Goal: Task Accomplishment & Management: Complete application form

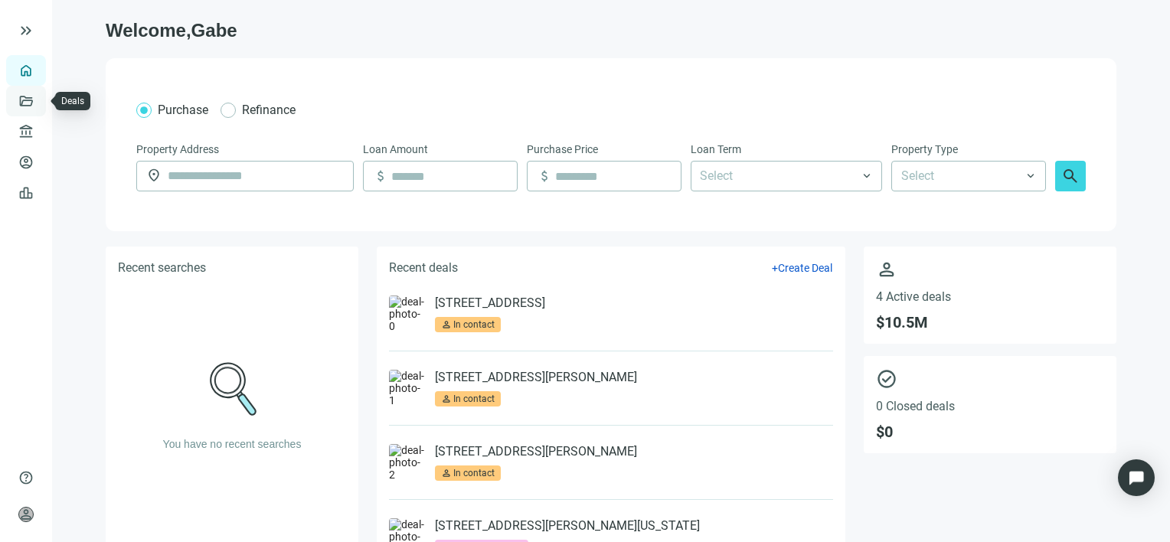
click at [38, 102] on link "Deals" at bounding box center [52, 101] width 28 height 12
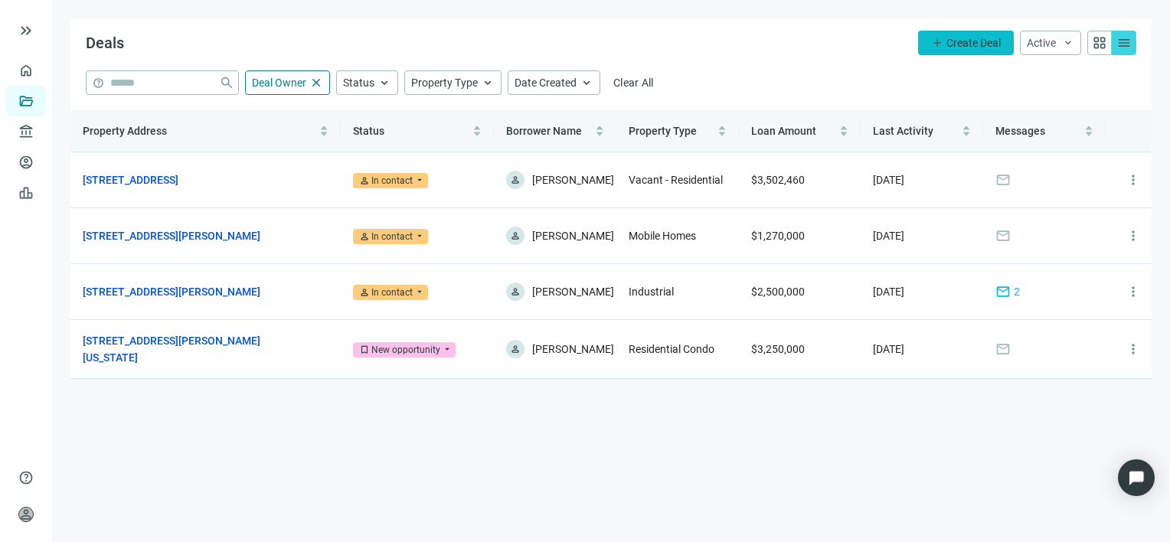
click at [971, 43] on span "Create Deal" at bounding box center [973, 43] width 54 height 12
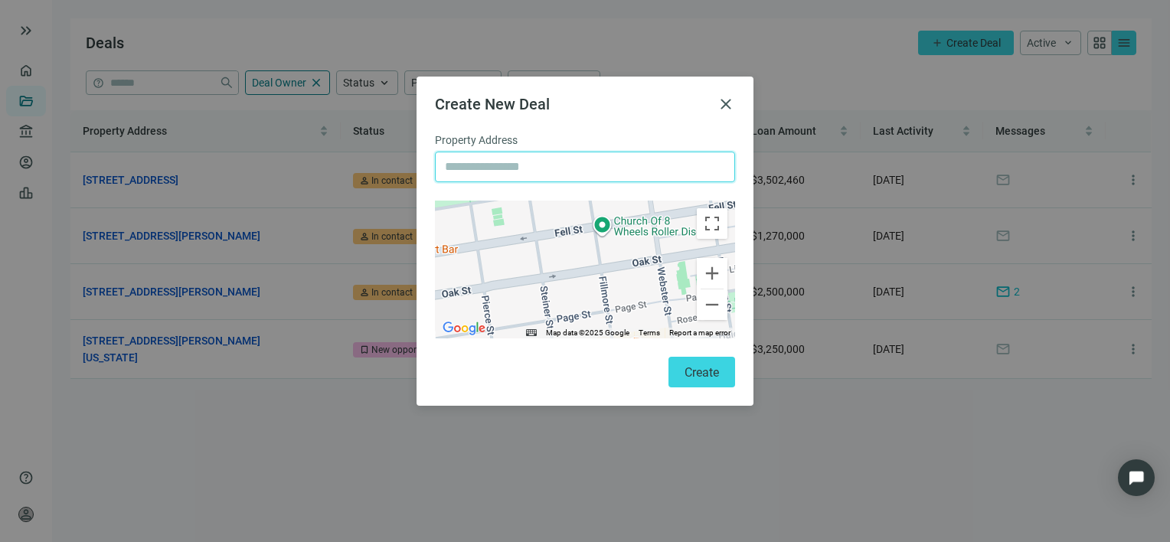
click at [544, 174] on input "text" at bounding box center [585, 166] width 280 height 29
paste input "**********"
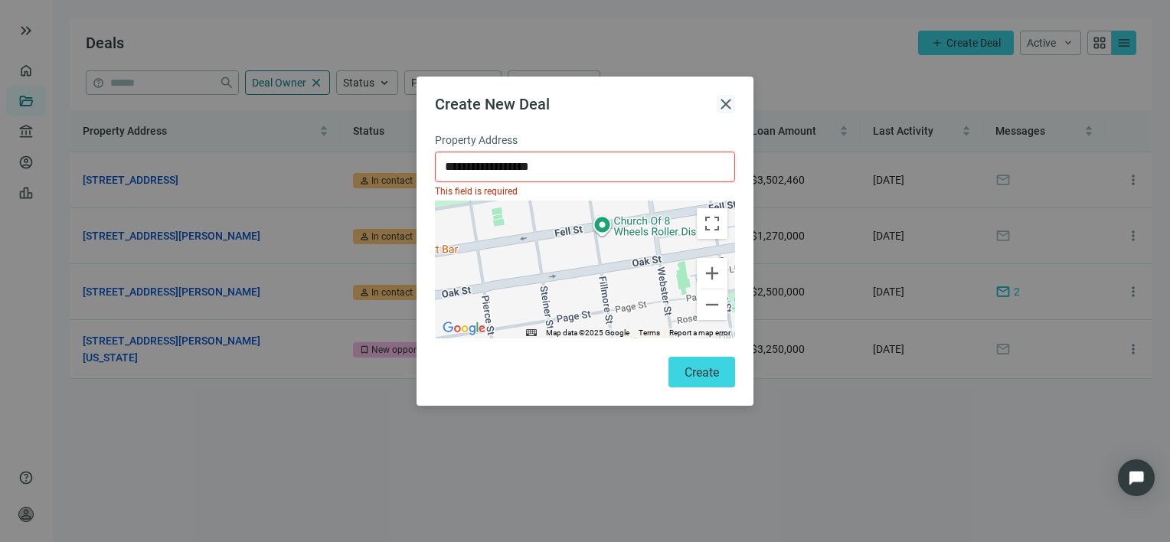
type input "**********"
click at [720, 98] on span "close" at bounding box center [726, 104] width 18 height 18
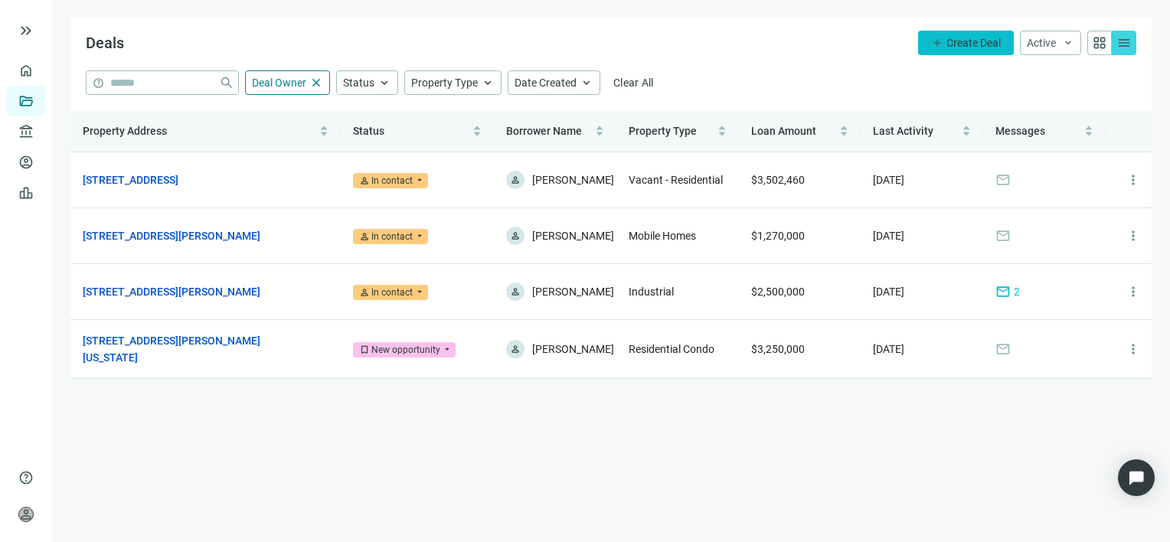
click at [960, 42] on span "Create Deal" at bounding box center [973, 43] width 54 height 12
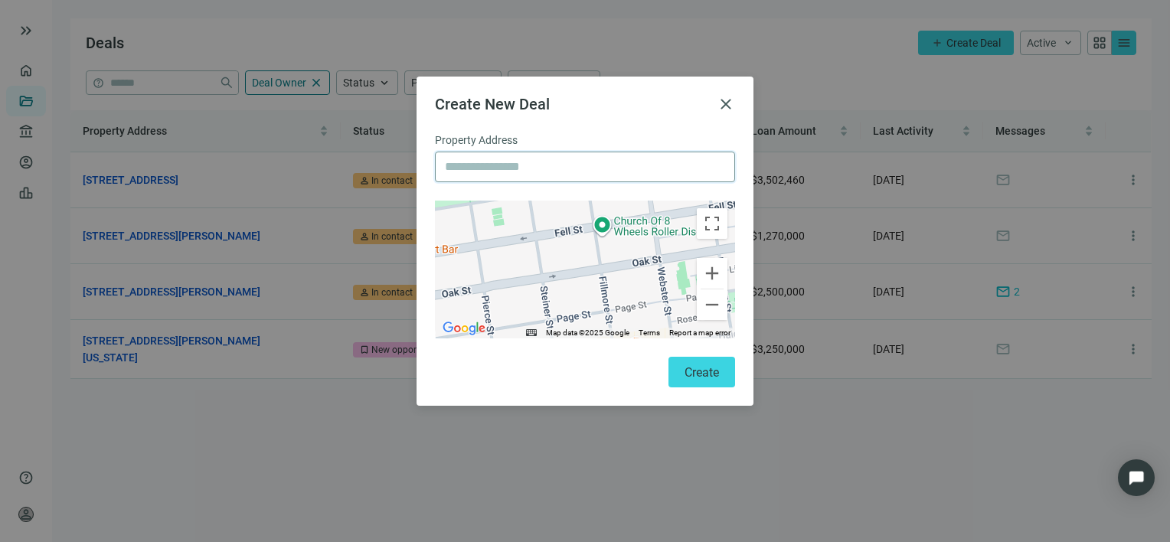
click at [492, 166] on input "text" at bounding box center [585, 166] width 280 height 29
paste input "**********"
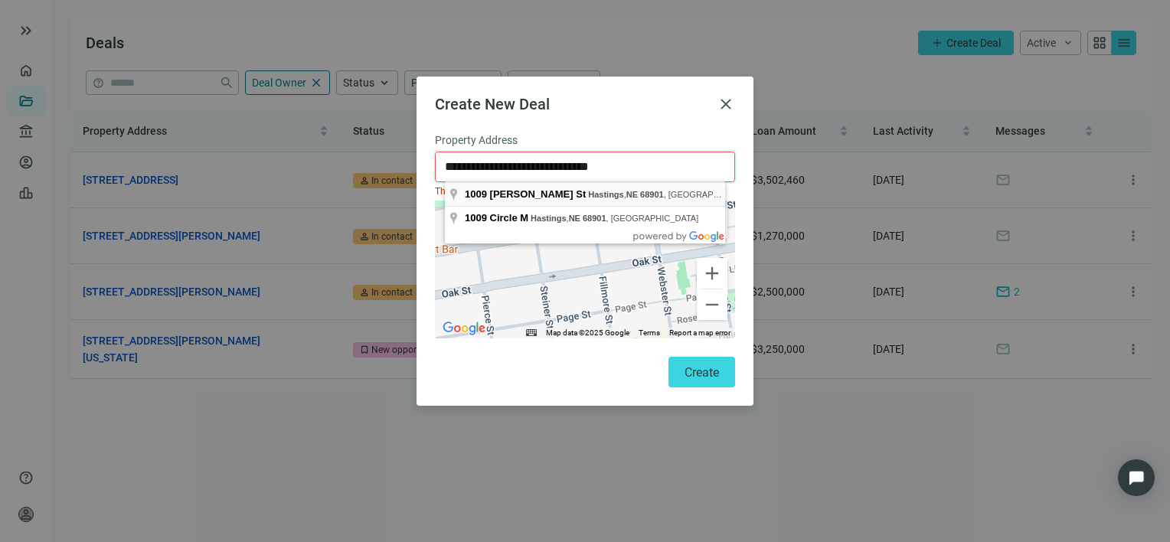
type input "**********"
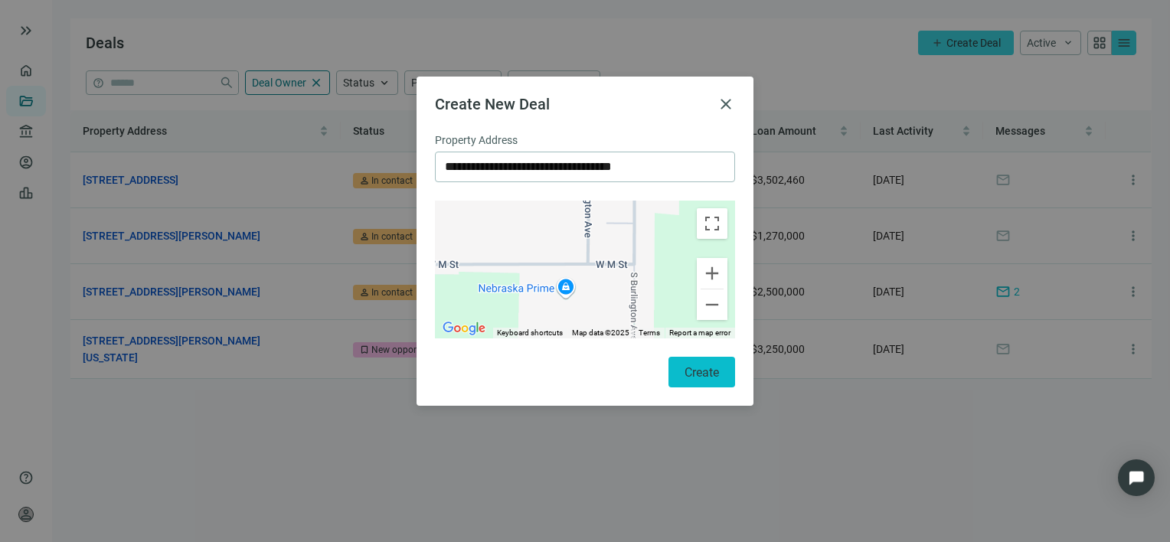
click at [710, 374] on span "Create" at bounding box center [701, 372] width 34 height 15
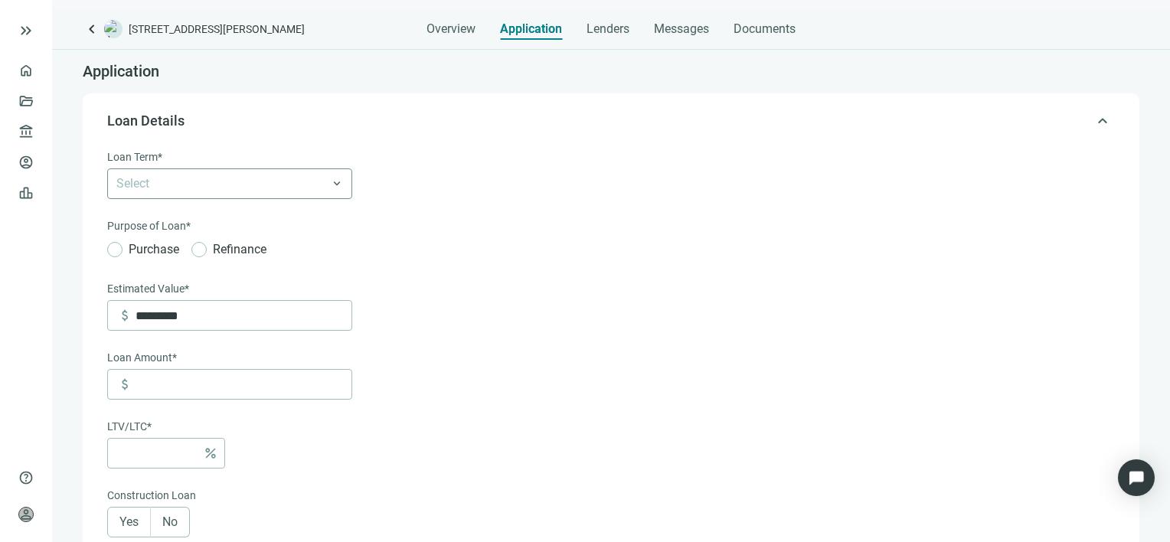
click at [339, 184] on div "Select" at bounding box center [229, 183] width 245 height 31
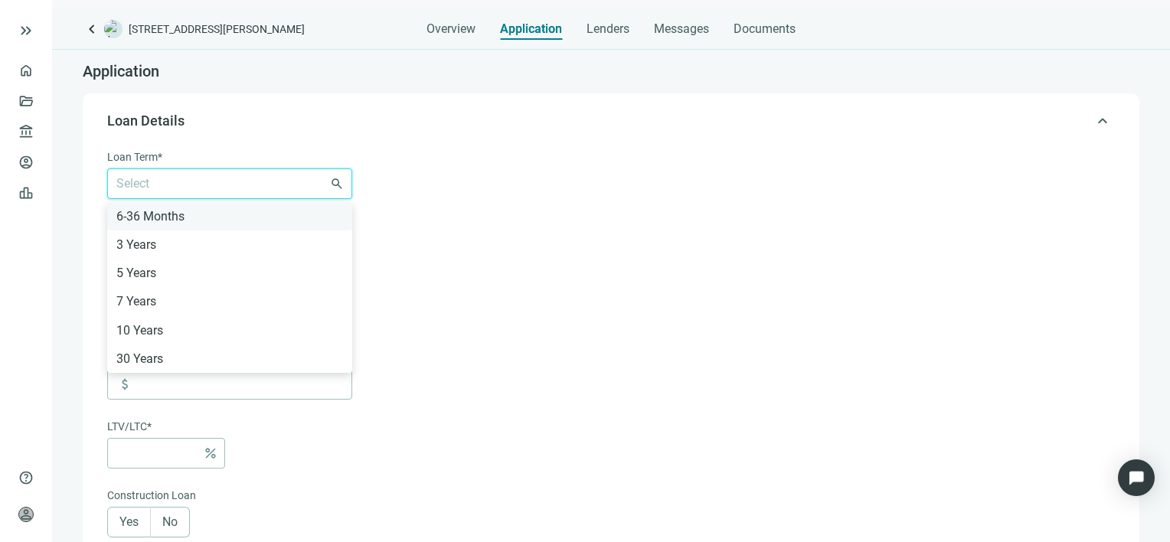
click at [169, 214] on div "6-36 Months" at bounding box center [229, 216] width 227 height 19
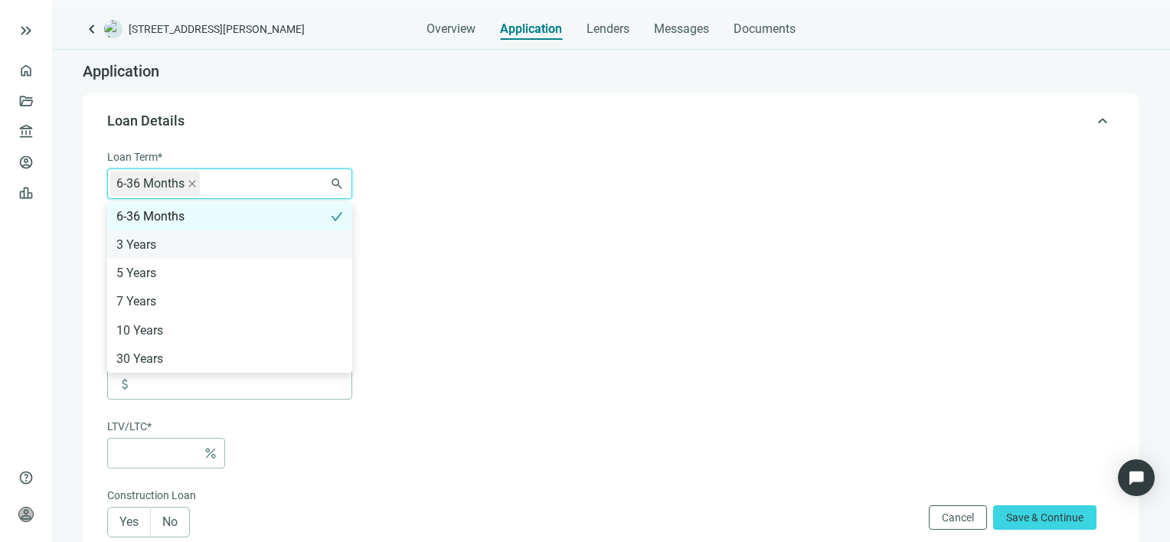
click at [147, 244] on div "3 Years" at bounding box center [229, 244] width 227 height 19
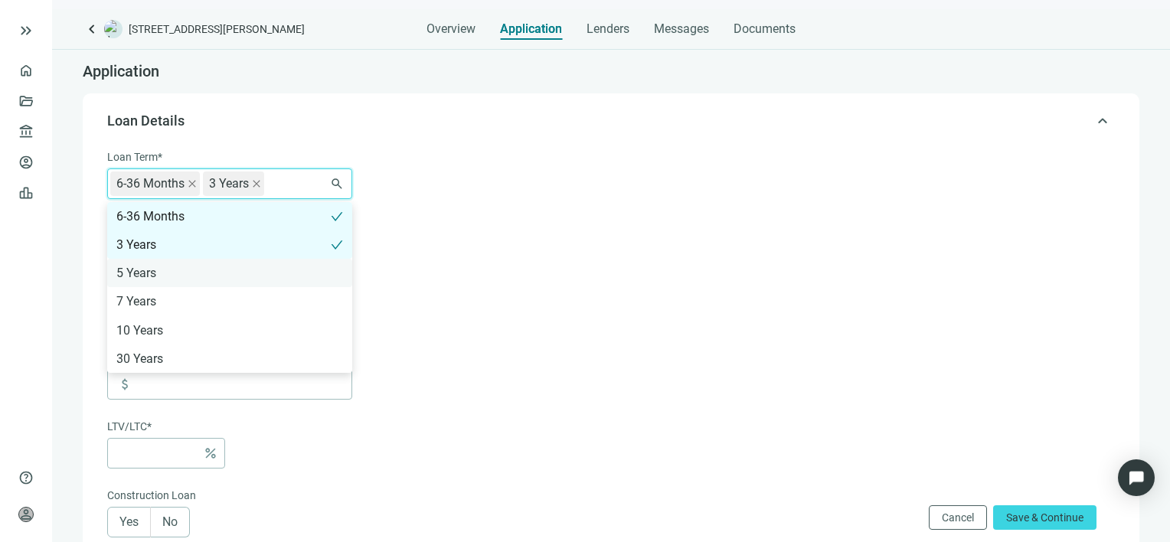
click at [142, 268] on div "5 Years" at bounding box center [229, 272] width 227 height 19
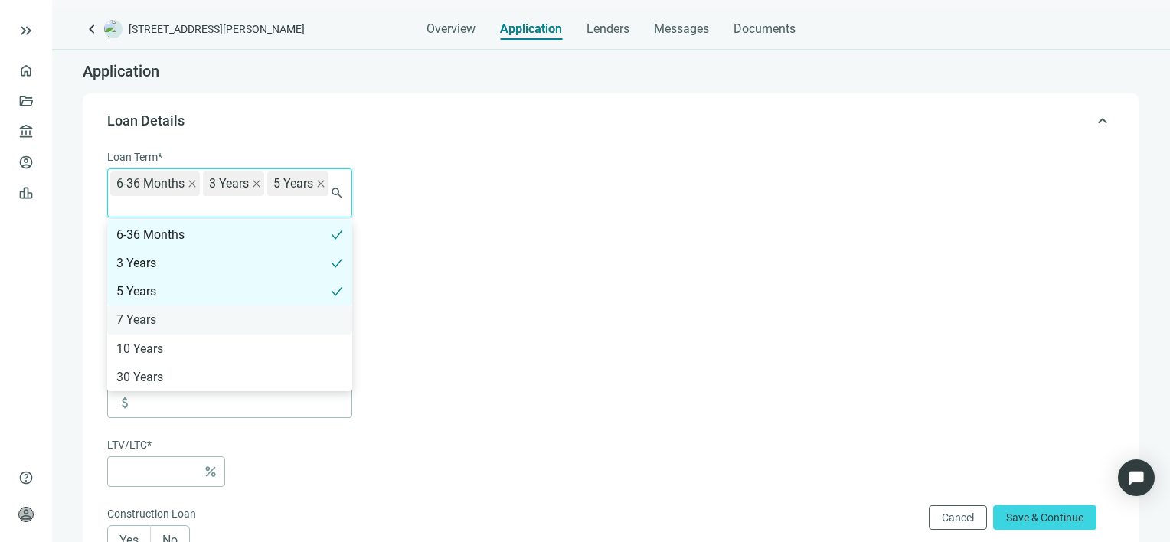
drag, startPoint x: 149, startPoint y: 319, endPoint x: 149, endPoint y: 327, distance: 7.7
click at [149, 322] on div "7 Years" at bounding box center [229, 319] width 227 height 19
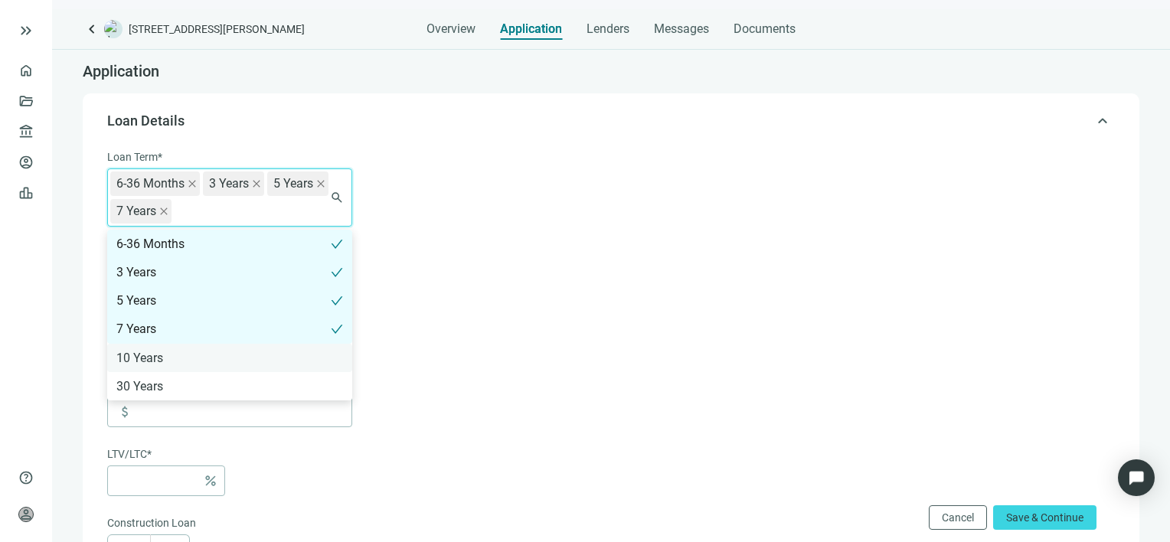
click at [152, 355] on div "10 Years" at bounding box center [229, 357] width 227 height 19
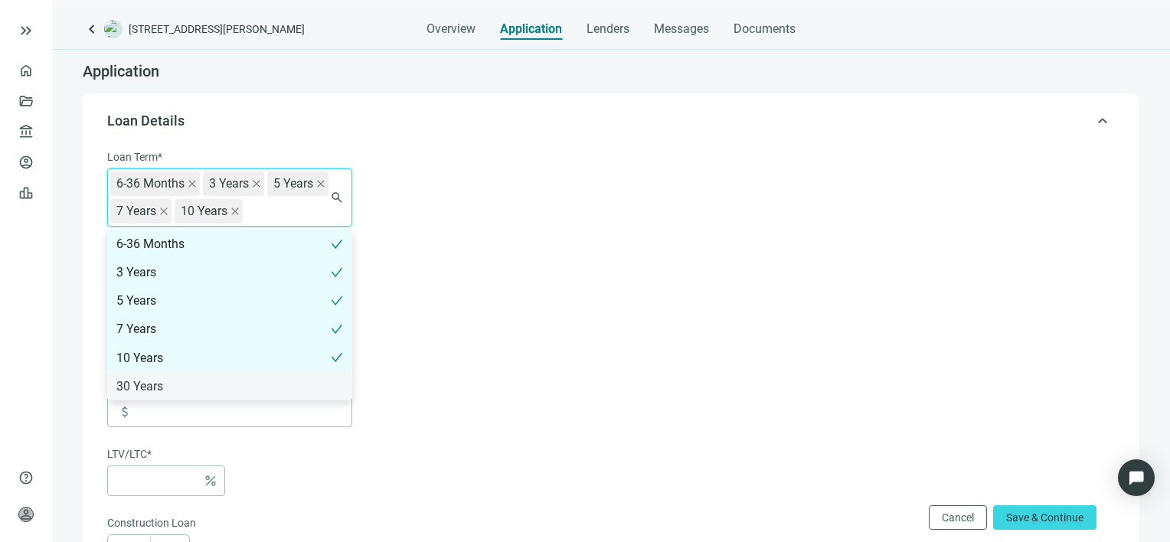
click at [153, 389] on div "30 Years" at bounding box center [229, 386] width 227 height 19
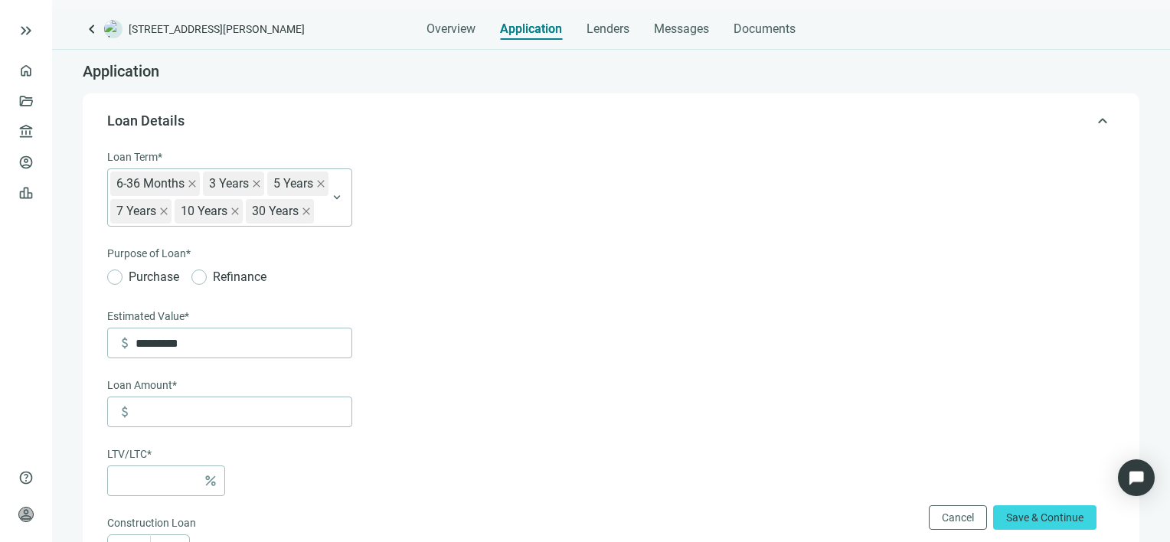
click at [438, 296] on form "Loan Term* 6-36 Months 3 Years 5 Years 7 Years 10 Years 30 Years 6-36 Months 3 …" at bounding box center [609, 551] width 1004 height 804
click at [214, 338] on input "*********" at bounding box center [244, 342] width 216 height 29
type input "**********"
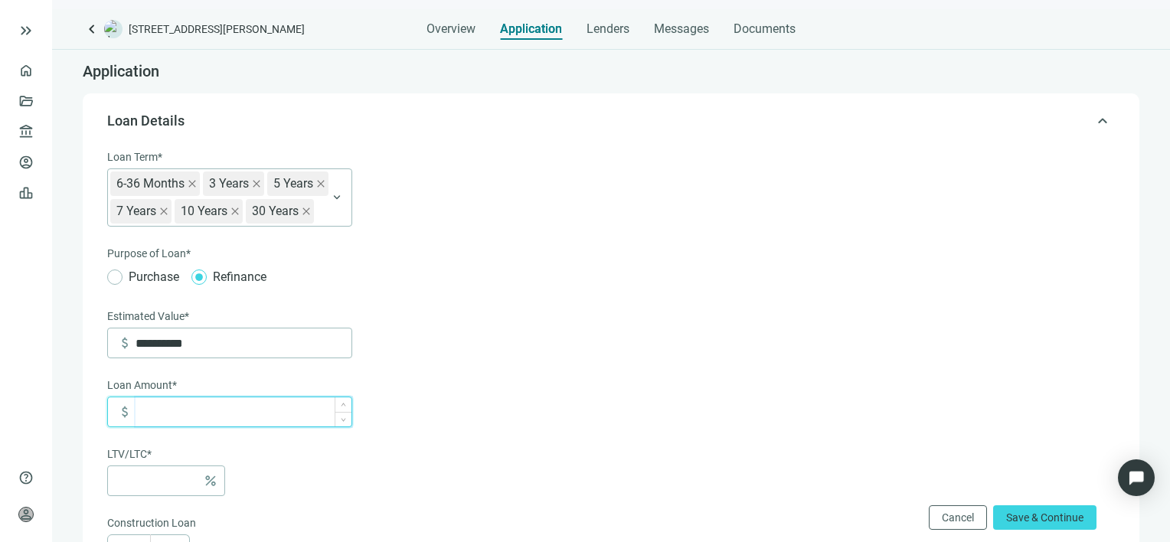
click at [230, 407] on input at bounding box center [244, 411] width 216 height 29
type input "*"
type input "*******"
type input "***"
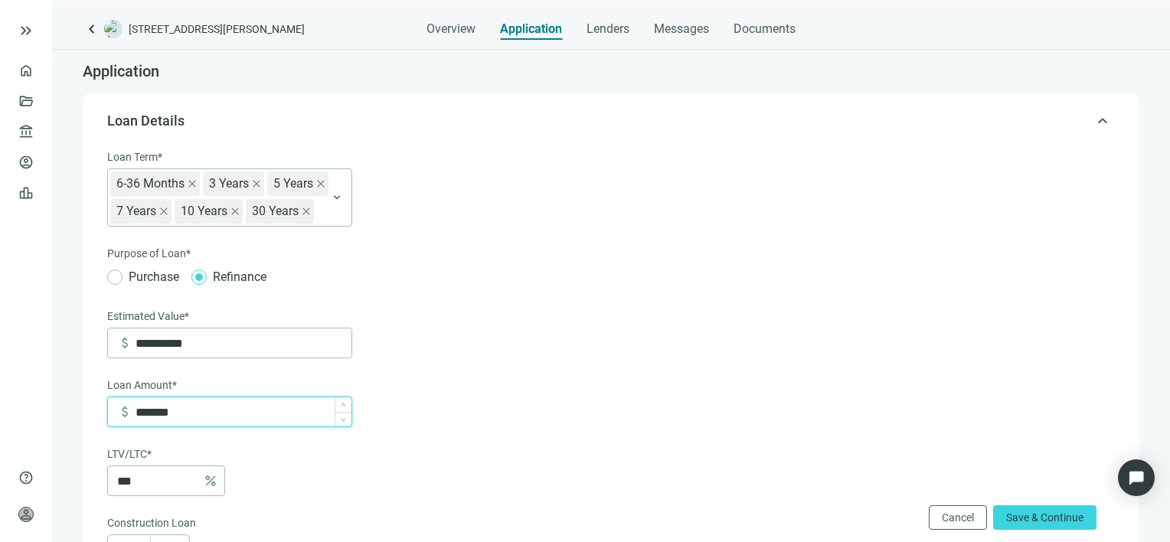
type input "*********"
type input "***"
type input "**********"
type input "****"
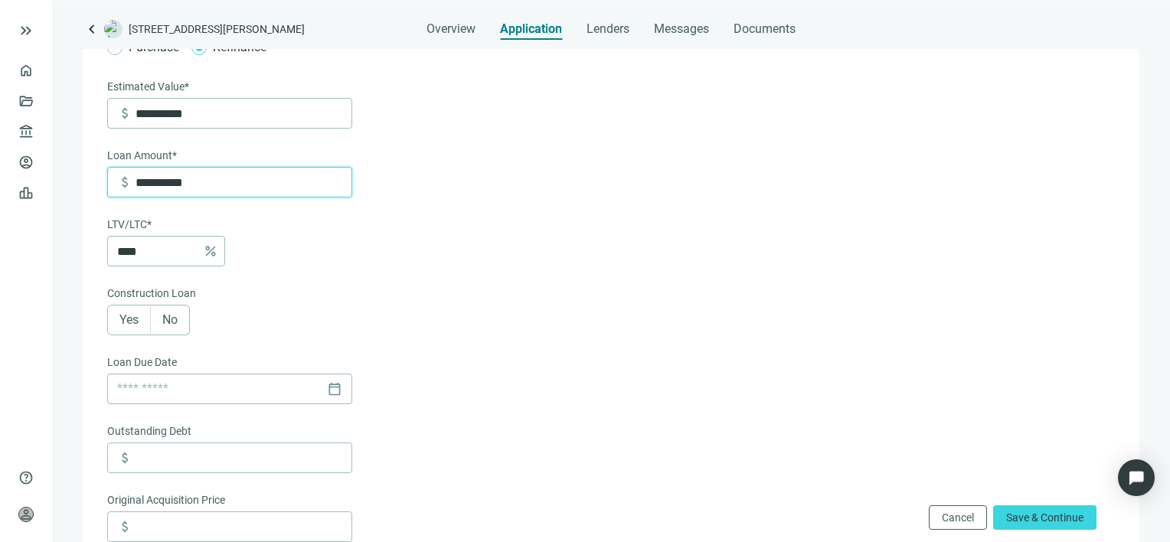
scroll to position [306, 0]
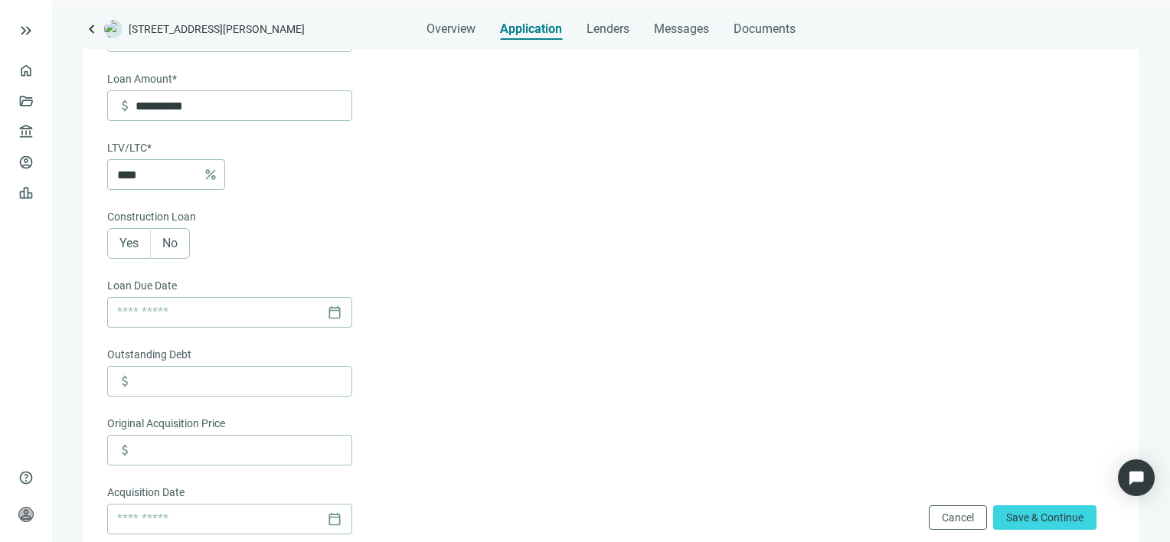
click at [125, 246] on span "Yes" at bounding box center [128, 243] width 19 height 15
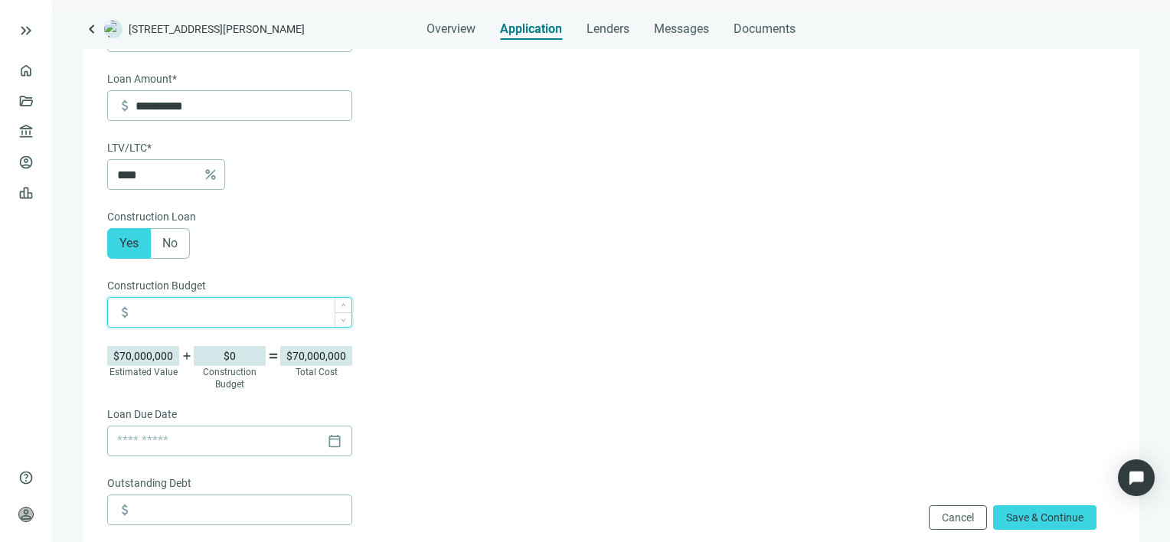
click at [244, 322] on input at bounding box center [244, 312] width 216 height 29
type input "**********"
type input "*"
type input "**********"
type input "**"
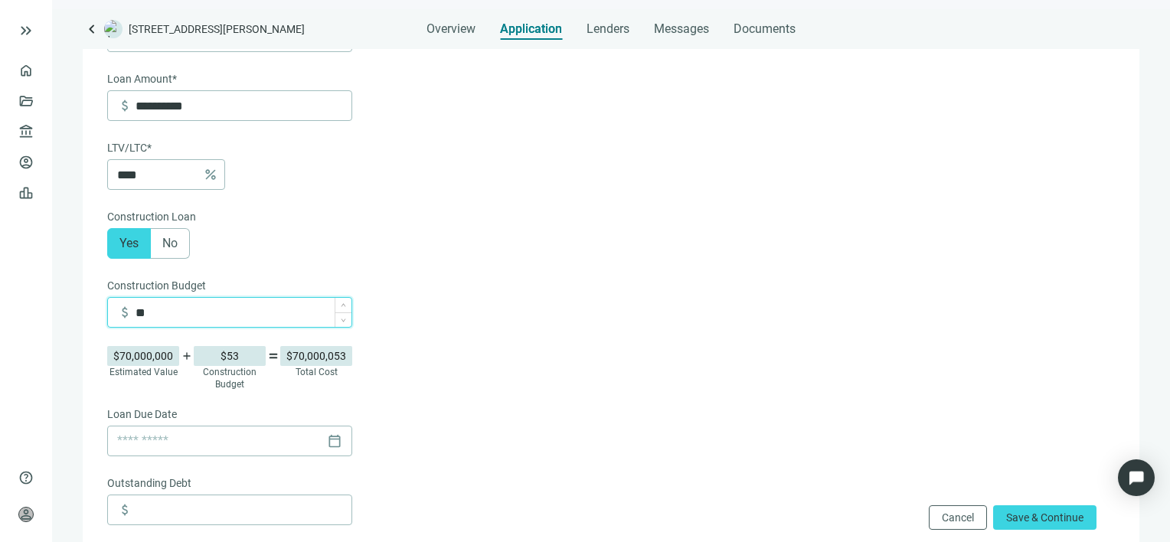
type input "**********"
type input "***"
type input "**********"
type input "*****"
type input "**********"
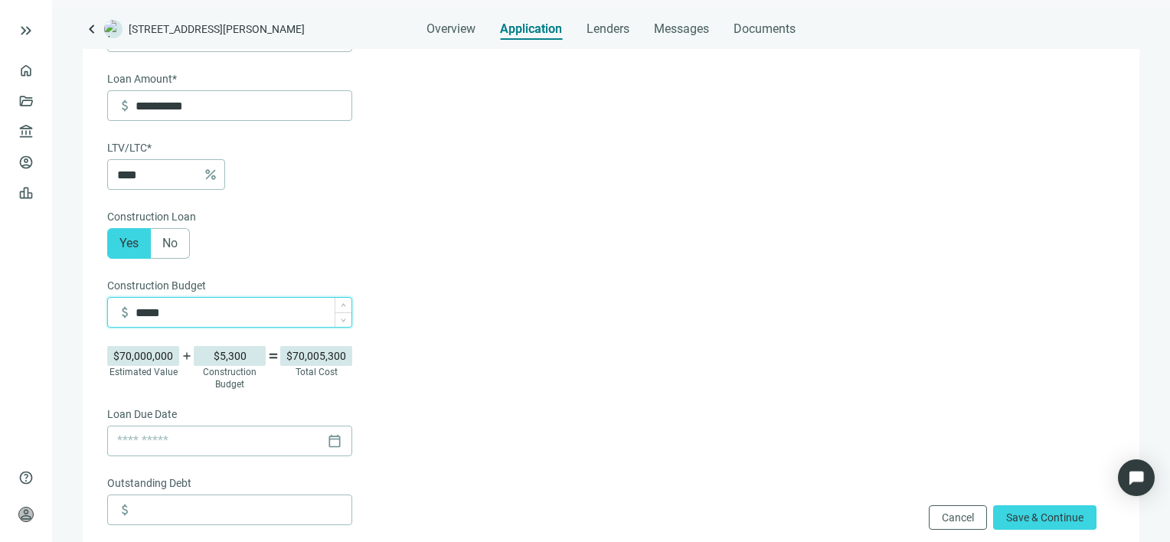
type input "******"
type input "**********"
type input "*******"
type input "**********"
type input "*********"
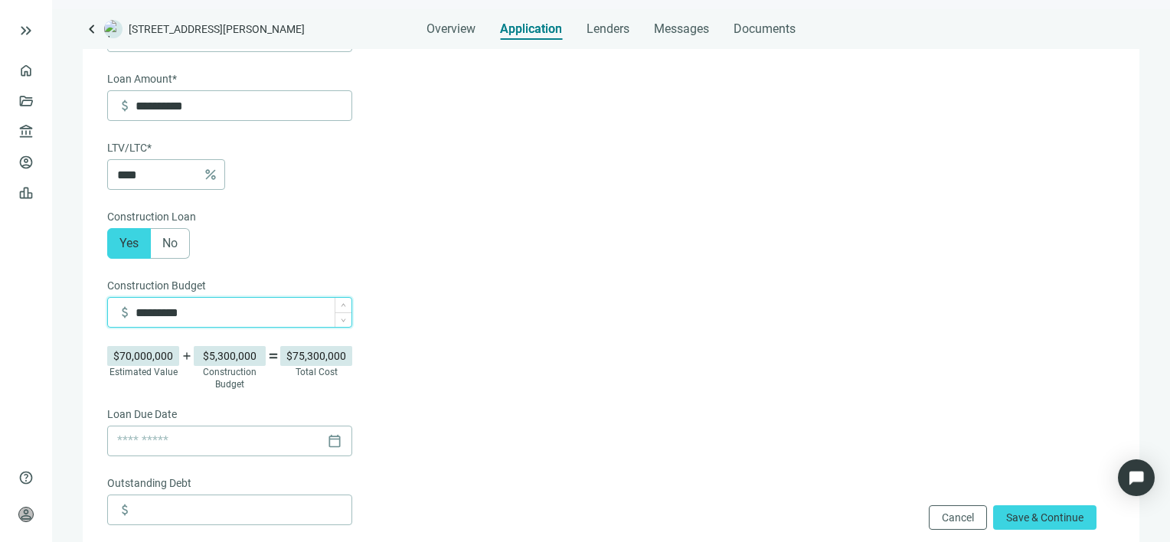
type input "**********"
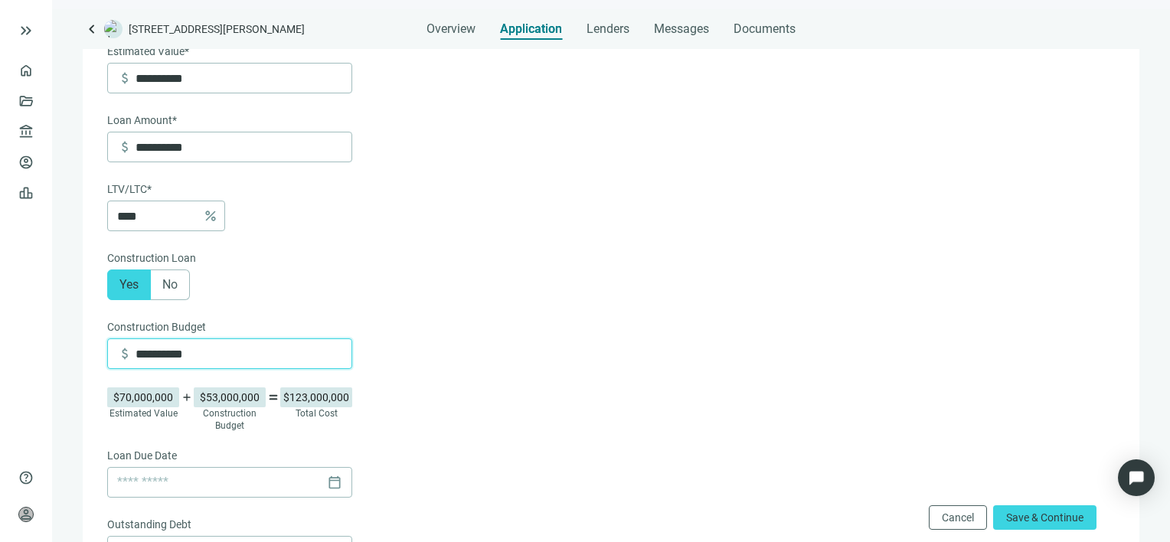
scroll to position [230, 0]
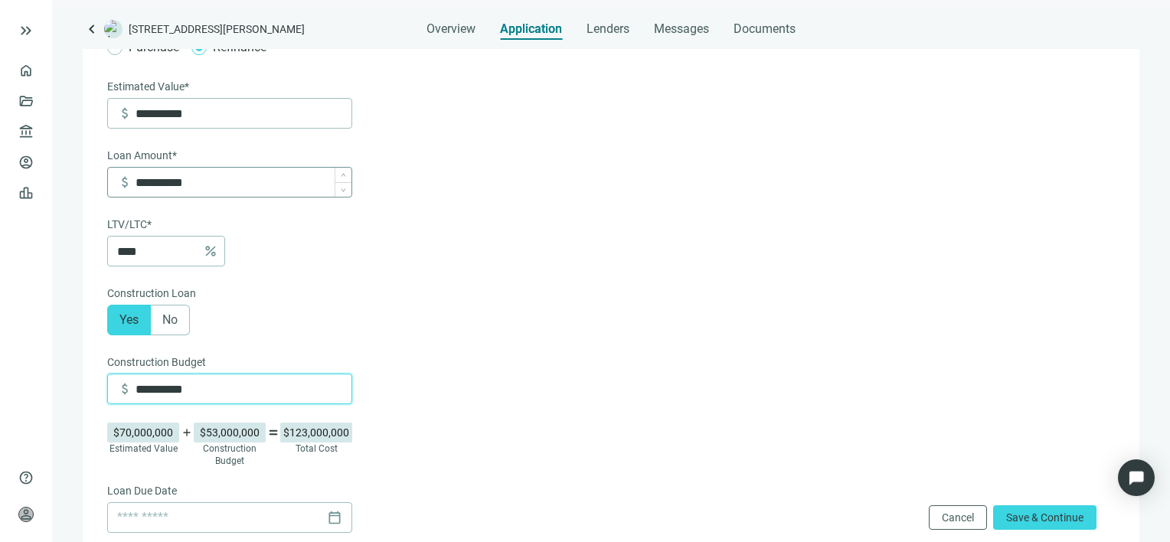
type input "**********"
click at [225, 189] on input "**********" at bounding box center [244, 182] width 216 height 29
type input "*"
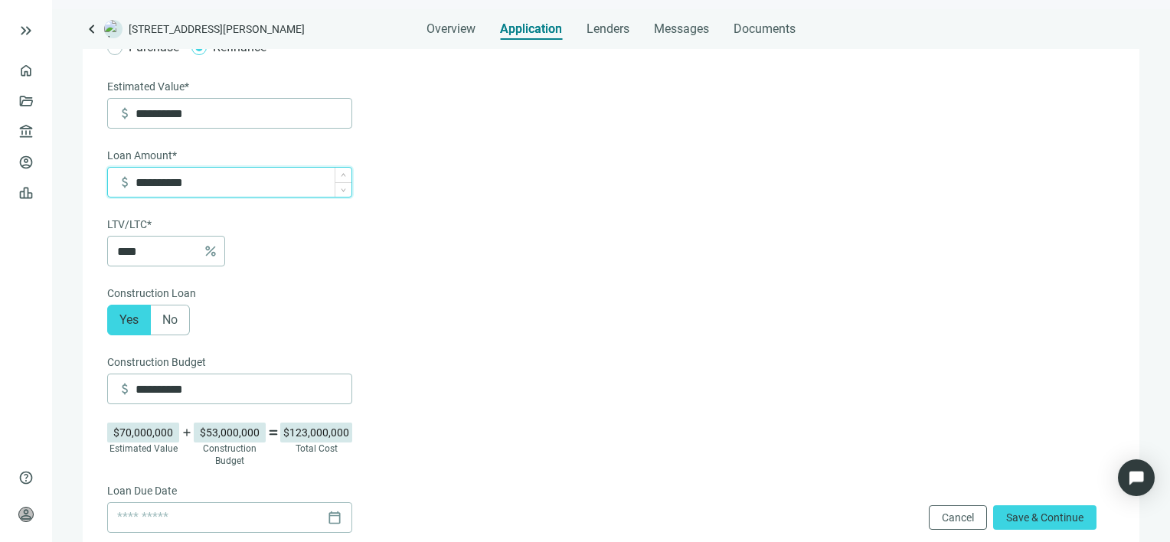
type input "*"
type input "*******"
type input "***"
type input "*********"
type input "*"
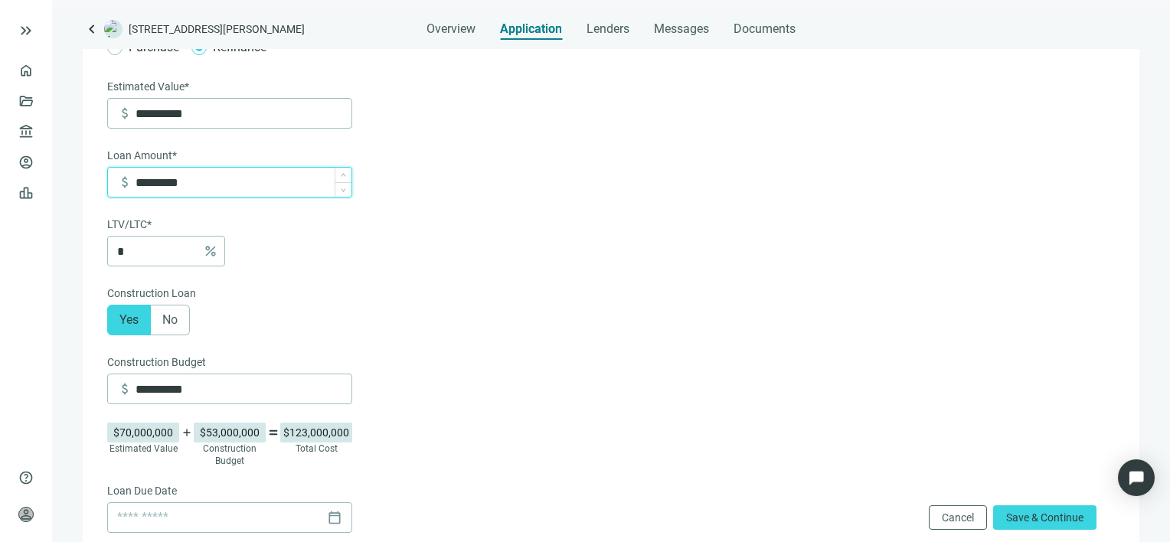
type input "**********"
type input "****"
type input "**********"
click at [252, 322] on div "Yes No" at bounding box center [229, 320] width 245 height 31
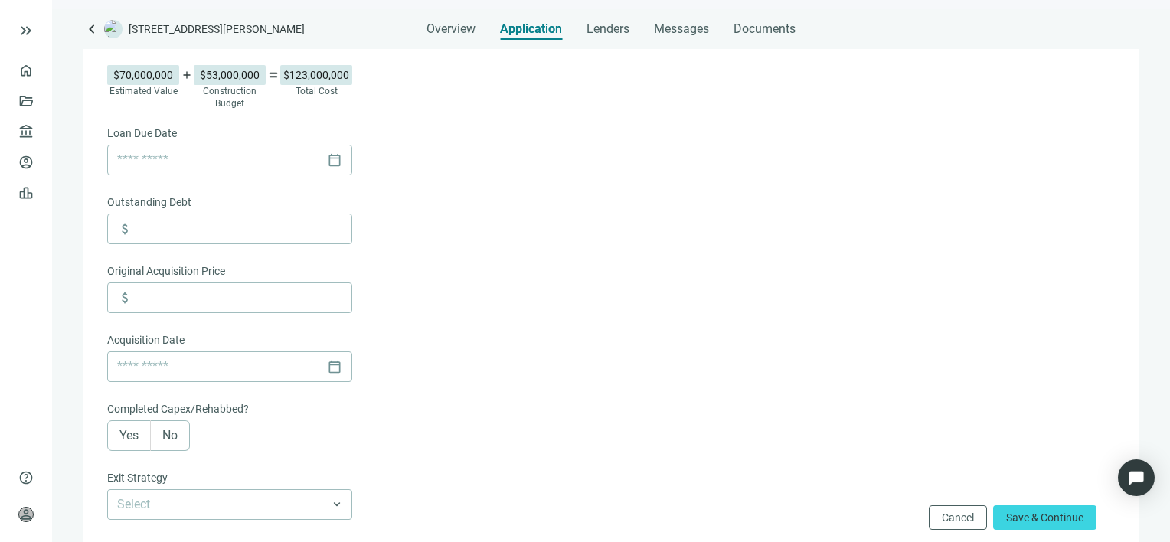
scroll to position [612, 0]
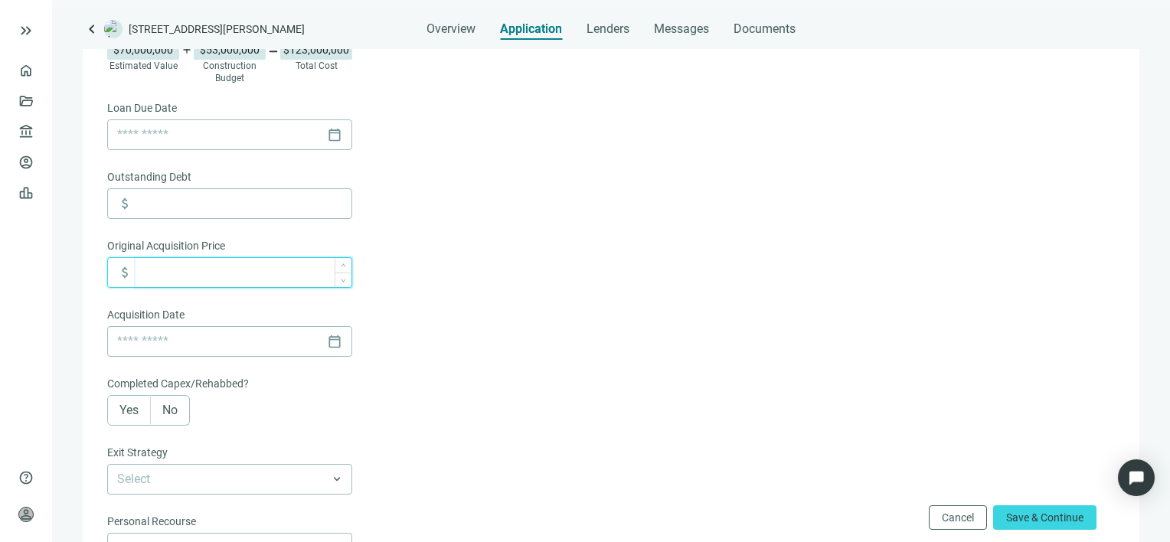
click at [174, 274] on input at bounding box center [244, 272] width 216 height 29
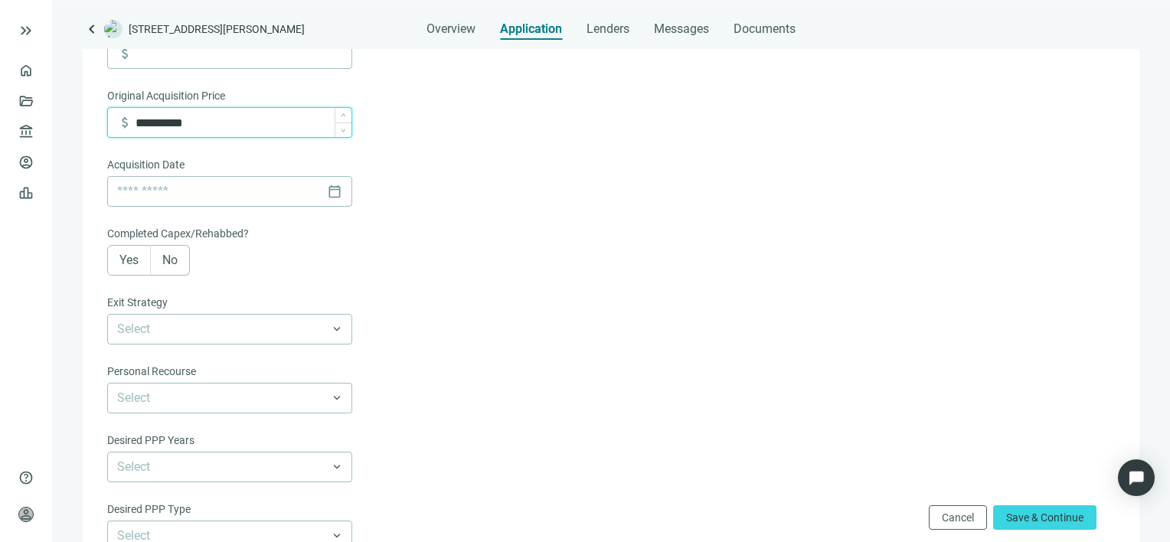
scroll to position [766, 0]
click at [335, 331] on span at bounding box center [229, 326] width 225 height 29
type input "**********"
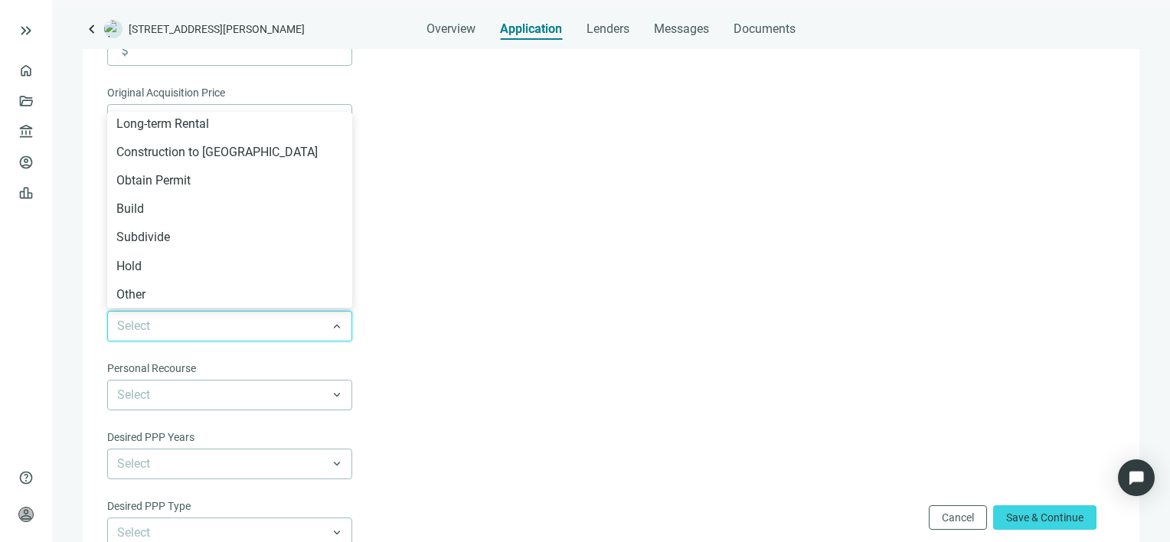
scroll to position [842, 0]
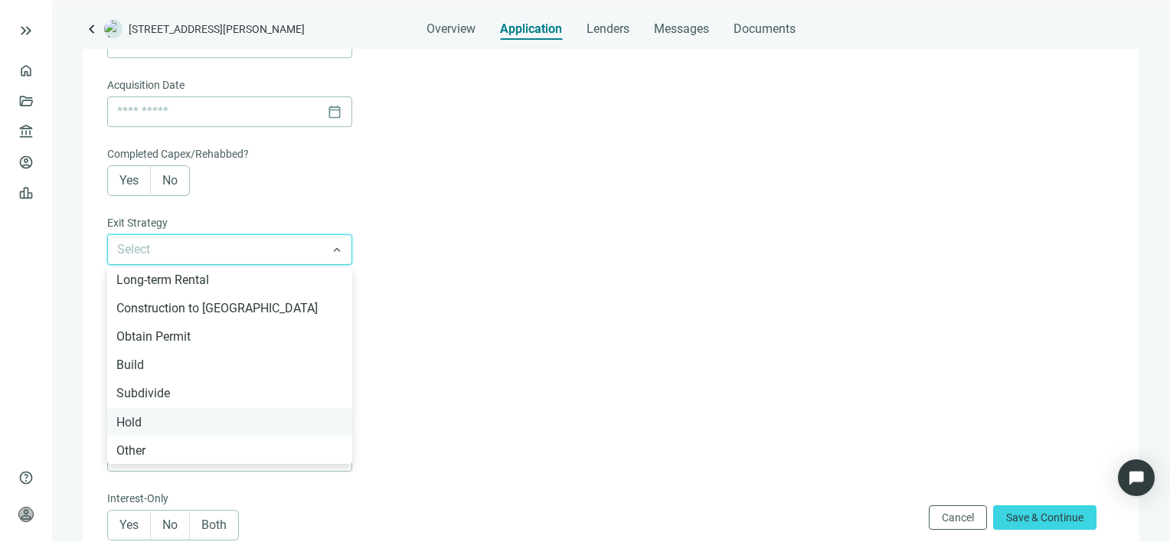
click at [137, 427] on div "Hold" at bounding box center [229, 422] width 227 height 19
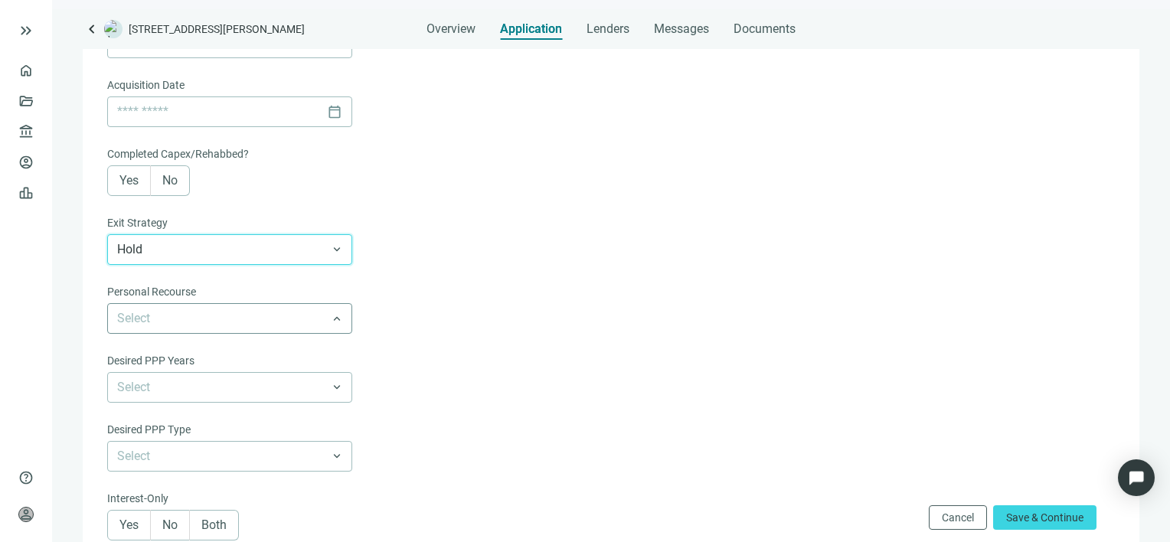
click at [338, 324] on span at bounding box center [229, 318] width 225 height 29
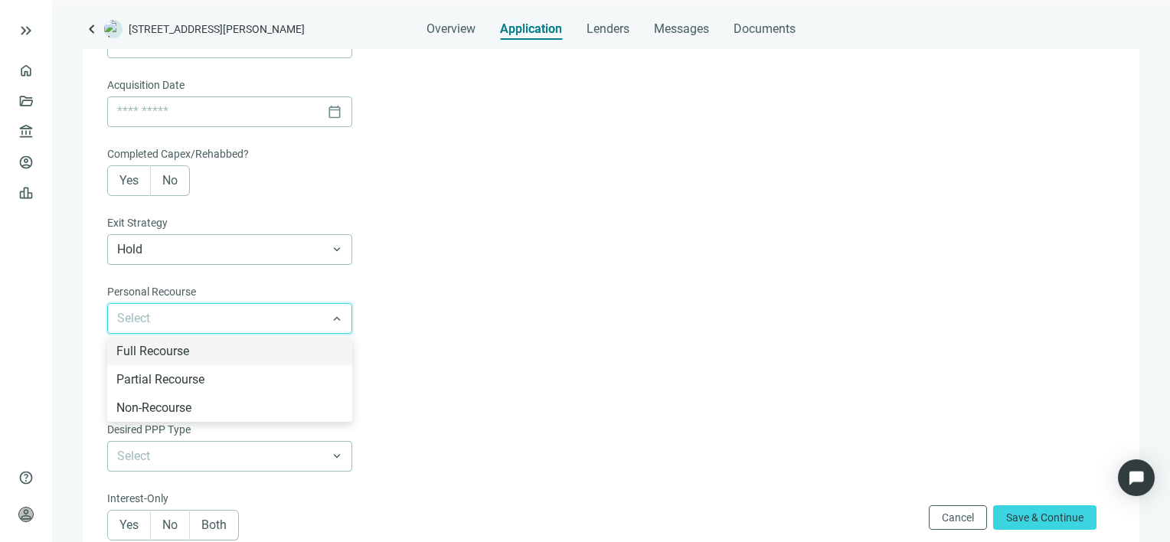
click at [173, 348] on div "Full Recourse" at bounding box center [229, 350] width 227 height 19
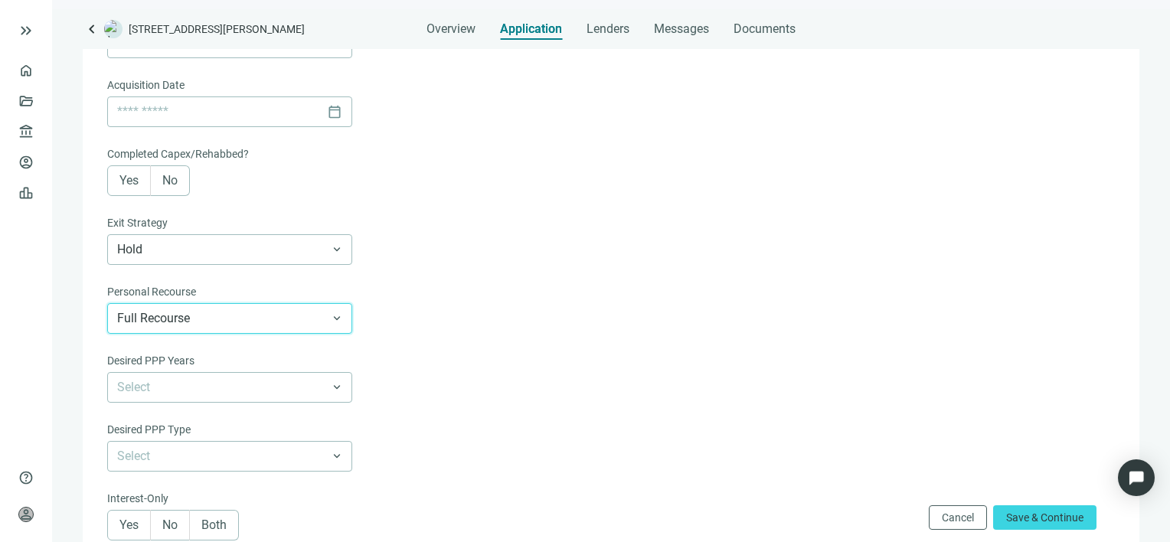
click at [334, 321] on span "Full Recourse" at bounding box center [229, 318] width 225 height 29
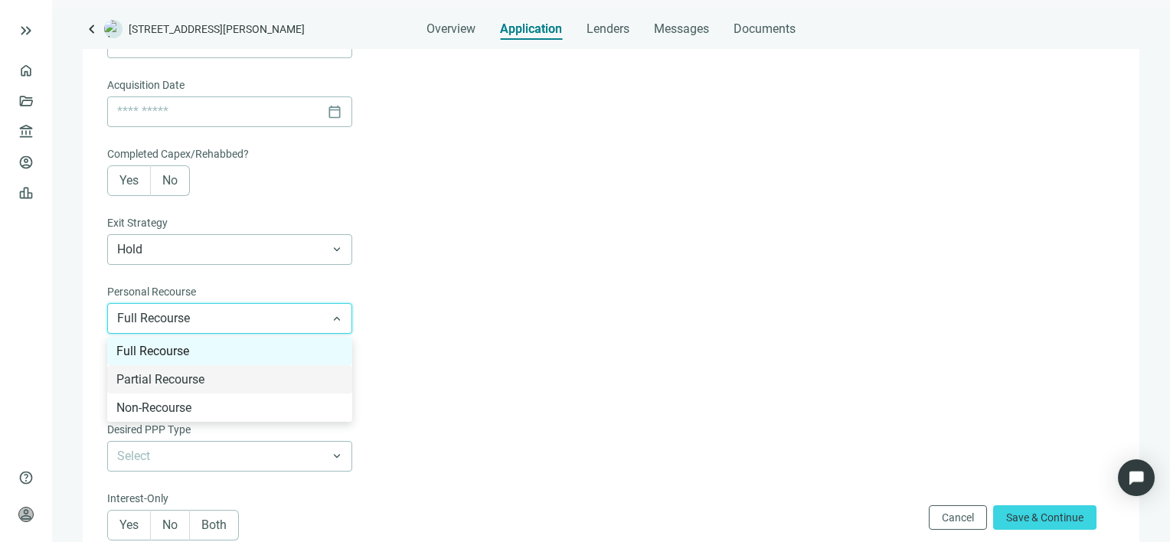
click at [187, 381] on div "Partial Recourse" at bounding box center [229, 379] width 227 height 19
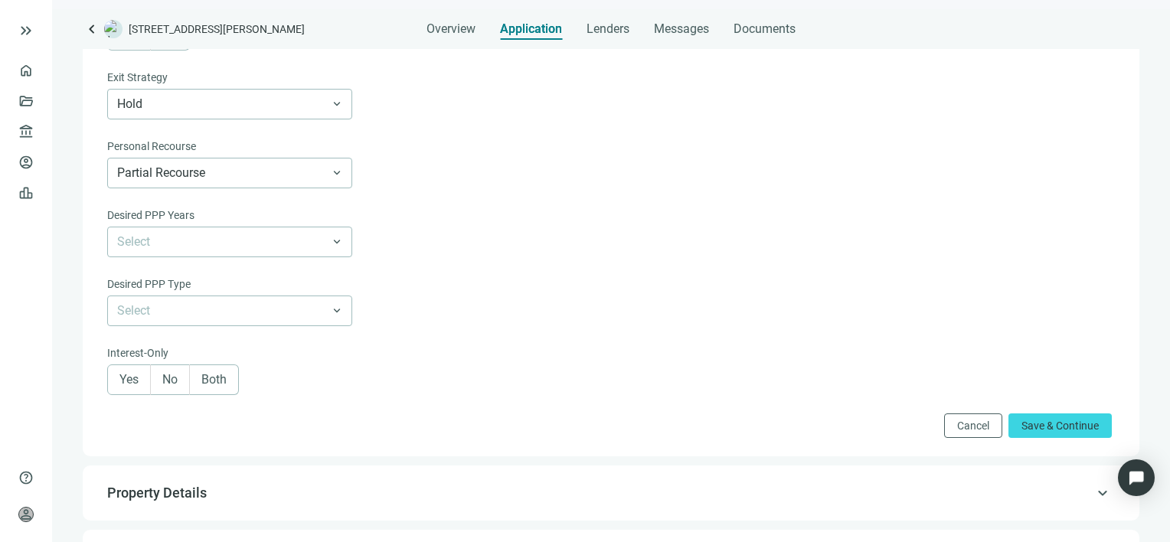
scroll to position [995, 0]
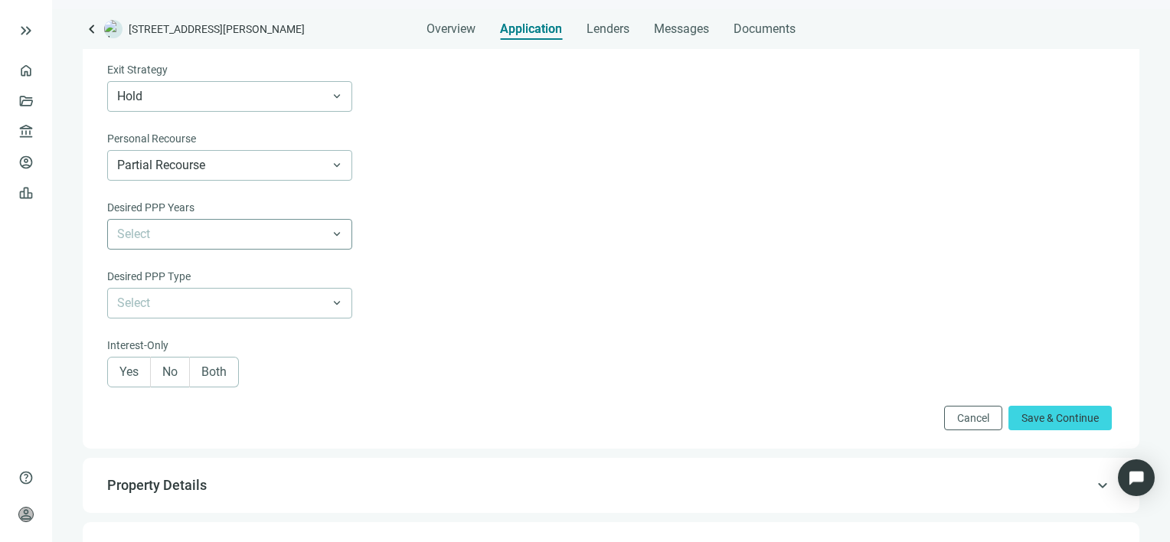
click at [337, 233] on span at bounding box center [229, 234] width 225 height 29
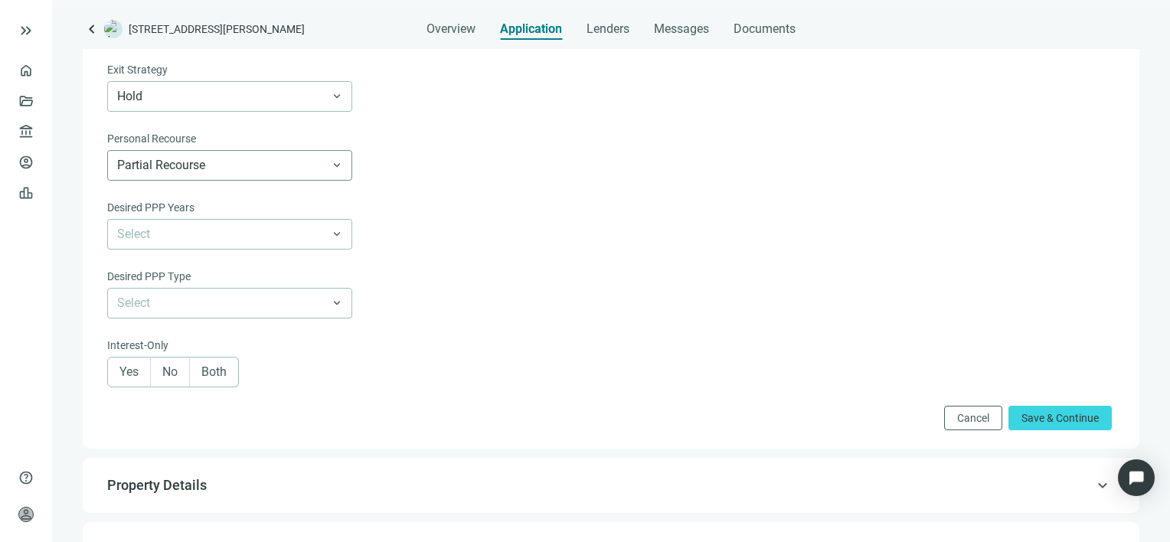
click at [344, 172] on div "Partial Recourse" at bounding box center [229, 165] width 245 height 31
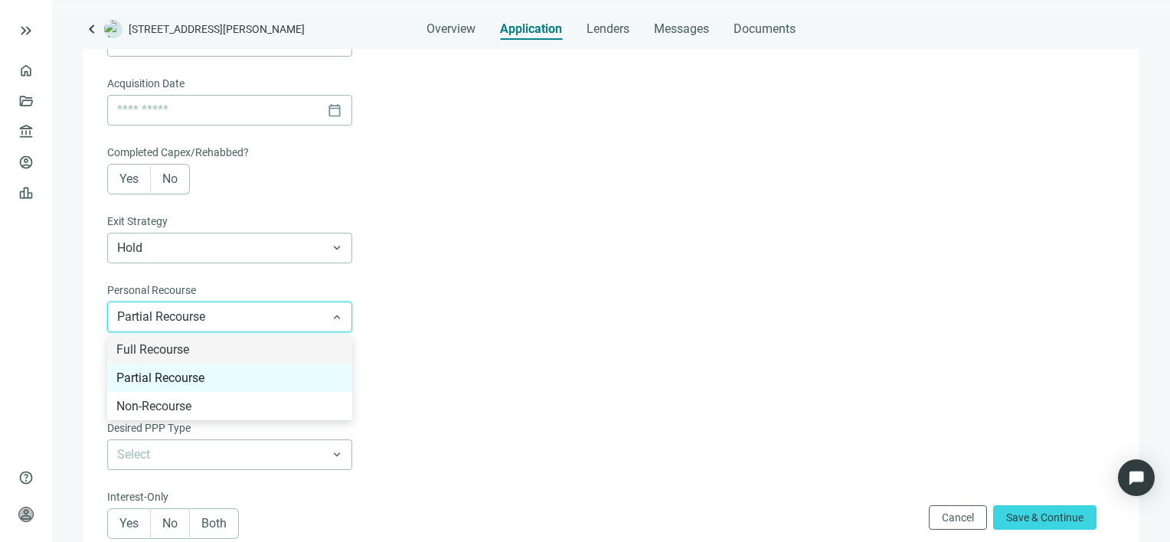
scroll to position [842, 0]
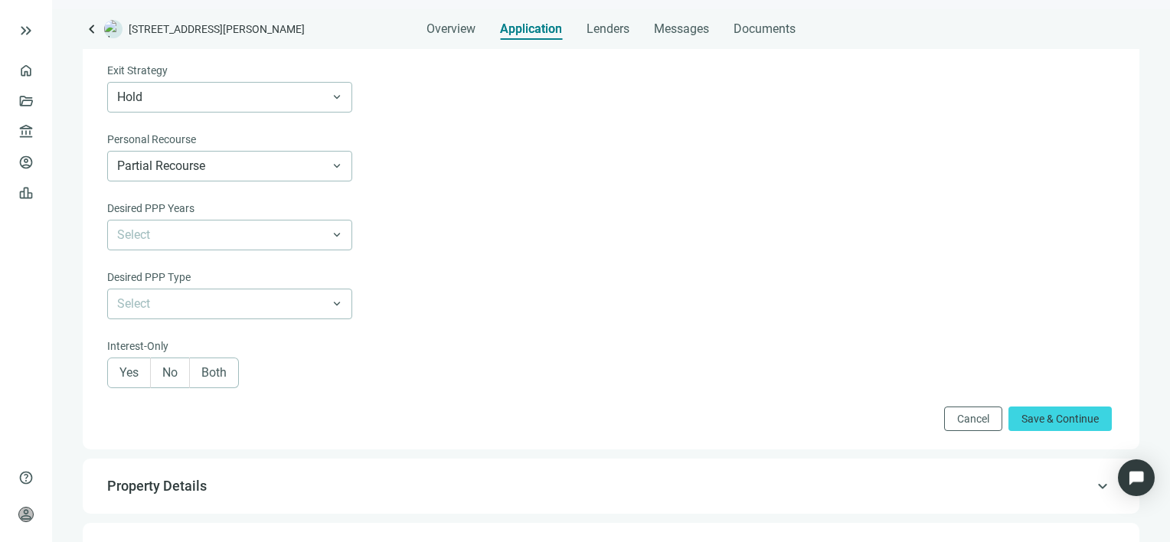
scroll to position [995, 0]
click at [221, 377] on span "Both" at bounding box center [213, 371] width 25 height 15
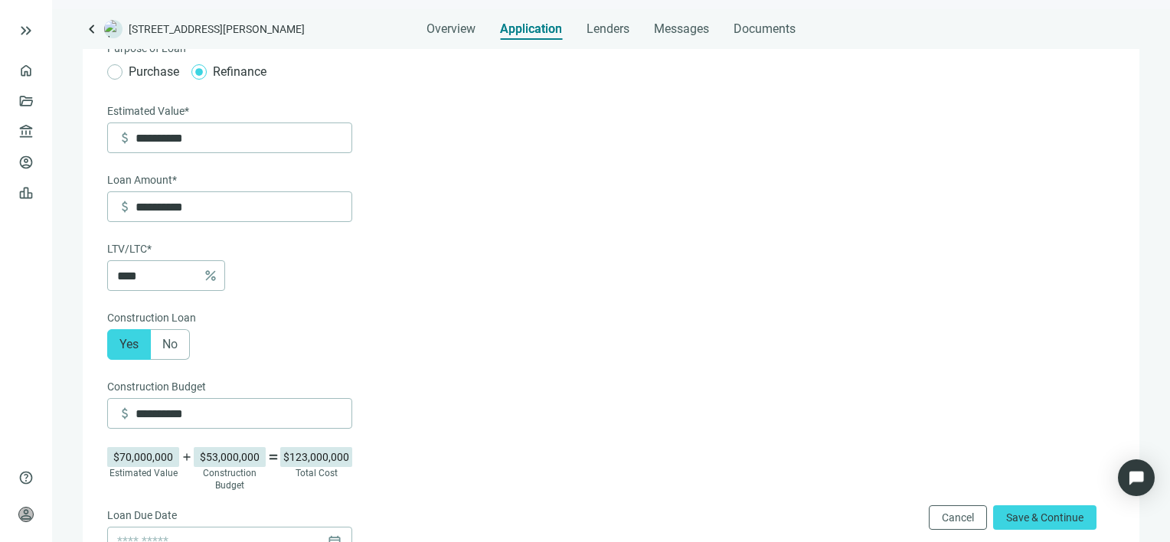
scroll to position [77, 0]
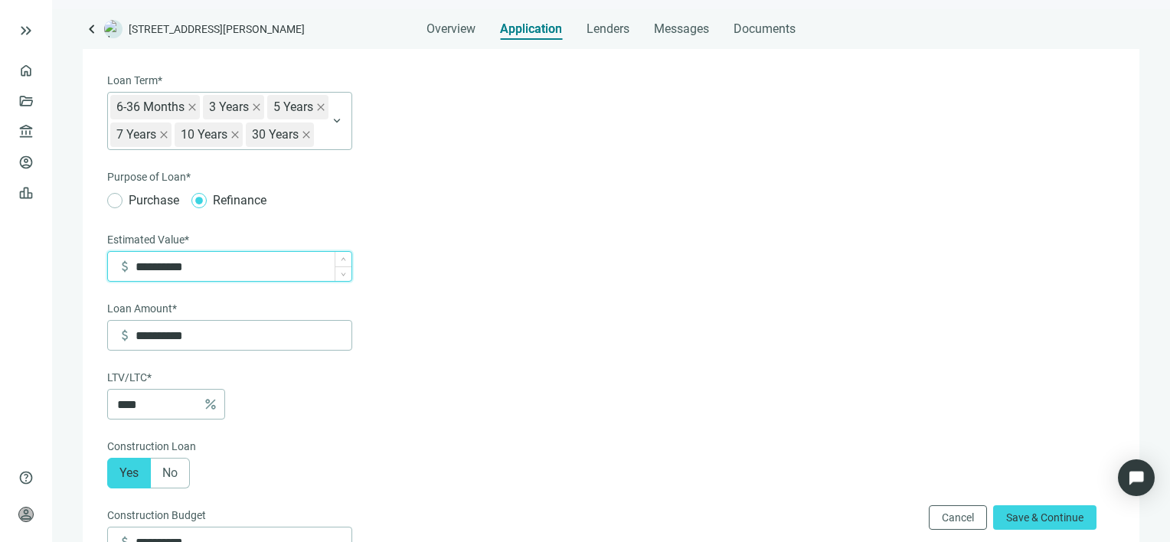
click at [245, 268] on input "**********" at bounding box center [244, 266] width 216 height 29
type input "*"
type input "**********"
type input "**"
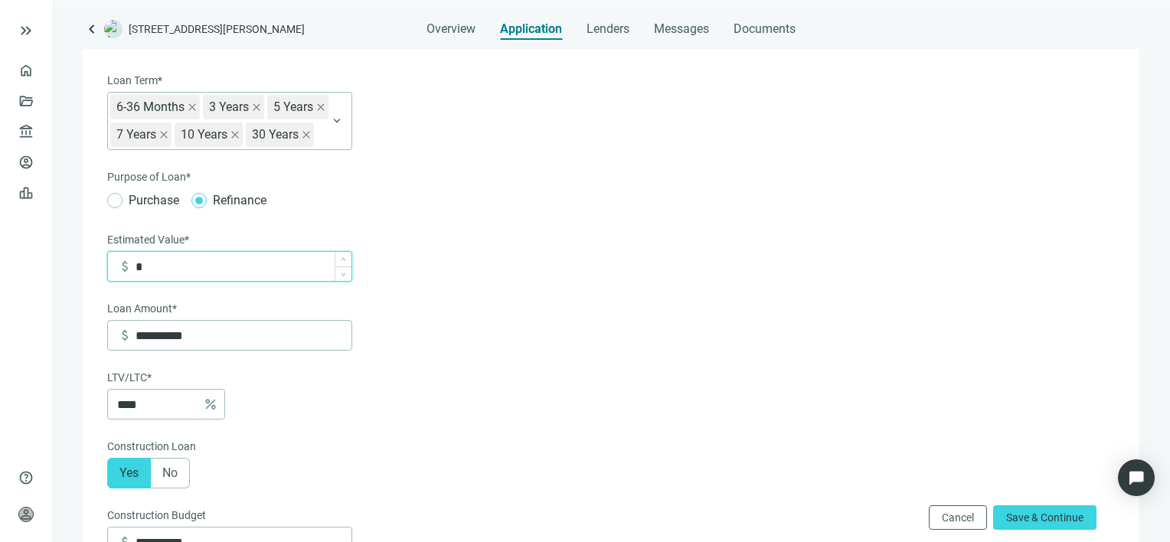
type input "**********"
type input "***"
type input "**********"
type input "*****"
type input "**********"
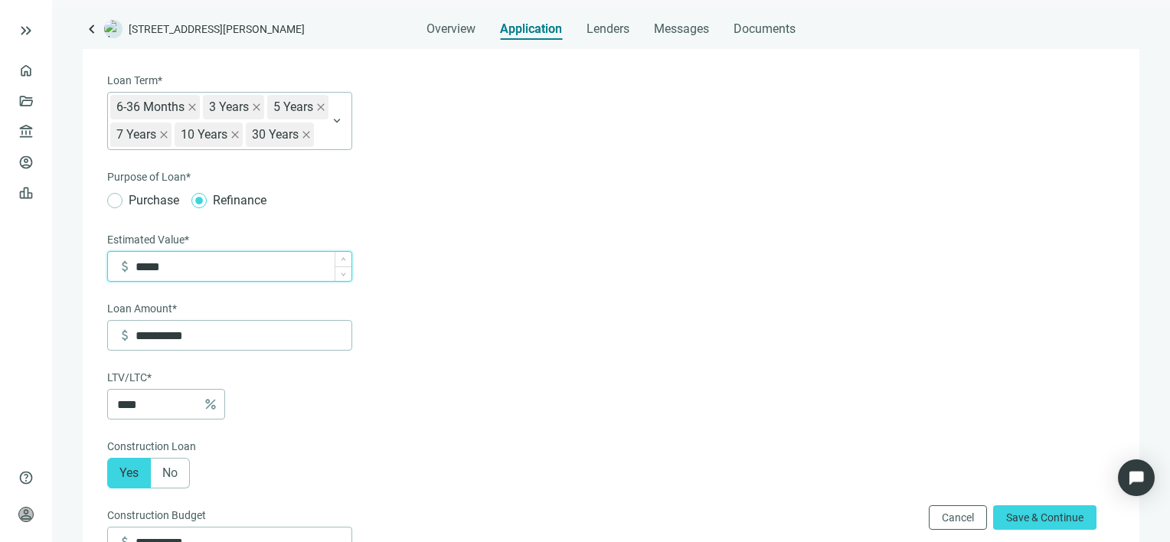
type input "******"
type input "**********"
type input "*******"
type input "**********"
type input "*********"
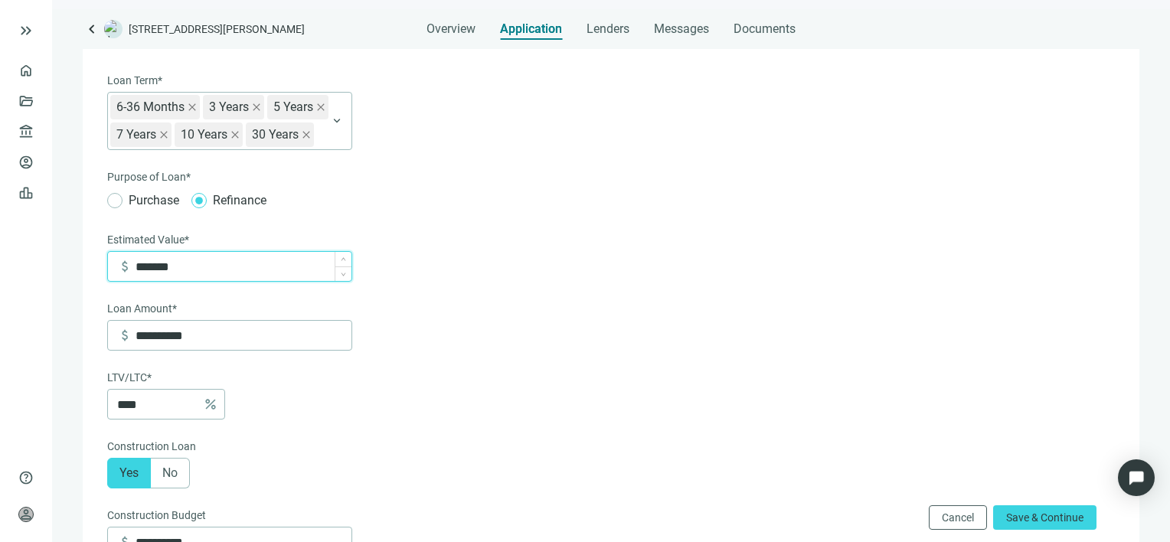
type input "**********"
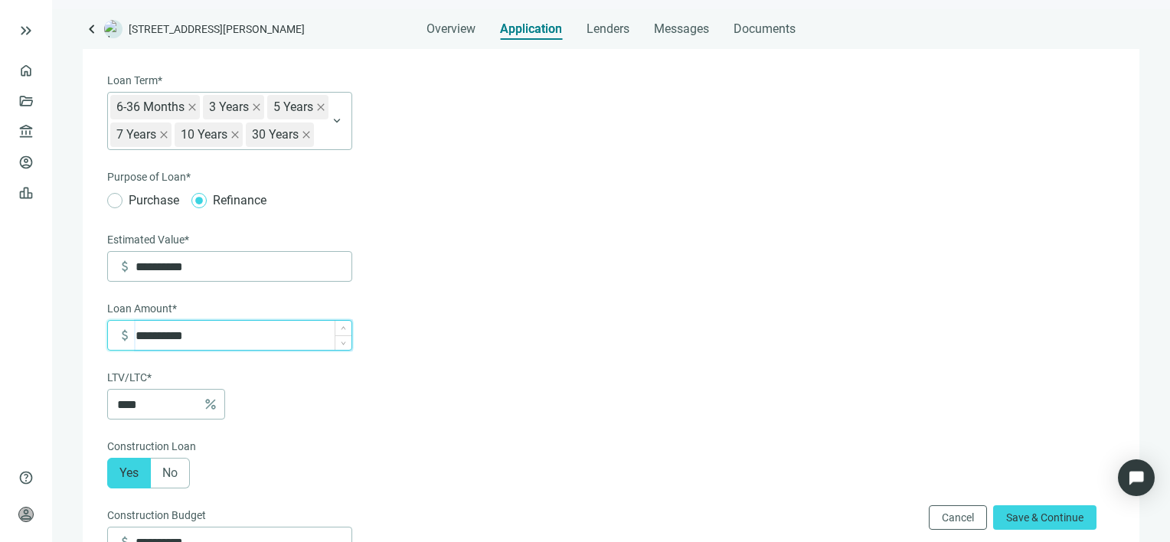
click at [248, 340] on input "**********" at bounding box center [244, 335] width 216 height 29
type input "*"
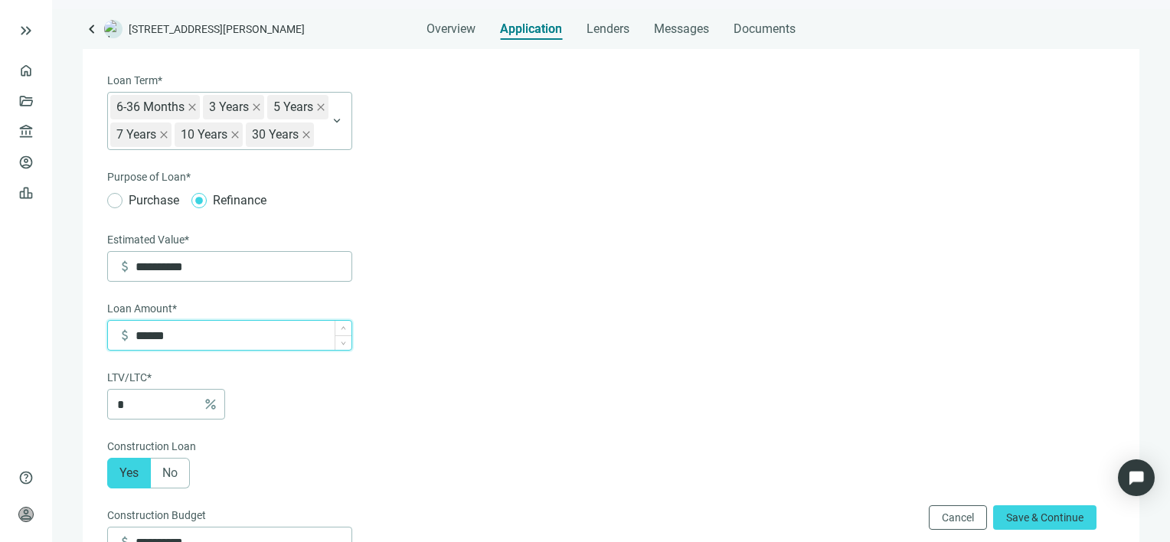
type input "*******"
type input "***"
type input "*********"
type input "***"
type input "**********"
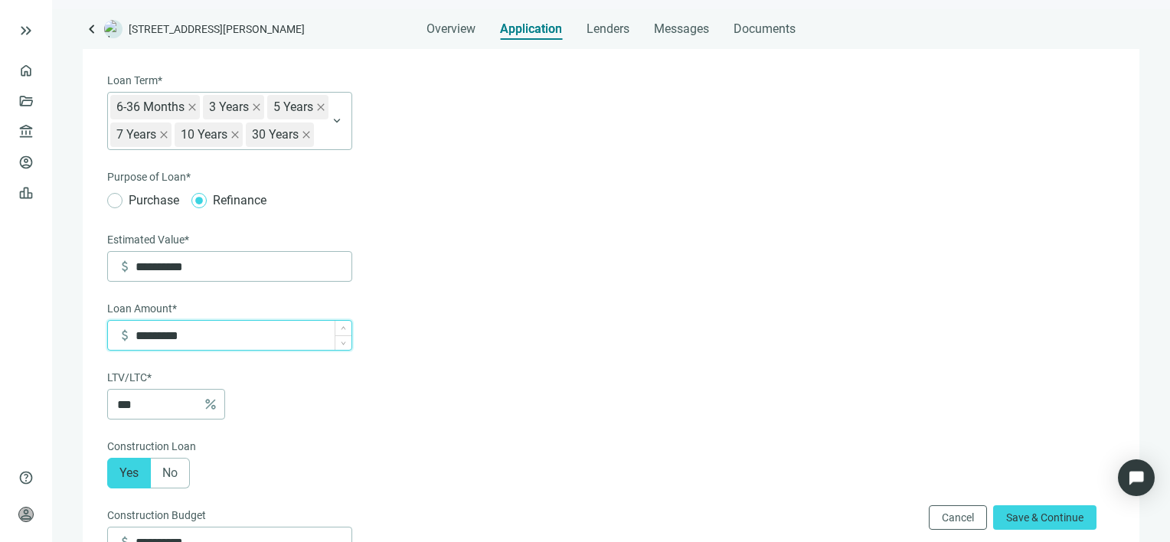
type input "****"
type input "**********"
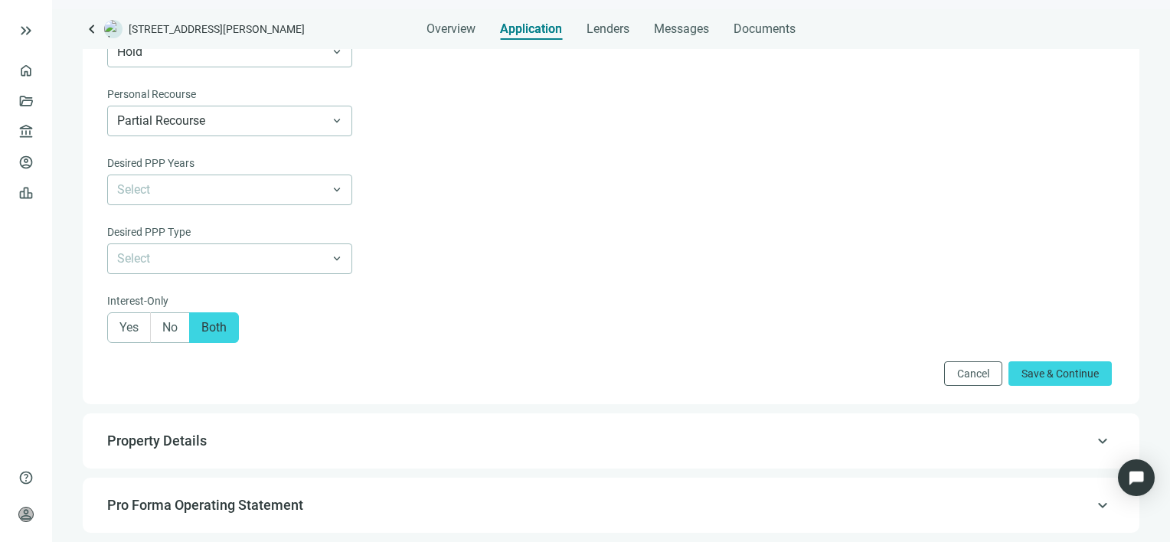
scroll to position [1072, 0]
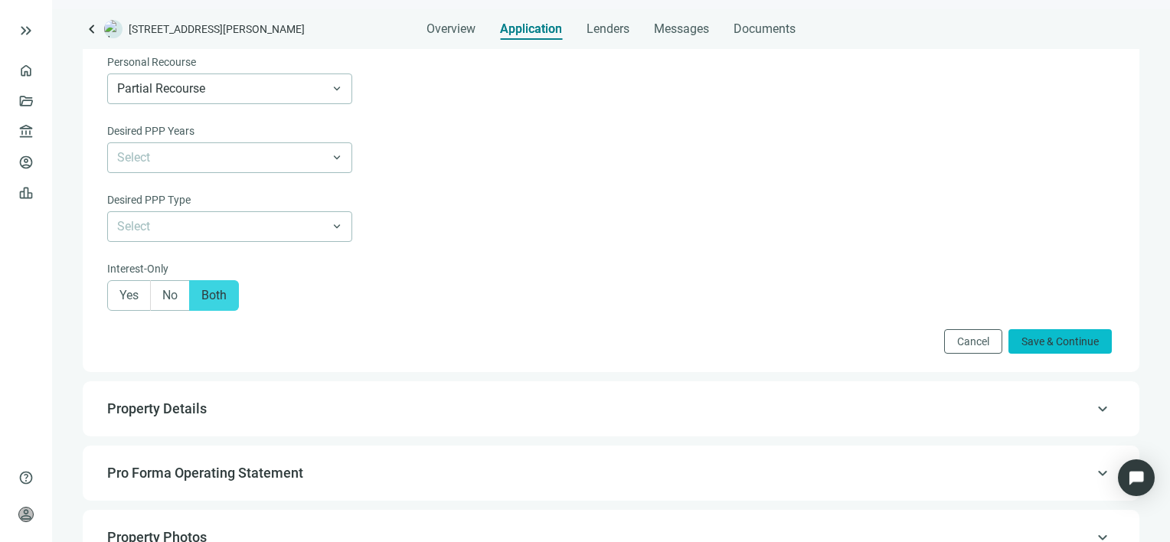
click at [1028, 347] on span "Save & Continue" at bounding box center [1059, 341] width 77 height 12
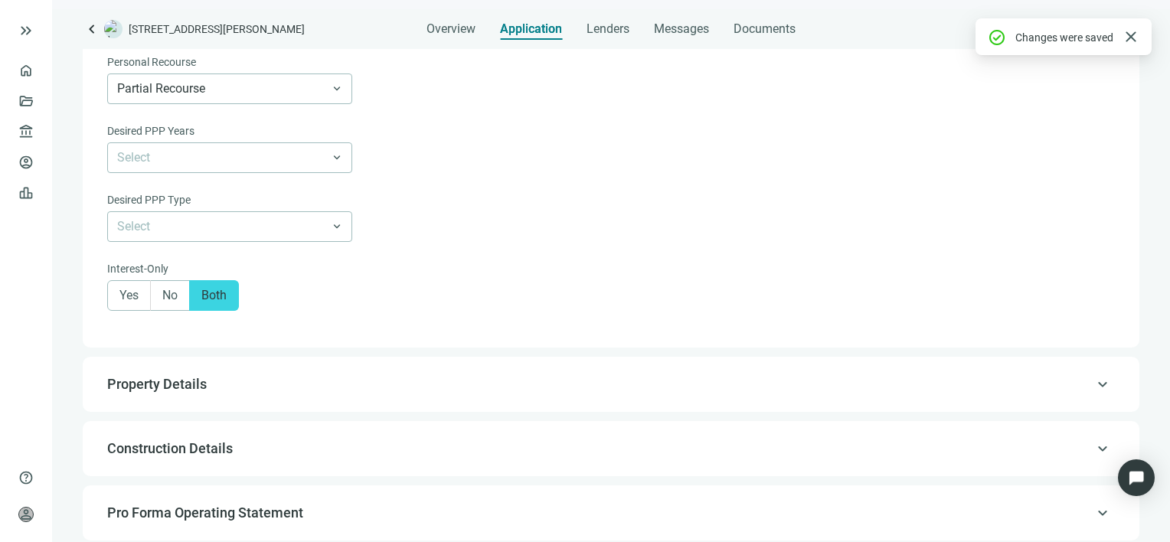
click at [1093, 384] on span "keyboard_arrow_up" at bounding box center [1102, 384] width 18 height 0
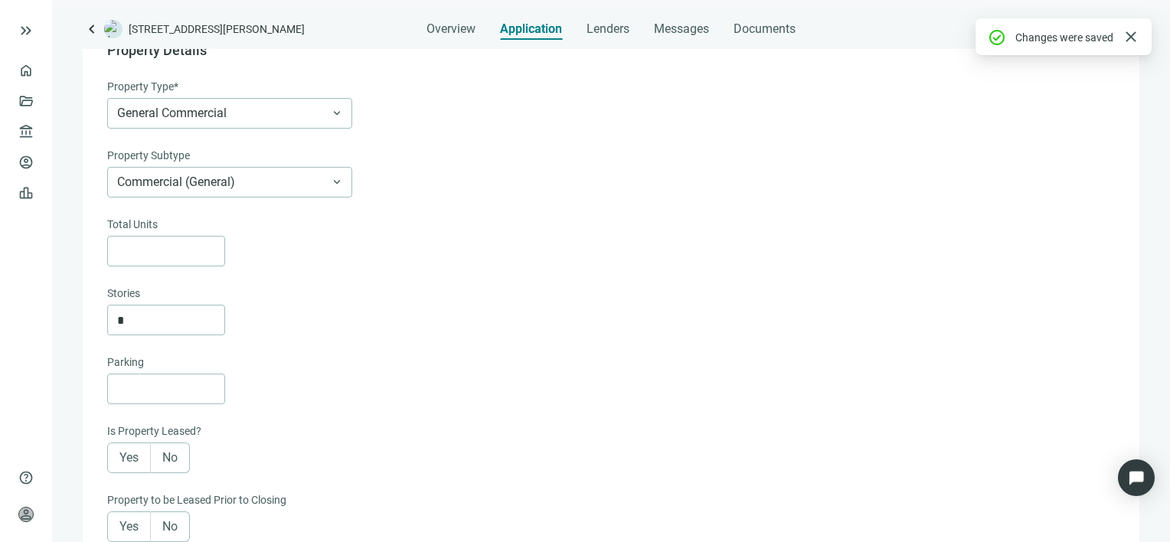
scroll to position [109, 0]
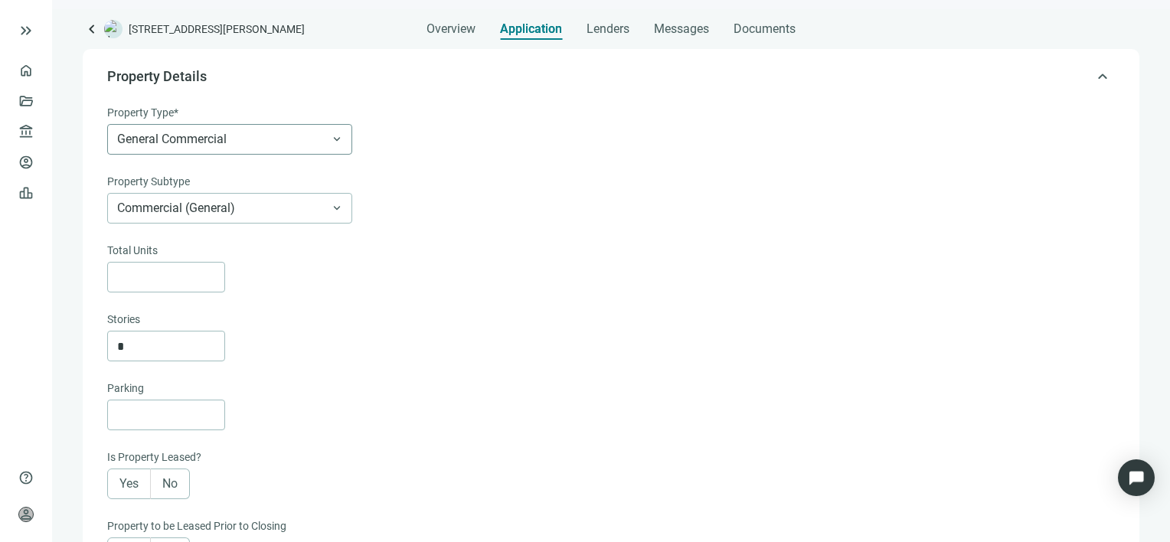
click at [334, 135] on span "General Commercial" at bounding box center [229, 139] width 225 height 29
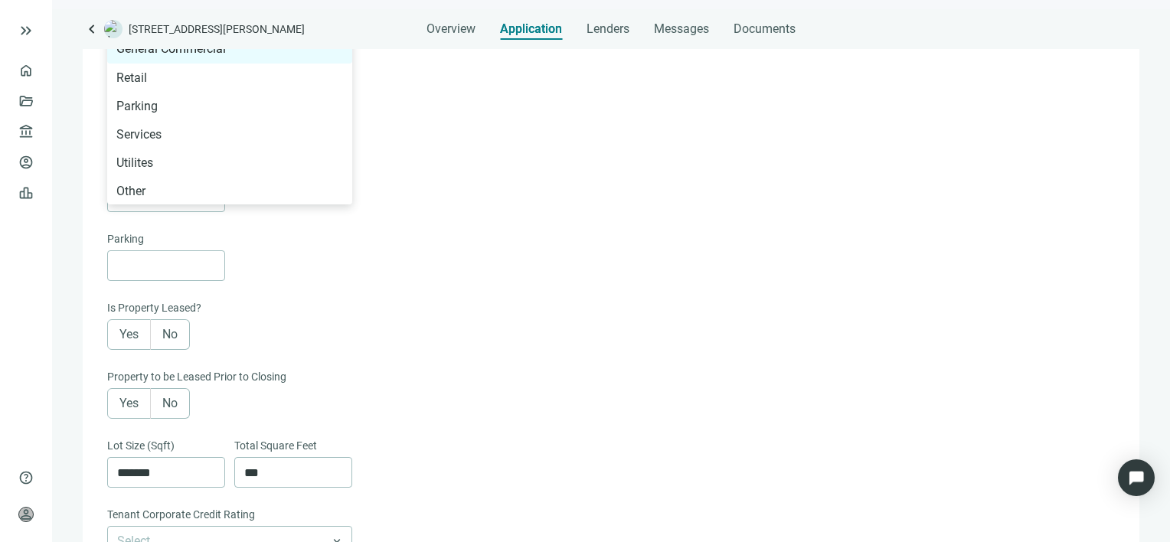
scroll to position [262, 0]
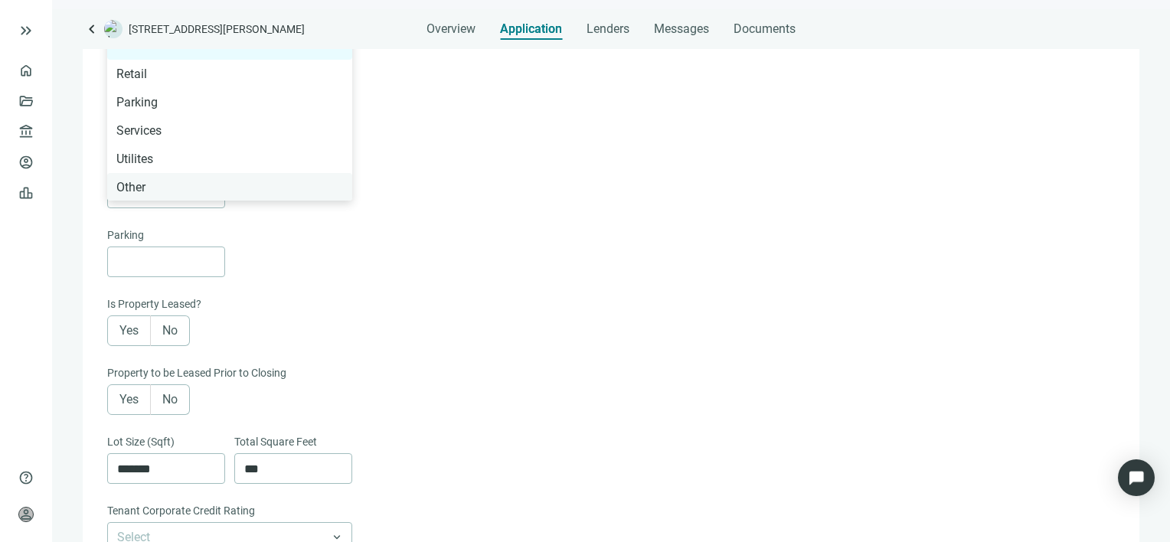
click at [168, 184] on div "Other" at bounding box center [229, 187] width 227 height 19
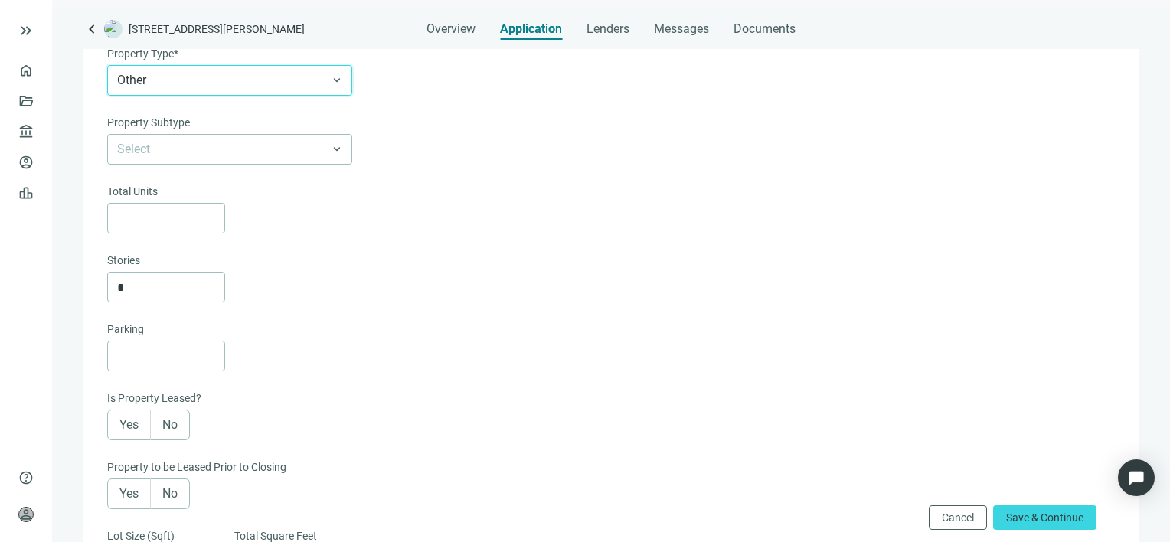
scroll to position [109, 0]
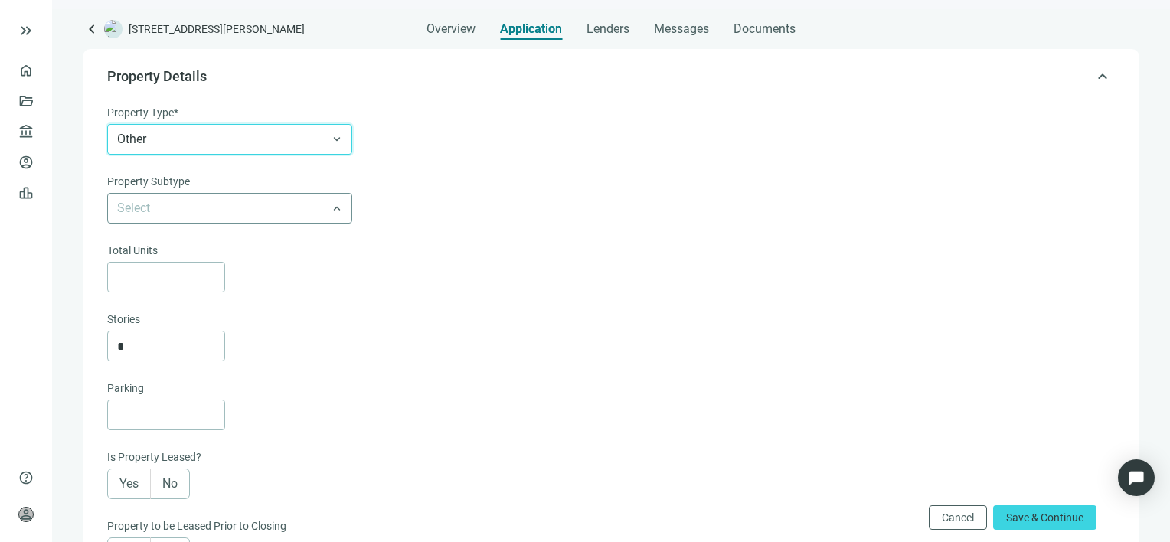
click at [344, 211] on div "Select Rural Improved / Non-Residential Other exempt property Pipeline or Right…" at bounding box center [229, 208] width 245 height 31
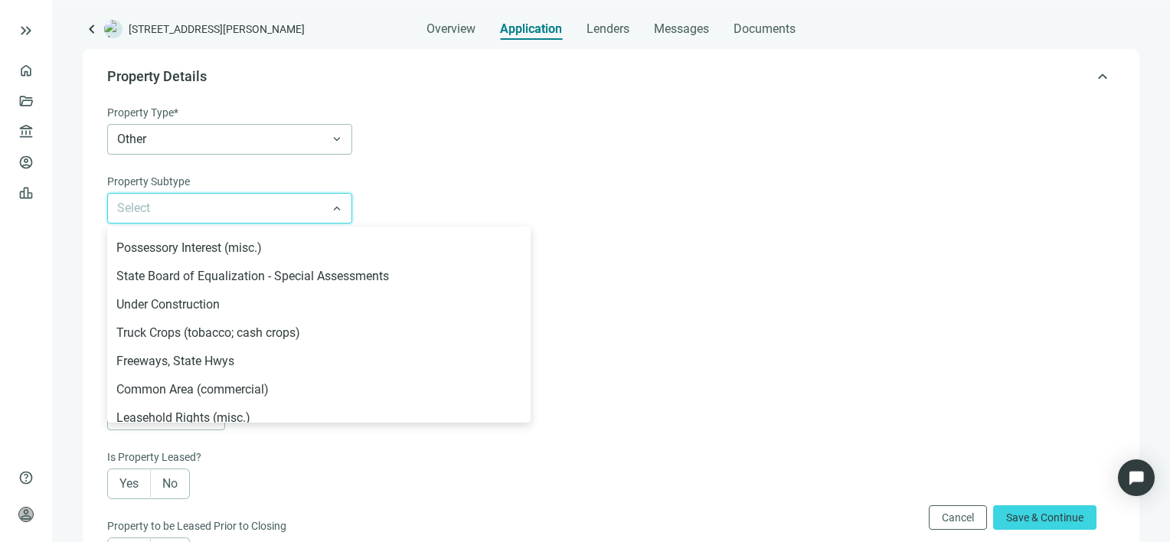
scroll to position [0, 0]
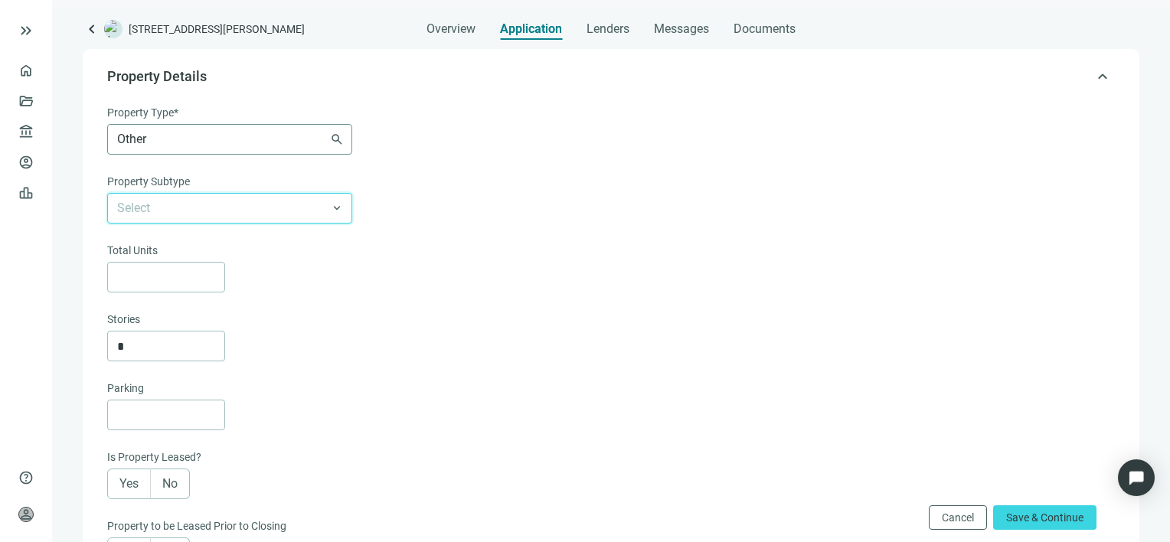
click at [338, 138] on span "Other" at bounding box center [229, 139] width 225 height 29
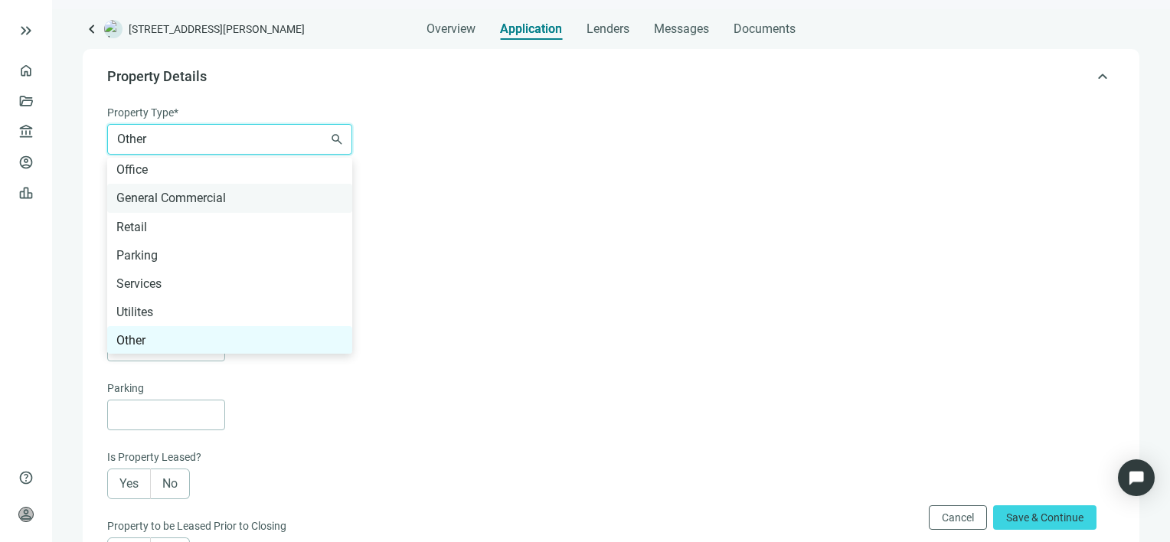
click at [231, 190] on div "General Commercial" at bounding box center [229, 197] width 227 height 19
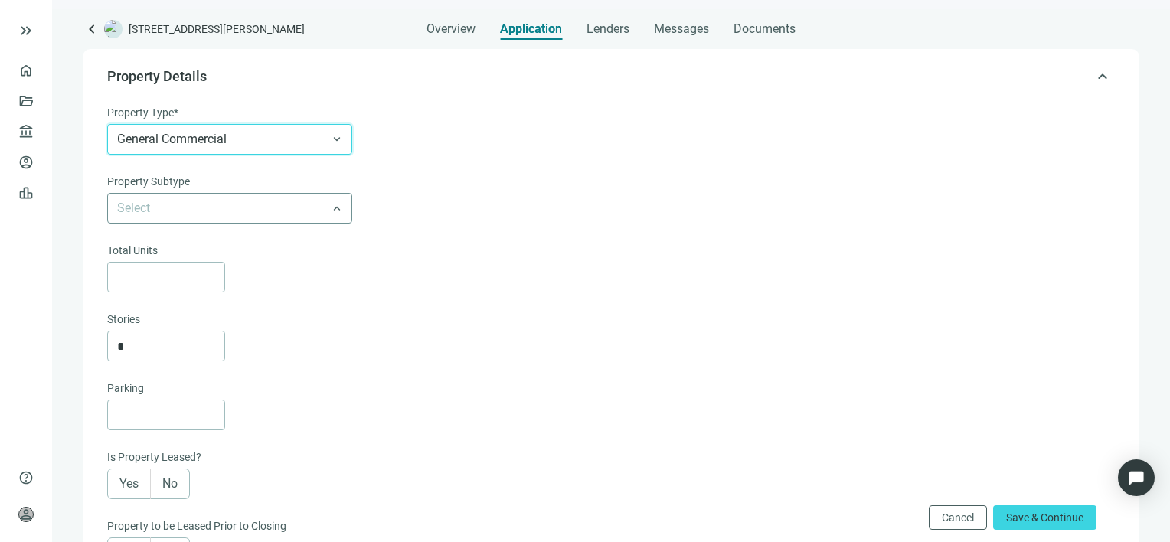
click at [335, 207] on span at bounding box center [229, 208] width 225 height 29
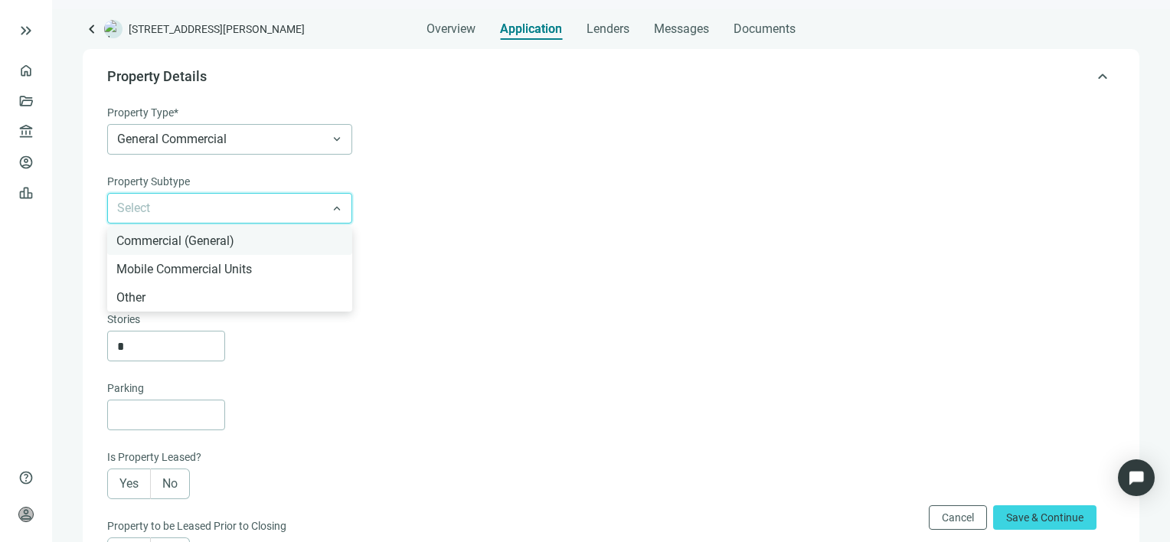
click at [220, 240] on div "Commercial (General)" at bounding box center [229, 240] width 227 height 19
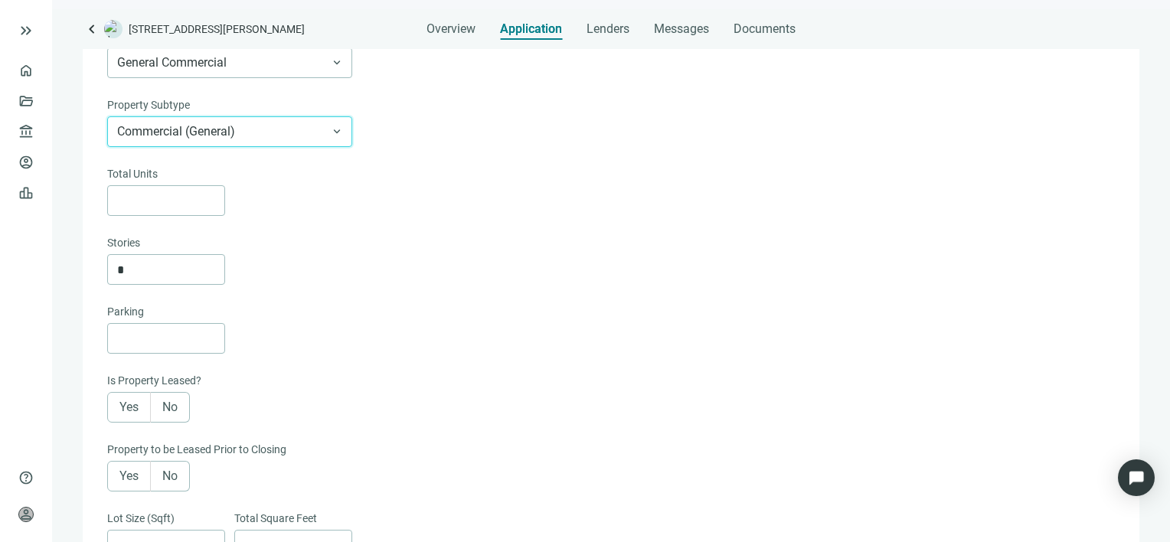
scroll to position [262, 0]
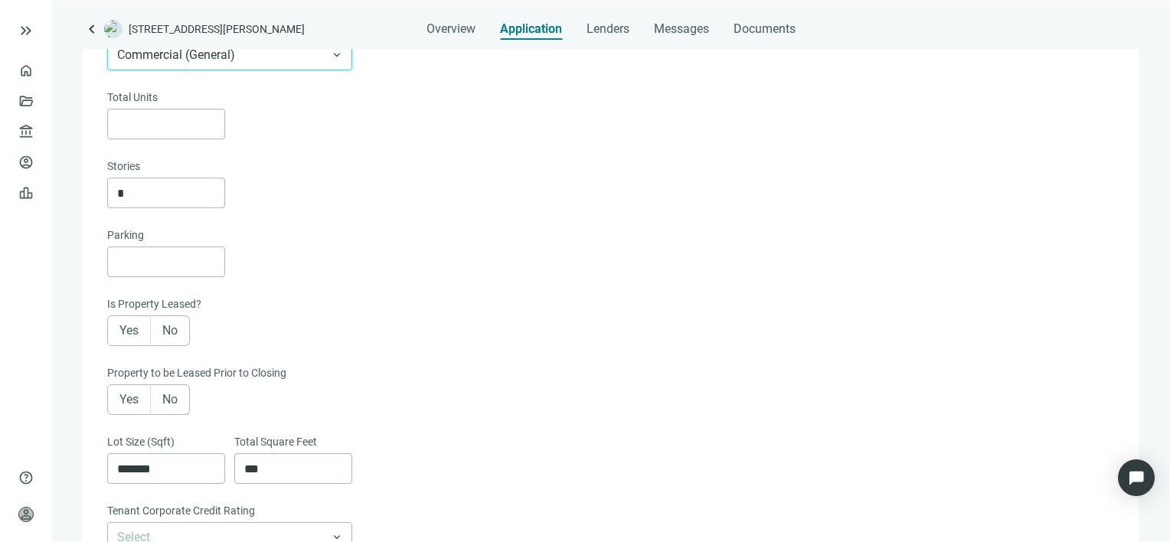
click at [168, 331] on span "No" at bounding box center [169, 330] width 15 height 15
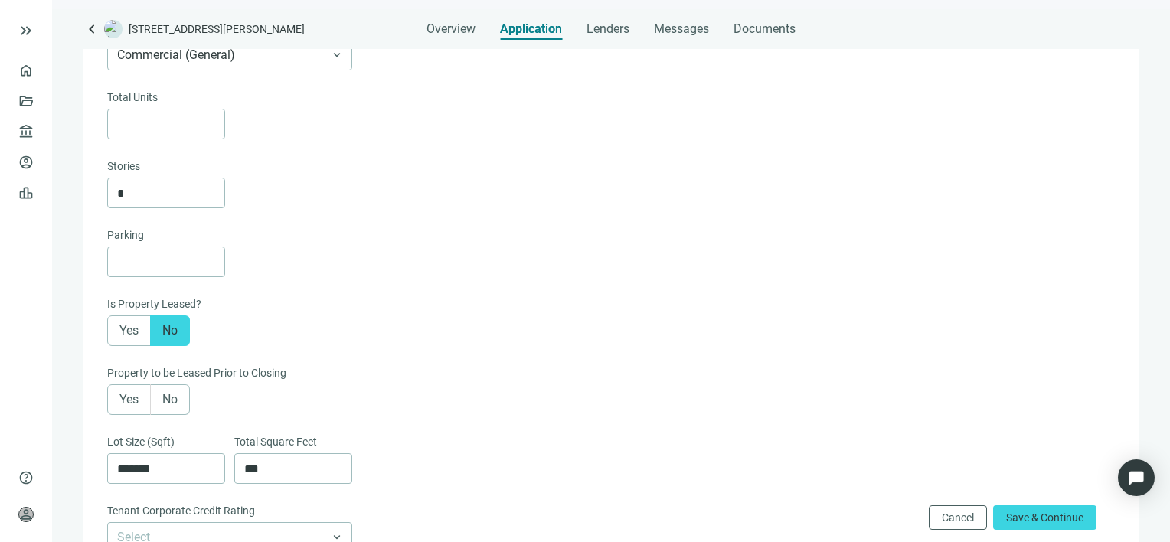
click at [168, 401] on span "No" at bounding box center [169, 399] width 15 height 15
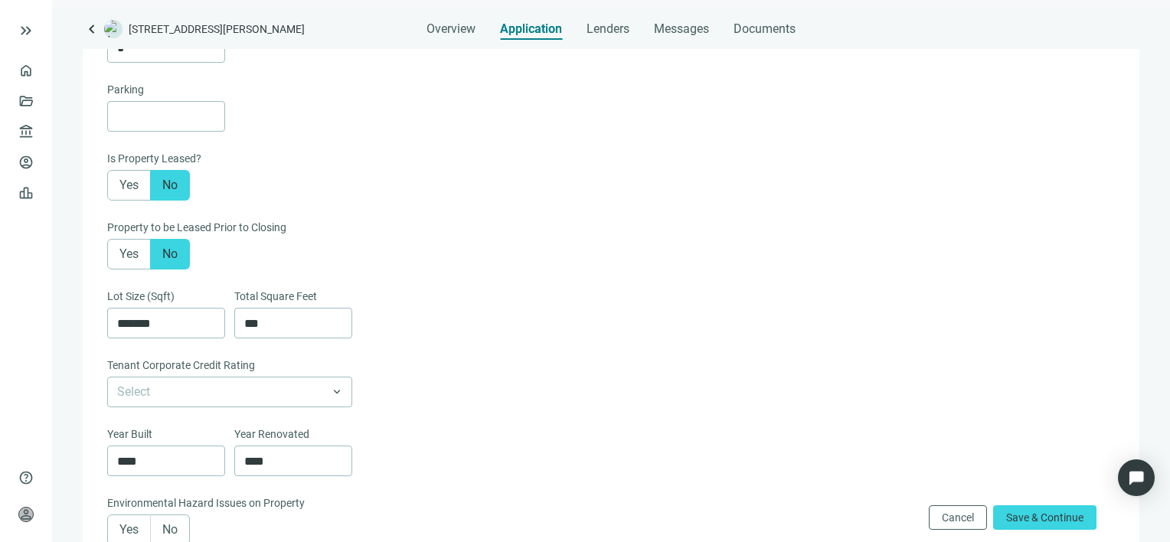
scroll to position [415, 0]
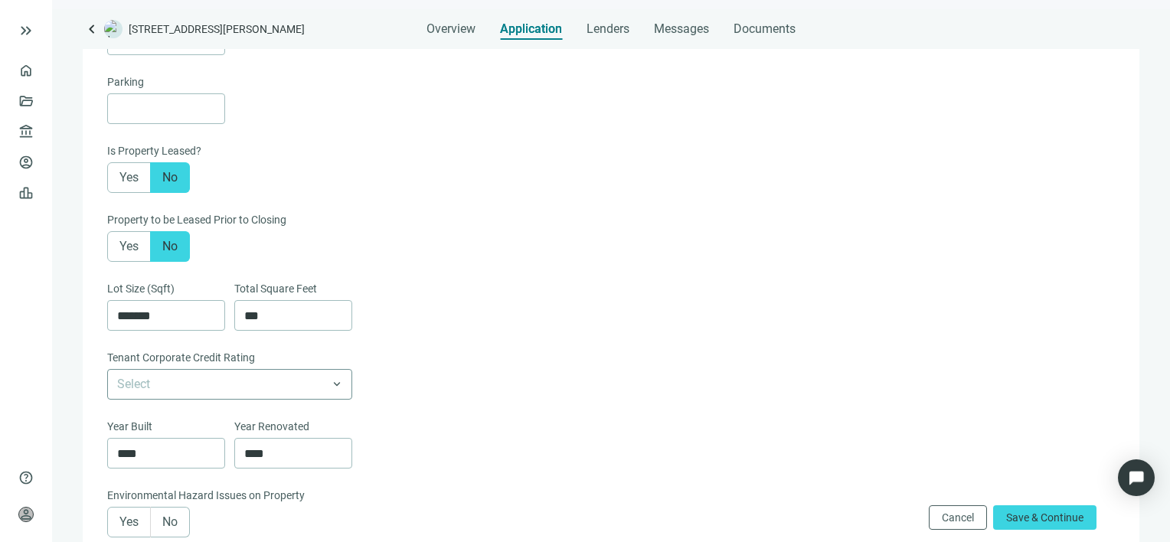
click at [340, 389] on span at bounding box center [229, 384] width 225 height 29
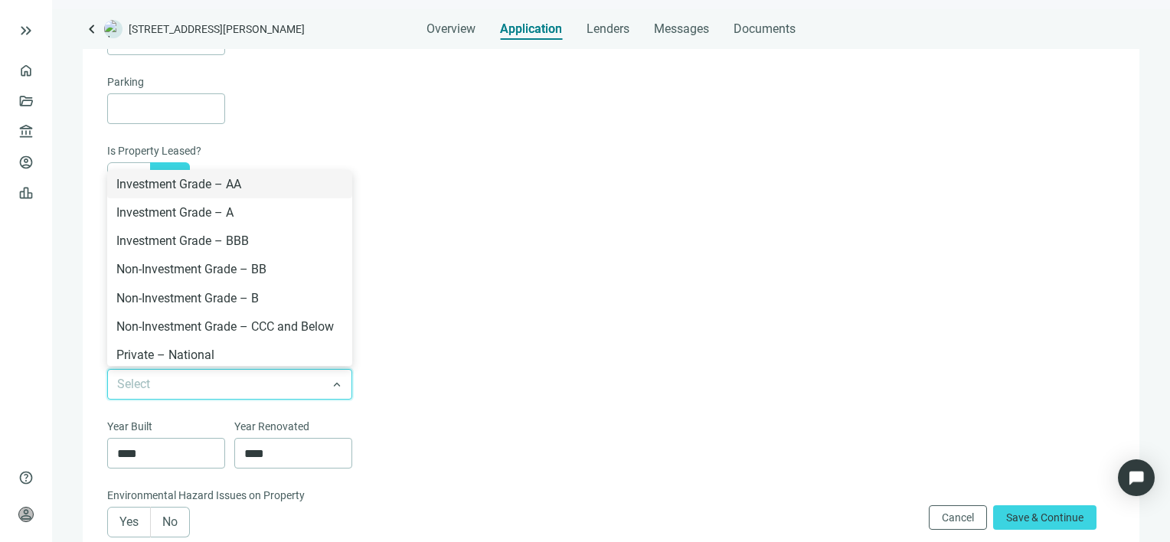
click at [512, 369] on div "Tenant Corporate Credit Rating" at bounding box center [609, 359] width 1004 height 20
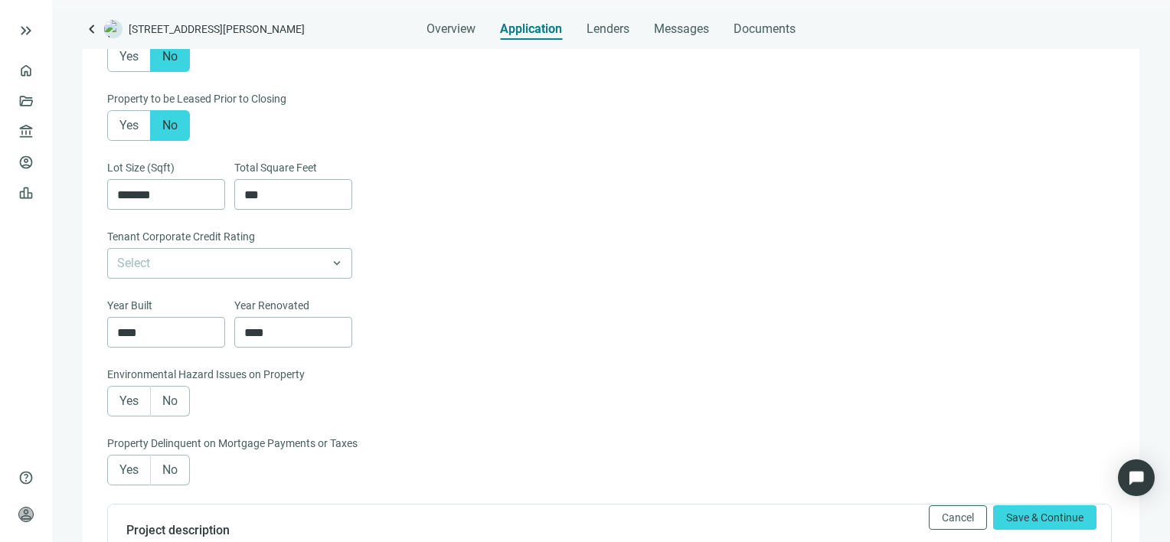
scroll to position [568, 0]
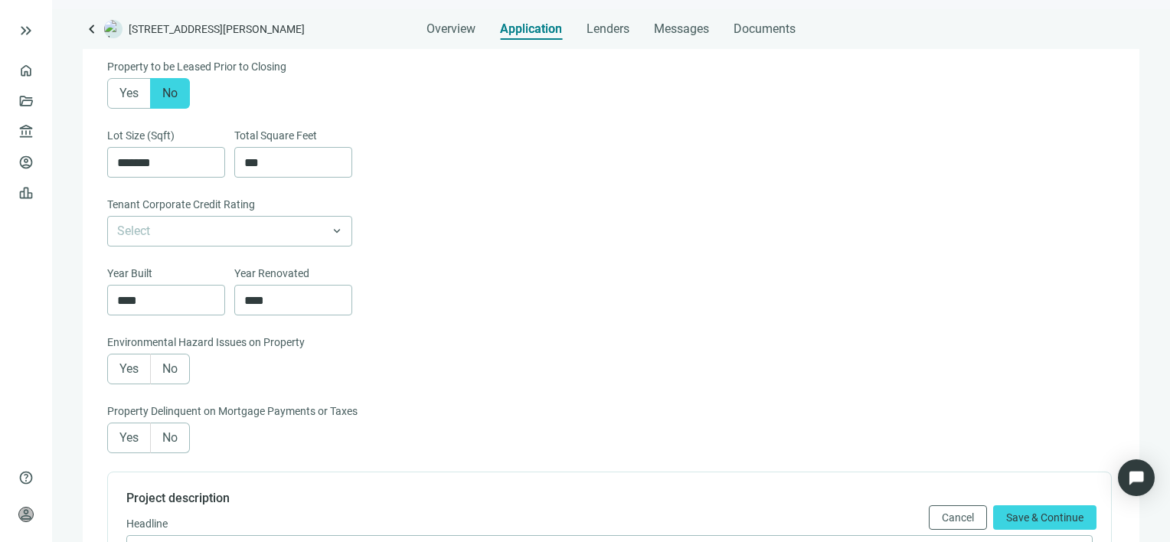
click at [168, 438] on span "No" at bounding box center [169, 437] width 15 height 15
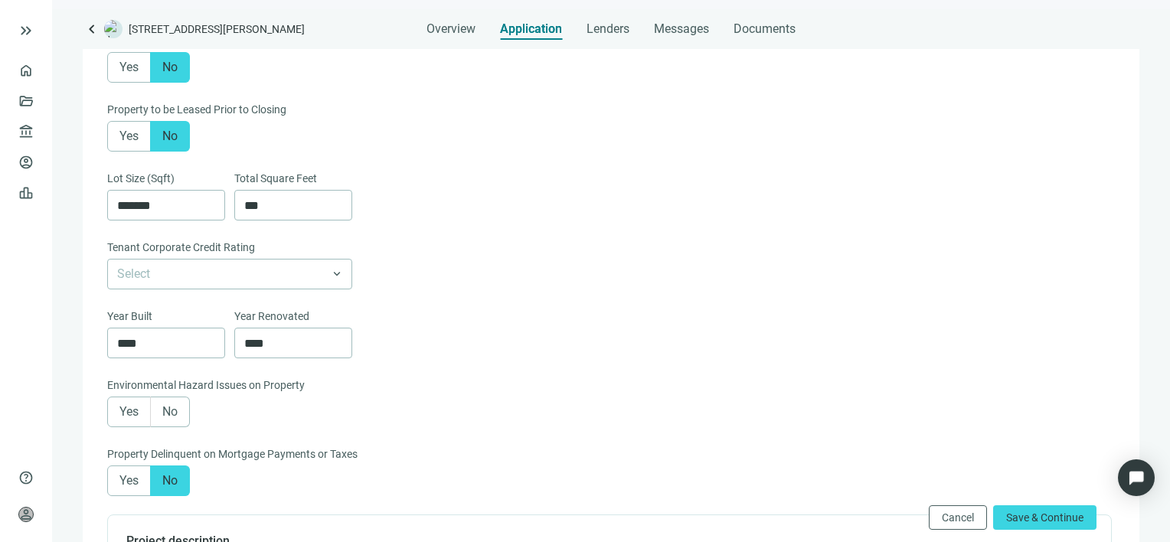
scroll to position [492, 0]
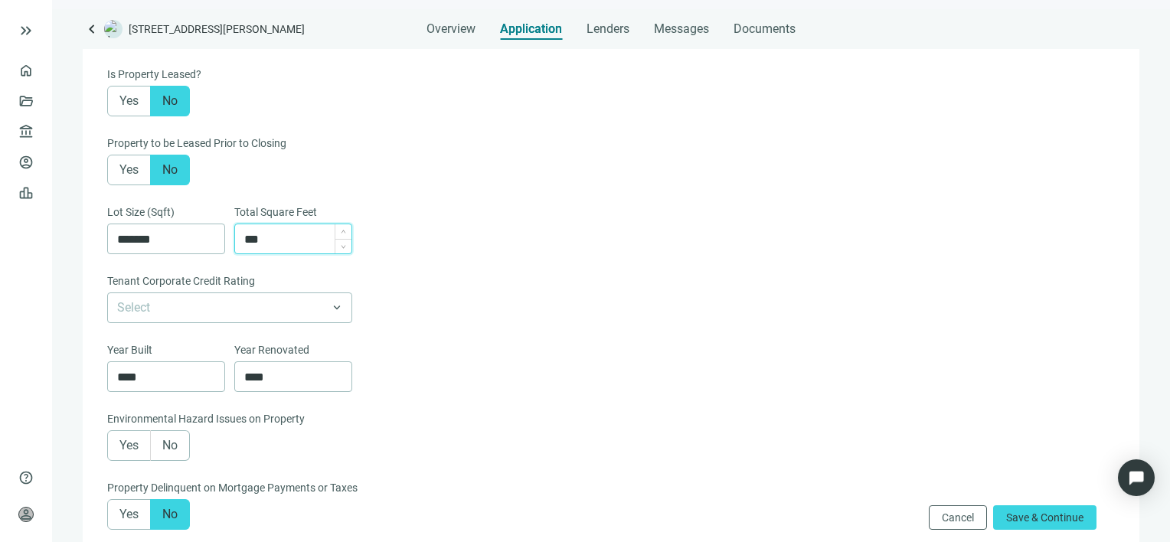
click at [303, 237] on input "***" at bounding box center [297, 238] width 107 height 29
type input "******"
click at [212, 381] on span "Decrease Value" at bounding box center [215, 383] width 17 height 18
click at [168, 381] on input "****" at bounding box center [170, 376] width 107 height 29
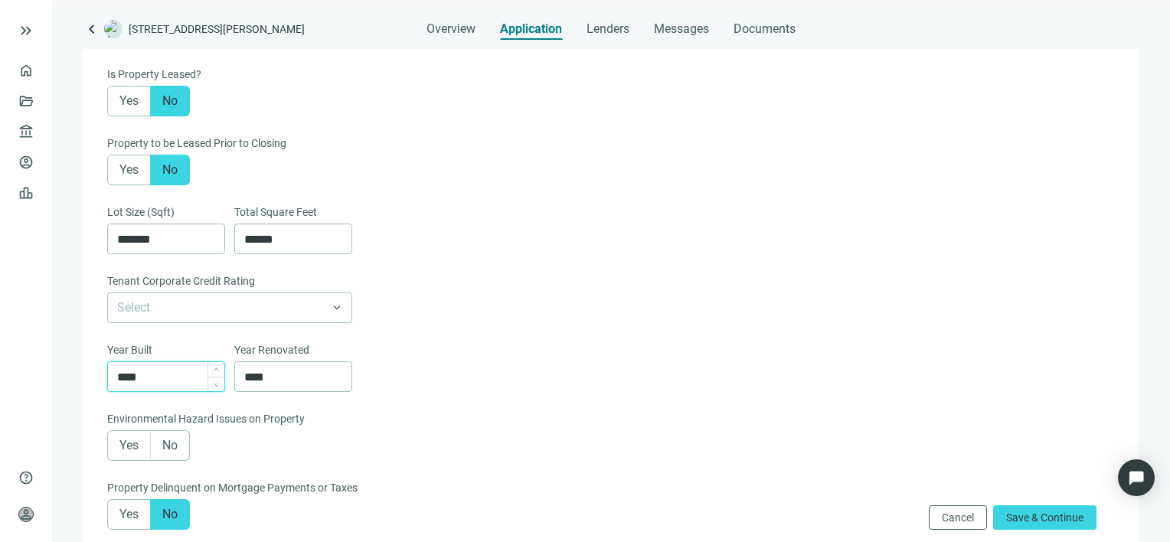
click at [168, 381] on input "****" at bounding box center [170, 376] width 107 height 29
type input "****"
click at [312, 371] on input "****" at bounding box center [297, 376] width 107 height 29
click at [304, 379] on input "****" at bounding box center [297, 376] width 107 height 29
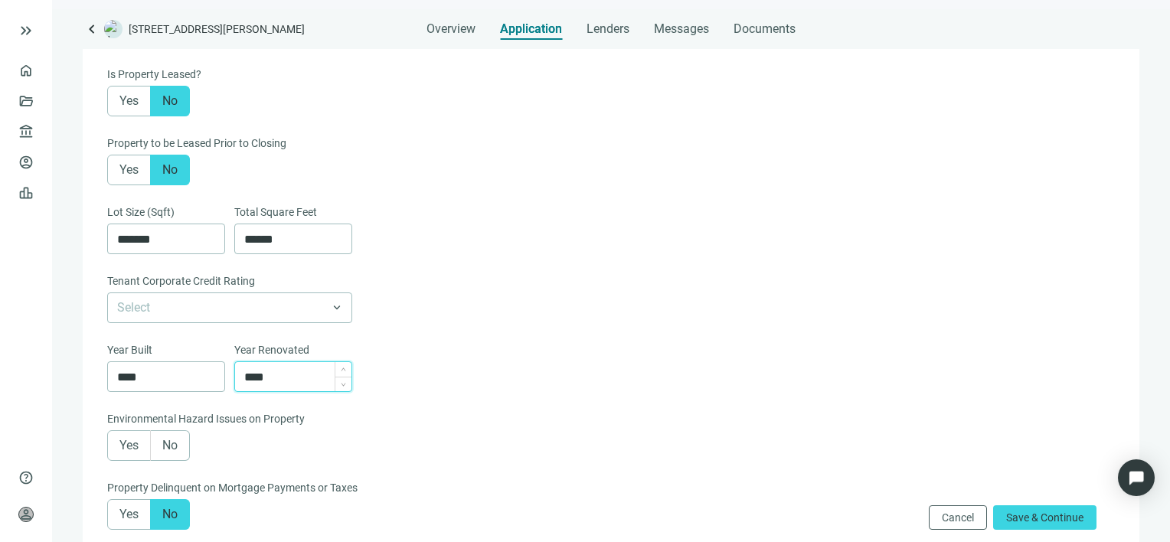
click at [304, 380] on input "****" at bounding box center [297, 376] width 107 height 29
type input "****"
click at [499, 358] on div "Year Built **** Year Renovated ****" at bounding box center [609, 375] width 1004 height 69
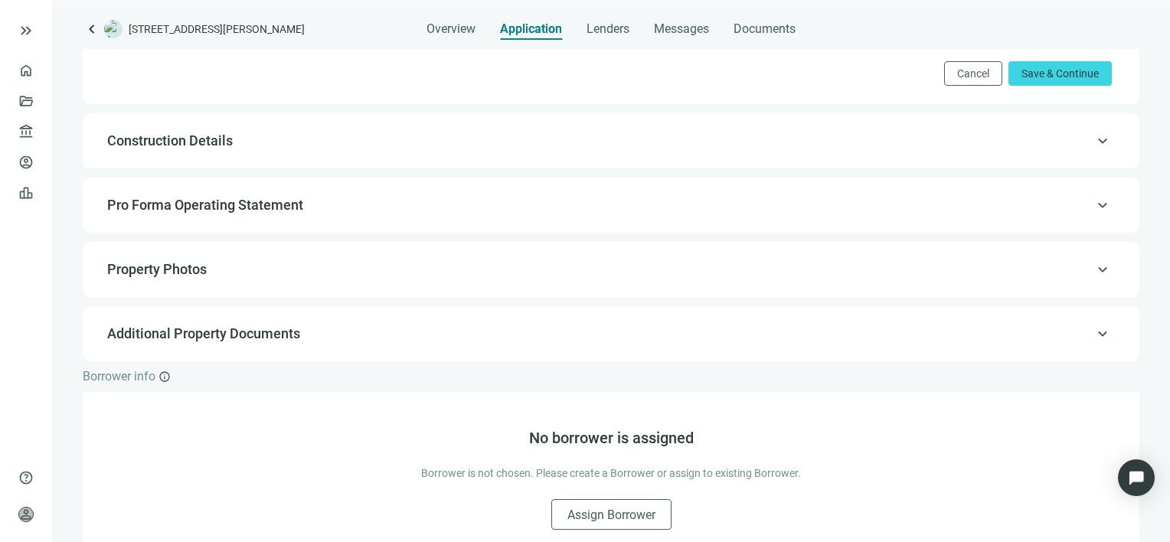
scroll to position [1104, 0]
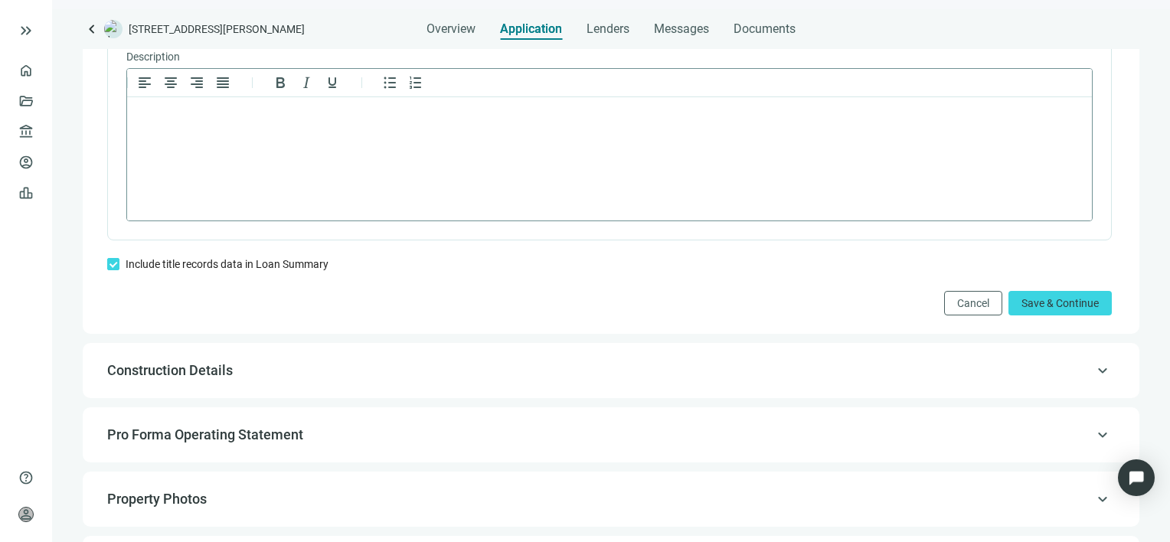
click at [354, 137] on html at bounding box center [609, 117] width 965 height 40
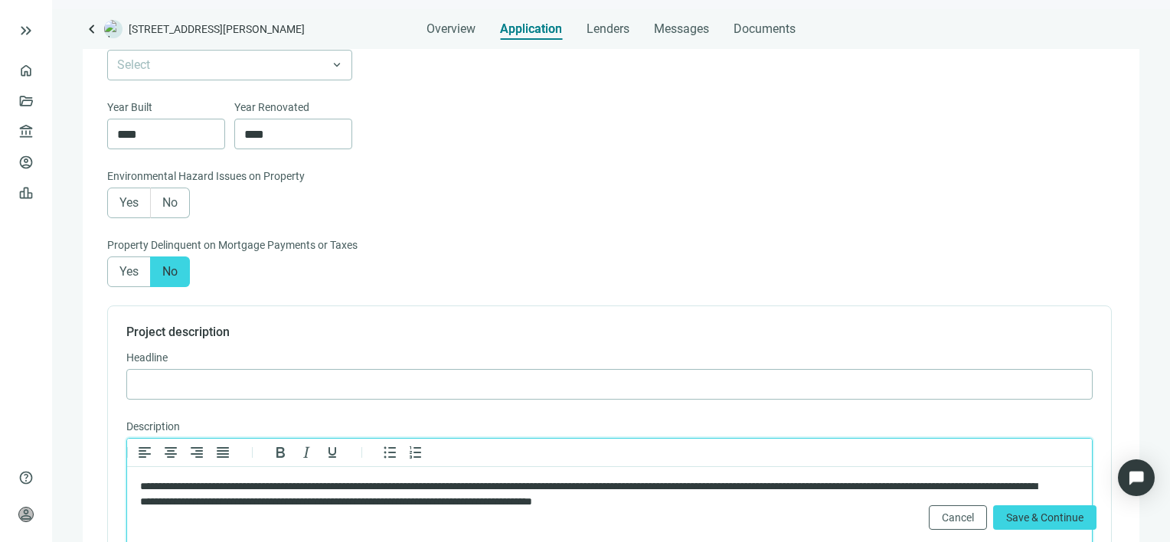
scroll to position [721, 0]
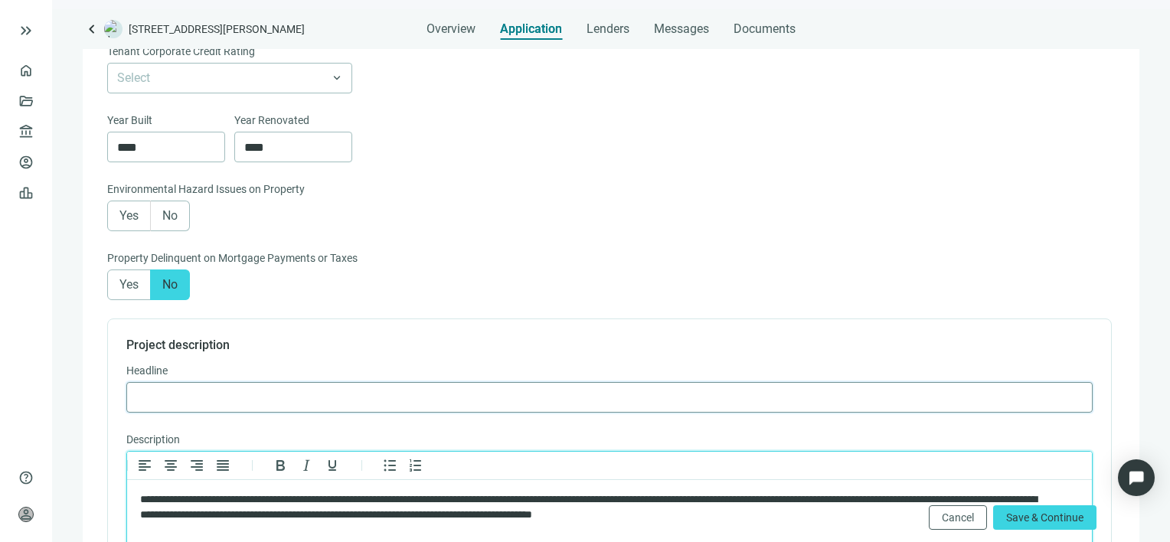
click at [330, 398] on input "text" at bounding box center [609, 397] width 946 height 29
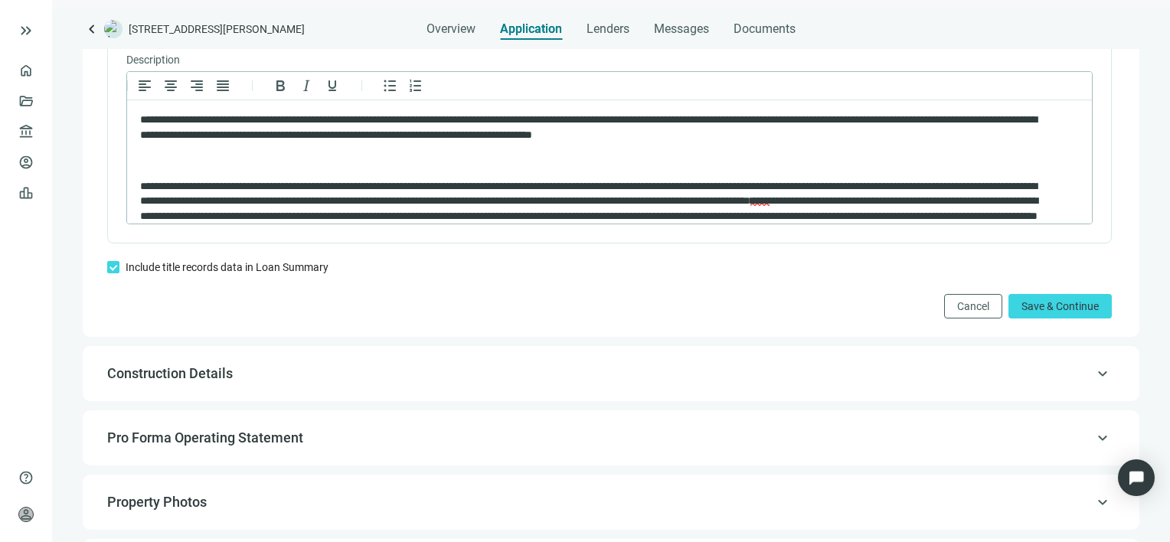
scroll to position [1104, 0]
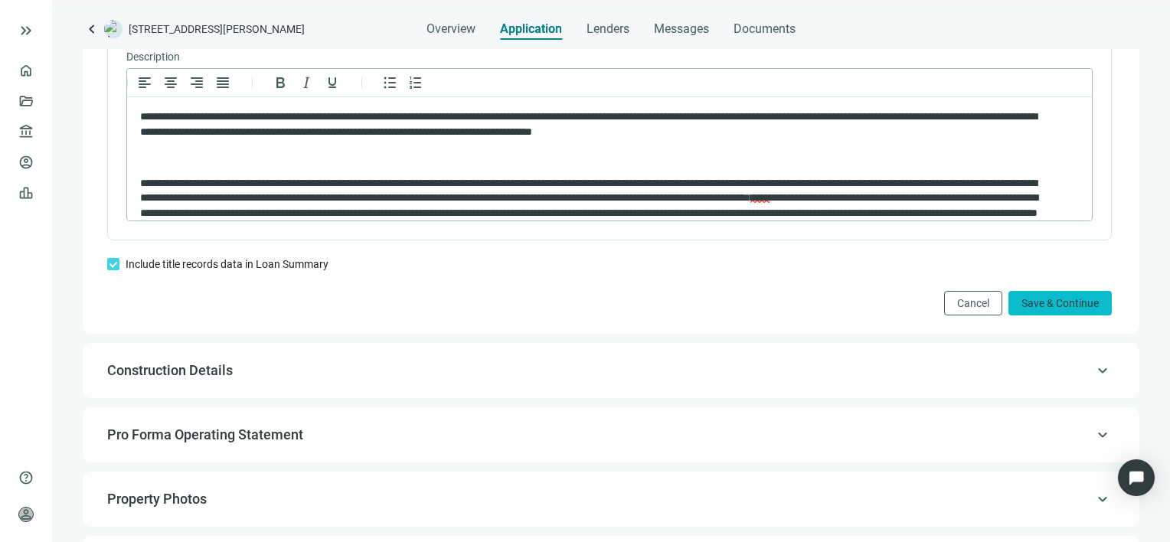
type input "**********"
click at [1047, 306] on span "Save & Continue" at bounding box center [1059, 303] width 77 height 12
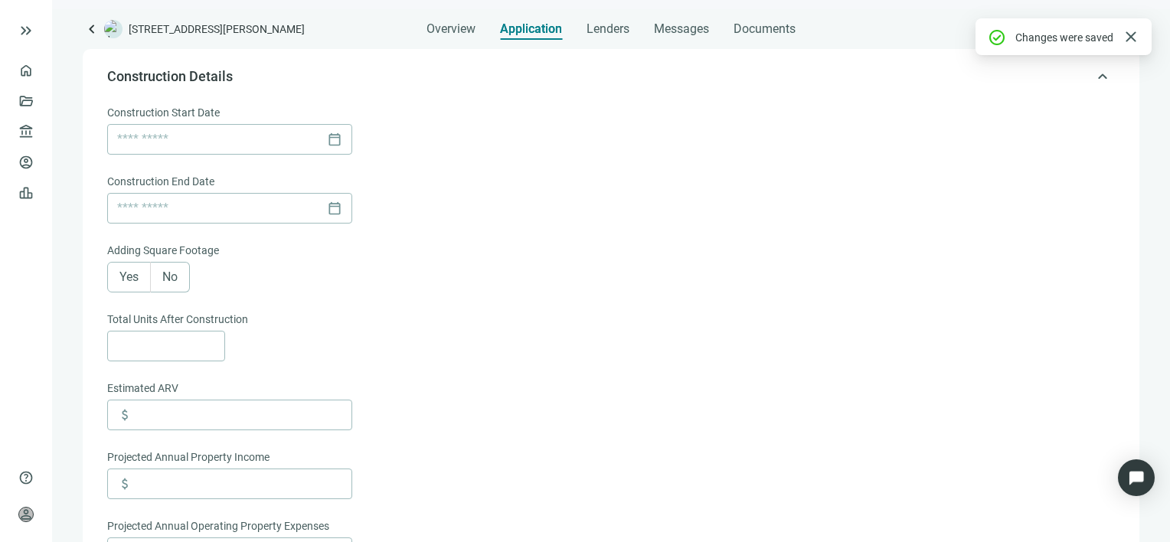
scroll to position [20, 0]
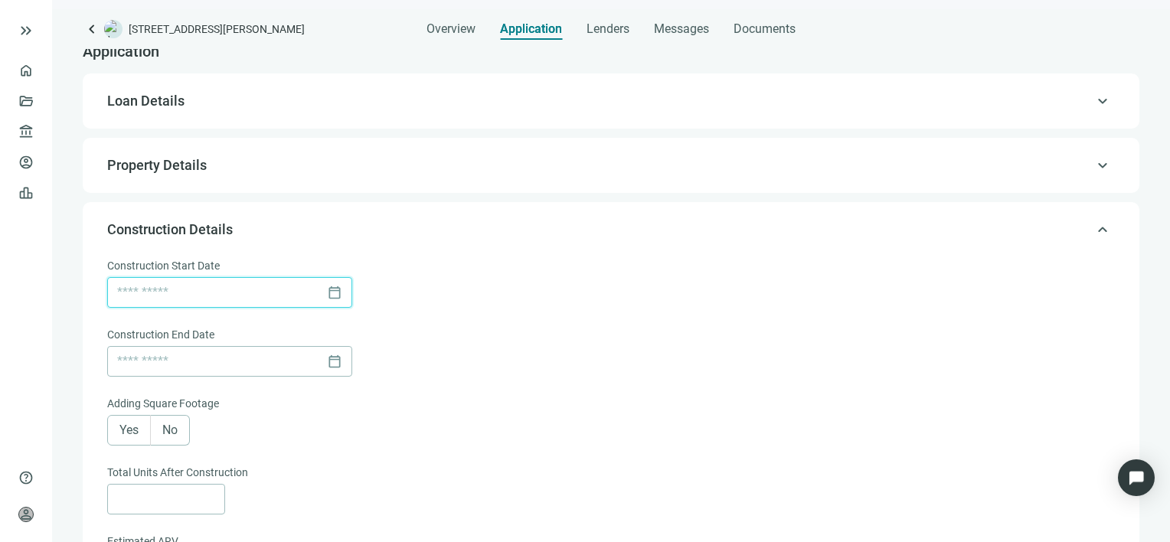
click at [261, 298] on input at bounding box center [219, 292] width 204 height 29
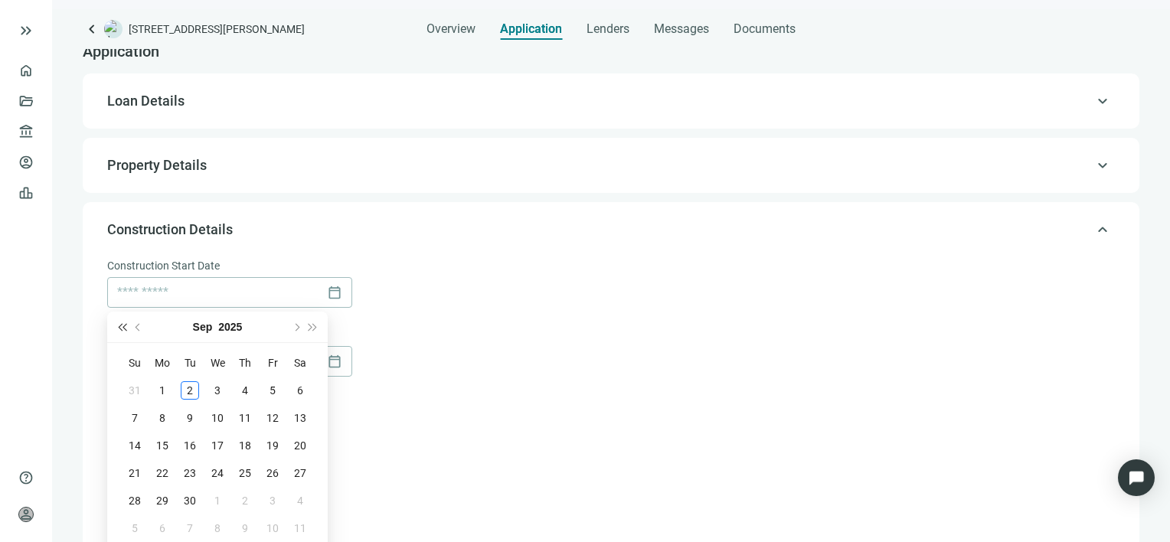
click at [119, 324] on span "Last year (Control + left)" at bounding box center [122, 327] width 8 height 8
click at [297, 328] on span "Next month (PageDown)" at bounding box center [296, 327] width 8 height 8
type input "**********"
click at [278, 499] on div "29" at bounding box center [272, 501] width 18 height 18
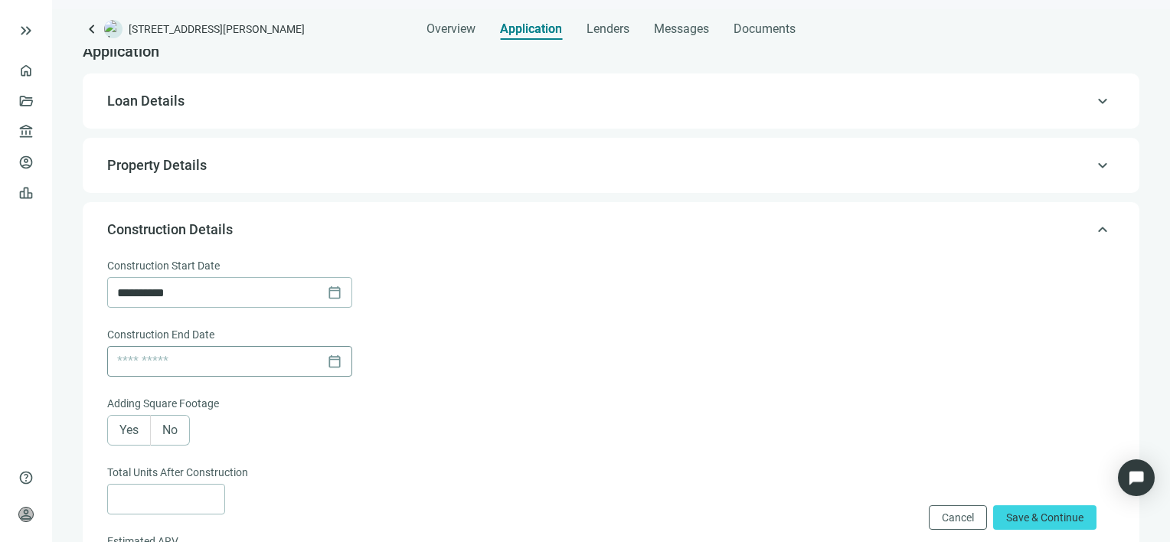
click at [335, 357] on div "calendar_today" at bounding box center [229, 361] width 225 height 29
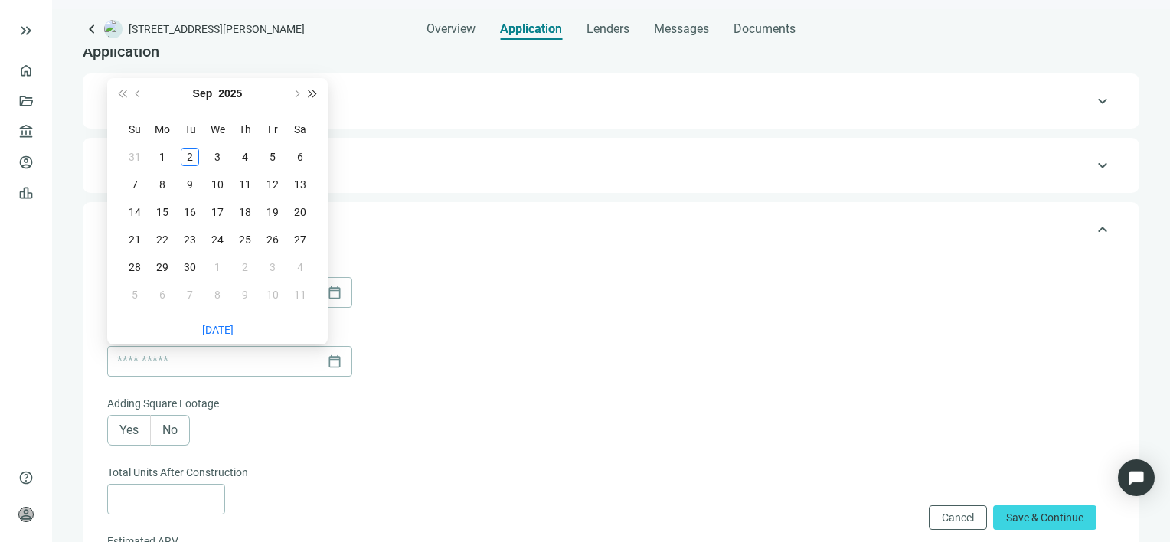
click at [309, 92] on span "Next year (Control + right)" at bounding box center [313, 94] width 8 height 8
click at [136, 93] on span "Previous month (PageUp)" at bounding box center [140, 94] width 8 height 8
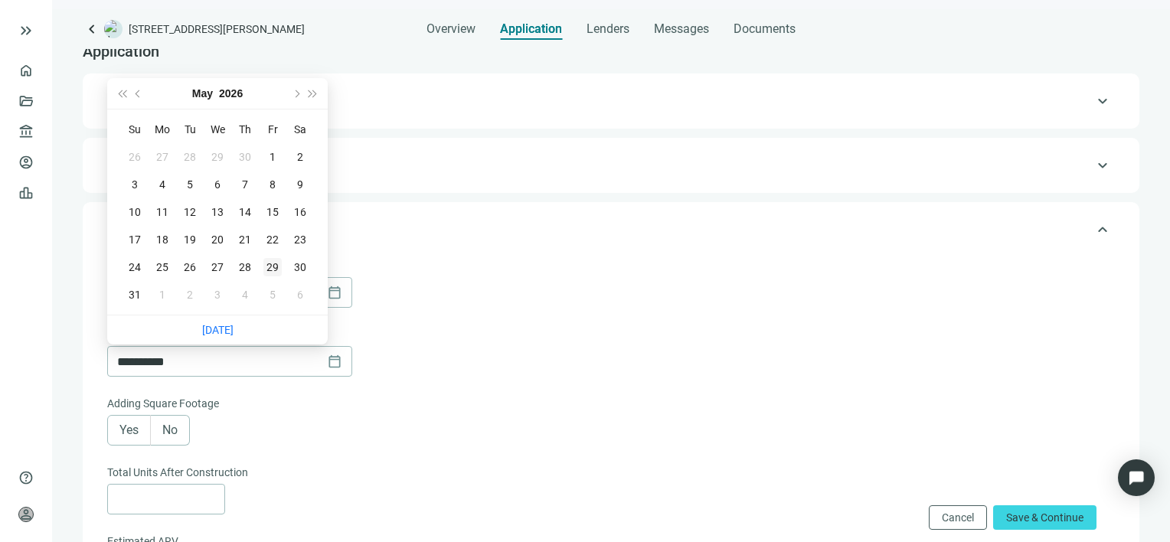
type input "**********"
click at [275, 266] on div "29" at bounding box center [272, 267] width 18 height 18
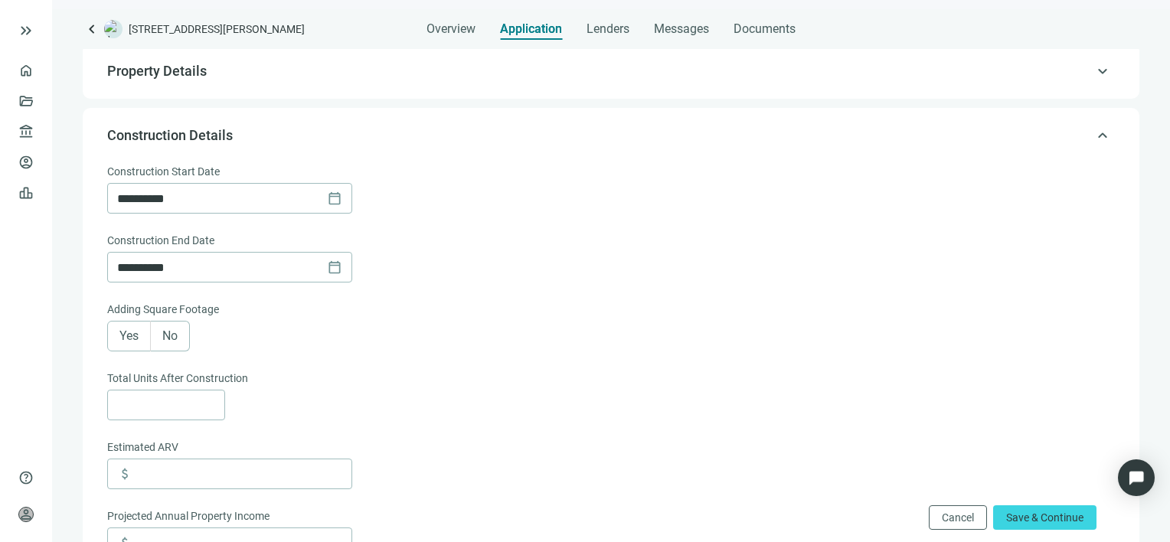
scroll to position [173, 0]
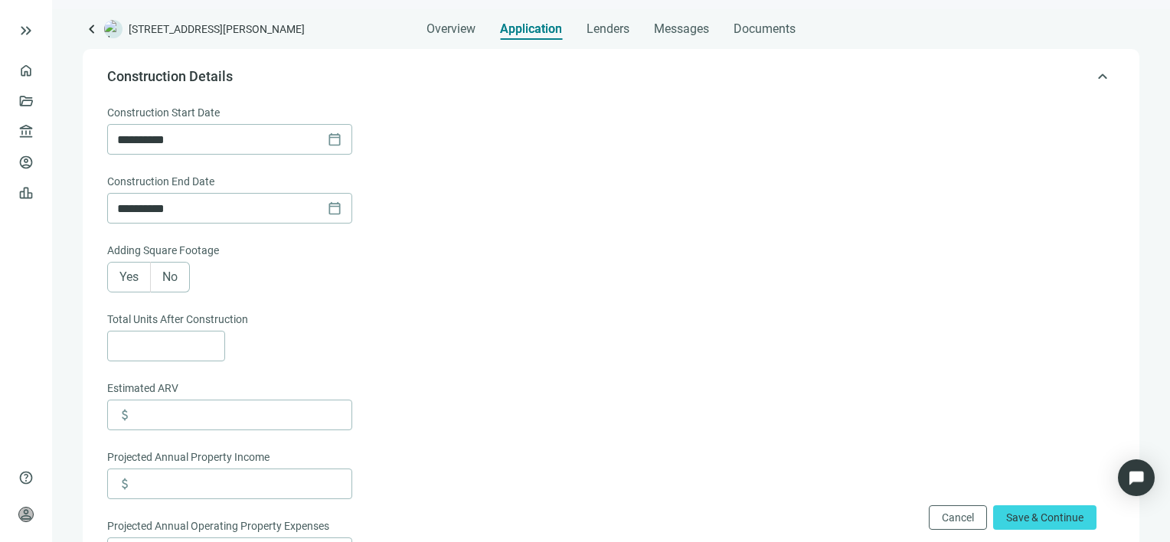
click at [131, 276] on span "Yes" at bounding box center [128, 276] width 19 height 15
click at [185, 348] on input at bounding box center [170, 345] width 107 height 29
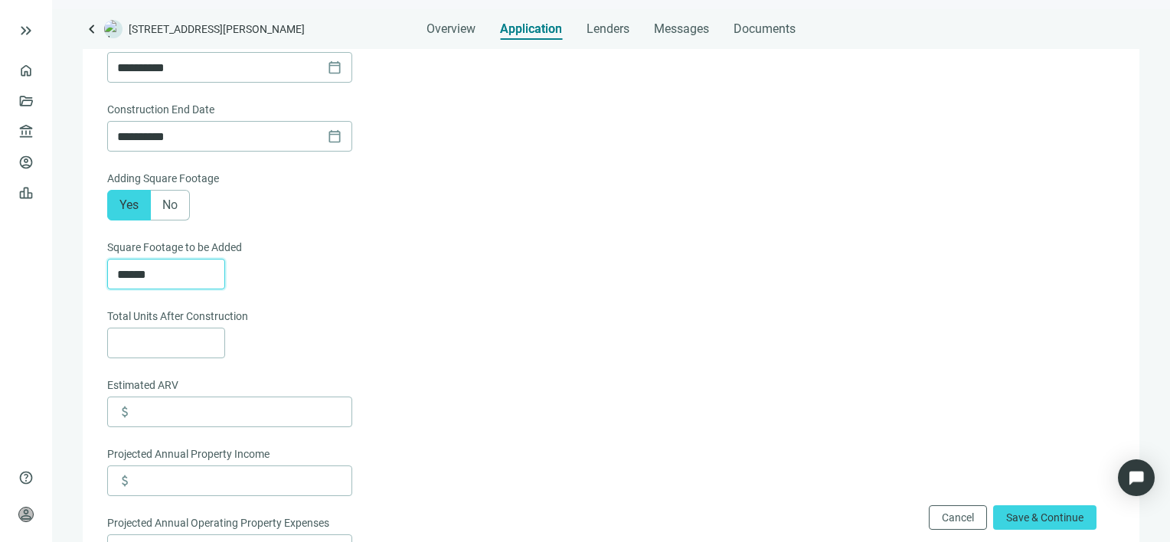
scroll to position [326, 0]
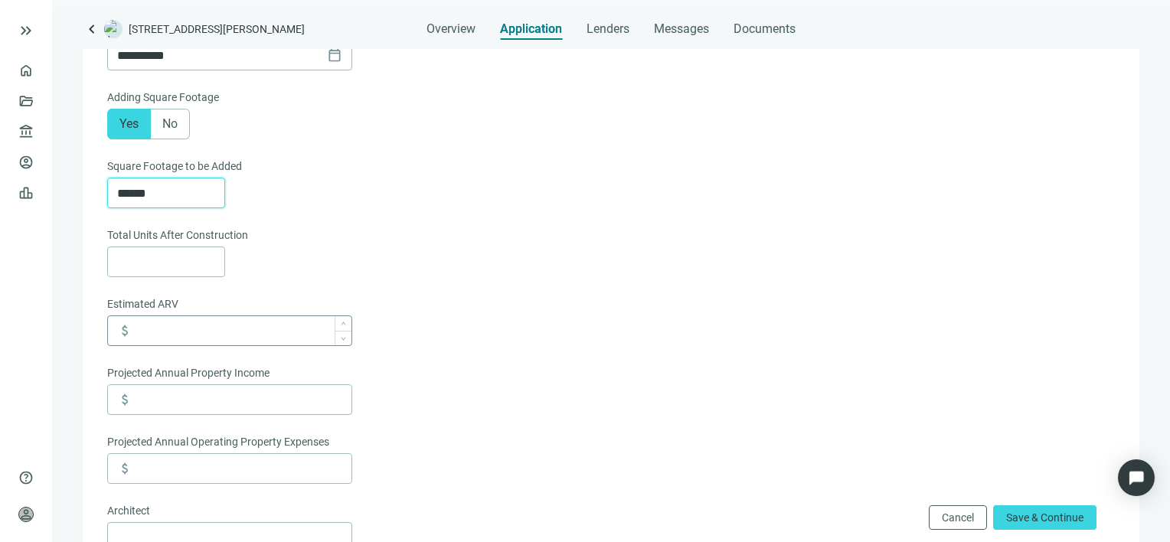
type input "******"
click at [188, 332] on input at bounding box center [244, 330] width 216 height 29
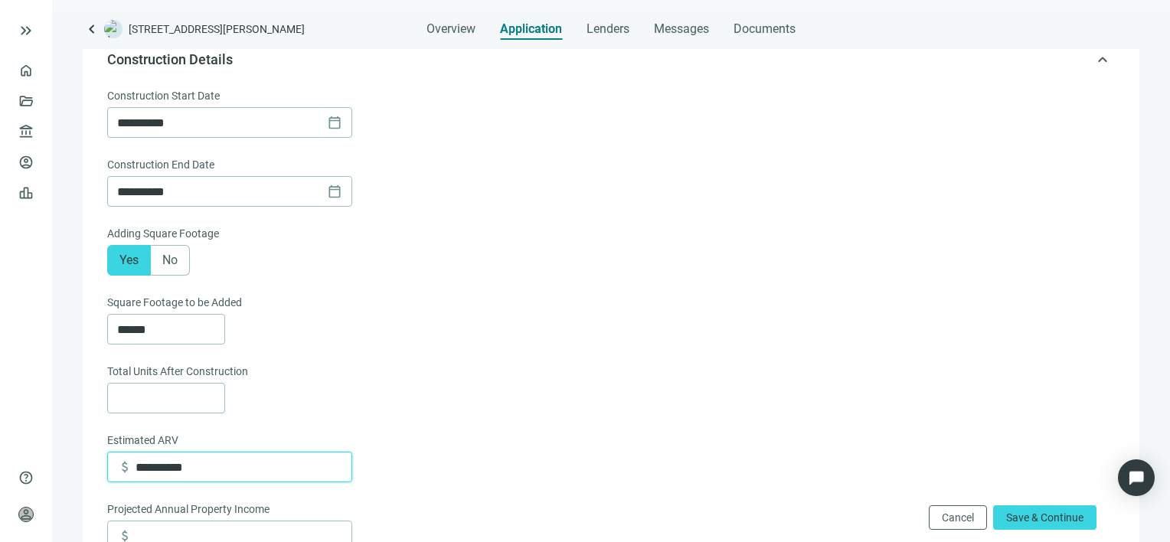
scroll to position [459, 0]
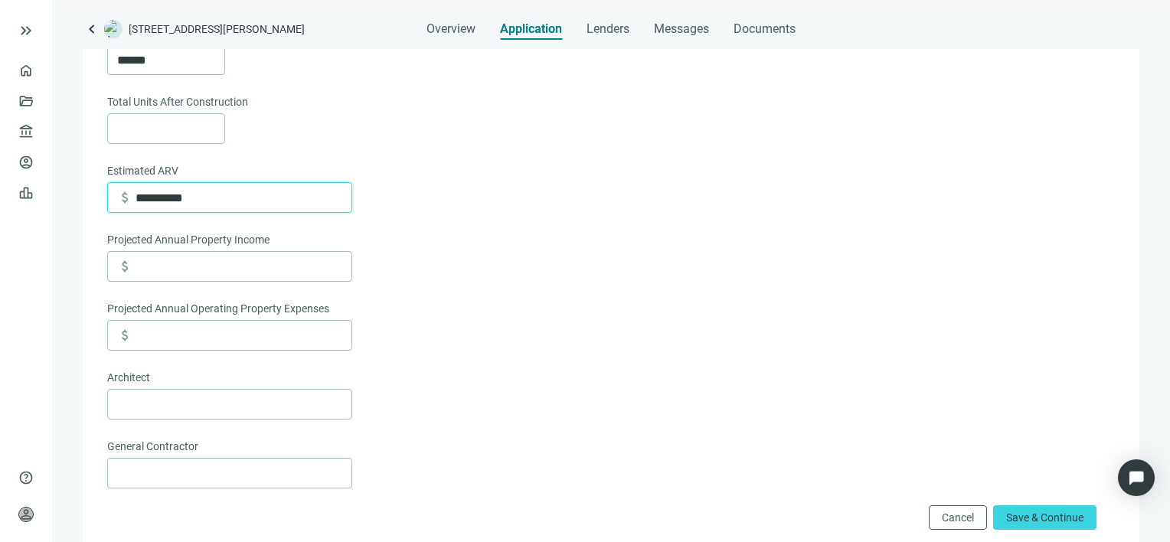
type input "**********"
click at [202, 269] on input at bounding box center [244, 266] width 216 height 29
type input "**********"
click at [254, 339] on input at bounding box center [244, 335] width 216 height 29
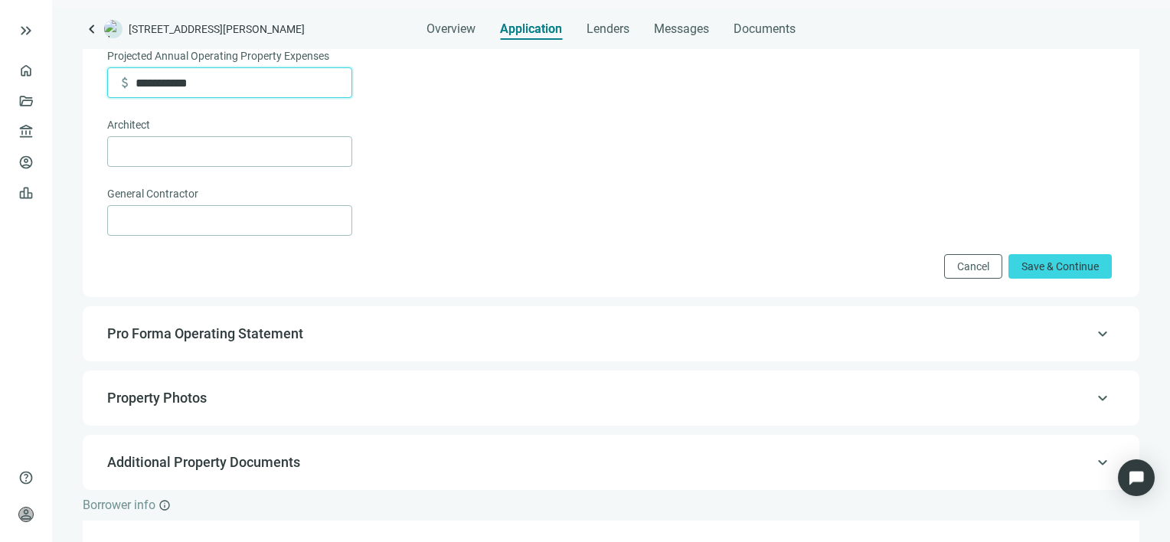
scroll to position [766, 0]
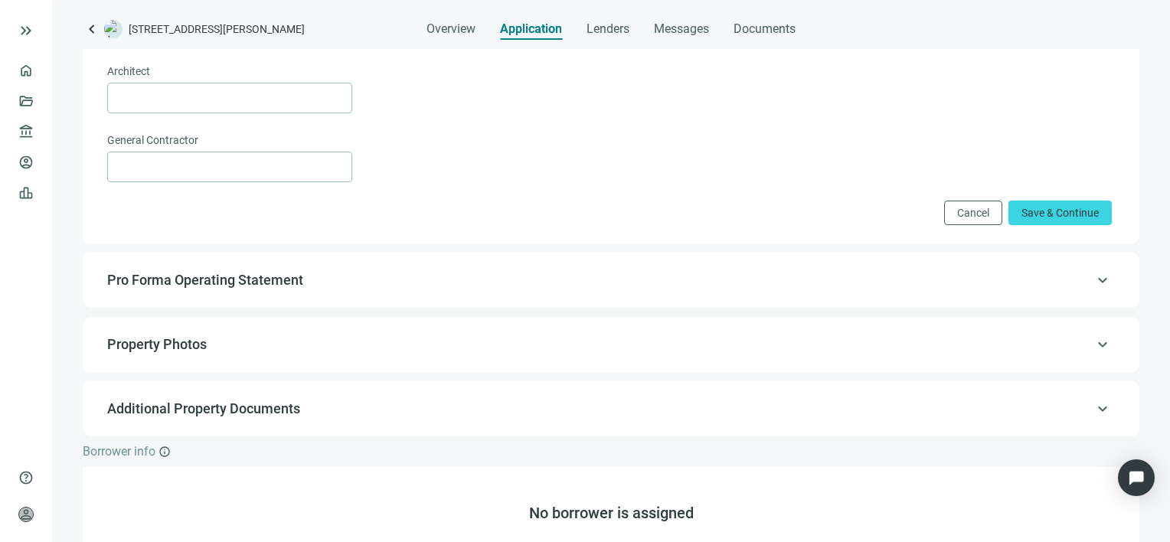
type input "**********"
click at [227, 166] on input "text" at bounding box center [229, 166] width 225 height 29
type input "**********"
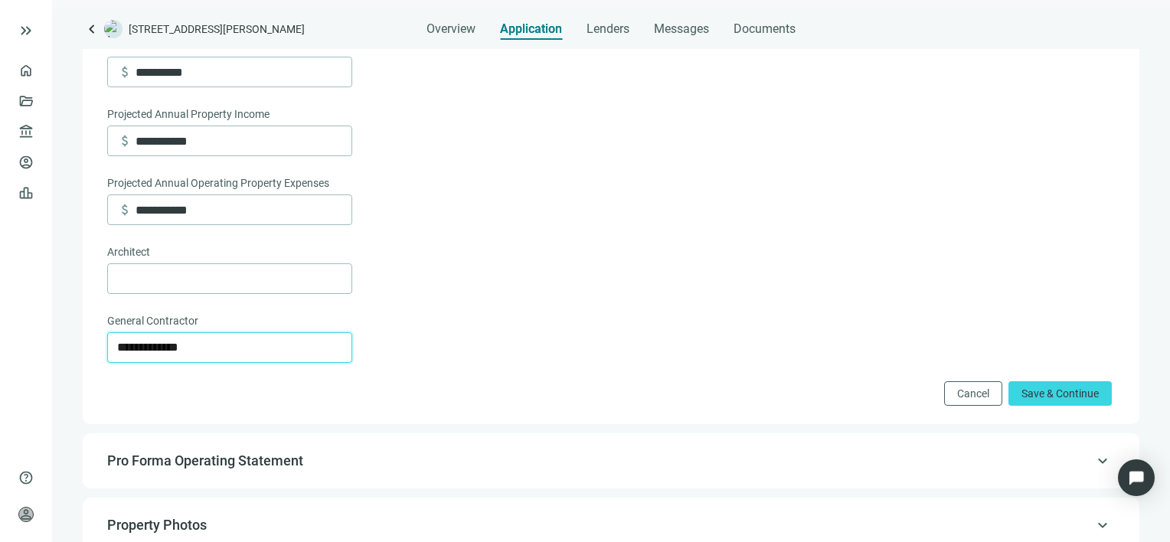
scroll to position [689, 0]
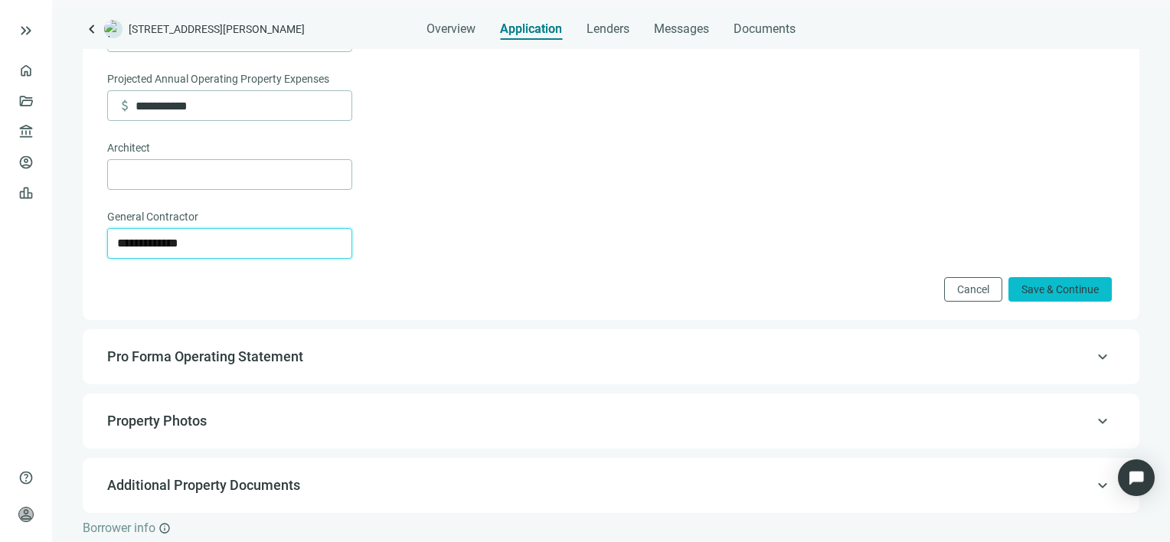
click at [1057, 288] on span "Save & Continue" at bounding box center [1059, 289] width 77 height 12
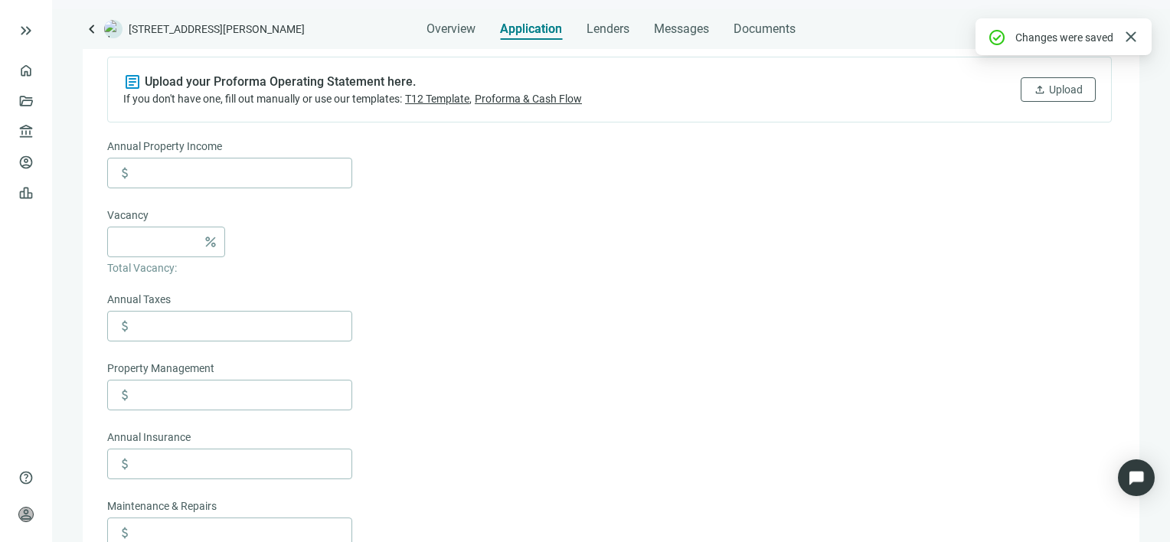
scroll to position [237, 0]
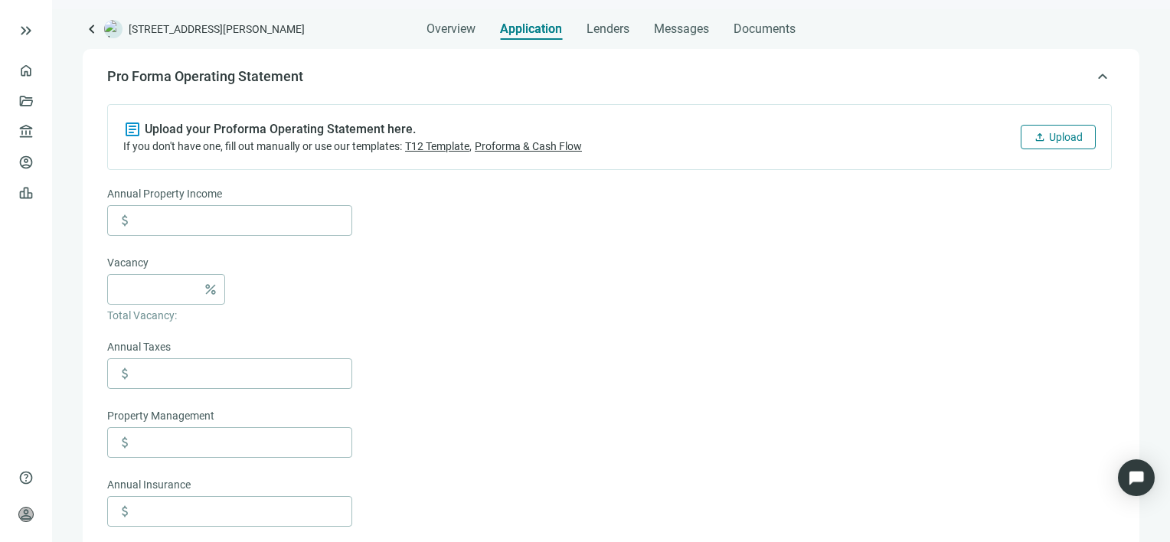
click at [1057, 138] on span "Upload" at bounding box center [1066, 137] width 34 height 12
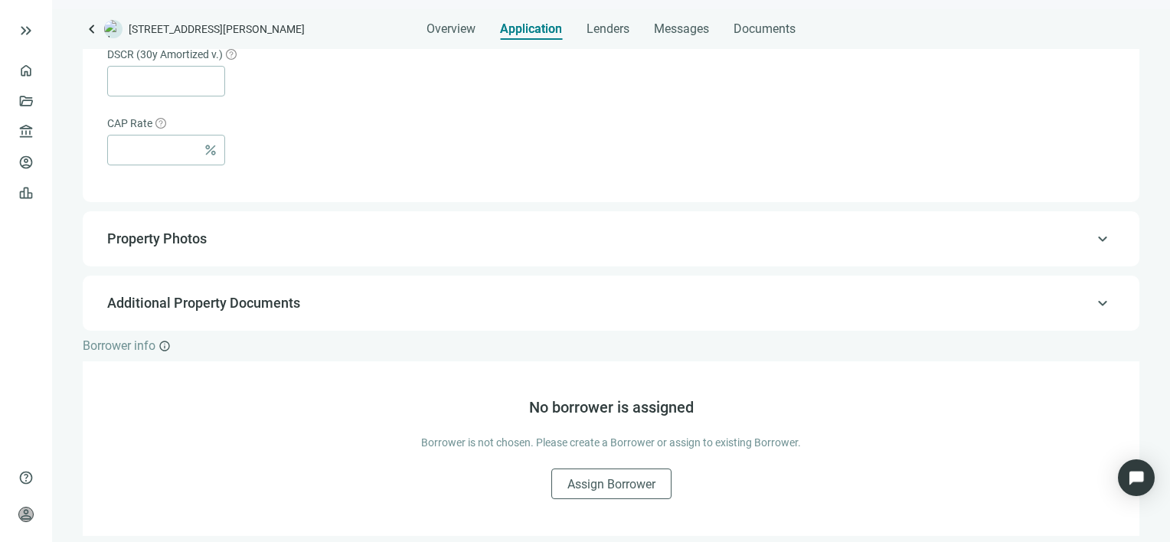
scroll to position [1148, 0]
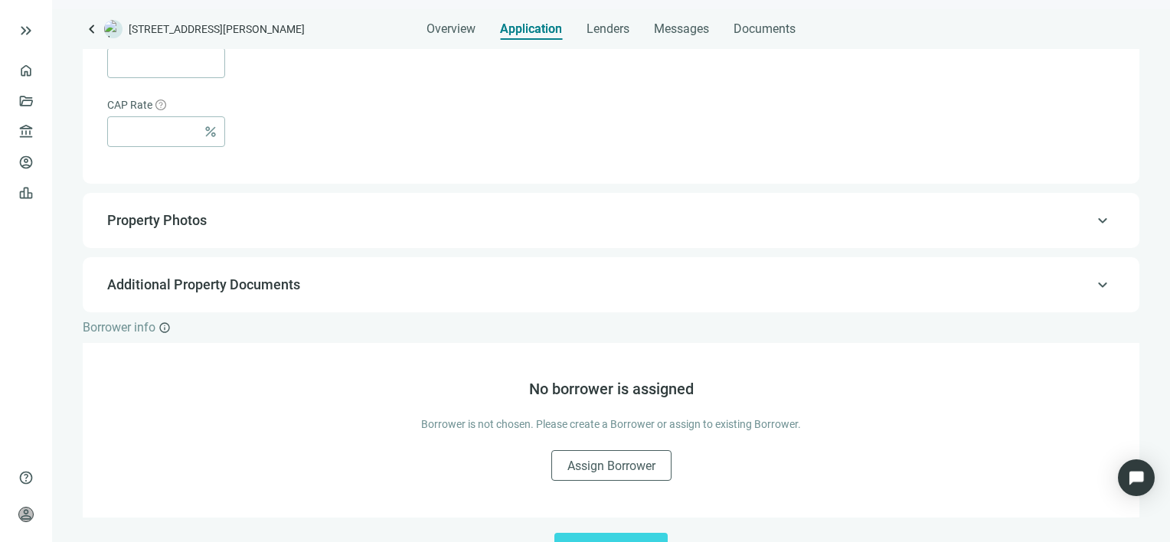
click at [1093, 220] on span "keyboard_arrow_up" at bounding box center [1102, 220] width 18 height 0
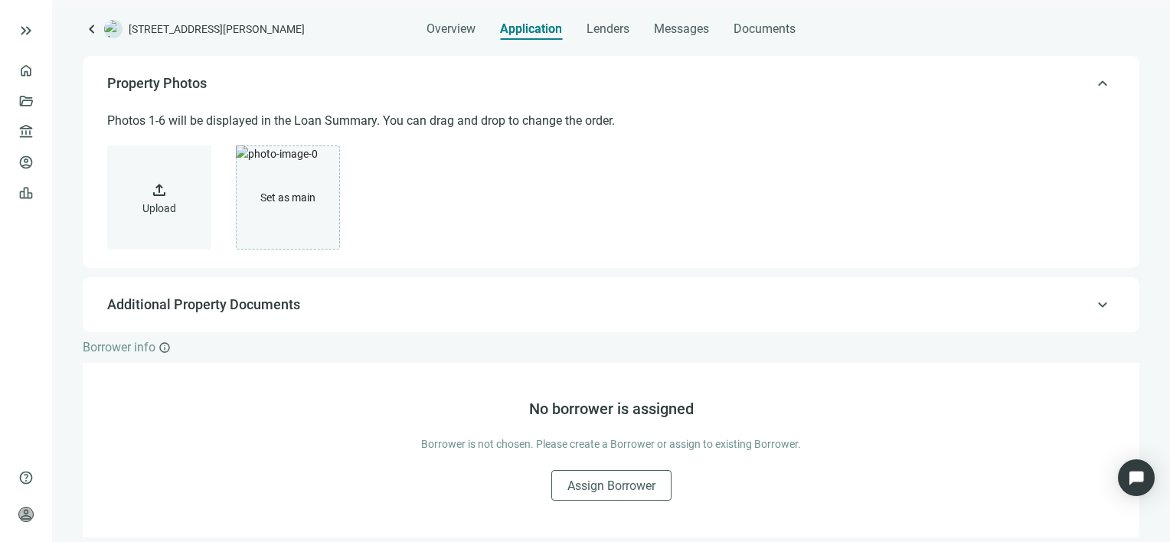
scroll to position [351, 0]
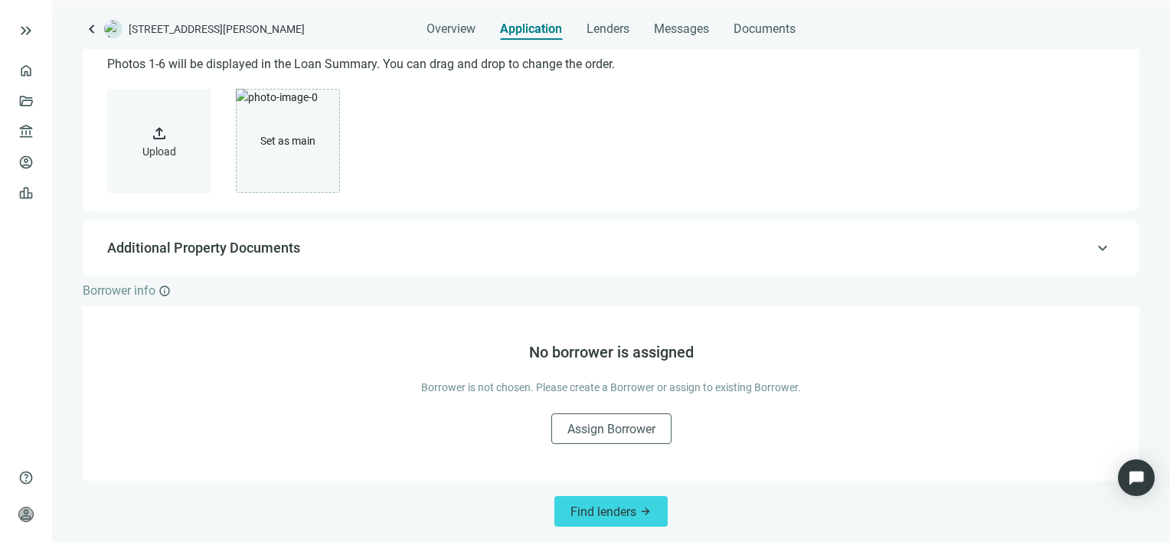
click at [1093, 248] on span "keyboard_arrow_up" at bounding box center [1102, 248] width 18 height 0
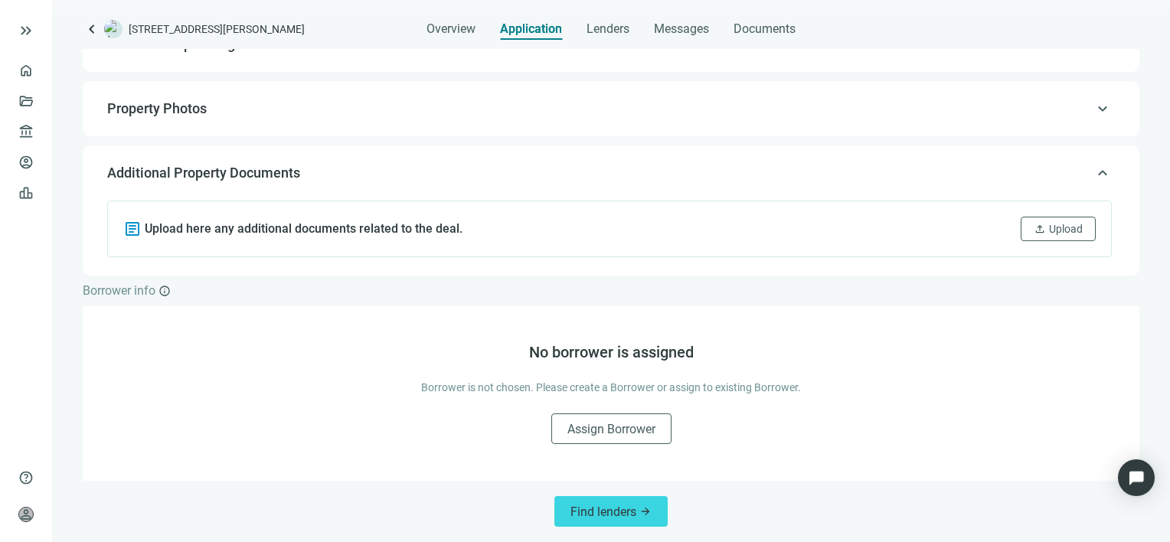
scroll to position [269, 0]
click at [1053, 229] on span "Upload" at bounding box center [1066, 229] width 34 height 12
click at [1049, 228] on span "Upload" at bounding box center [1066, 229] width 34 height 12
click at [1049, 233] on span "Upload" at bounding box center [1066, 229] width 34 height 12
click at [1130, 37] on span "close" at bounding box center [1131, 37] width 18 height 18
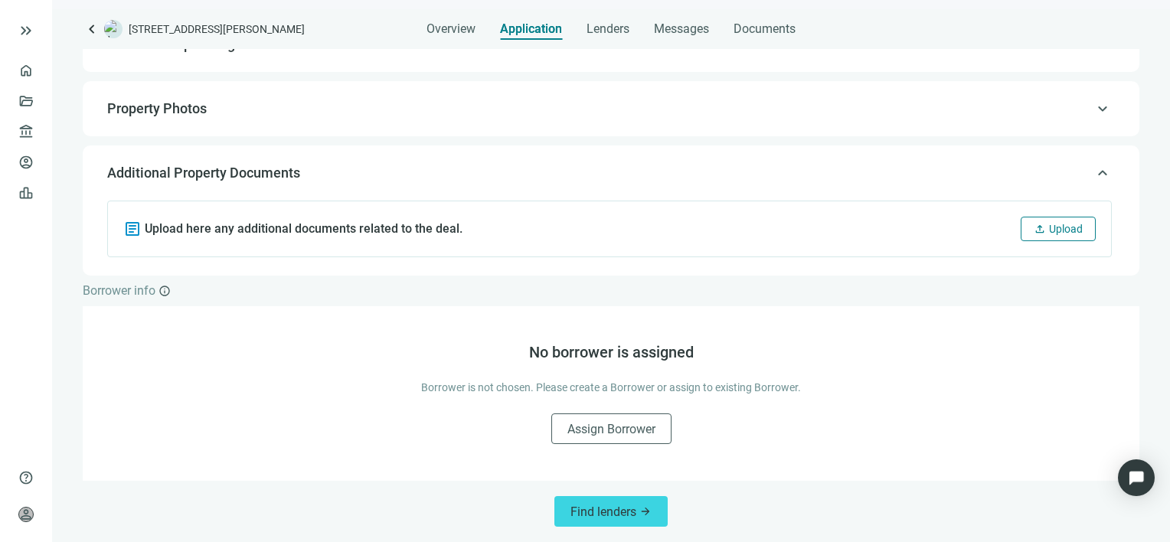
click at [1049, 231] on span "Upload" at bounding box center [1066, 229] width 34 height 12
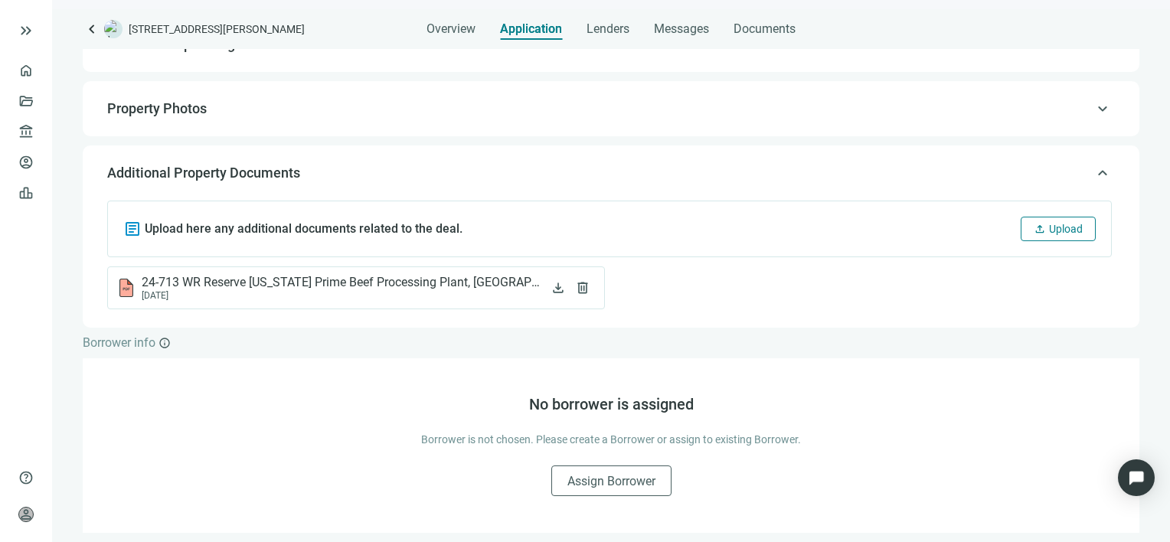
click at [1034, 231] on span "upload" at bounding box center [1040, 229] width 12 height 12
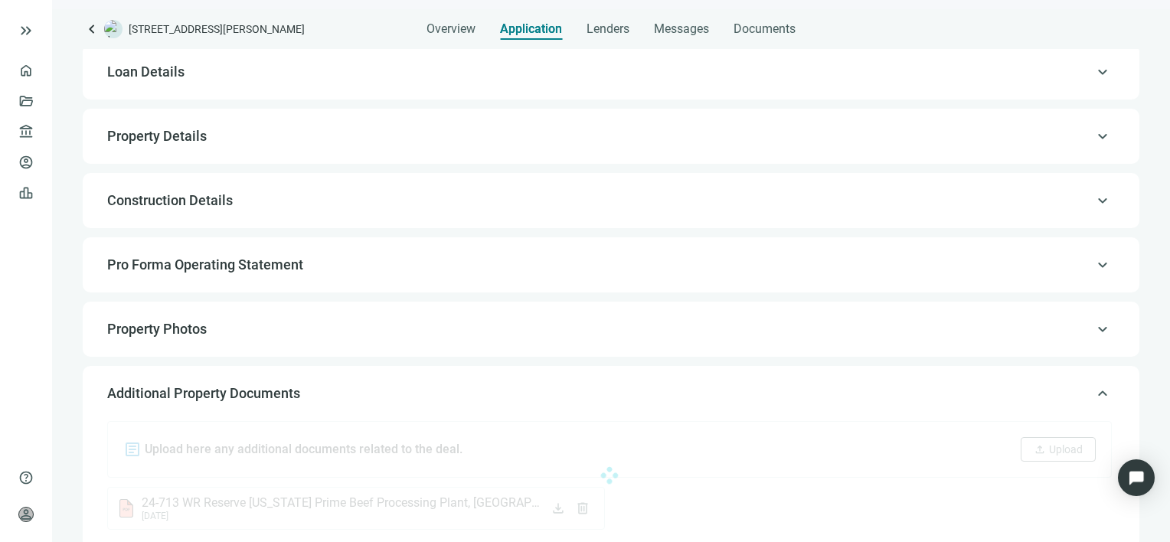
scroll to position [40, 0]
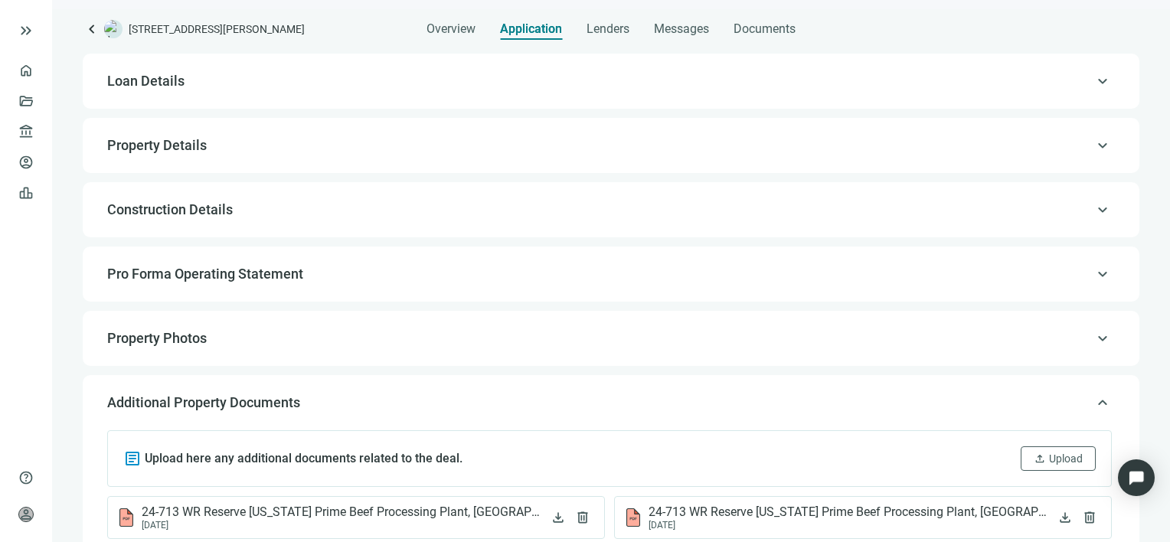
click at [1093, 338] on span "keyboard_arrow_up" at bounding box center [1102, 338] width 18 height 0
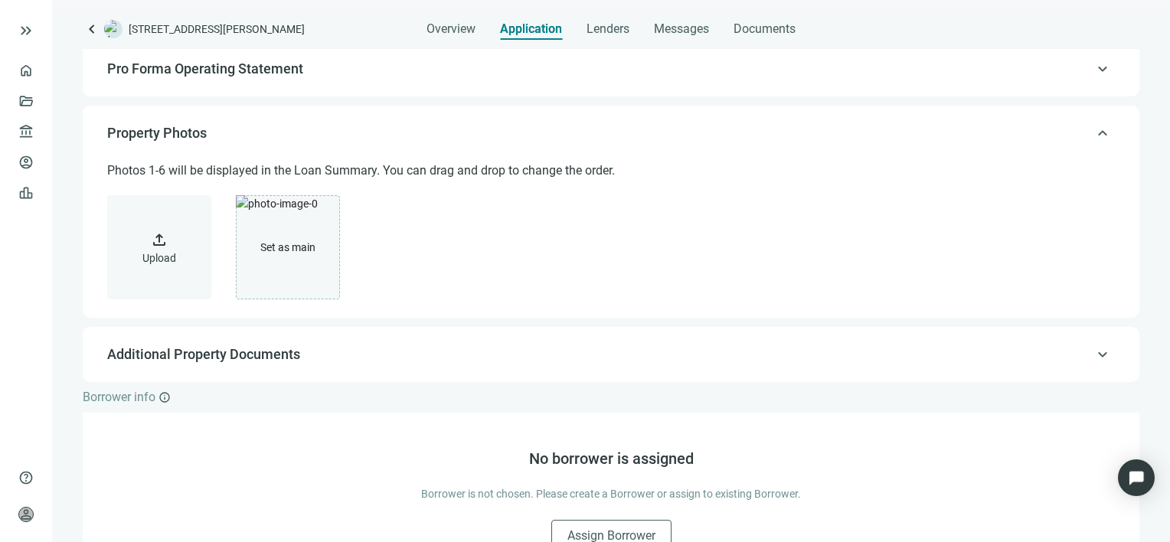
scroll to position [302, 0]
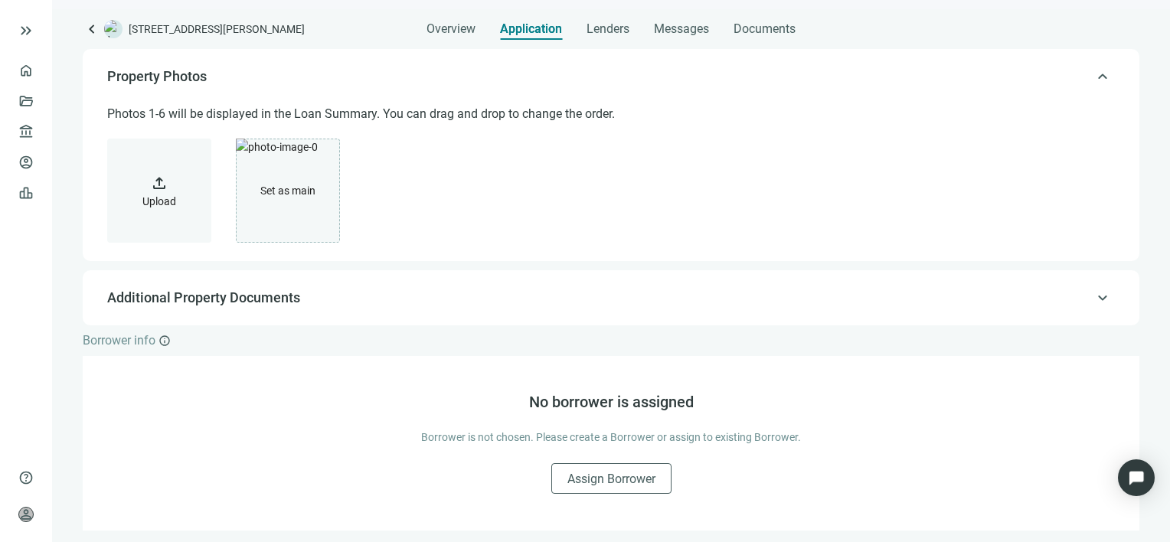
click at [155, 184] on span "upload" at bounding box center [159, 183] width 18 height 18
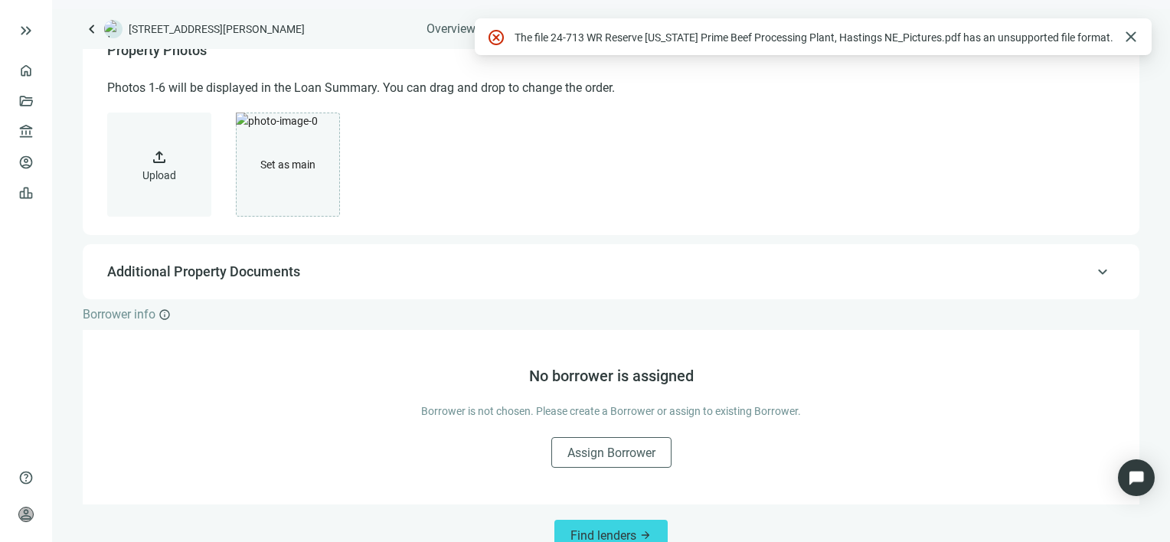
scroll to position [351, 0]
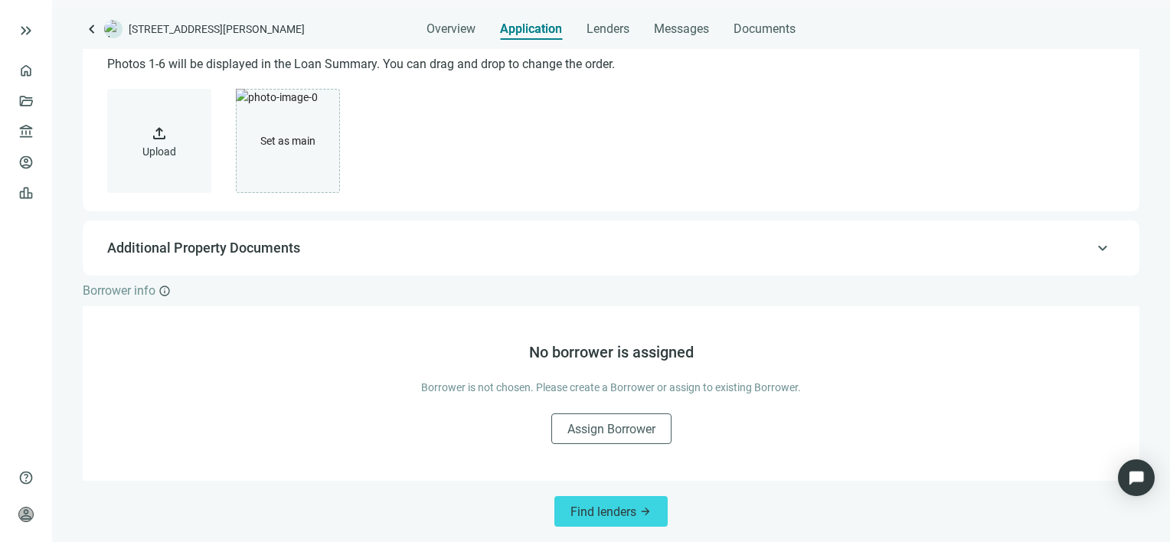
click at [1093, 248] on span "keyboard_arrow_up" at bounding box center [1102, 248] width 18 height 0
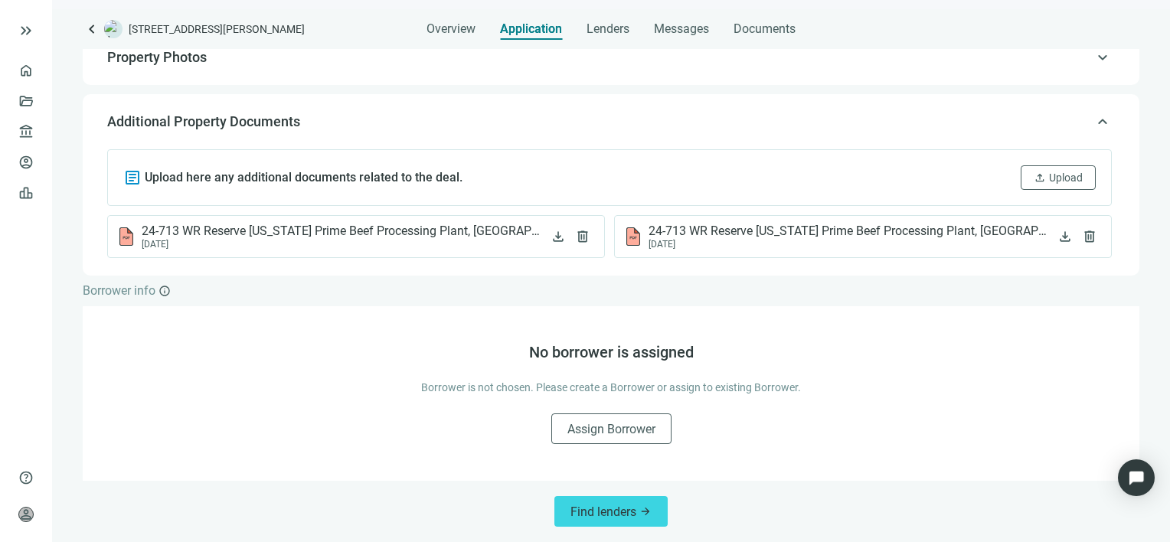
scroll to position [321, 0]
click at [1063, 173] on span "Upload" at bounding box center [1066, 177] width 34 height 12
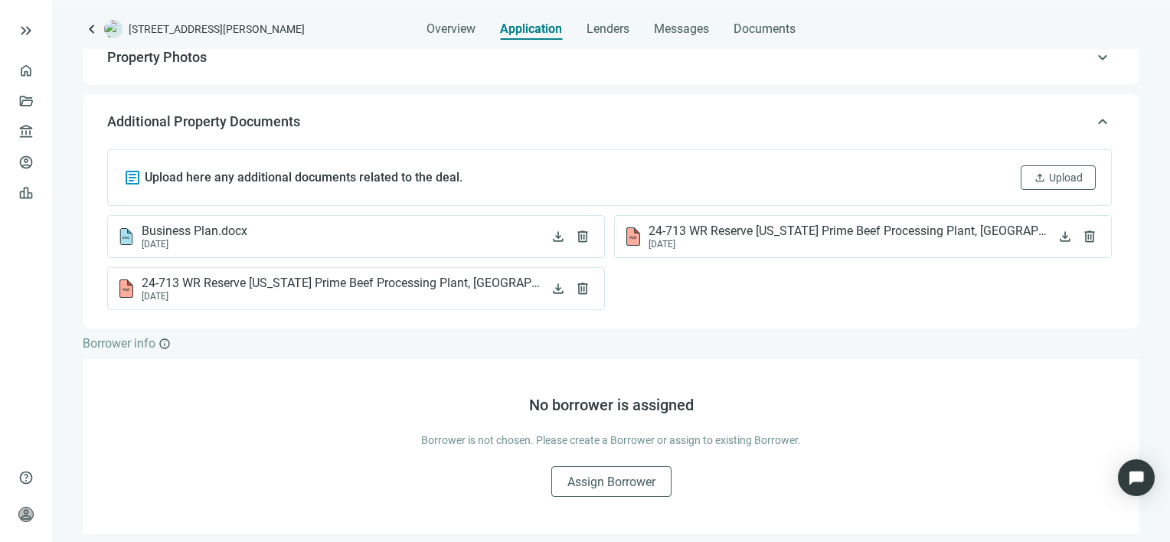
scroll to position [373, 0]
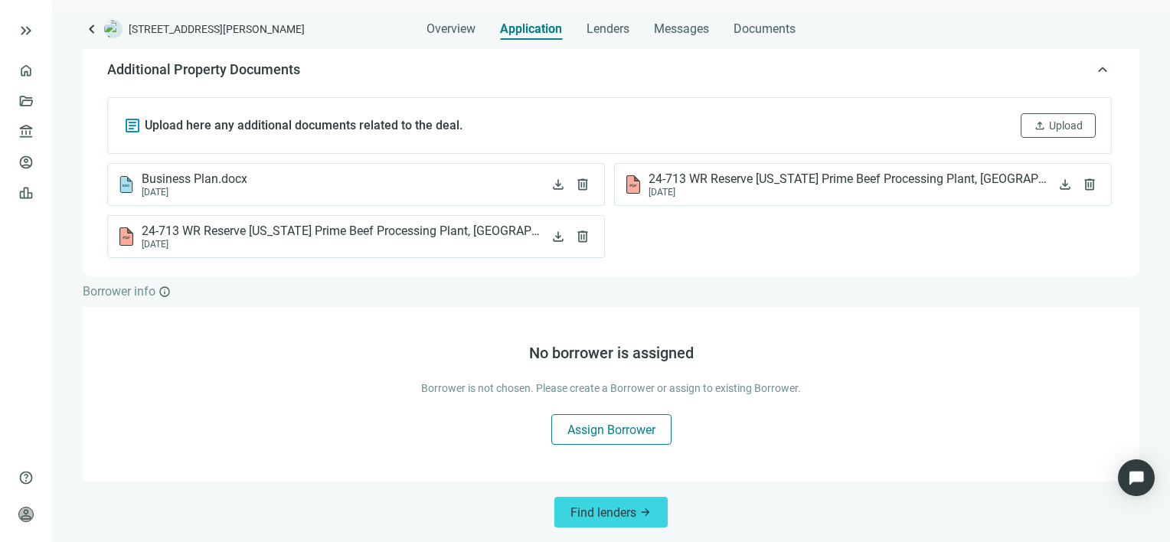
click at [583, 423] on span "Assign Borrower" at bounding box center [611, 430] width 88 height 15
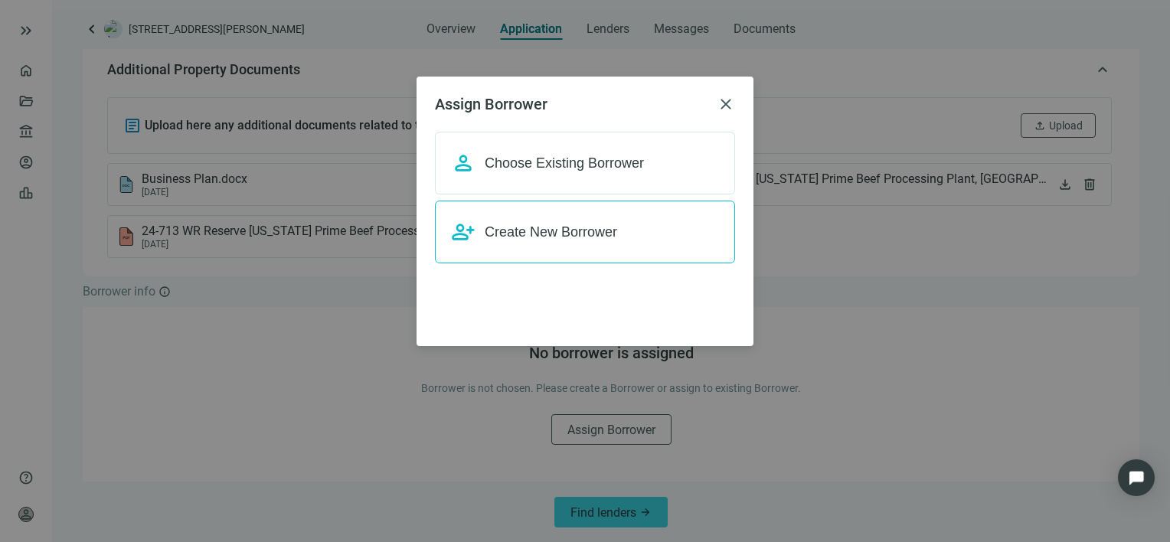
click at [540, 233] on span "Create New Borrower" at bounding box center [551, 231] width 132 height 15
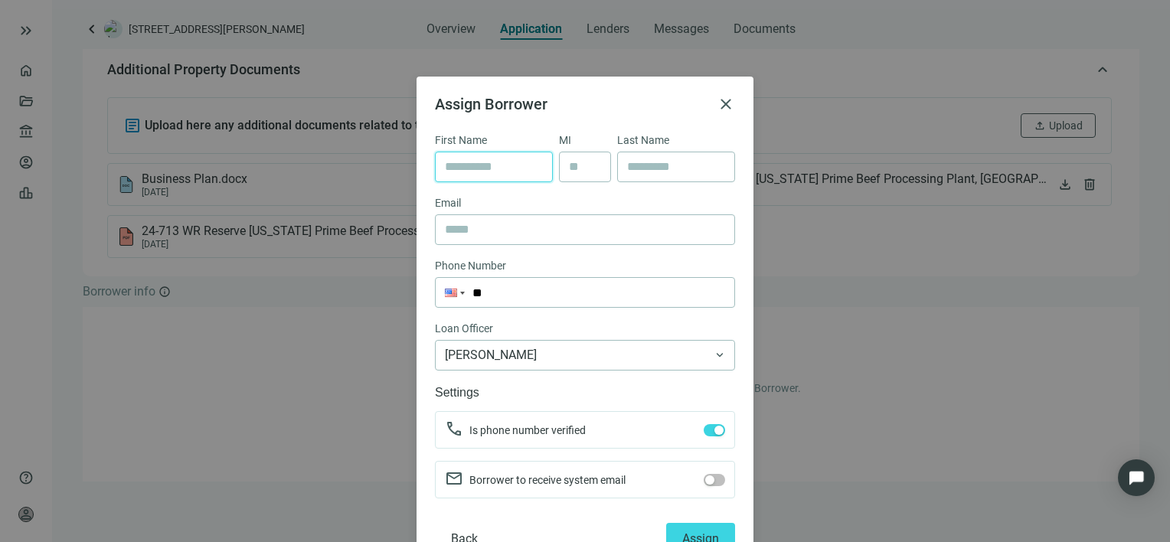
click at [508, 170] on input "text" at bounding box center [494, 166] width 98 height 29
type input "******"
type input "********"
click at [507, 231] on input "text" at bounding box center [585, 229] width 280 height 29
type input "**********"
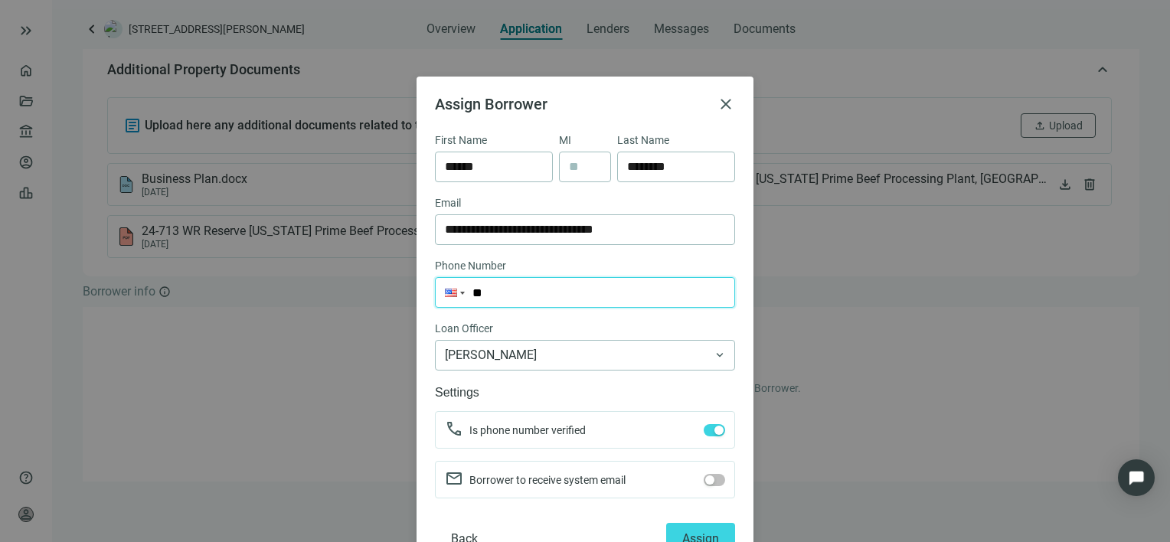
click at [521, 290] on input "**" at bounding box center [585, 292] width 299 height 29
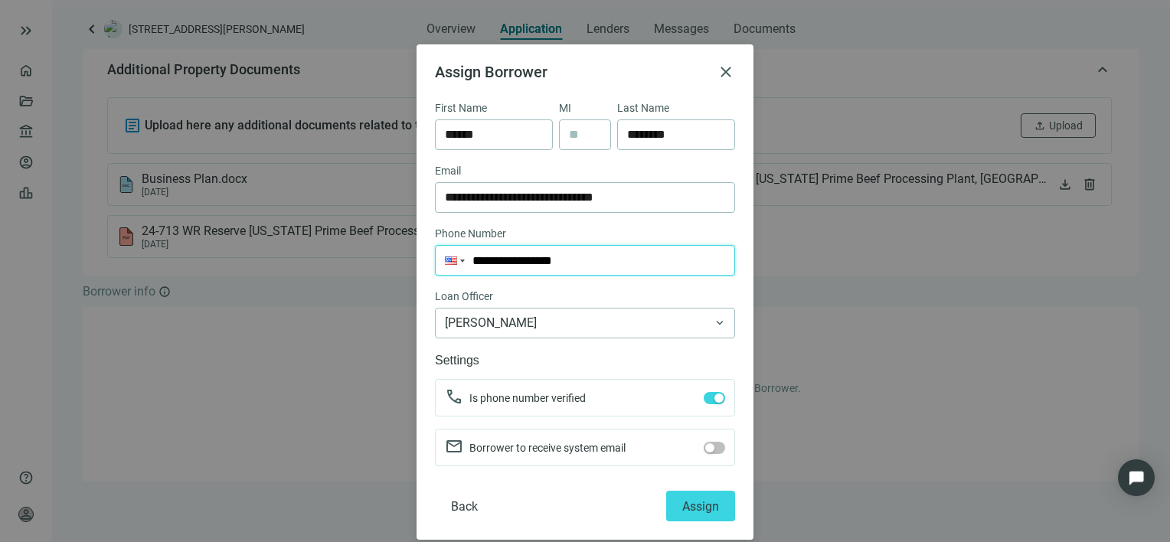
scroll to position [47, 0]
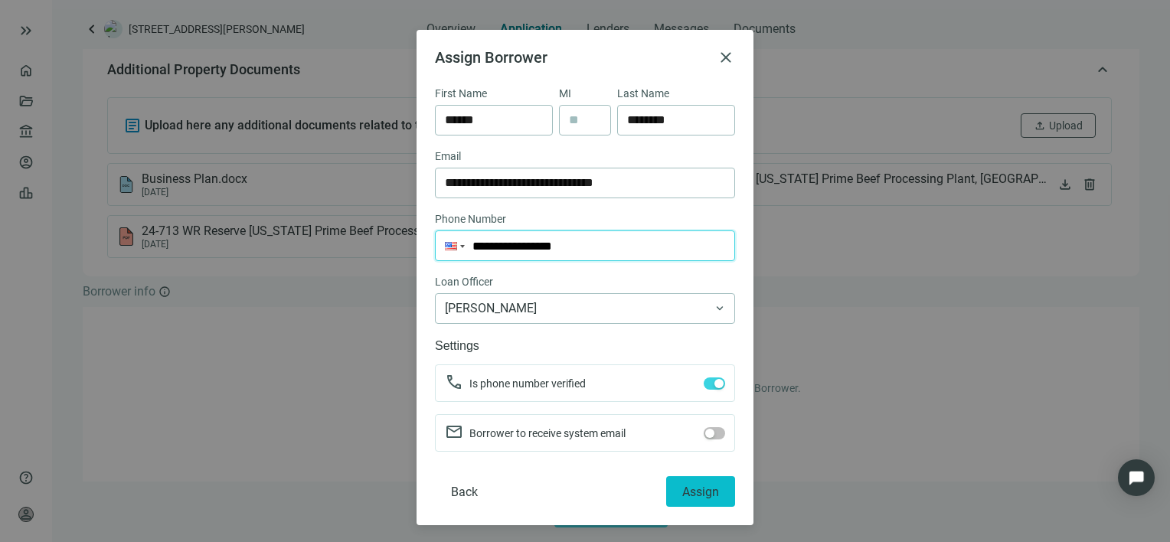
type input "**********"
click at [697, 495] on span "Assign" at bounding box center [700, 492] width 37 height 15
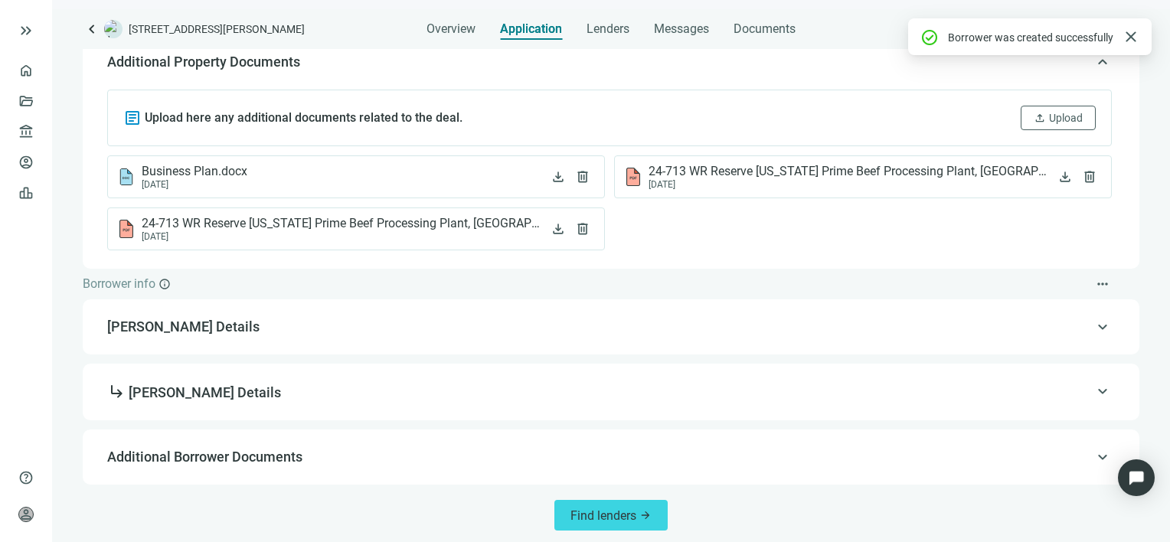
scroll to position [383, 0]
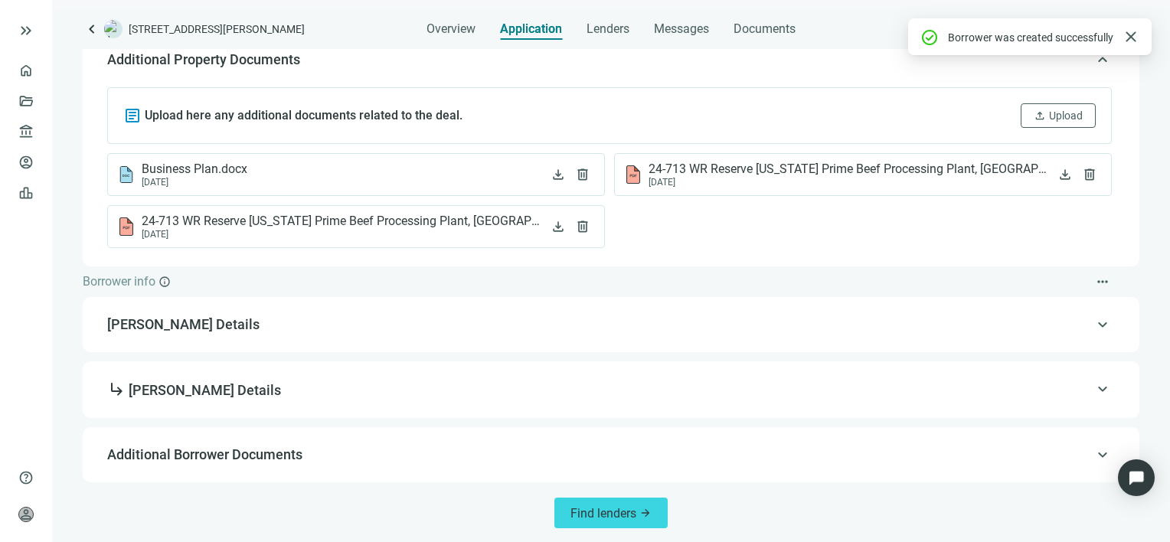
click at [1093, 389] on span "keyboard_arrow_up" at bounding box center [1102, 389] width 18 height 0
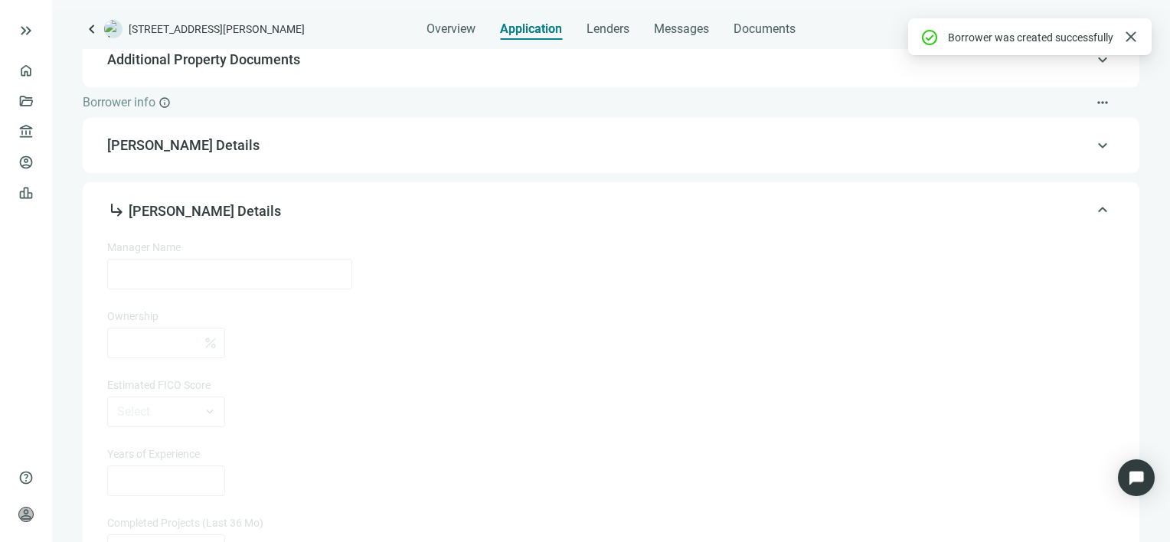
type input "**********"
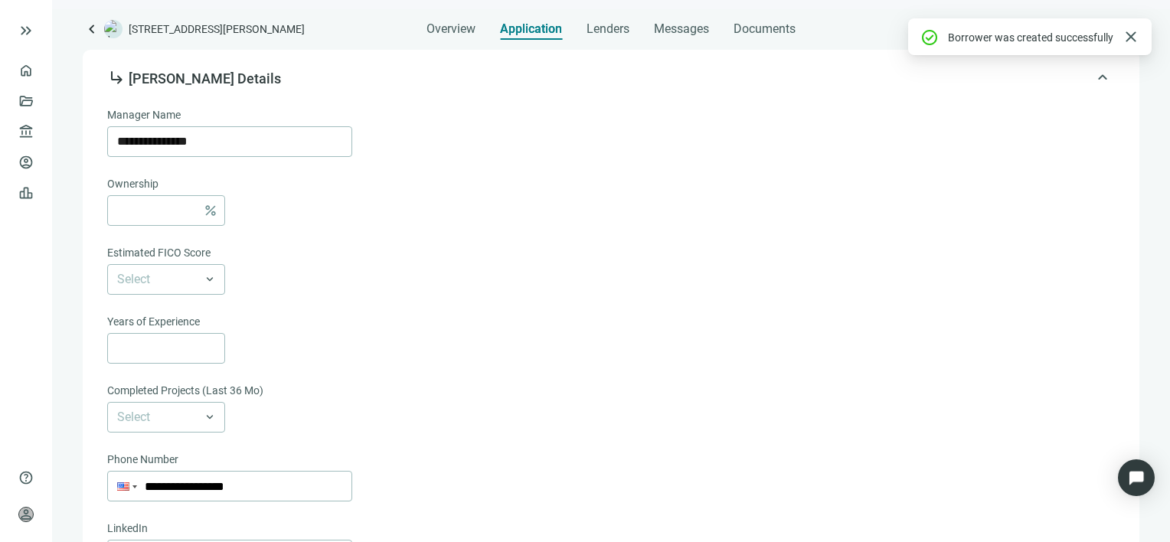
scroll to position [516, 0]
click at [188, 206] on input at bounding box center [157, 209] width 80 height 29
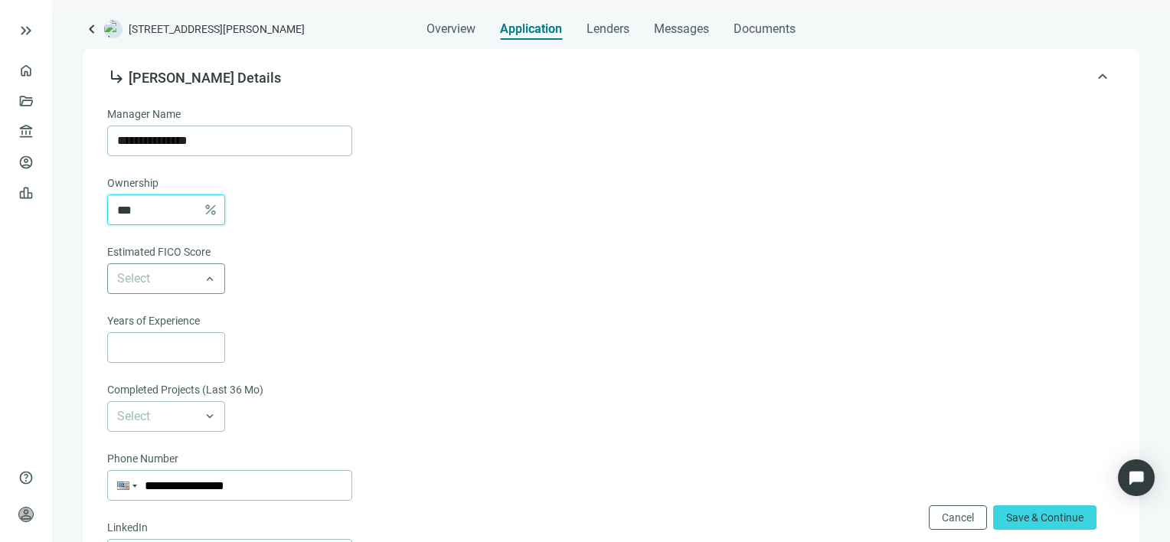
click at [213, 280] on span at bounding box center [166, 278] width 98 height 29
type input "***"
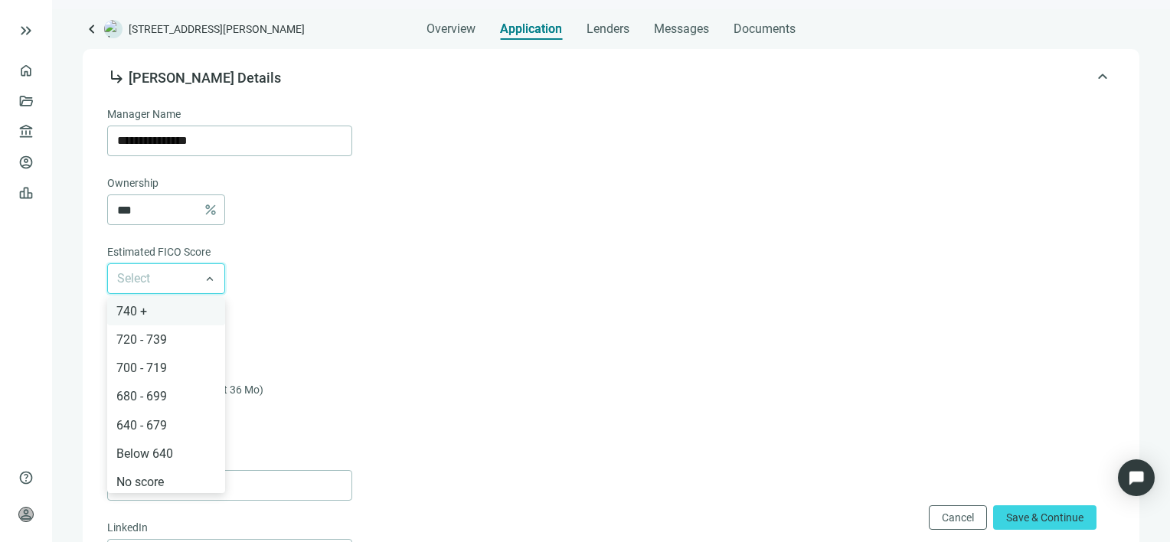
click at [153, 309] on div "740 +" at bounding box center [166, 311] width 100 height 19
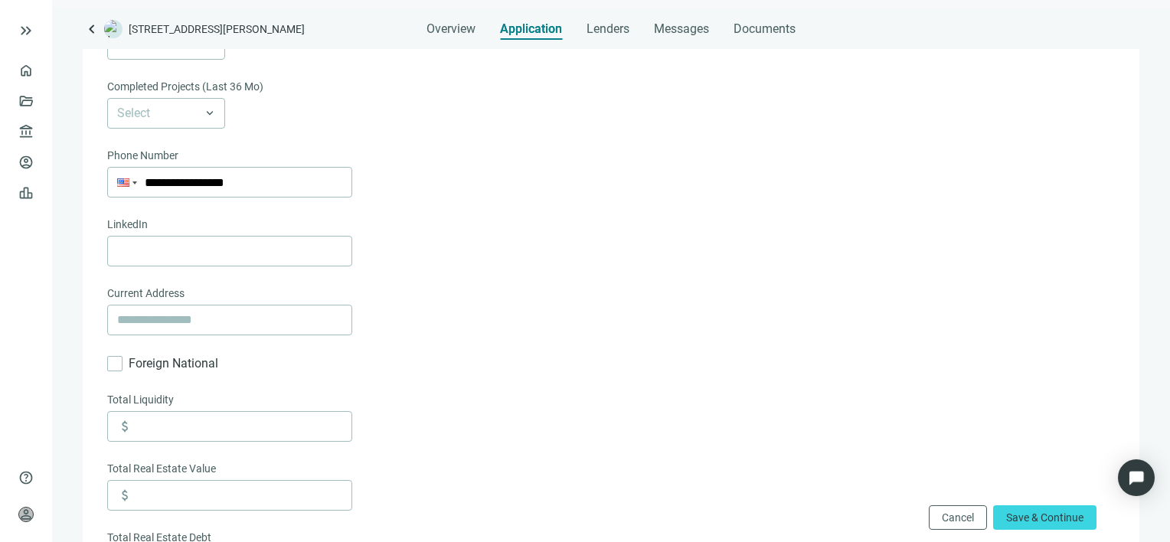
scroll to position [822, 0]
click at [239, 312] on input "text" at bounding box center [229, 316] width 225 height 29
paste input "**********"
type input "**********"
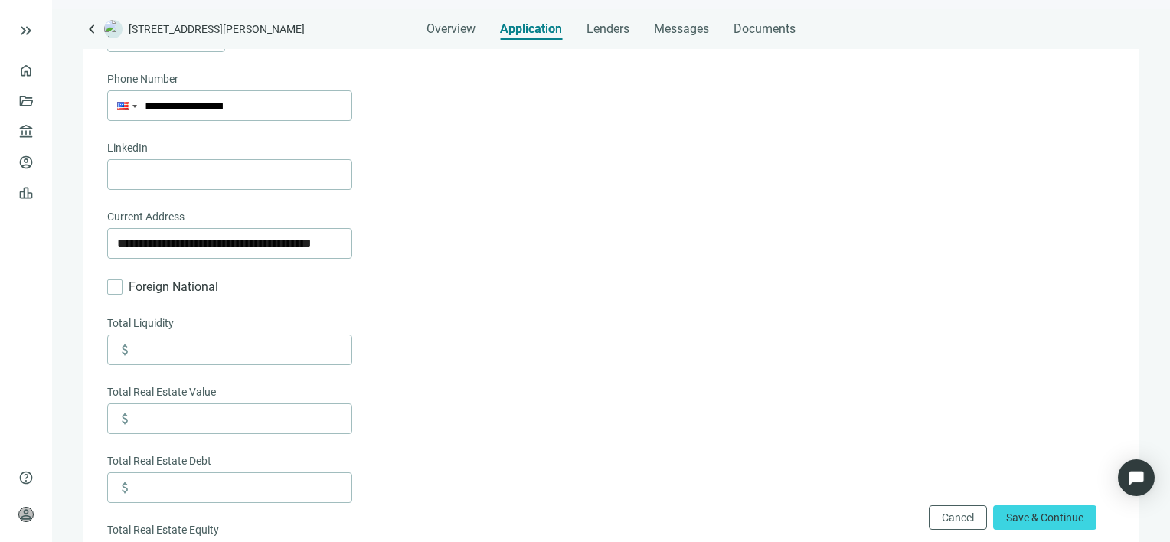
scroll to position [975, 0]
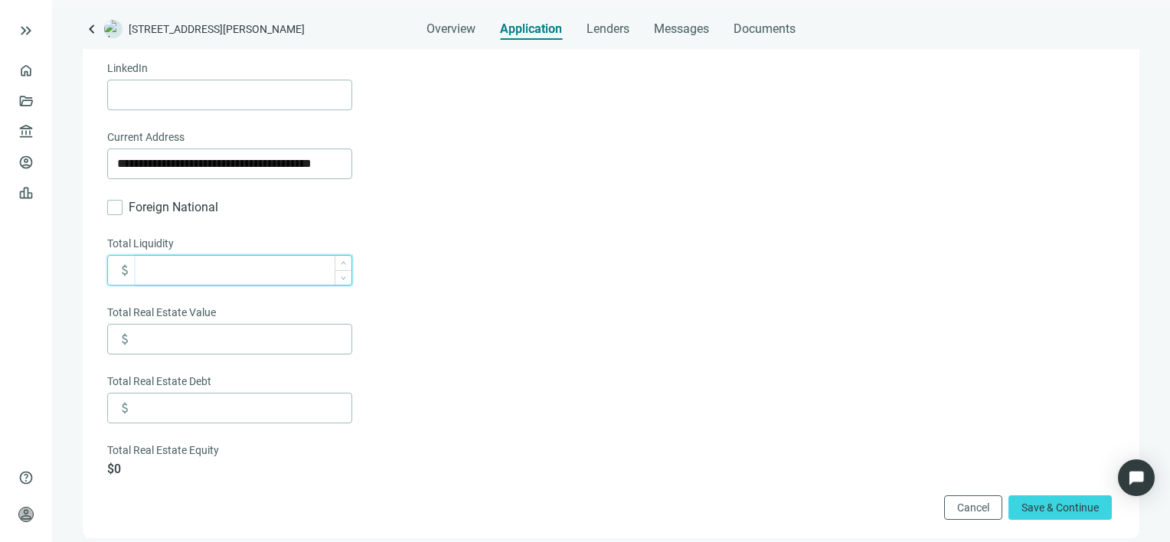
click at [253, 276] on input at bounding box center [244, 270] width 216 height 29
type input "**********"
click at [196, 343] on input at bounding box center [244, 339] width 216 height 29
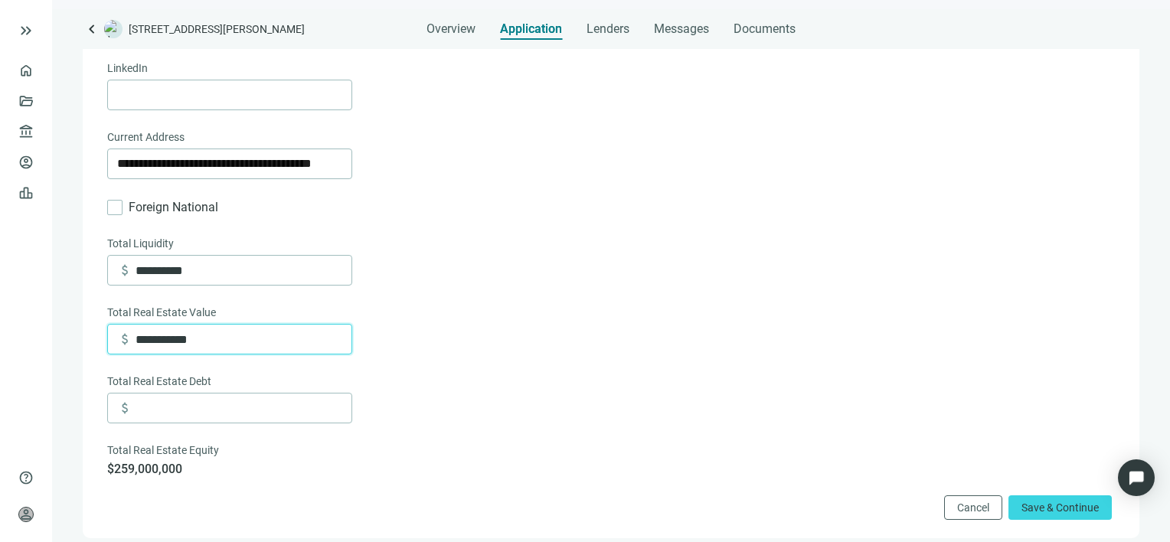
type input "**********"
click at [450, 299] on div "**********" at bounding box center [609, 61] width 1004 height 831
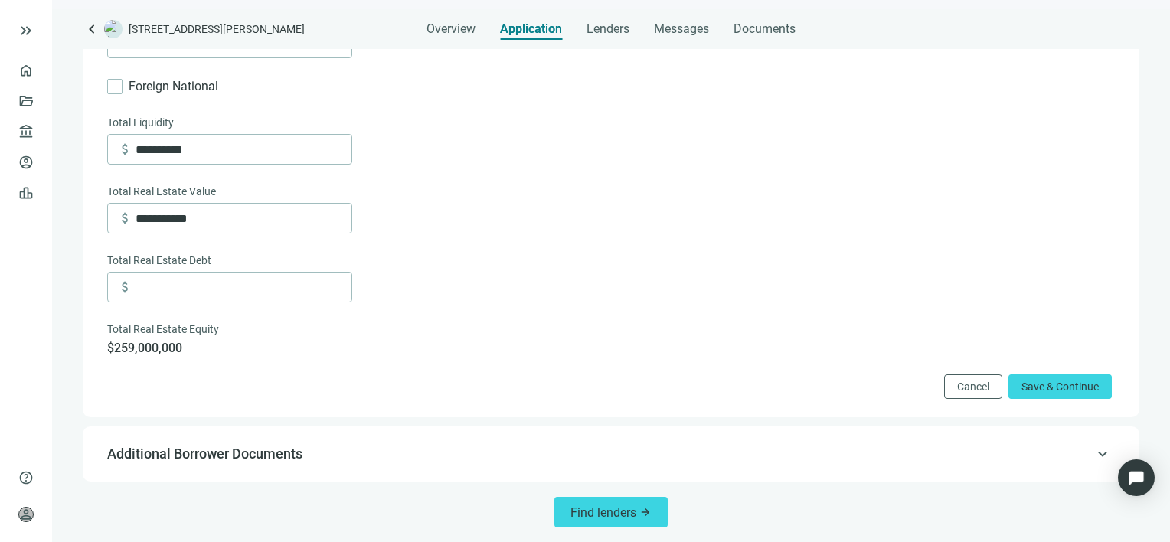
scroll to position [1097, 0]
click at [1050, 388] on span "Save & Continue" at bounding box center [1059, 386] width 77 height 12
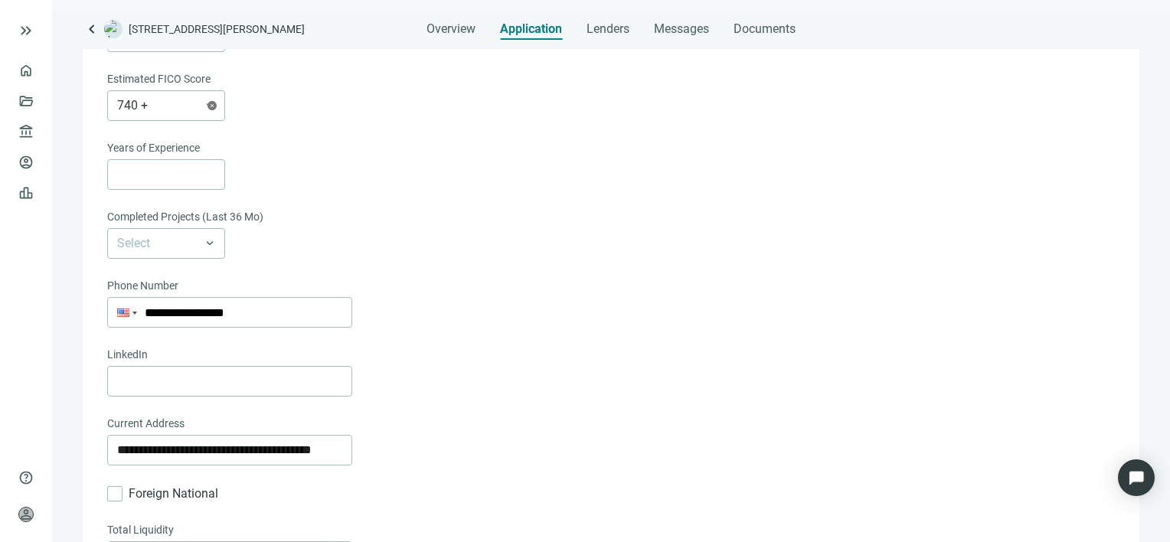
scroll to position [1073, 0]
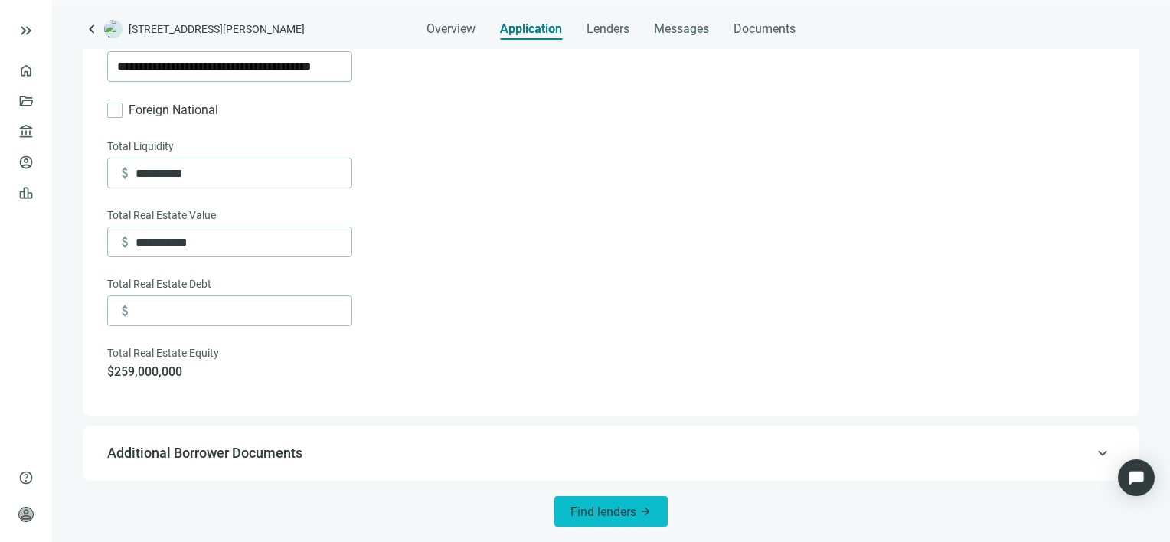
click at [623, 511] on span "Find lenders" at bounding box center [603, 512] width 66 height 15
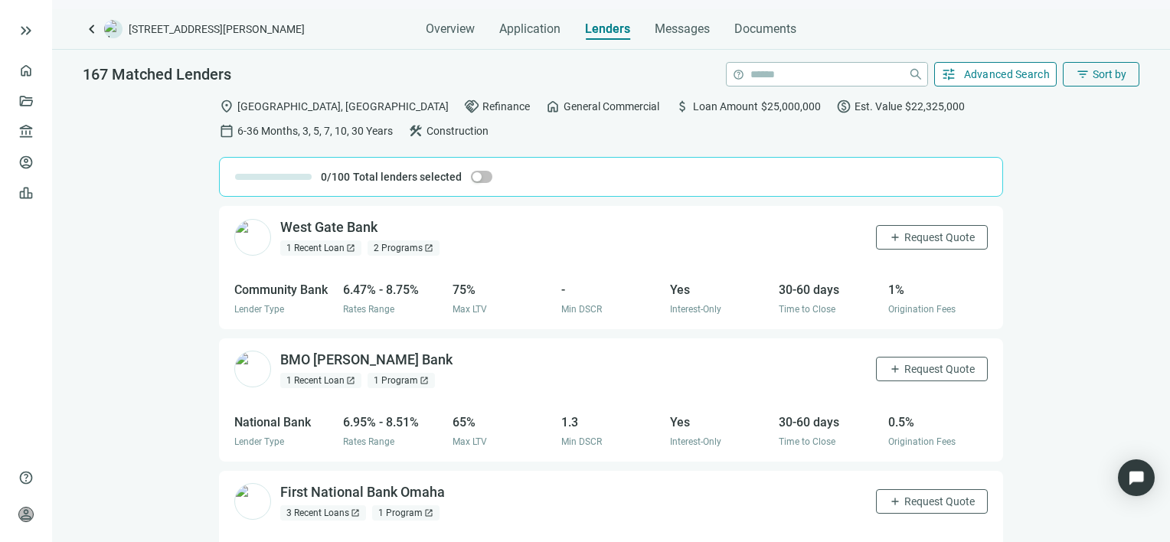
click at [969, 77] on span "Advanced Search" at bounding box center [1007, 74] width 87 height 12
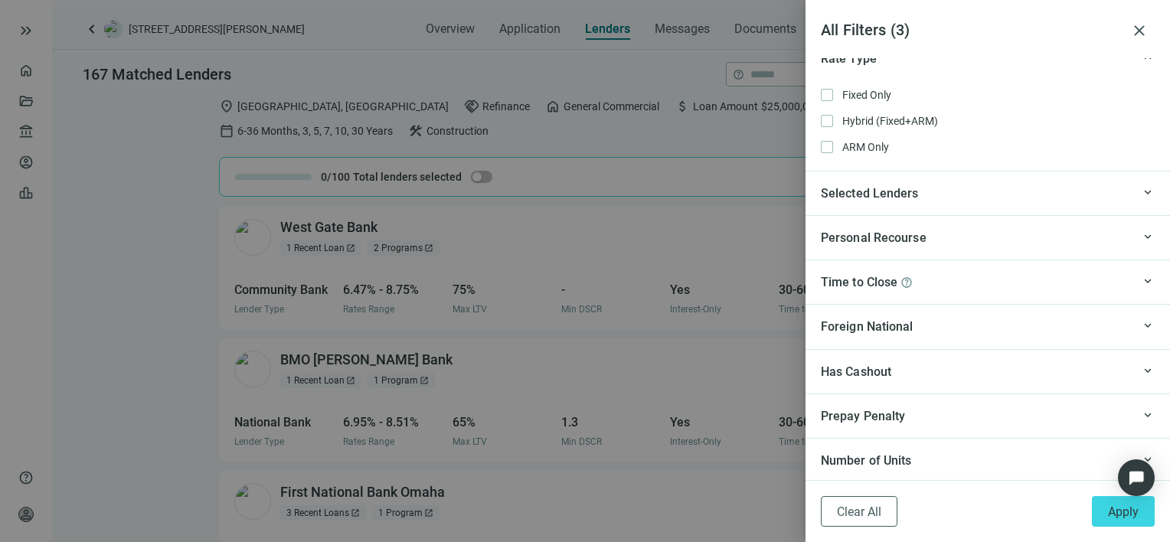
scroll to position [1378, 0]
click at [1119, 517] on span "Apply" at bounding box center [1123, 512] width 31 height 15
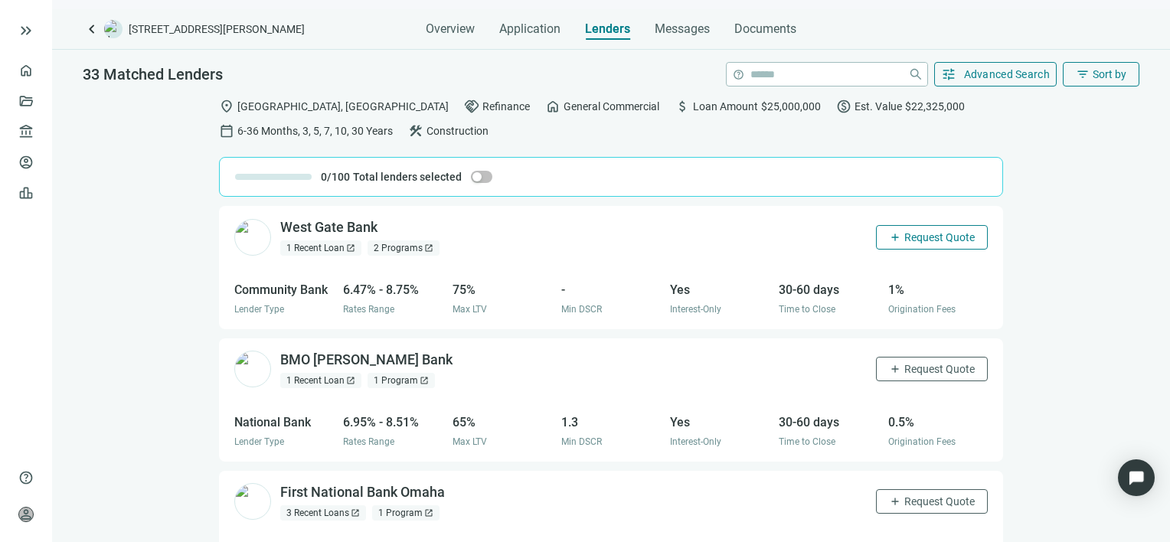
click at [876, 234] on button "add Request Quote" at bounding box center [932, 237] width 112 height 24
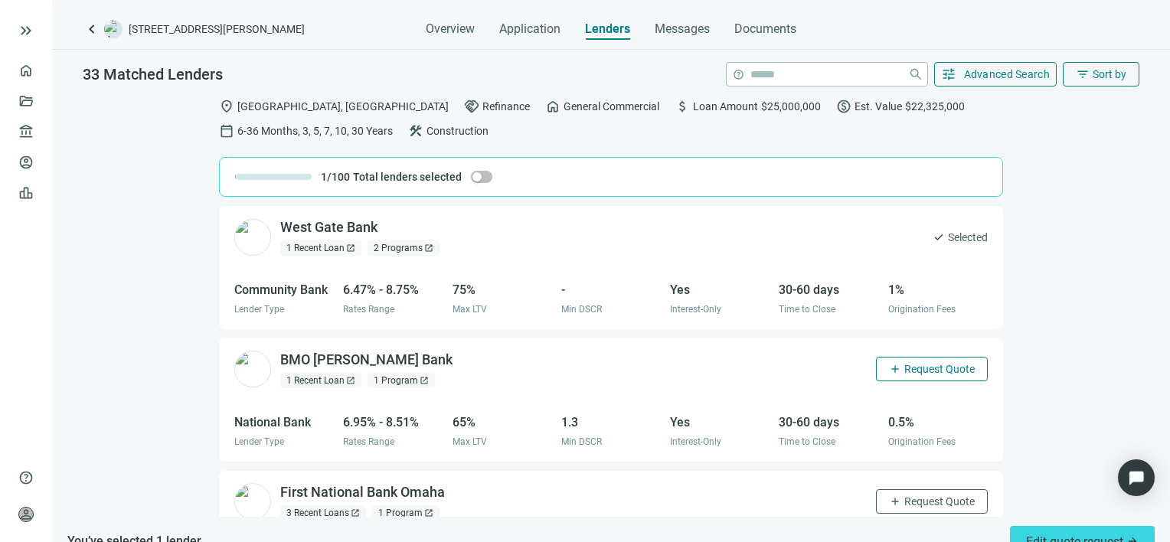
click at [904, 368] on span "Request Quote" at bounding box center [939, 369] width 70 height 12
click at [904, 501] on span "Request Quote" at bounding box center [939, 501] width 70 height 12
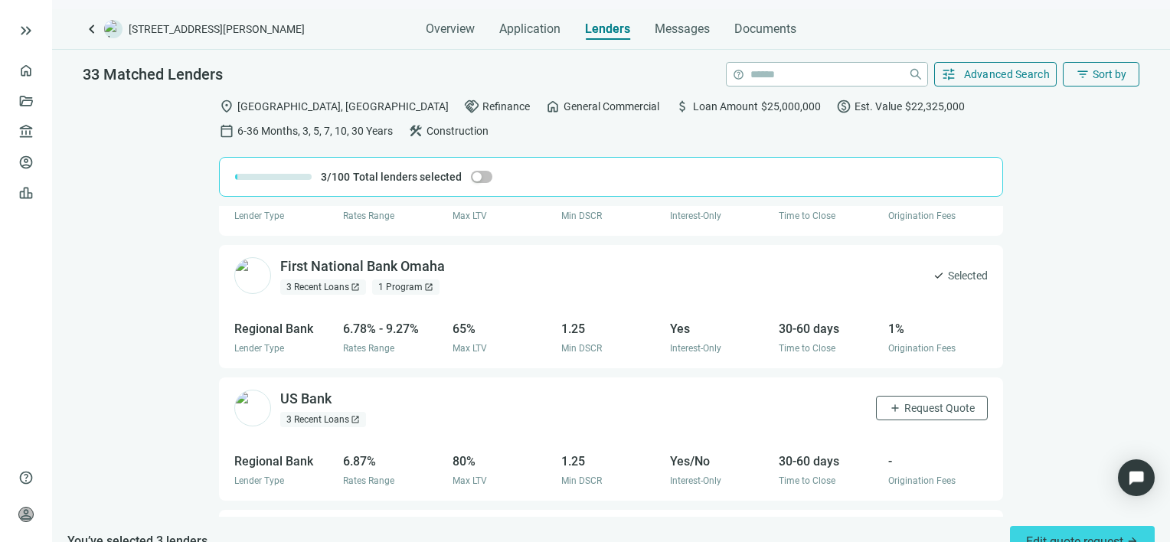
scroll to position [230, 0]
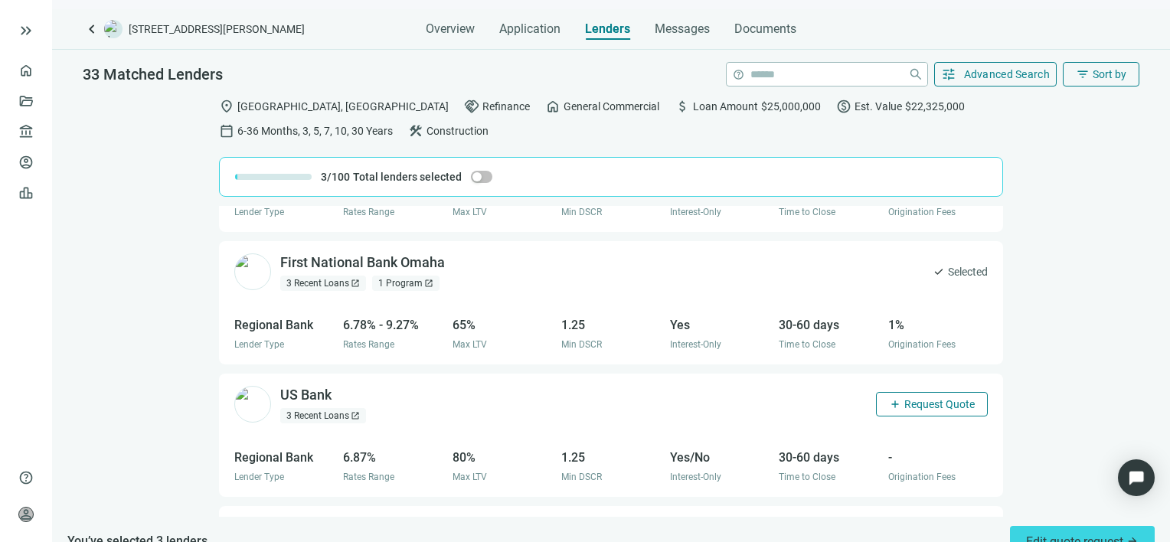
click at [907, 406] on span "Request Quote" at bounding box center [939, 404] width 70 height 12
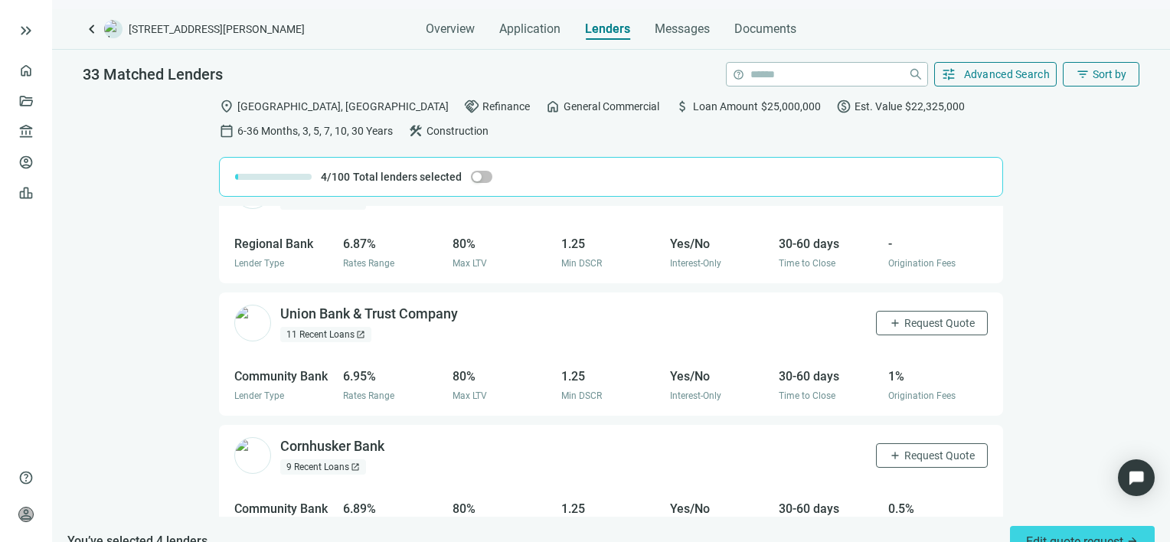
scroll to position [459, 0]
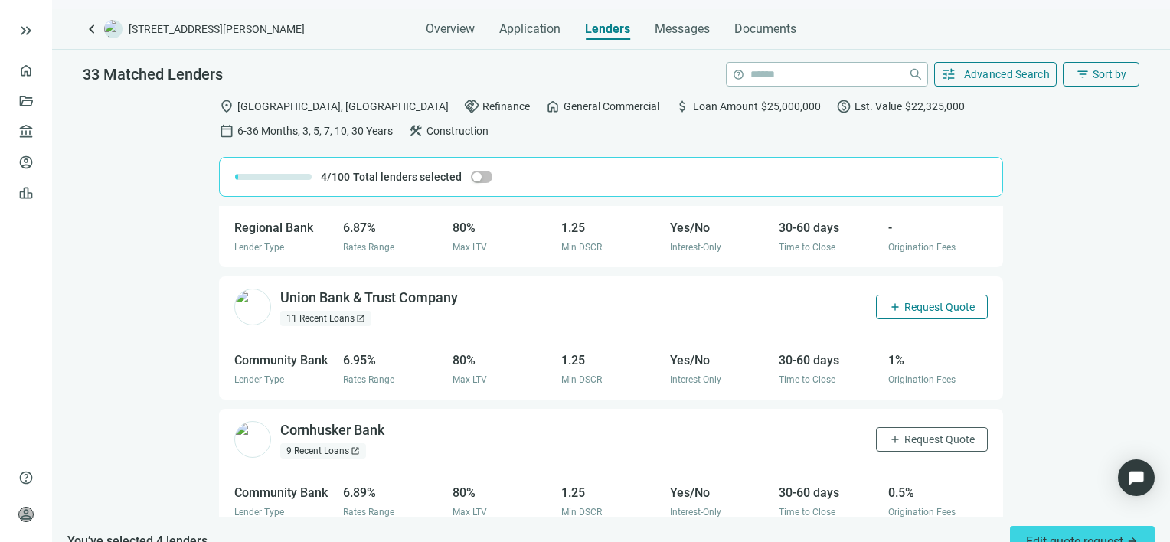
click at [893, 315] on button "add Request Quote" at bounding box center [932, 307] width 112 height 24
click at [904, 438] on span "Request Quote" at bounding box center [939, 439] width 70 height 12
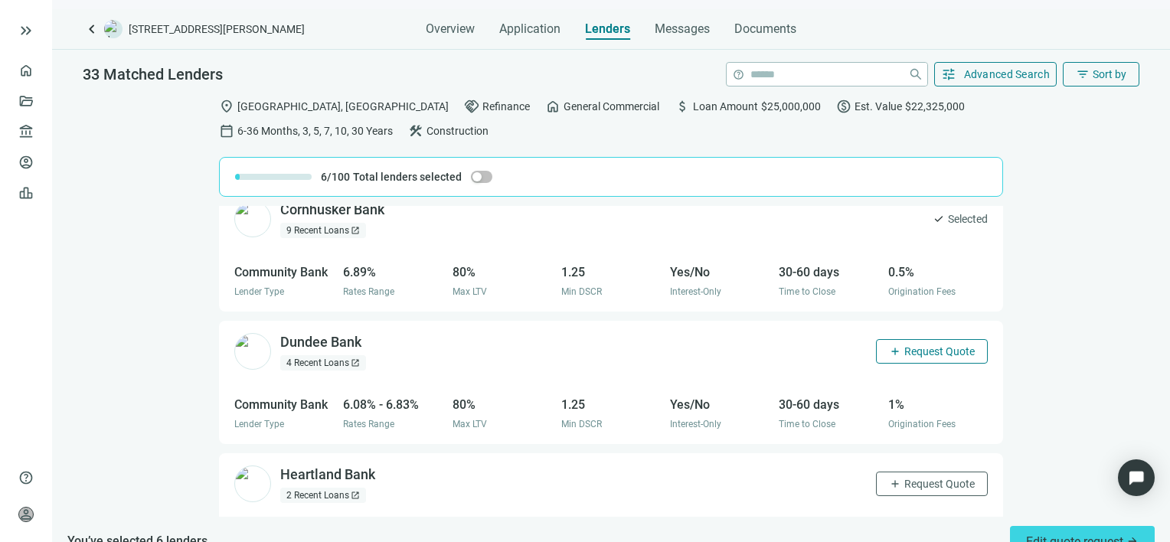
scroll to position [689, 0]
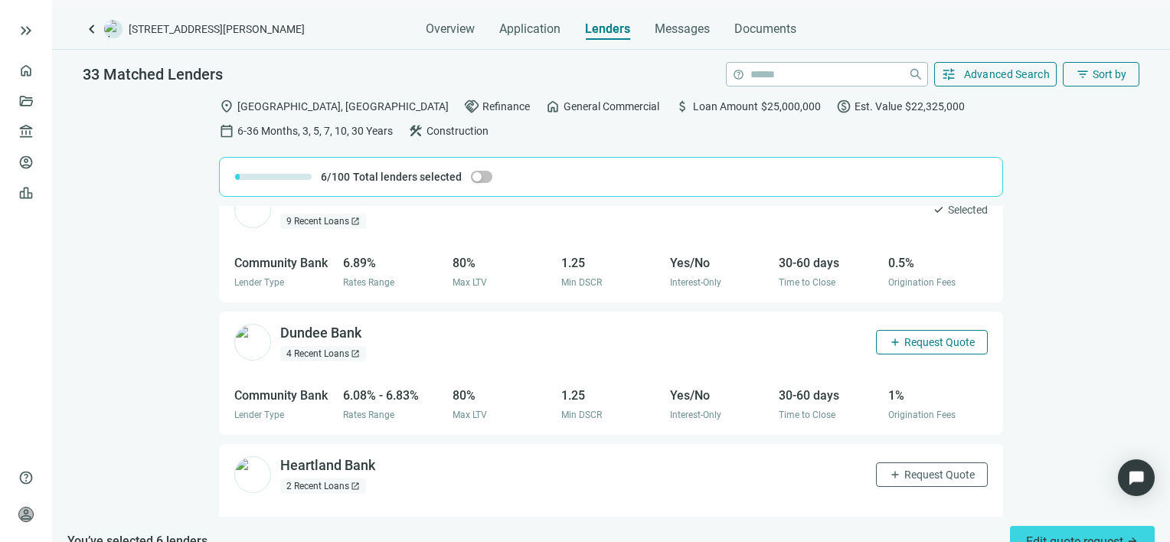
click at [916, 348] on button "add Request Quote" at bounding box center [932, 342] width 112 height 24
click at [911, 469] on span "Request Quote" at bounding box center [939, 475] width 70 height 12
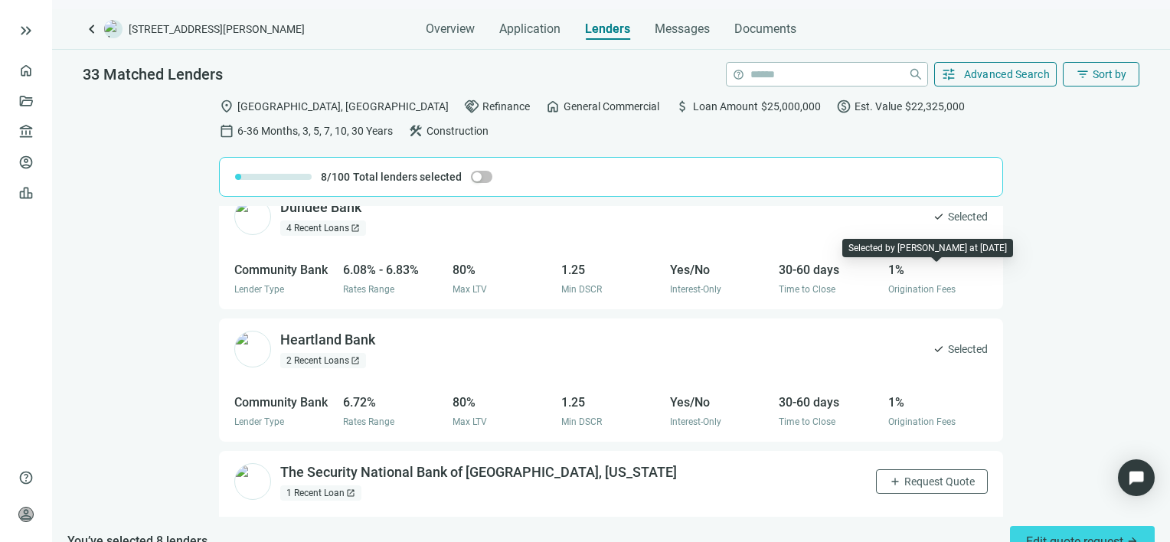
scroll to position [919, 0]
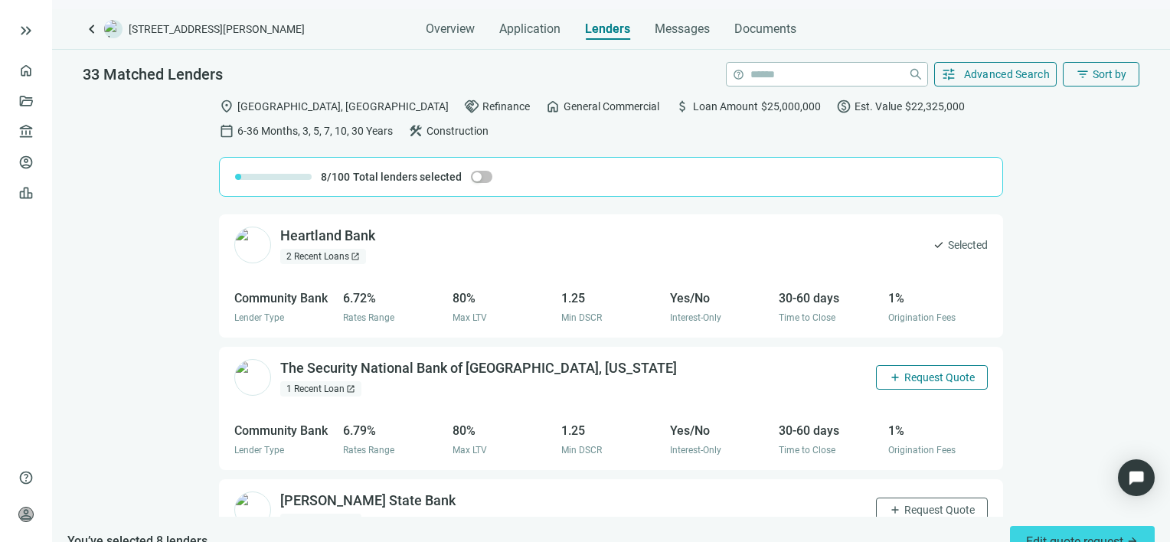
click at [911, 377] on span "Request Quote" at bounding box center [939, 377] width 70 height 12
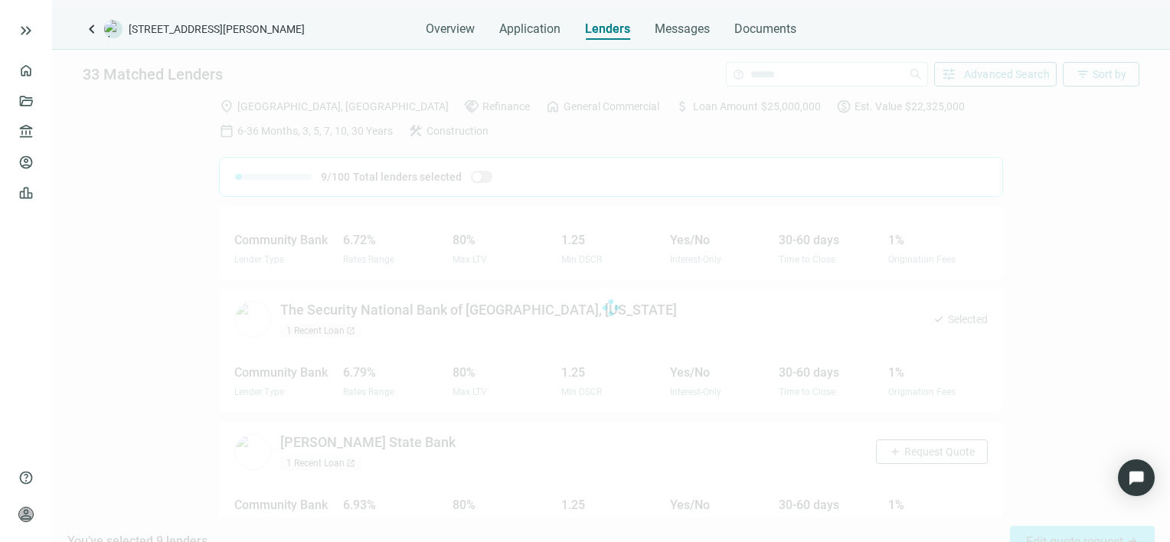
scroll to position [1002, 0]
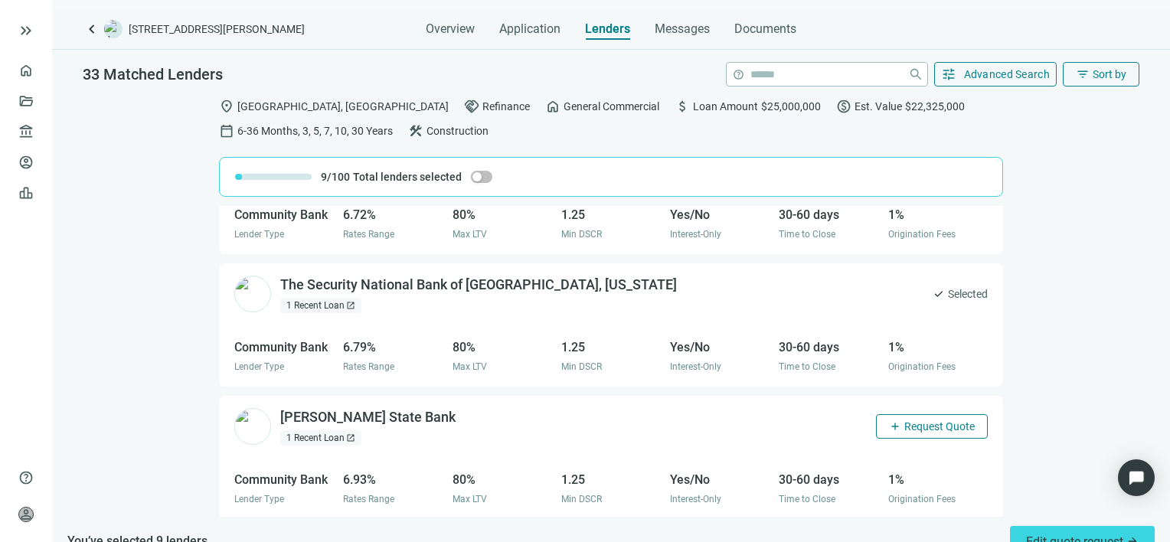
click at [909, 426] on span "Request Quote" at bounding box center [939, 426] width 70 height 12
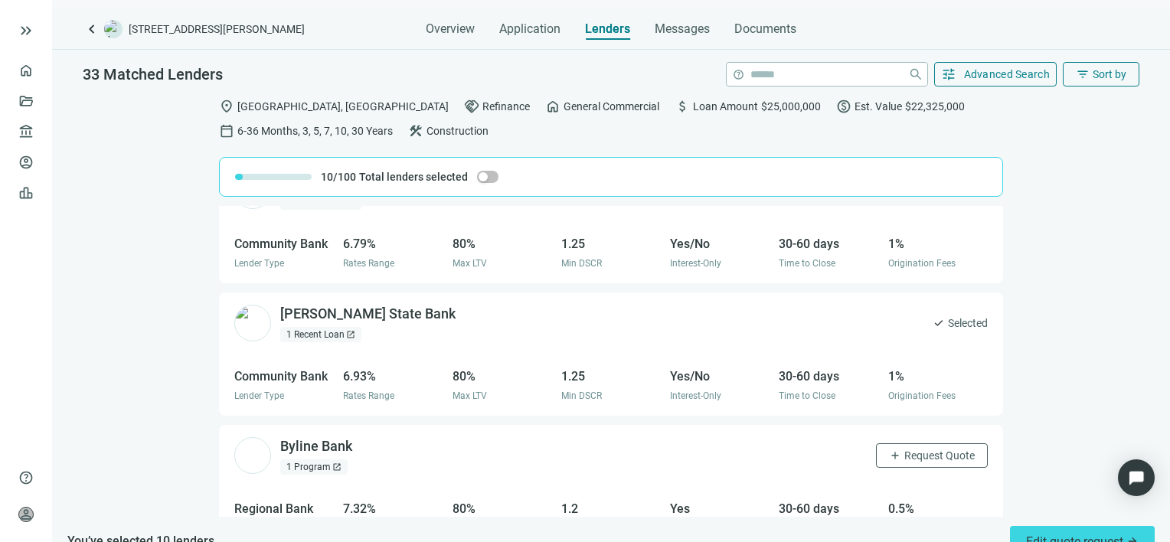
scroll to position [1232, 0]
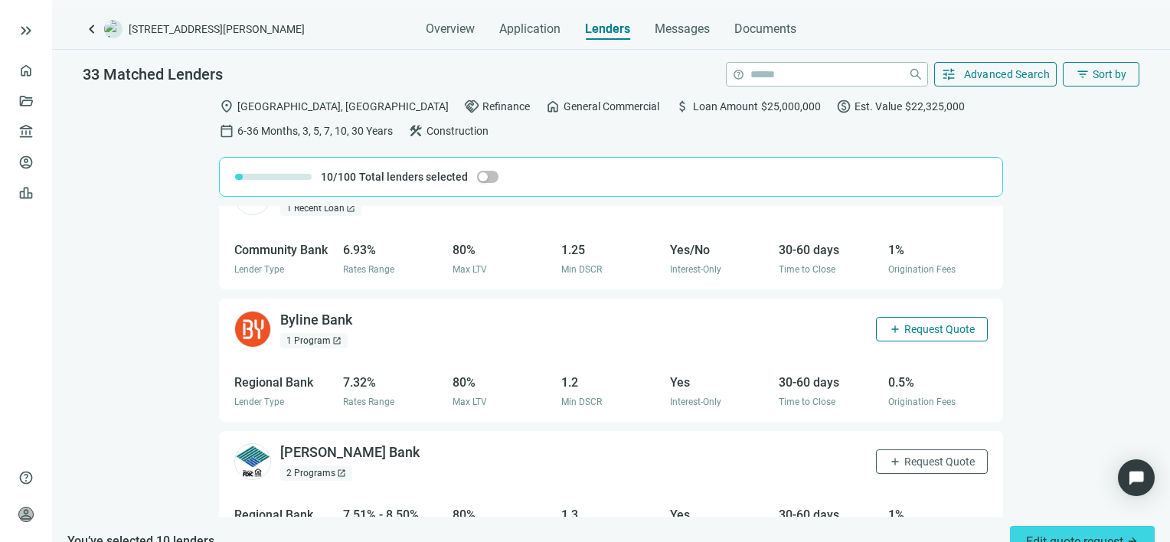
click at [904, 328] on span "Request Quote" at bounding box center [939, 329] width 70 height 12
click at [904, 460] on span "Request Quote" at bounding box center [939, 462] width 70 height 12
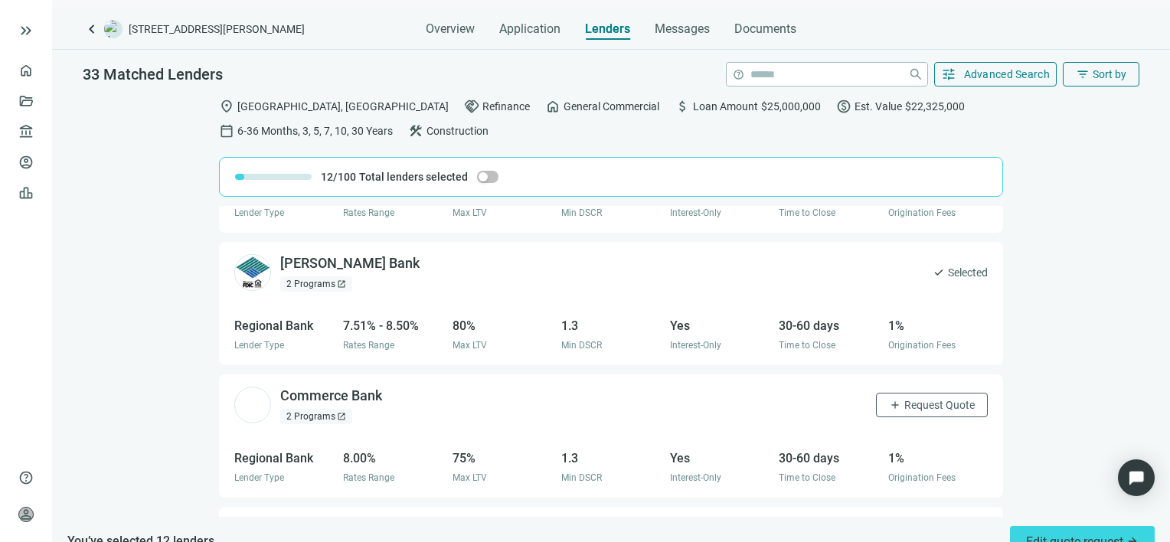
scroll to position [1462, 0]
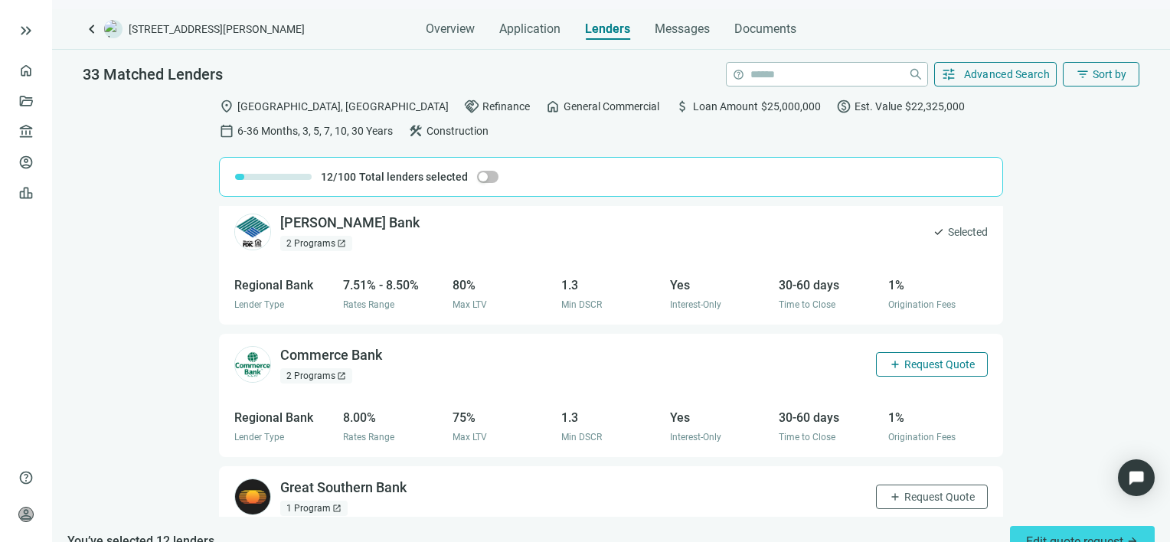
click at [916, 371] on button "add Request Quote" at bounding box center [932, 364] width 112 height 24
click at [920, 493] on span "Request Quote" at bounding box center [939, 497] width 70 height 12
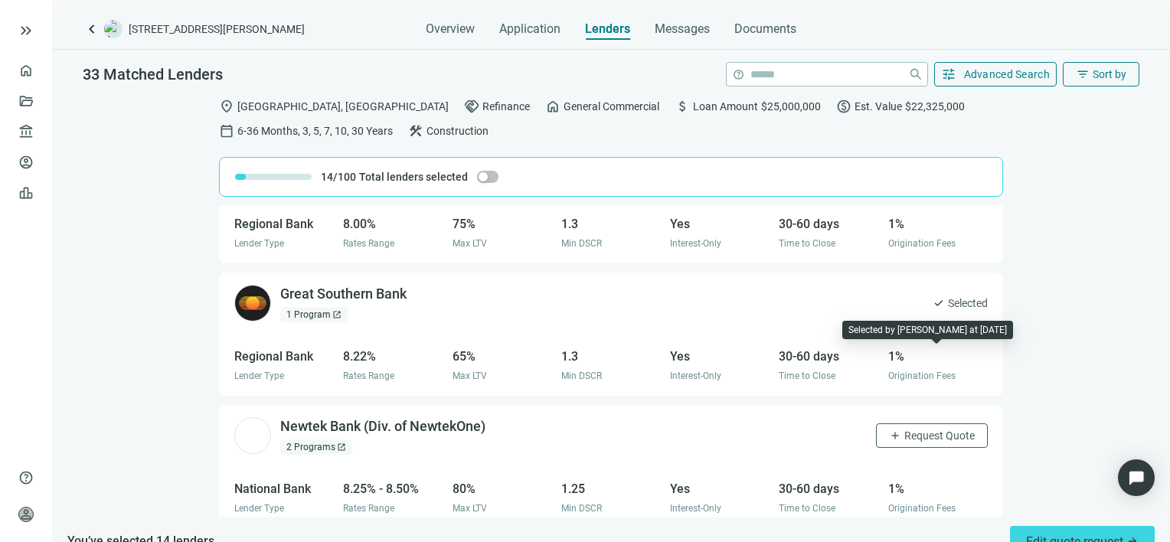
scroll to position [1691, 0]
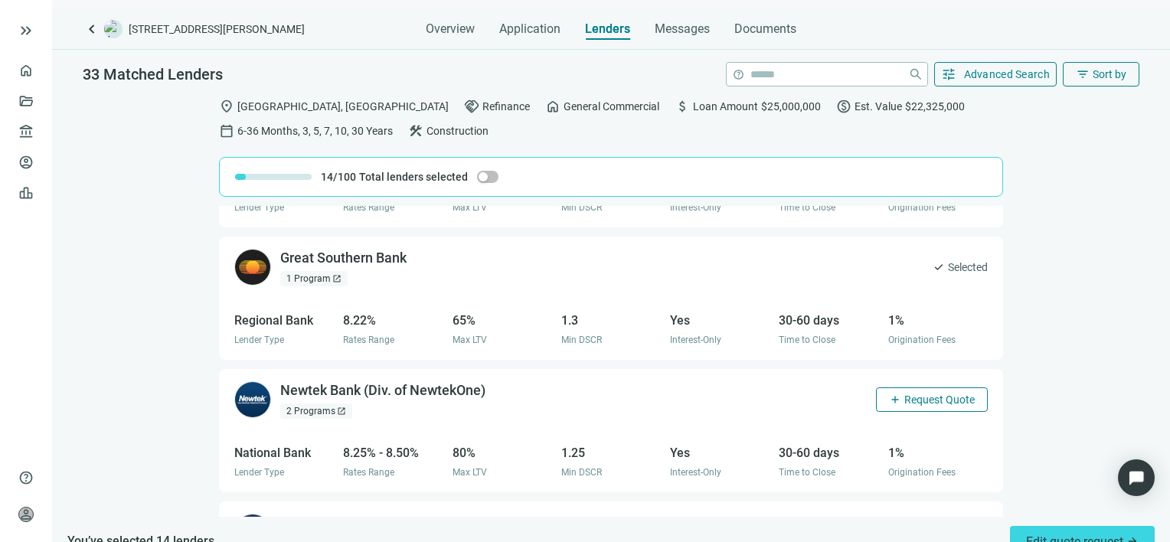
click at [923, 400] on span "Request Quote" at bounding box center [939, 400] width 70 height 12
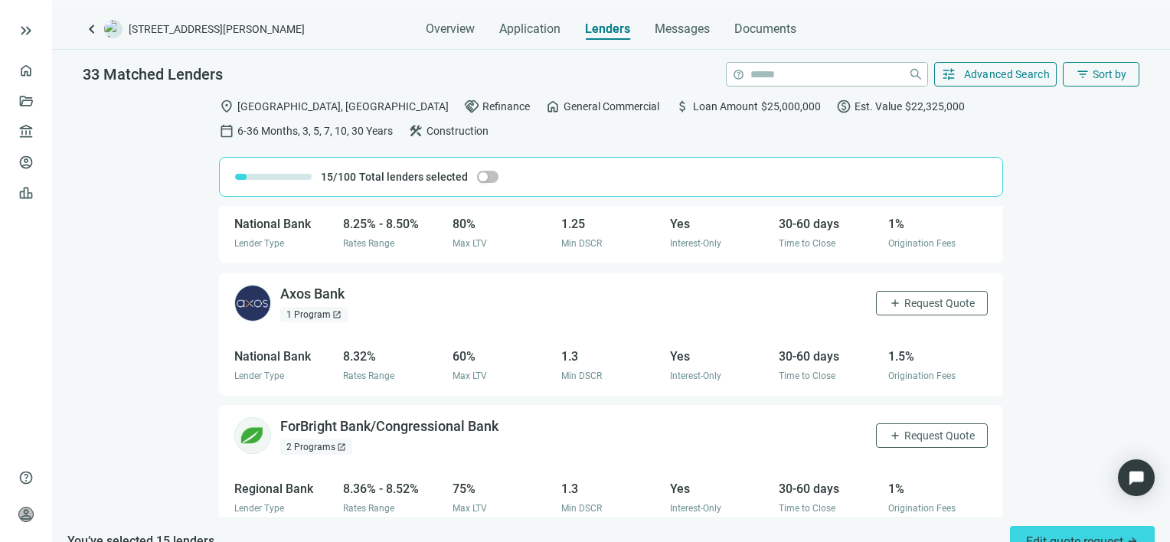
scroll to position [1921, 0]
click at [910, 296] on span "Request Quote" at bounding box center [939, 302] width 70 height 12
click at [910, 432] on span "Request Quote" at bounding box center [939, 435] width 70 height 12
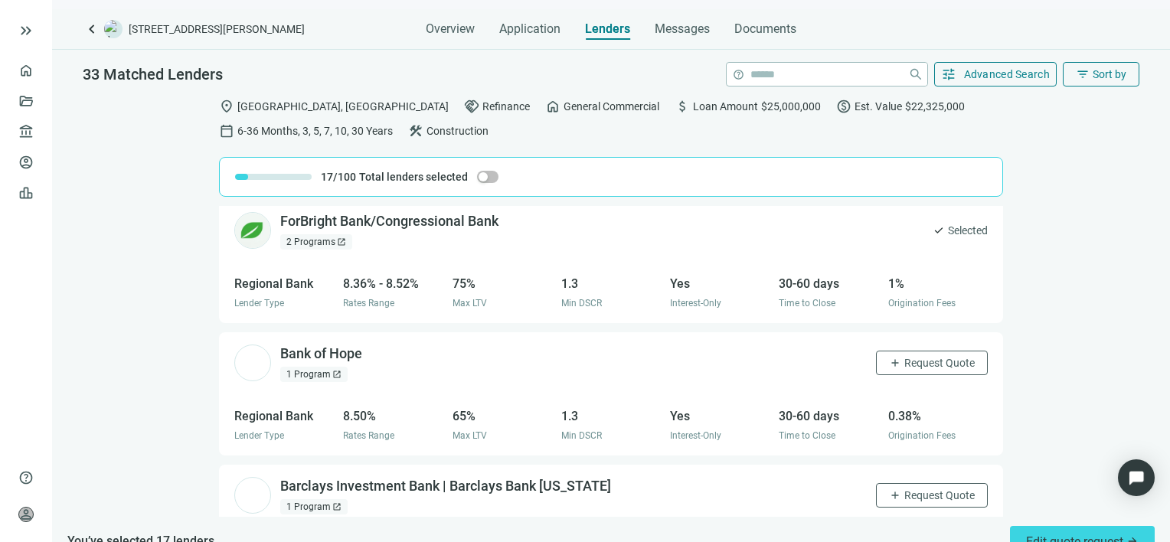
scroll to position [2151, 0]
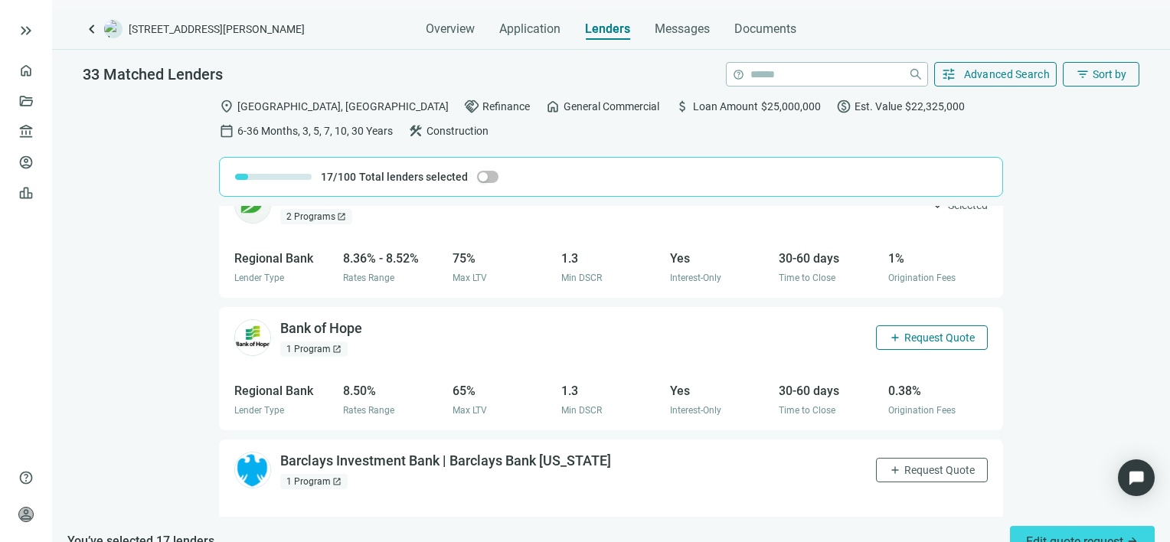
click at [919, 331] on span "Request Quote" at bounding box center [939, 337] width 70 height 12
click at [911, 464] on span "Request Quote" at bounding box center [939, 470] width 70 height 12
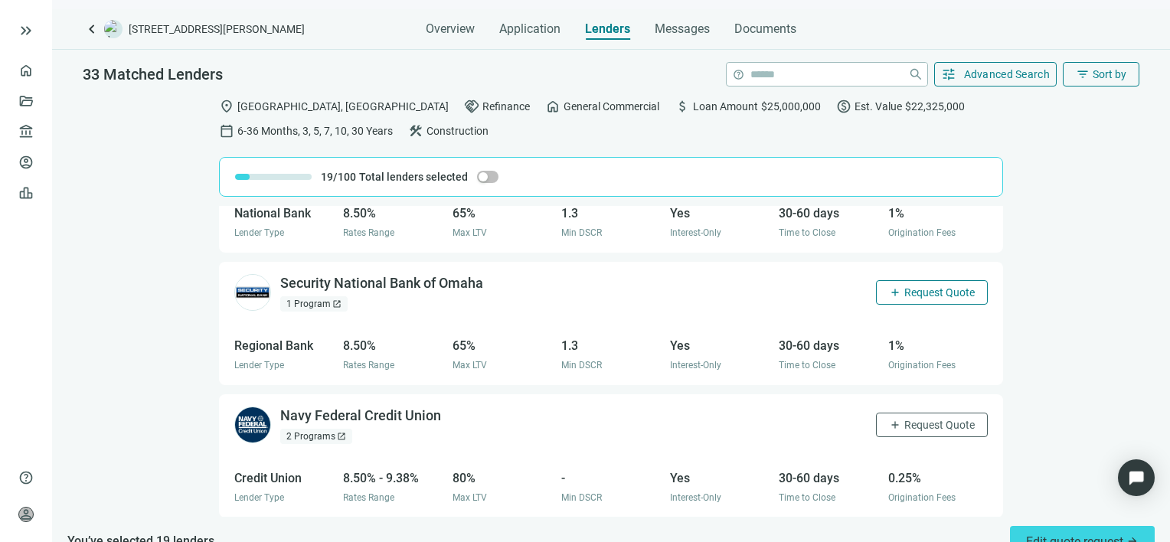
scroll to position [2478, 0]
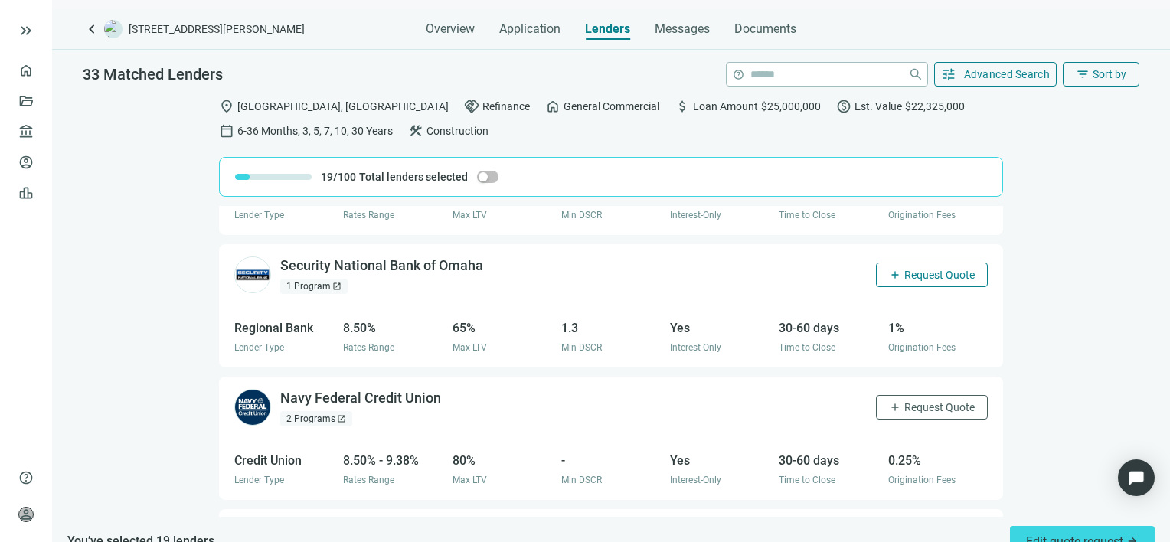
click at [919, 273] on span "Request Quote" at bounding box center [939, 275] width 70 height 12
click at [916, 401] on span "Request Quote" at bounding box center [939, 407] width 70 height 12
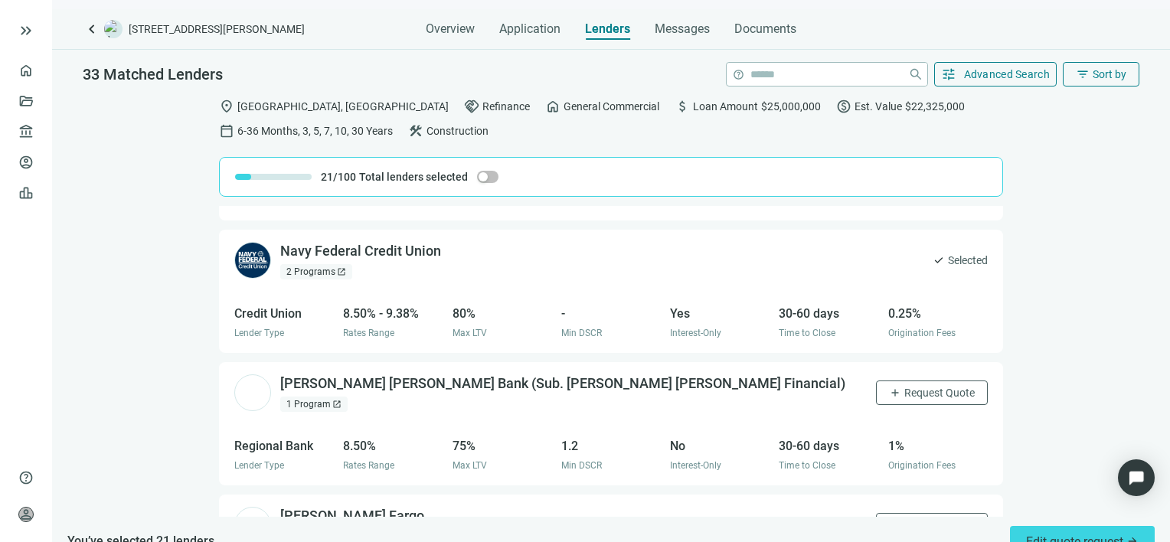
scroll to position [2708, 0]
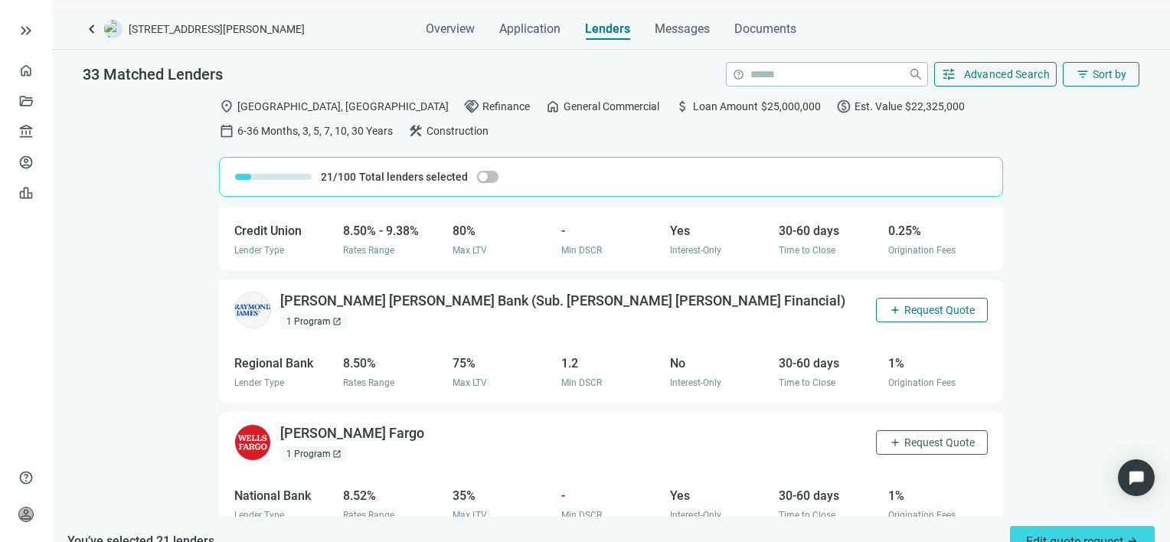
click at [910, 307] on span "Request Quote" at bounding box center [939, 310] width 70 height 12
click at [908, 436] on span "Request Quote" at bounding box center [939, 442] width 70 height 12
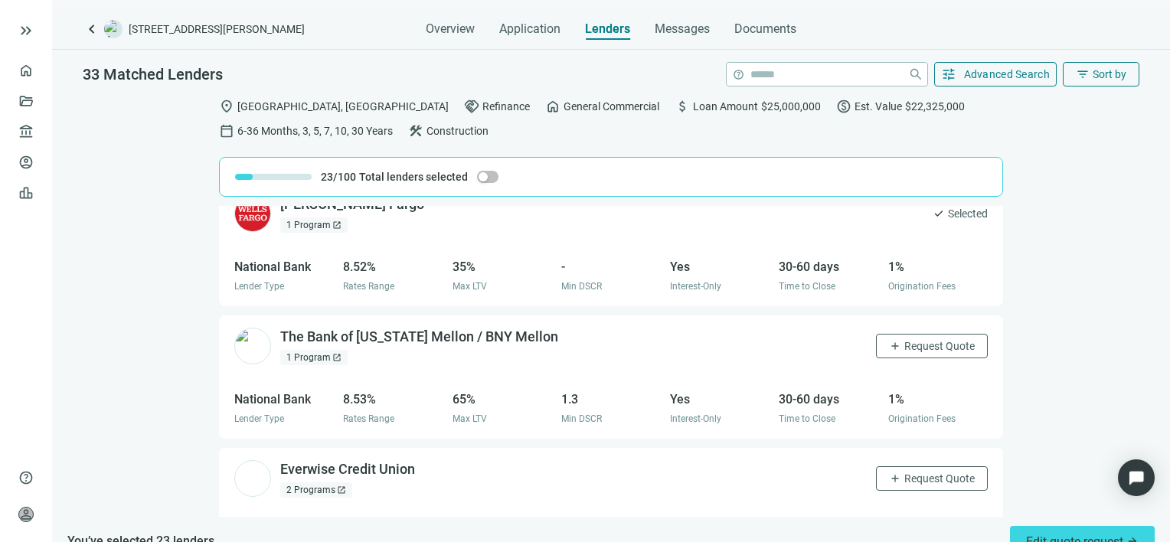
scroll to position [2938, 0]
click at [904, 345] on span "Request Quote" at bounding box center [939, 345] width 70 height 12
click at [904, 475] on span "Request Quote" at bounding box center [939, 478] width 70 height 12
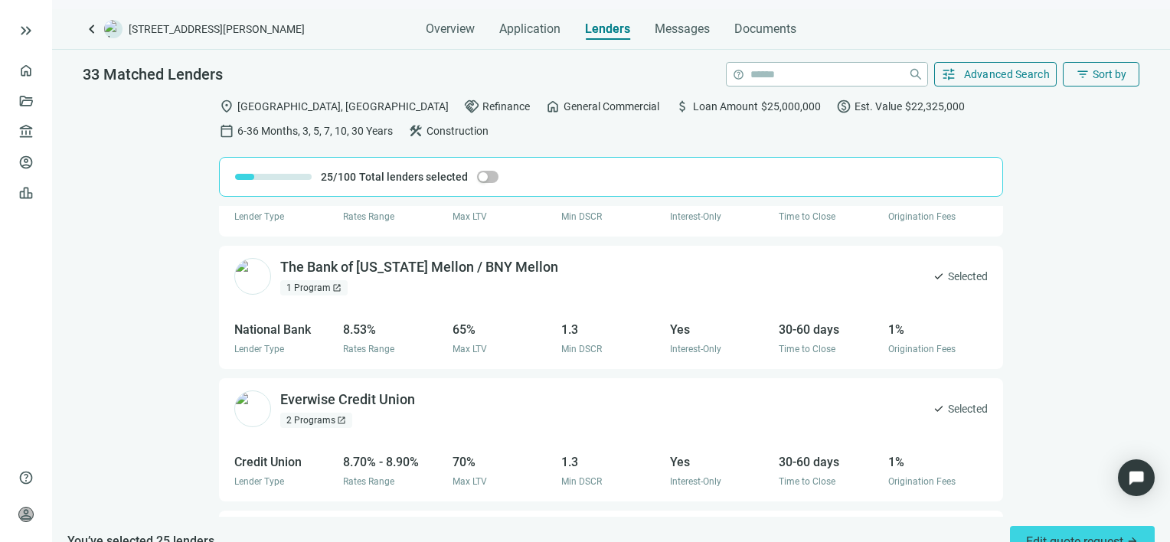
scroll to position [3167, 0]
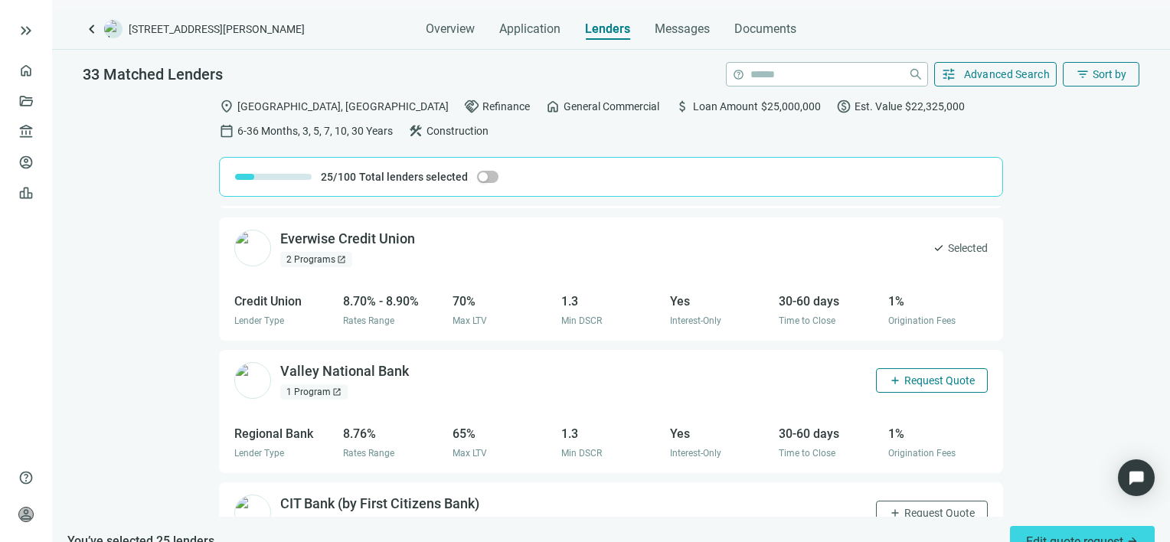
click at [904, 374] on span "Request Quote" at bounding box center [939, 380] width 70 height 12
click at [909, 514] on span "Request Quote" at bounding box center [939, 513] width 70 height 12
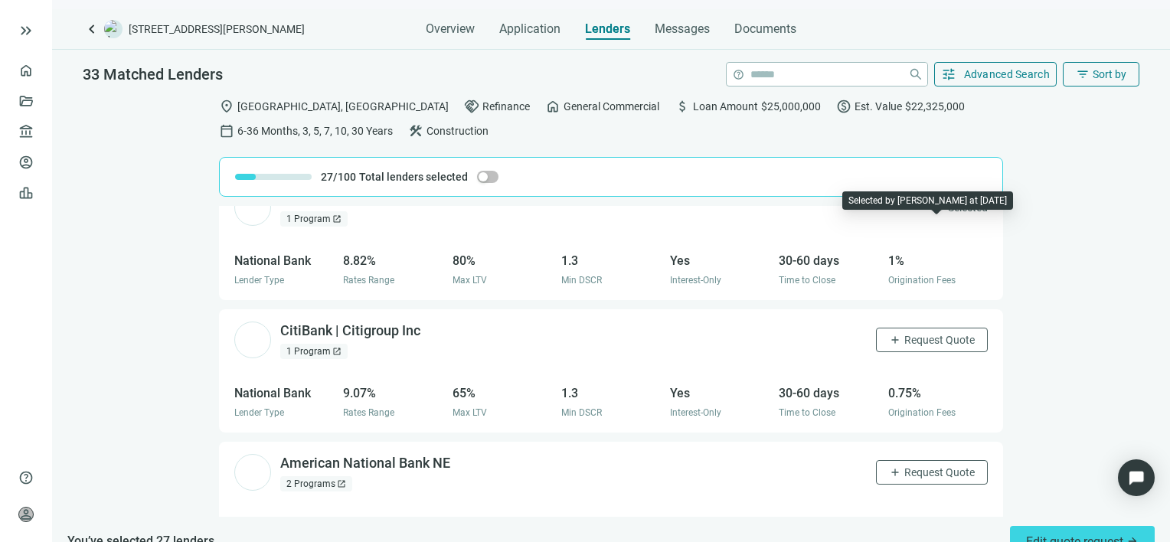
scroll to position [3473, 0]
click at [916, 337] on span "Request Quote" at bounding box center [939, 339] width 70 height 12
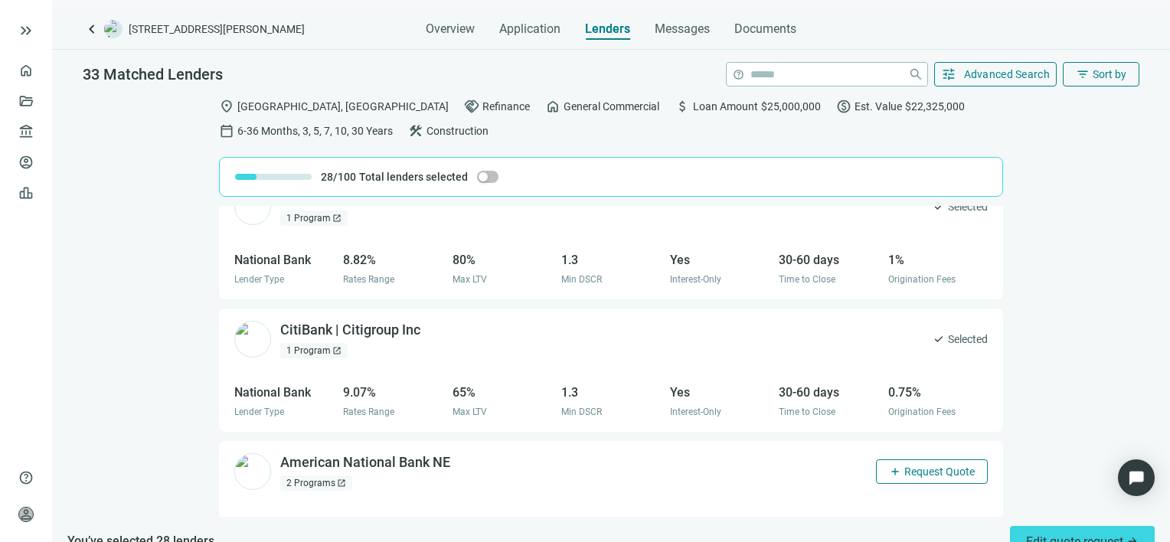
click at [922, 465] on span "Request Quote" at bounding box center [939, 471] width 70 height 12
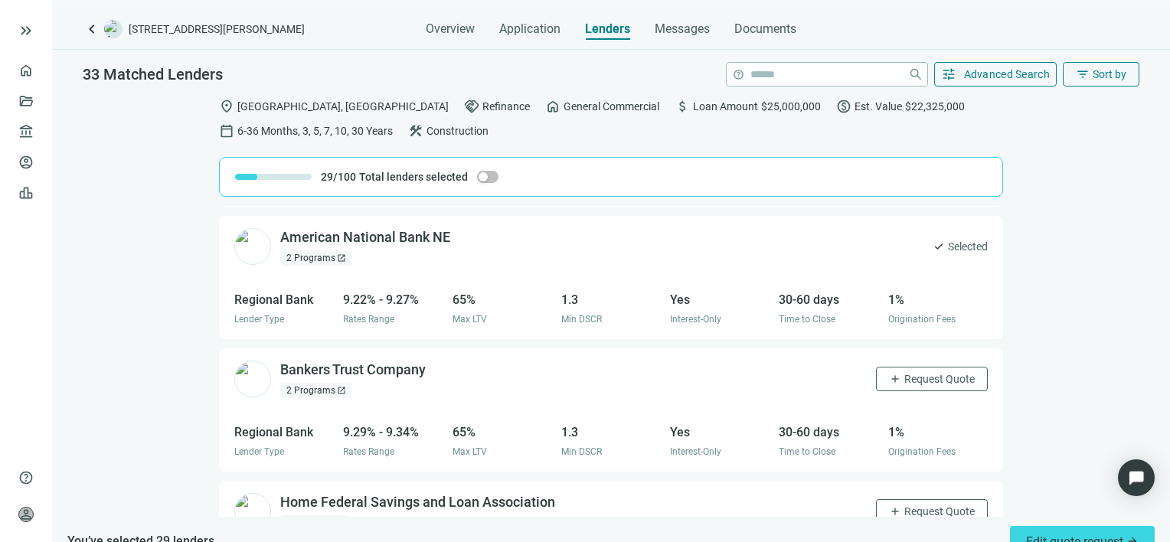
scroll to position [3801, 0]
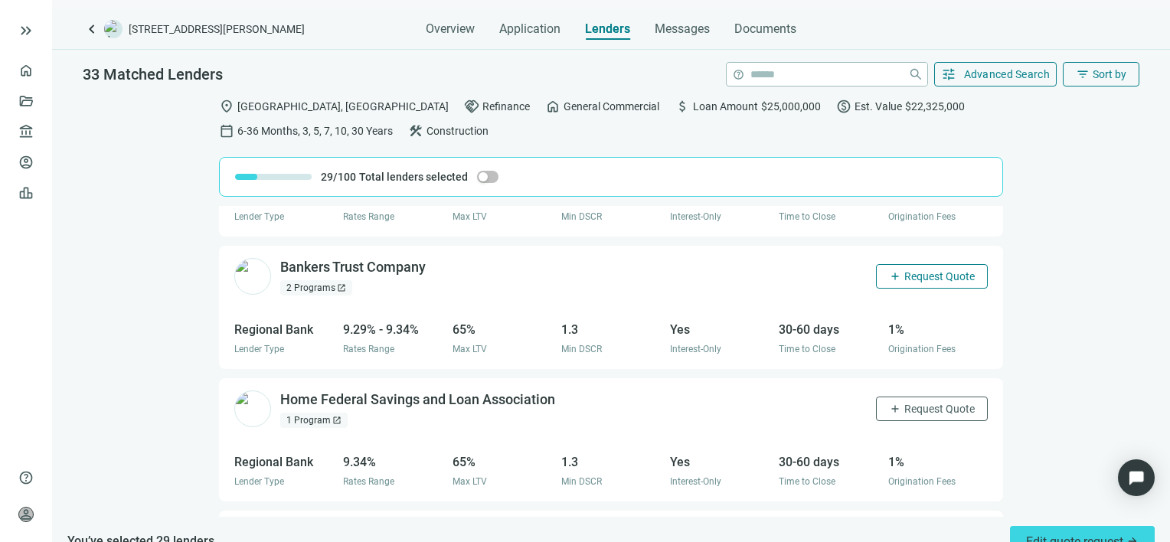
click at [913, 271] on span "Request Quote" at bounding box center [939, 276] width 70 height 12
click at [904, 405] on span "Request Quote" at bounding box center [939, 409] width 70 height 12
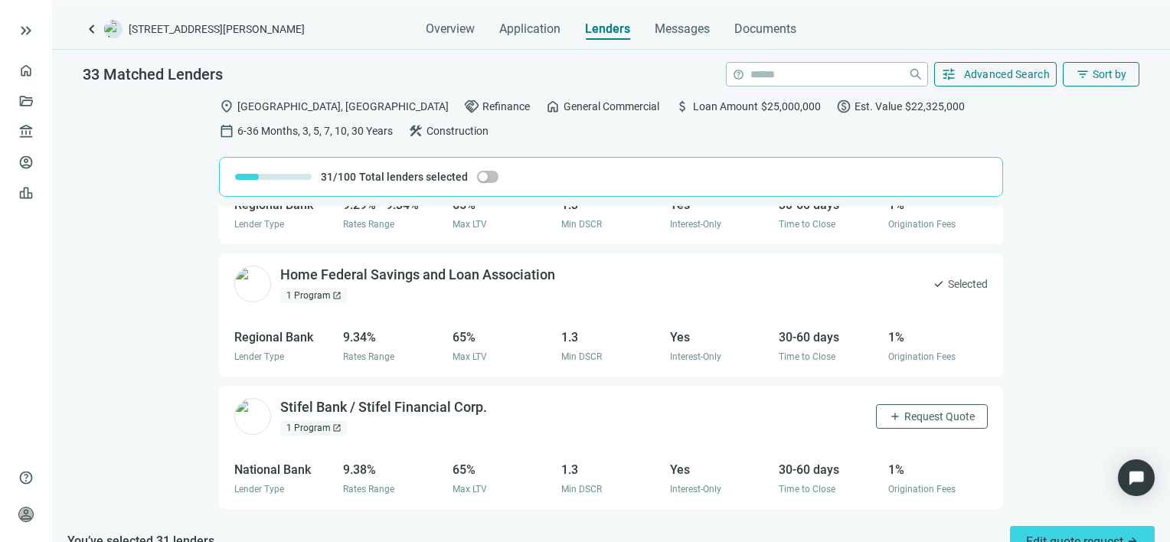
scroll to position [4031, 0]
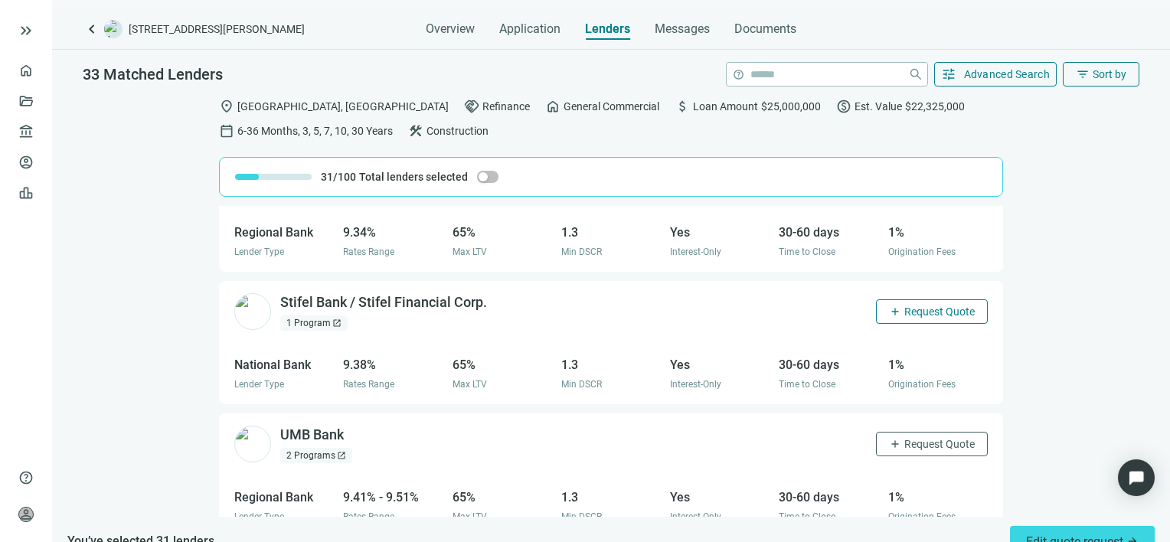
click at [904, 309] on span "Request Quote" at bounding box center [939, 311] width 70 height 12
click at [904, 438] on span "Request Quote" at bounding box center [939, 444] width 70 height 12
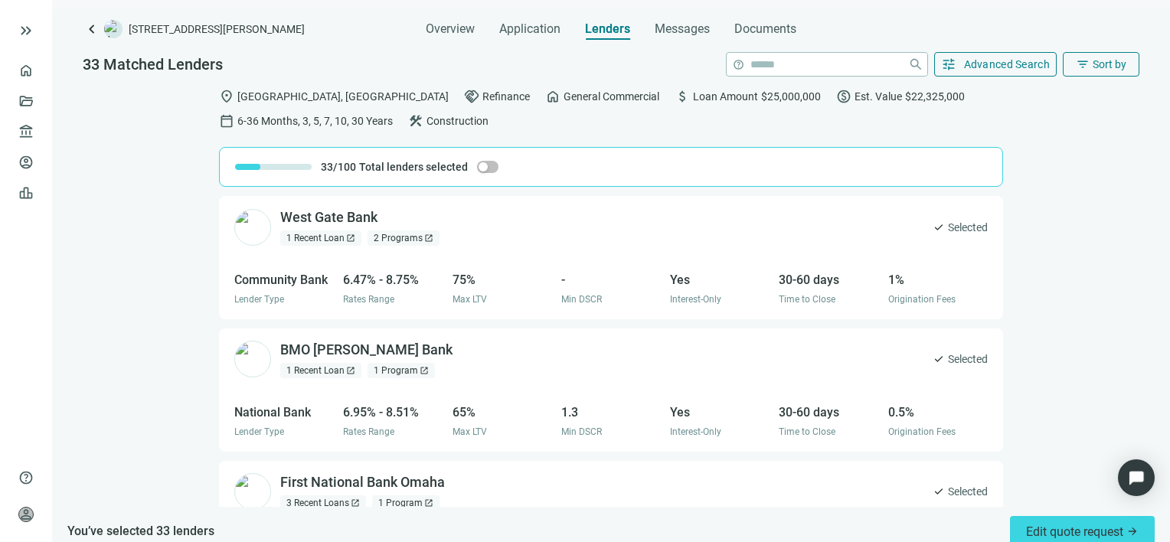
scroll to position [0, 0]
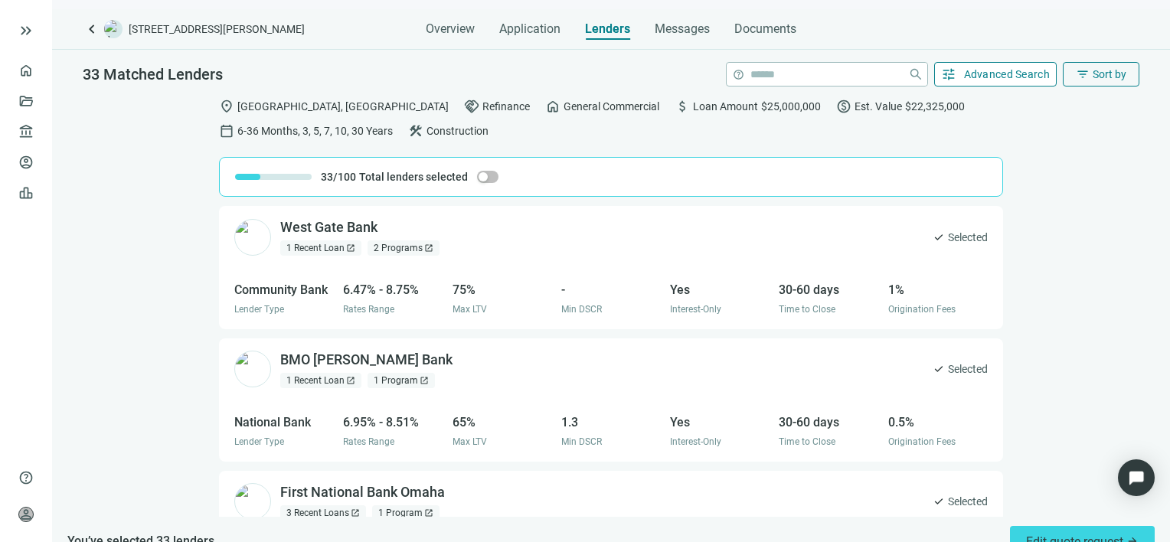
click at [997, 70] on span "Advanced Search" at bounding box center [1007, 74] width 87 height 12
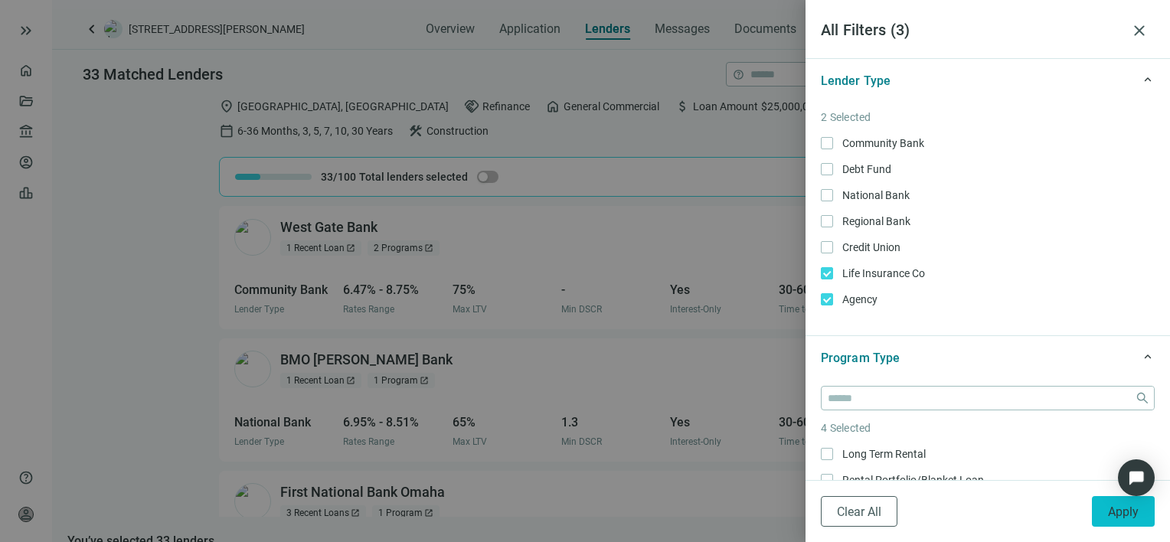
click at [1130, 518] on span "Apply" at bounding box center [1123, 512] width 31 height 15
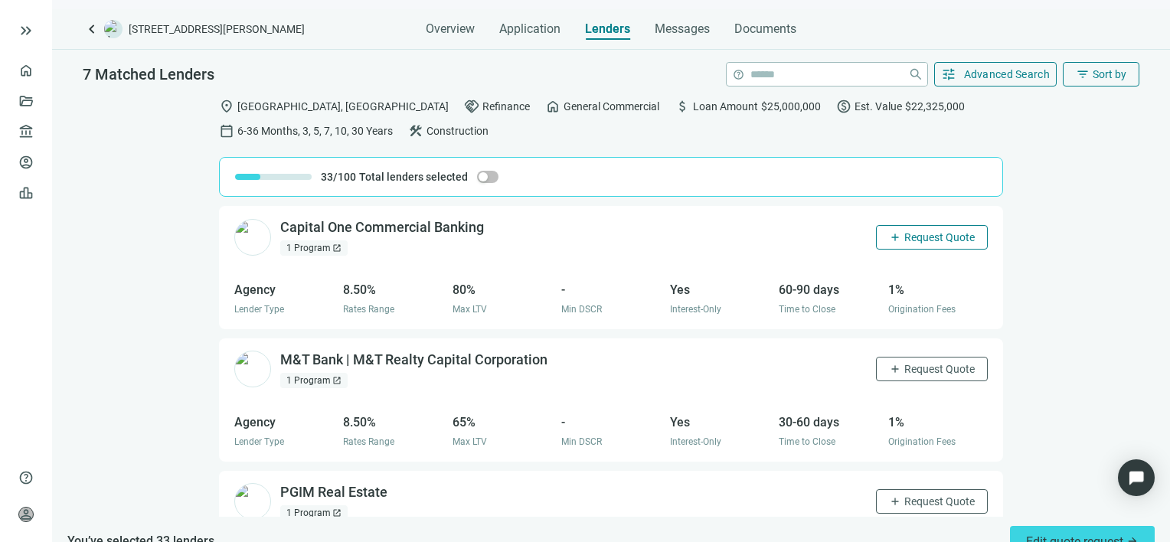
click at [910, 237] on span "Request Quote" at bounding box center [939, 237] width 70 height 12
click at [914, 374] on span "Request Quote" at bounding box center [939, 369] width 70 height 12
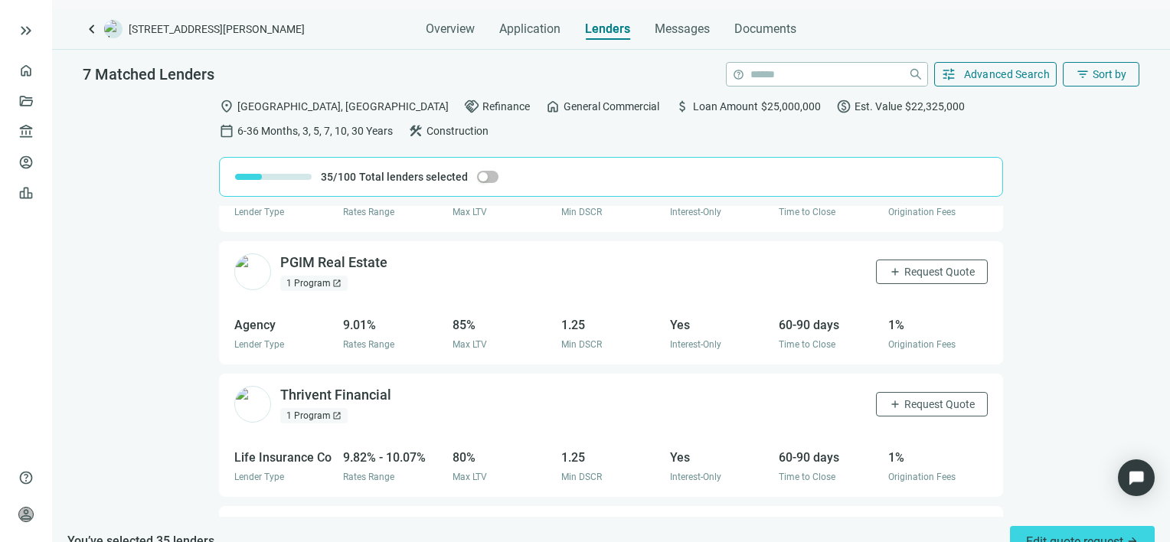
scroll to position [306, 0]
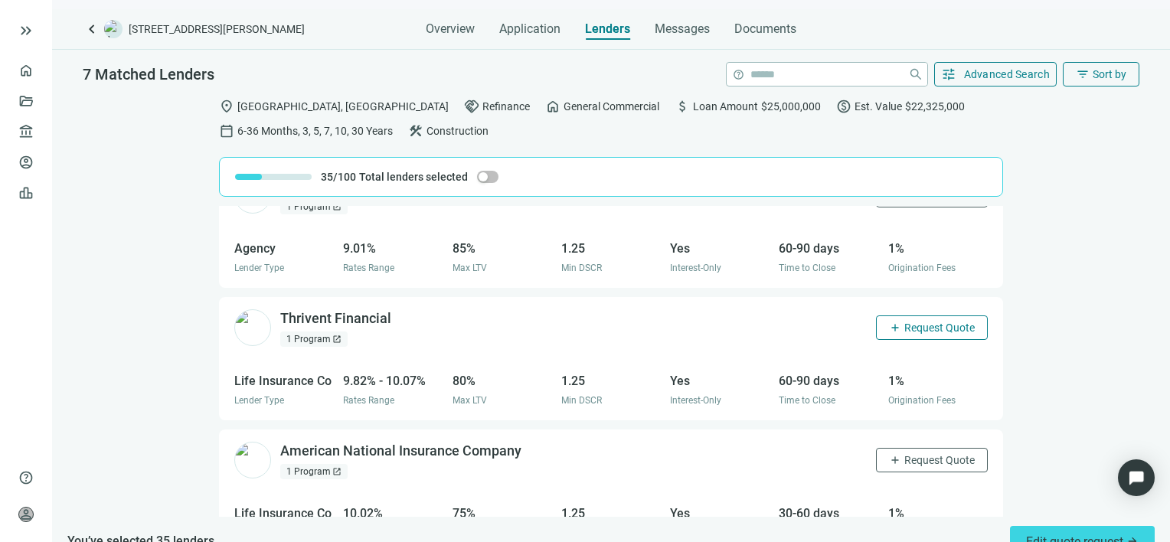
click at [909, 326] on span "Request Quote" at bounding box center [939, 328] width 70 height 12
click at [910, 456] on span "Request Quote" at bounding box center [939, 460] width 70 height 12
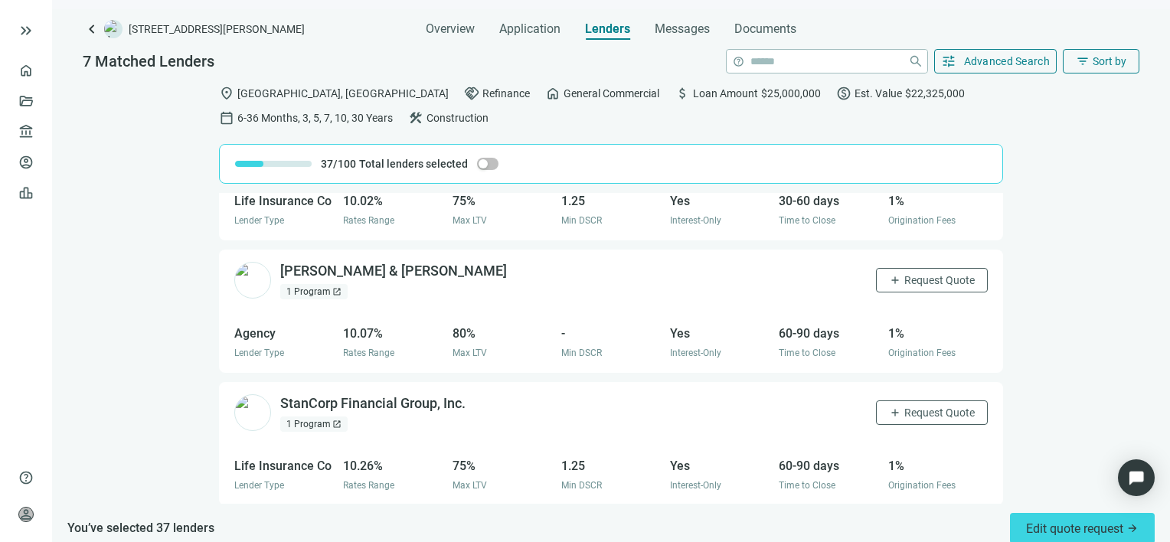
scroll to position [24, 0]
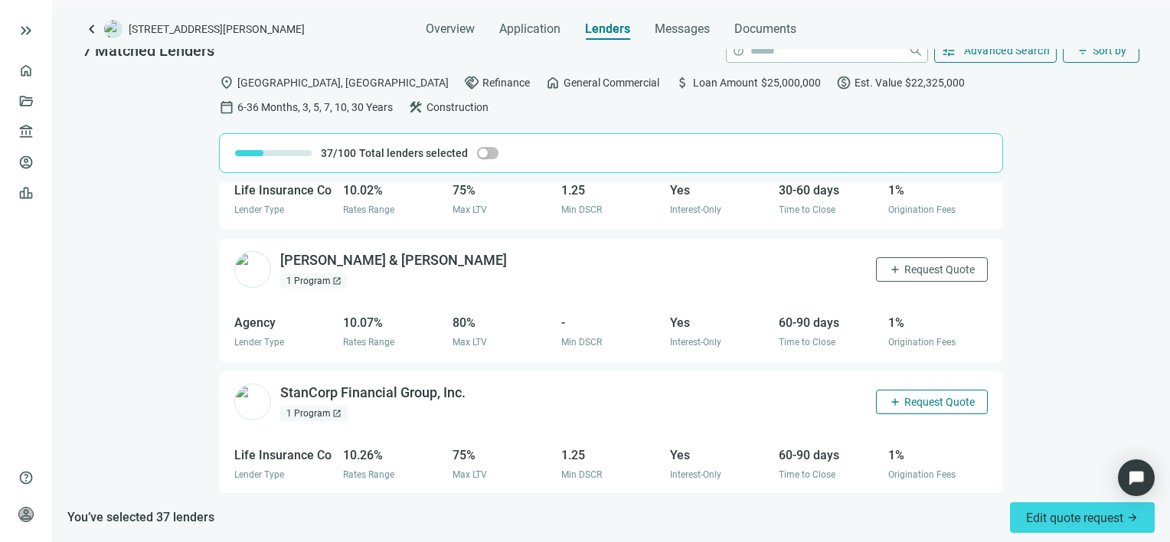
click at [913, 401] on span "Request Quote" at bounding box center [939, 402] width 70 height 12
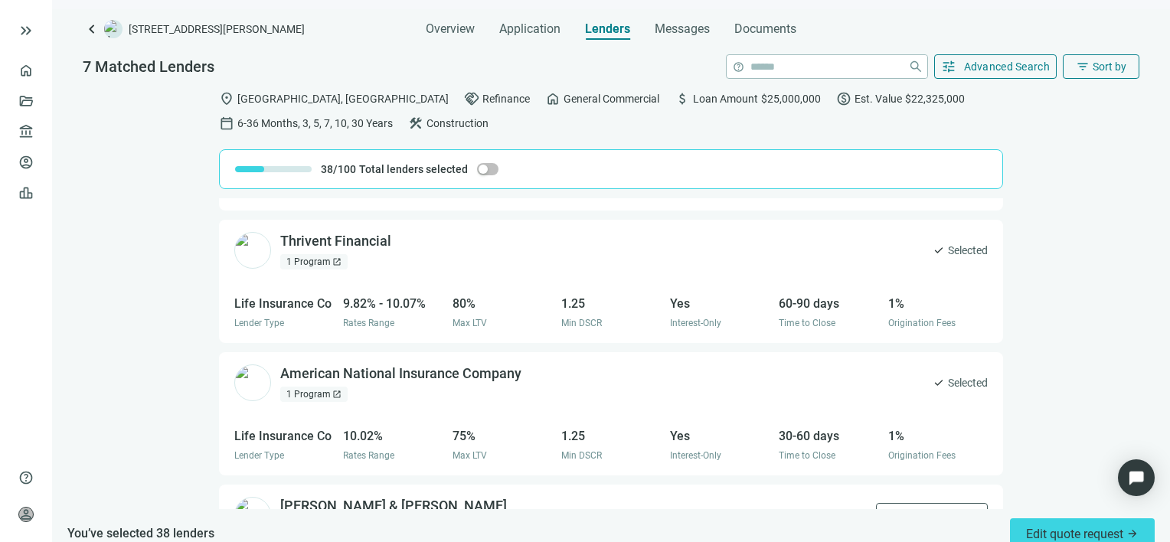
scroll to position [0, 0]
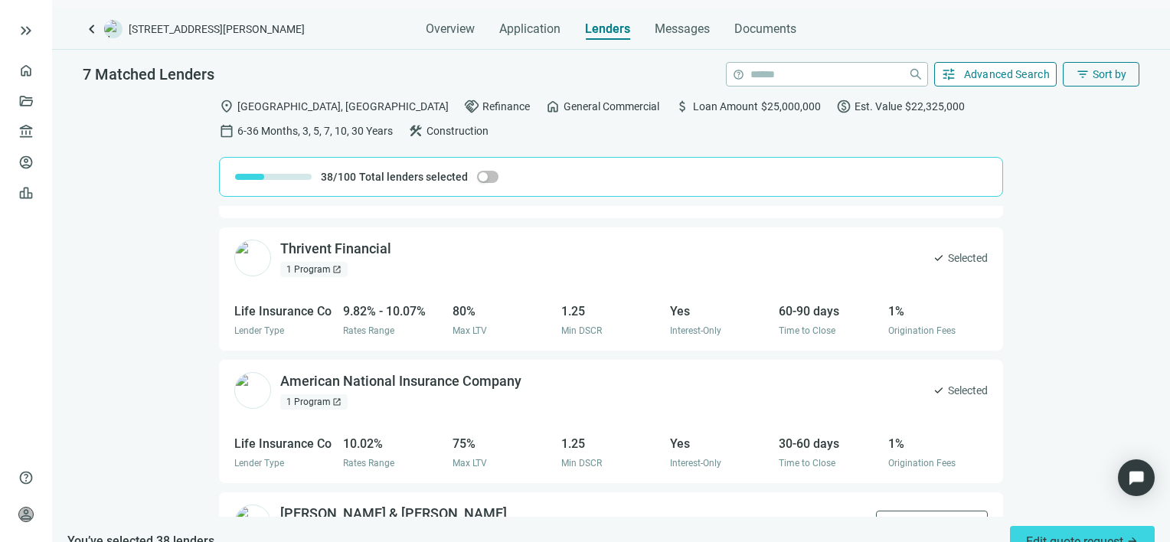
click at [998, 76] on span "Advanced Search" at bounding box center [1007, 74] width 87 height 12
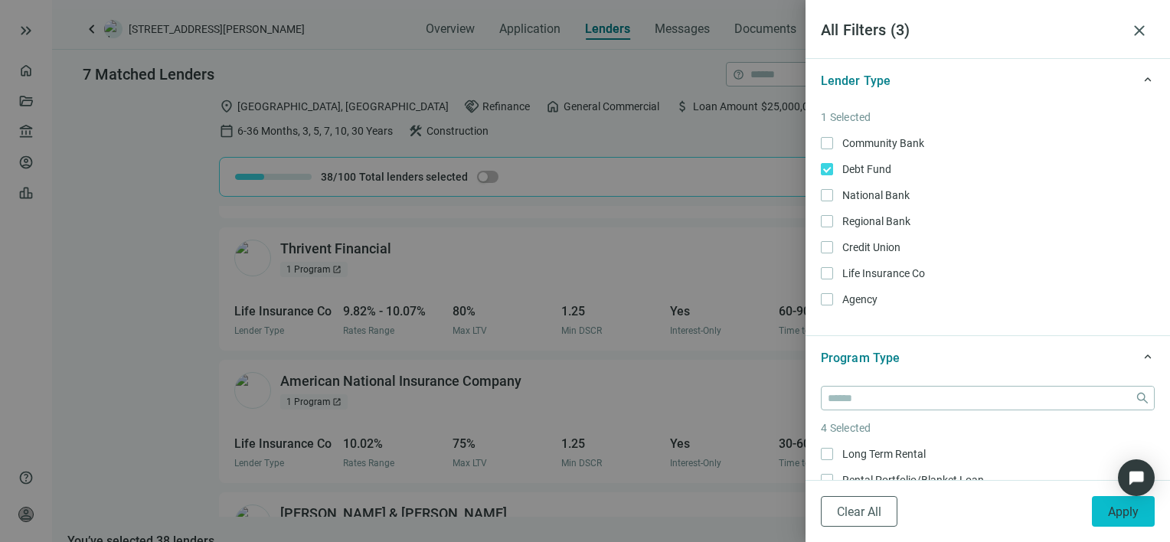
click at [1116, 511] on span "Apply" at bounding box center [1123, 512] width 31 height 15
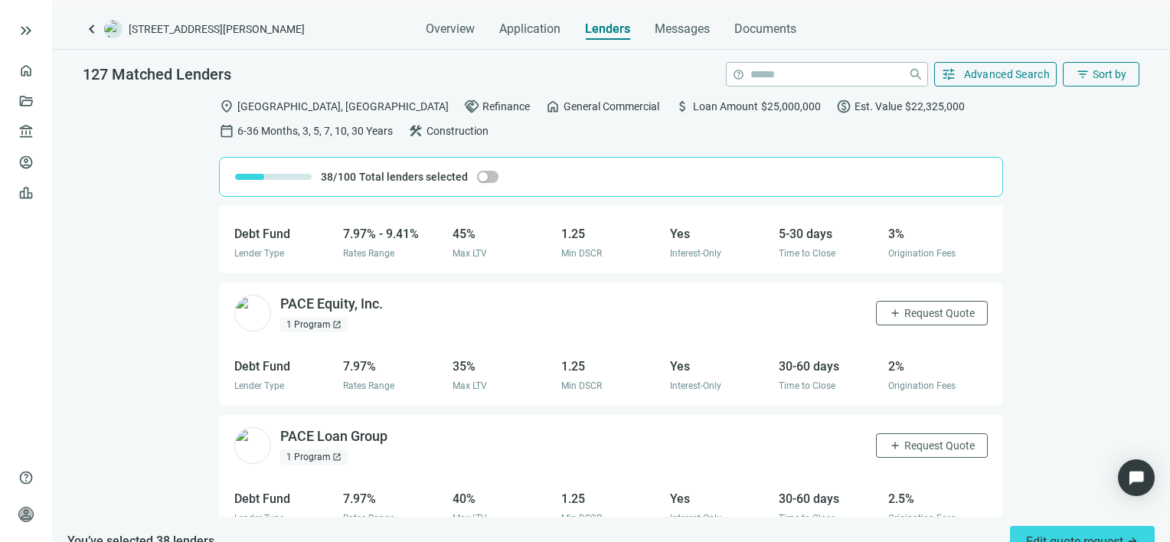
scroll to position [849, 0]
click at [904, 447] on span "Request Quote" at bounding box center [939, 447] width 70 height 12
click at [904, 315] on span "Request Quote" at bounding box center [939, 315] width 70 height 12
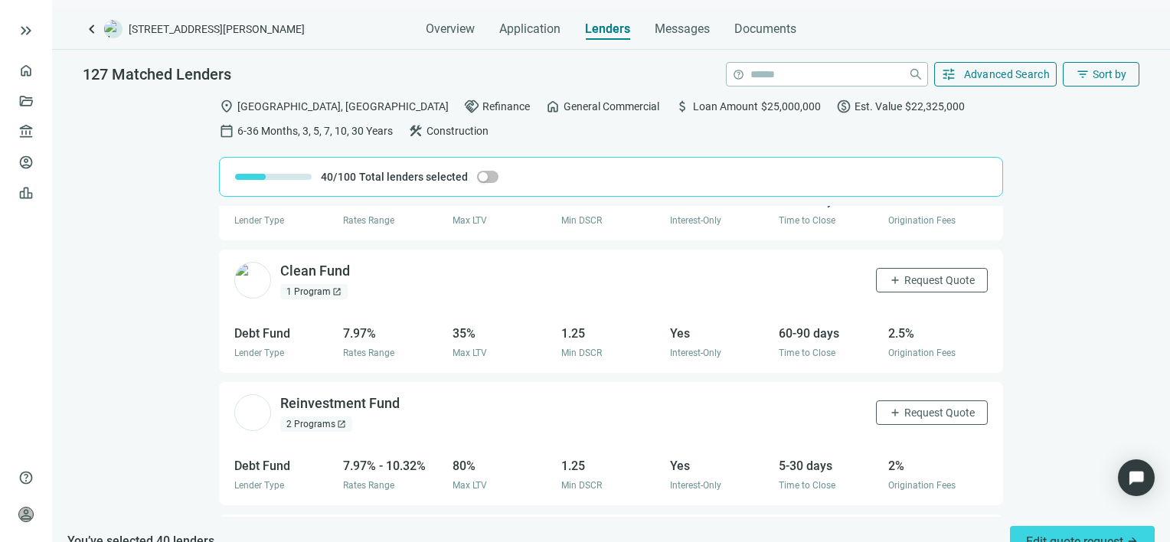
scroll to position [1155, 0]
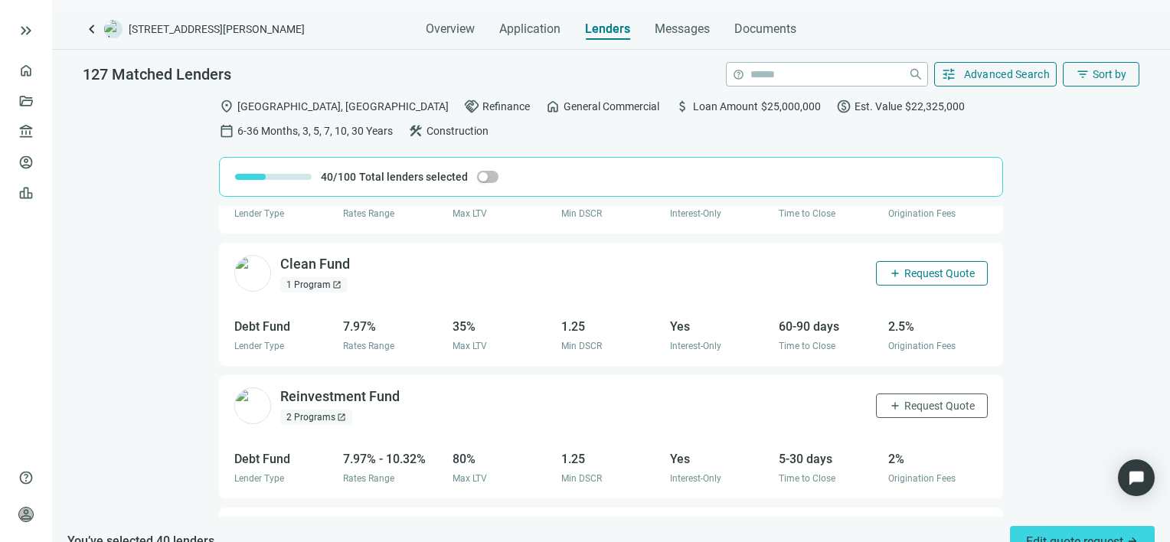
click at [910, 270] on span "Request Quote" at bounding box center [939, 273] width 70 height 12
click at [904, 404] on span "Request Quote" at bounding box center [939, 406] width 70 height 12
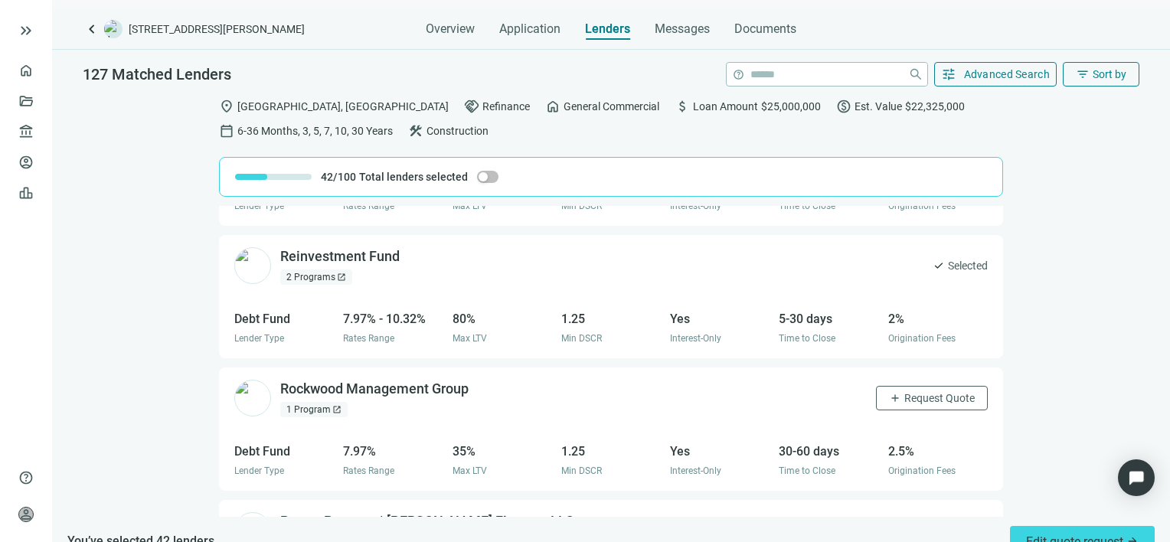
scroll to position [1308, 0]
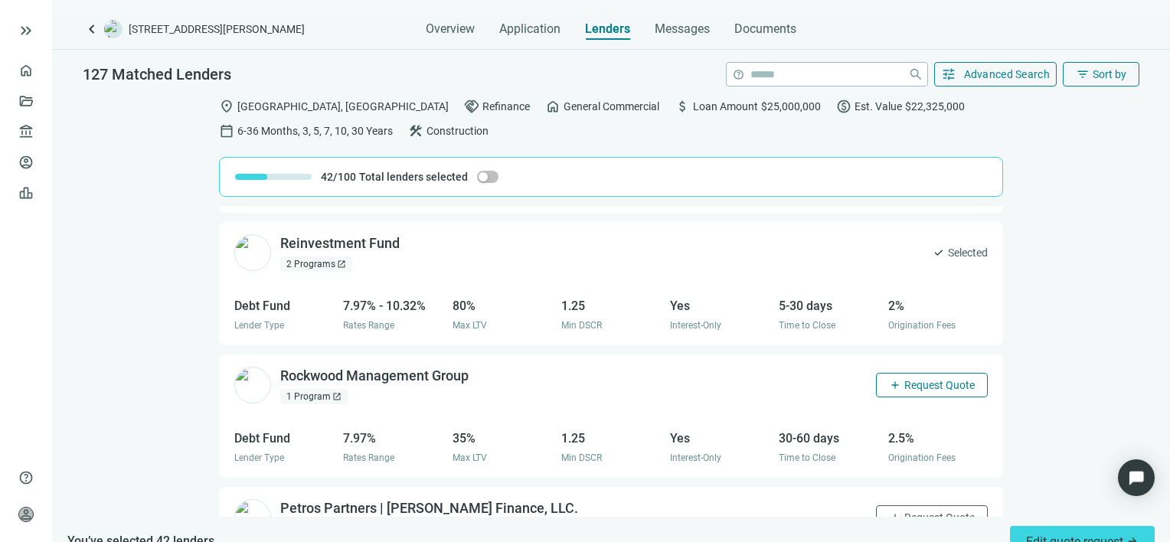
click at [904, 381] on span "Request Quote" at bounding box center [939, 385] width 70 height 12
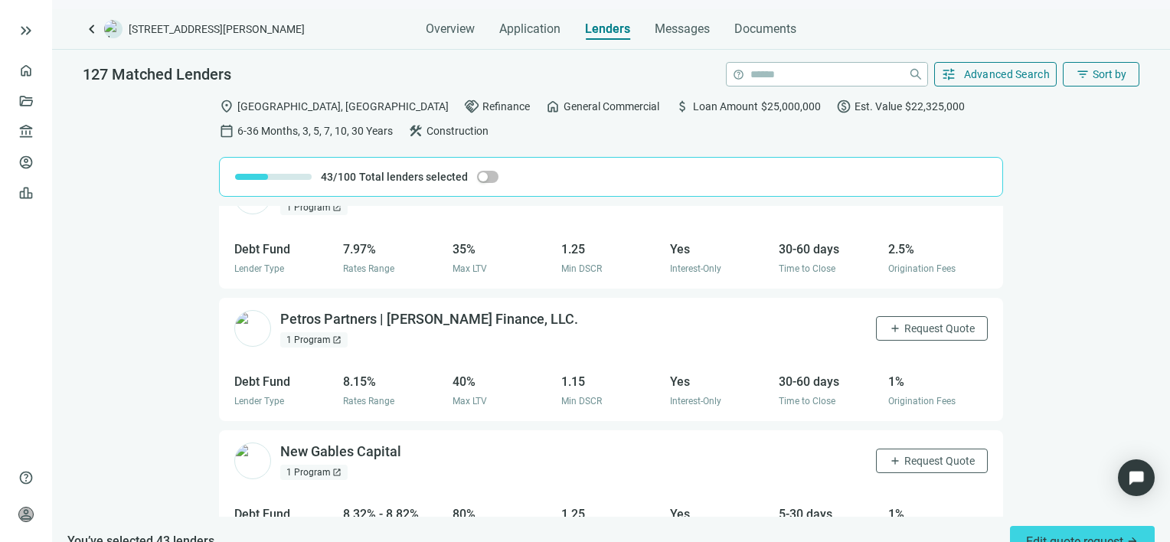
scroll to position [1538, 0]
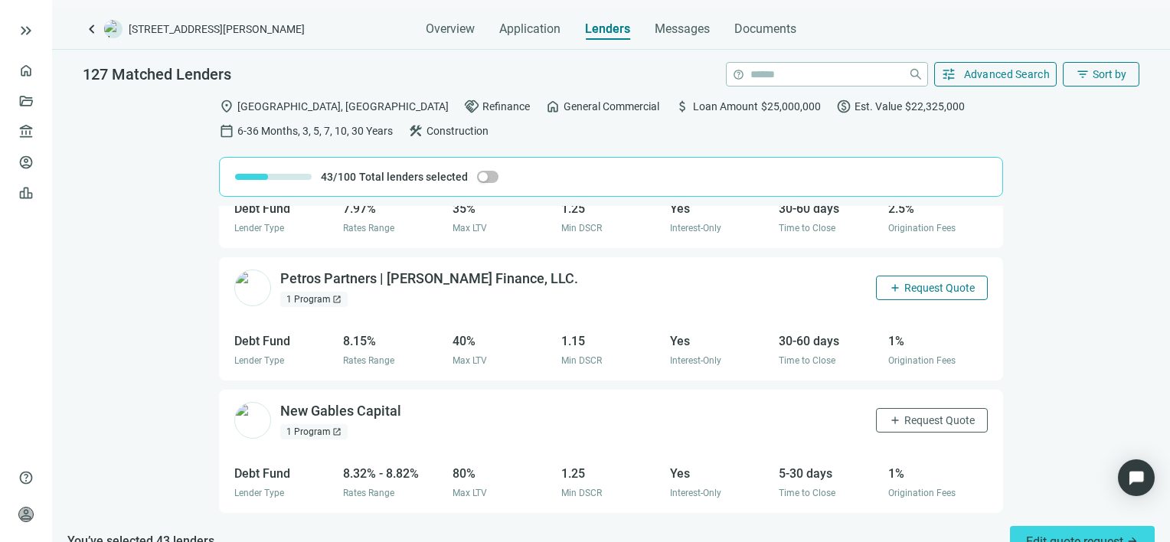
click at [923, 286] on span "Request Quote" at bounding box center [939, 288] width 70 height 12
click at [910, 420] on span "Request Quote" at bounding box center [939, 420] width 70 height 12
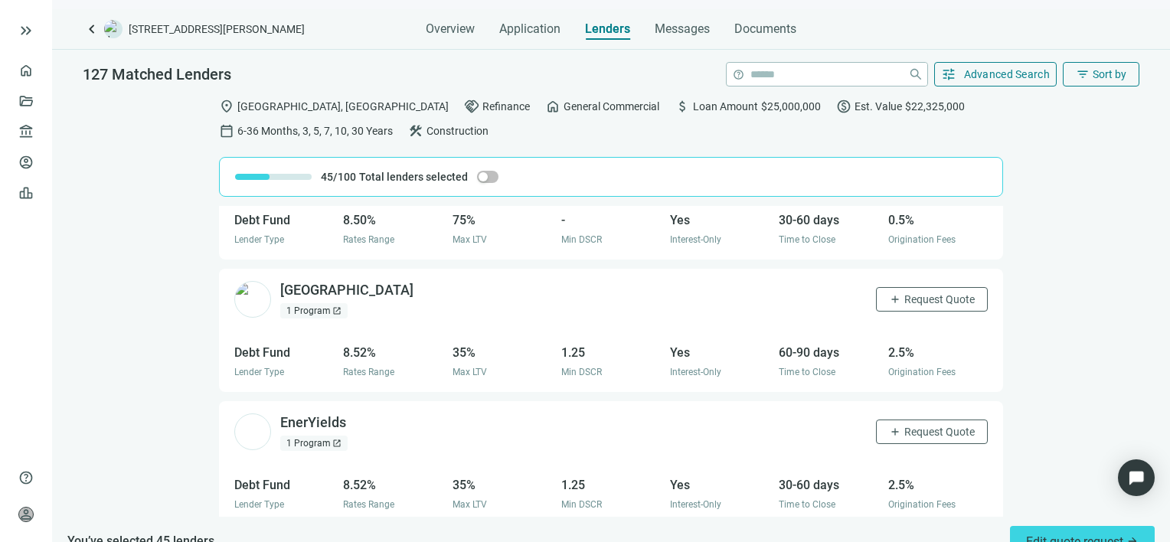
scroll to position [2457, 0]
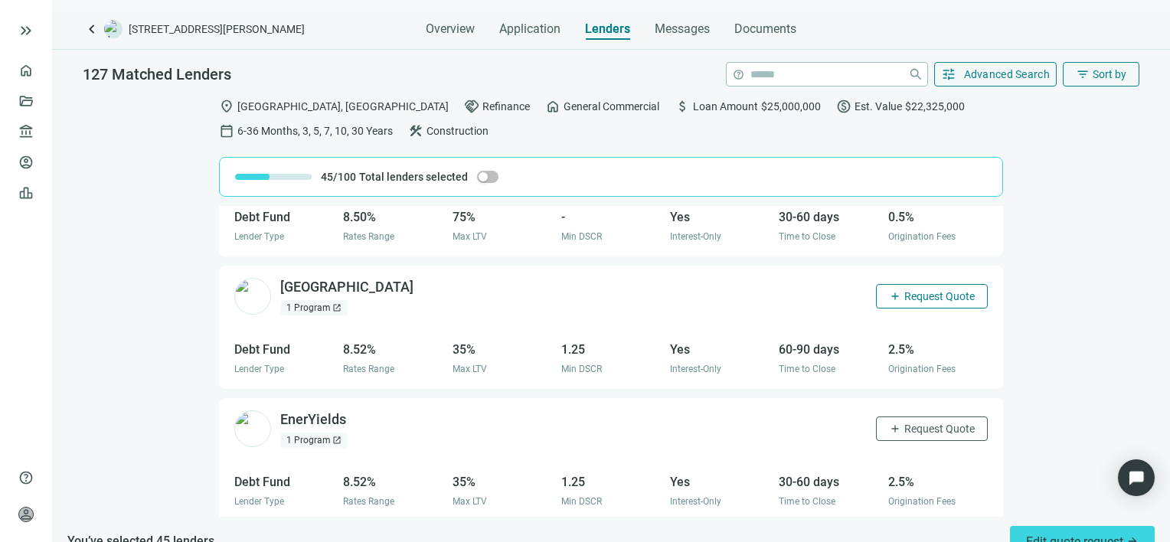
click at [904, 291] on span "Request Quote" at bounding box center [939, 296] width 70 height 12
click at [890, 432] on button "add Request Quote" at bounding box center [932, 428] width 112 height 24
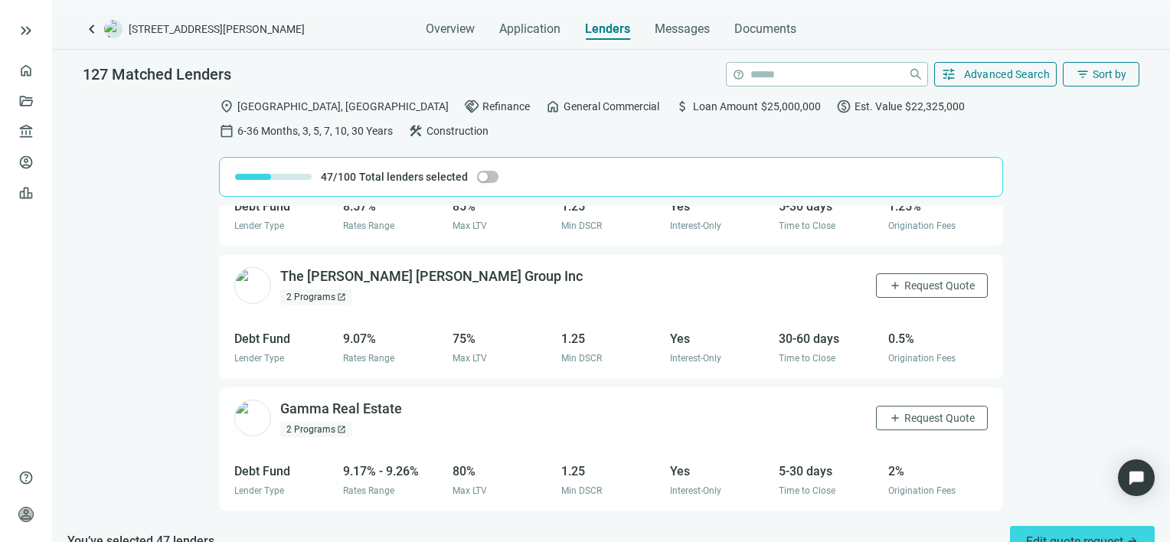
scroll to position [2916, 0]
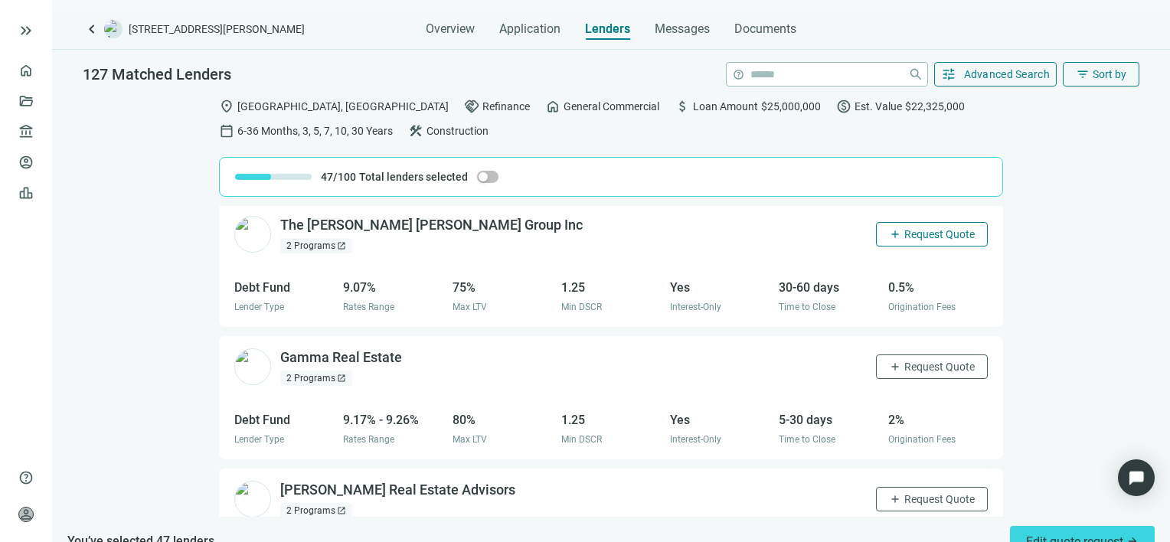
click at [904, 235] on span "Request Quote" at bounding box center [939, 234] width 70 height 12
click at [904, 366] on span "Request Quote" at bounding box center [939, 367] width 70 height 12
click at [904, 496] on span "Request Quote" at bounding box center [939, 499] width 70 height 12
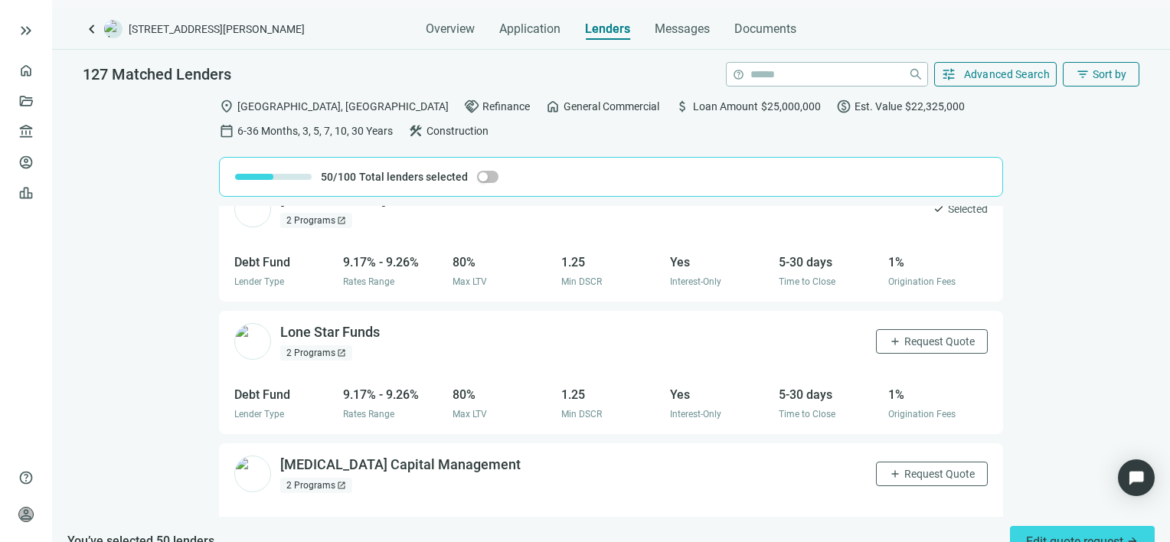
scroll to position [3222, 0]
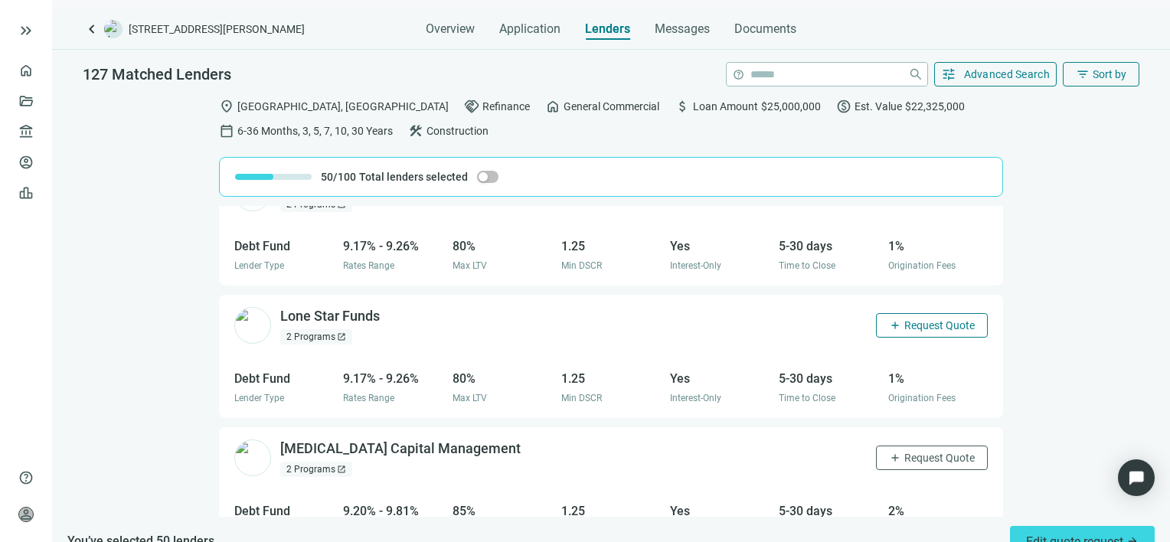
click at [912, 322] on span "Request Quote" at bounding box center [939, 325] width 70 height 12
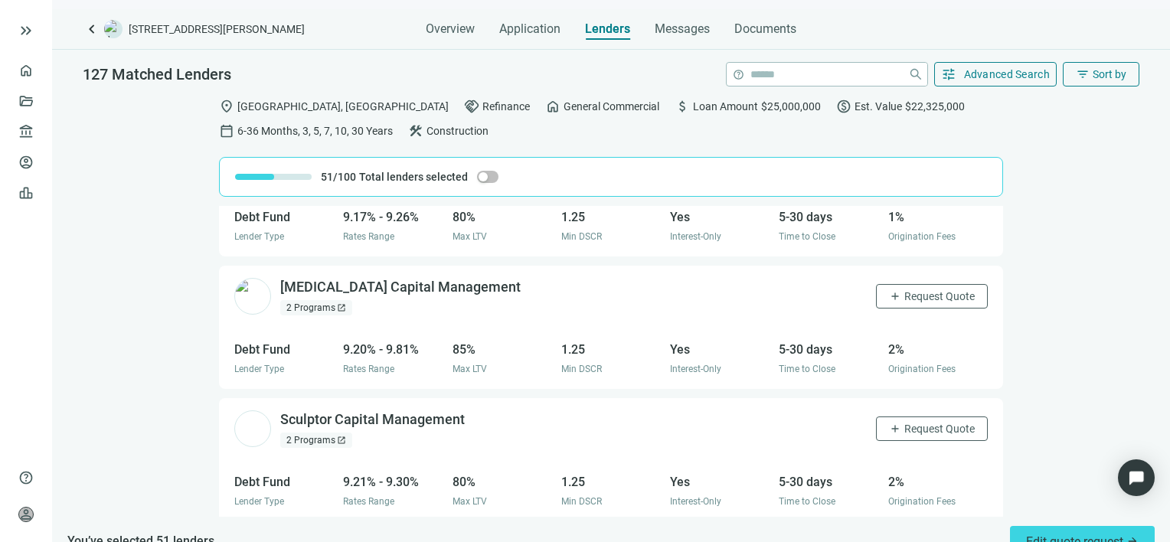
scroll to position [3452, 0]
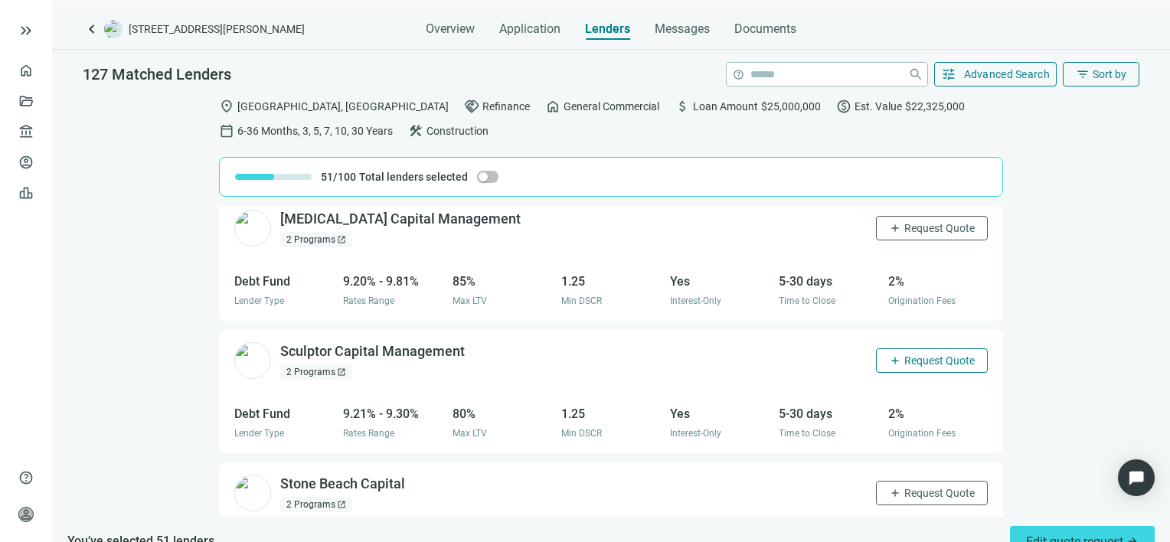
click at [906, 355] on span "Request Quote" at bounding box center [939, 360] width 70 height 12
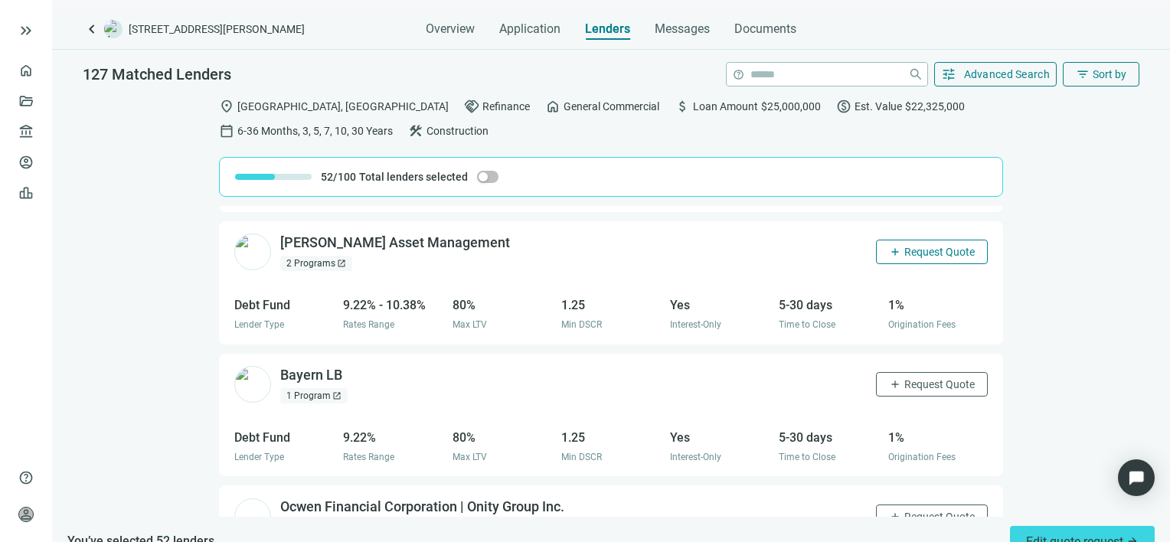
scroll to position [4107, 0]
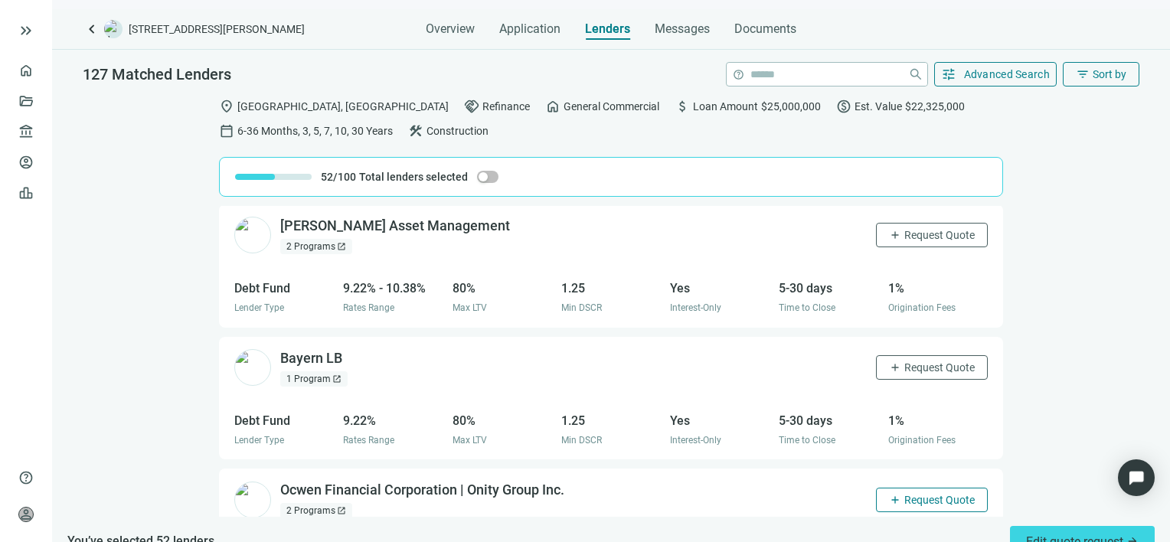
click at [923, 495] on span "Request Quote" at bounding box center [939, 500] width 70 height 12
click at [926, 361] on span "Request Quote" at bounding box center [939, 367] width 70 height 12
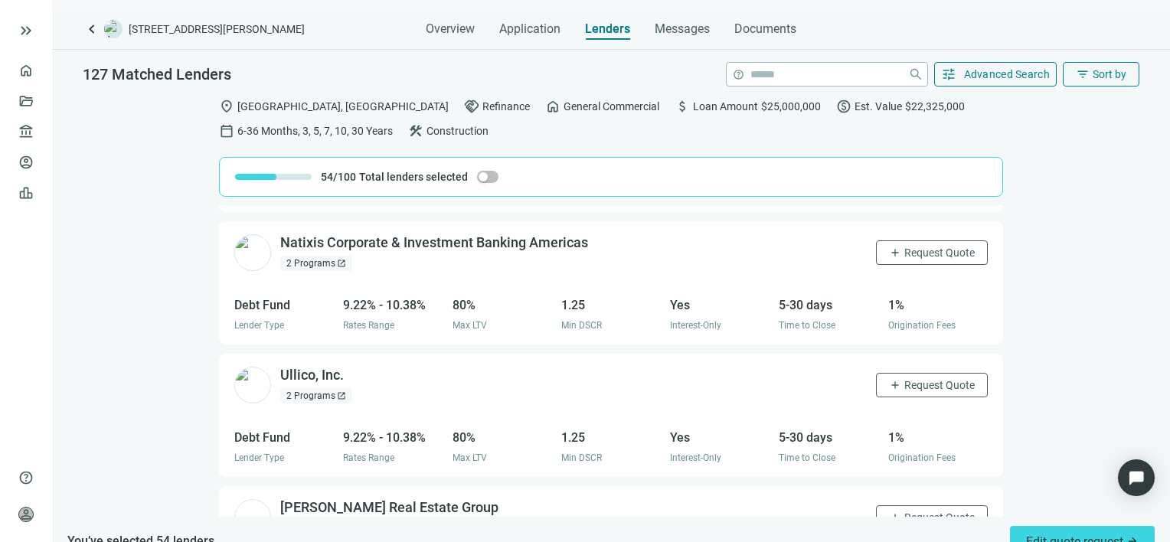
scroll to position [4490, 0]
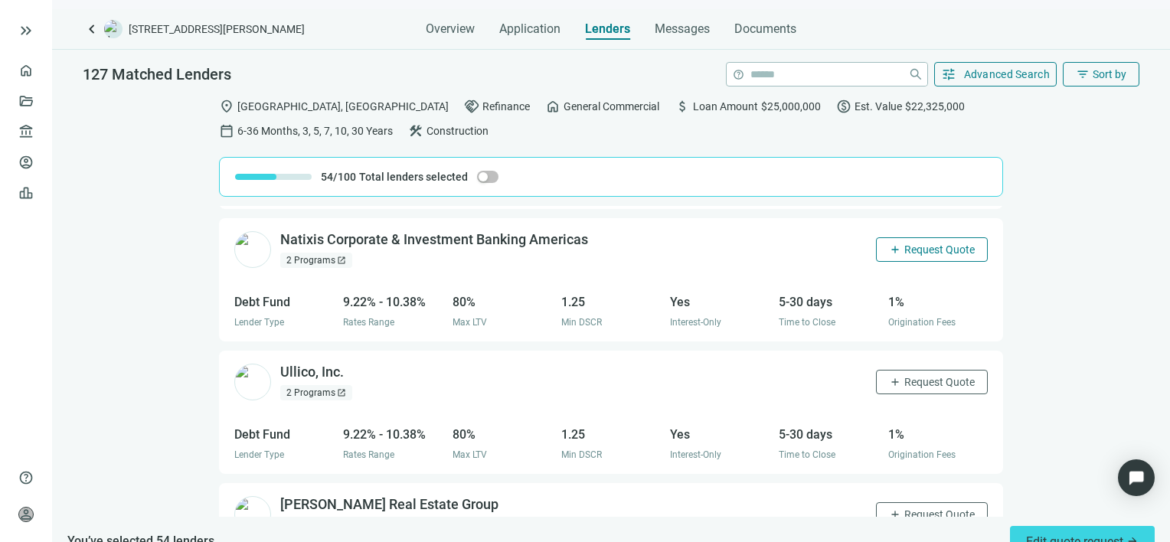
click at [904, 245] on span "Request Quote" at bounding box center [939, 249] width 70 height 12
click at [904, 380] on span "Request Quote" at bounding box center [939, 382] width 70 height 12
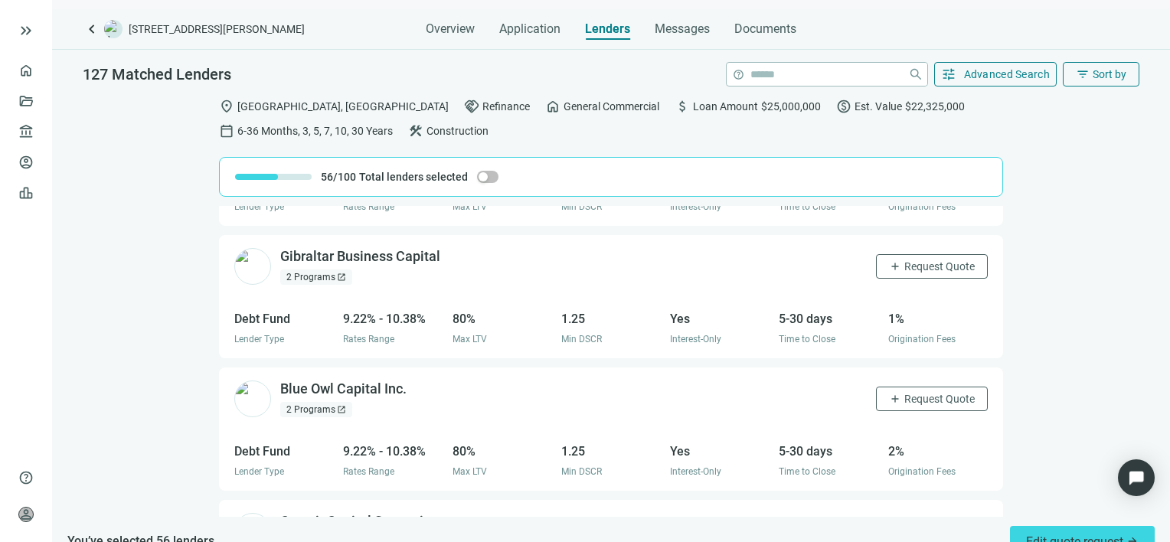
scroll to position [4873, 0]
click at [923, 258] on span "Request Quote" at bounding box center [939, 264] width 70 height 12
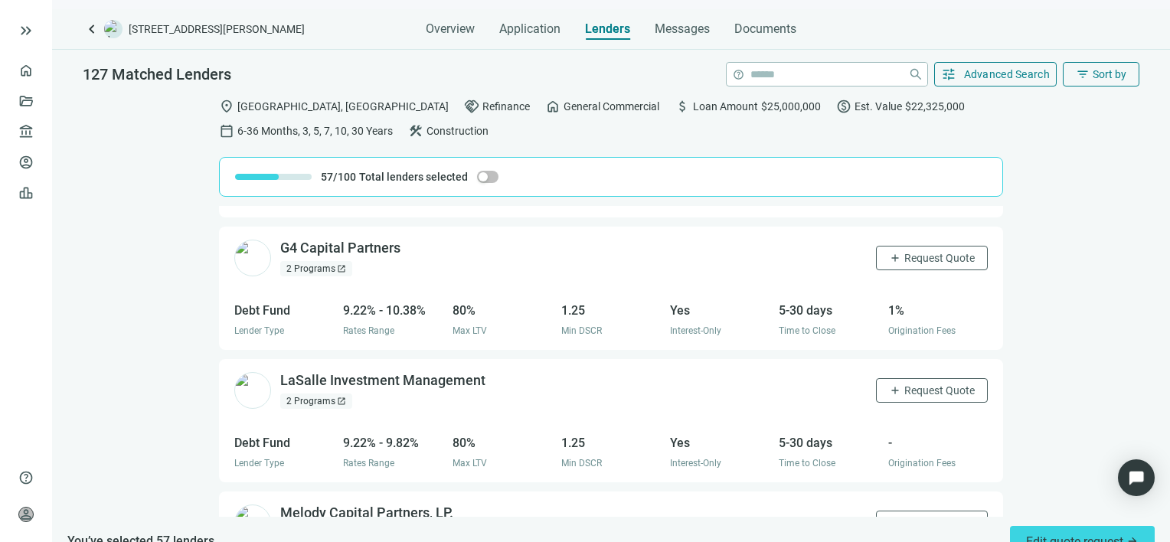
scroll to position [5430, 0]
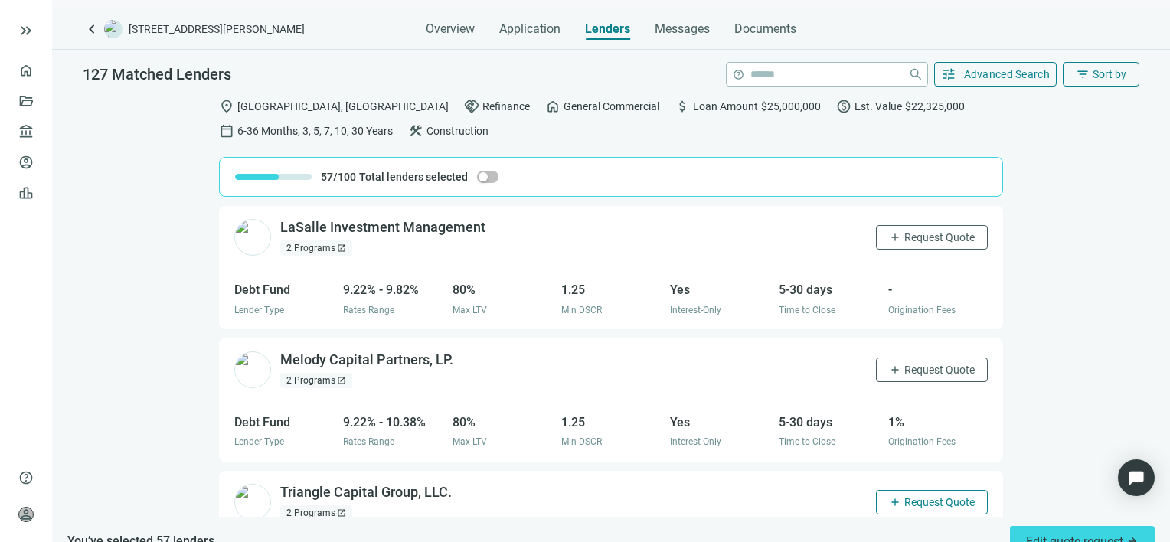
click at [922, 498] on span "Request Quote" at bounding box center [939, 502] width 70 height 12
click at [916, 365] on span "Request Quote" at bounding box center [939, 370] width 70 height 12
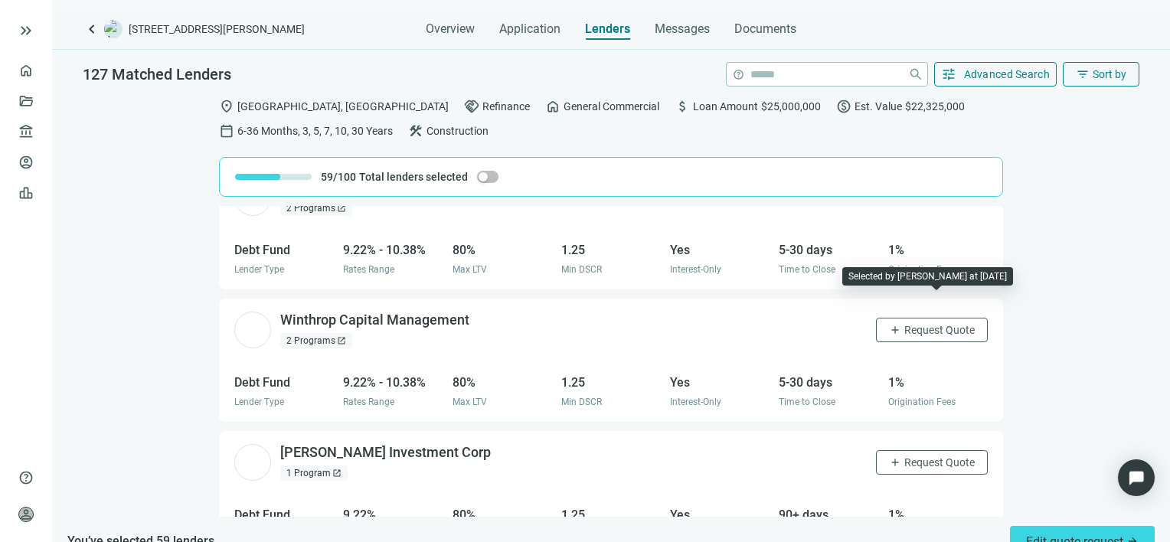
scroll to position [5736, 0]
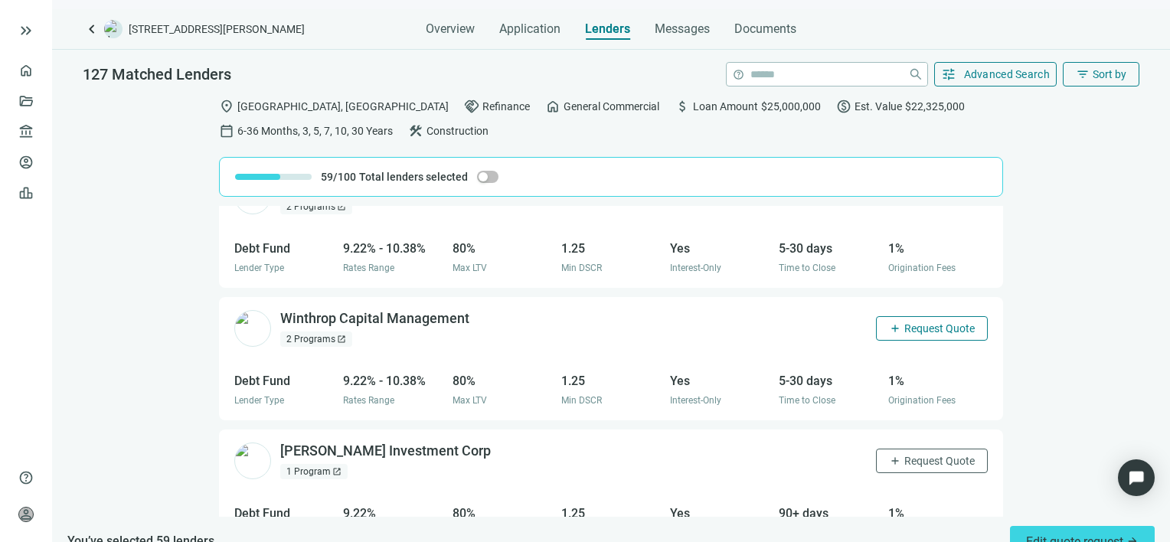
click at [926, 322] on span "Request Quote" at bounding box center [939, 328] width 70 height 12
click at [916, 455] on span "Request Quote" at bounding box center [939, 461] width 70 height 12
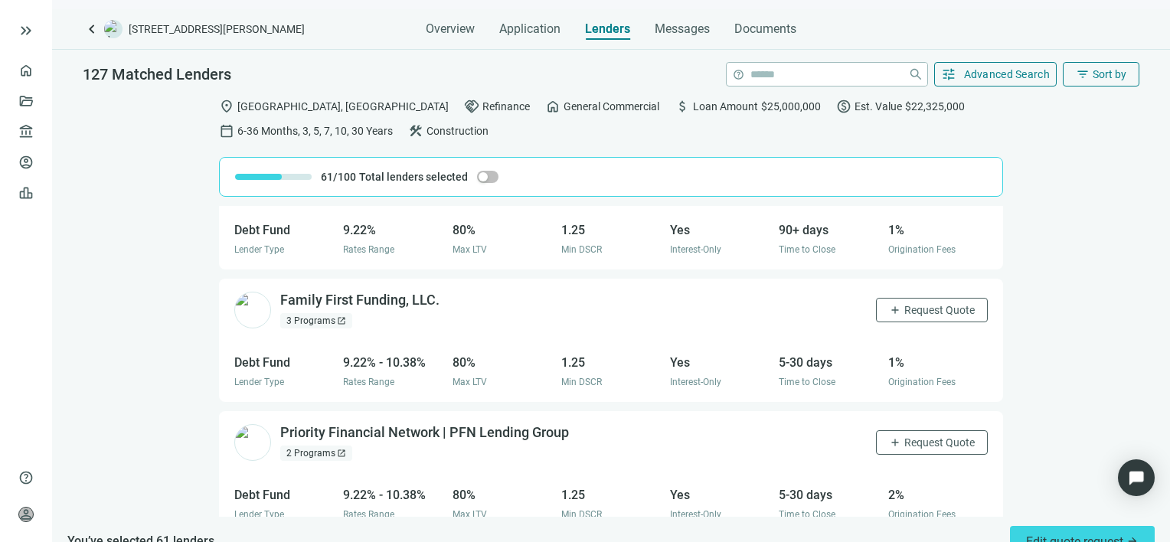
scroll to position [6042, 0]
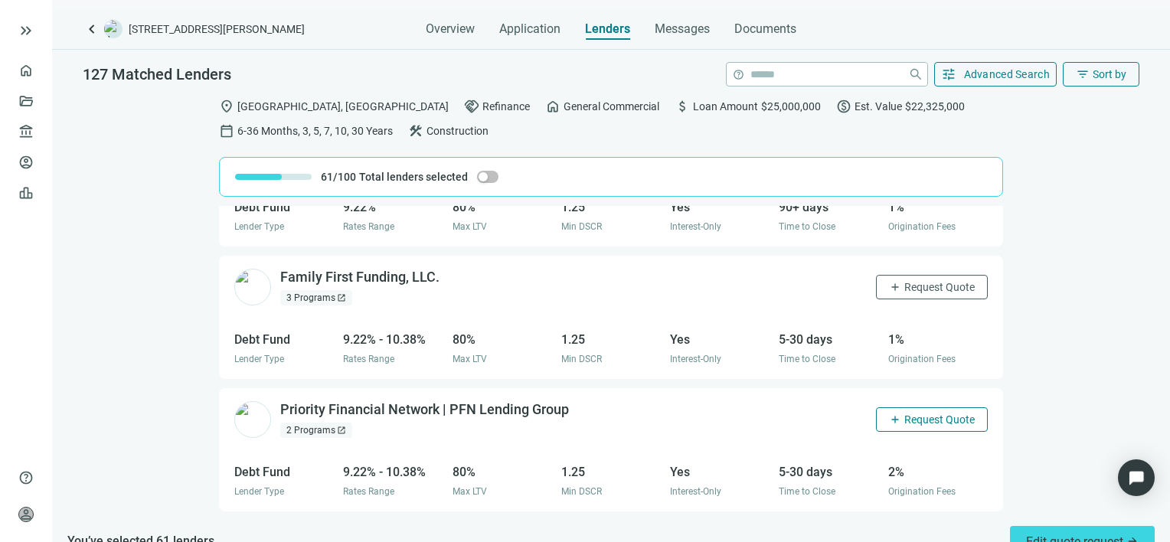
click at [922, 413] on span "Request Quote" at bounding box center [939, 419] width 70 height 12
click at [914, 281] on span "Request Quote" at bounding box center [939, 287] width 70 height 12
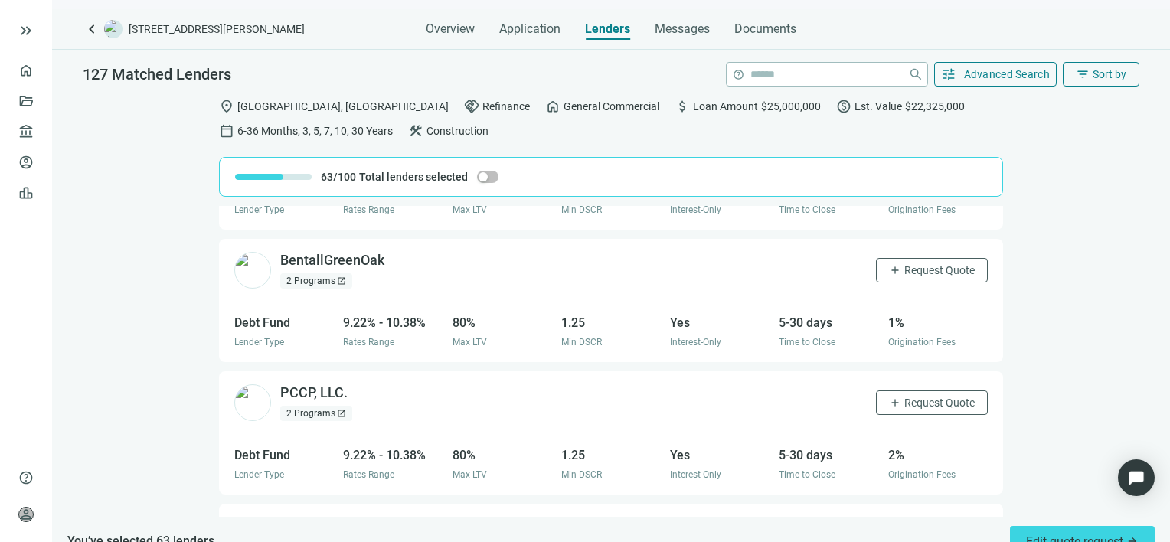
scroll to position [6348, 0]
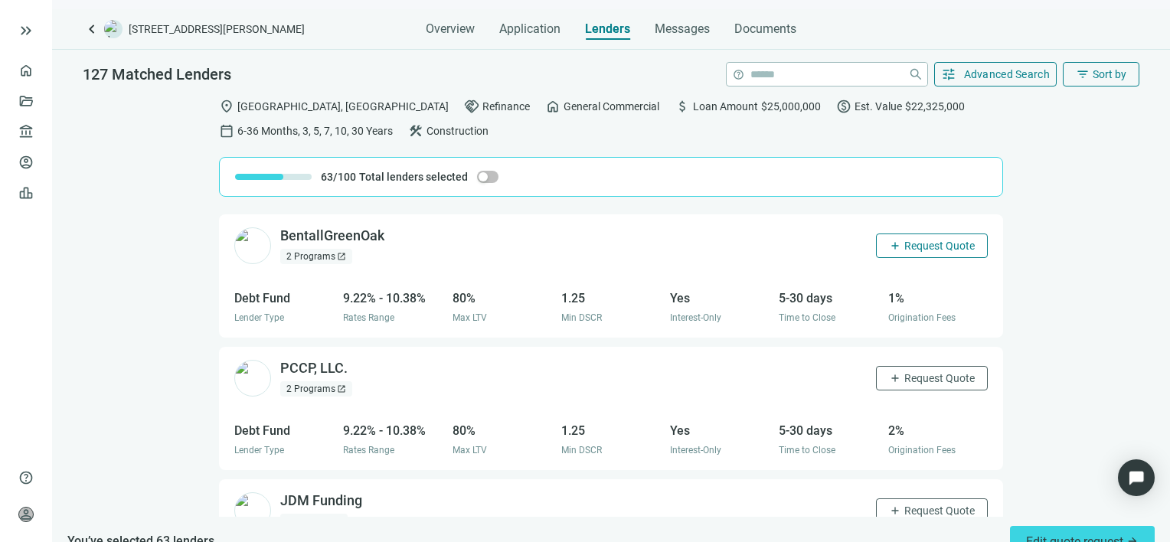
click at [913, 243] on span "Request Quote" at bounding box center [939, 246] width 70 height 12
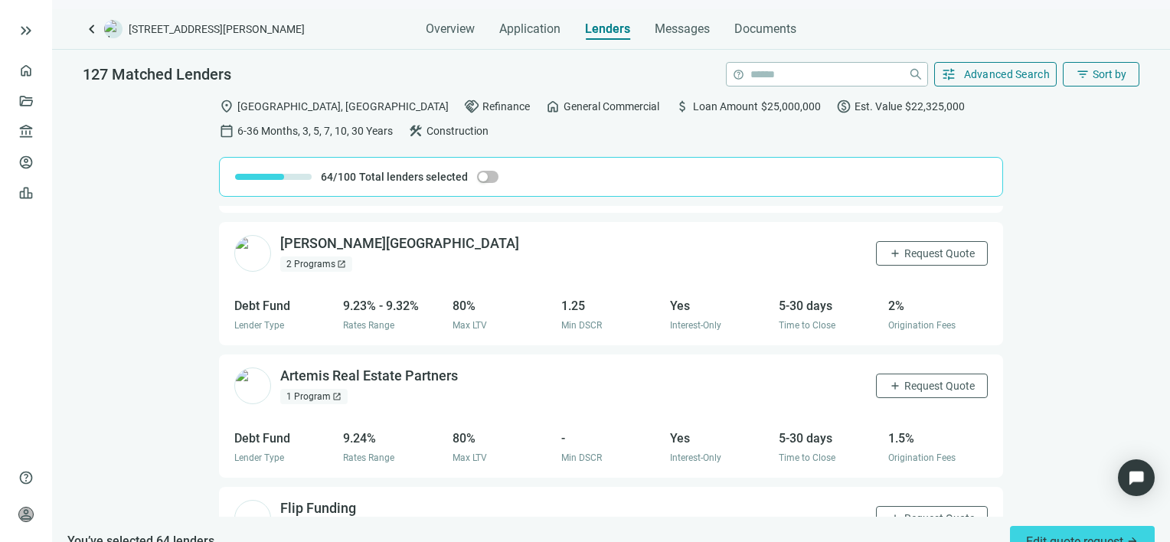
scroll to position [6961, 0]
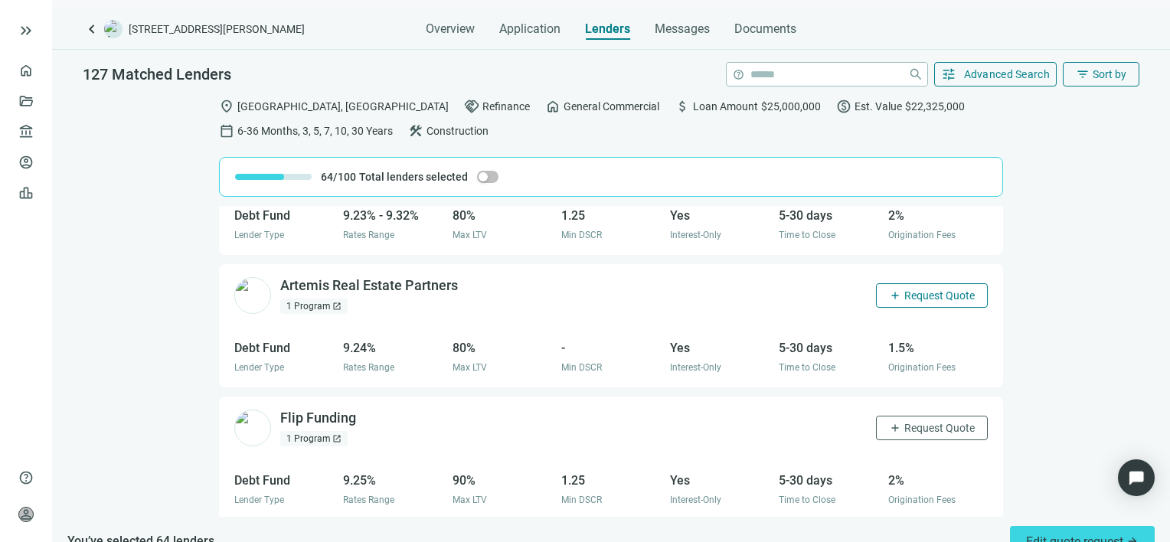
click at [909, 289] on span "Request Quote" at bounding box center [939, 295] width 70 height 12
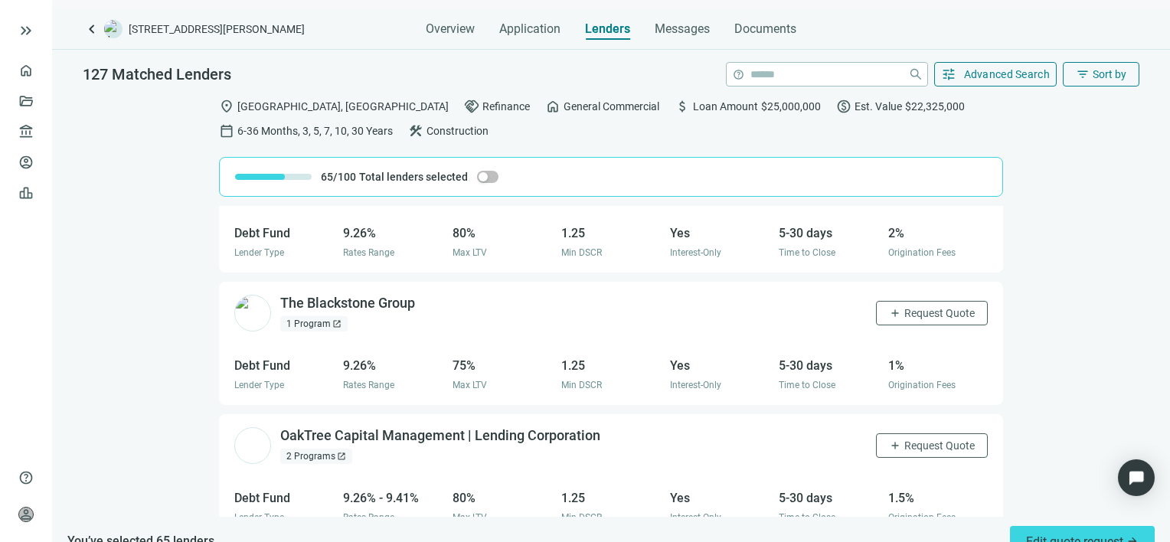
scroll to position [7344, 0]
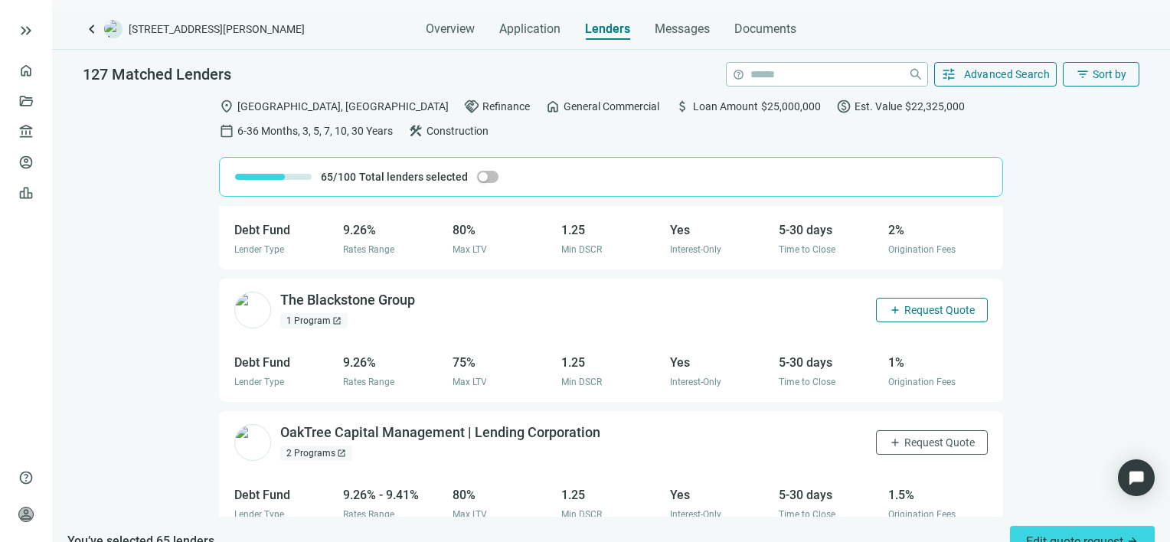
click at [927, 304] on span "Request Quote" at bounding box center [939, 310] width 70 height 12
click at [907, 436] on span "Request Quote" at bounding box center [939, 442] width 70 height 12
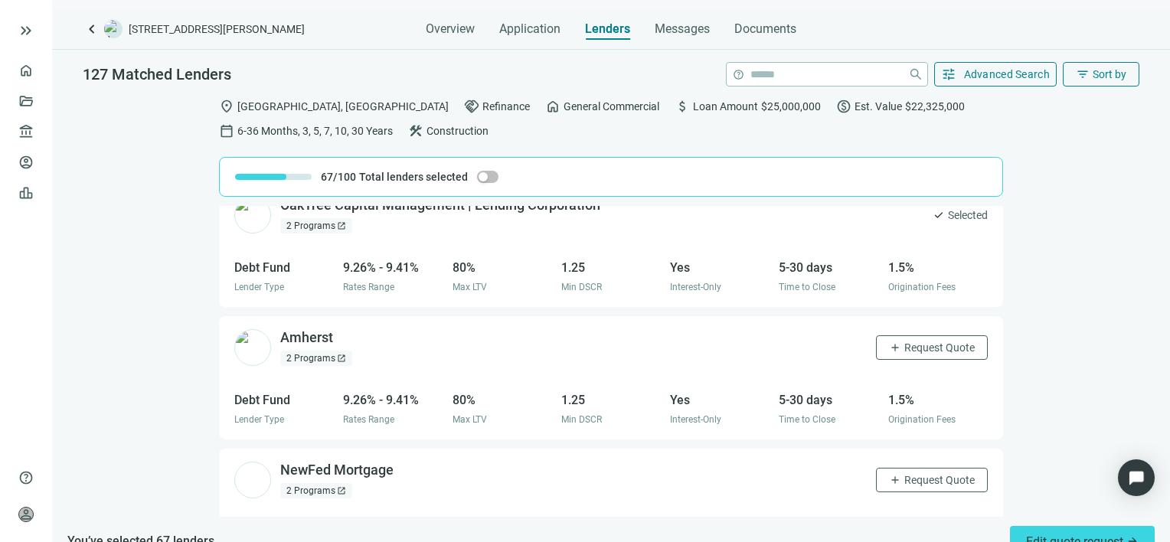
scroll to position [7573, 0]
click at [928, 339] on span "Request Quote" at bounding box center [939, 345] width 70 height 12
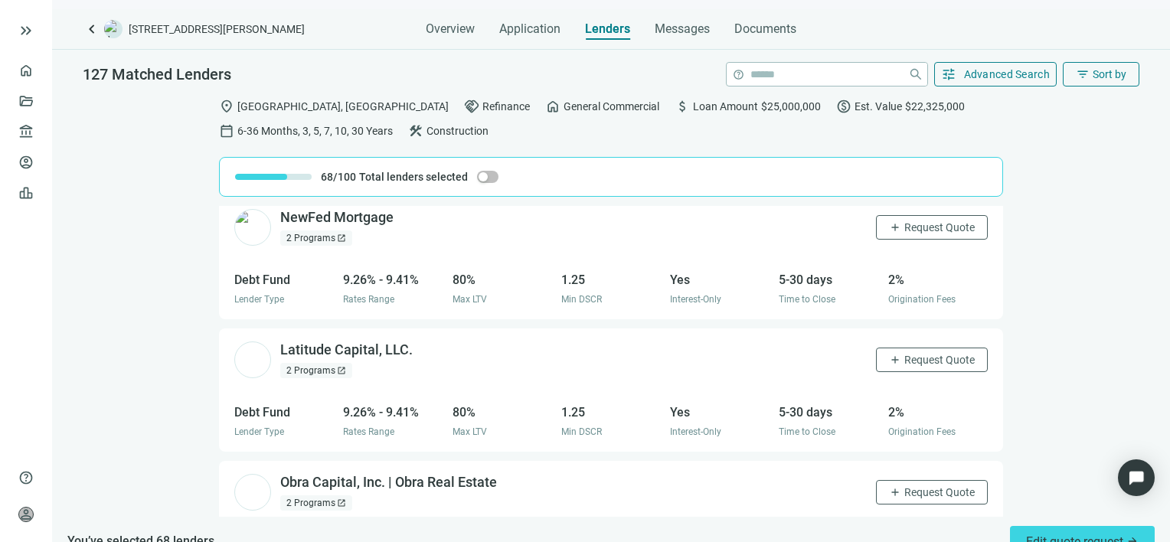
scroll to position [7846, 0]
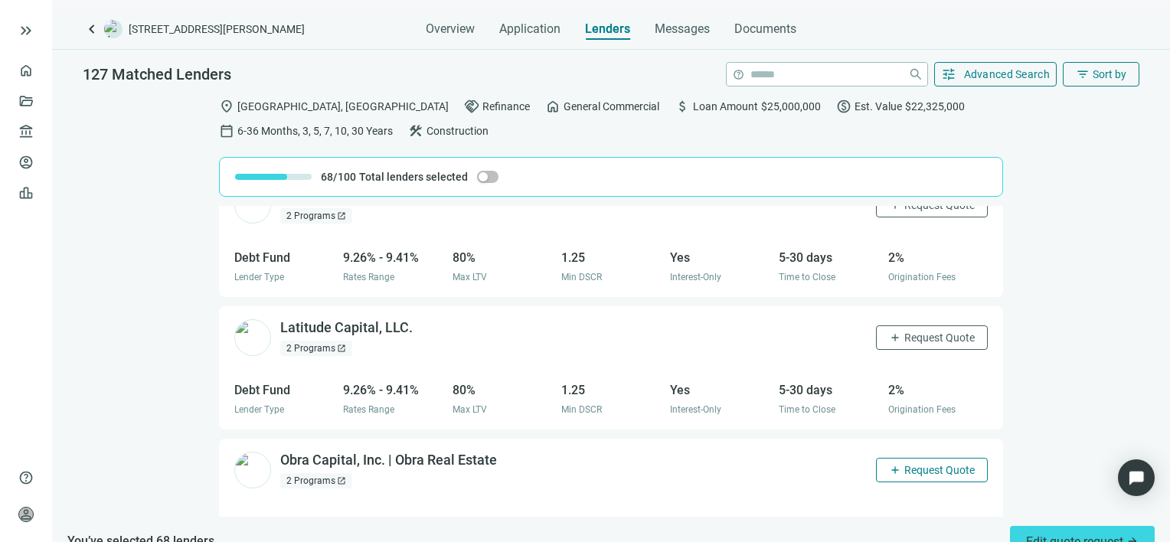
click at [906, 464] on span "Request Quote" at bounding box center [939, 470] width 70 height 12
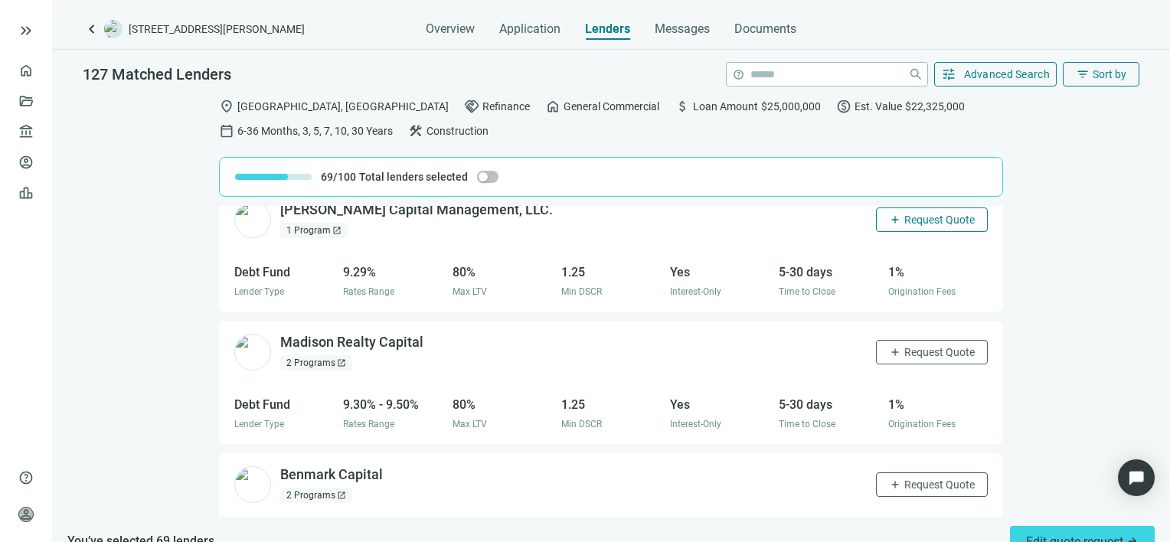
scroll to position [8382, 0]
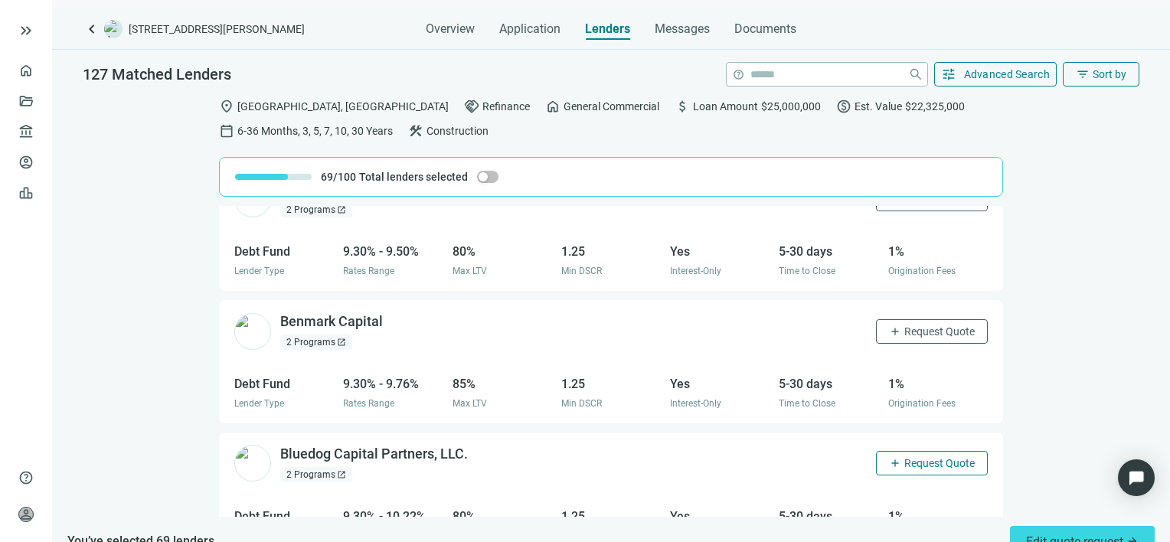
click at [919, 457] on span "Request Quote" at bounding box center [939, 463] width 70 height 12
click at [904, 325] on span "Request Quote" at bounding box center [939, 331] width 70 height 12
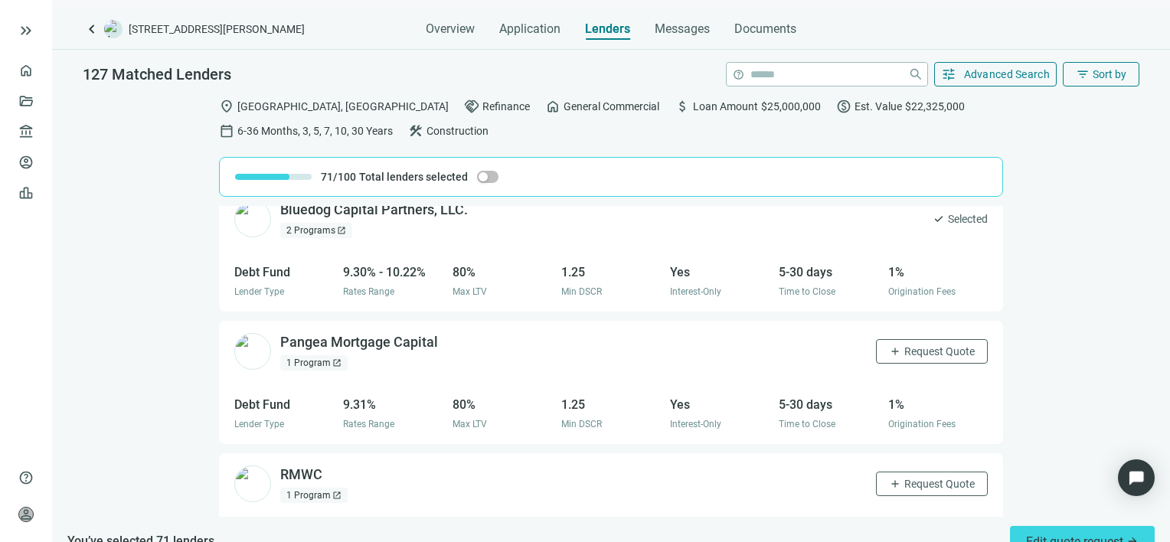
scroll to position [8611, 0]
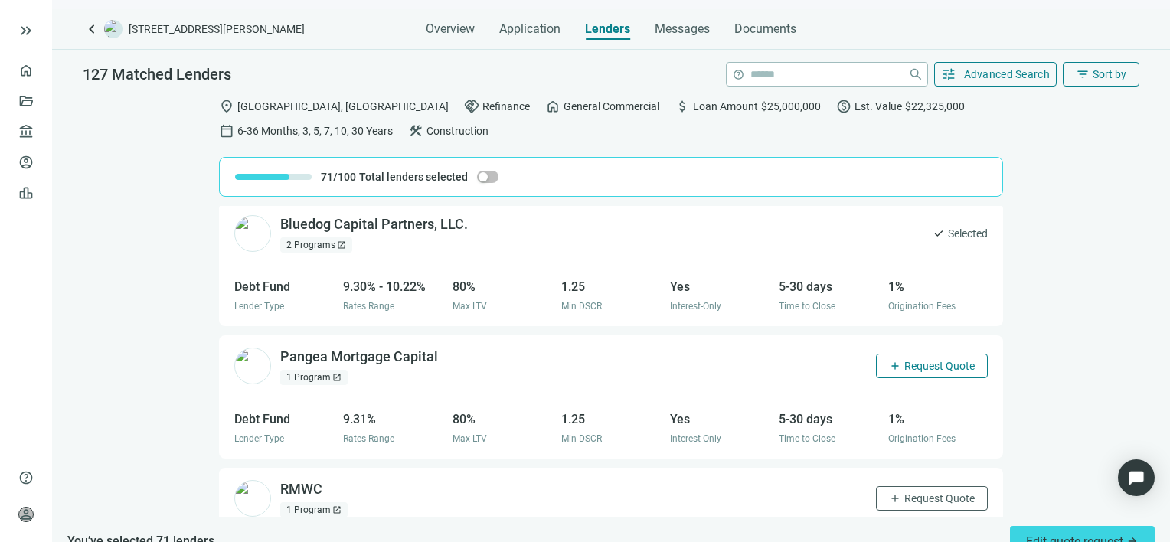
click at [904, 360] on span "Request Quote" at bounding box center [939, 366] width 70 height 12
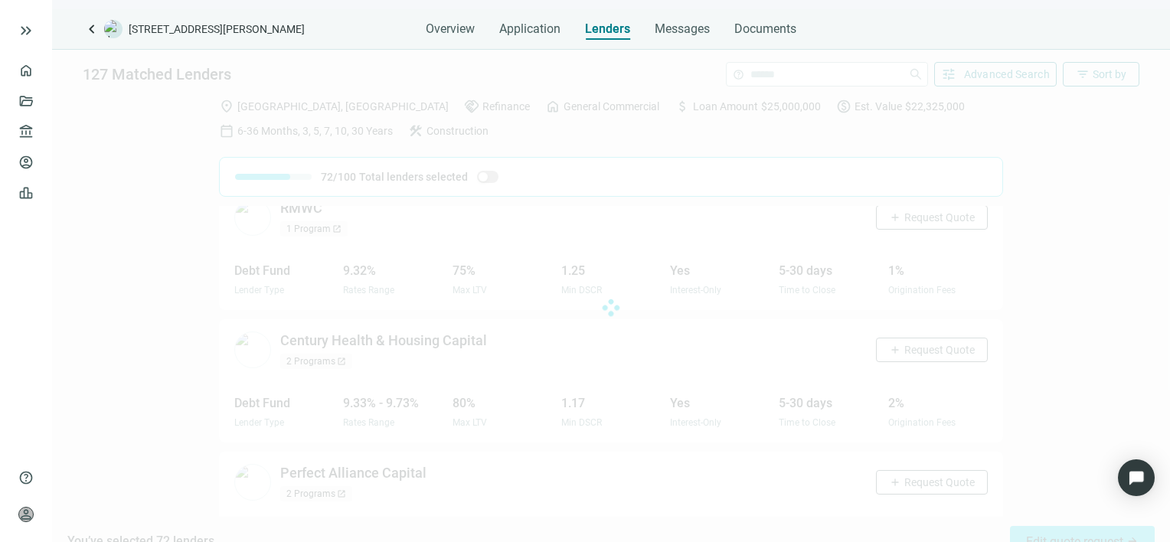
scroll to position [8918, 0]
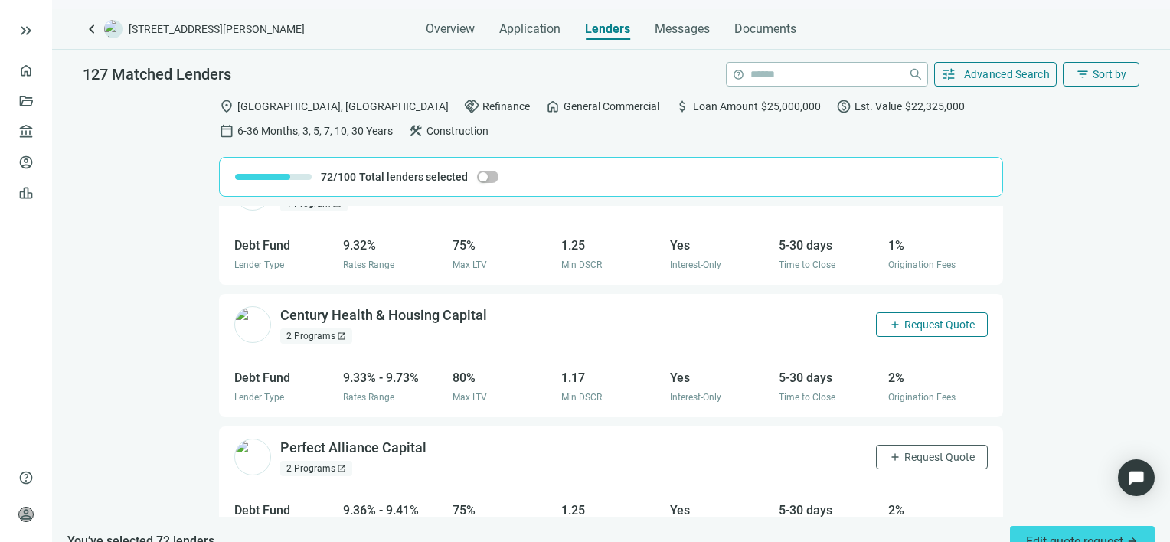
click at [909, 318] on span "Request Quote" at bounding box center [939, 324] width 70 height 12
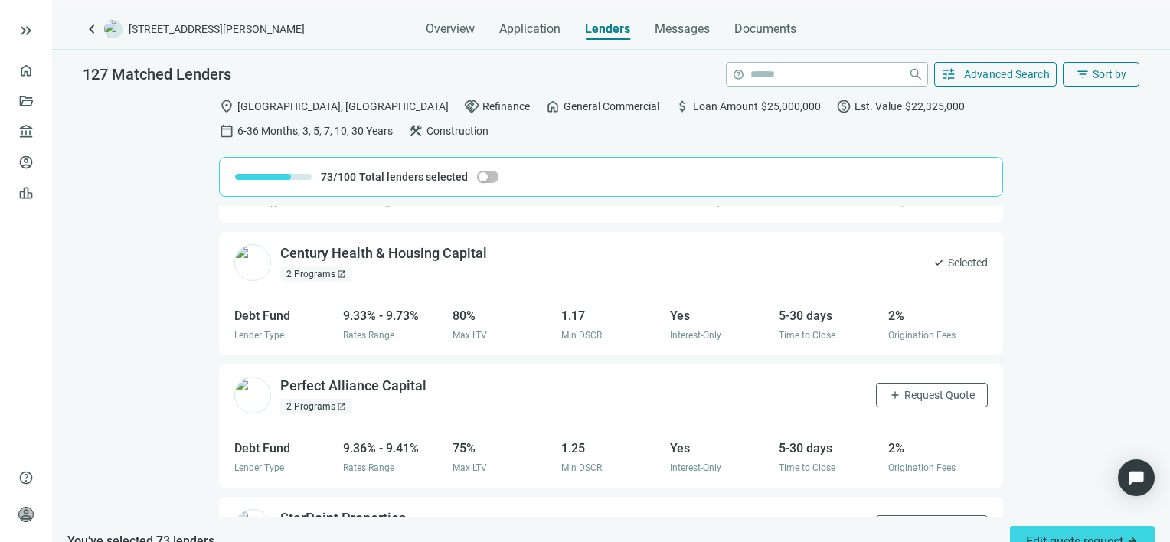
scroll to position [9071, 0]
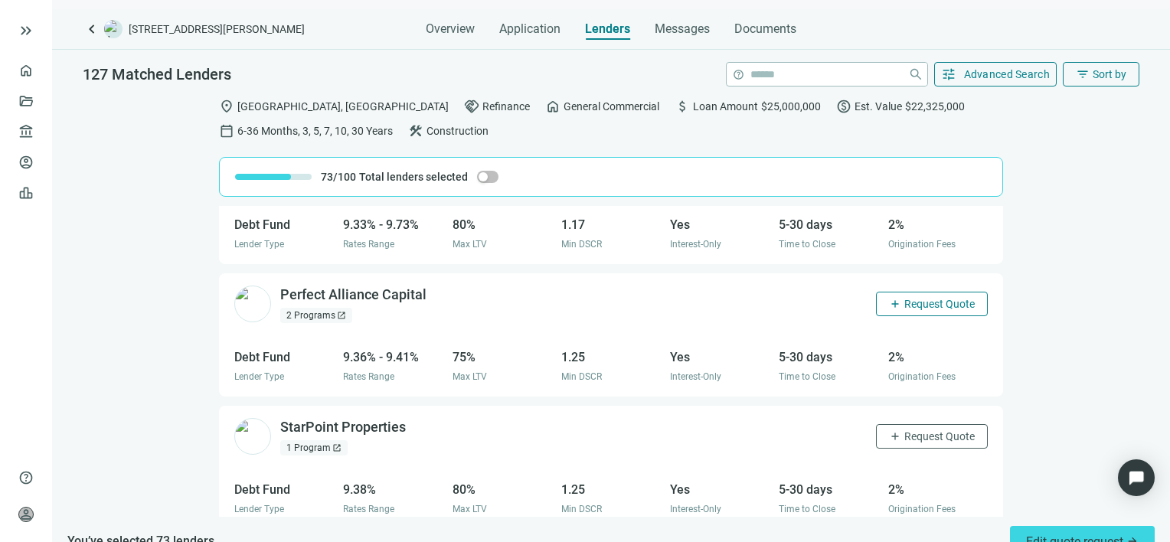
click at [904, 298] on span "Request Quote" at bounding box center [939, 304] width 70 height 12
click at [912, 430] on span "Request Quote" at bounding box center [939, 436] width 70 height 12
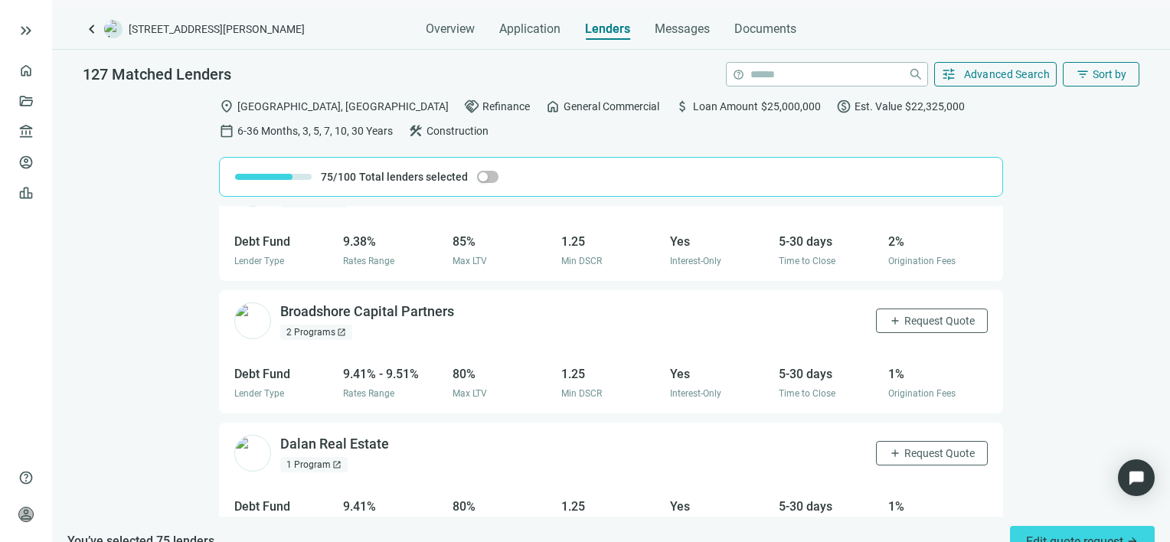
scroll to position [9453, 0]
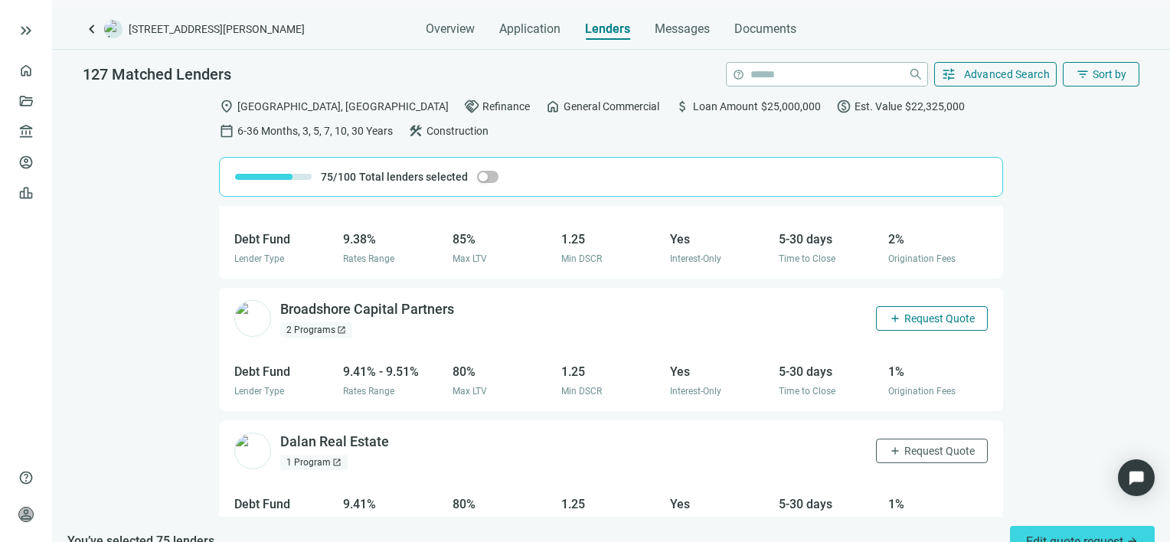
click at [904, 312] on span "Request Quote" at bounding box center [939, 318] width 70 height 12
click at [906, 445] on span "Request Quote" at bounding box center [939, 451] width 70 height 12
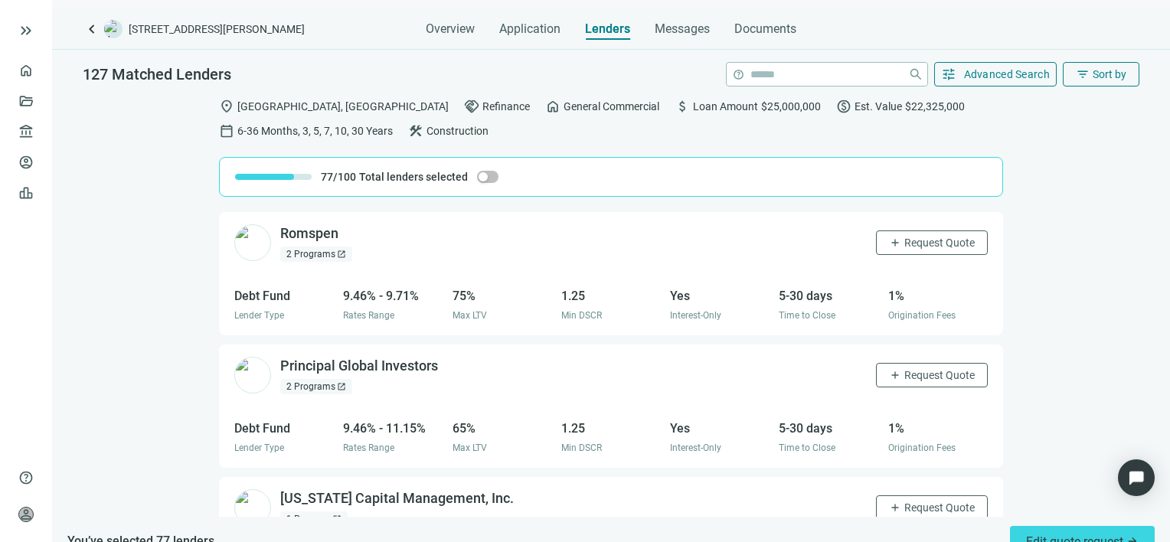
scroll to position [9760, 0]
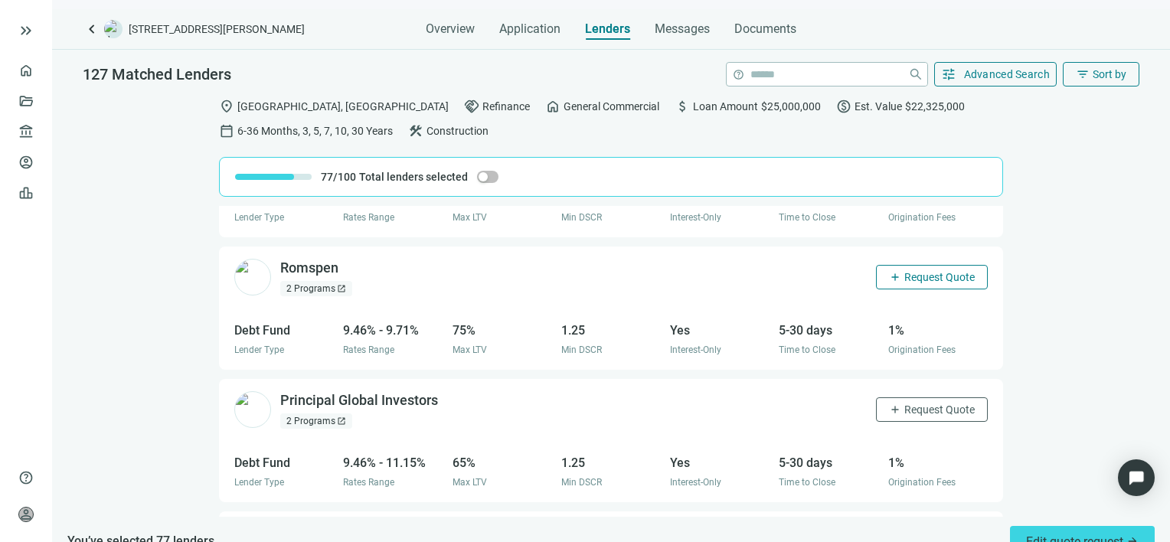
click at [918, 271] on span "Request Quote" at bounding box center [939, 277] width 70 height 12
click at [914, 403] on span "Request Quote" at bounding box center [939, 409] width 70 height 12
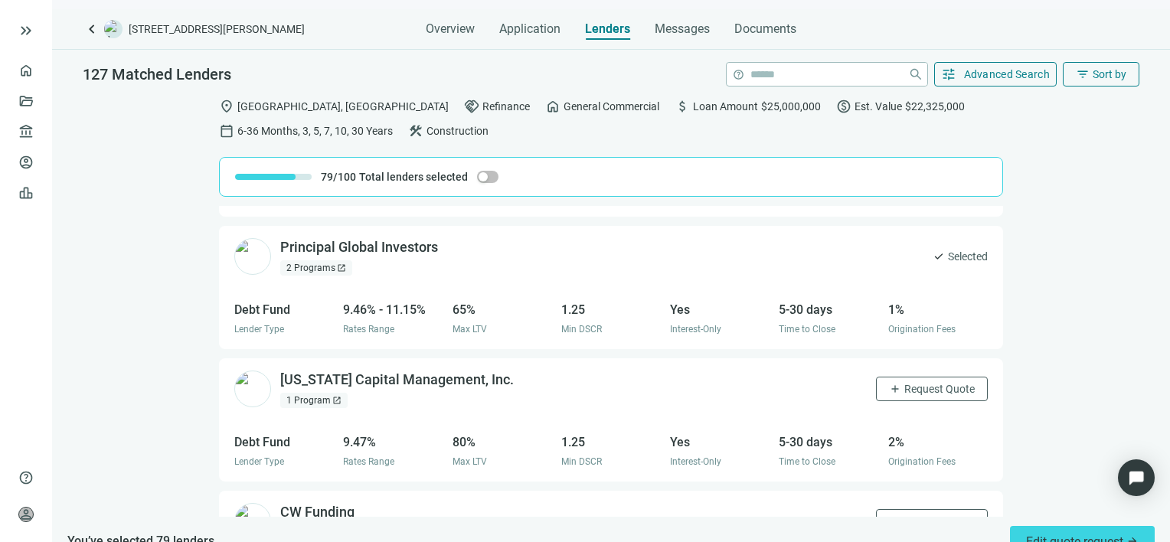
scroll to position [9989, 0]
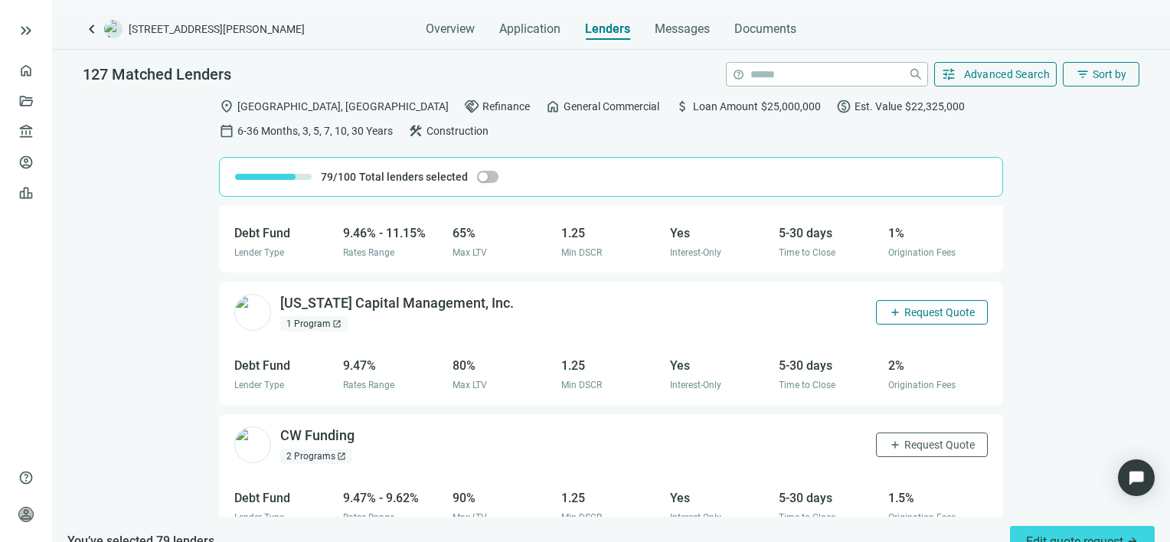
drag, startPoint x: 919, startPoint y: 303, endPoint x: 913, endPoint y: 315, distance: 13.0
click at [919, 306] on span "Request Quote" at bounding box center [939, 312] width 70 height 12
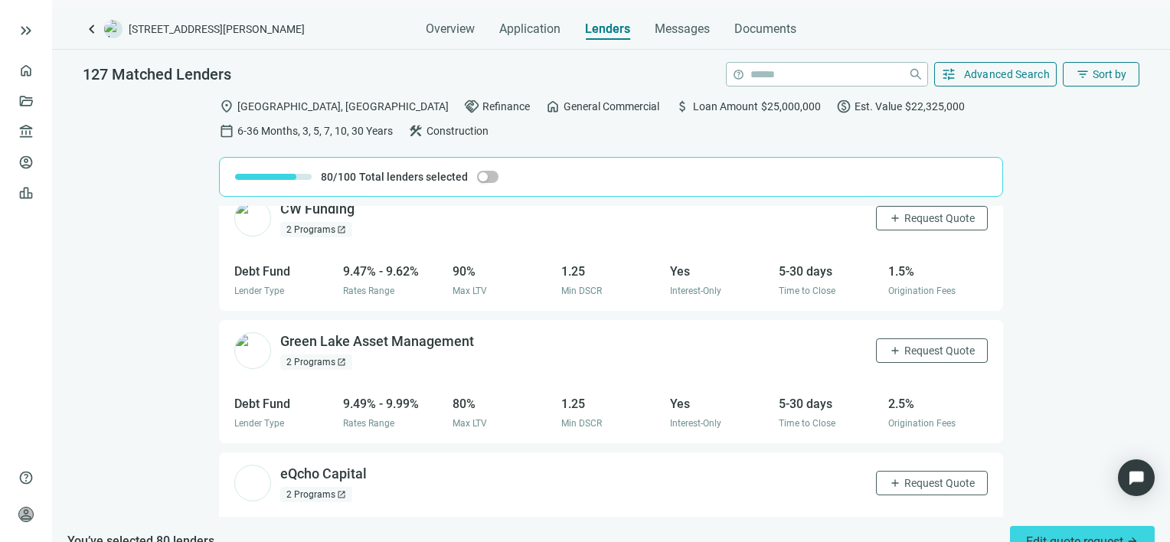
scroll to position [10219, 0]
click at [912, 341] on span "Request Quote" at bounding box center [939, 347] width 70 height 12
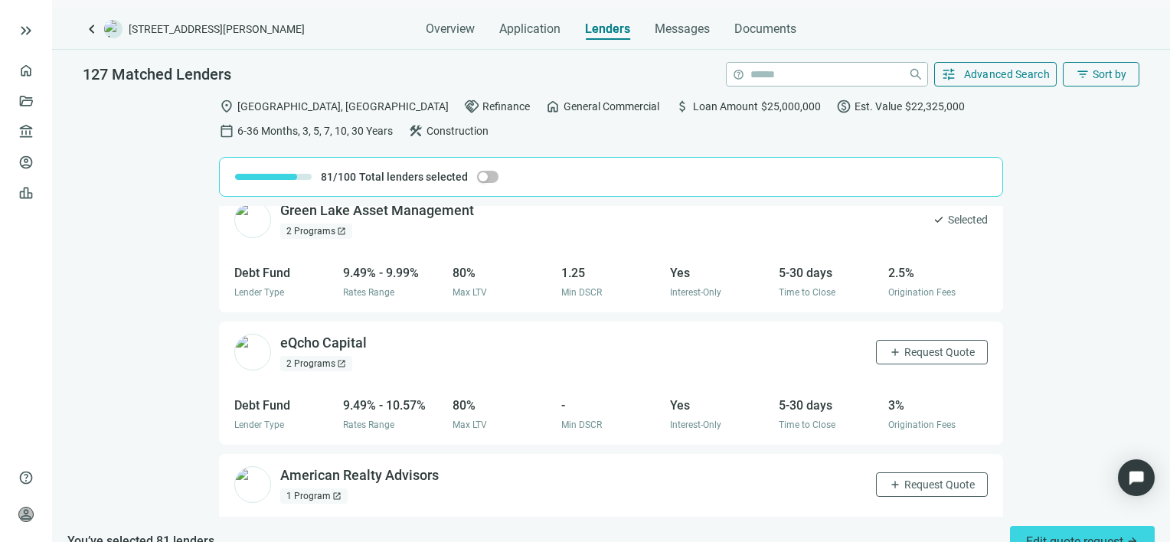
scroll to position [10492, 0]
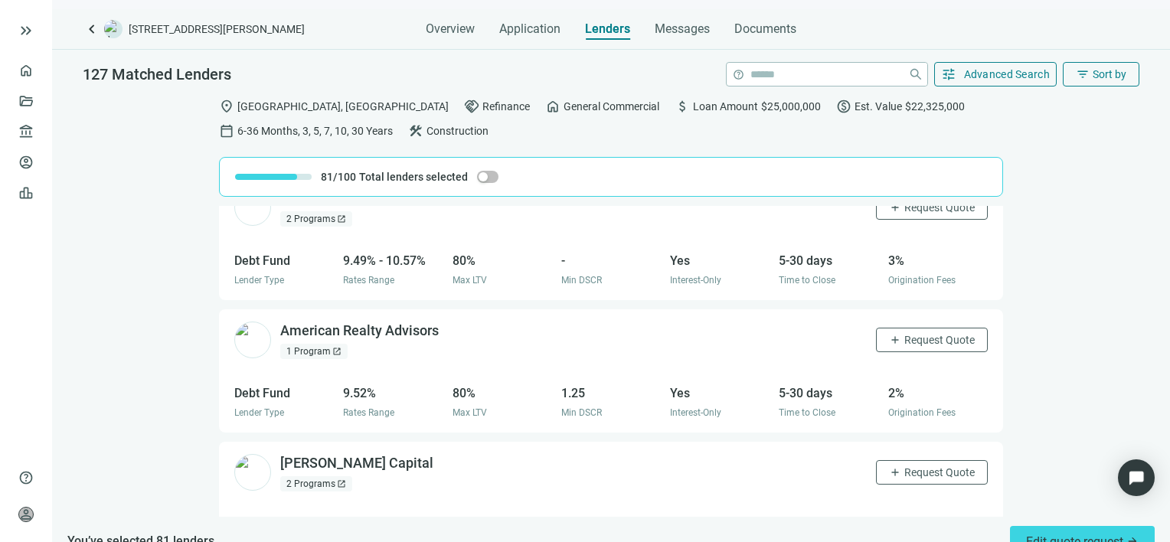
click at [904, 334] on span "Request Quote" at bounding box center [939, 340] width 70 height 12
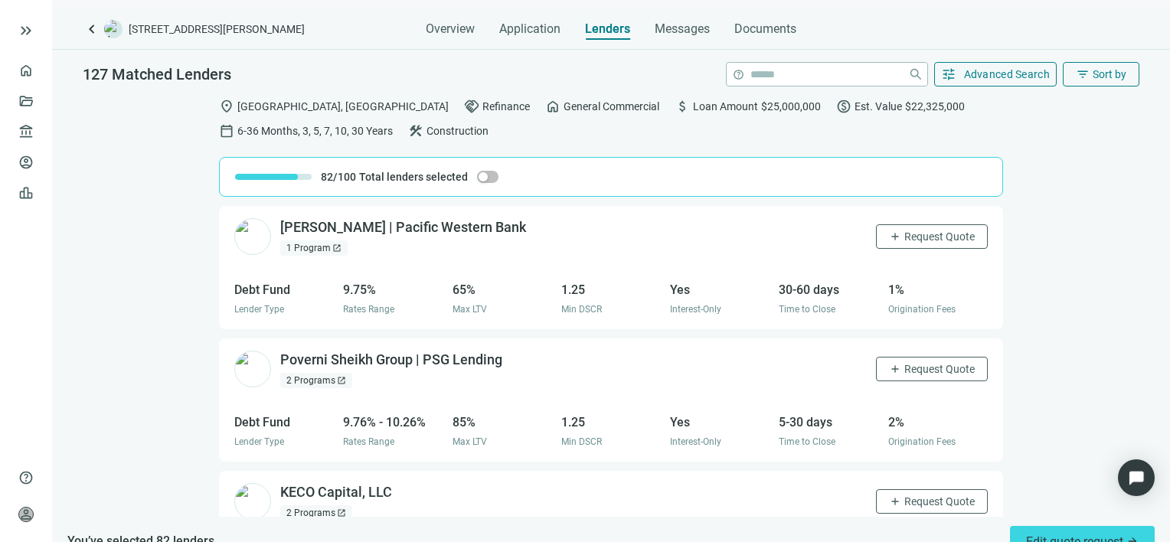
scroll to position [11181, 0]
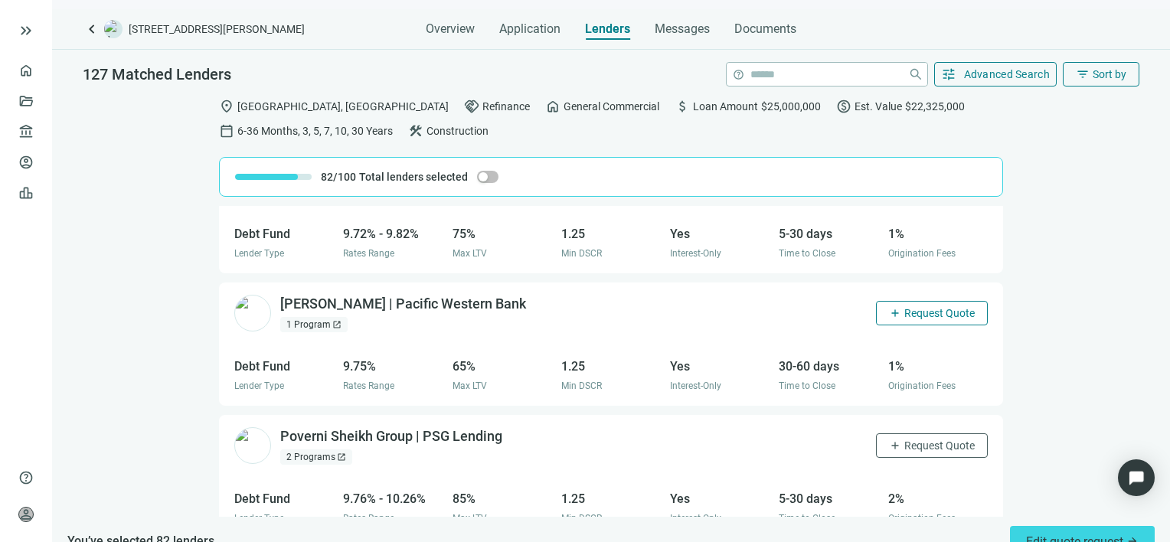
click at [917, 307] on span "Request Quote" at bounding box center [939, 313] width 70 height 12
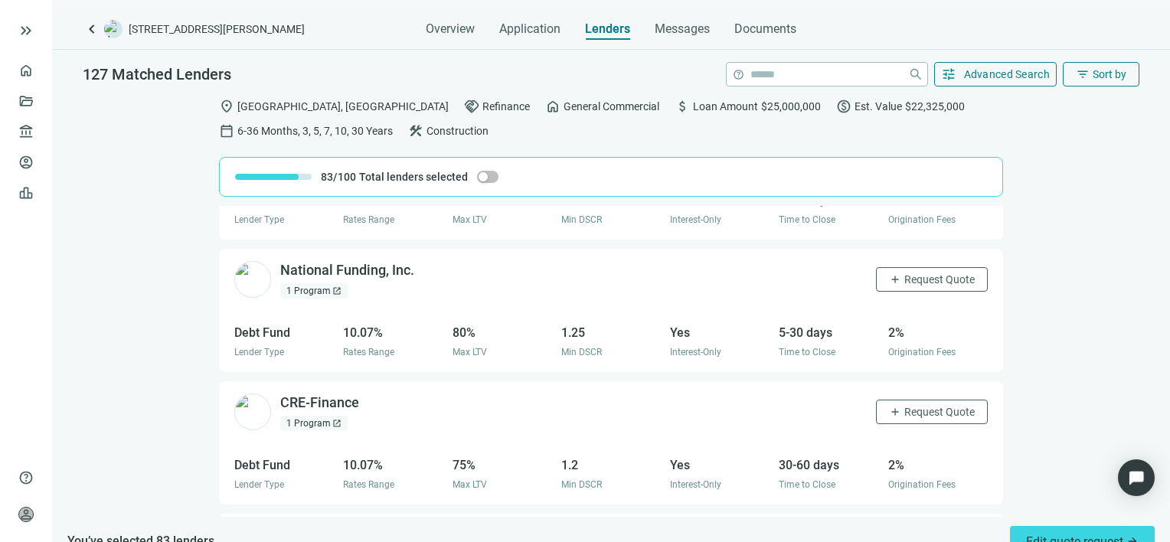
scroll to position [12427, 0]
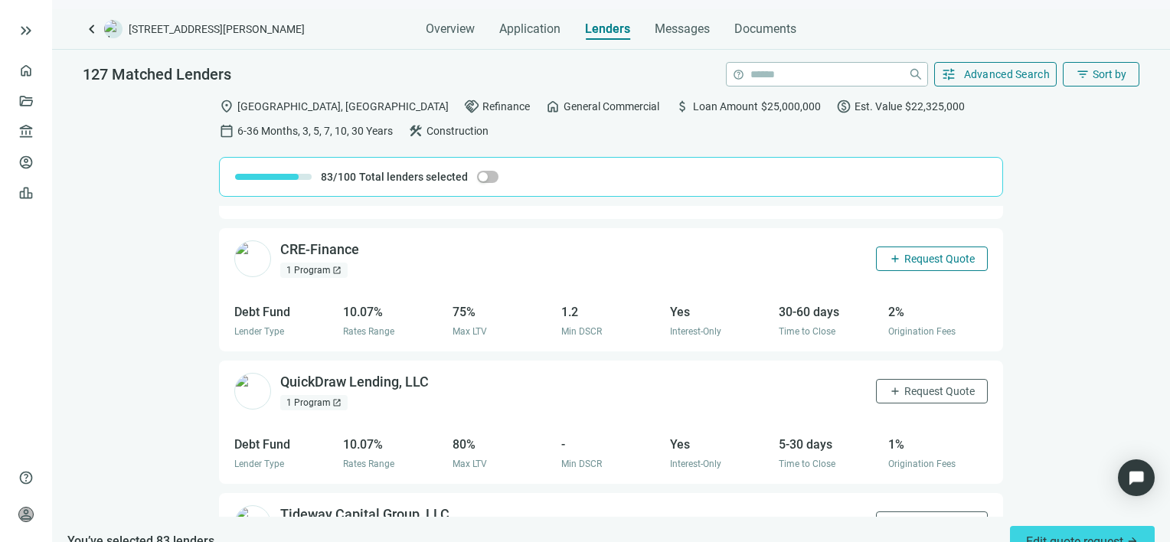
click at [922, 253] on span "Request Quote" at bounding box center [939, 259] width 70 height 12
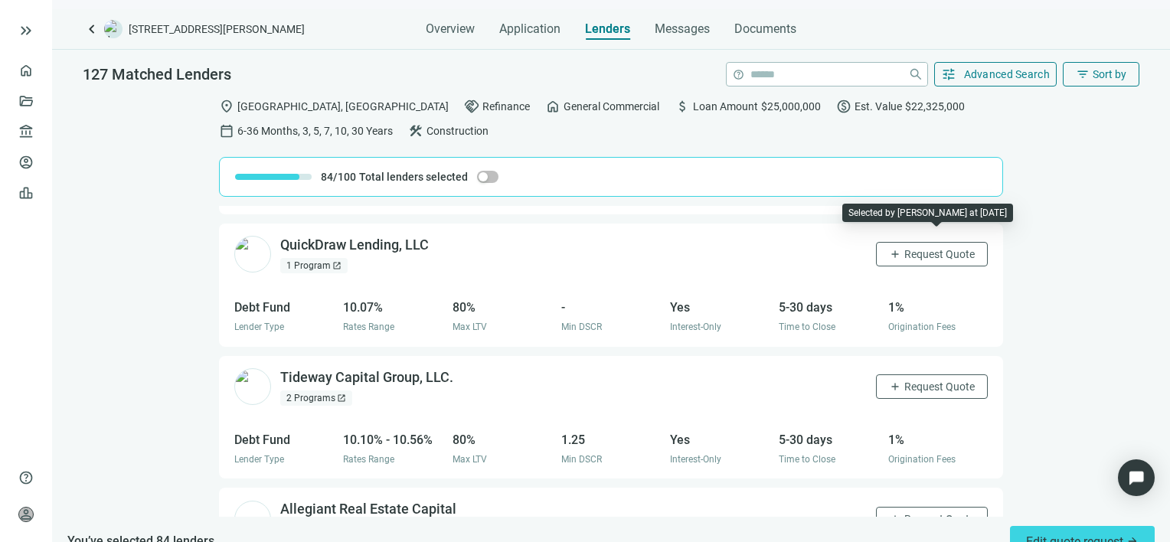
scroll to position [12580, 0]
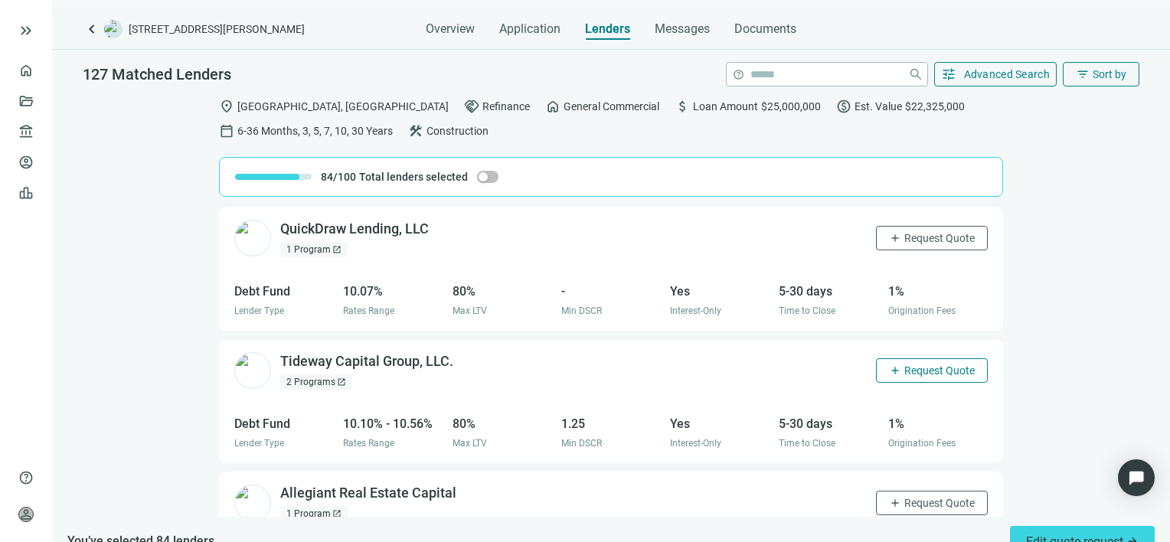
click at [904, 364] on span "Request Quote" at bounding box center [939, 370] width 70 height 12
click at [904, 497] on span "Request Quote" at bounding box center [939, 503] width 70 height 12
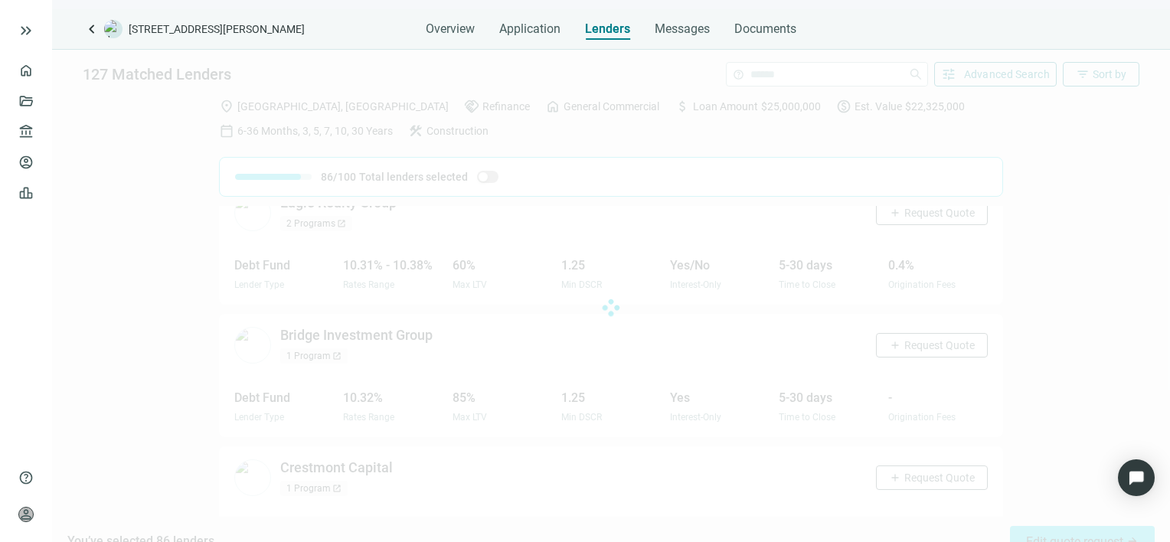
scroll to position [14231, 0]
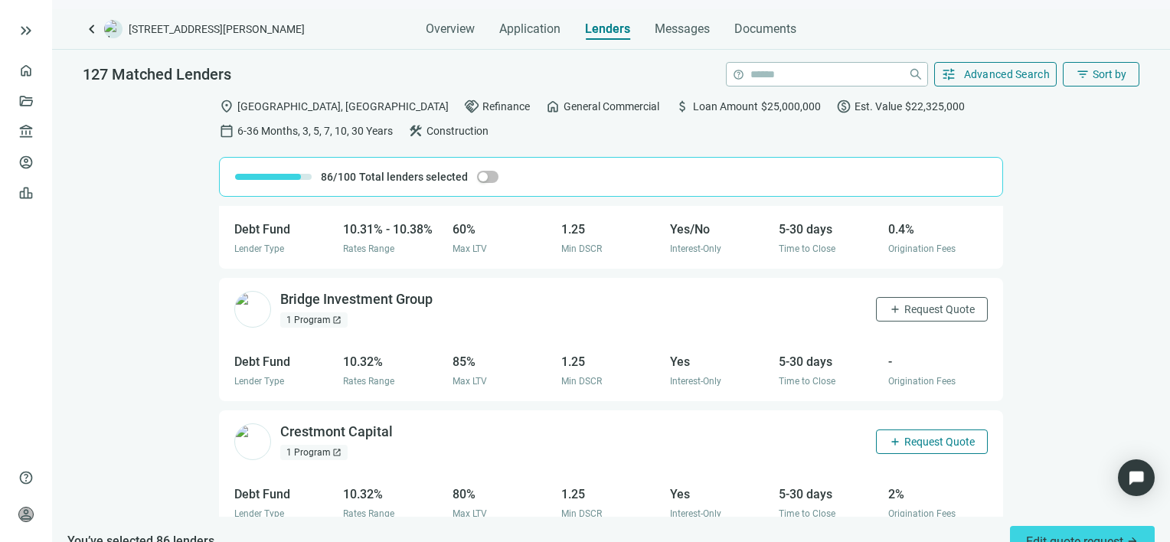
click at [906, 436] on span "Request Quote" at bounding box center [939, 442] width 70 height 12
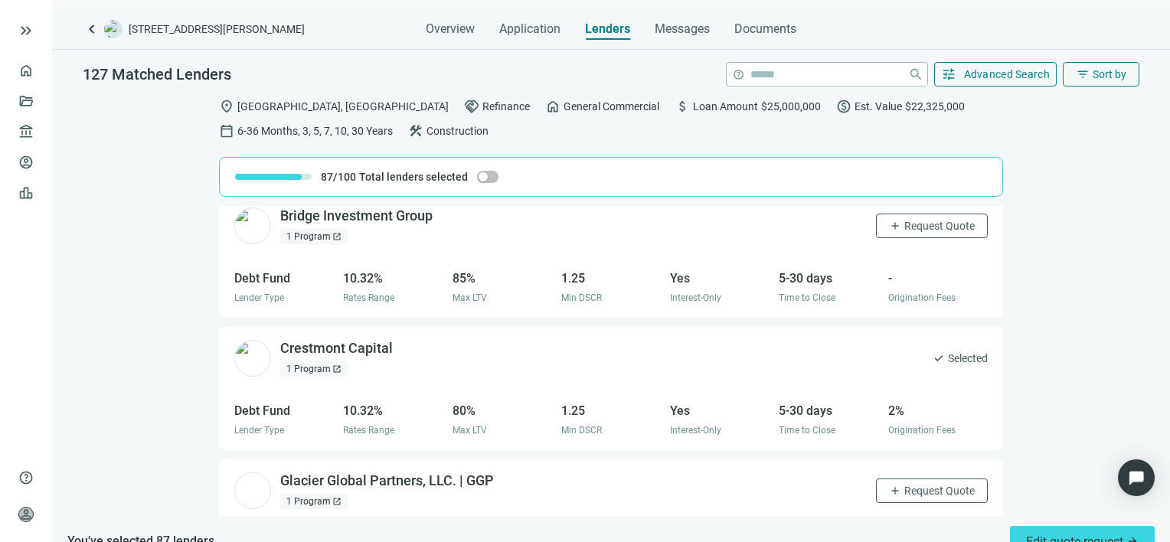
scroll to position [14460, 0]
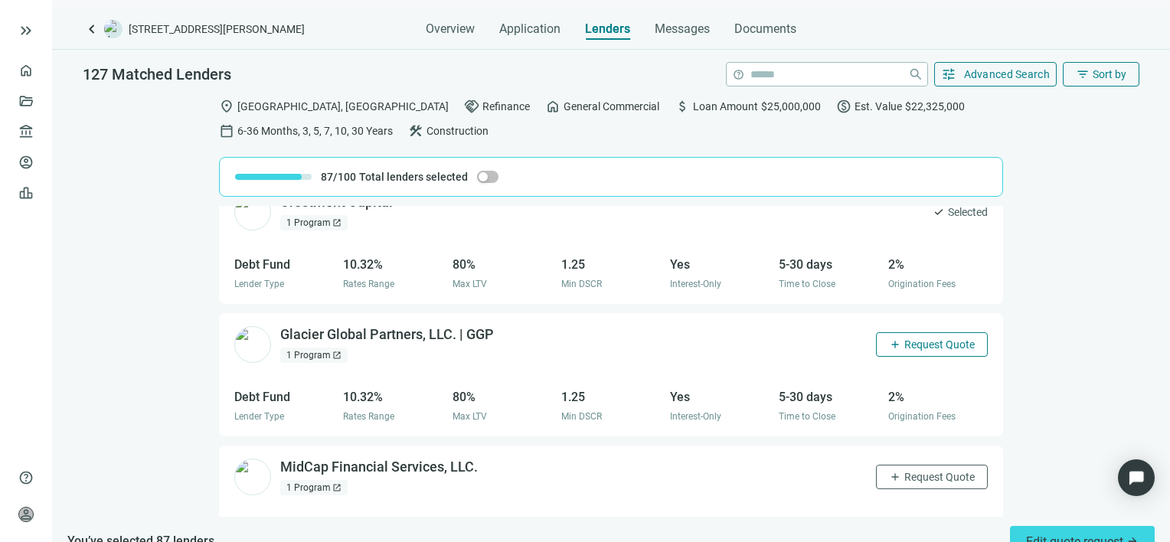
click at [925, 332] on button "add Request Quote" at bounding box center [932, 344] width 112 height 24
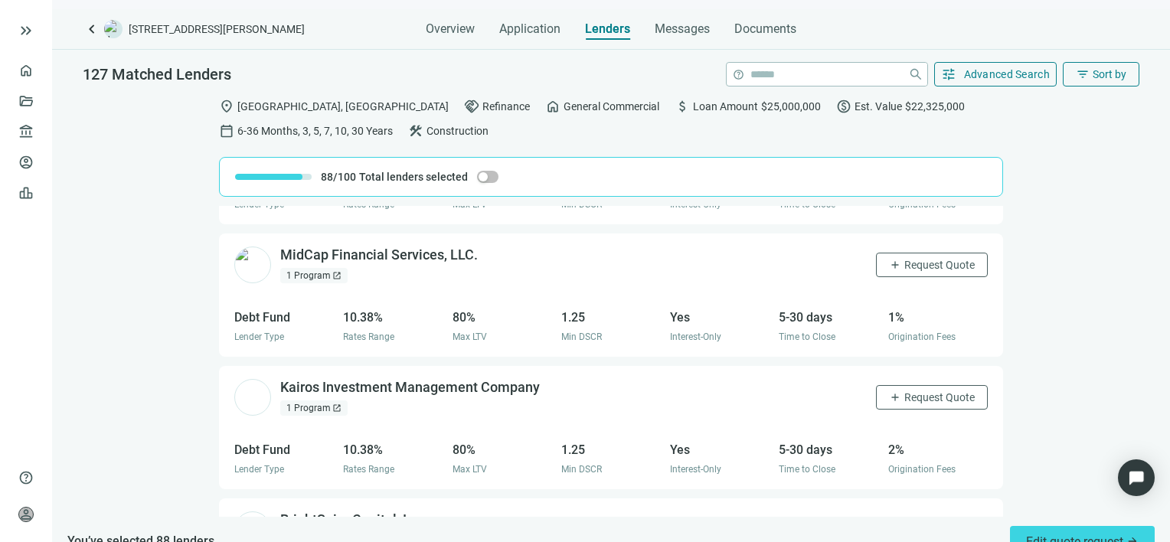
scroll to position [14690, 0]
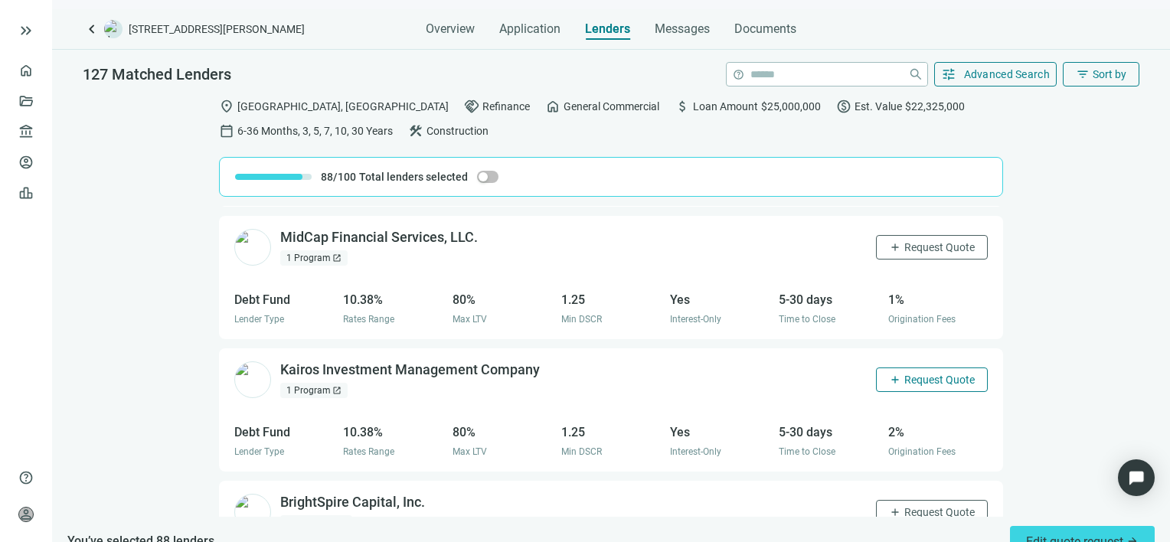
click at [904, 374] on span "Request Quote" at bounding box center [939, 380] width 70 height 12
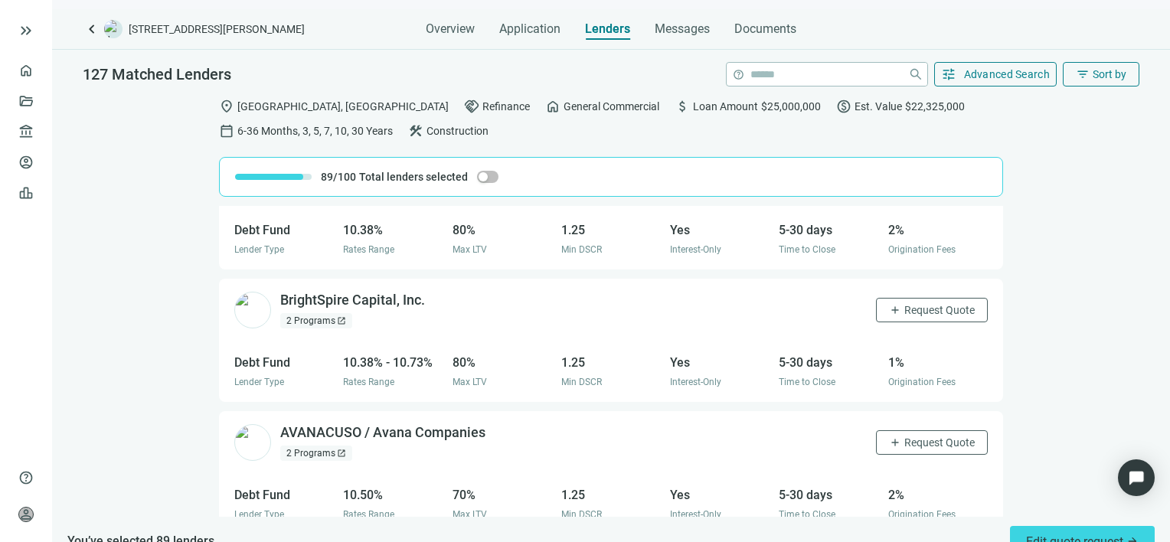
scroll to position [14920, 0]
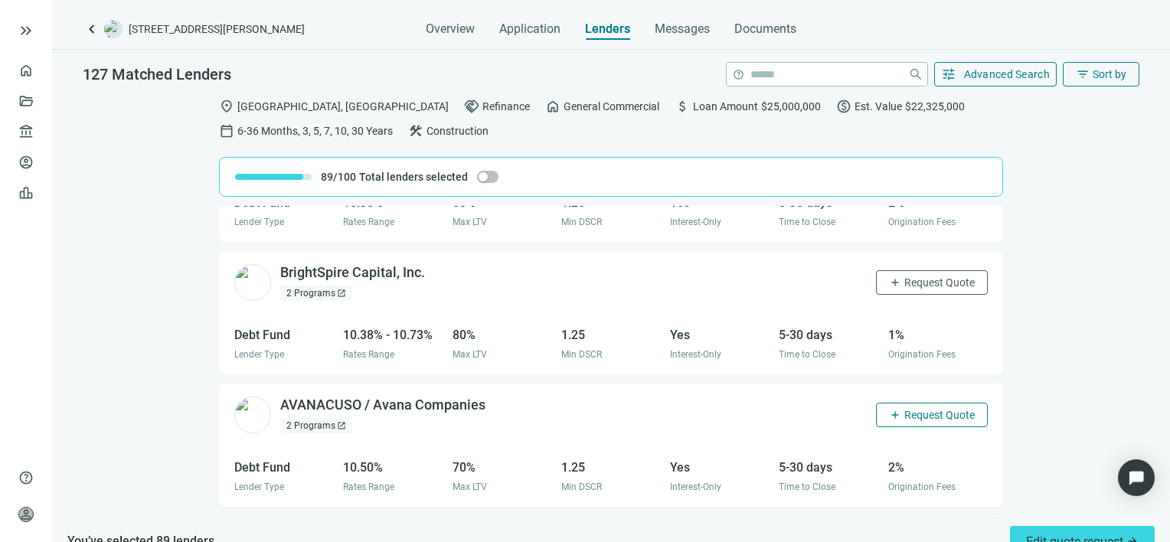
click at [912, 409] on span "Request Quote" at bounding box center [939, 415] width 70 height 12
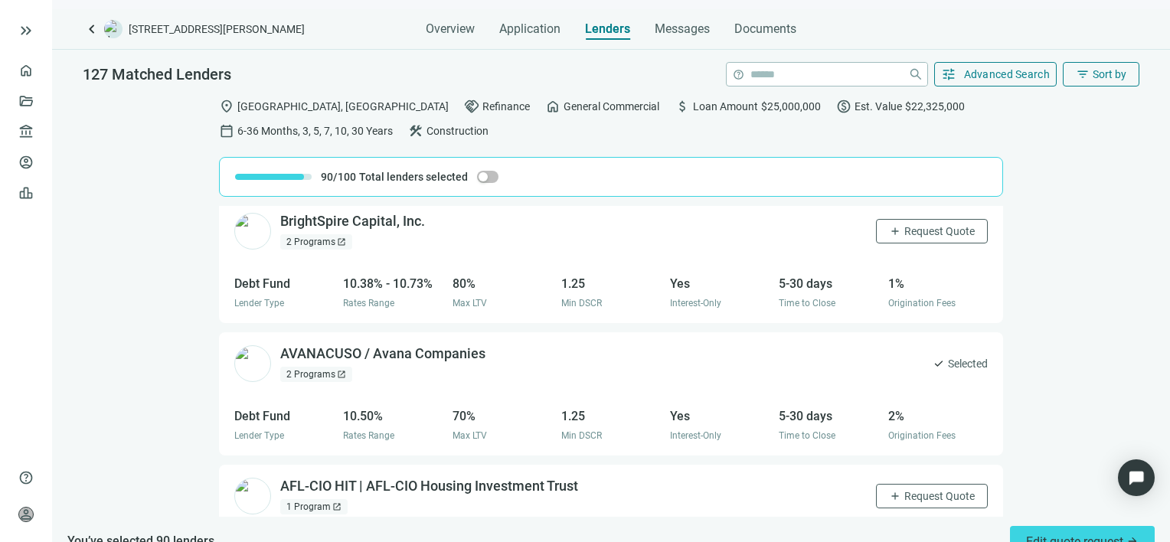
scroll to position [15149, 0]
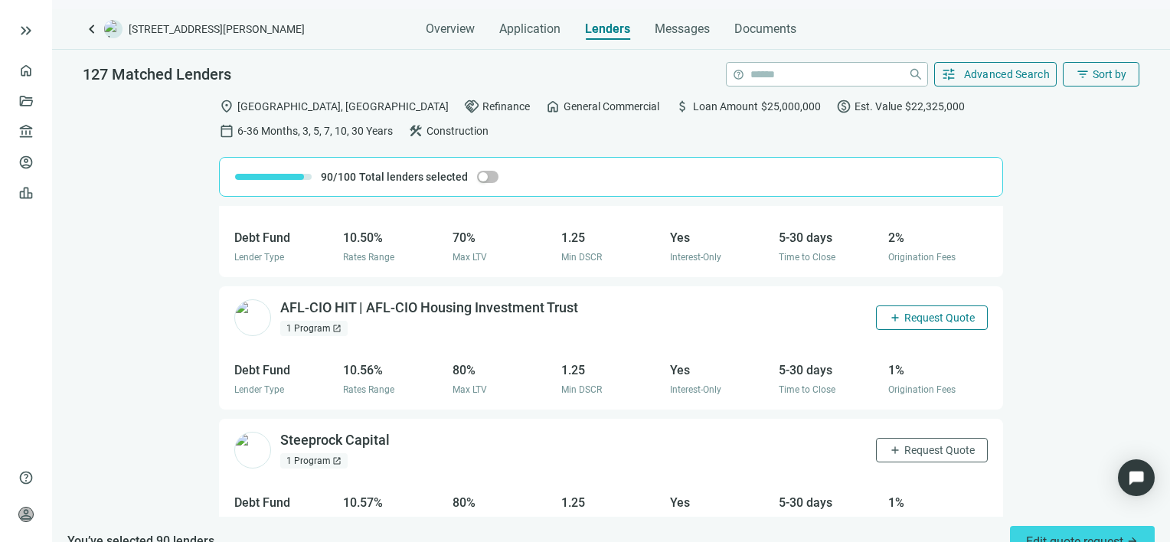
click at [919, 312] on span "Request Quote" at bounding box center [939, 318] width 70 height 12
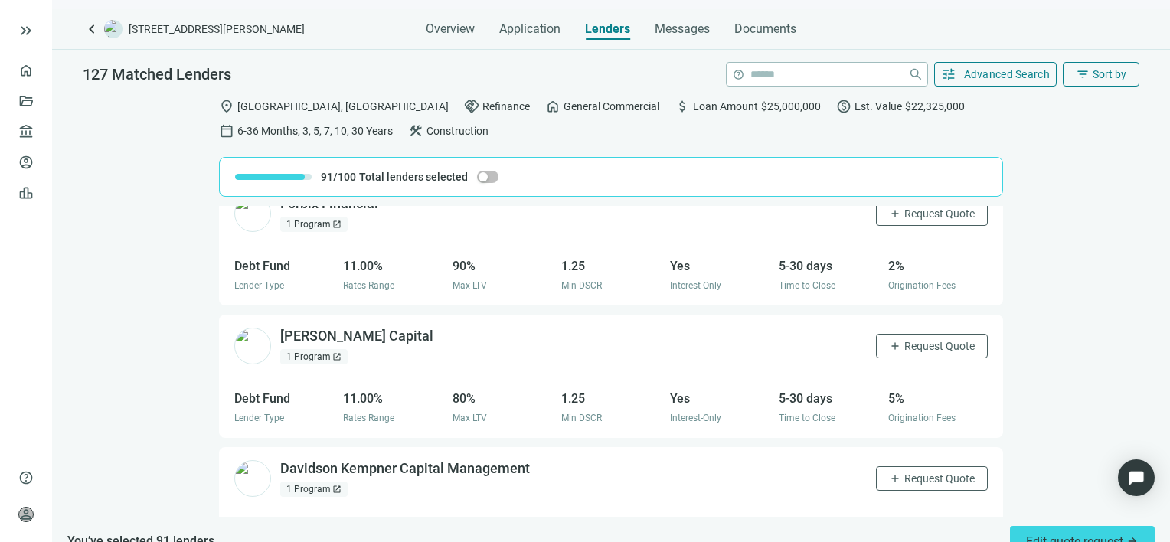
scroll to position [15936, 0]
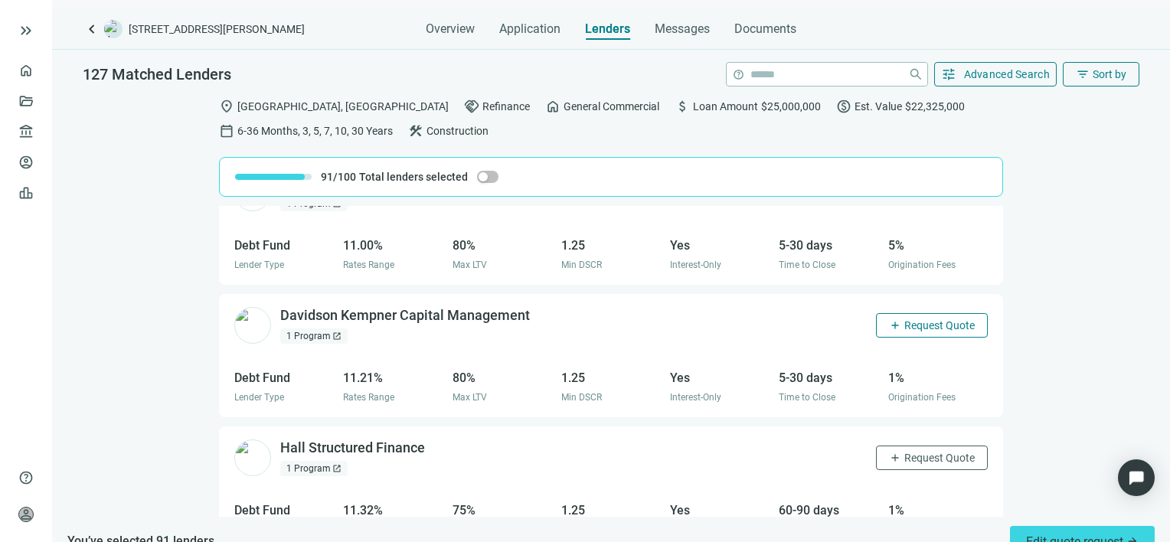
click at [904, 319] on span "Request Quote" at bounding box center [939, 325] width 70 height 12
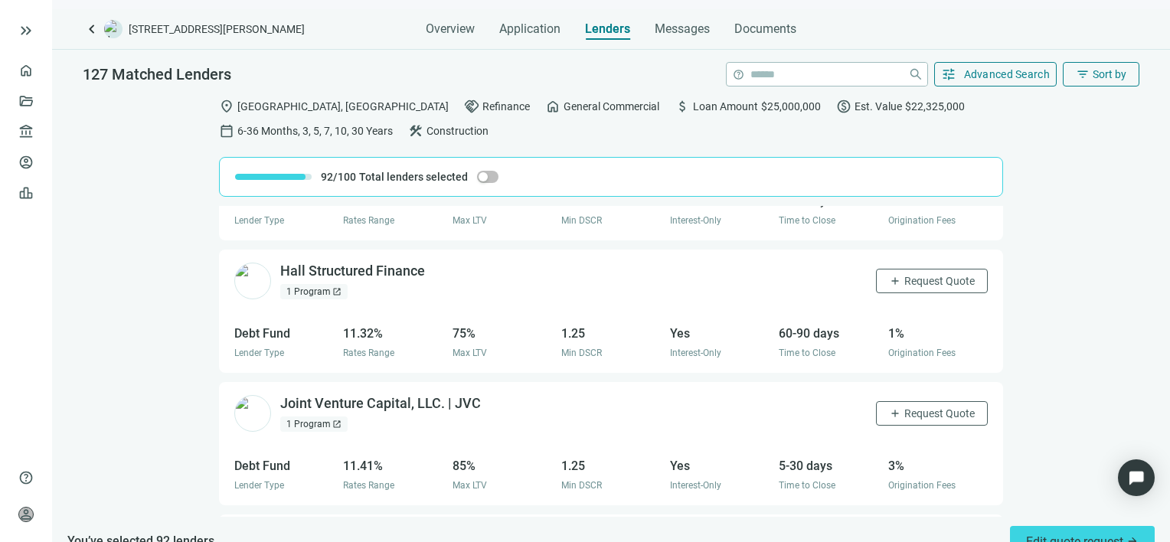
scroll to position [16090, 0]
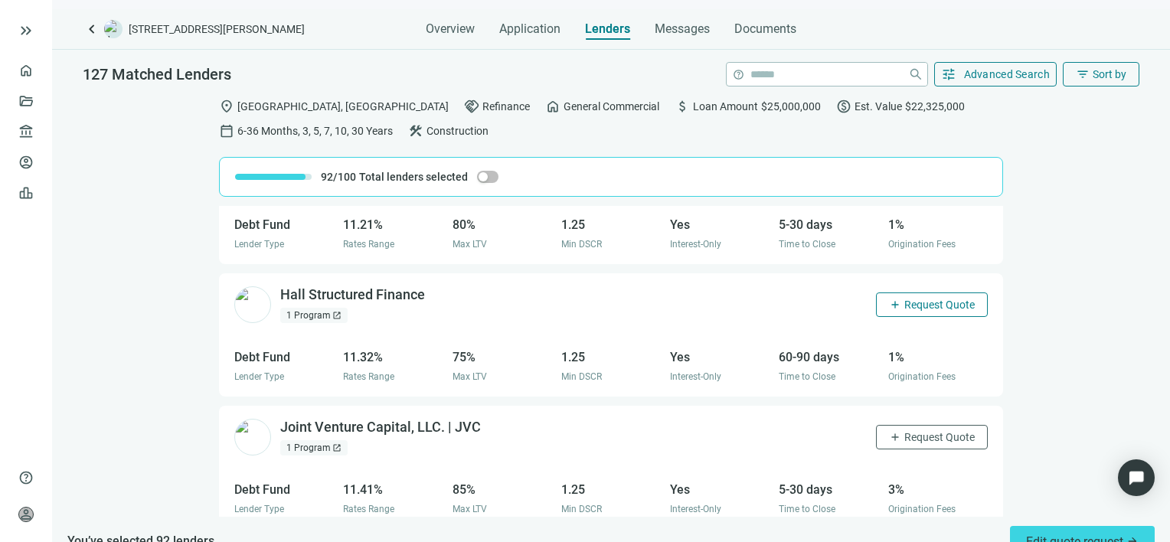
click at [904, 299] on span "Request Quote" at bounding box center [939, 305] width 70 height 12
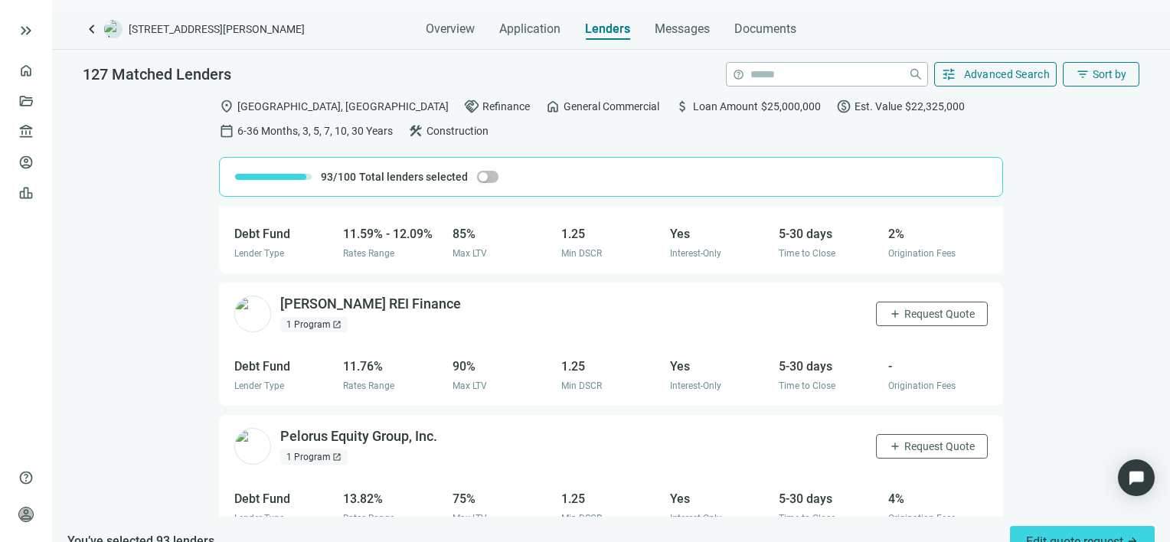
scroll to position [16479, 0]
click at [928, 439] on span "Request Quote" at bounding box center [939, 445] width 70 height 12
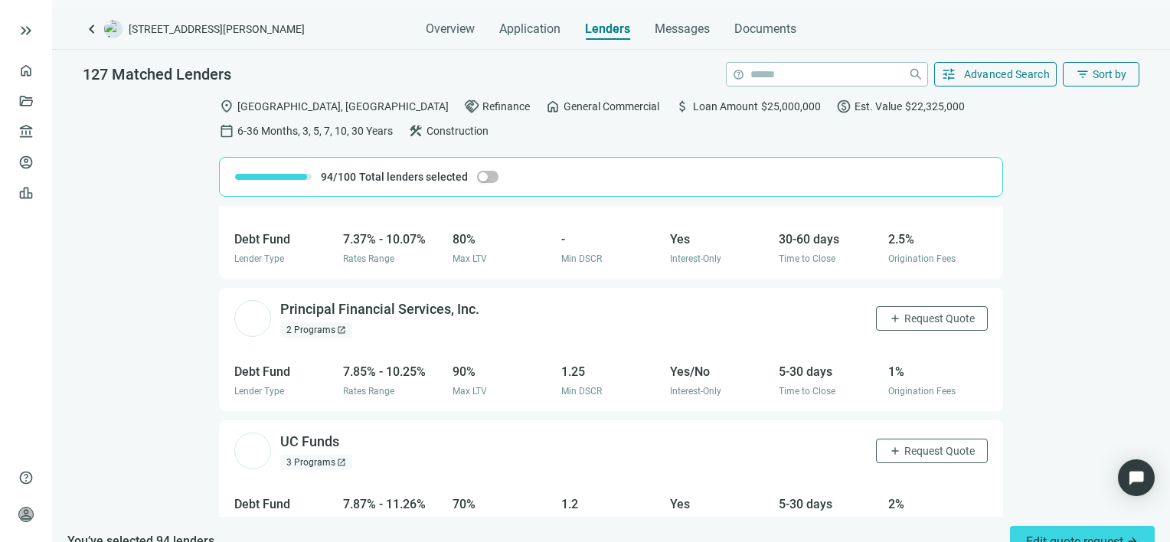
scroll to position [77, 0]
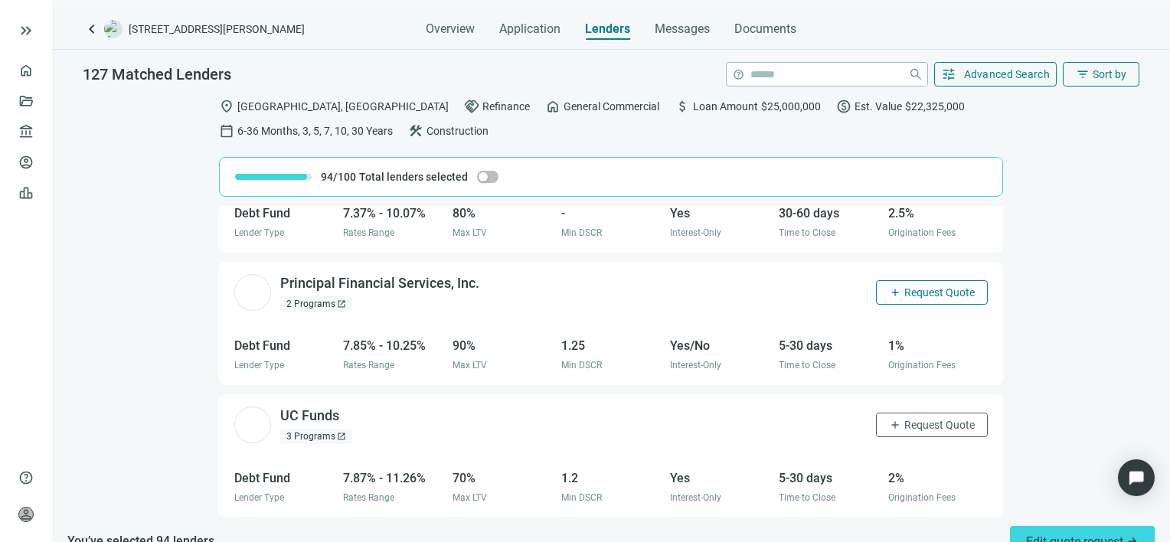
click at [916, 294] on span "Request Quote" at bounding box center [939, 292] width 70 height 12
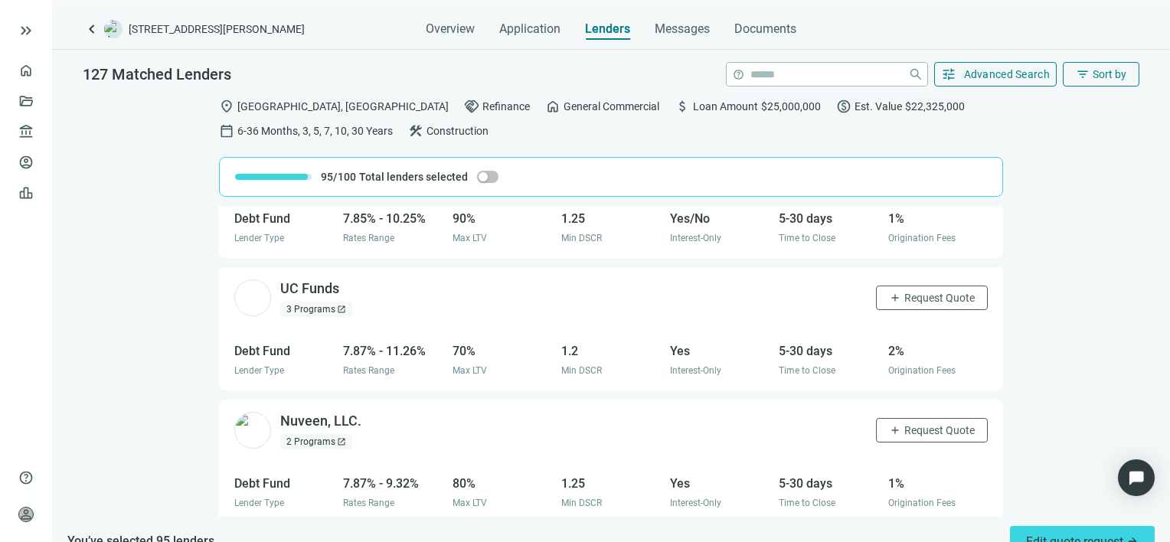
scroll to position [306, 0]
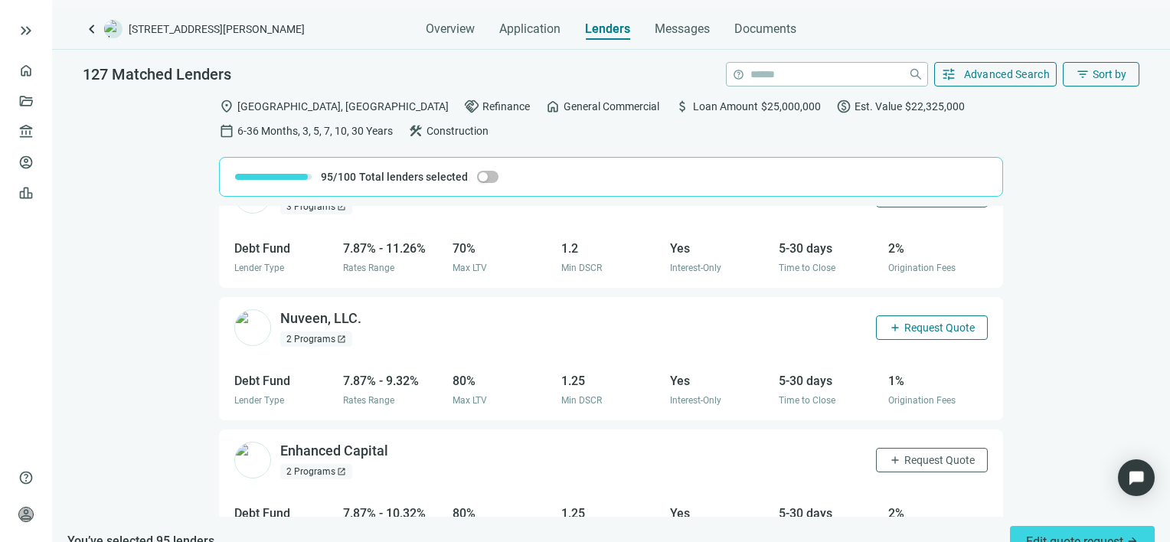
click at [909, 325] on span "Request Quote" at bounding box center [939, 328] width 70 height 12
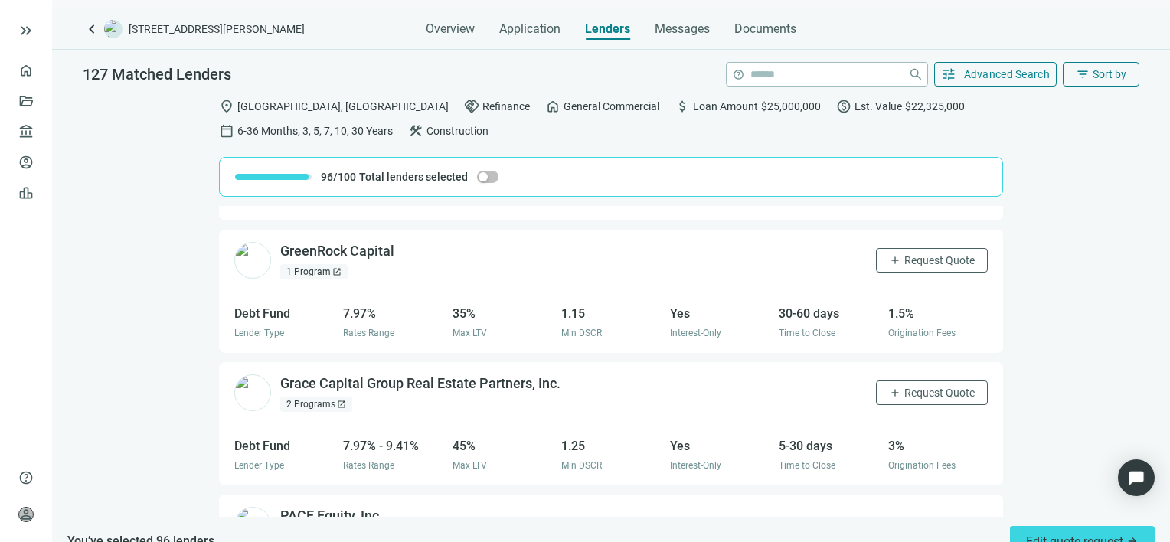
scroll to position [612, 0]
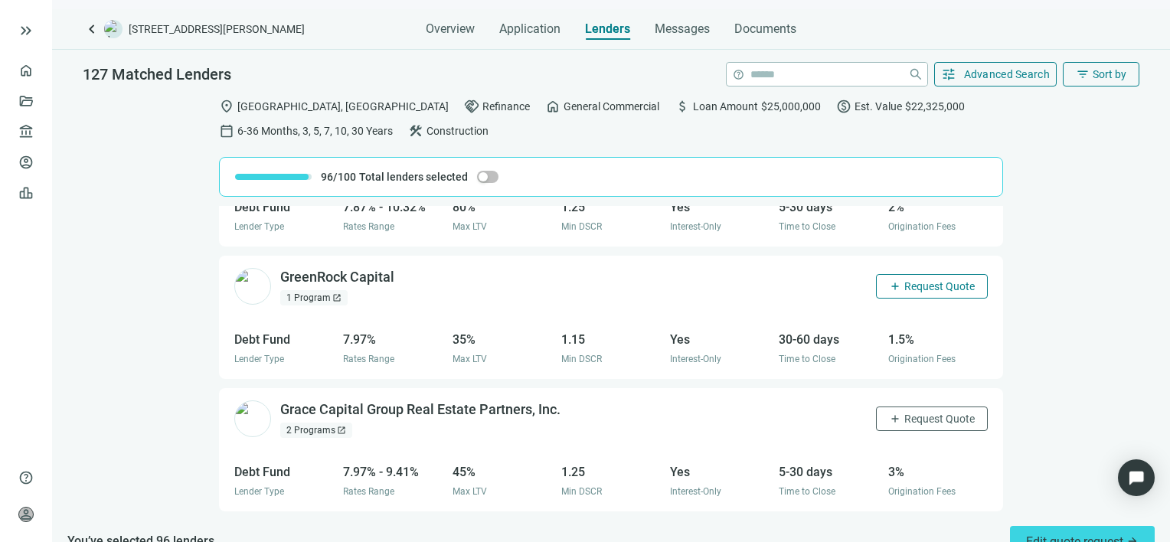
click at [904, 286] on span "Request Quote" at bounding box center [939, 286] width 70 height 12
click at [909, 419] on span "Request Quote" at bounding box center [939, 419] width 70 height 12
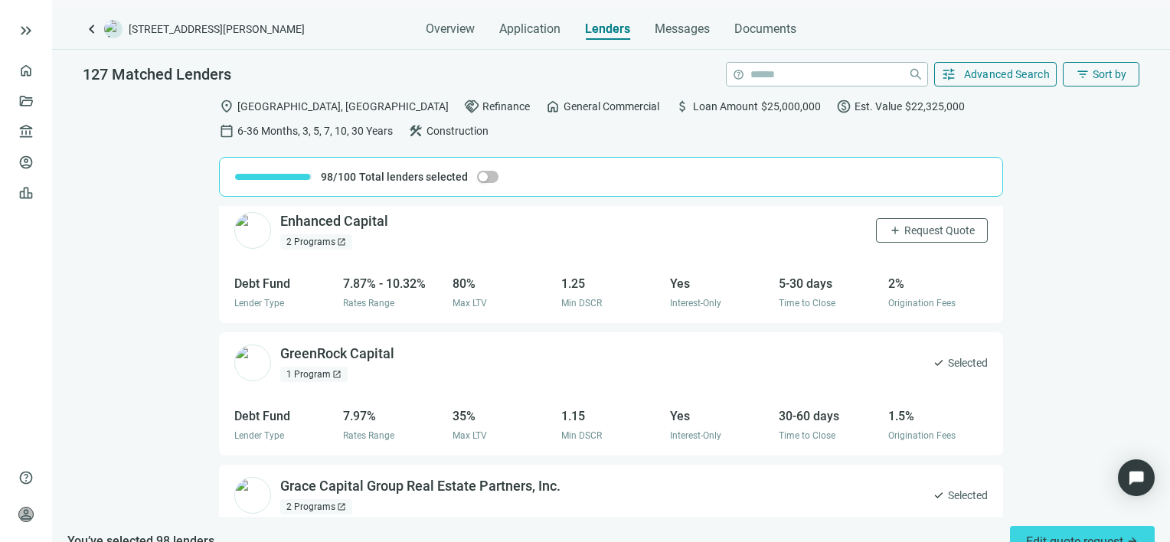
scroll to position [0, 0]
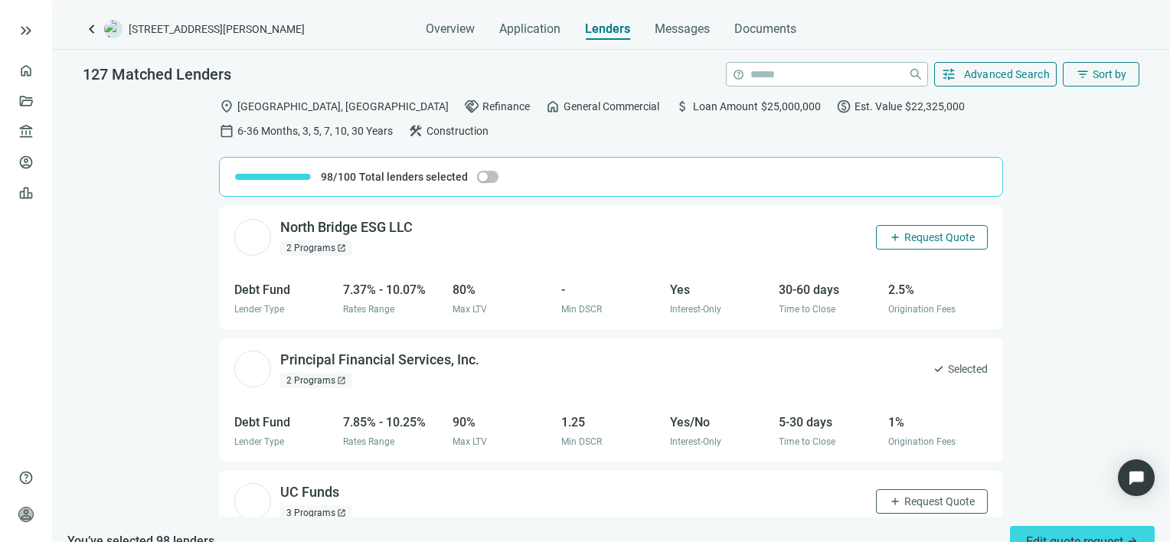
click at [917, 235] on span "Request Quote" at bounding box center [939, 237] width 70 height 12
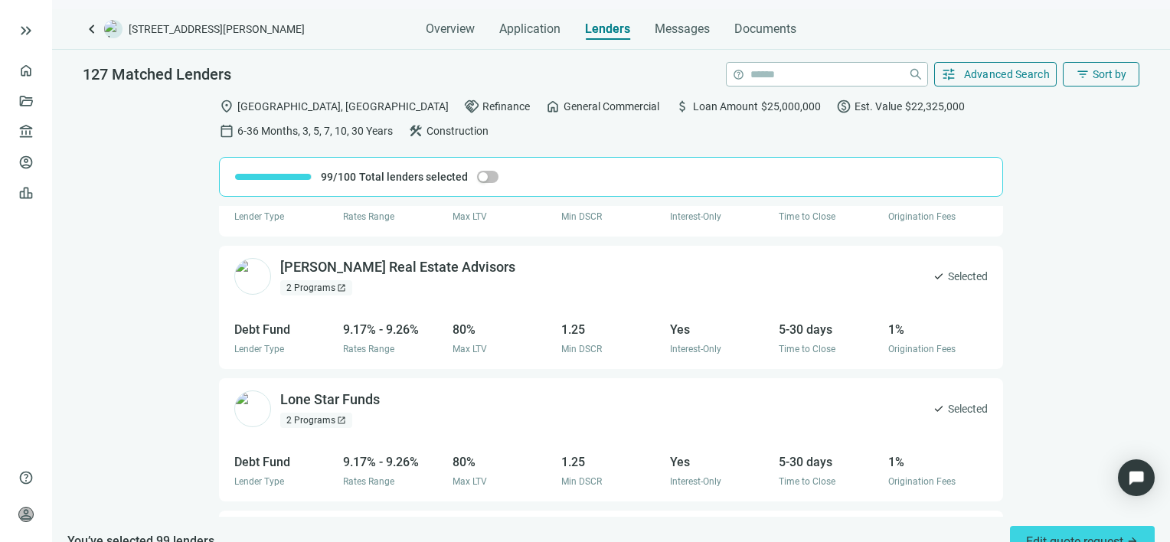
scroll to position [24, 0]
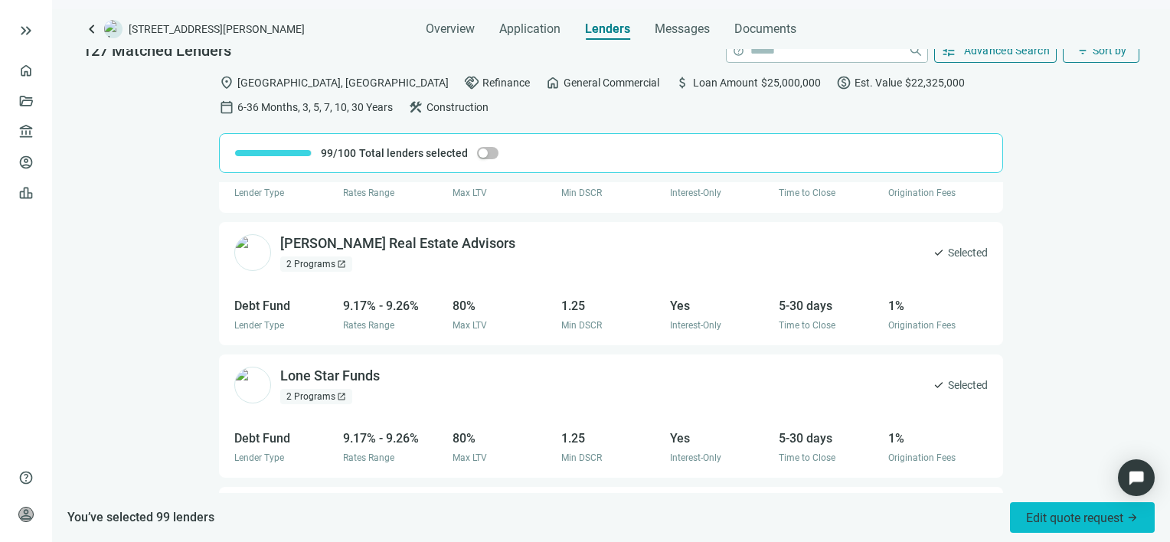
click at [1056, 516] on span "Edit quote request arrow_forward" at bounding box center [1082, 518] width 113 height 15
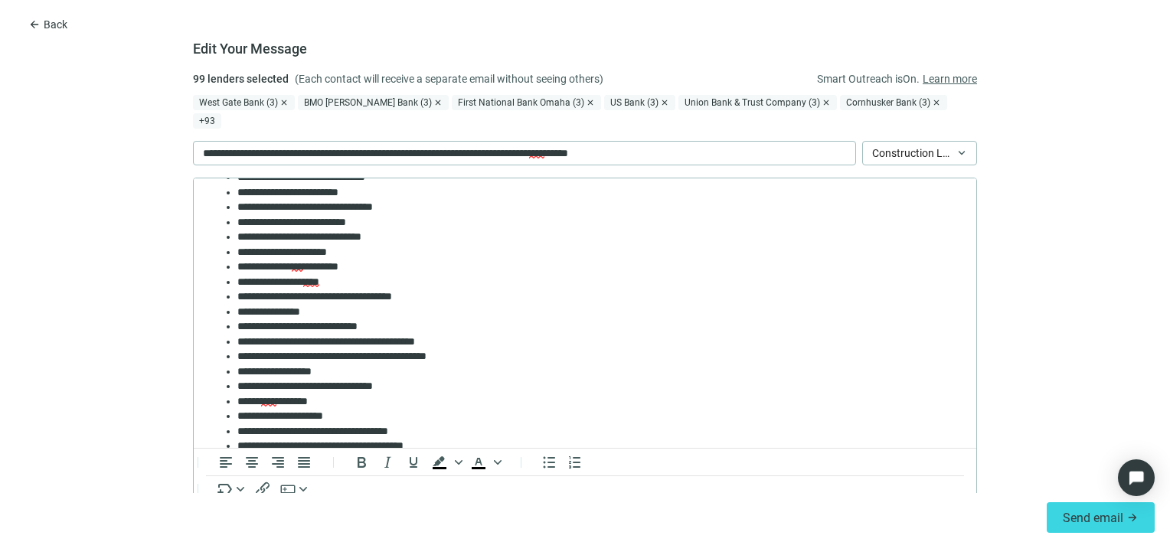
scroll to position [230, 0]
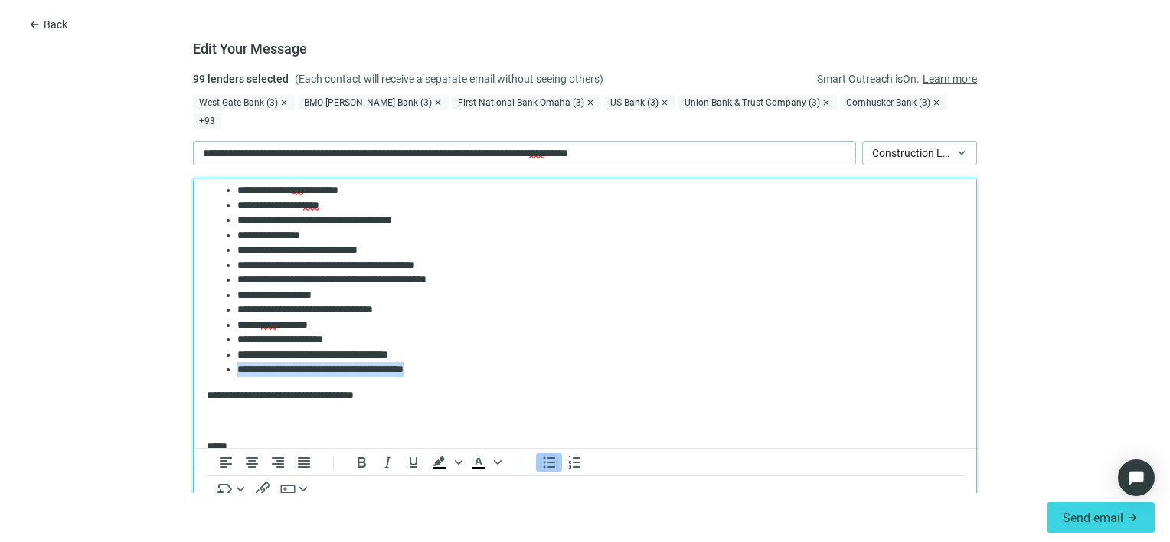
drag, startPoint x: 464, startPoint y: 372, endPoint x: 185, endPoint y: 374, distance: 279.4
click at [194, 374] on html "**********" at bounding box center [585, 266] width 782 height 634
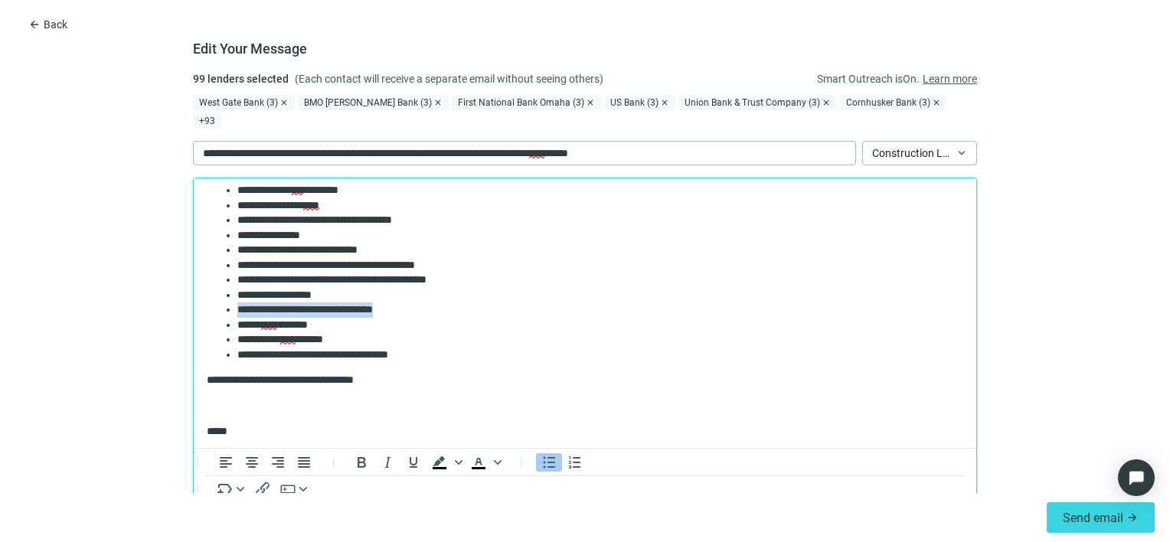
drag, startPoint x: 438, startPoint y: 312, endPoint x: 205, endPoint y: 312, distance: 232.7
click at [206, 312] on body "**********" at bounding box center [585, 258] width 758 height 594
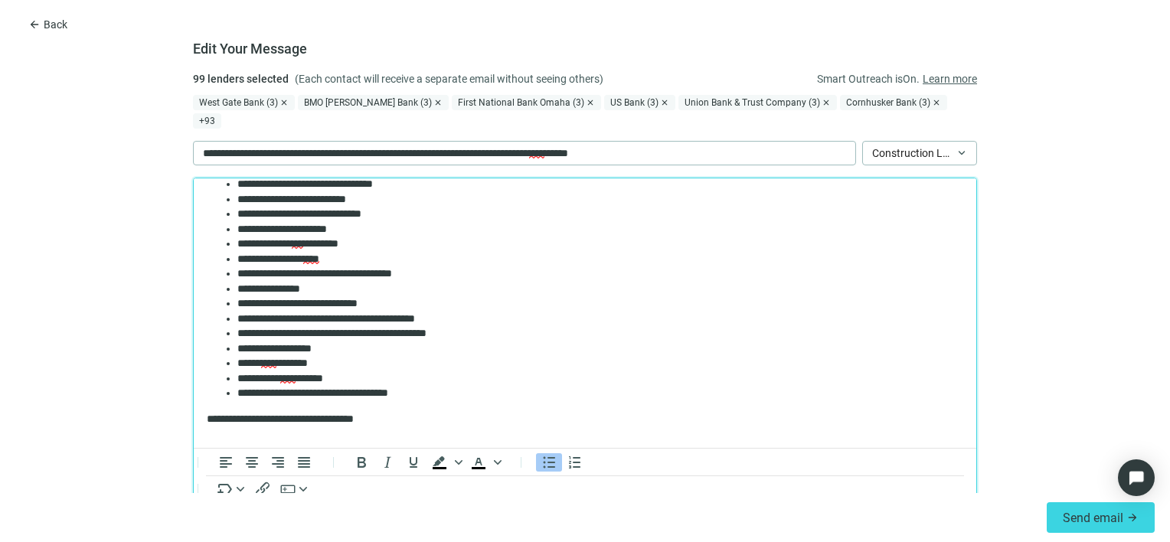
scroll to position [153, 0]
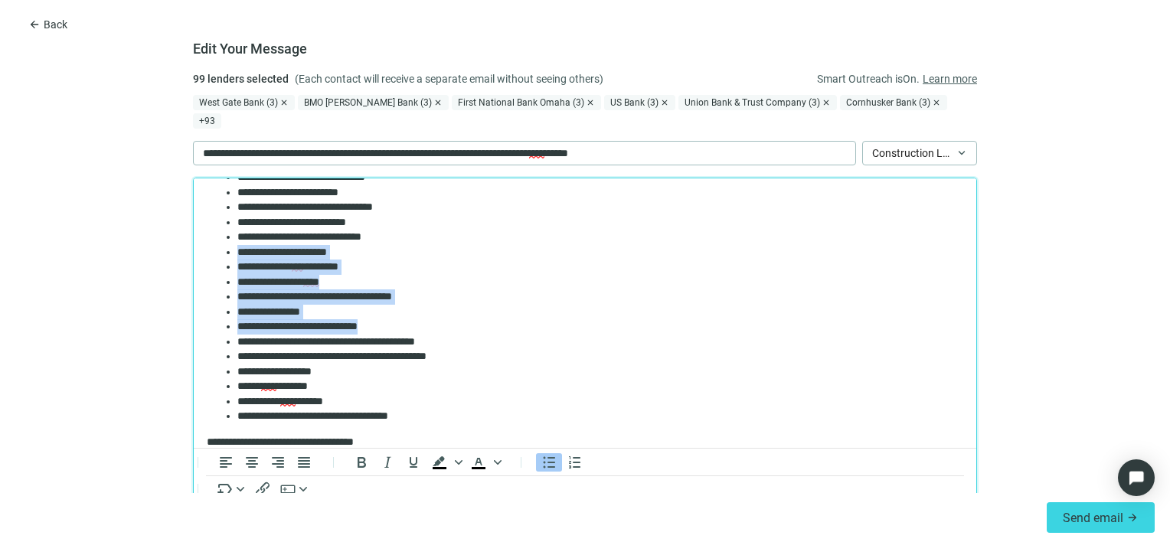
drag, startPoint x: 408, startPoint y: 328, endPoint x: 183, endPoint y: 260, distance: 235.2
click at [194, 260] on html "**********" at bounding box center [585, 327] width 782 height 604
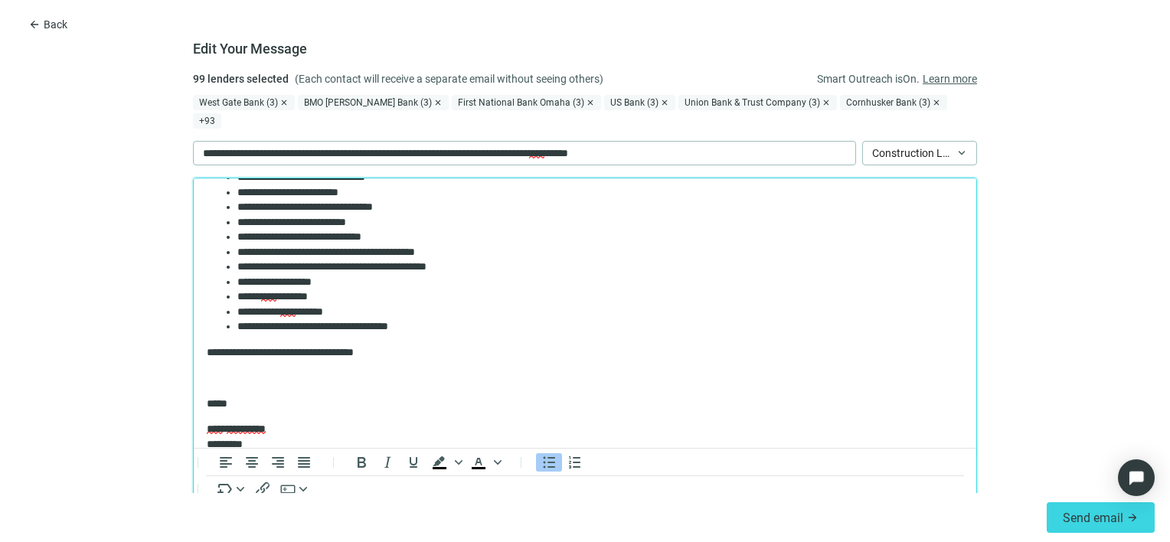
click at [388, 220] on li "**********" at bounding box center [594, 222] width 714 height 15
click at [358, 221] on li "**********" at bounding box center [594, 222] width 714 height 15
click at [336, 221] on li "**********" at bounding box center [594, 222] width 714 height 15
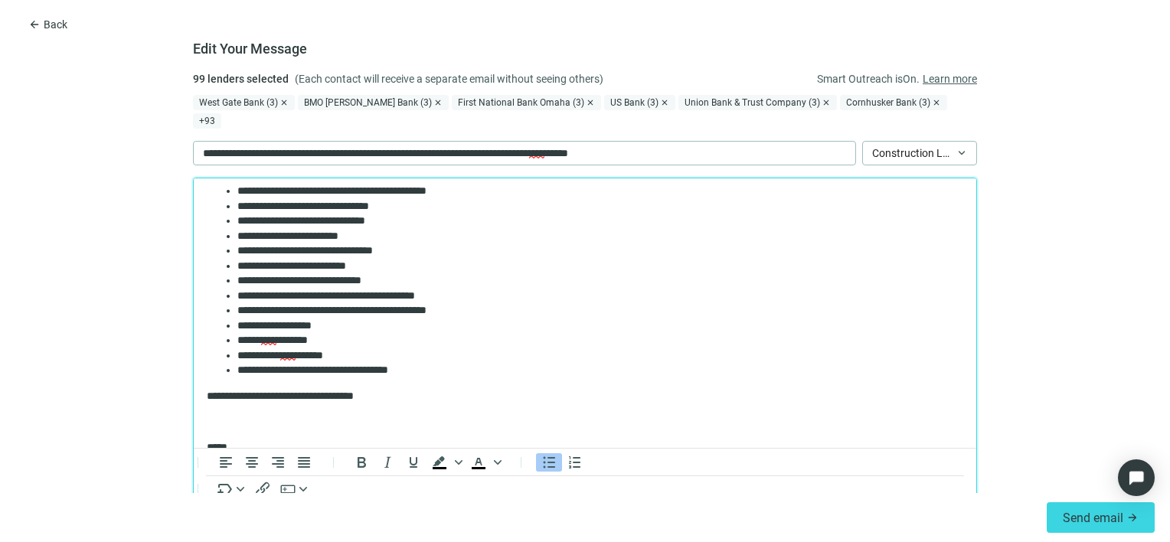
scroll to position [77, 0]
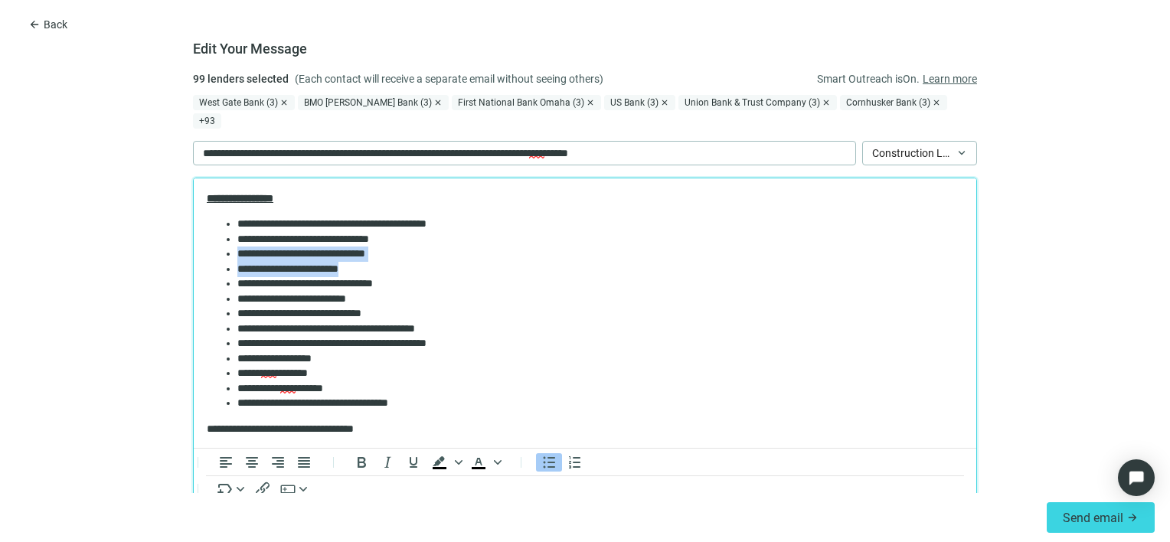
drag, startPoint x: 385, startPoint y: 271, endPoint x: 182, endPoint y: 260, distance: 203.2
click at [194, 260] on html "**********" at bounding box center [585, 359] width 782 height 514
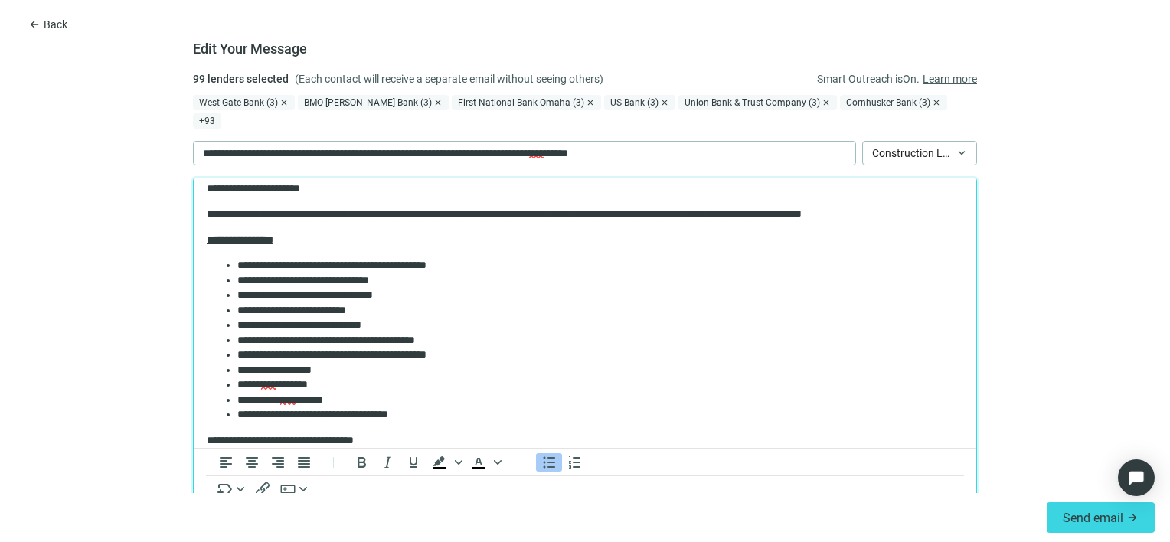
scroll to position [0, 0]
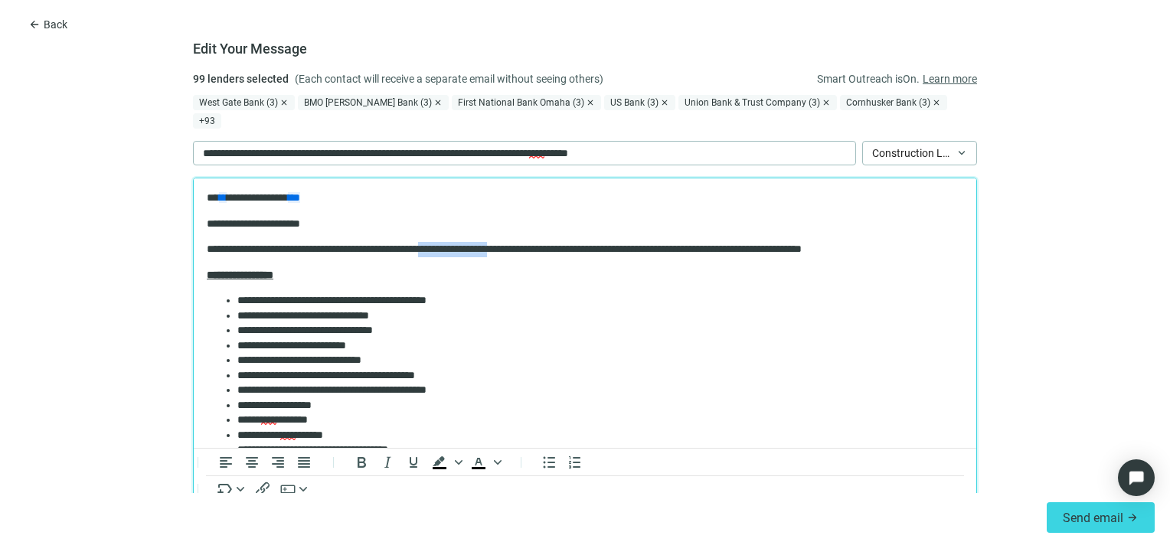
drag, startPoint x: 567, startPoint y: 247, endPoint x: 474, endPoint y: 243, distance: 92.7
click at [474, 243] on p "**********" at bounding box center [579, 249] width 745 height 15
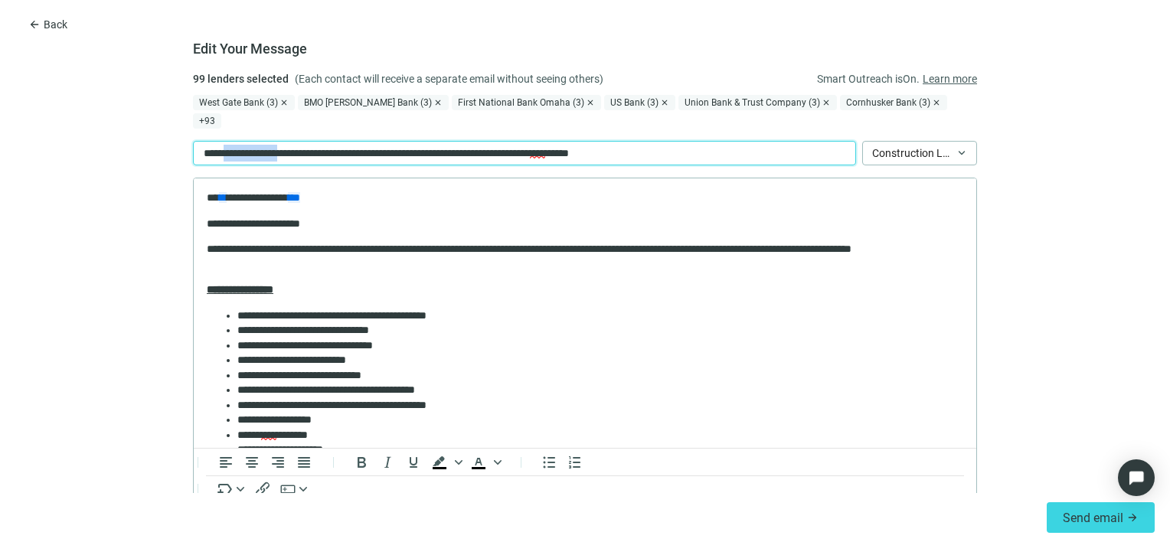
drag, startPoint x: 294, startPoint y: 136, endPoint x: 227, endPoint y: 132, distance: 66.7
click at [227, 145] on p "**********" at bounding box center [439, 153] width 472 height 17
click at [224, 145] on p "**********" at bounding box center [382, 153] width 359 height 17
click at [627, 141] on div "**********" at bounding box center [524, 153] width 663 height 24
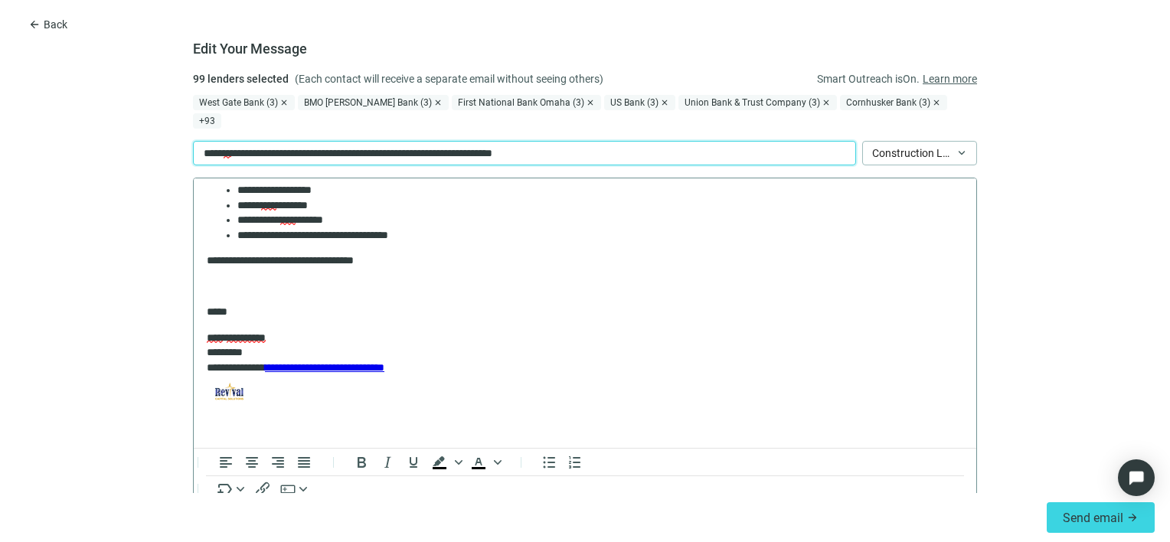
scroll to position [230, 0]
click at [470, 239] on li "**********" at bounding box center [594, 235] width 714 height 15
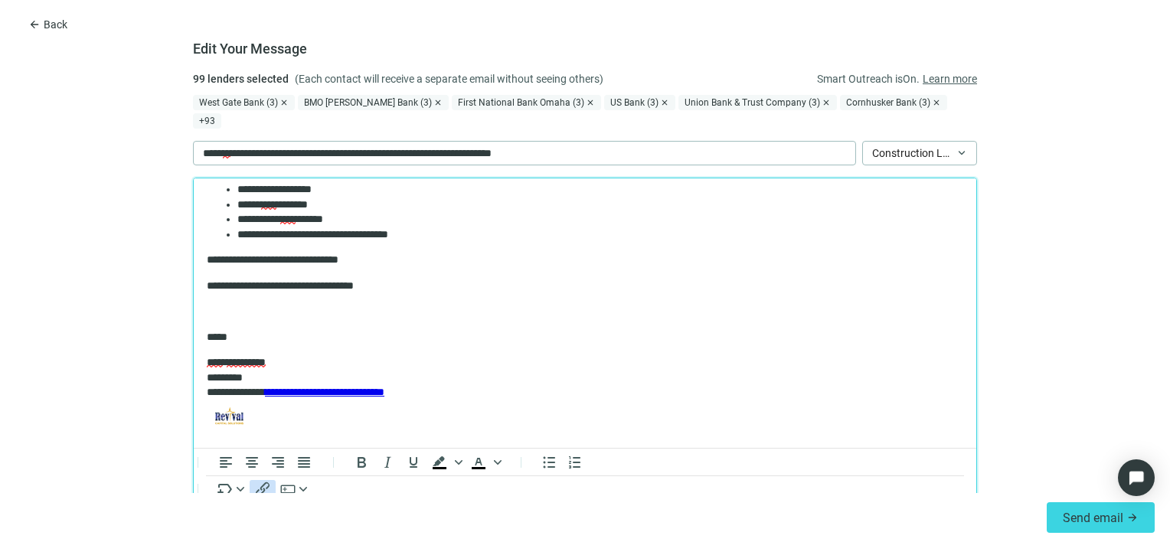
click at [258, 480] on icon "Insert/edit link" at bounding box center [262, 489] width 18 height 18
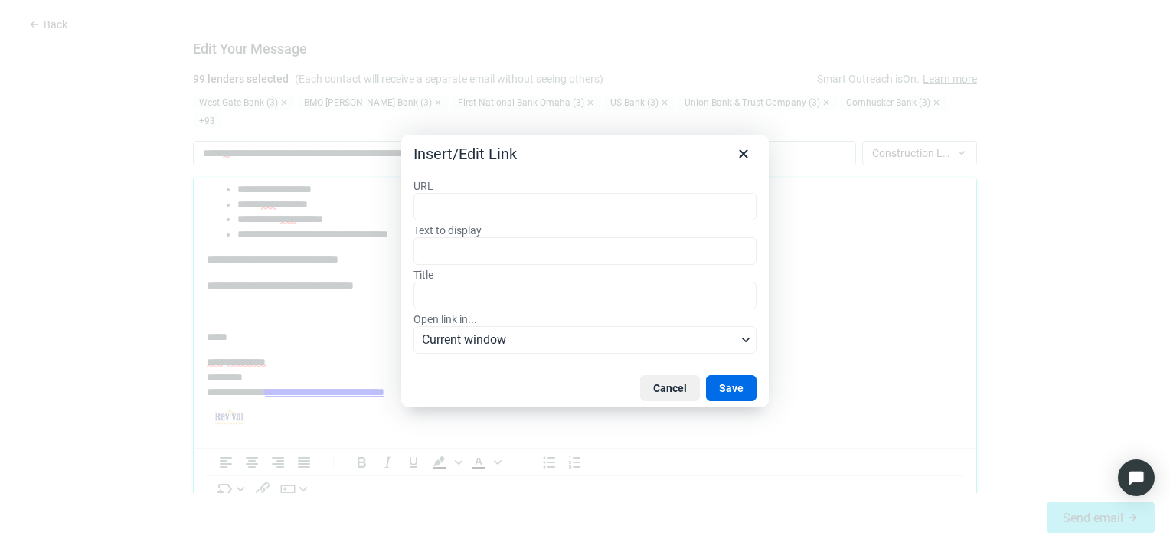
type input "**********"
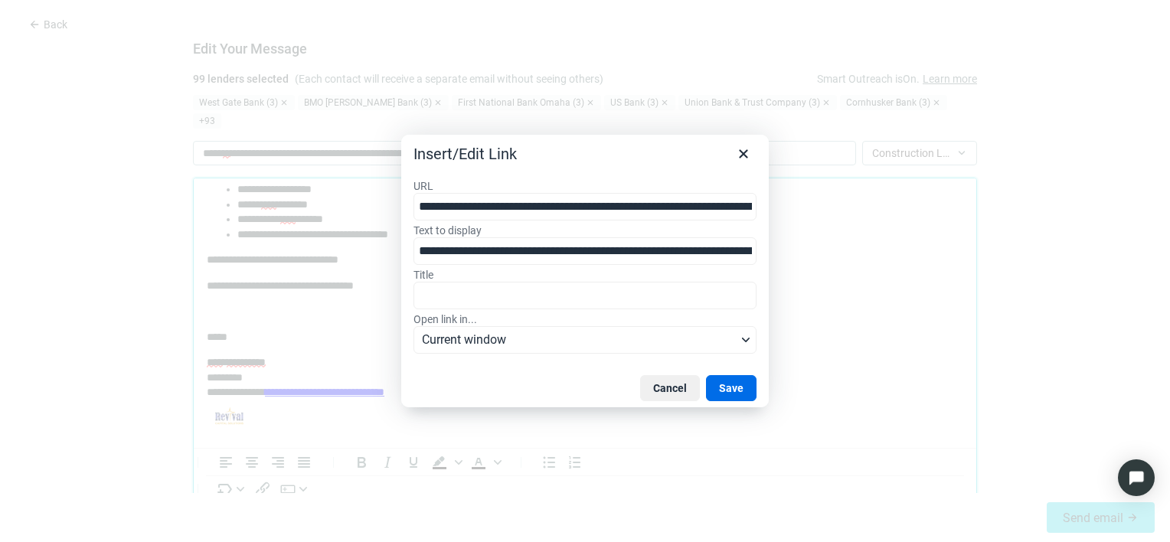
scroll to position [0, 194]
click at [527, 246] on div "https://drive.google.com/drive/folders/17MRXeqB5O5QL-RRKfpOLh9LvLPKUvNgV?usp=dr…" at bounding box center [590, 236] width 328 height 18
type input "**********"
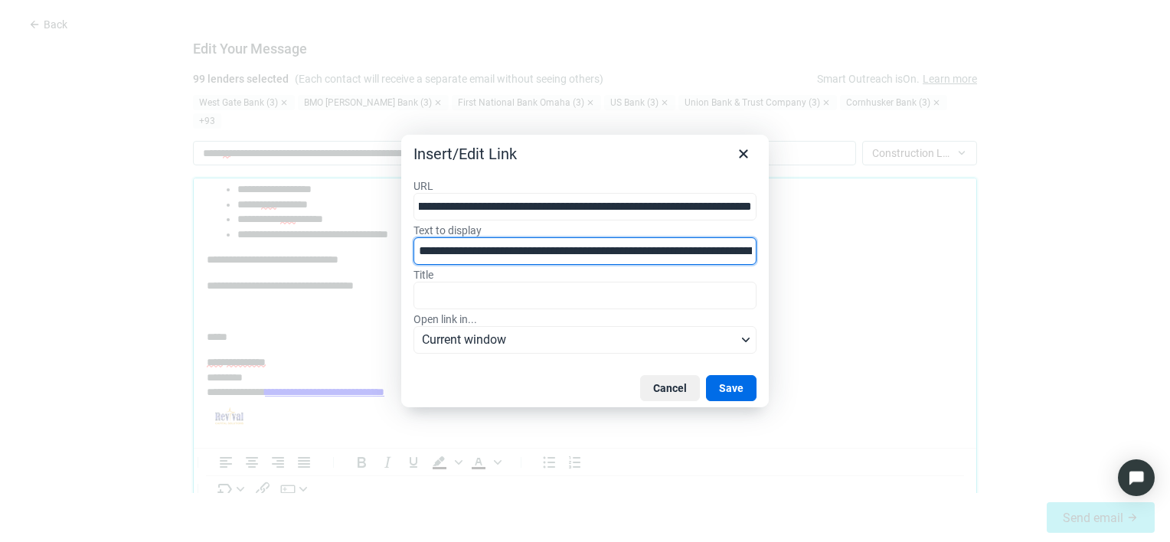
click at [573, 251] on input "**********" at bounding box center [584, 251] width 343 height 28
type input "**********"
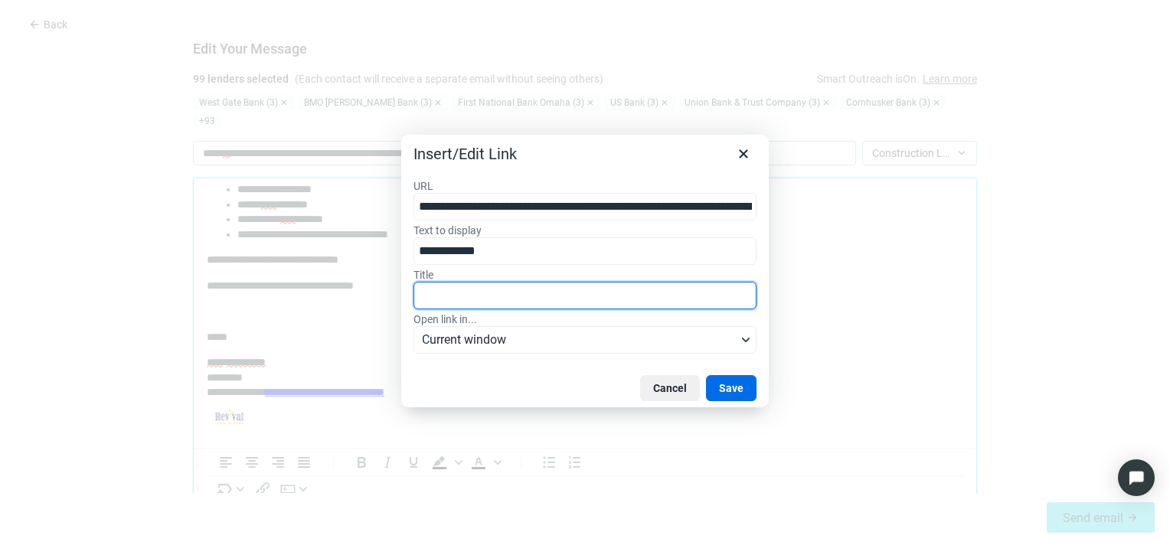
click at [508, 284] on input "Title" at bounding box center [584, 296] width 343 height 28
paste input "**********"
type input "**********"
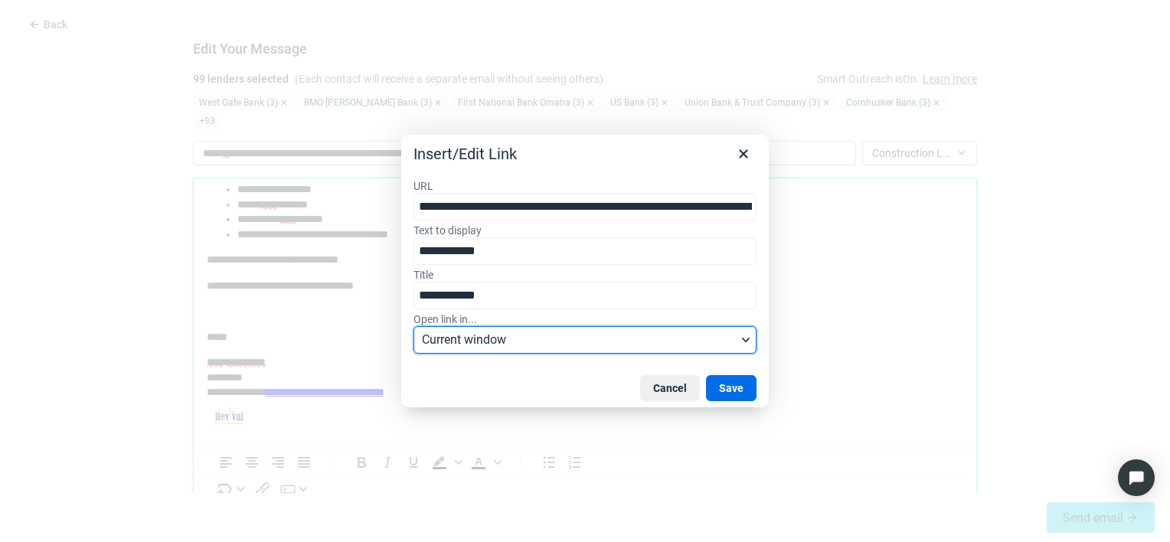
click at [575, 340] on span "Current window" at bounding box center [579, 340] width 315 height 18
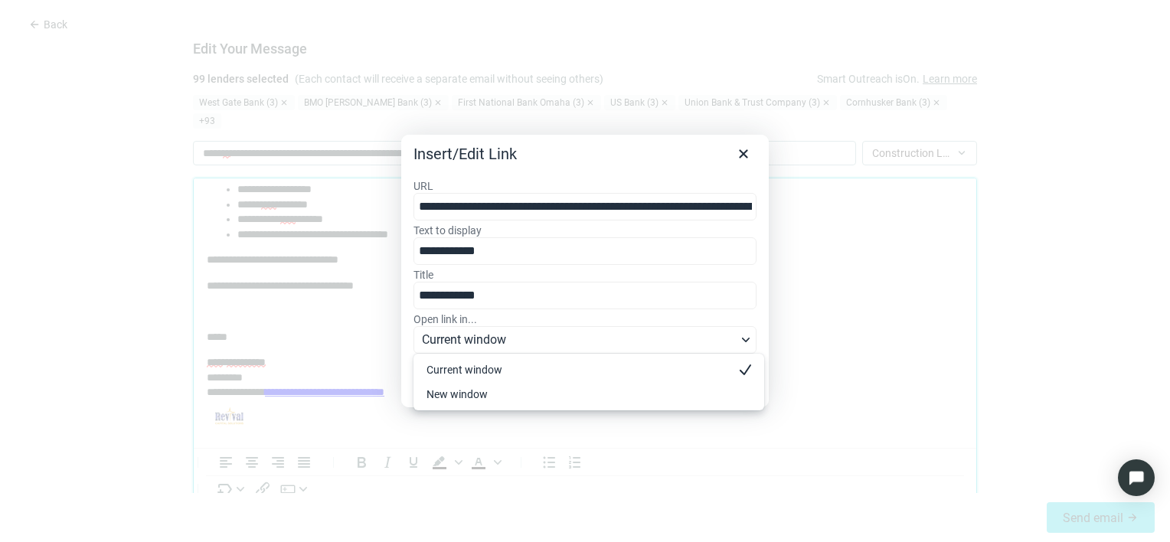
click at [471, 398] on div "New window" at bounding box center [577, 394] width 303 height 18
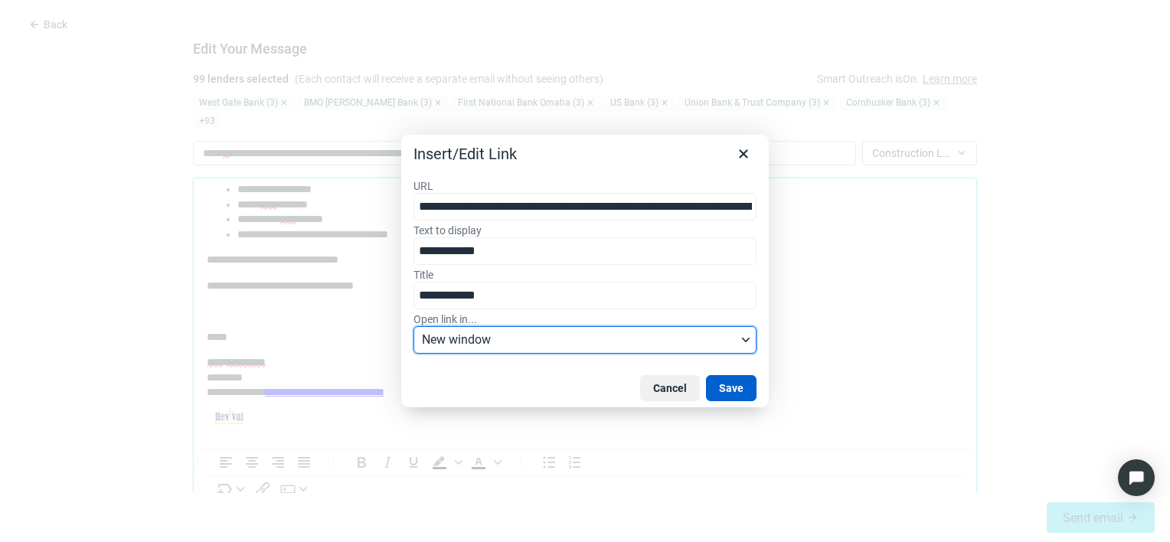
click at [733, 388] on button "Save" at bounding box center [731, 388] width 51 height 26
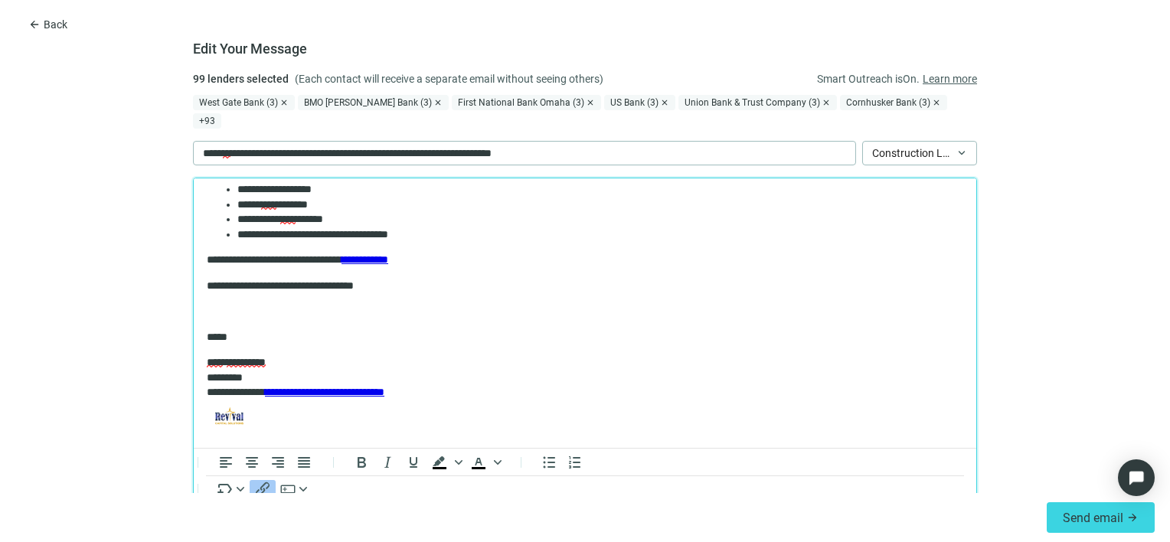
click at [441, 293] on p "**********" at bounding box center [579, 286] width 745 height 15
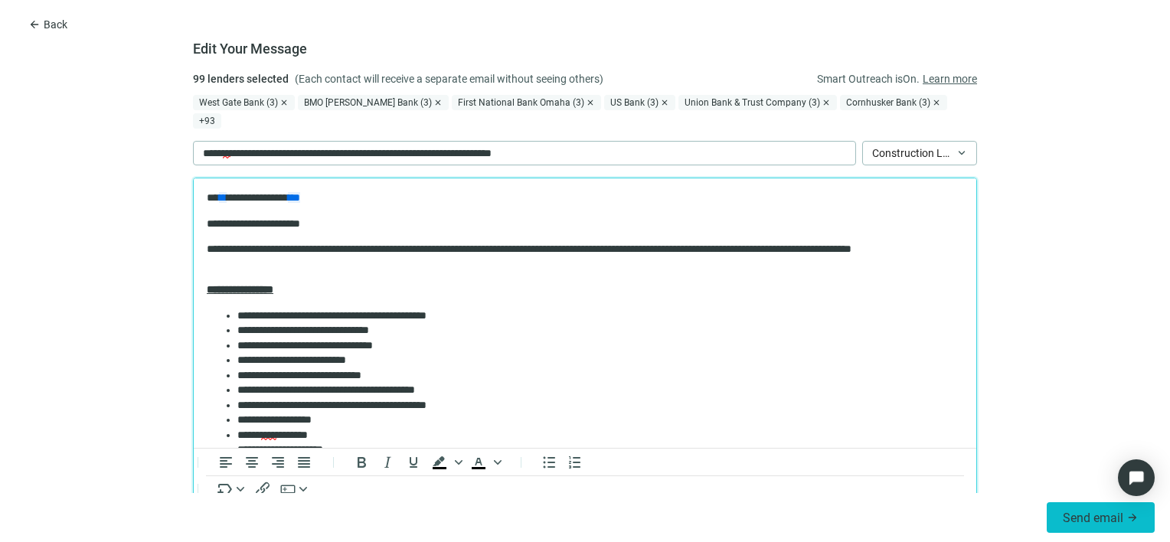
click at [1078, 520] on span "Send email" at bounding box center [1093, 518] width 60 height 15
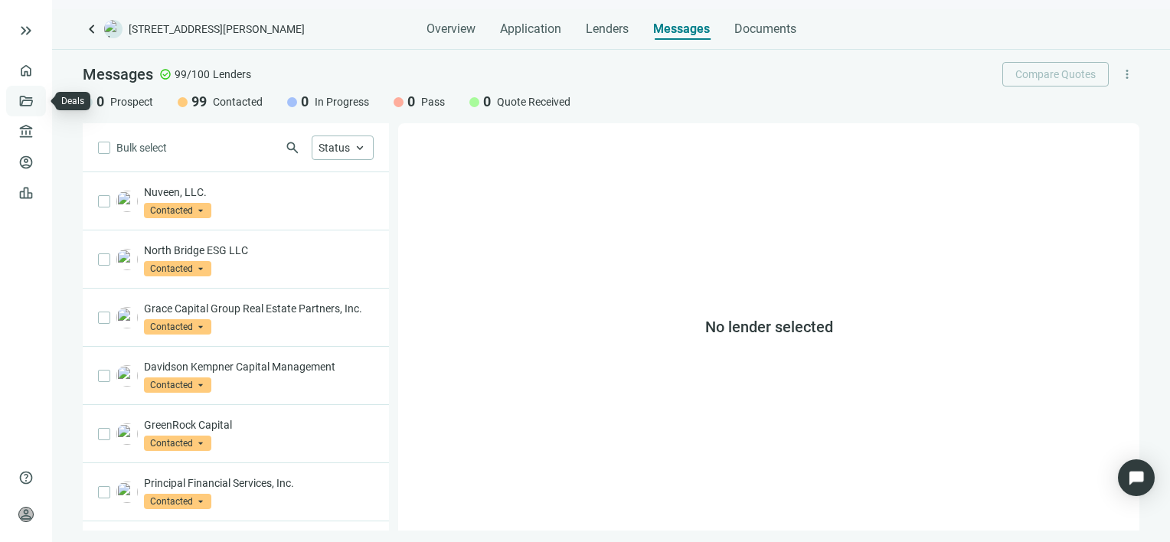
click at [38, 100] on link "Deals" at bounding box center [52, 101] width 28 height 12
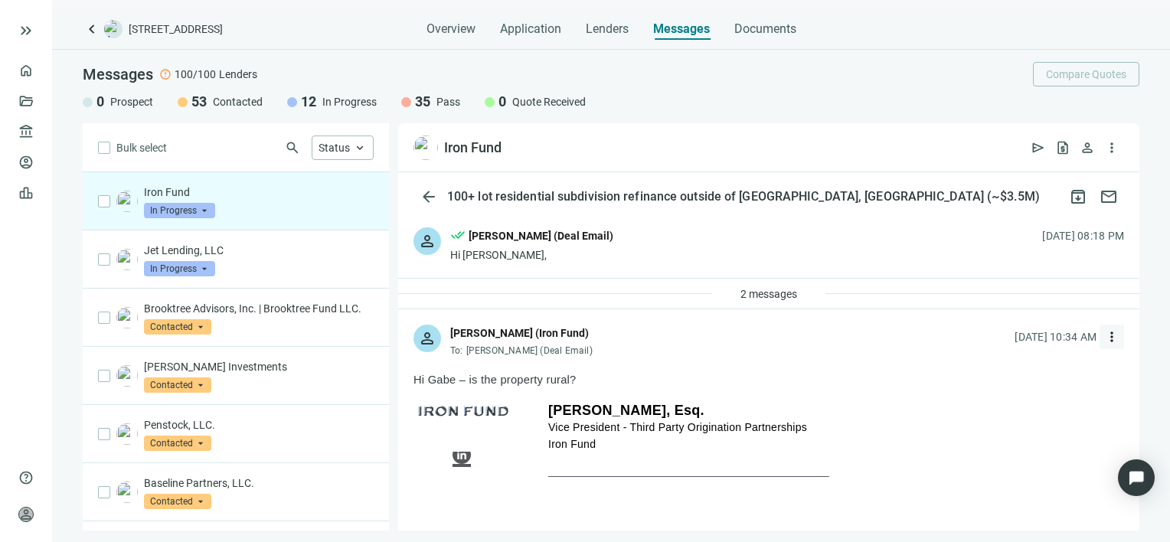
click at [1104, 338] on span "more_vert" at bounding box center [1111, 336] width 15 height 15
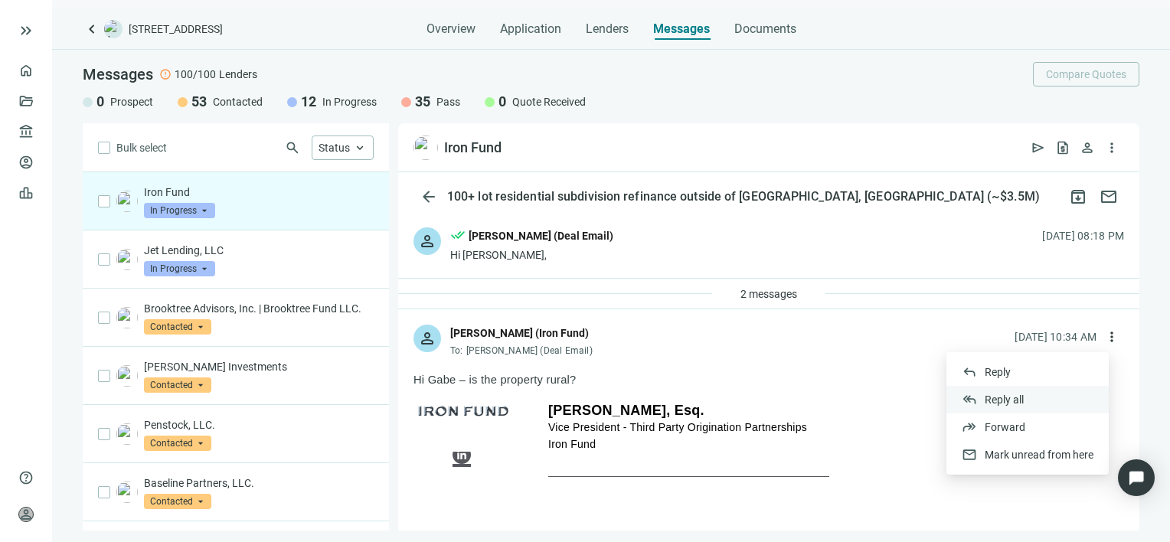
click at [1013, 400] on span "Reply all" at bounding box center [1004, 400] width 39 height 12
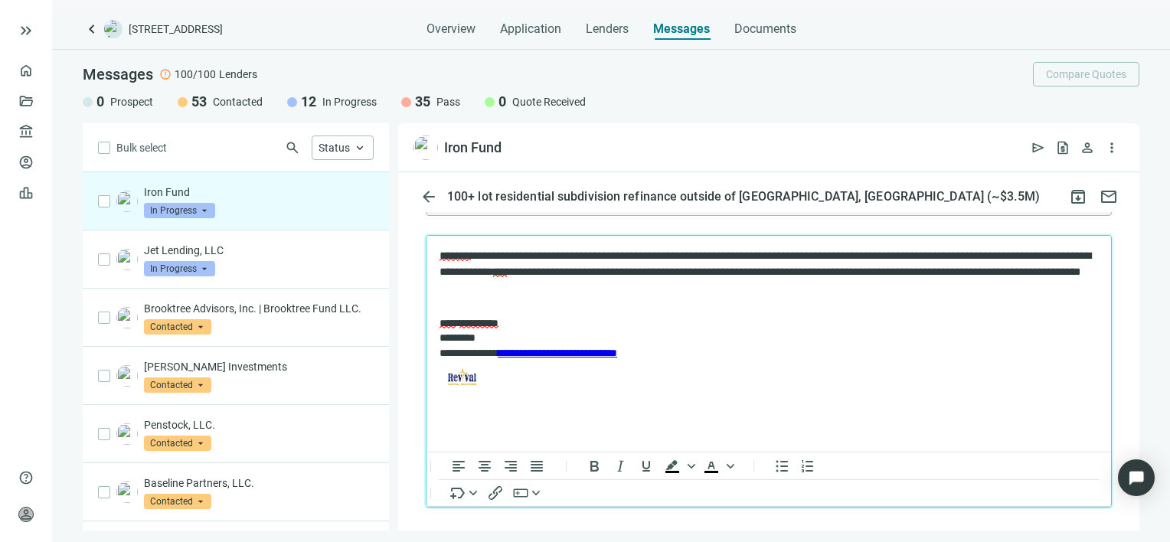
scroll to position [1834, 0]
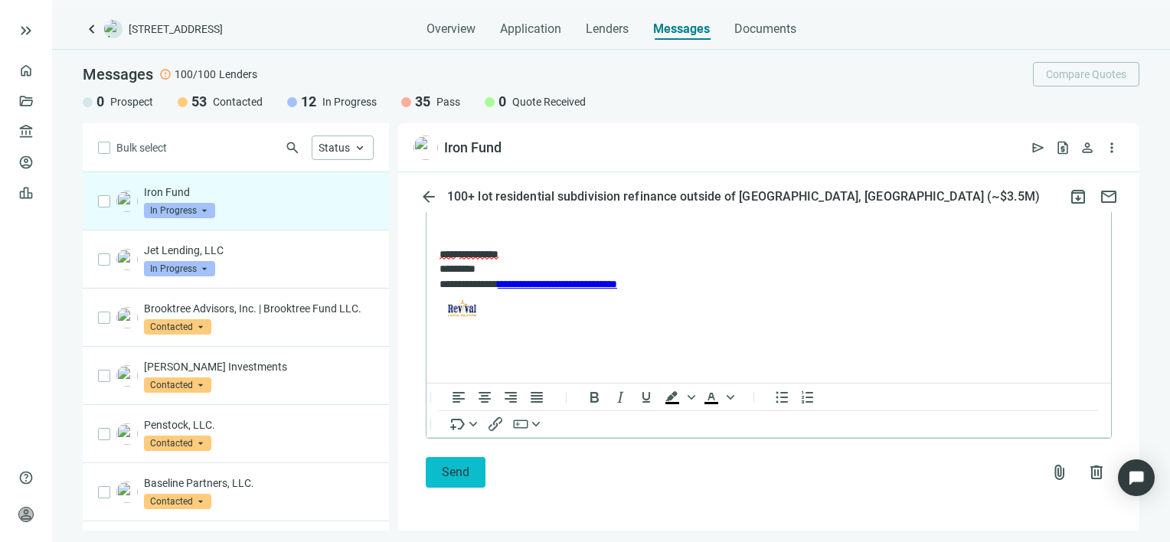
click at [446, 479] on button "Send" at bounding box center [456, 472] width 60 height 31
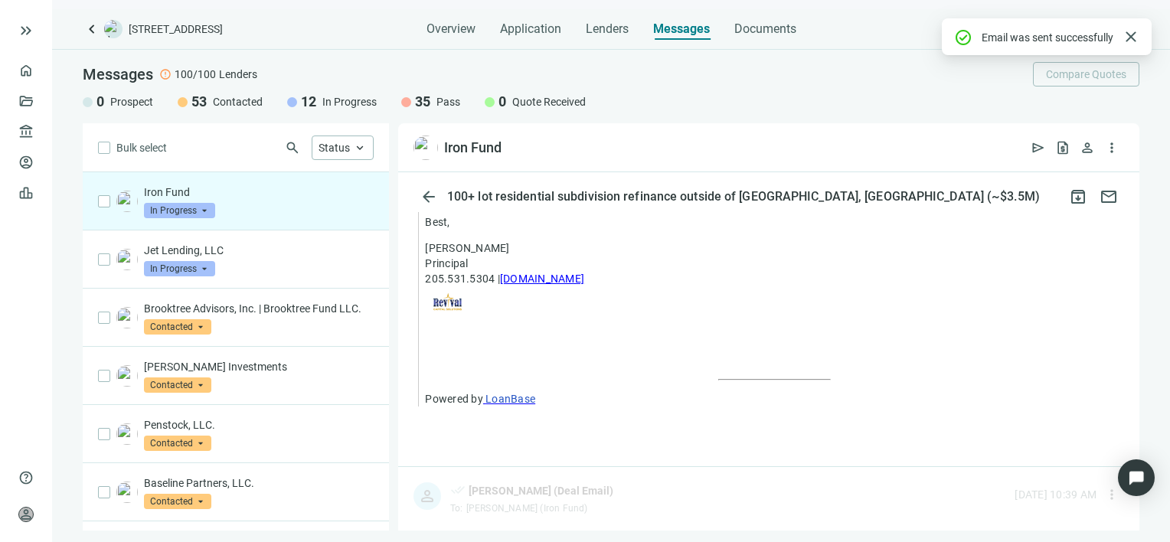
scroll to position [1801, 0]
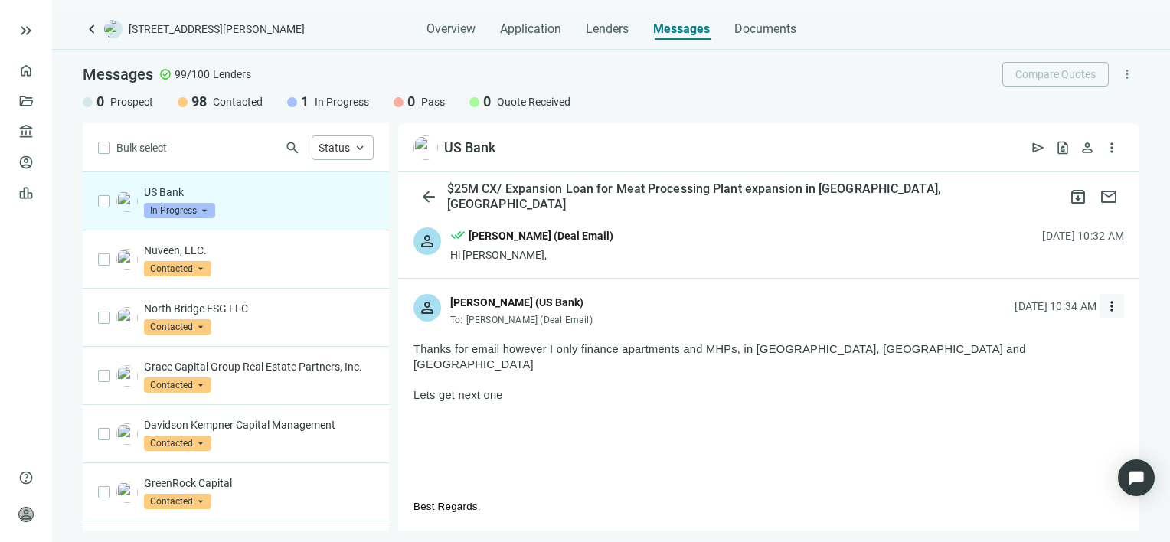
click at [1104, 302] on span "more_vert" at bounding box center [1111, 306] width 15 height 15
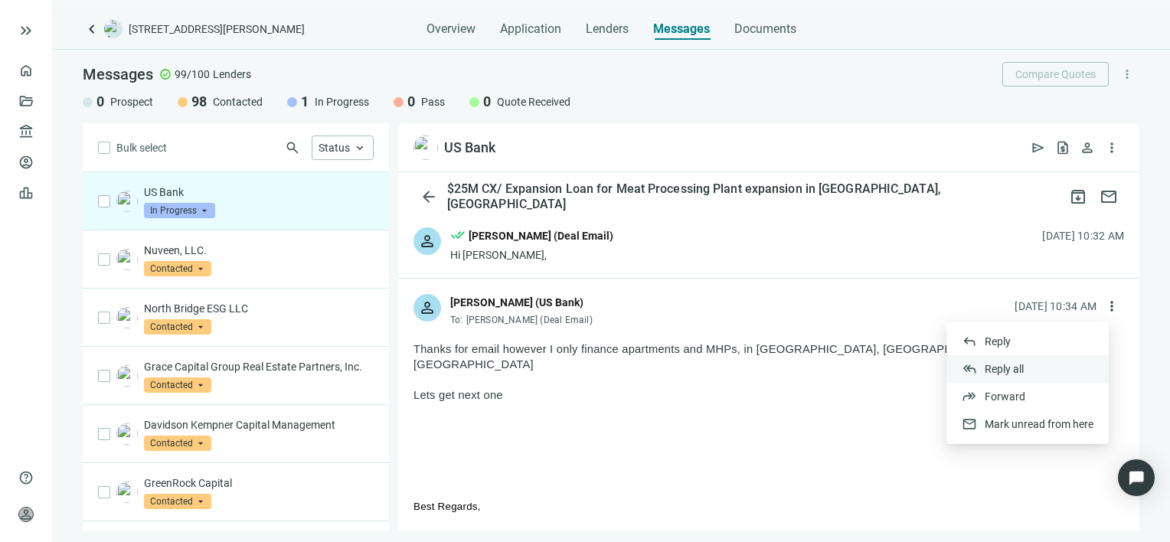
click at [1014, 368] on span "Reply all" at bounding box center [1004, 369] width 39 height 12
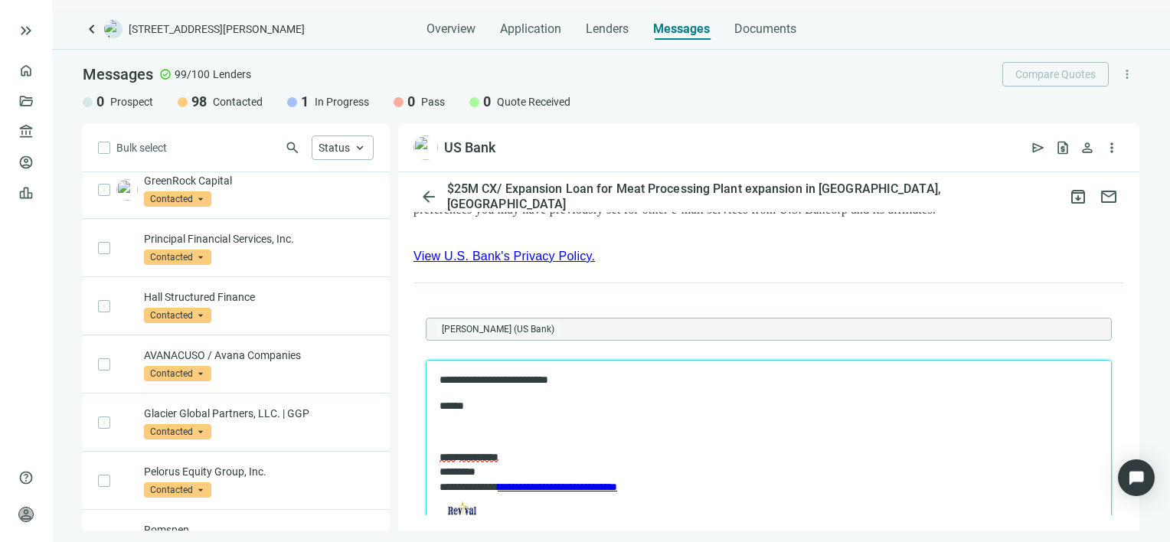
scroll to position [306, 0]
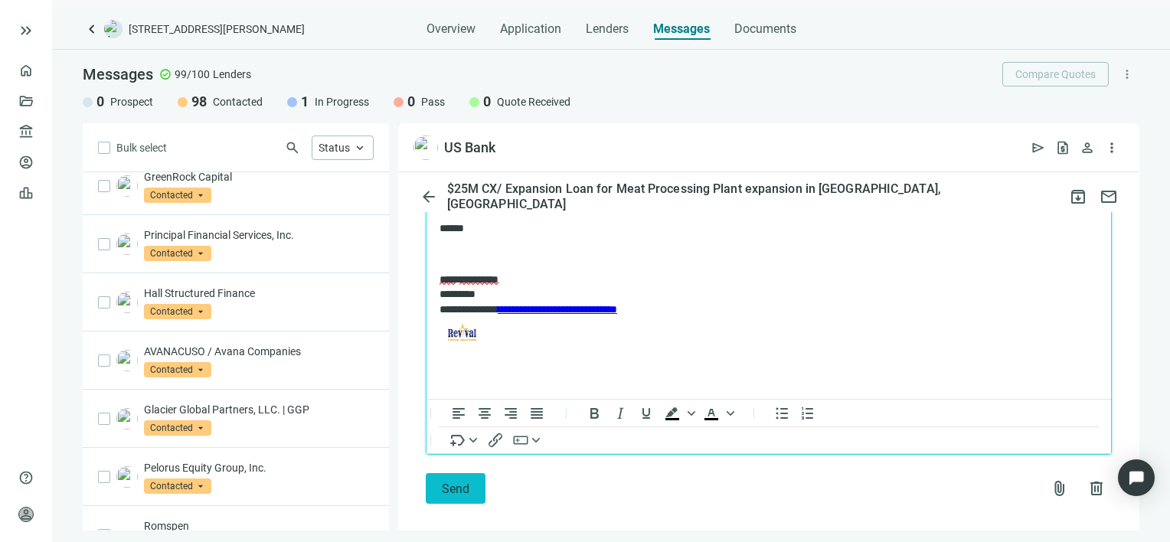
click at [448, 482] on span "Send" at bounding box center [456, 489] width 28 height 15
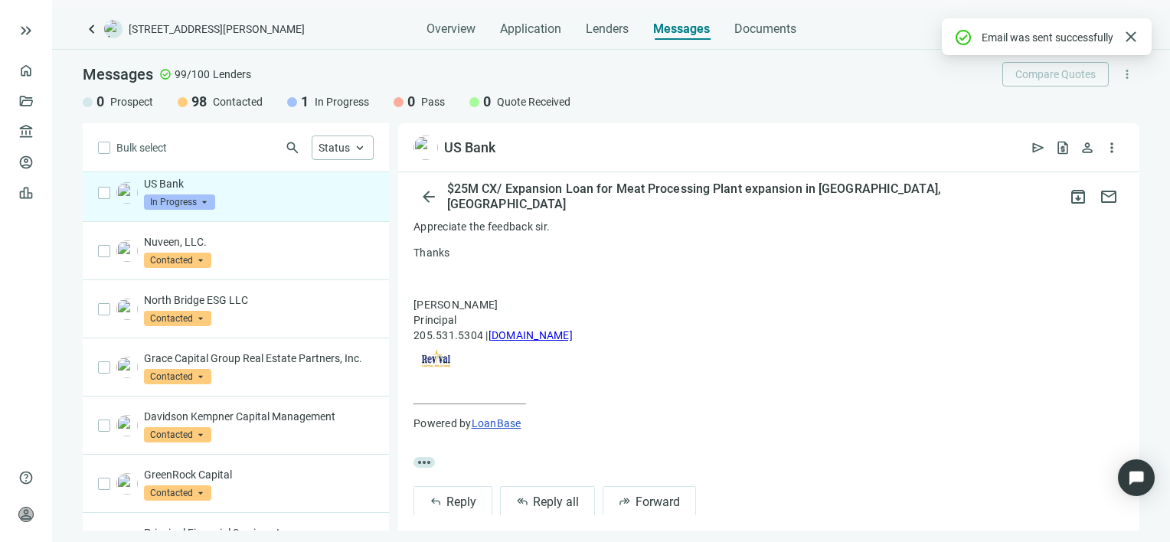
scroll to position [0, 0]
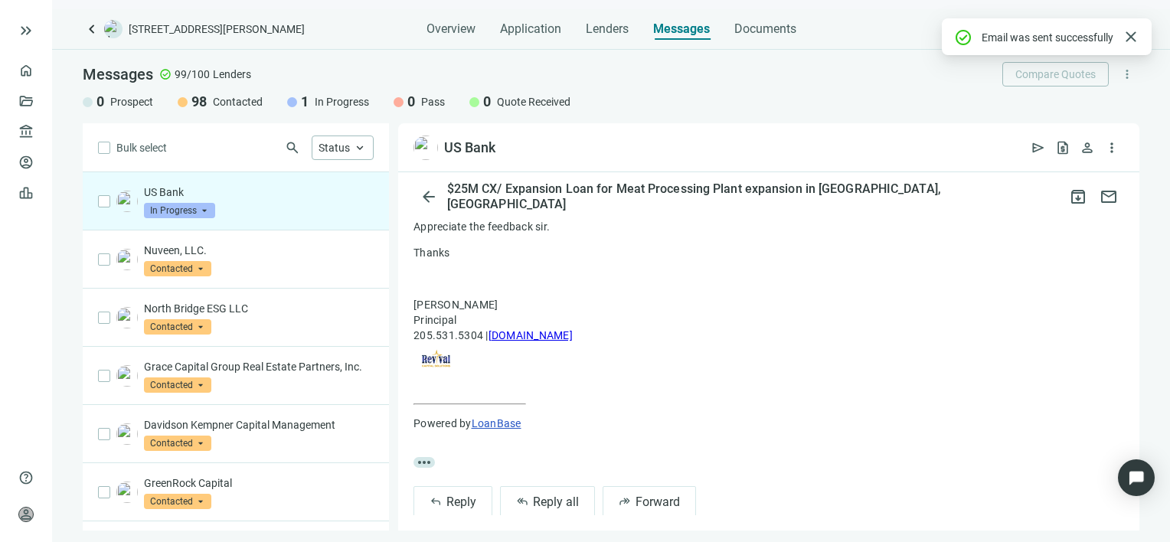
click at [198, 209] on span "In Progress" at bounding box center [179, 210] width 71 height 15
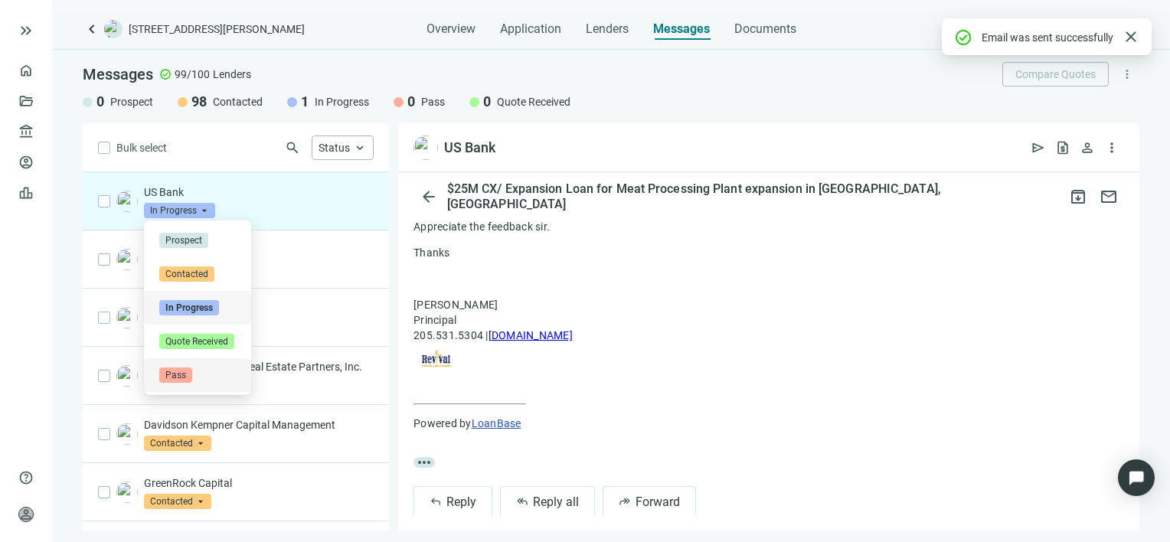
click at [175, 374] on span "Pass" at bounding box center [175, 374] width 33 height 15
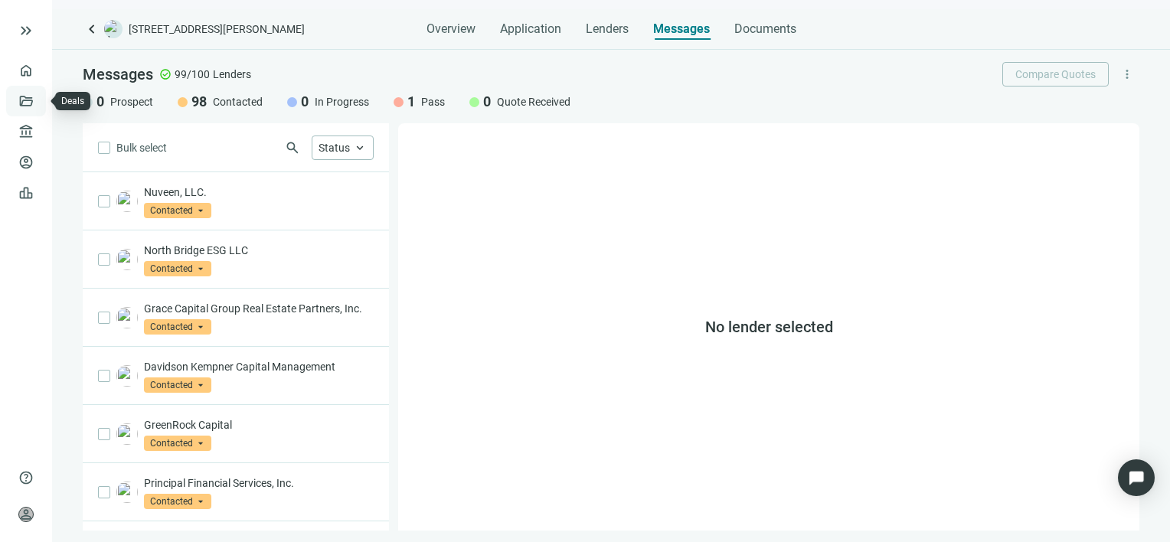
click at [38, 98] on link "Deals" at bounding box center [52, 101] width 28 height 12
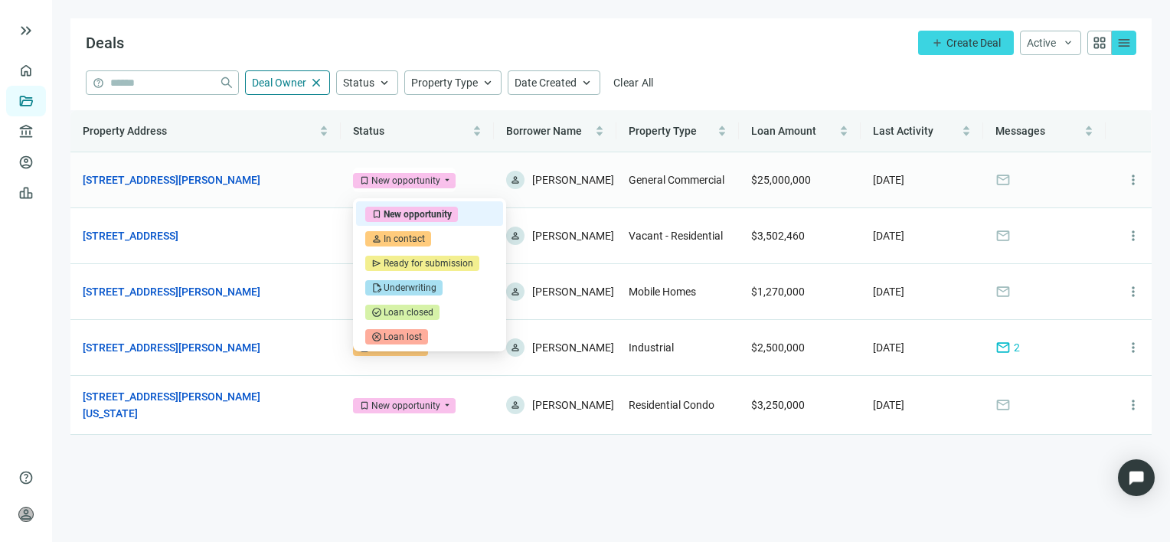
click at [443, 183] on span "bookmark New opportunity" at bounding box center [404, 180] width 103 height 15
click at [402, 239] on div "In contact" at bounding box center [404, 238] width 41 height 15
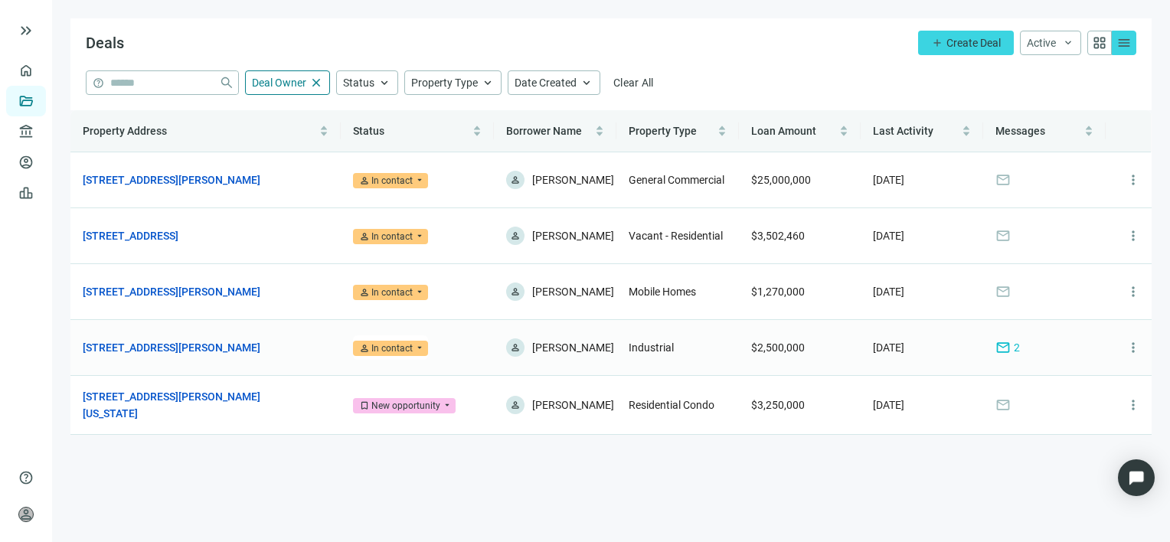
click at [1004, 354] on span "mail" at bounding box center [1002, 347] width 15 height 15
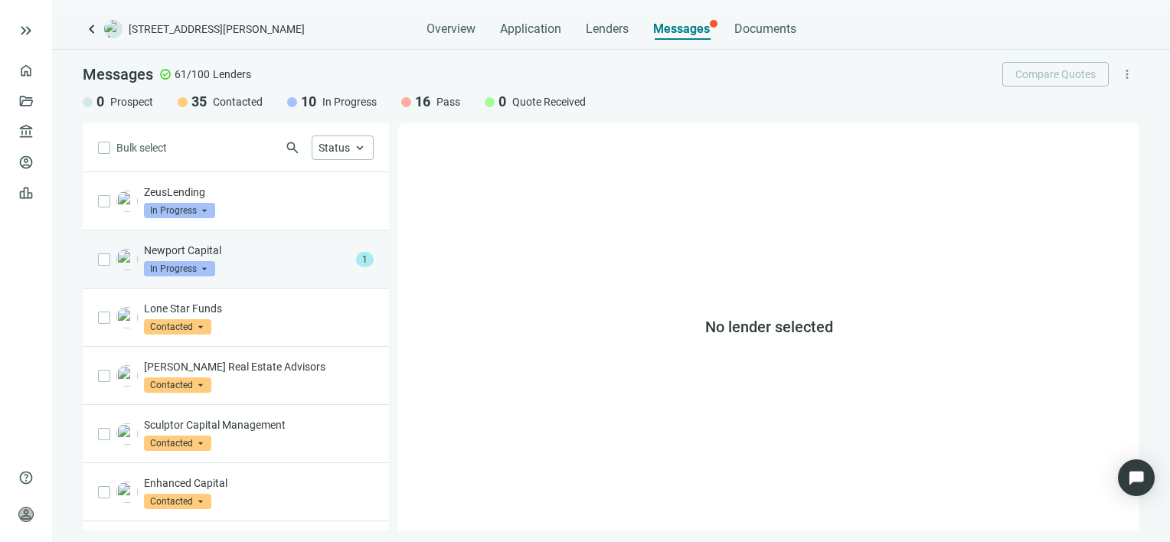
click at [239, 257] on div "Newport Capital In Progress arrow_drop_down" at bounding box center [247, 260] width 206 height 34
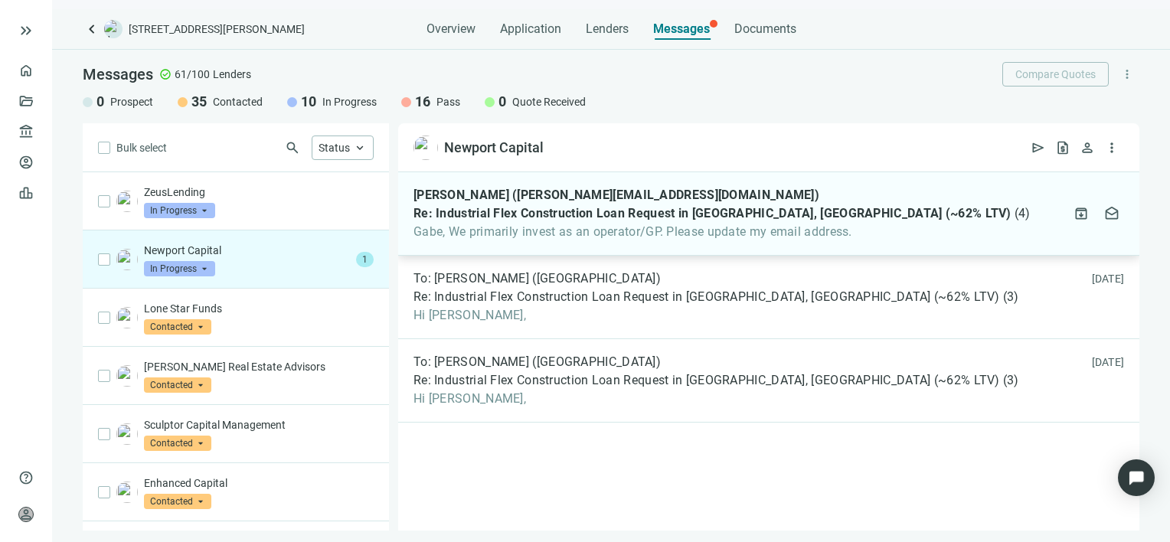
click at [552, 235] on span "Gabe, We primarily invest as an operator/GP. Please update my email address." at bounding box center [721, 231] width 617 height 15
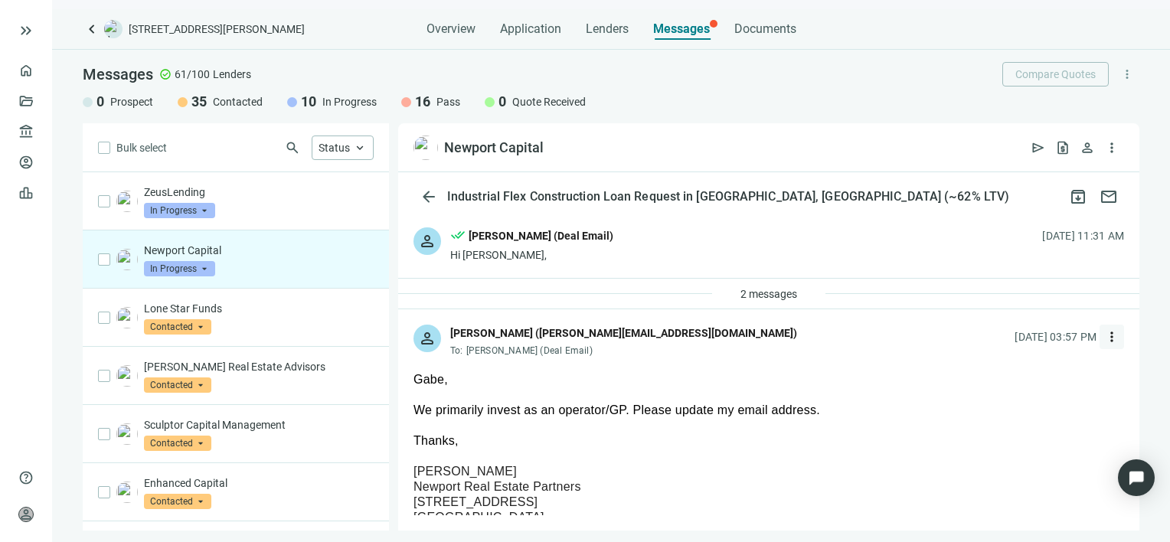
click at [1104, 337] on span "more_vert" at bounding box center [1111, 336] width 15 height 15
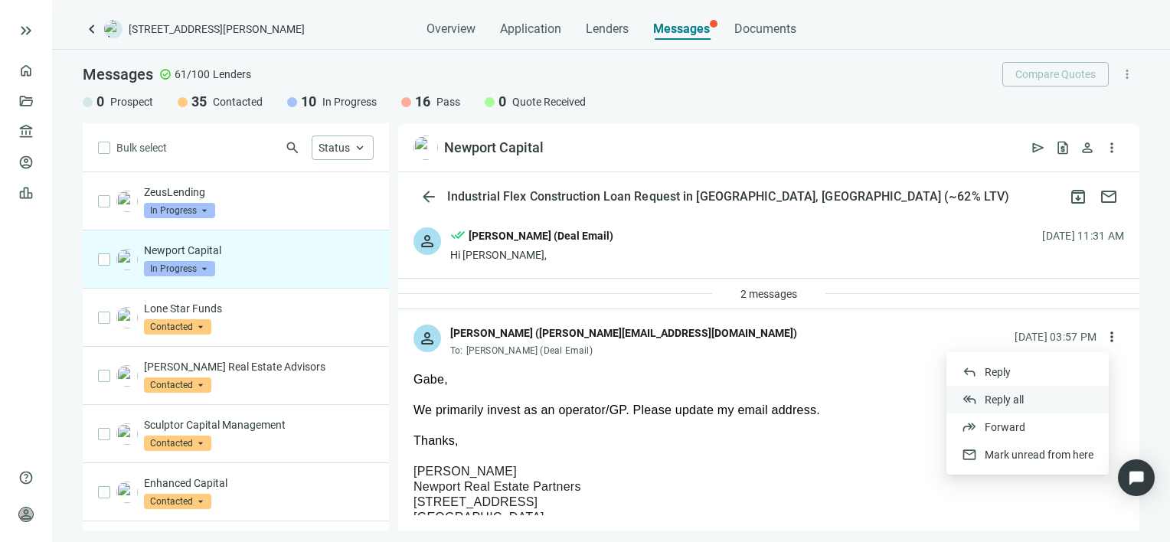
click at [998, 401] on span "Reply all" at bounding box center [1004, 400] width 39 height 12
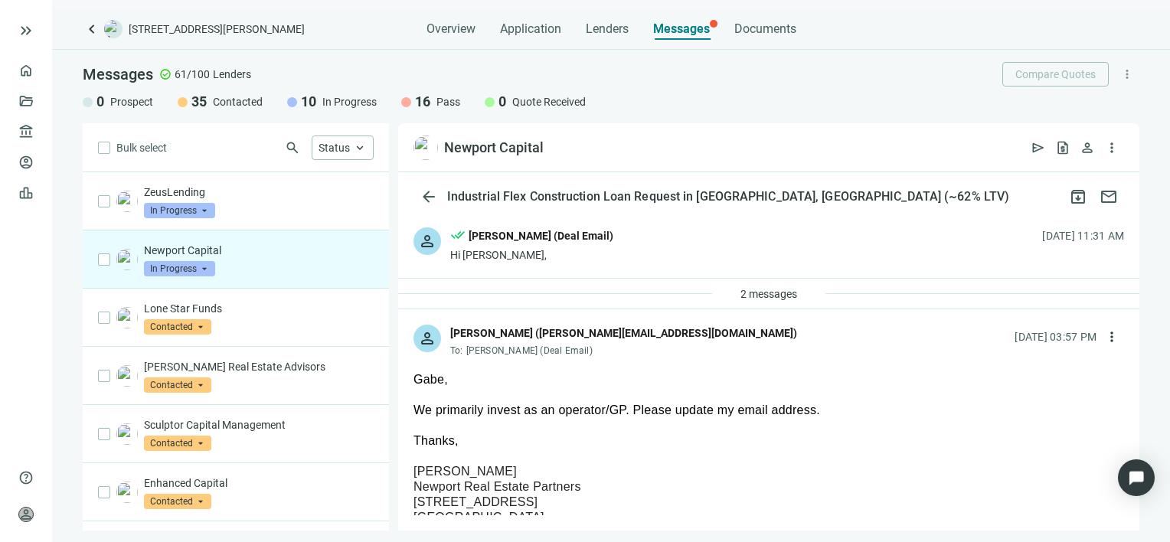
type textarea "**********"
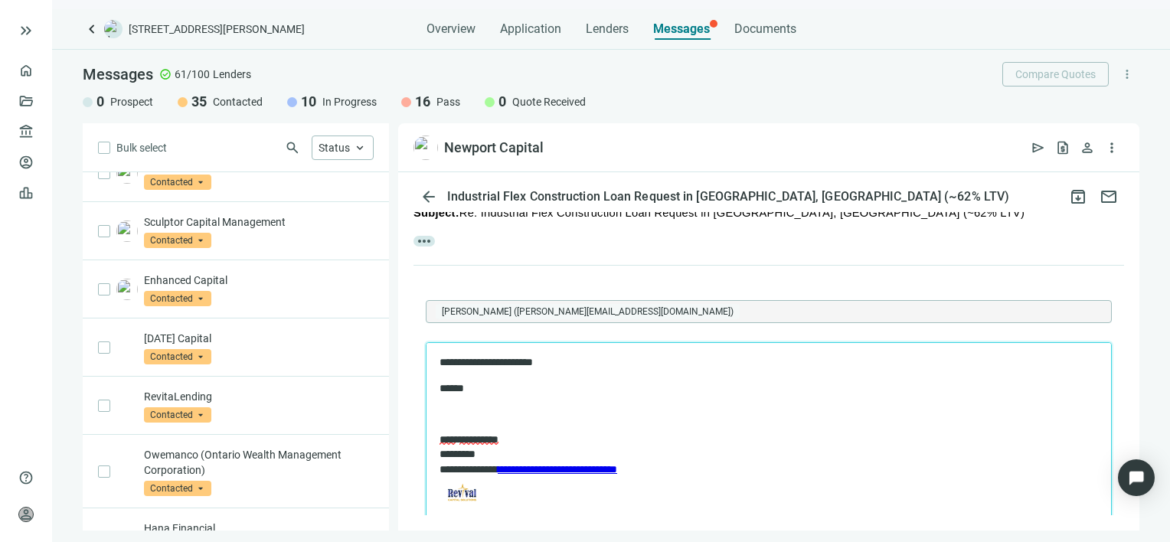
scroll to position [230, 0]
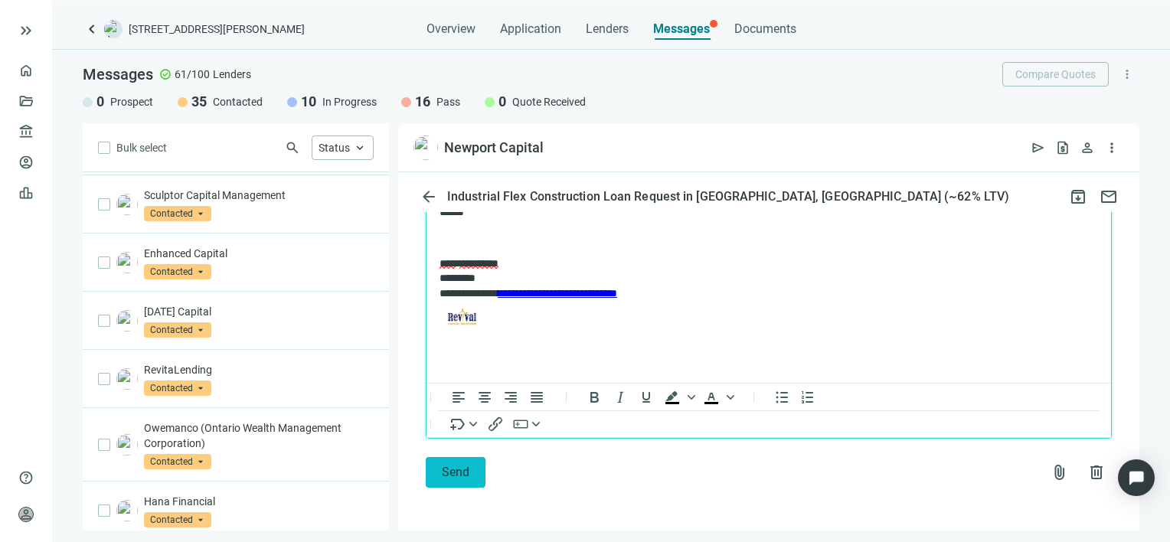
click at [459, 475] on span "Send" at bounding box center [456, 472] width 28 height 15
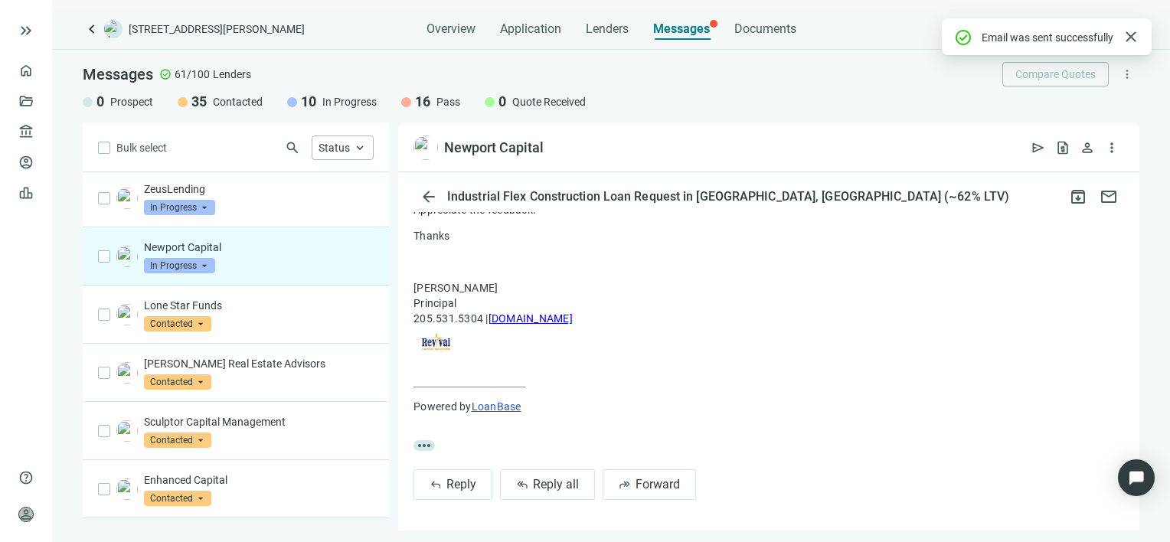
scroll to position [0, 0]
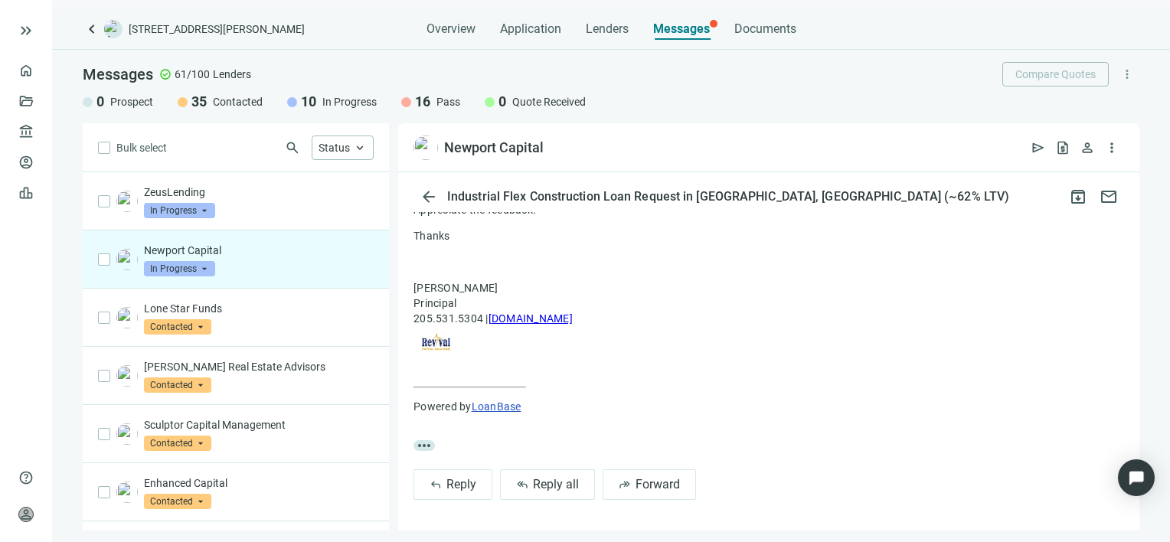
click at [207, 269] on span "In Progress" at bounding box center [179, 268] width 71 height 15
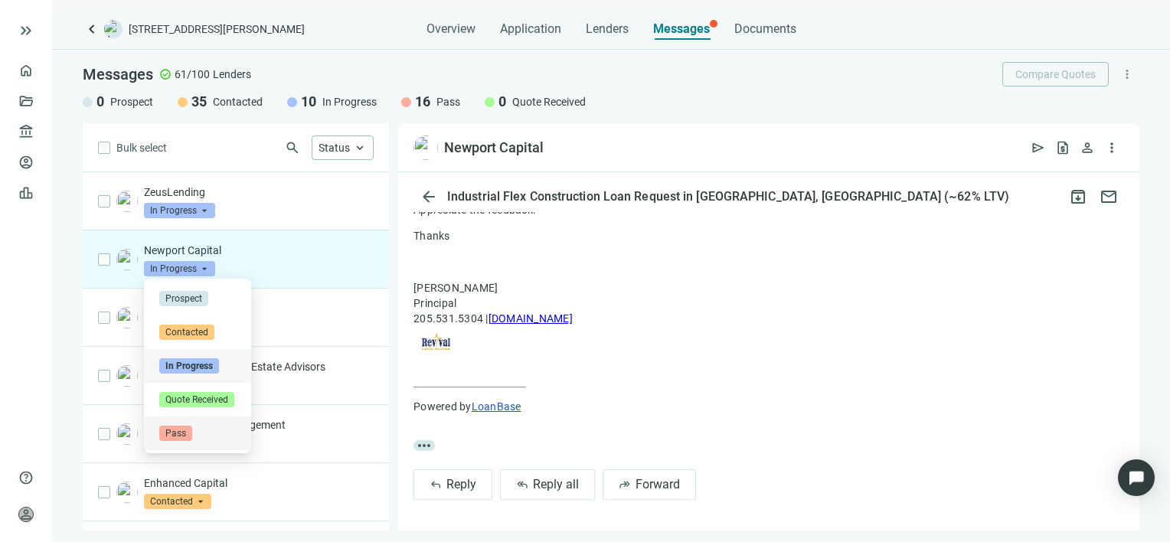
click at [175, 435] on span "Pass" at bounding box center [175, 433] width 33 height 15
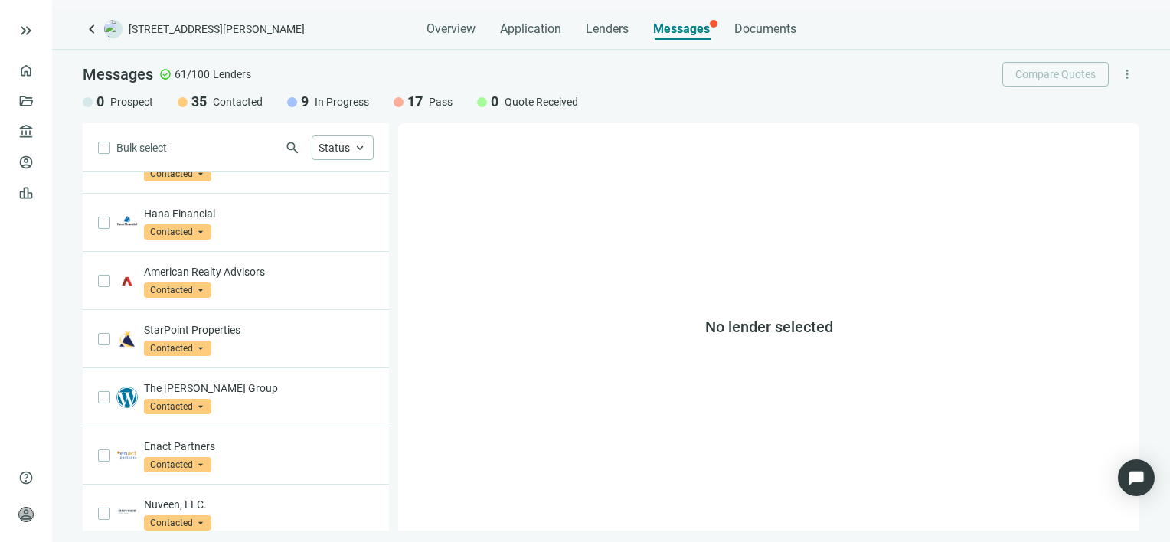
scroll to position [867, 0]
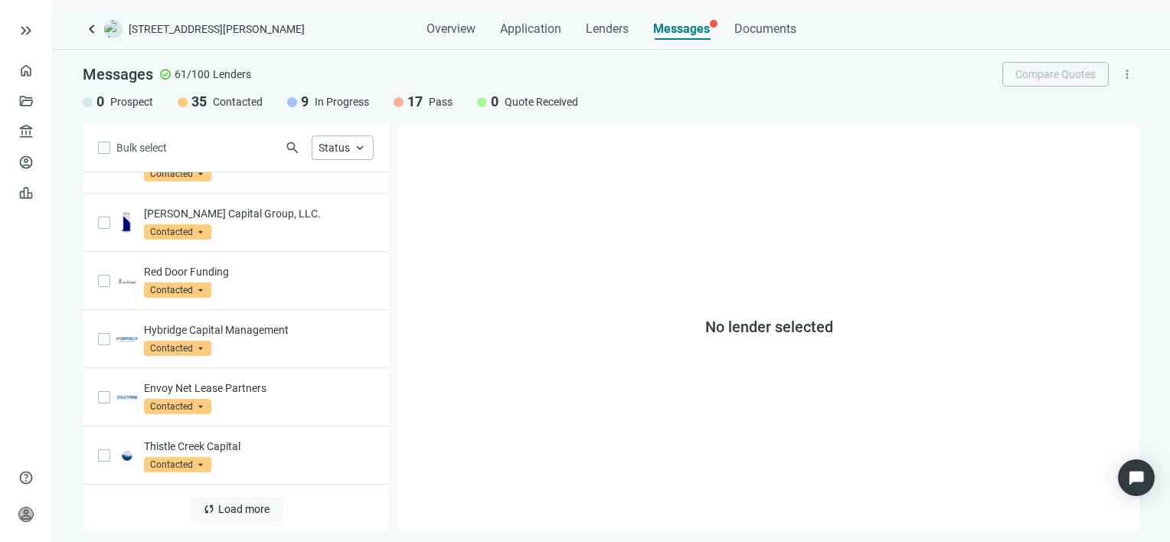
click at [241, 505] on span "Load more" at bounding box center [243, 509] width 51 height 12
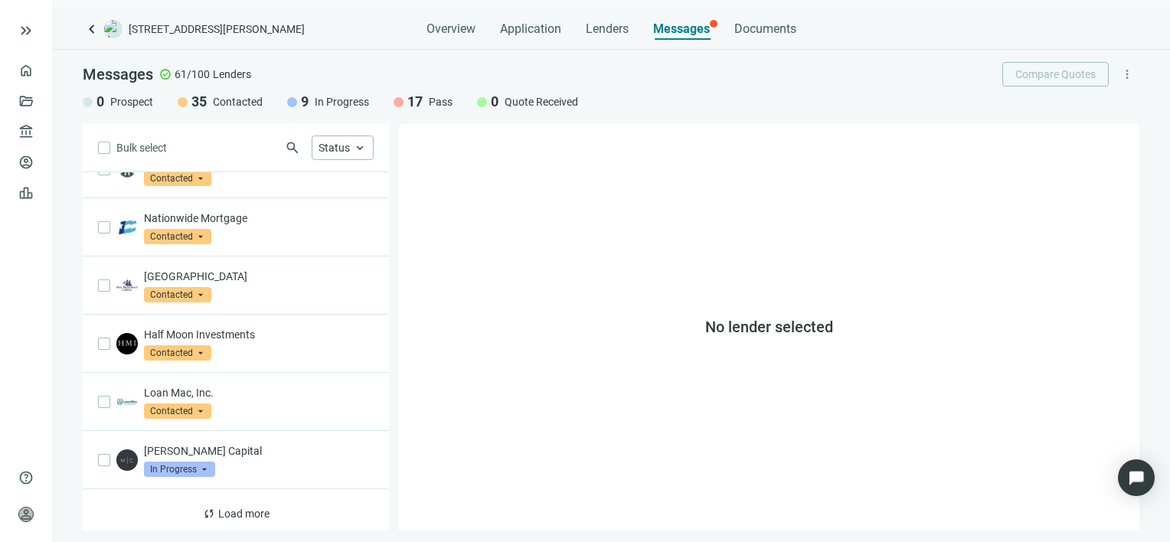
scroll to position [2027, 0]
click at [242, 506] on span "Load more" at bounding box center [243, 512] width 51 height 12
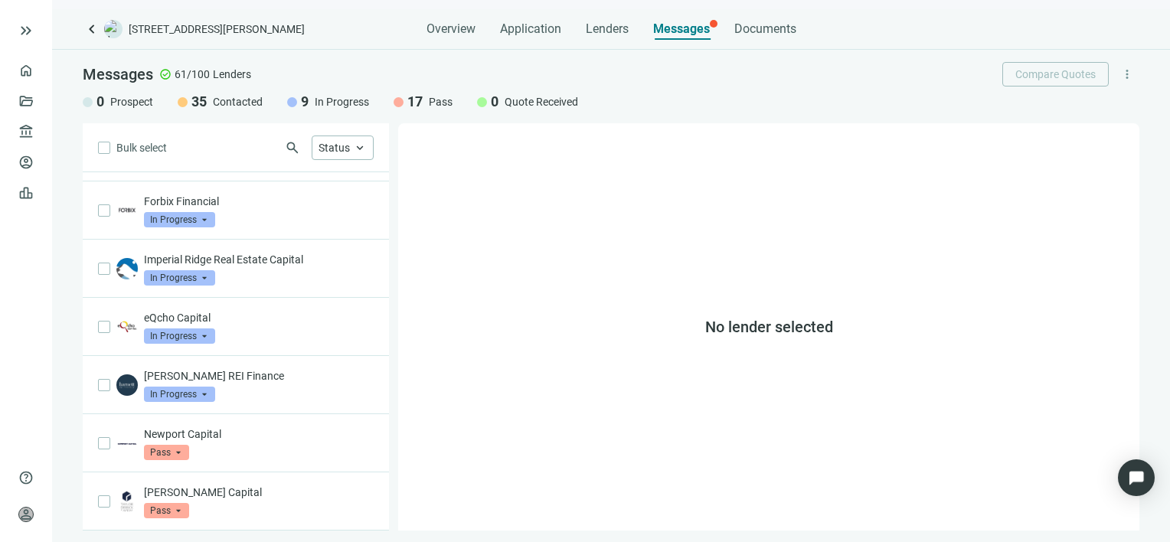
scroll to position [2487, 0]
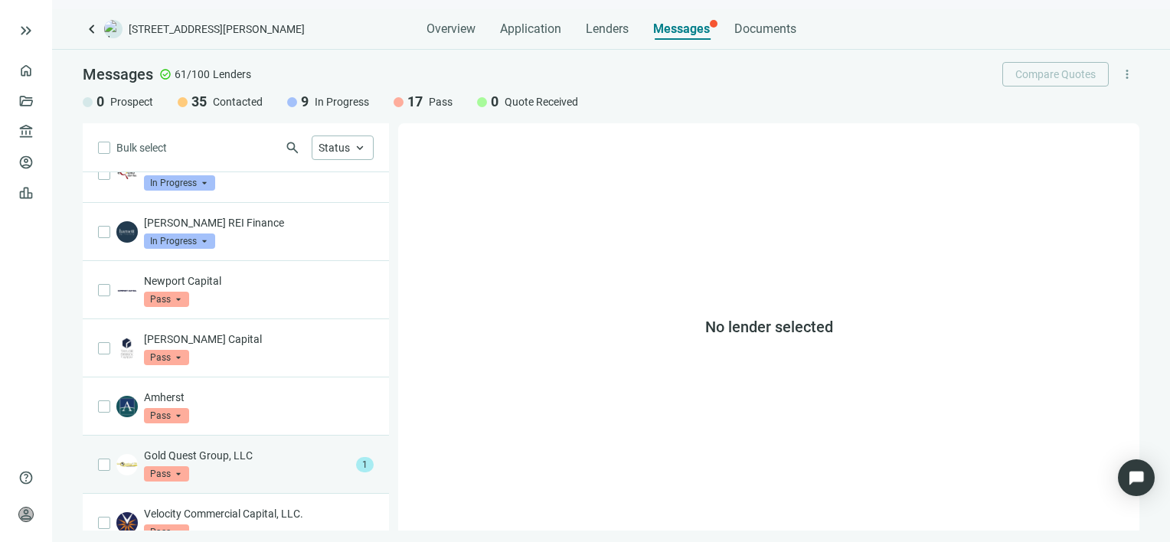
click at [238, 455] on p "Gold Quest Group, LLC" at bounding box center [247, 455] width 206 height 15
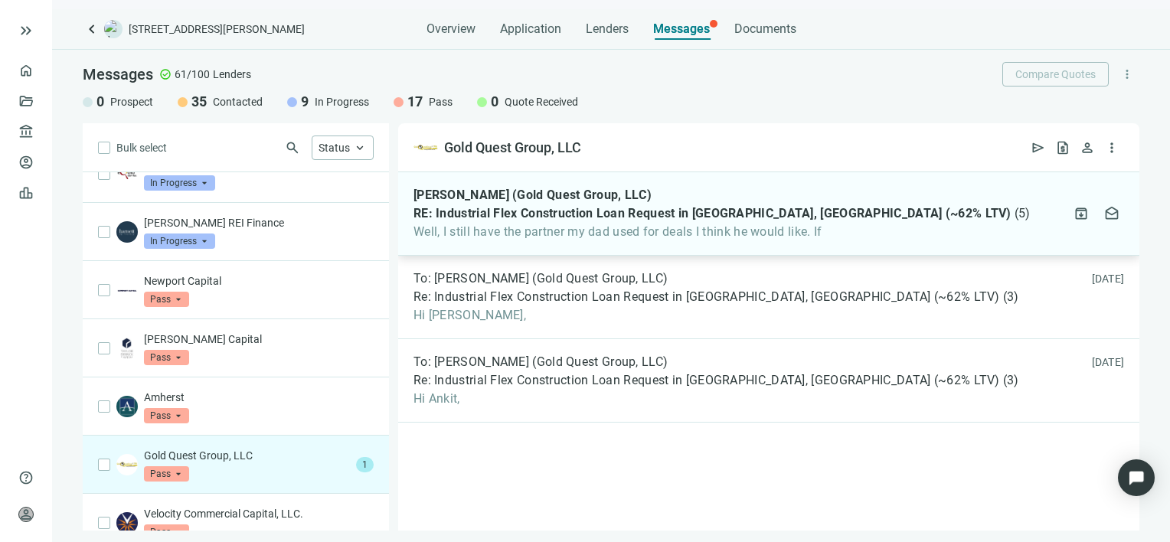
click at [518, 233] on span "Well, I still have the partner my dad used for deals I think he would like. If" at bounding box center [721, 231] width 617 height 15
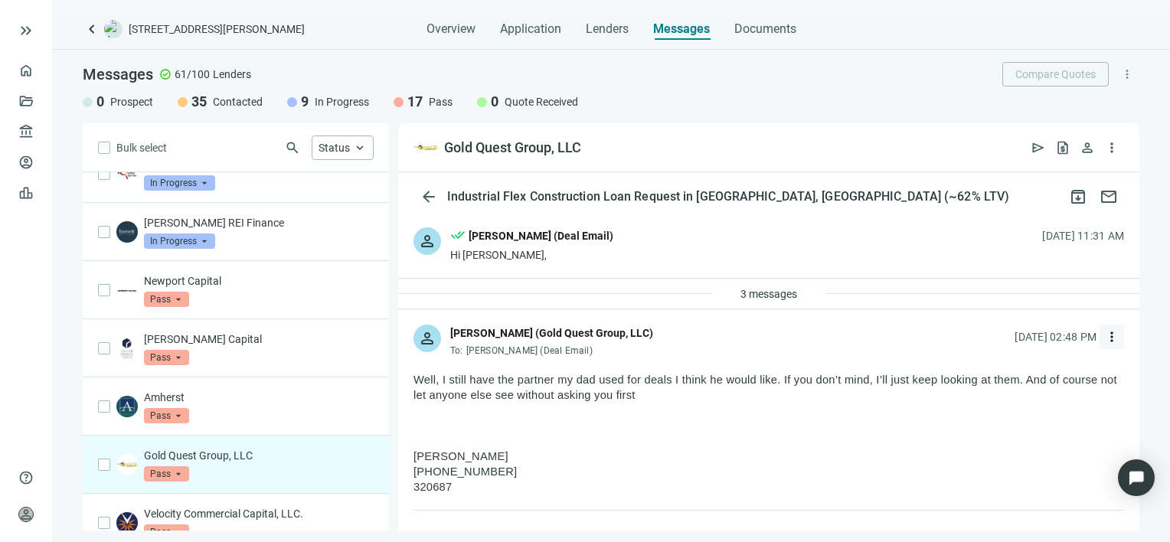
click at [1104, 335] on span "more_vert" at bounding box center [1111, 336] width 15 height 15
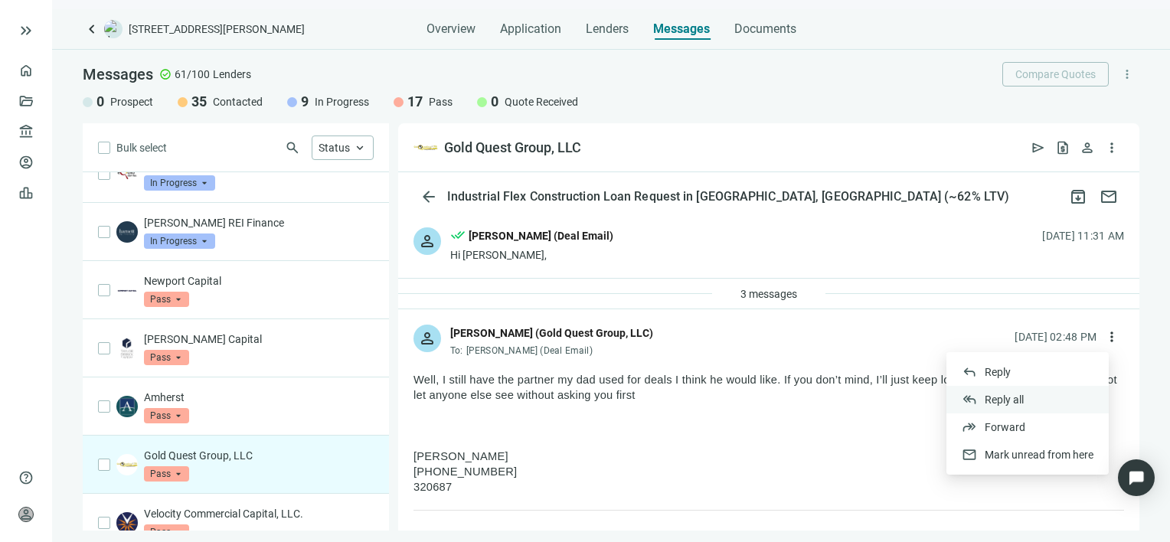
click at [998, 399] on span "Reply all" at bounding box center [1004, 400] width 39 height 12
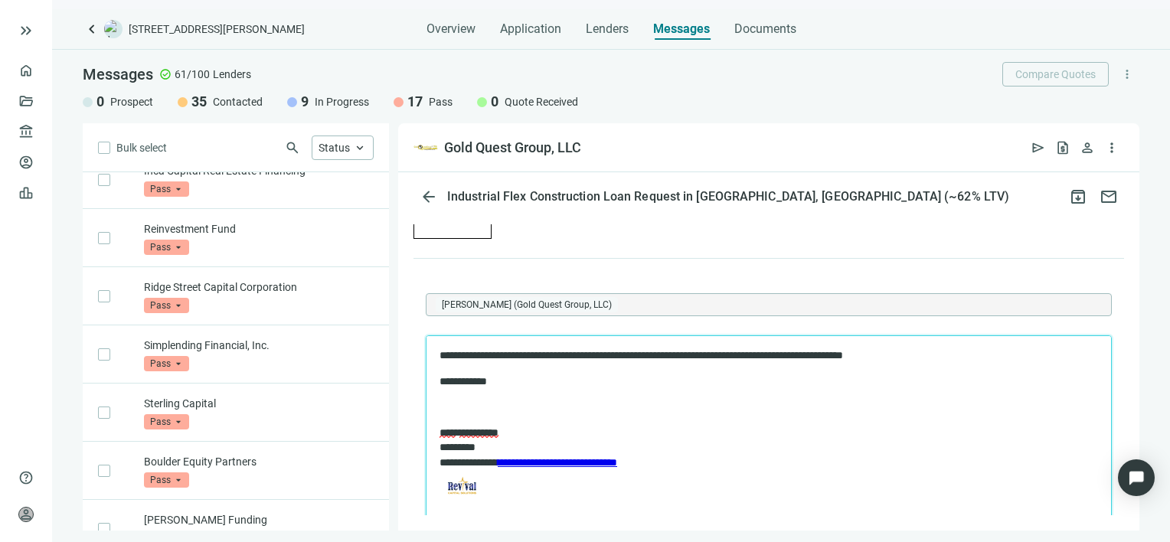
scroll to position [2418, 0]
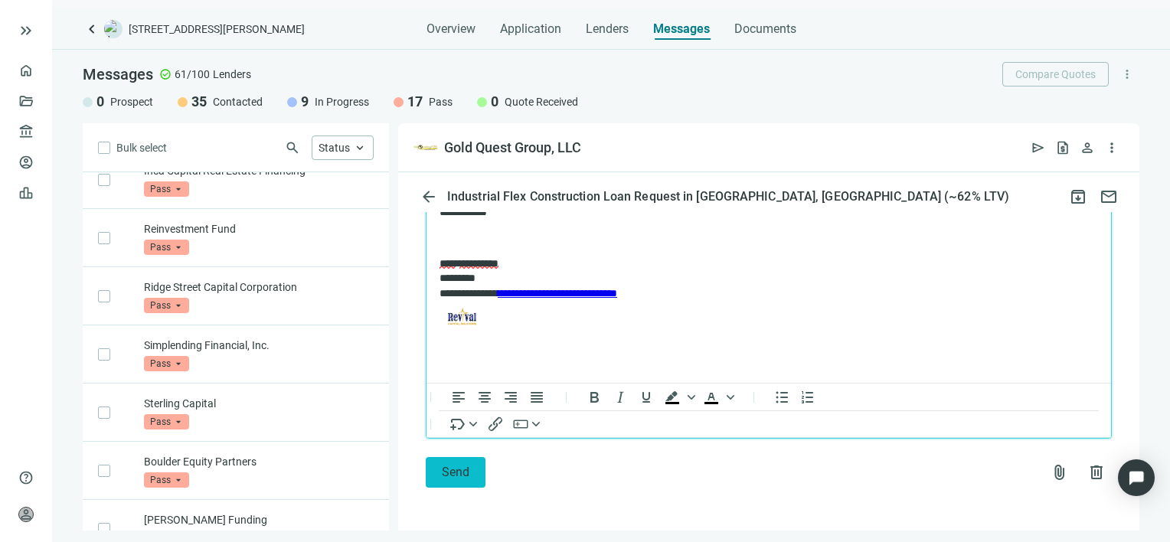
click at [457, 479] on span "Send" at bounding box center [456, 472] width 28 height 15
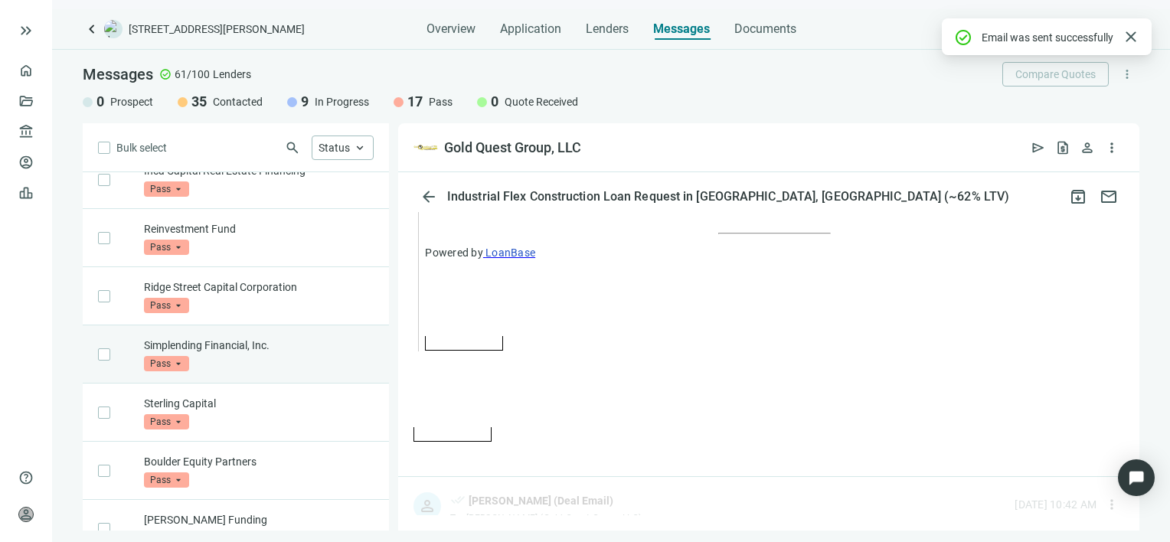
scroll to position [2395, 0]
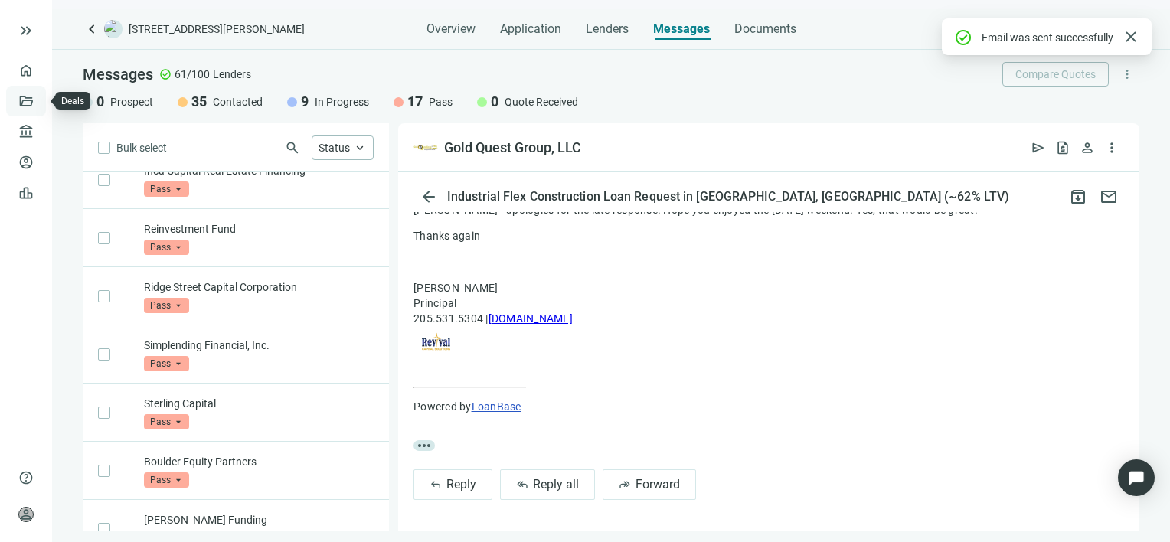
click at [38, 101] on link "Deals" at bounding box center [52, 101] width 28 height 12
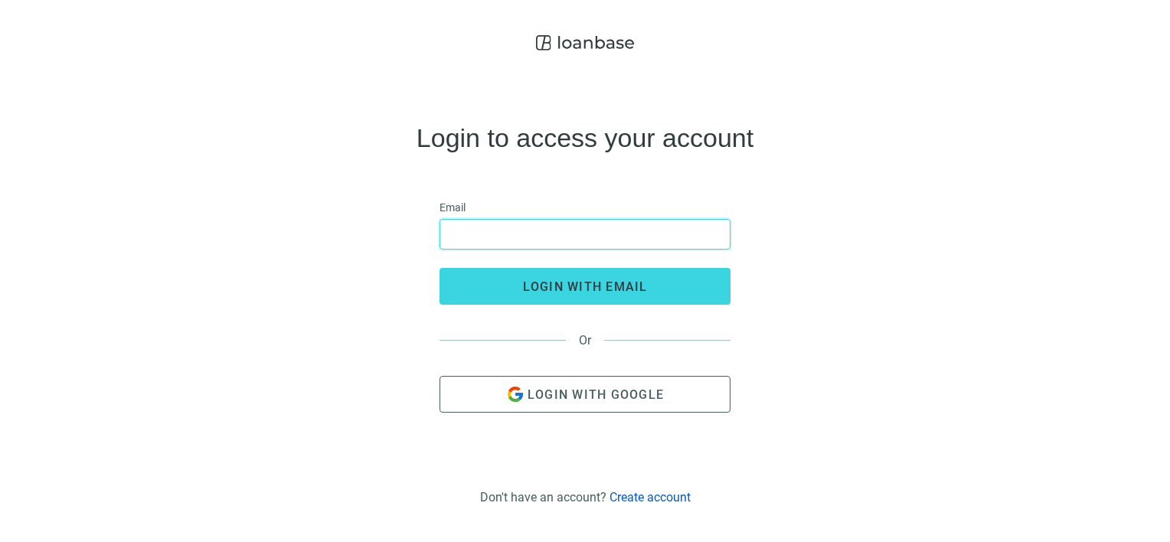
click at [617, 242] on input "email" at bounding box center [584, 234] width 271 height 29
type input "**********"
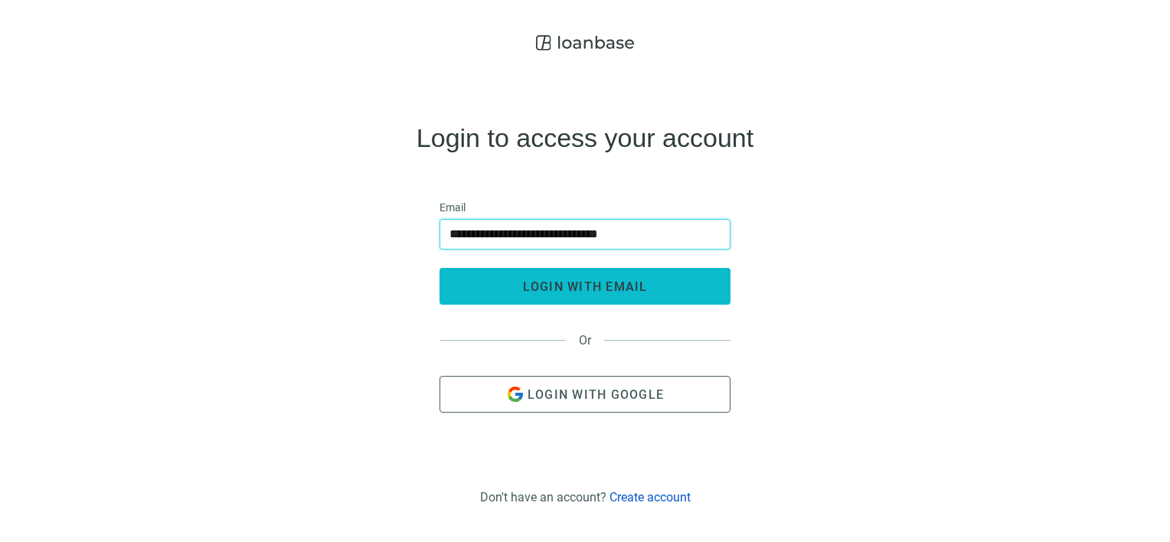
click at [594, 288] on span "login with email" at bounding box center [585, 286] width 125 height 15
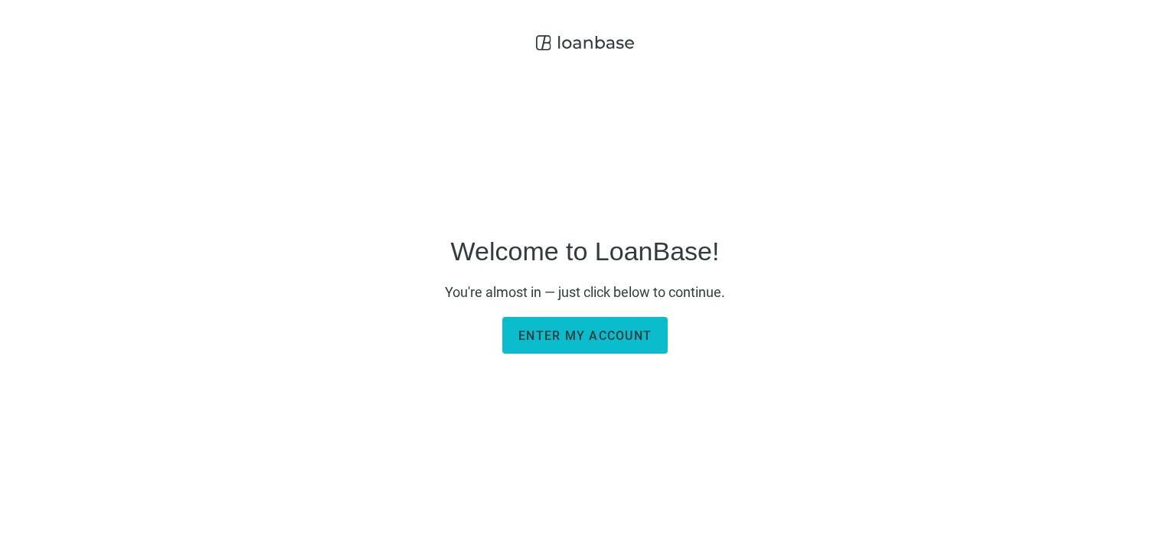
click at [594, 338] on span "Enter my account" at bounding box center [584, 335] width 133 height 15
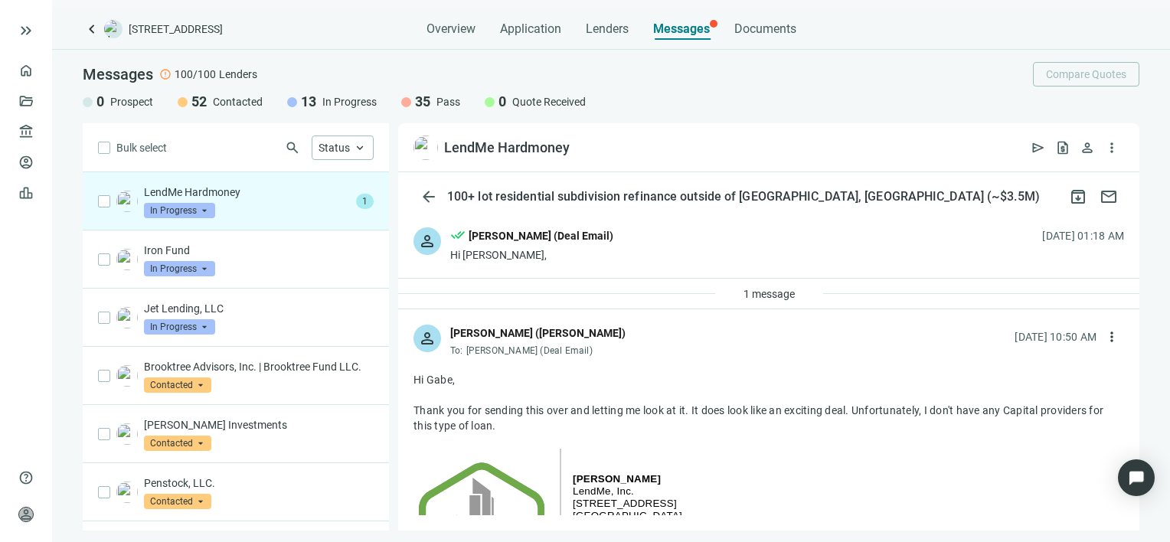
click at [272, 198] on p "LendMe Hardmoney" at bounding box center [247, 192] width 206 height 15
click at [1104, 341] on span "more_vert" at bounding box center [1111, 336] width 15 height 15
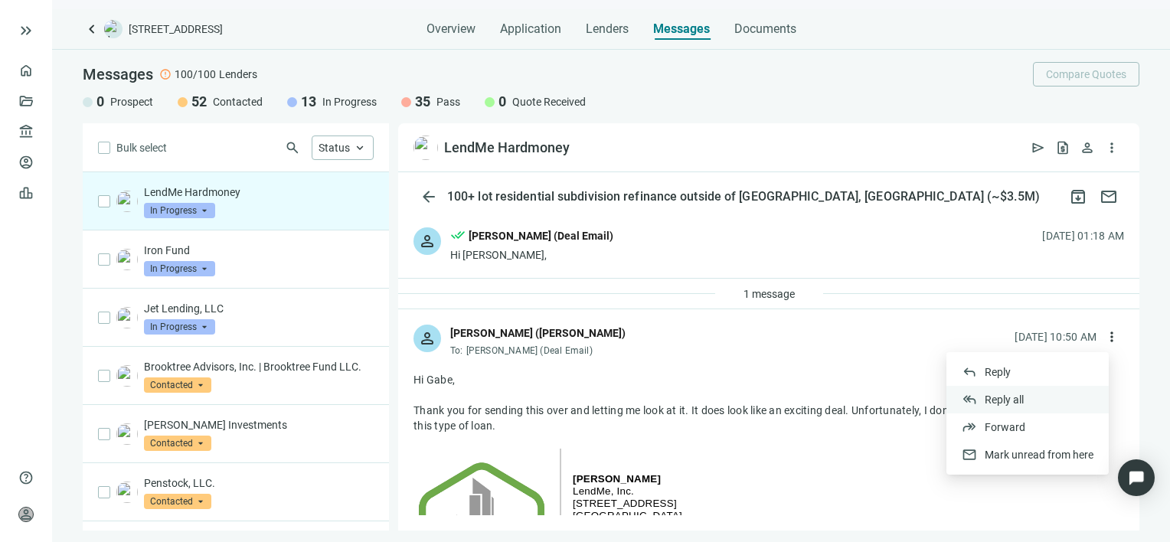
click at [1008, 396] on span "Reply all" at bounding box center [1004, 400] width 39 height 12
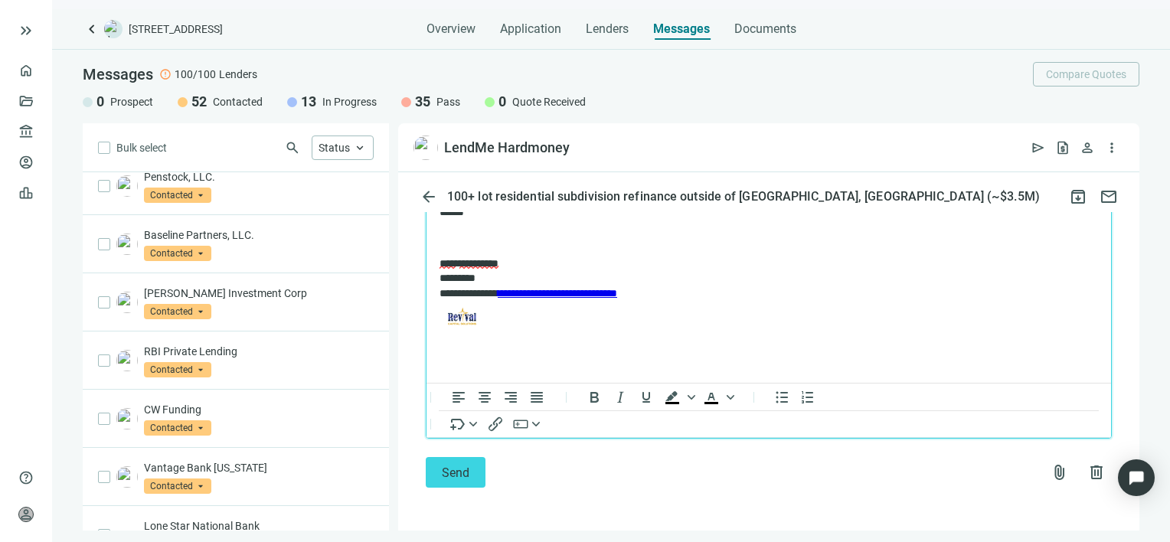
scroll to position [979, 0]
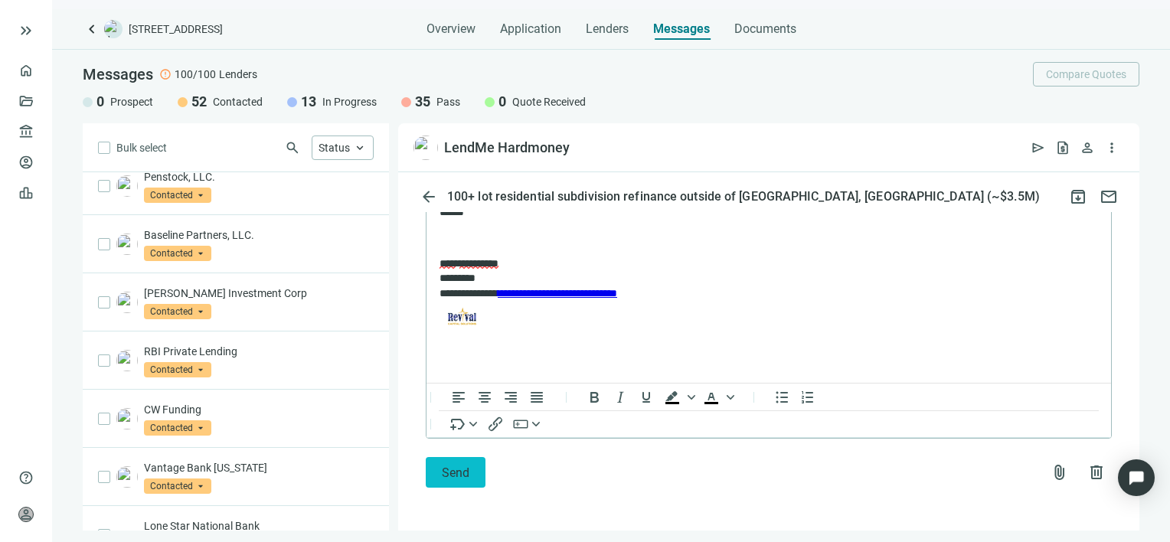
click at [460, 475] on span "Send" at bounding box center [456, 472] width 28 height 15
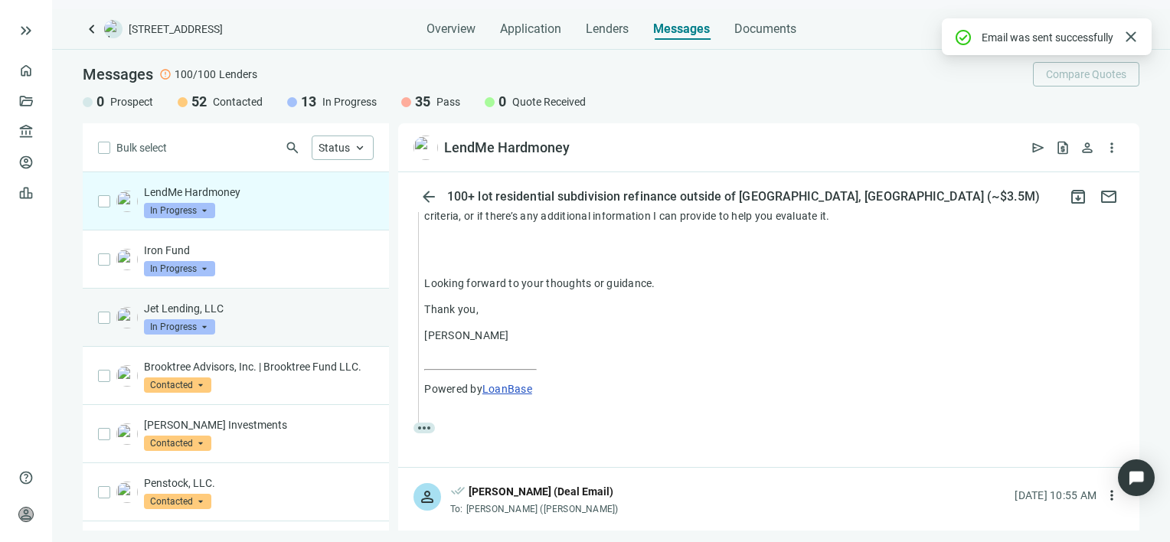
scroll to position [955, 0]
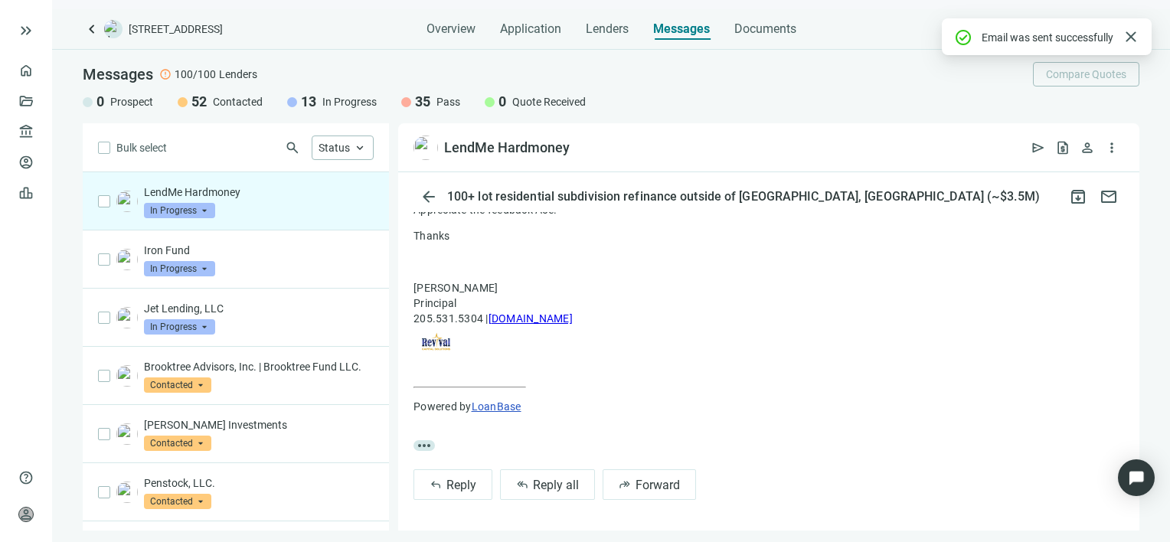
click at [204, 209] on span "In Progress" at bounding box center [179, 210] width 71 height 15
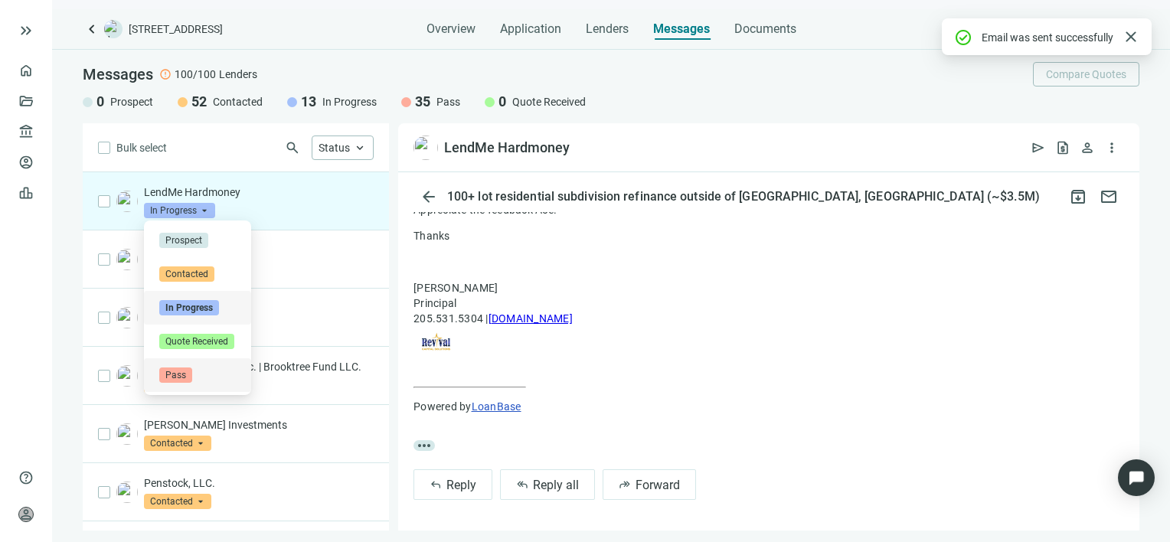
click at [178, 376] on span "Pass" at bounding box center [175, 374] width 33 height 15
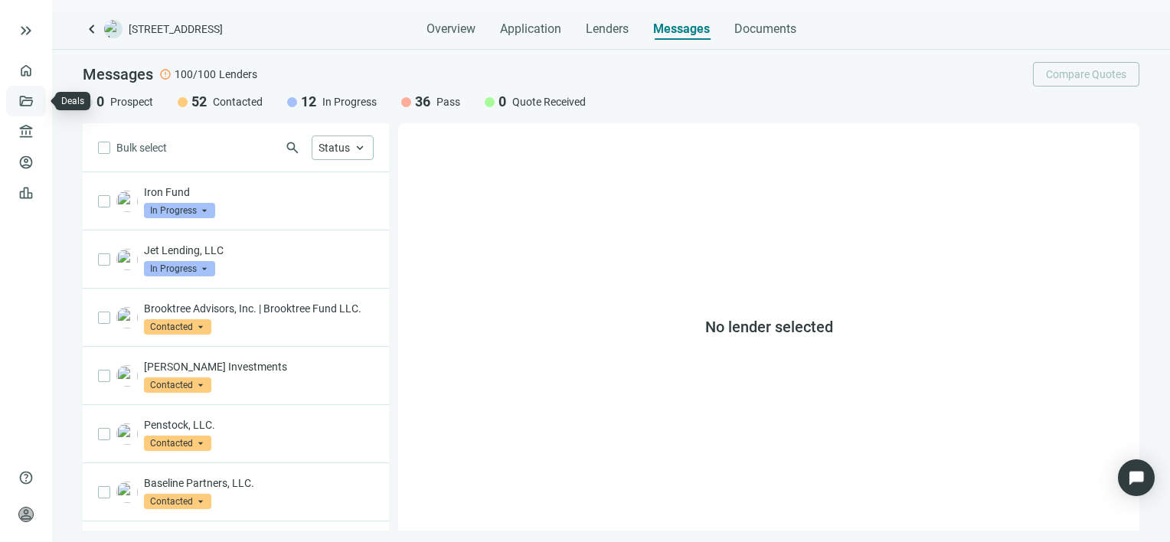
click at [38, 100] on link "Deals" at bounding box center [52, 101] width 28 height 12
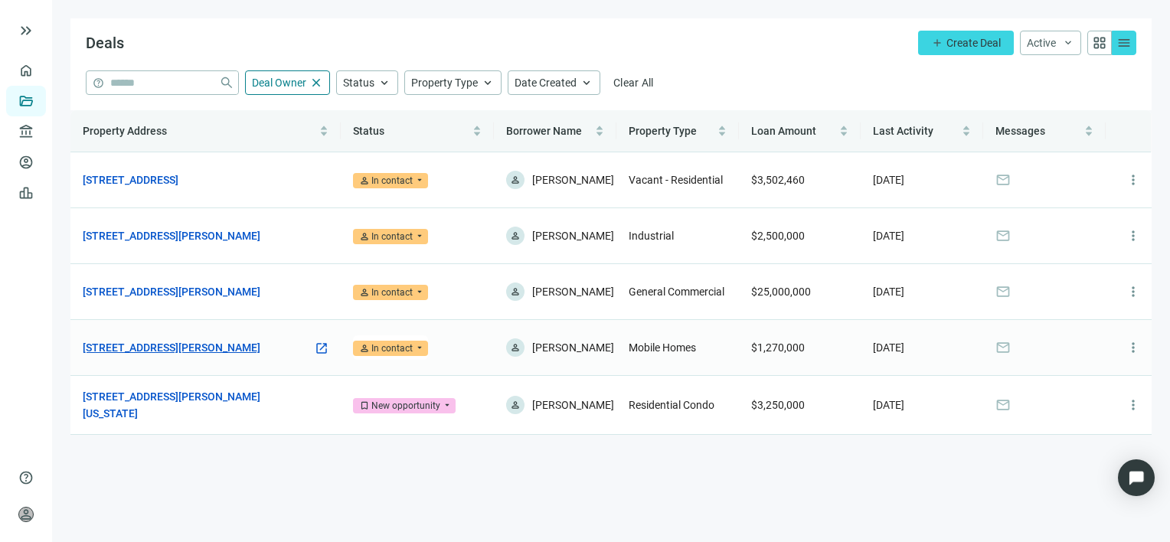
click at [162, 352] on link "[STREET_ADDRESS][PERSON_NAME]" at bounding box center [172, 347] width 178 height 17
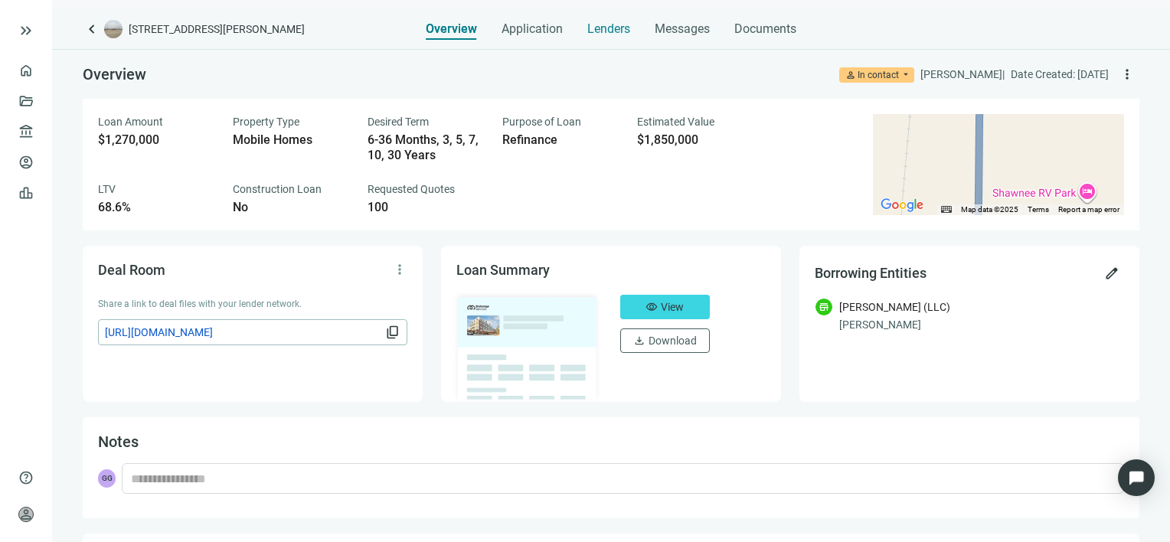
click at [606, 31] on span "Lenders" at bounding box center [608, 28] width 43 height 15
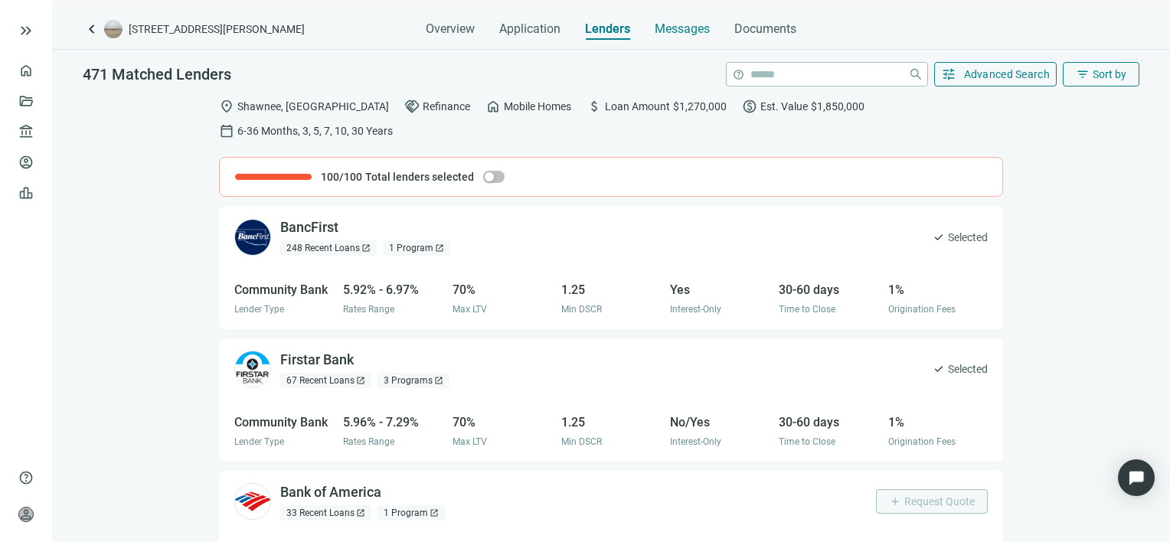
click at [694, 25] on span "Messages" at bounding box center [682, 28] width 55 height 15
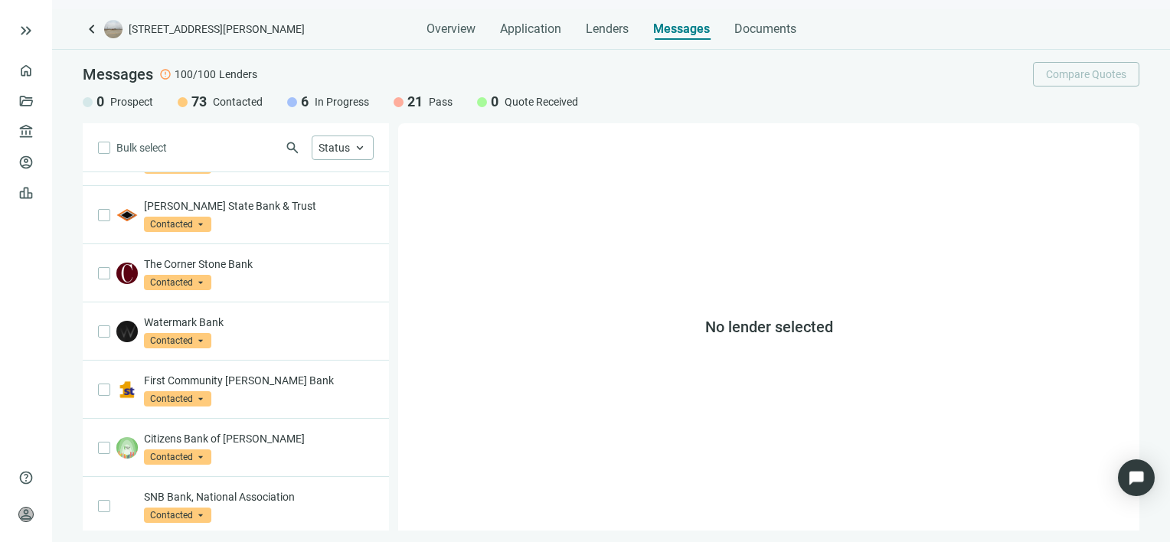
scroll to position [230, 0]
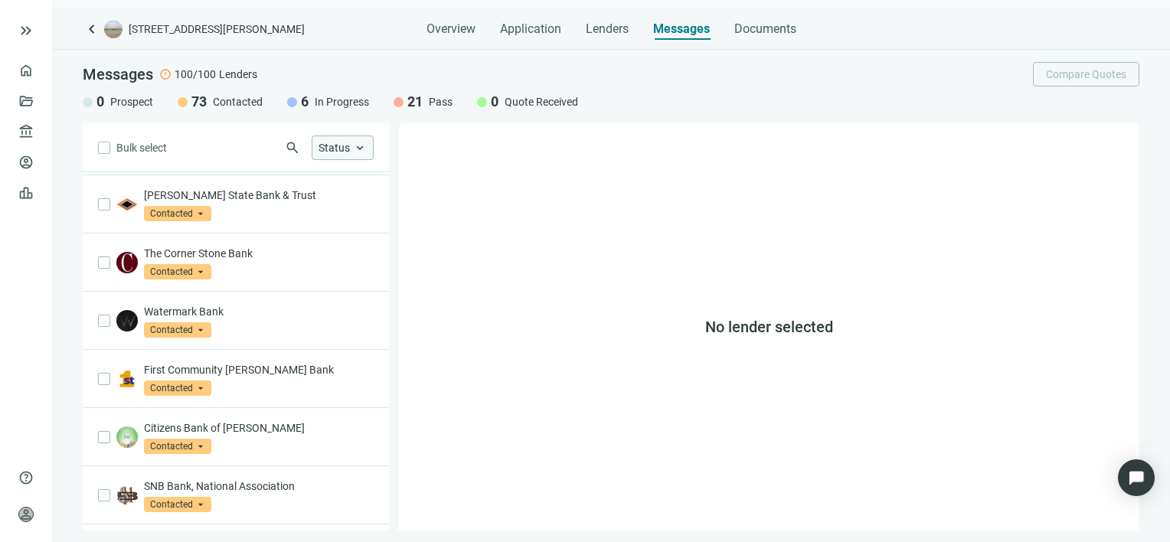
click at [361, 149] on span "keyboard_arrow_up" at bounding box center [360, 148] width 14 height 14
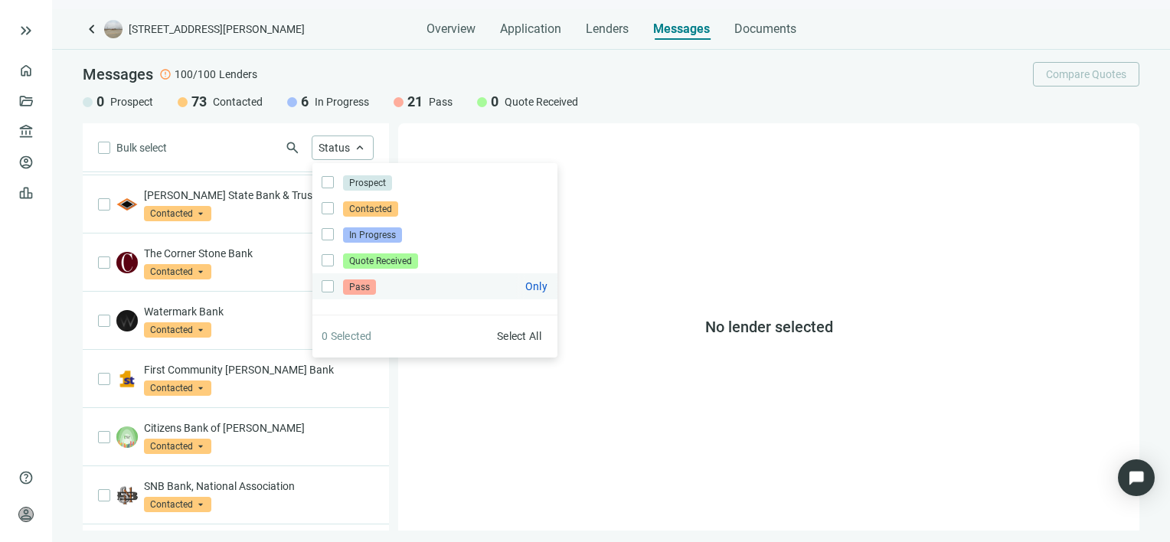
click at [361, 289] on span "Pass" at bounding box center [359, 286] width 33 height 15
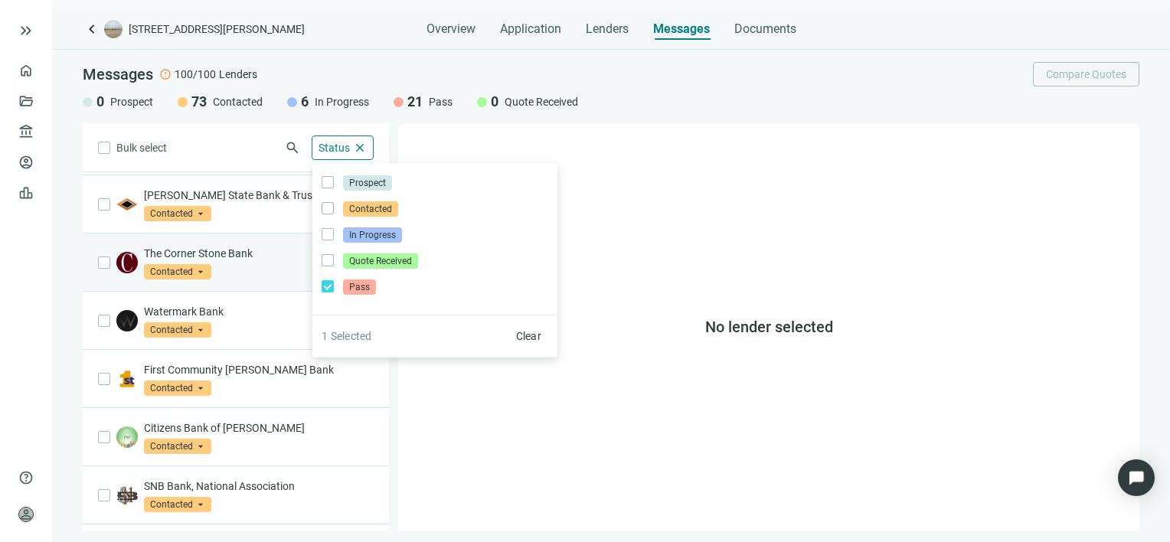
click at [279, 260] on div "Bulk select search Status close Prospect Only Contacted Only In Progress Only Q…" at bounding box center [236, 326] width 306 height 407
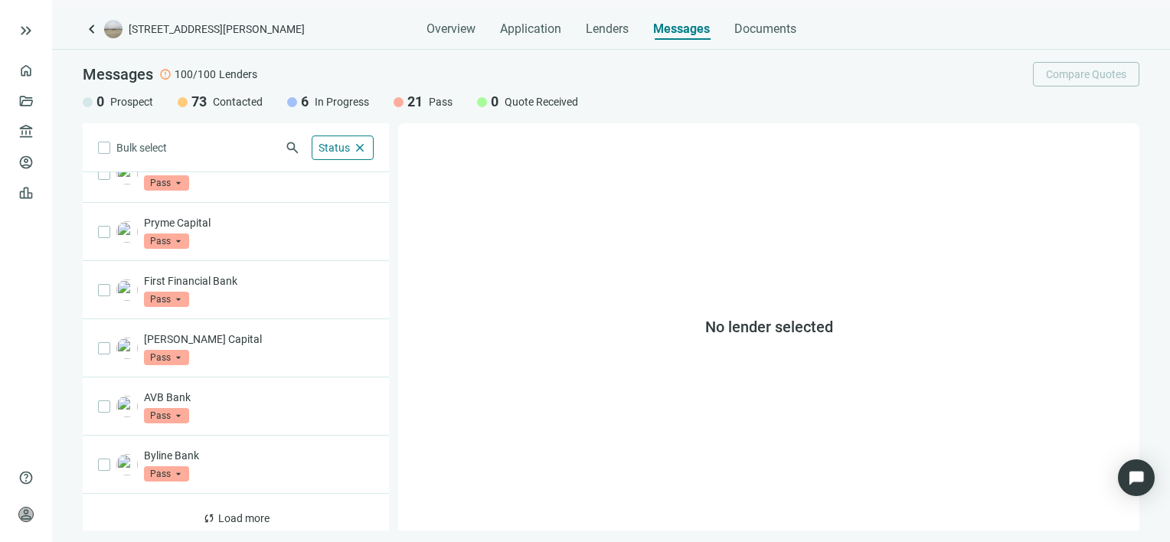
scroll to position [851, 0]
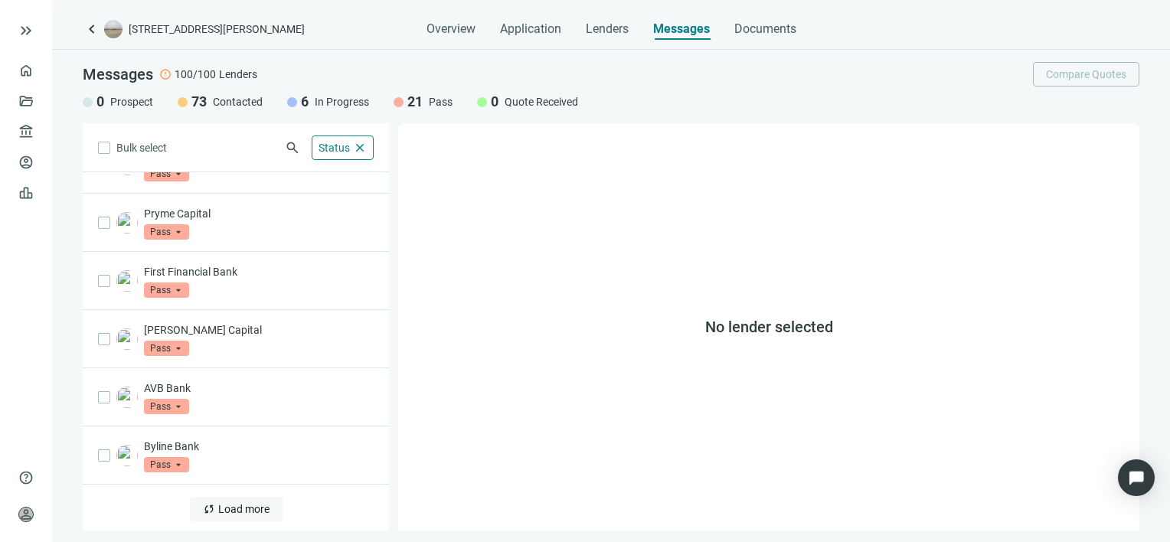
click at [239, 509] on span "Load more" at bounding box center [243, 509] width 51 height 12
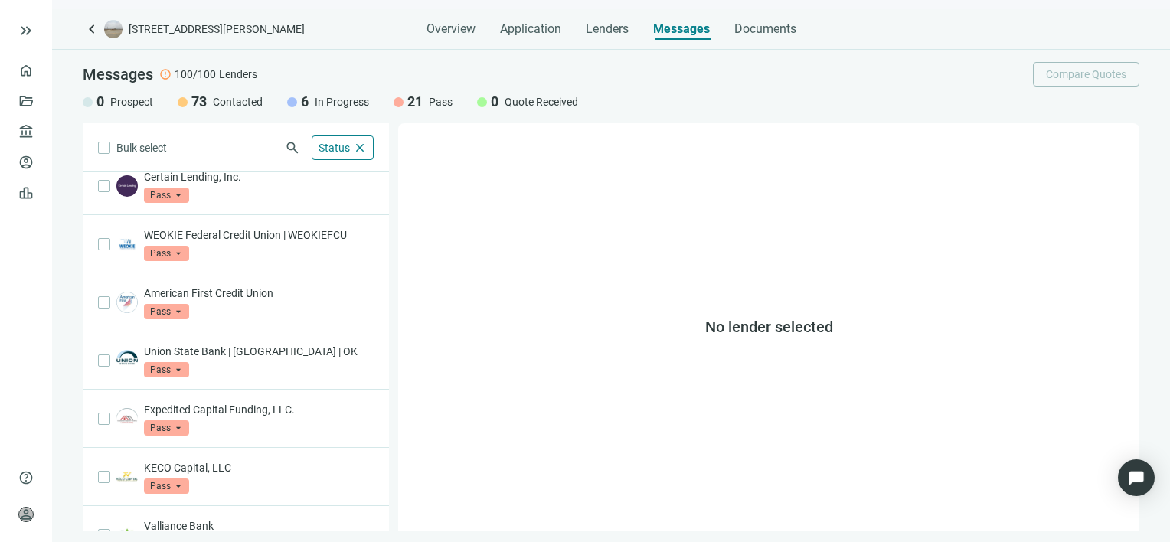
scroll to position [0, 0]
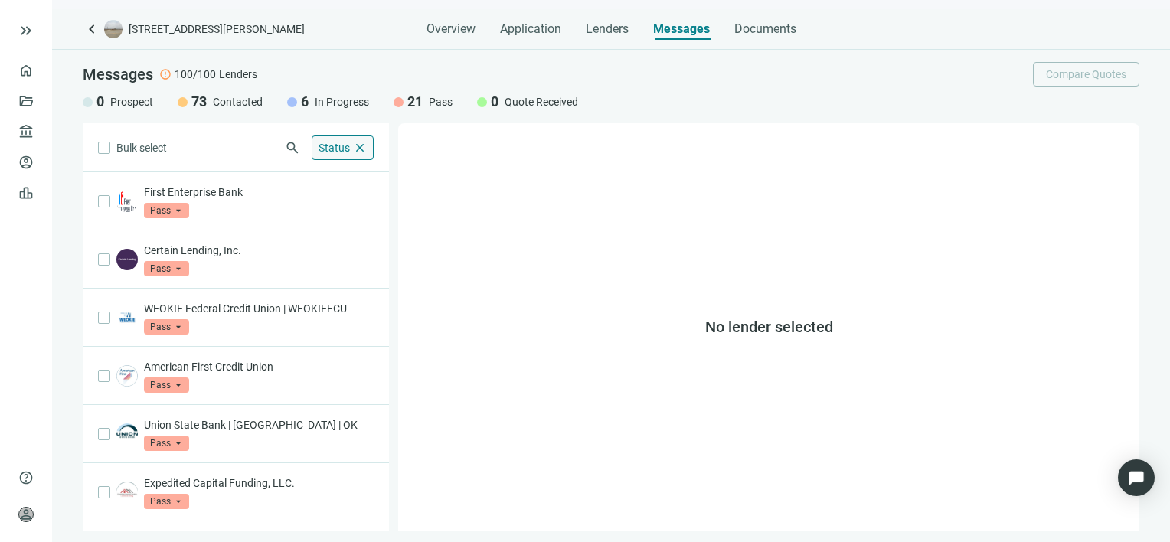
click at [359, 145] on span "close" at bounding box center [360, 148] width 14 height 14
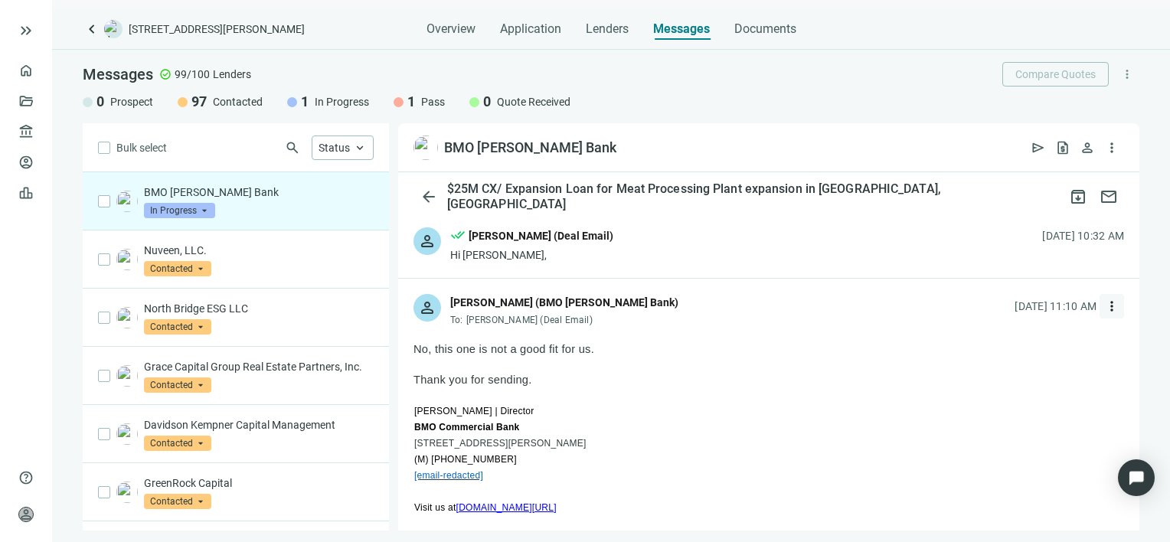
click at [1104, 306] on span "more_vert" at bounding box center [1111, 306] width 15 height 15
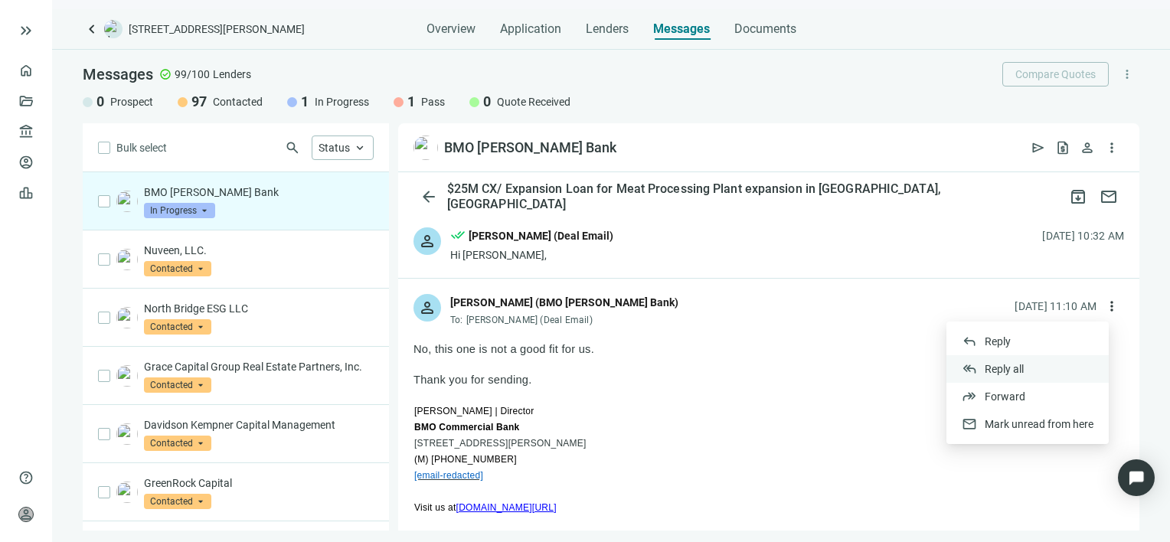
click at [1011, 368] on span "Reply all" at bounding box center [1004, 369] width 39 height 12
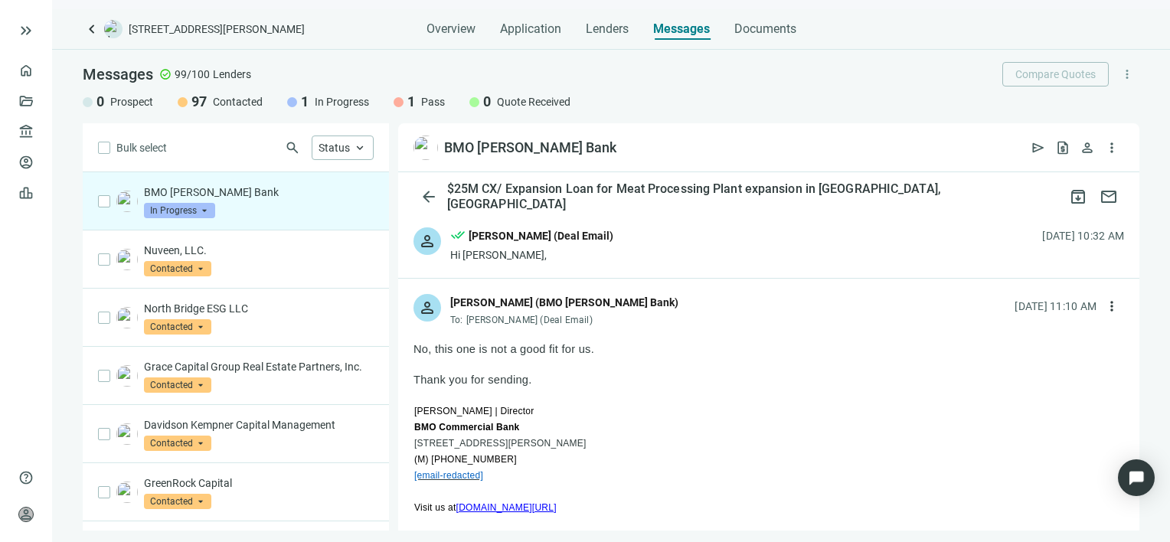
type textarea "**********"
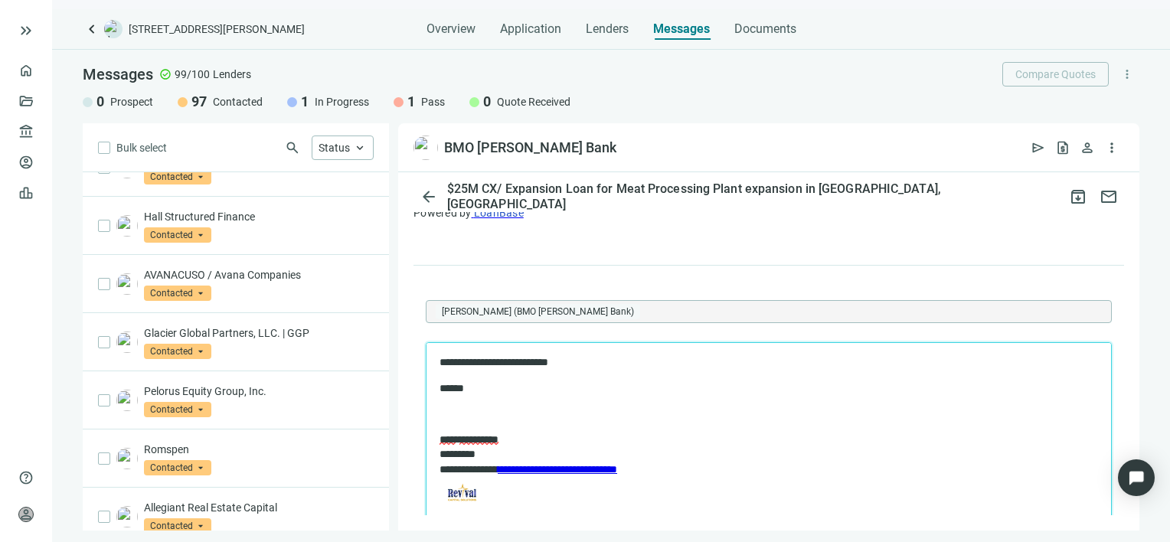
scroll to position [1280, 0]
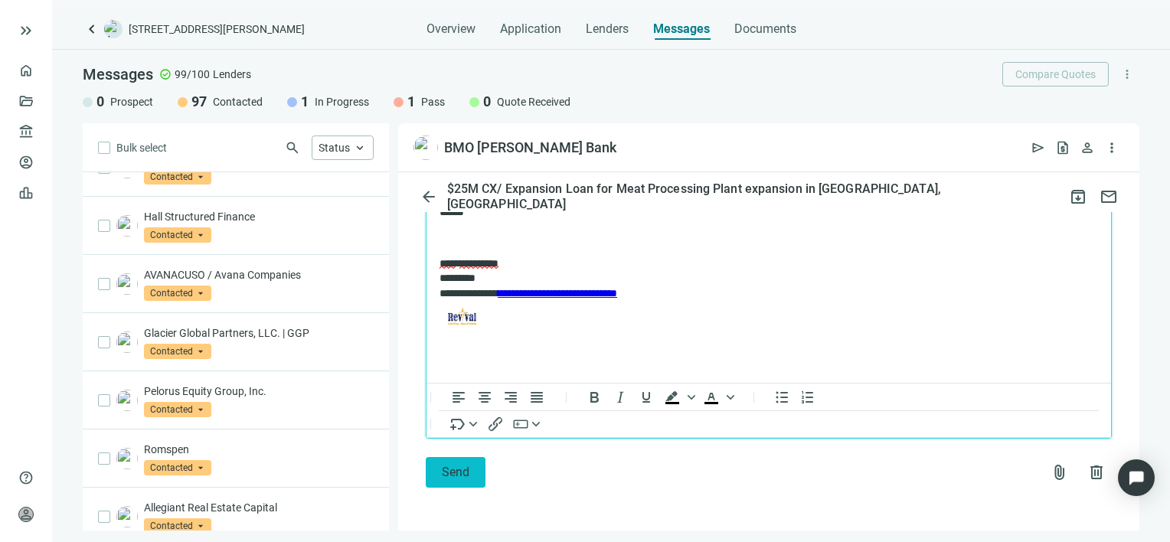
click at [457, 472] on span "Send" at bounding box center [456, 472] width 28 height 15
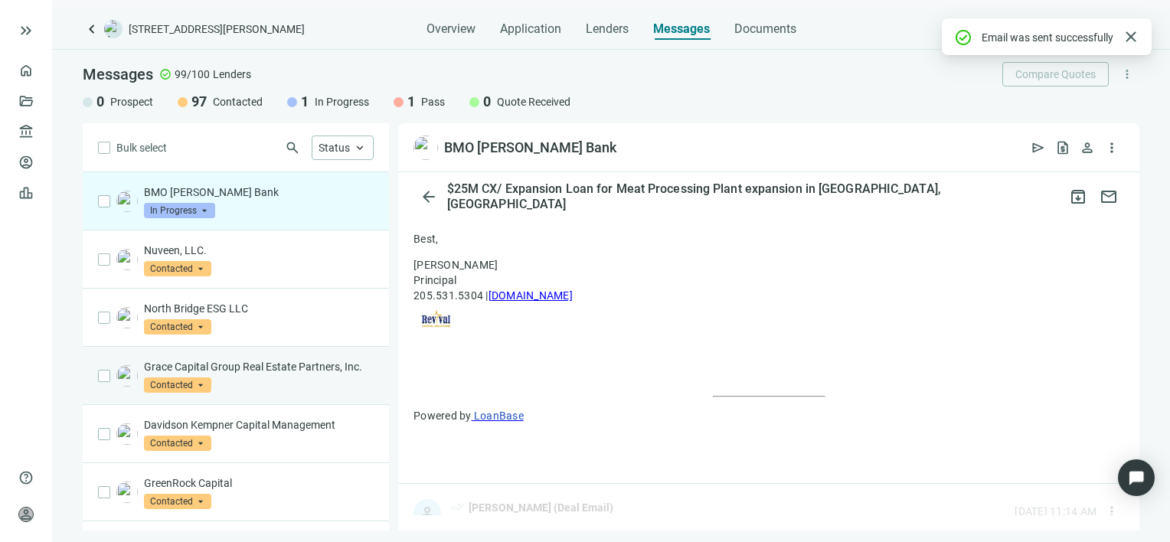
scroll to position [1256, 0]
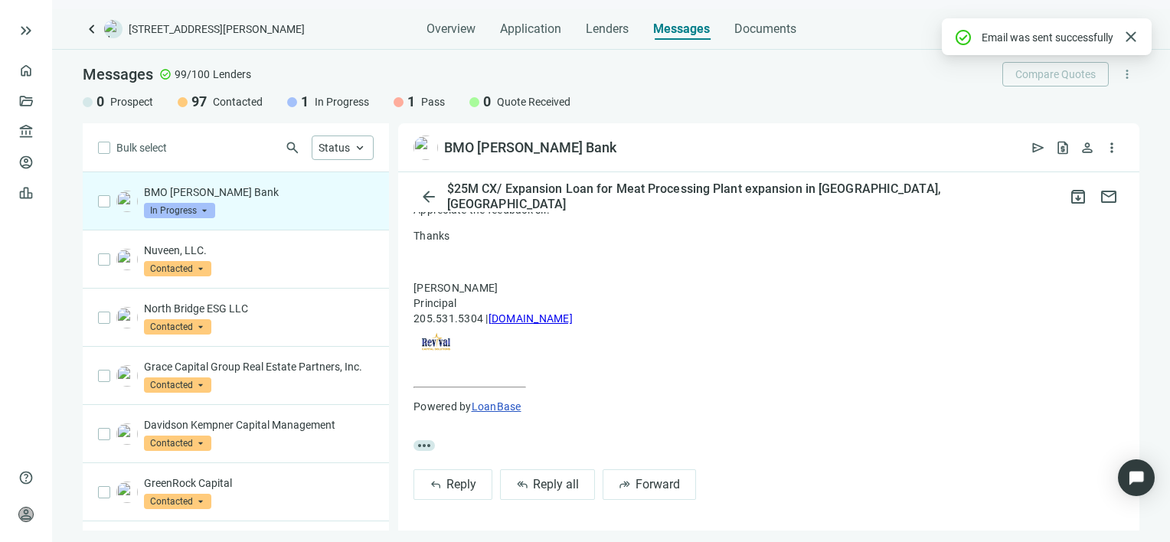
click at [210, 213] on span "In Progress" at bounding box center [179, 210] width 71 height 15
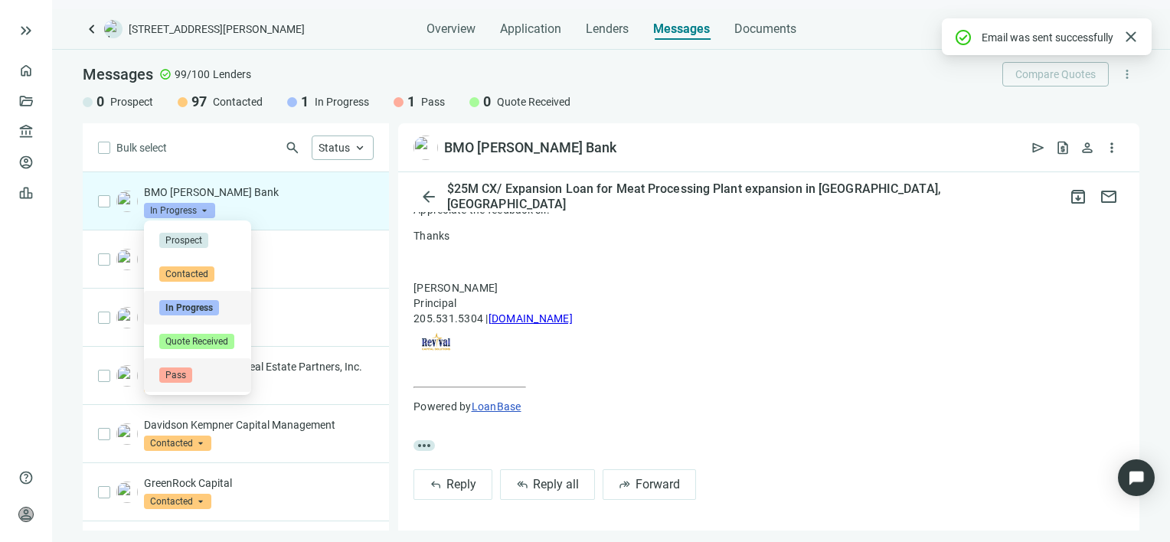
click at [181, 376] on span "Pass" at bounding box center [175, 374] width 33 height 15
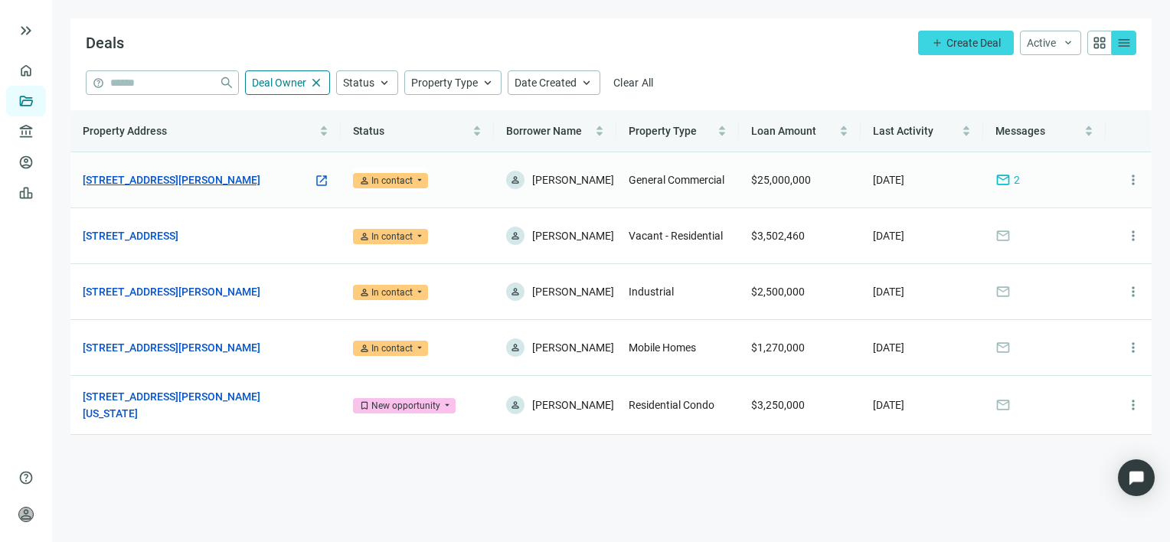
click at [195, 180] on link "[STREET_ADDRESS][PERSON_NAME]" at bounding box center [172, 179] width 178 height 17
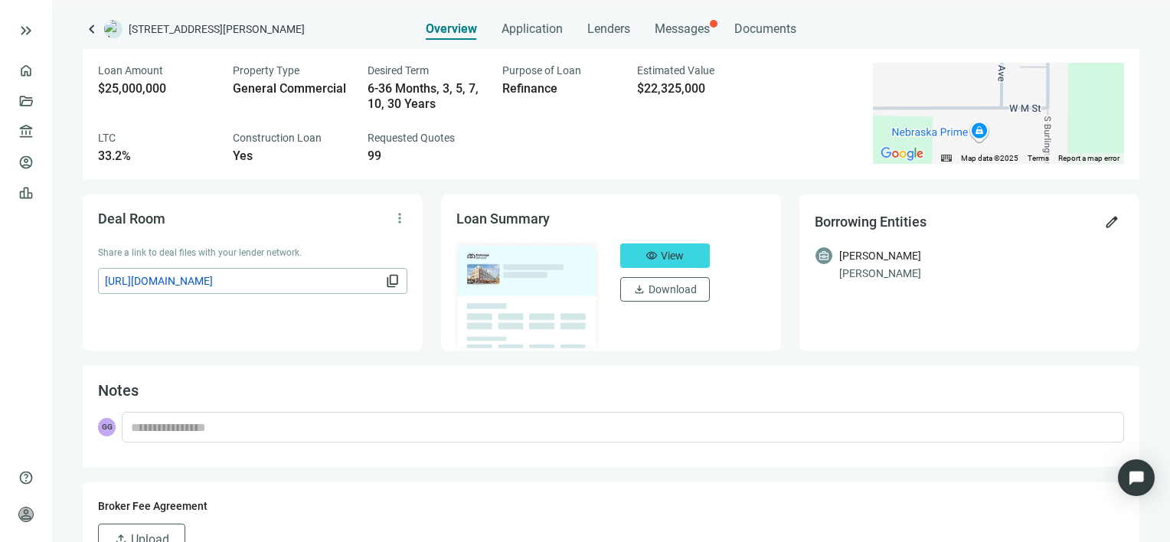
scroll to position [79, 0]
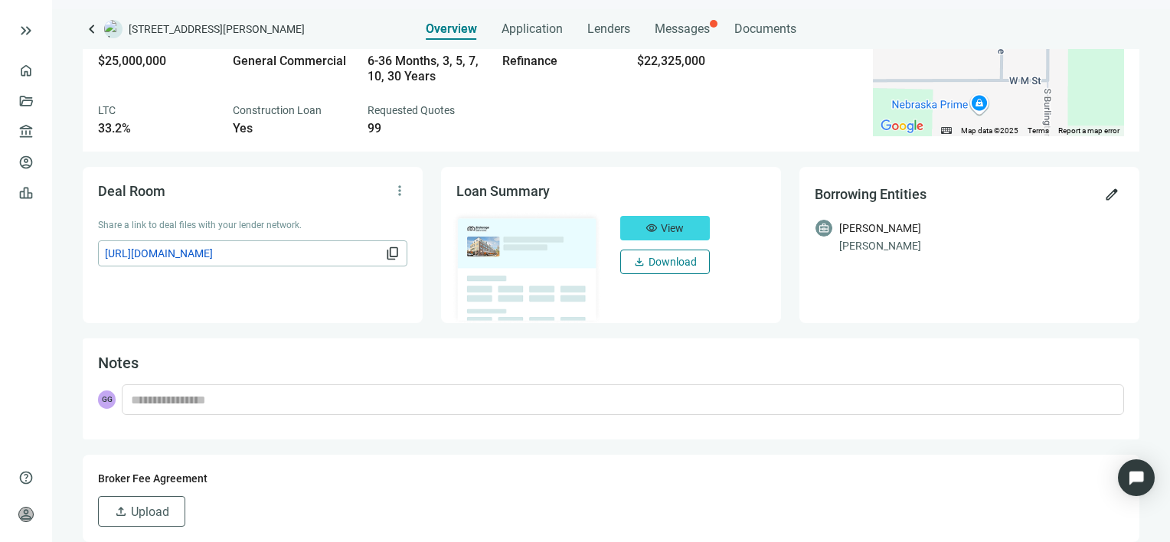
click at [666, 263] on span "Download" at bounding box center [672, 262] width 48 height 12
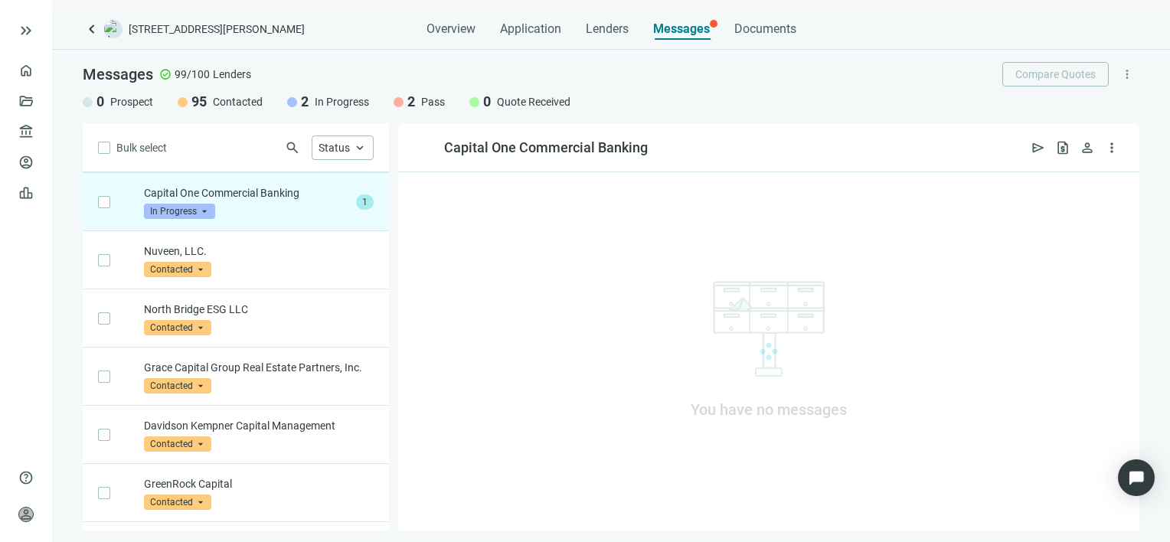
scroll to position [58, 0]
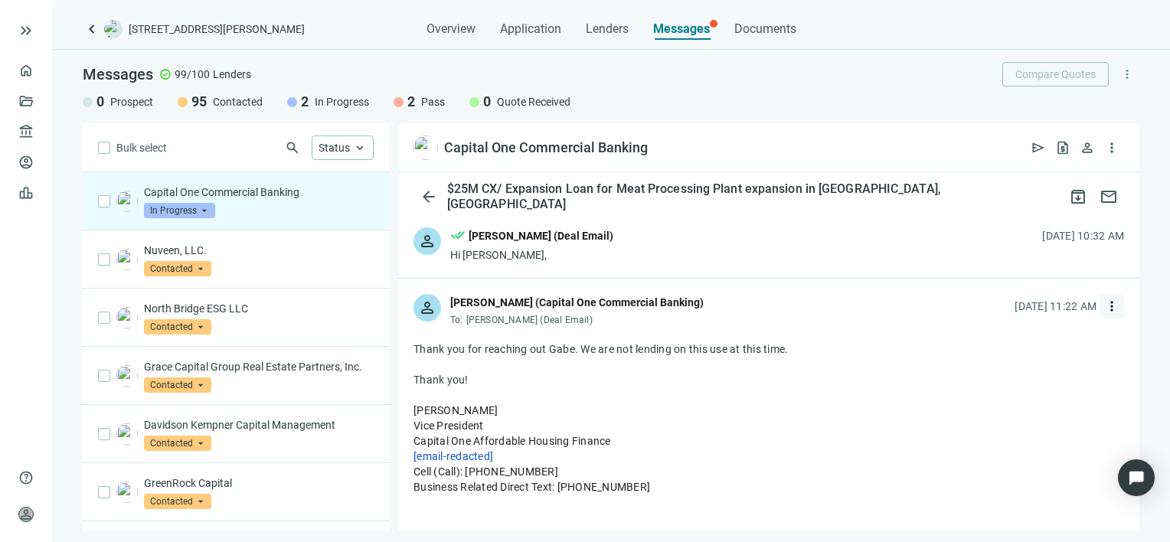
click at [1104, 306] on span "more_vert" at bounding box center [1111, 306] width 15 height 15
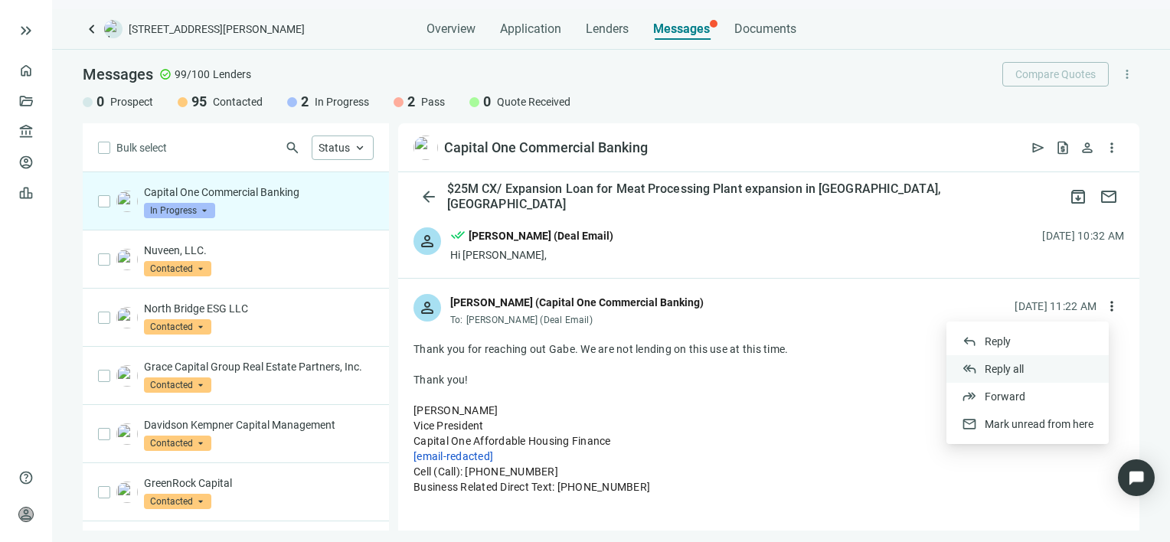
click at [1014, 367] on span "Reply all" at bounding box center [1004, 369] width 39 height 12
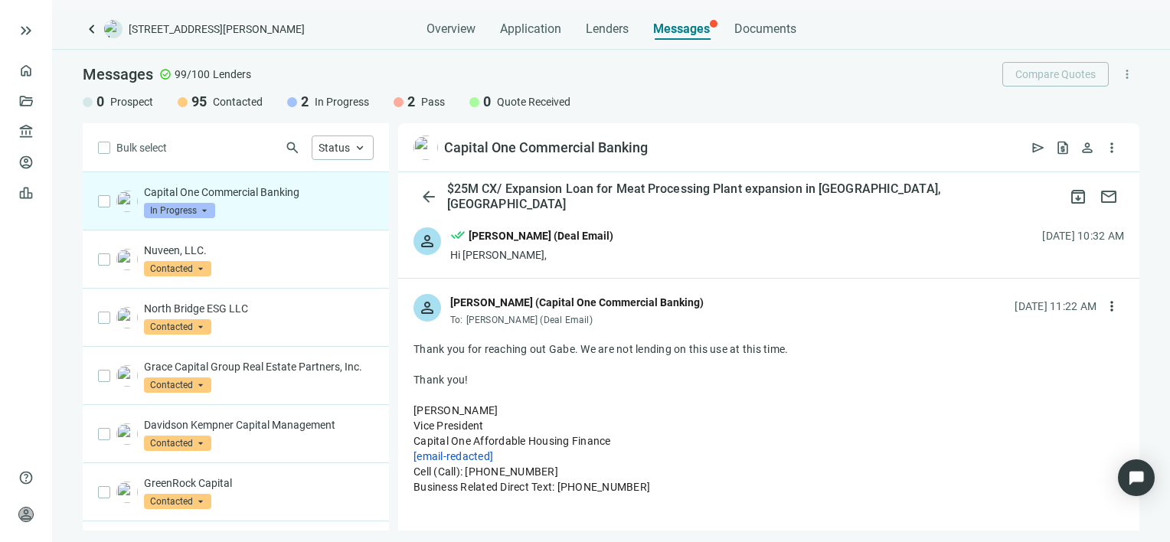
scroll to position [1104, 0]
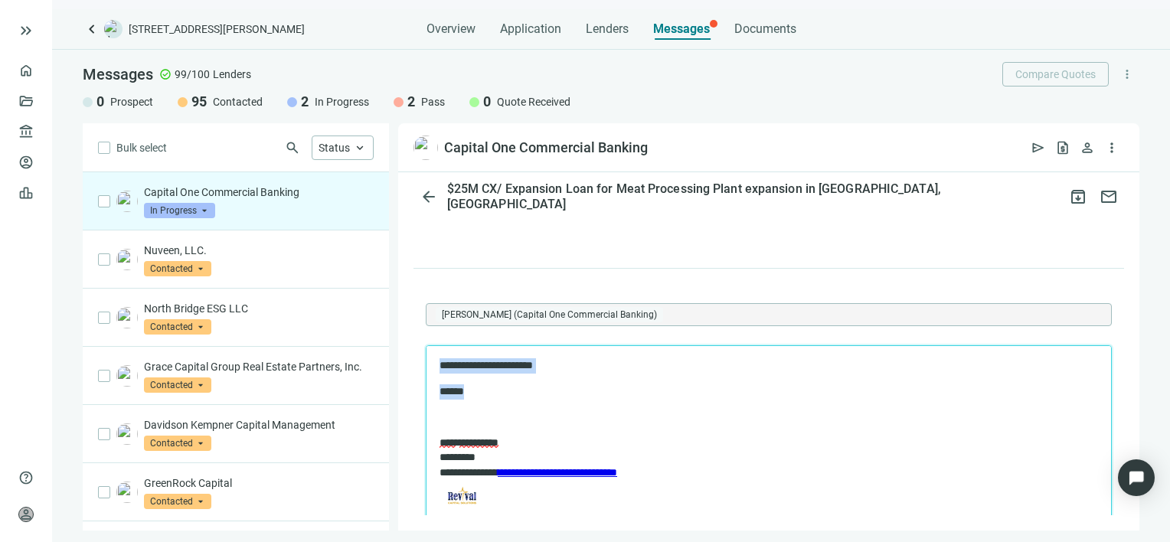
copy body "**********"
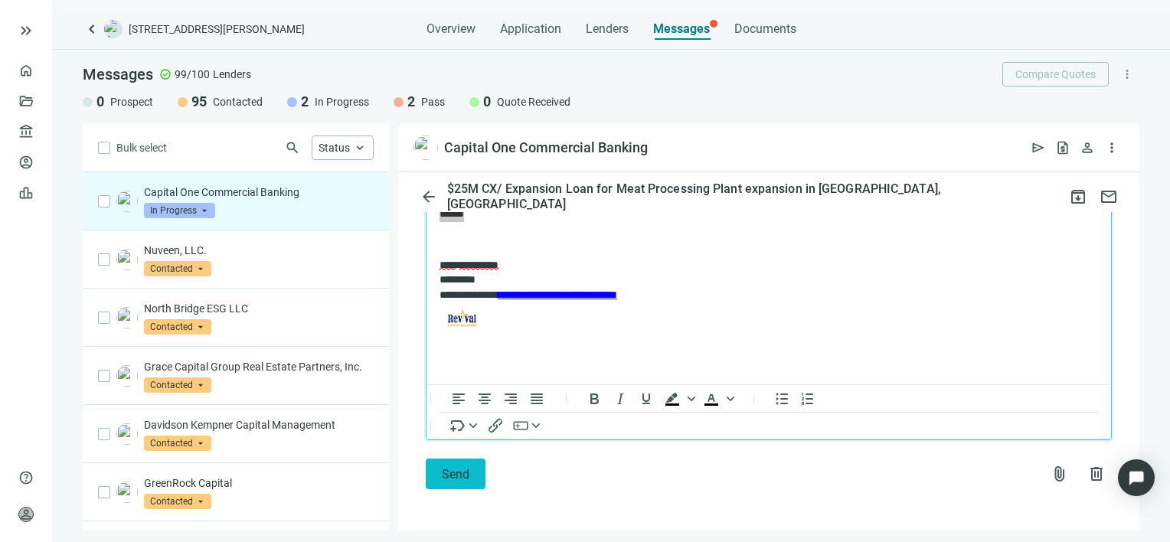
click at [459, 469] on span "Send" at bounding box center [456, 474] width 28 height 15
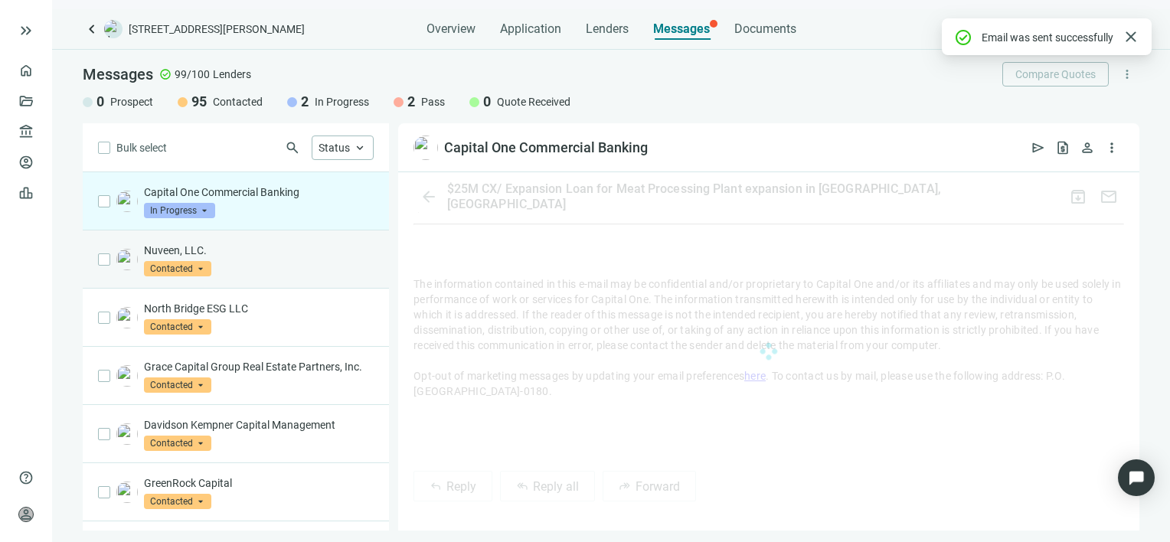
scroll to position [1258, 0]
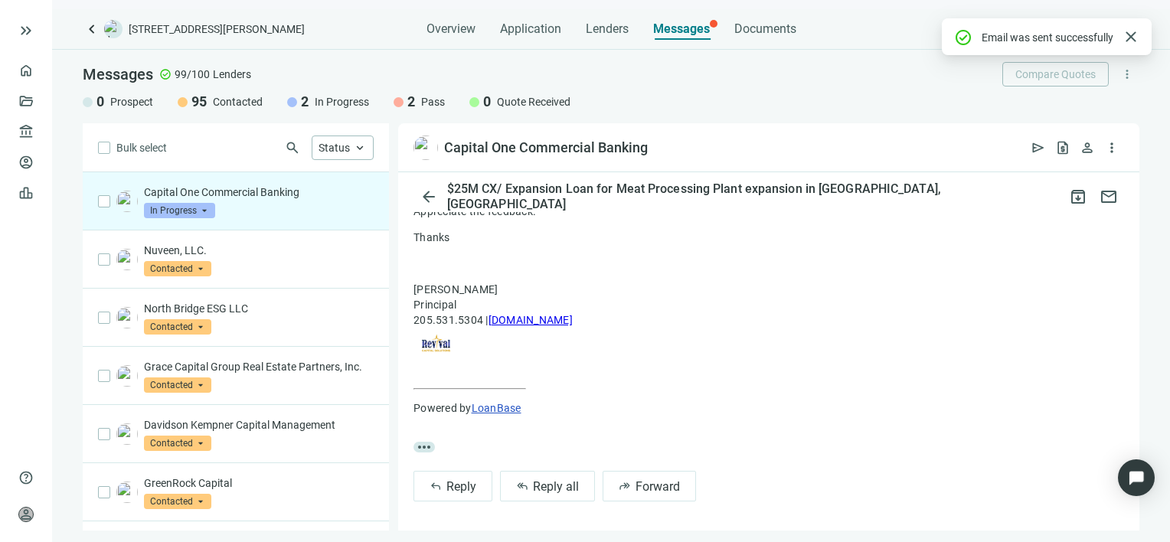
click at [201, 210] on span "In Progress" at bounding box center [179, 210] width 71 height 15
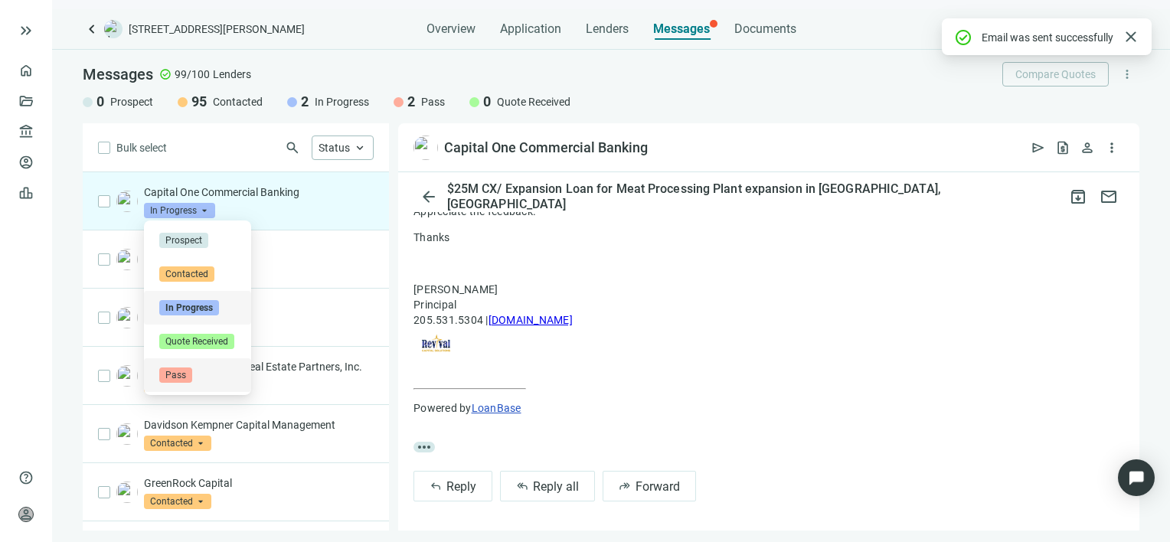
click at [176, 377] on span "Pass" at bounding box center [175, 374] width 33 height 15
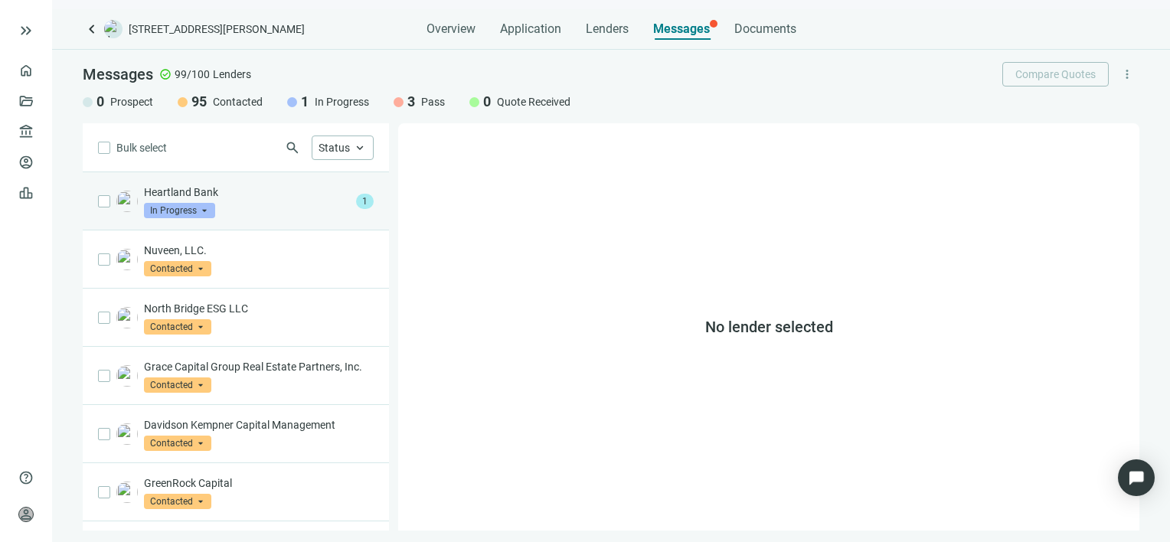
click at [247, 197] on p "Heartland Bank" at bounding box center [247, 192] width 206 height 15
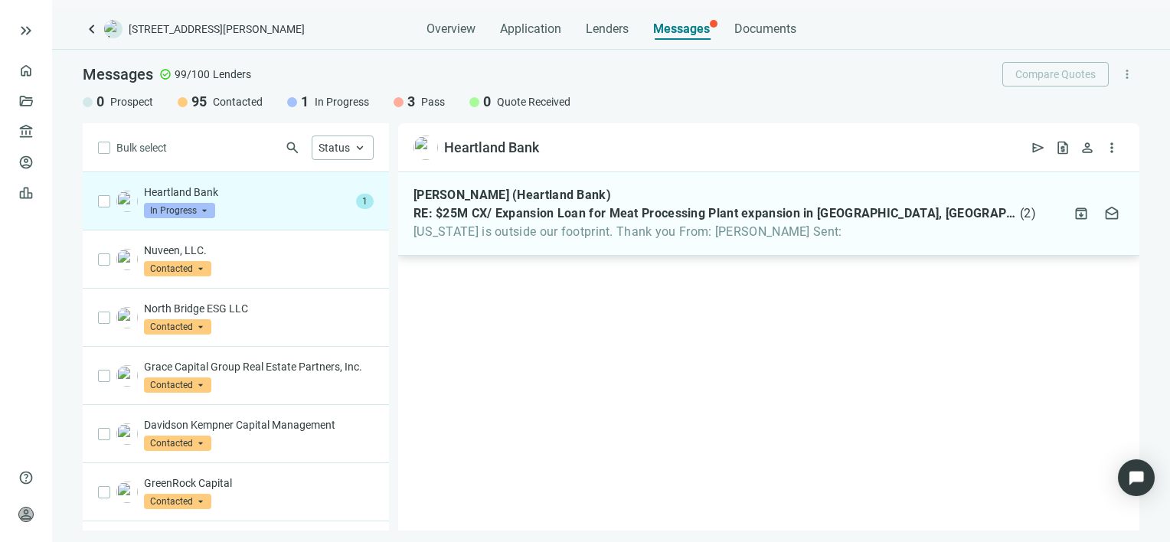
click at [505, 222] on div "[PERSON_NAME] (Heartland Bank) RE: $25M CX/ Expansion Loan for Meat Processing …" at bounding box center [724, 214] width 622 height 52
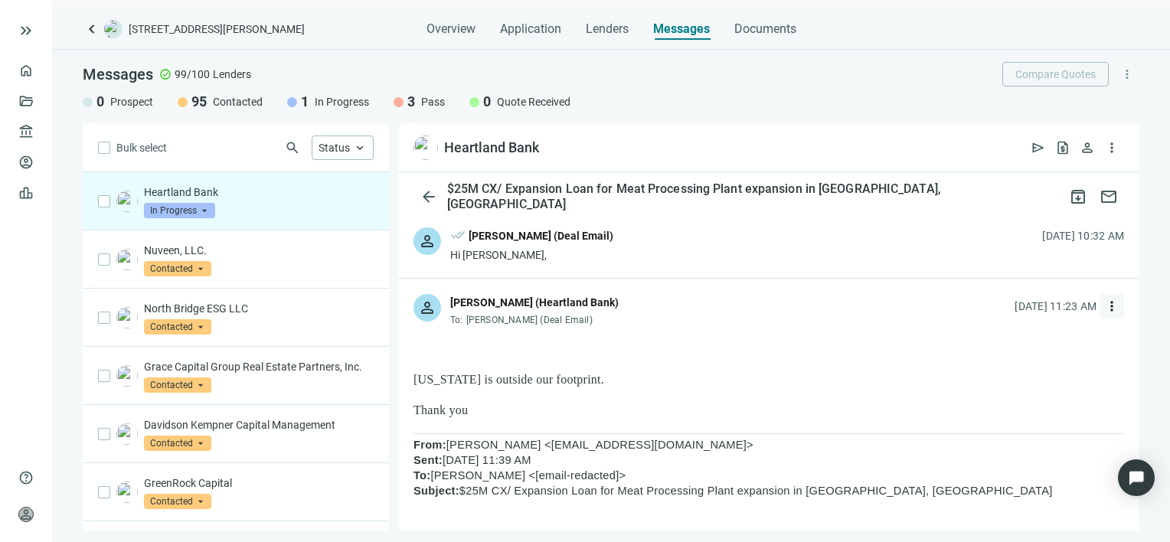
click at [1104, 306] on span "more_vert" at bounding box center [1111, 306] width 15 height 15
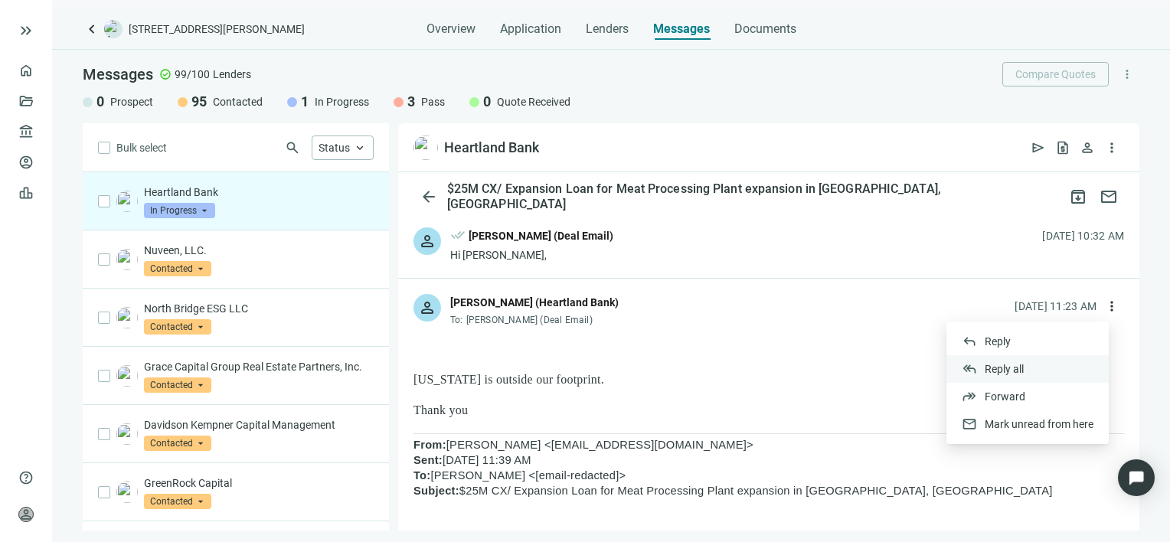
click at [1007, 367] on span "Reply all" at bounding box center [1004, 369] width 39 height 12
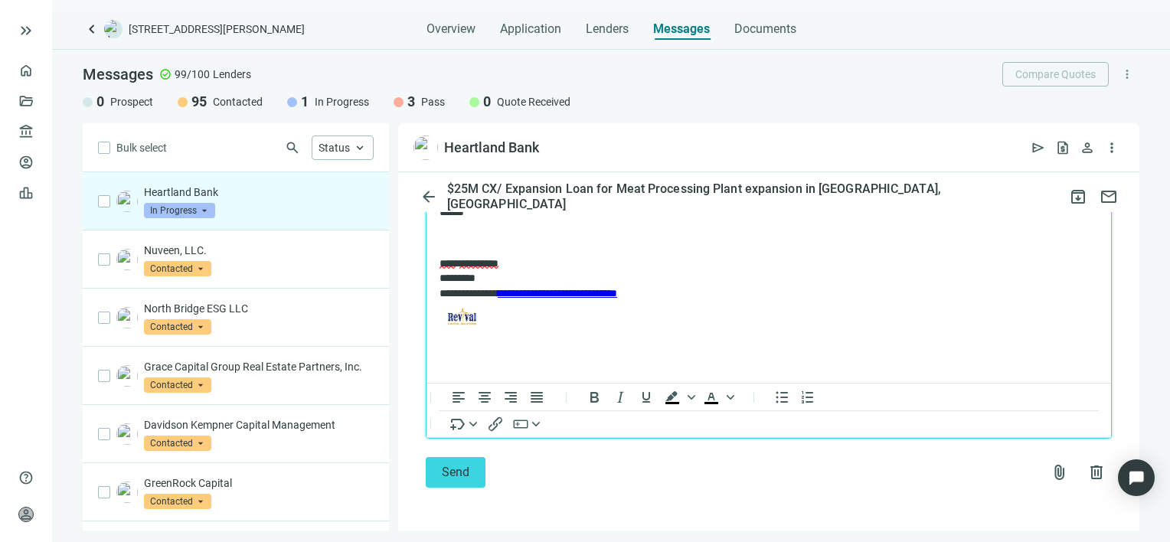
scroll to position [1341, 0]
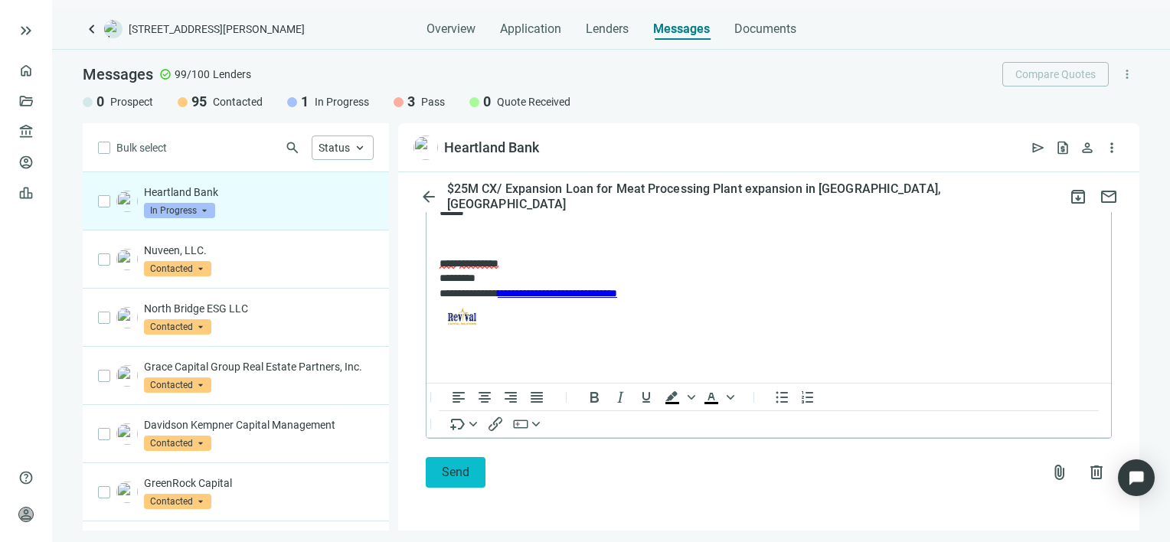
click at [457, 471] on span "Send" at bounding box center [456, 472] width 28 height 15
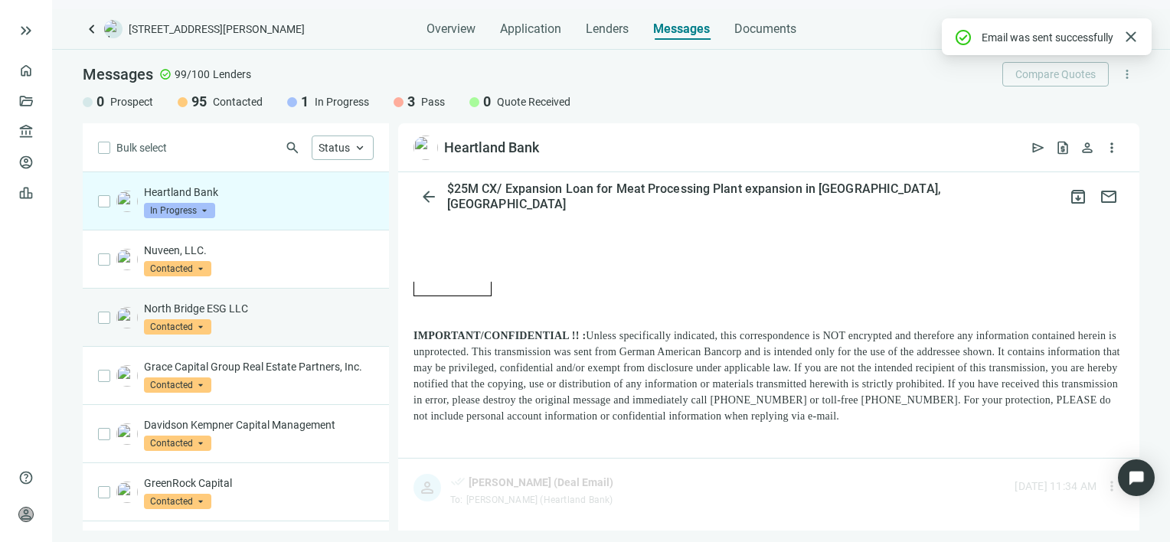
scroll to position [1317, 0]
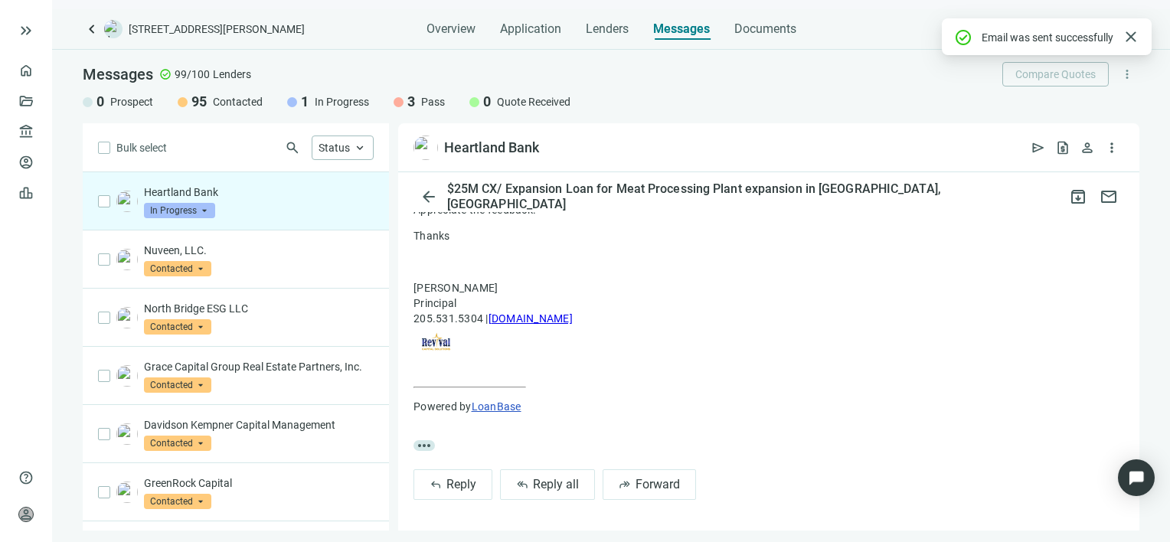
click at [207, 208] on span "In Progress" at bounding box center [179, 210] width 71 height 15
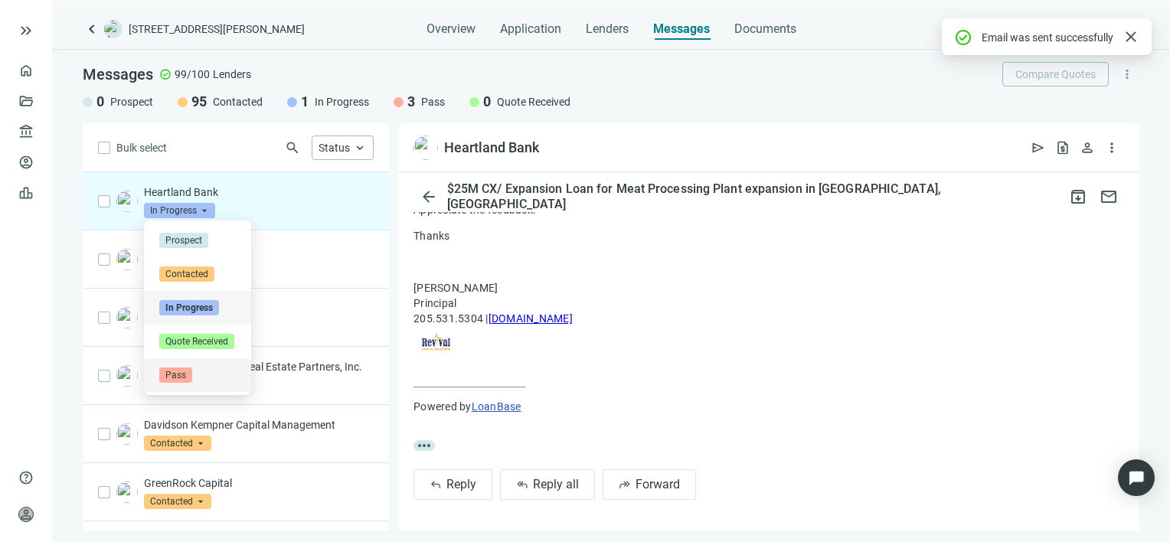
click at [175, 375] on span "Pass" at bounding box center [175, 374] width 33 height 15
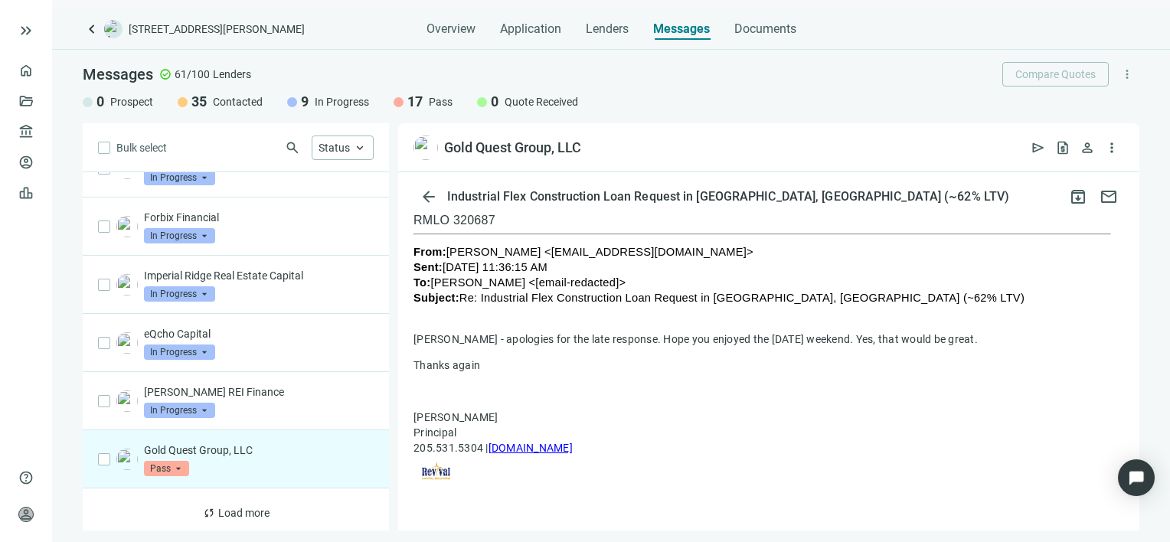
scroll to position [230, 0]
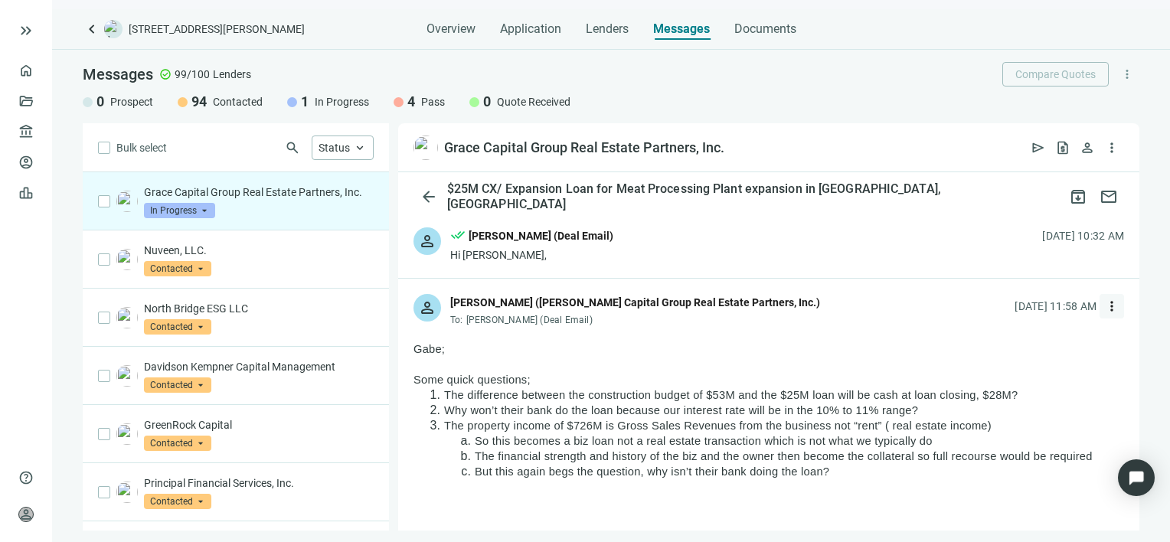
click at [1104, 306] on span "more_vert" at bounding box center [1111, 306] width 15 height 15
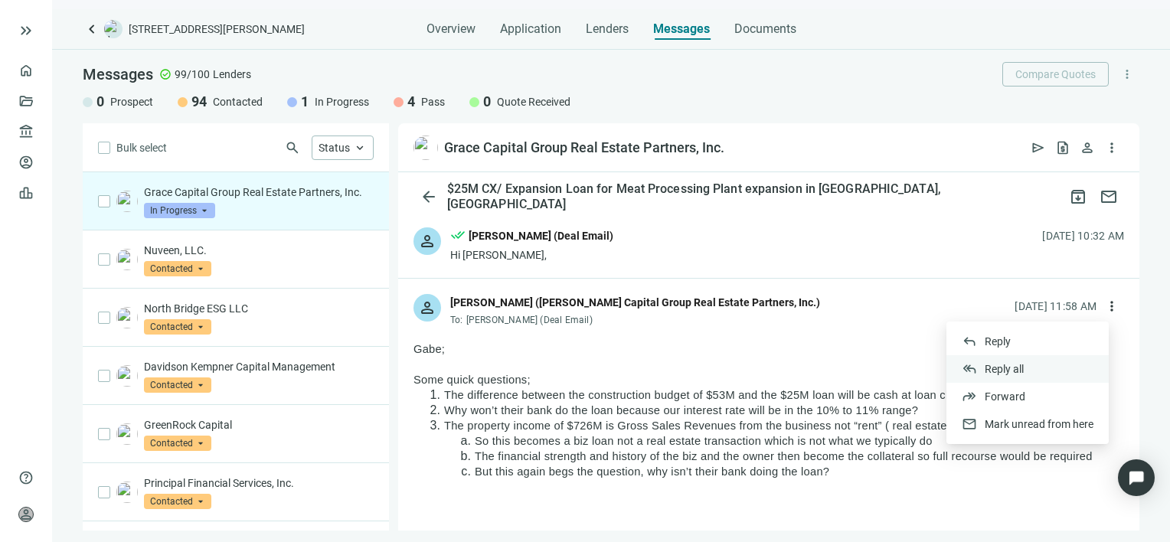
click at [1016, 367] on span "Reply all" at bounding box center [1004, 369] width 39 height 12
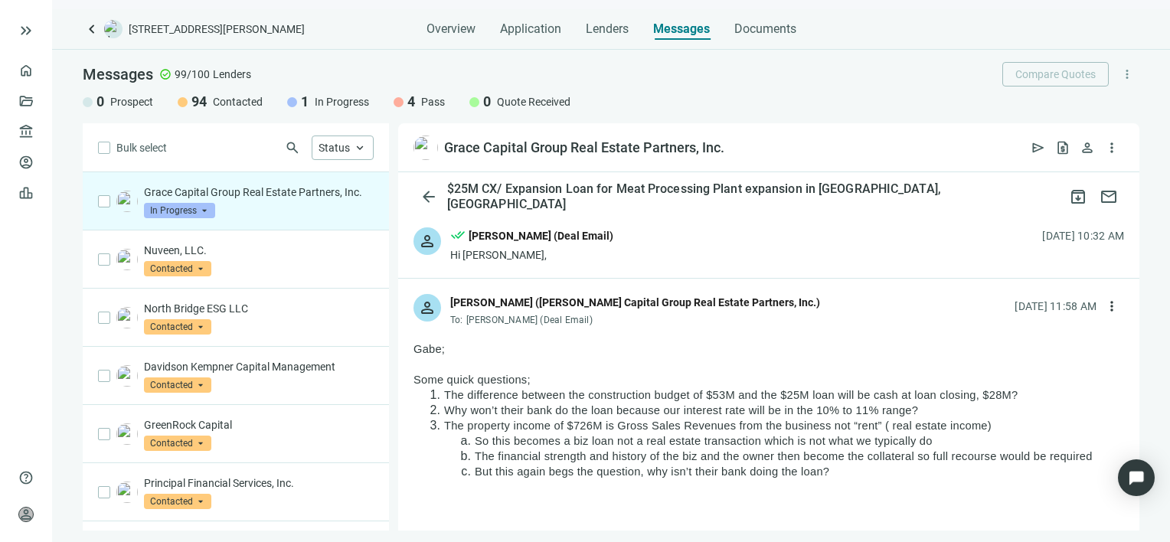
type textarea "**********"
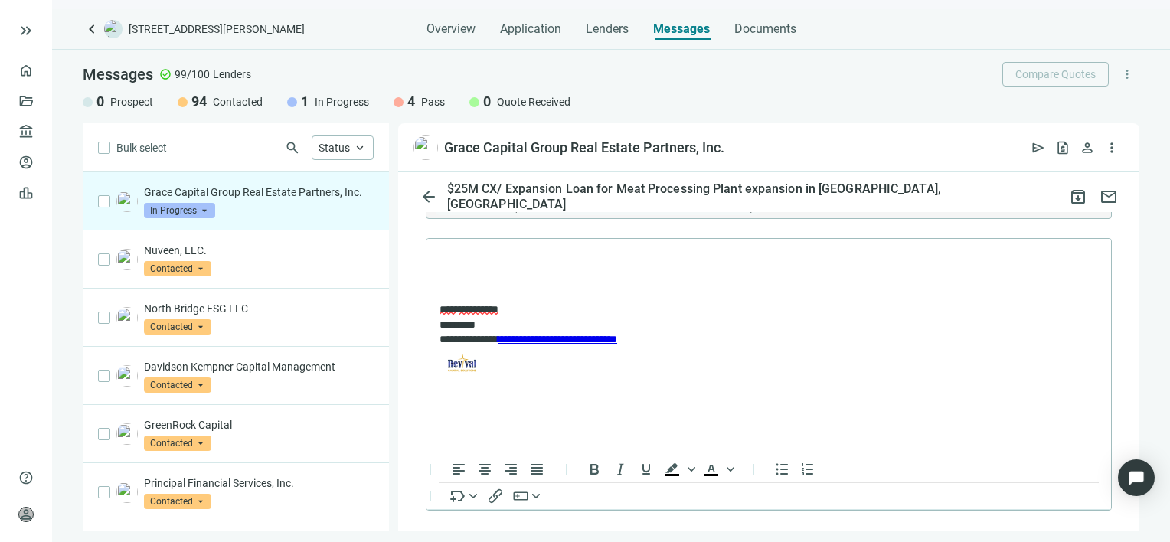
scroll to position [1280, 0]
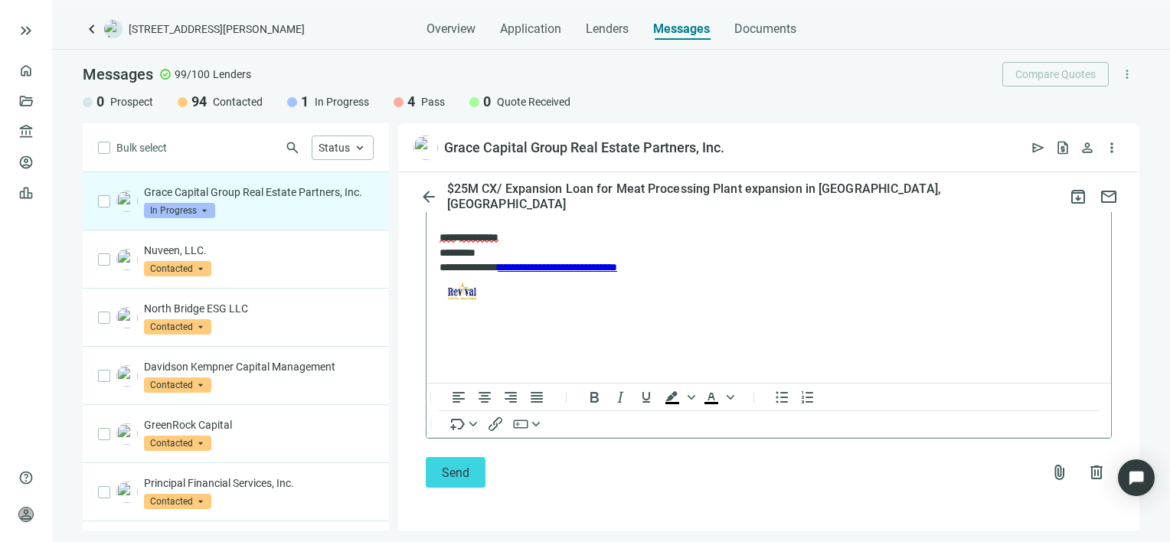
click at [1030, 293] on p "**********" at bounding box center [760, 270] width 643 height 80
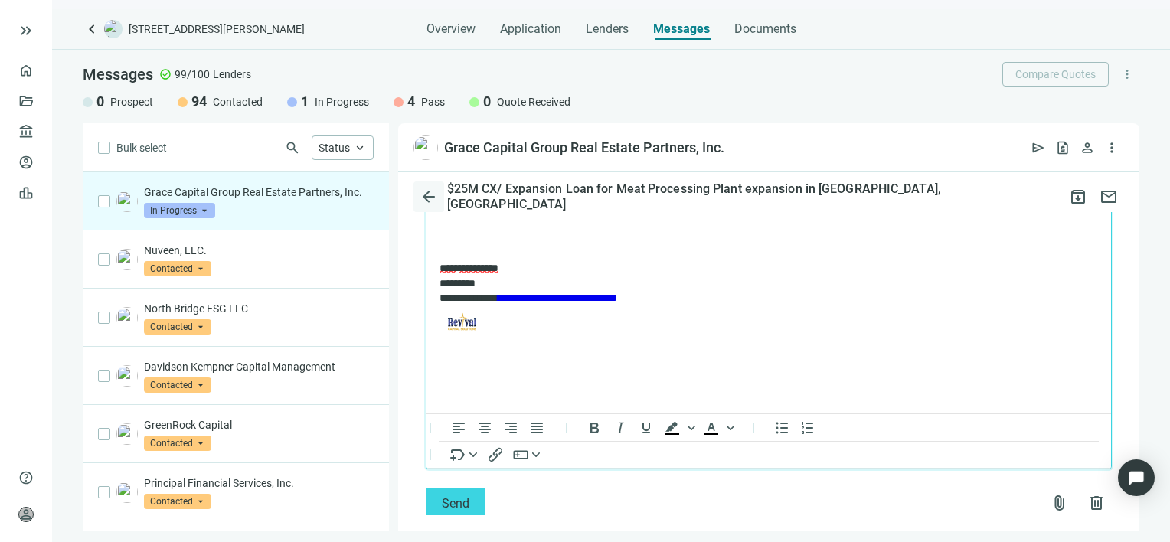
click at [427, 198] on span "arrow_back" at bounding box center [429, 197] width 18 height 18
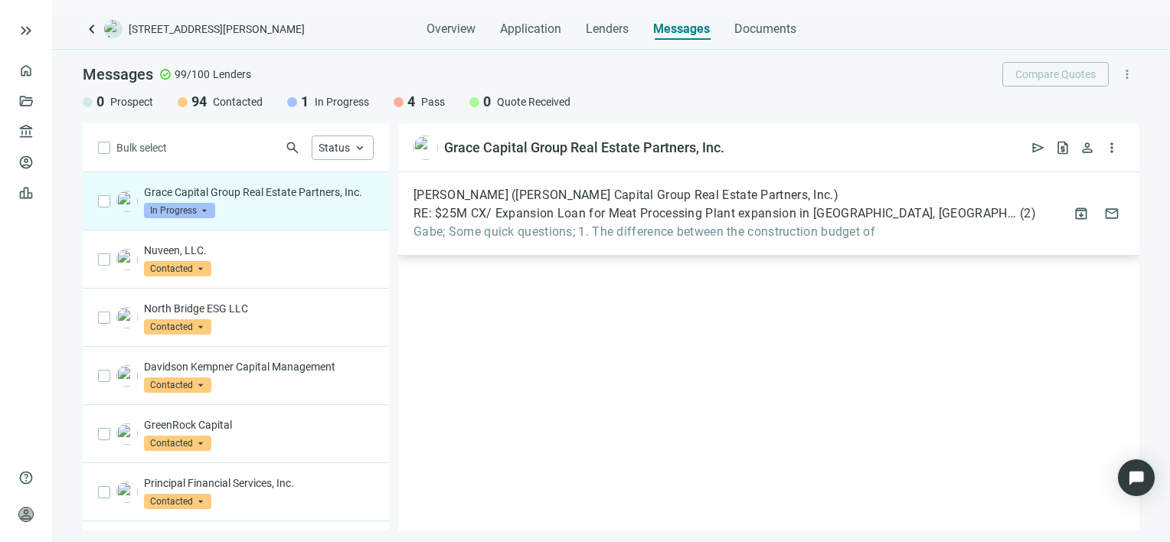
click at [793, 234] on span "Gabe; Some quick questions; 1. The difference between the construction budget of" at bounding box center [724, 231] width 622 height 15
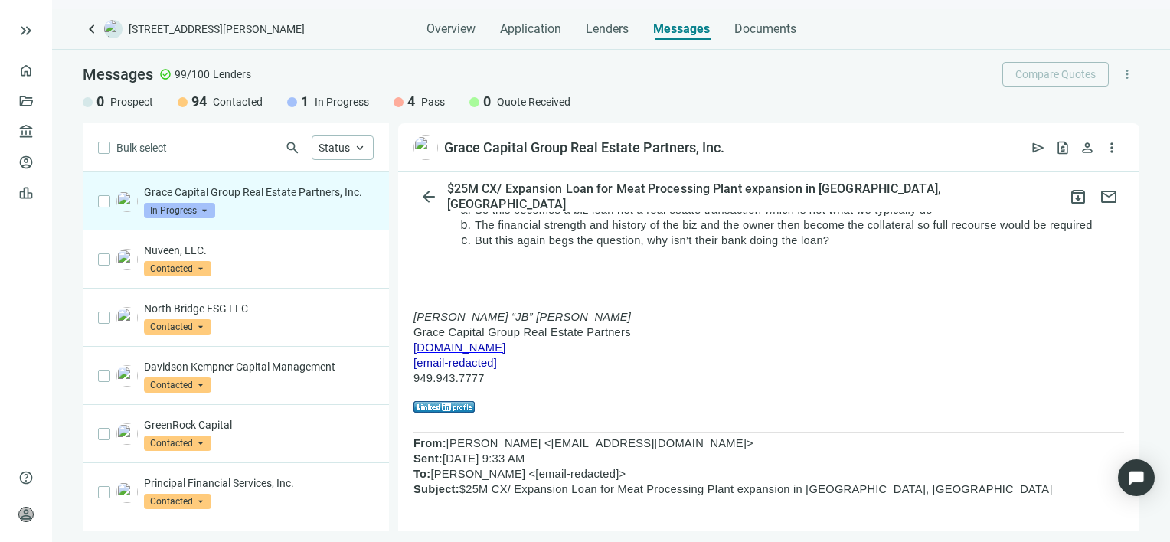
scroll to position [234, 0]
click at [506, 345] on span "www.gracecapital.com" at bounding box center [459, 345] width 93 height 12
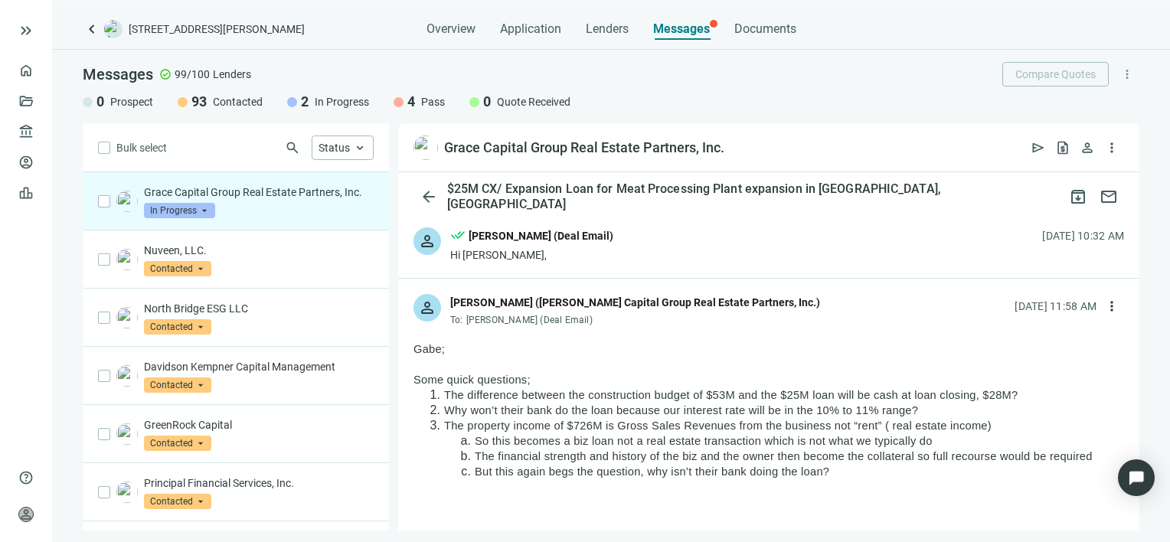
drag, startPoint x: 838, startPoint y: 469, endPoint x: 416, endPoint y: 381, distance: 431.5
drag, startPoint x: 416, startPoint y: 381, endPoint x: 474, endPoint y: 378, distance: 58.3
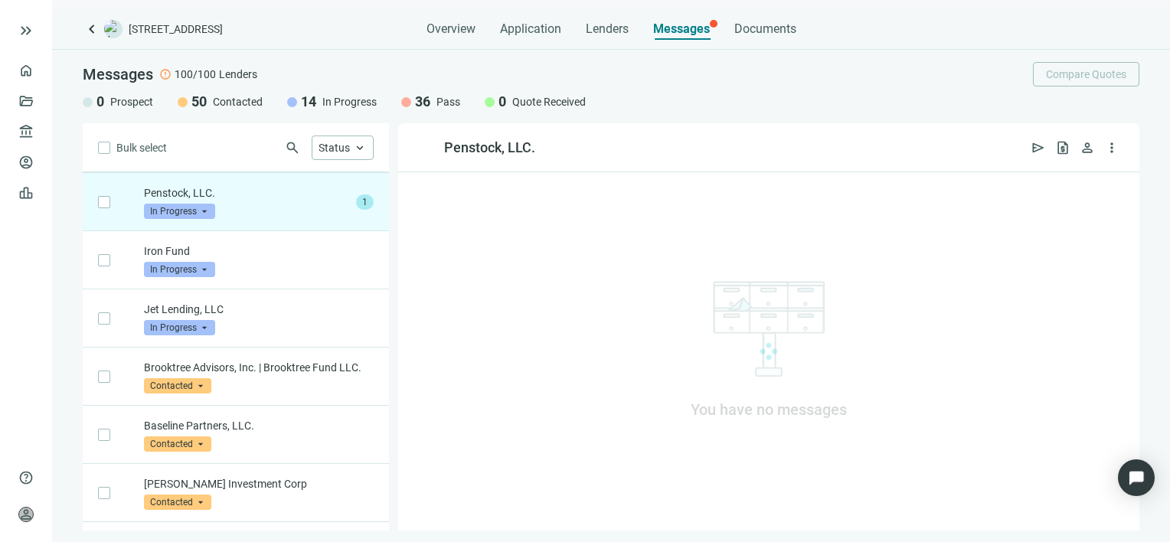
scroll to position [58, 0]
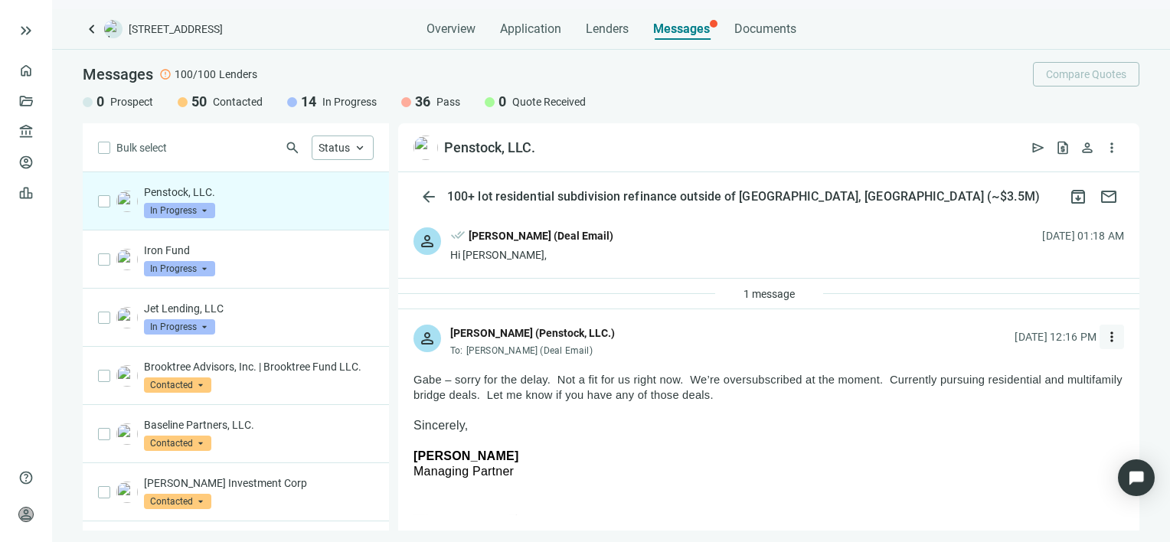
click at [1104, 335] on span "more_vert" at bounding box center [1111, 336] width 15 height 15
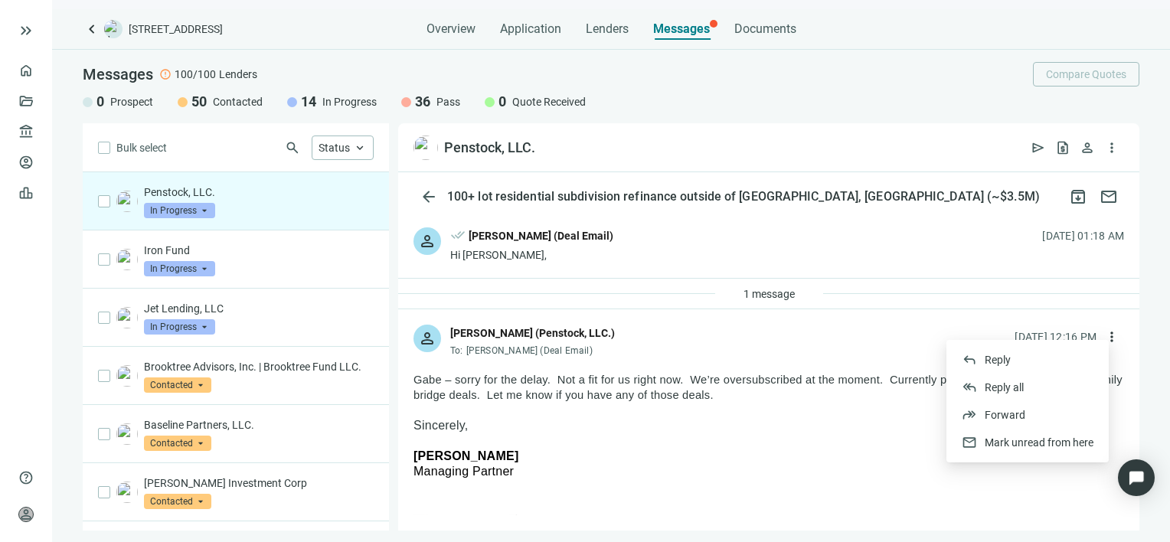
scroll to position [230, 0]
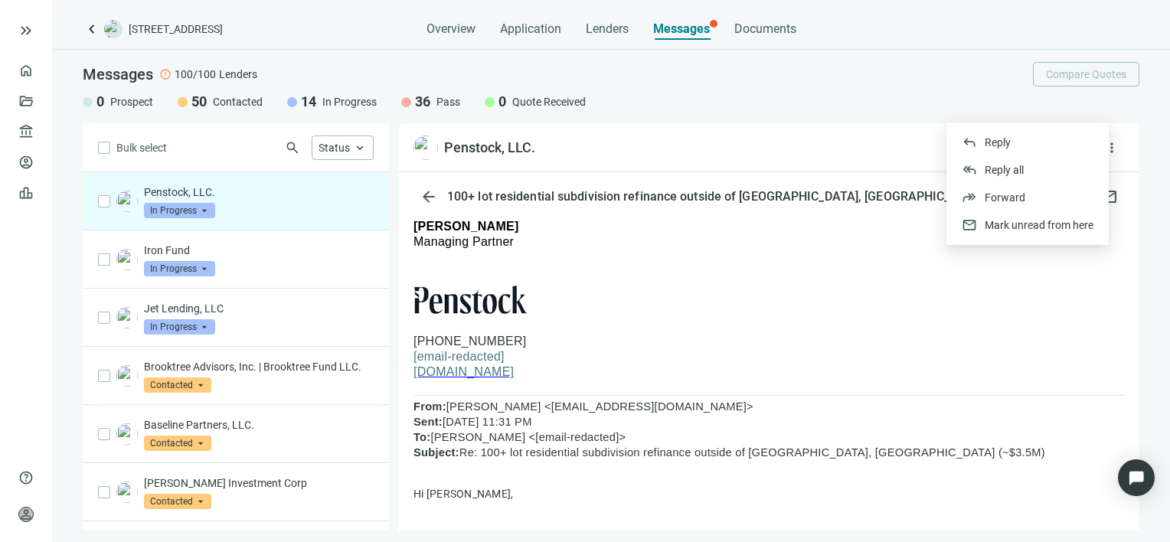
click at [777, 358] on p "[email-redacted]" at bounding box center [768, 356] width 710 height 15
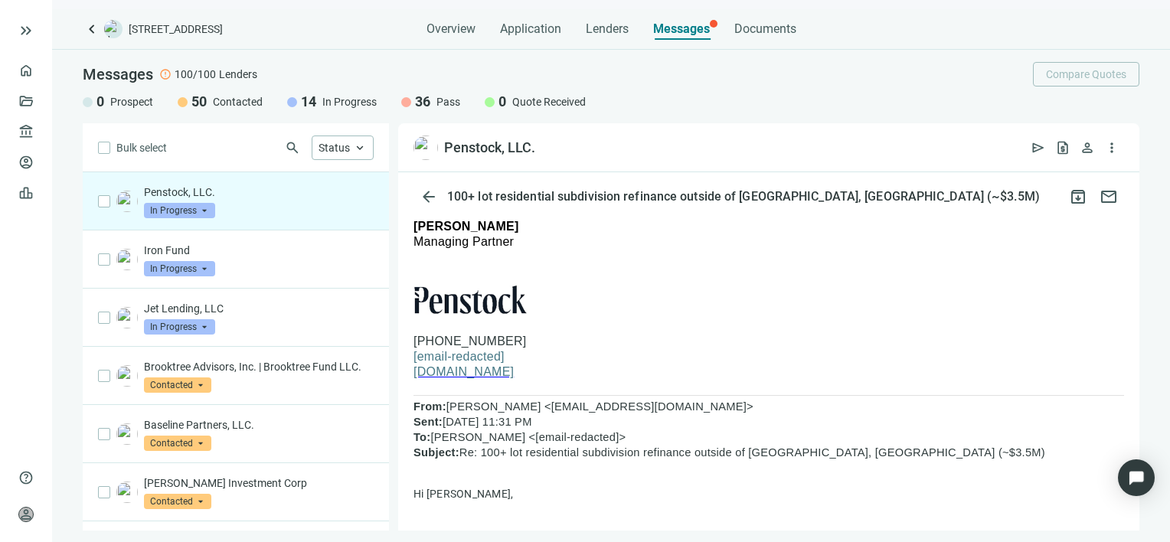
drag, startPoint x: 502, startPoint y: 340, endPoint x: 417, endPoint y: 340, distance: 85.0
click at [417, 340] on p "[PHONE_NUMBER]" at bounding box center [768, 341] width 710 height 15
click at [1112, 145] on span "more_vert" at bounding box center [1111, 147] width 15 height 15
click at [926, 267] on p at bounding box center [768, 259] width 710 height 18
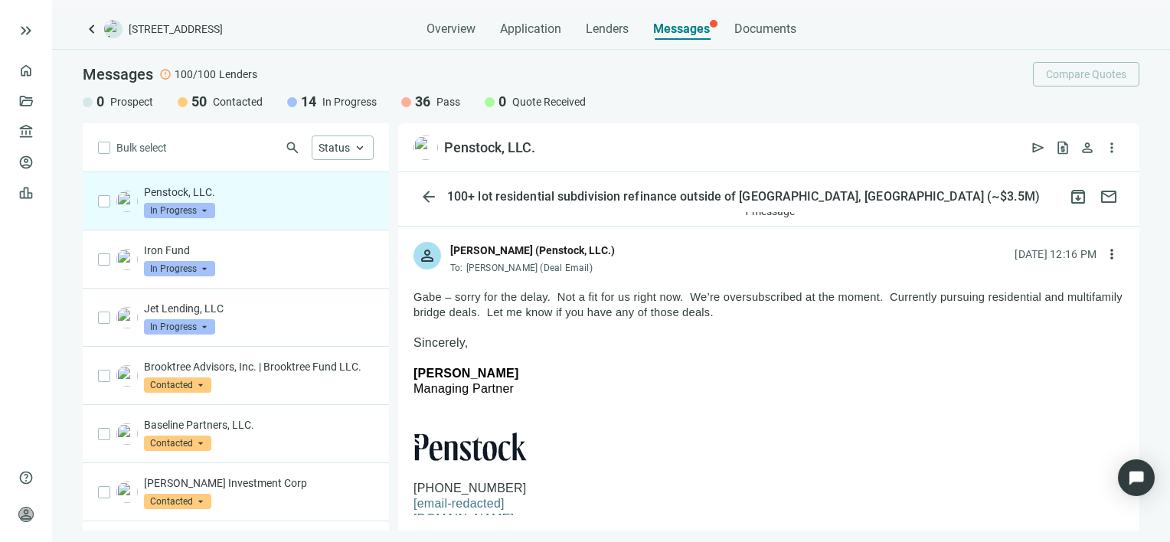
scroll to position [0, 0]
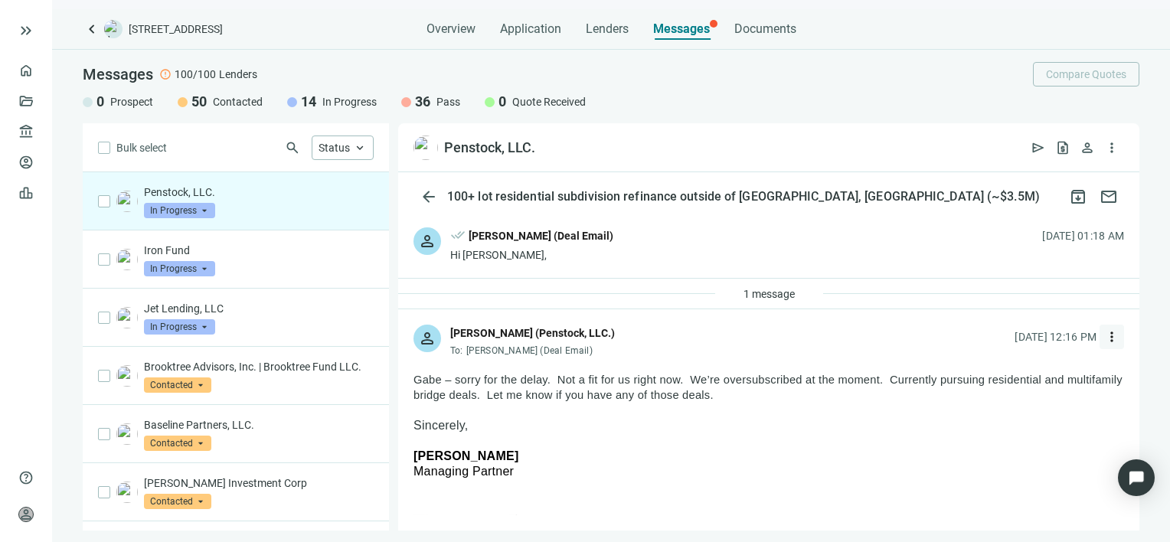
click at [1104, 335] on span "more_vert" at bounding box center [1111, 336] width 15 height 15
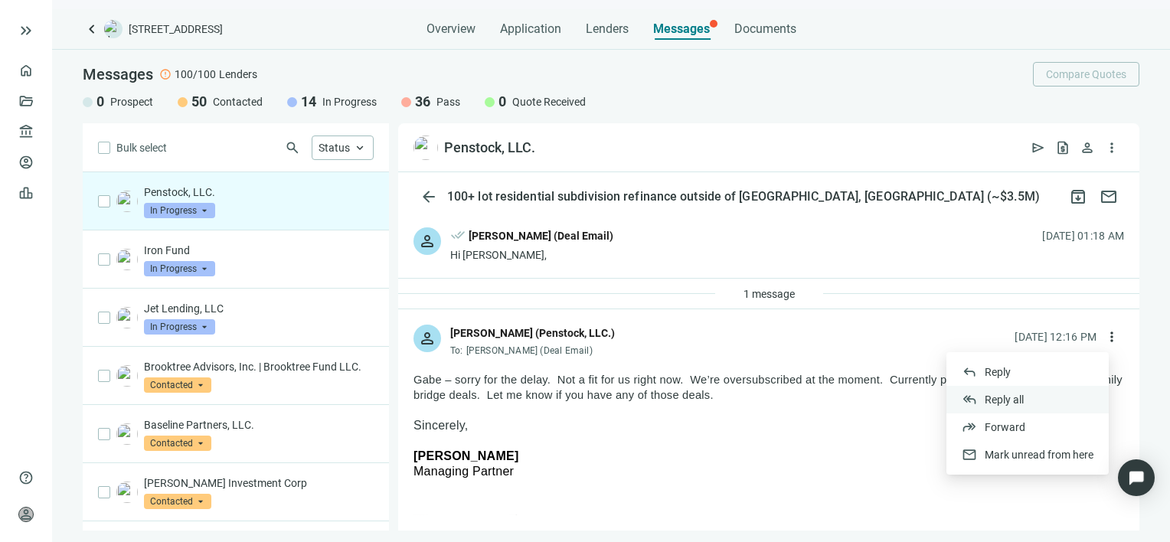
click at [1004, 397] on span "Reply all" at bounding box center [1004, 400] width 39 height 12
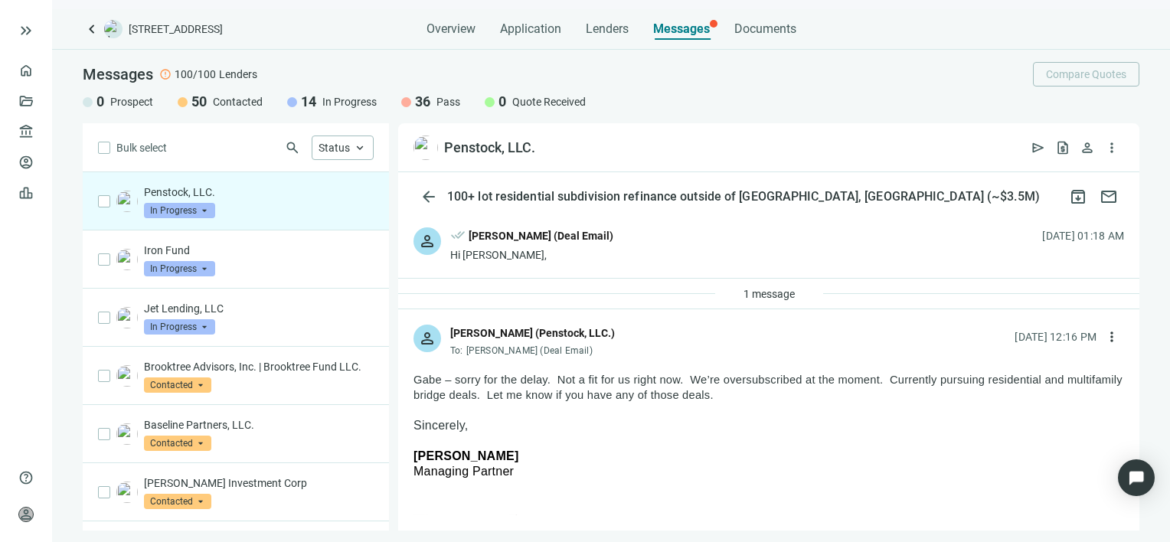
type textarea "**********"
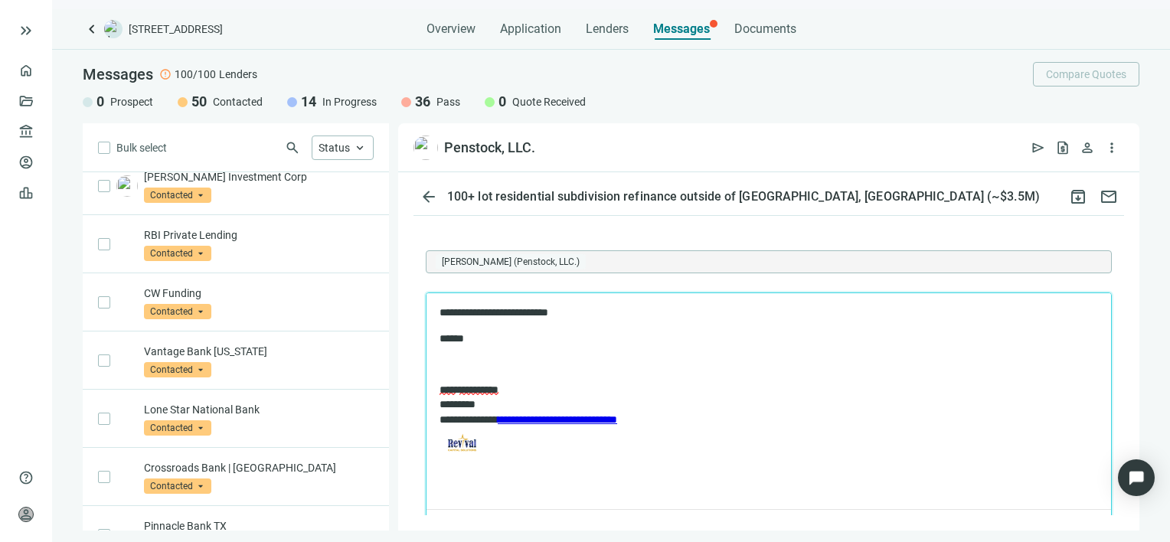
scroll to position [1935, 0]
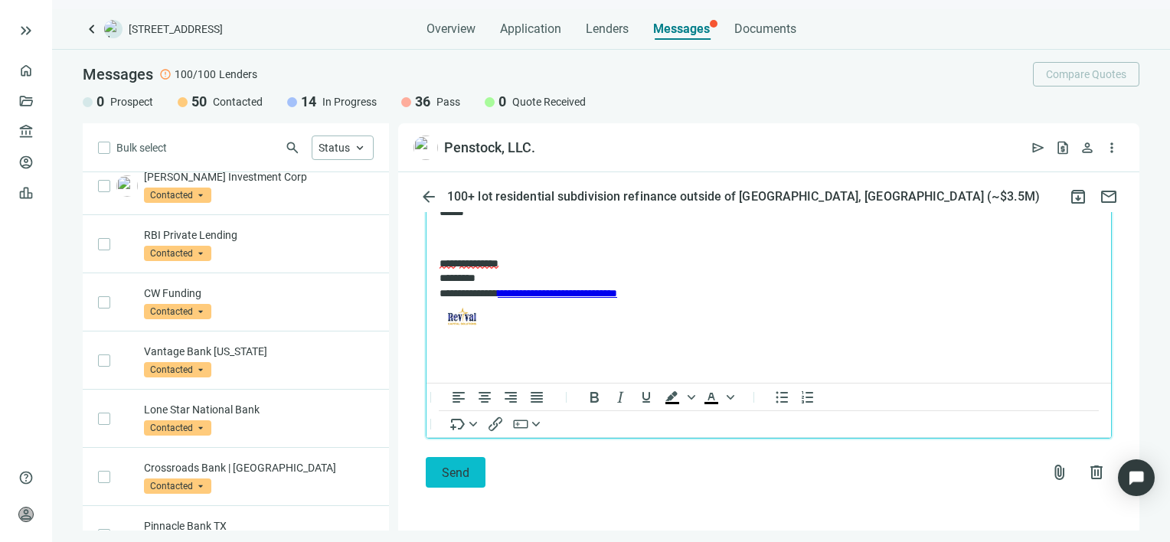
click at [456, 465] on span "Send" at bounding box center [456, 472] width 28 height 15
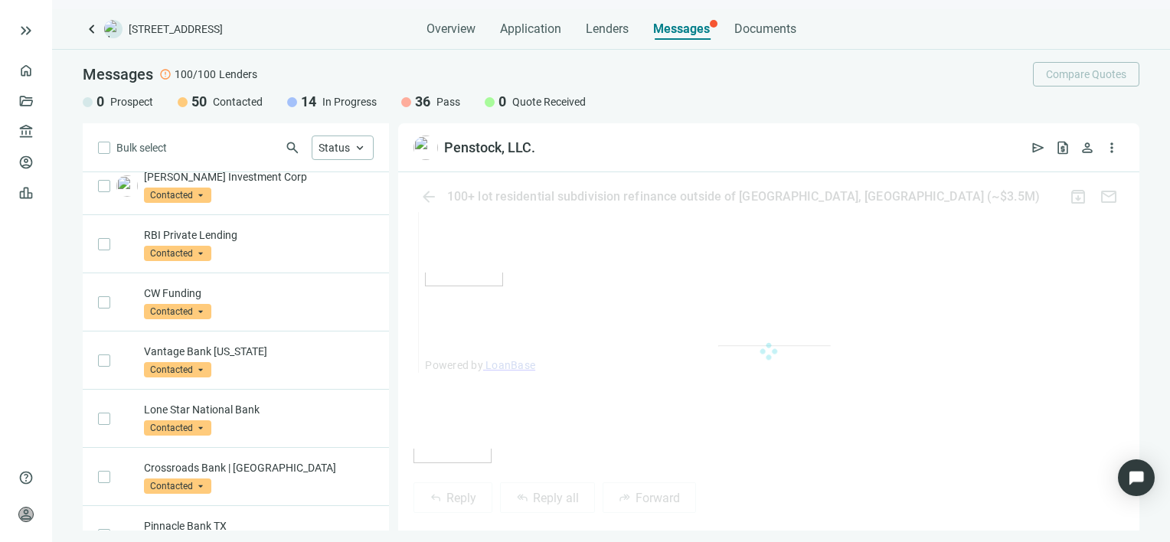
scroll to position [1555, 0]
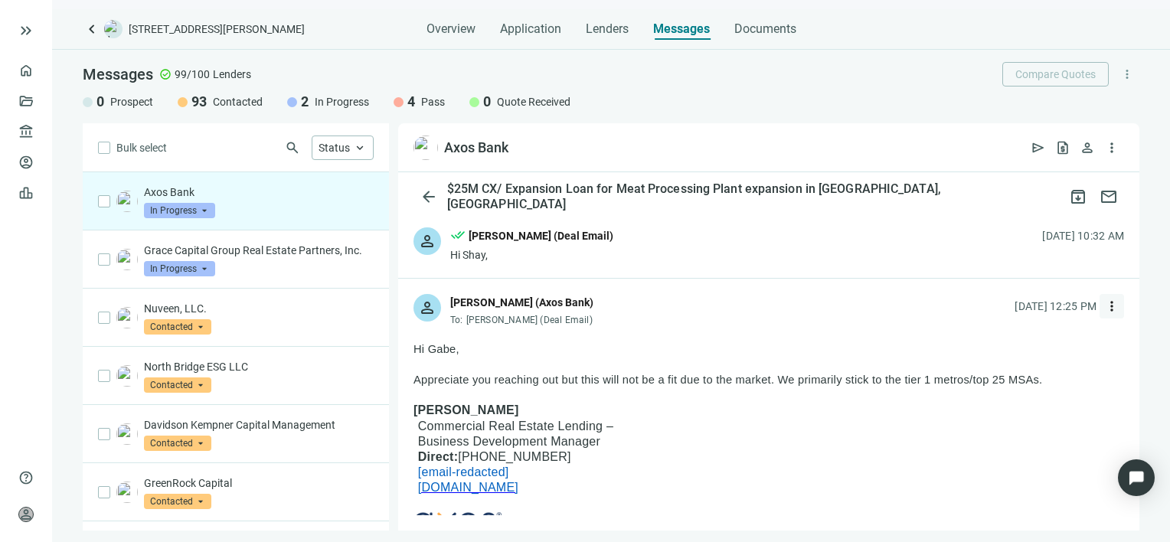
click at [1104, 305] on span "more_vert" at bounding box center [1111, 306] width 15 height 15
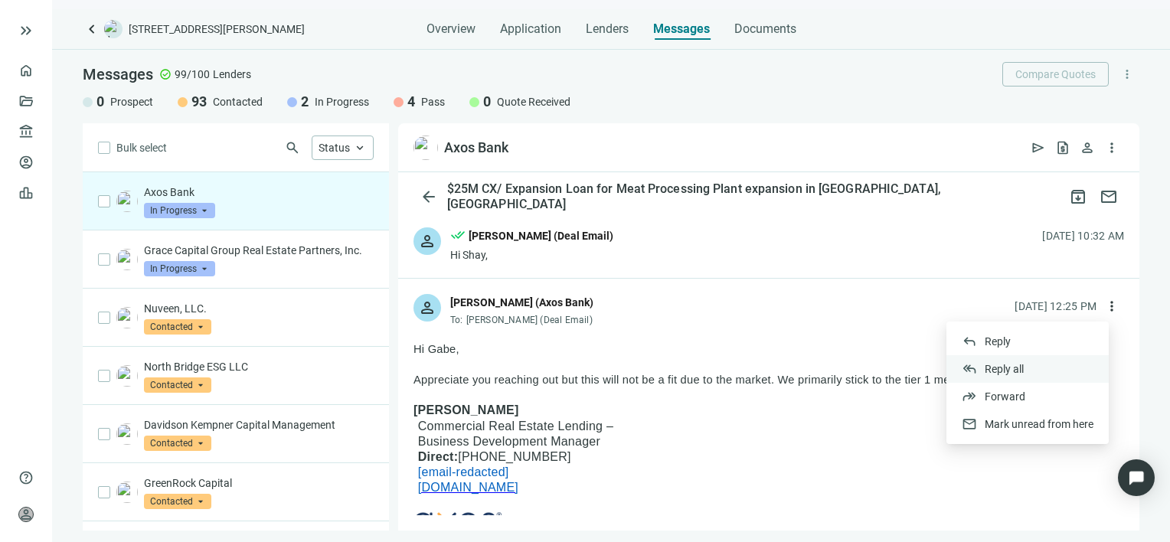
click at [1004, 367] on span "Reply all" at bounding box center [1004, 369] width 39 height 12
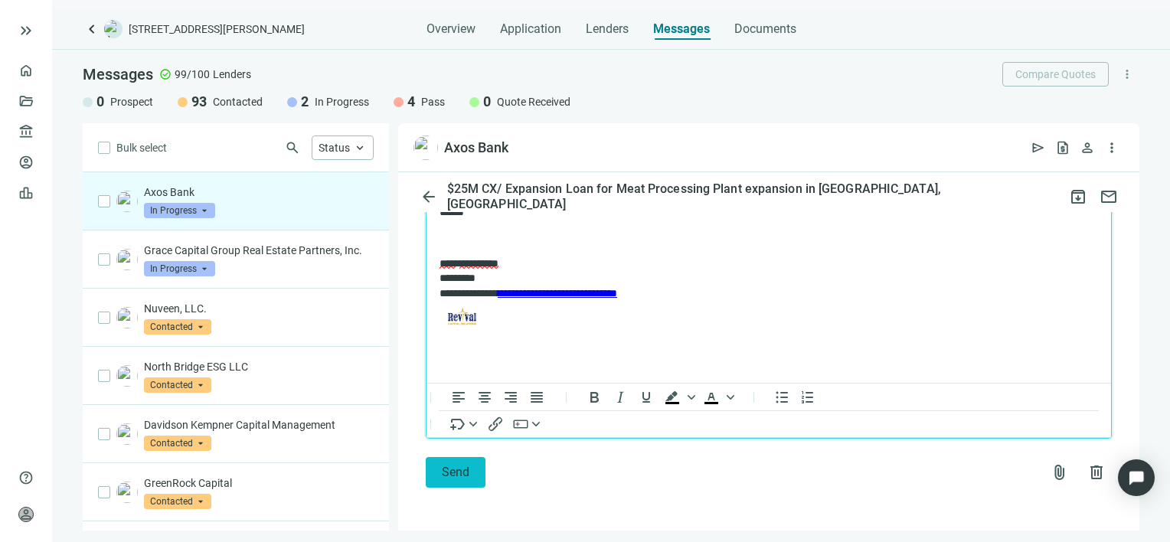
click at [457, 476] on span "Send" at bounding box center [456, 472] width 28 height 15
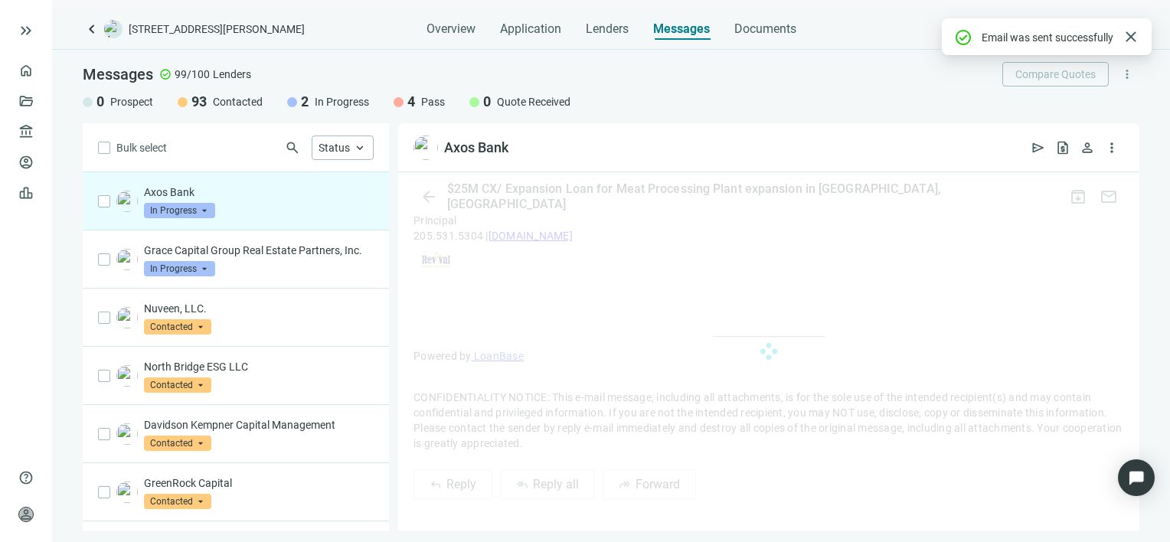
scroll to position [1246, 0]
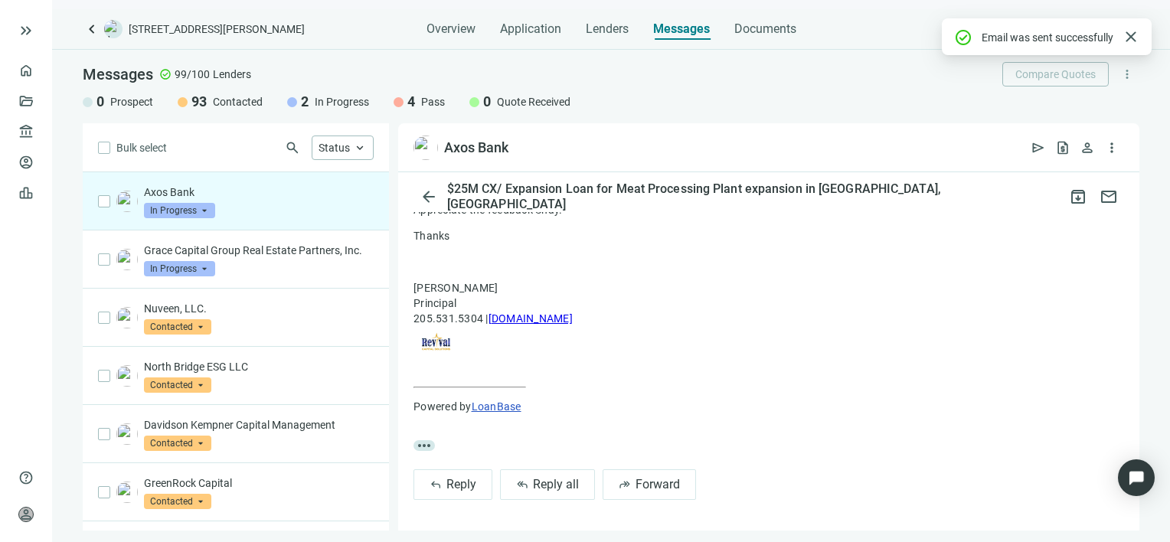
click at [205, 211] on span "In Progress" at bounding box center [179, 210] width 71 height 15
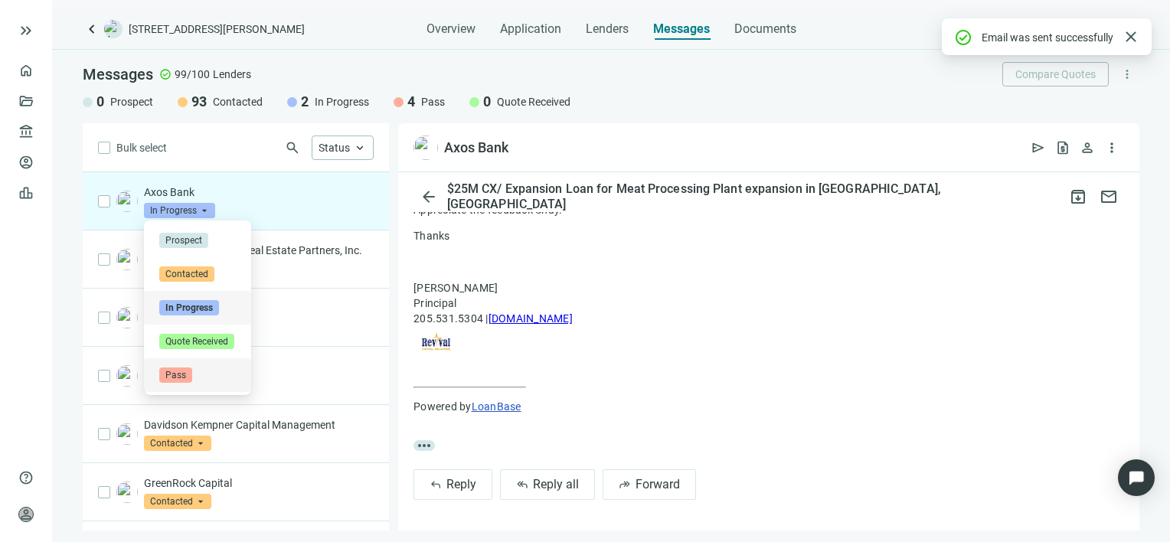
click at [188, 375] on span "Pass" at bounding box center [175, 374] width 33 height 15
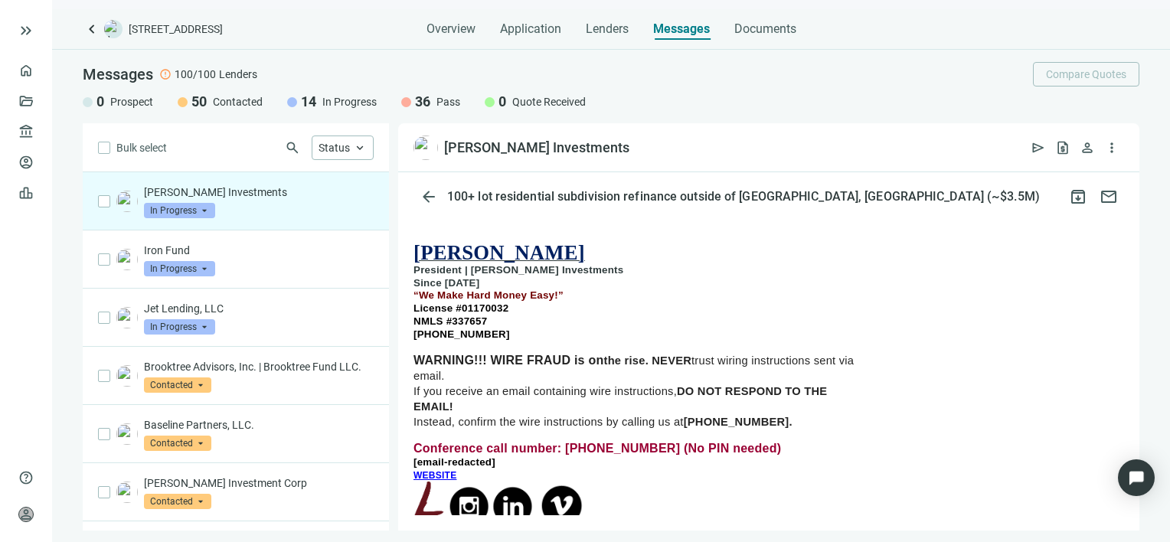
scroll to position [306, 0]
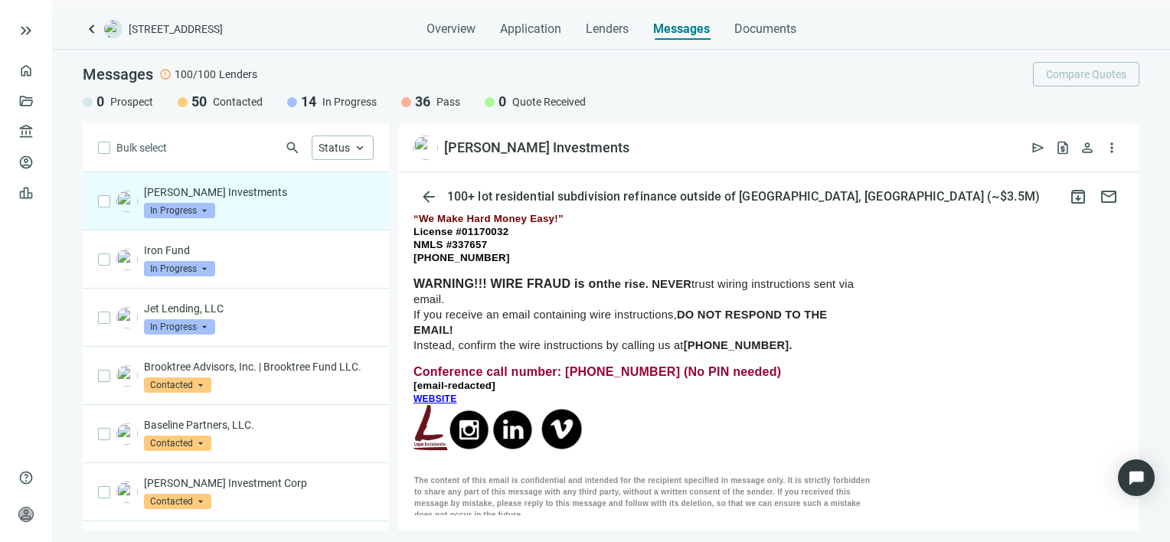
click at [438, 394] on span "WEBSITE" at bounding box center [434, 399] width 43 height 11
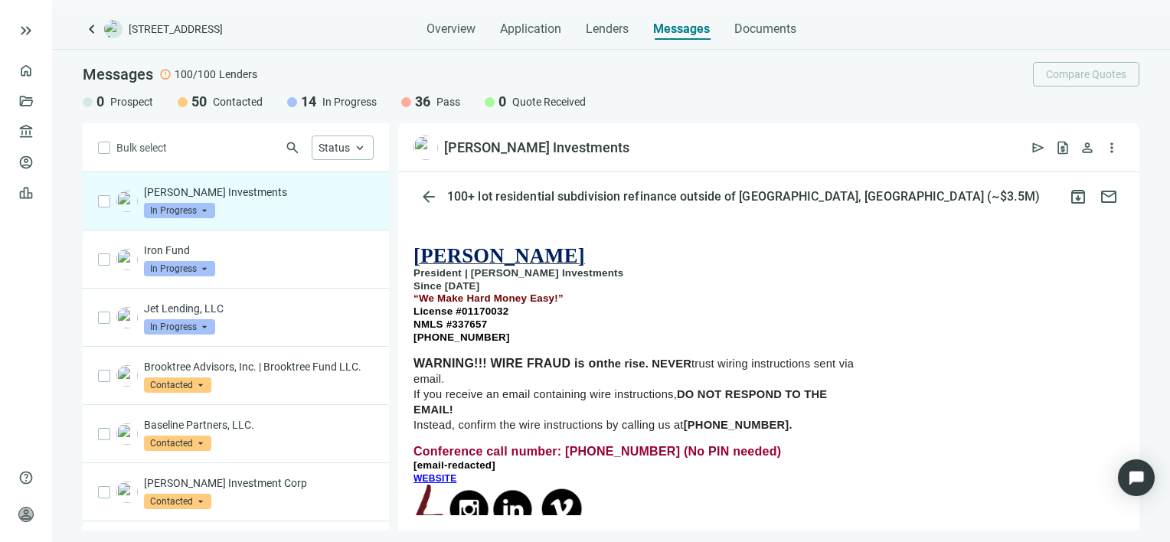
scroll to position [230, 0]
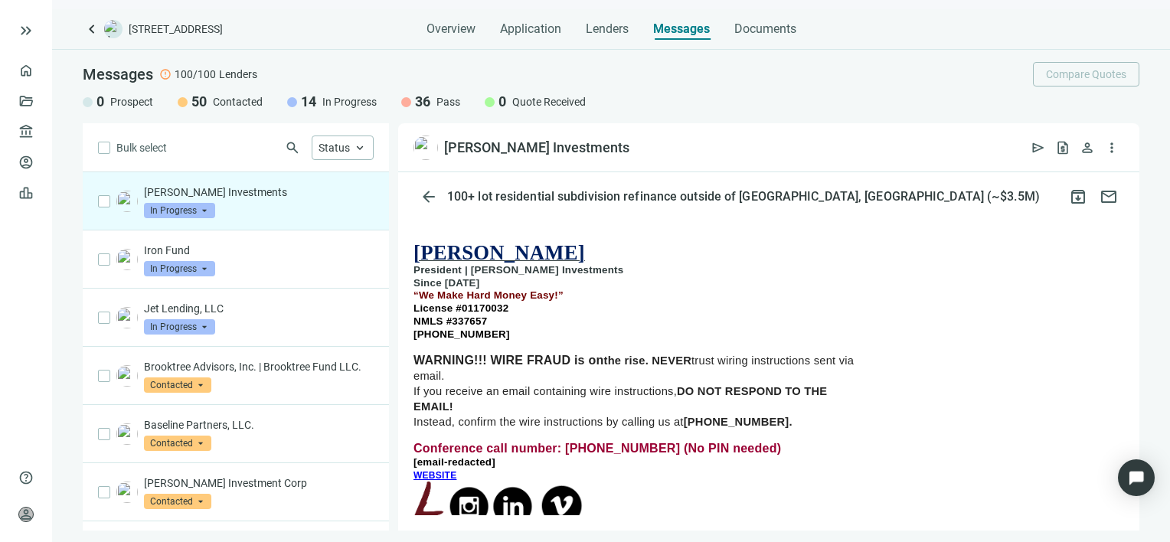
click at [429, 470] on span "WEBSITE" at bounding box center [434, 475] width 43 height 11
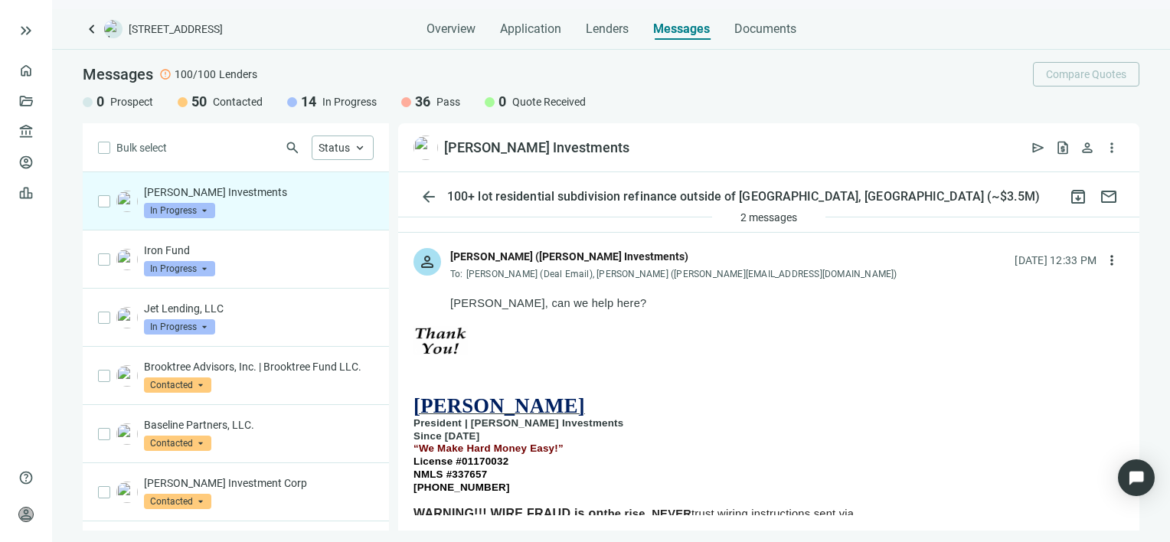
click at [555, 409] on p "[PERSON_NAME]" at bounding box center [642, 405] width 459 height 21
drag, startPoint x: 547, startPoint y: 410, endPoint x: 455, endPoint y: 405, distance: 92.8
click at [455, 405] on p "[PERSON_NAME]" at bounding box center [642, 405] width 459 height 21
drag, startPoint x: 484, startPoint y: 487, endPoint x: 416, endPoint y: 489, distance: 68.2
click at [416, 489] on p "[PHONE_NUMBER]" at bounding box center [642, 487] width 459 height 13
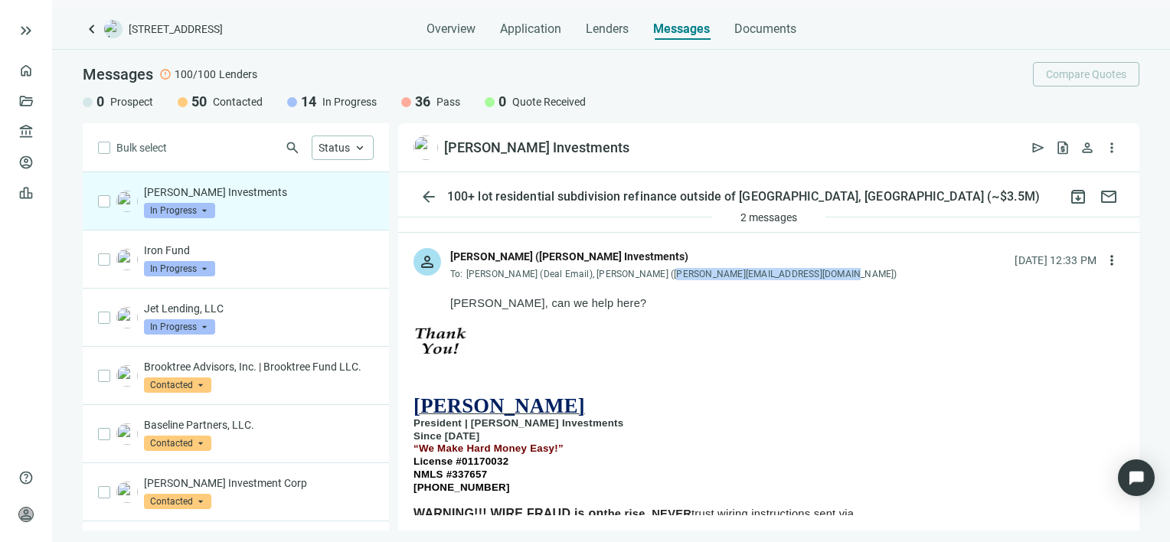
drag, startPoint x: 818, startPoint y: 275, endPoint x: 655, endPoint y: 276, distance: 162.3
click at [655, 276] on span "[PERSON_NAME] (Deal Email), [PERSON_NAME] ([PERSON_NAME][EMAIL_ADDRESS][DOMAIN_…" at bounding box center [681, 274] width 431 height 11
copy span "[PERSON_NAME][EMAIL_ADDRESS][DOMAIN_NAME]"
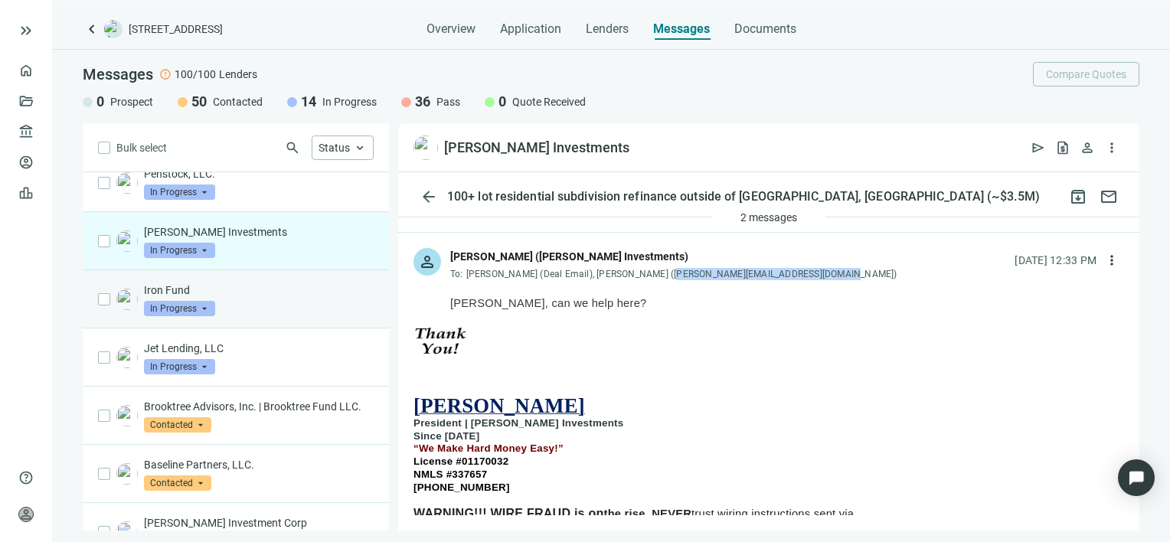
scroll to position [0, 0]
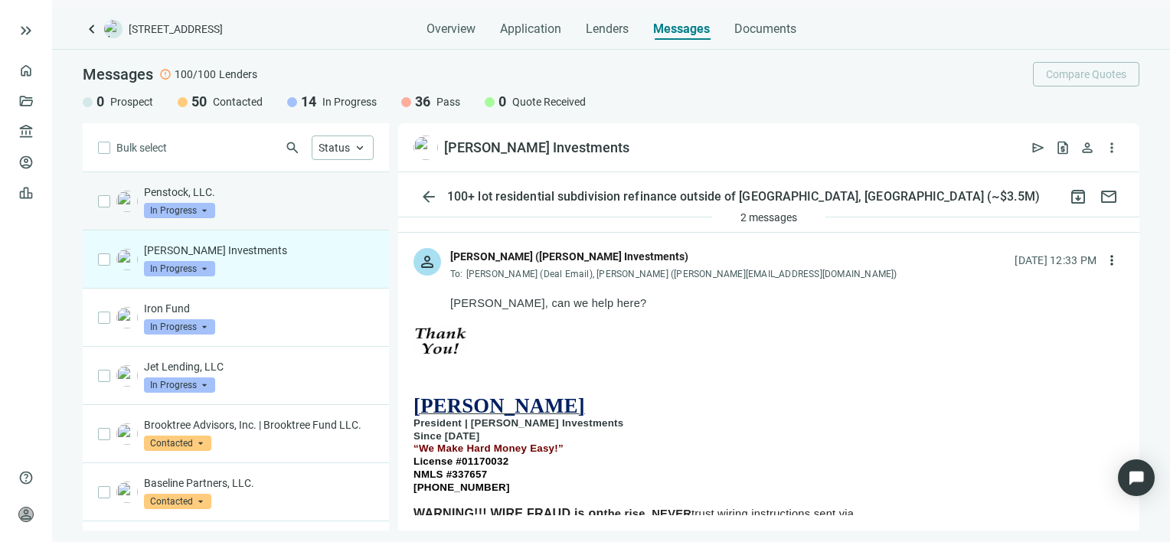
click at [286, 201] on div "Penstock, LLC. In Progress arrow_drop_down" at bounding box center [259, 202] width 230 height 34
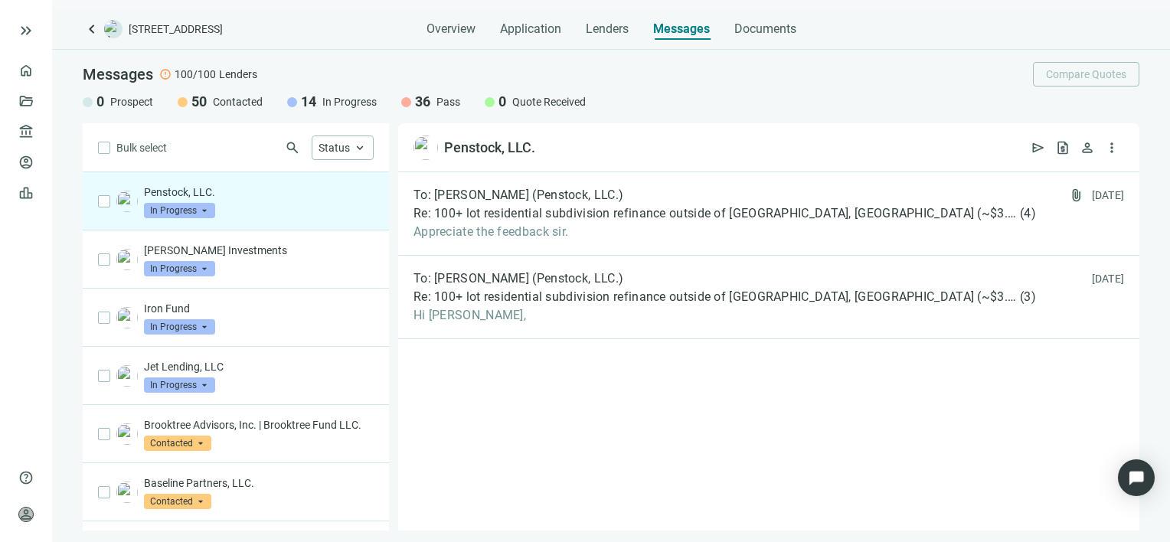
click at [207, 213] on span "In Progress" at bounding box center [179, 210] width 71 height 15
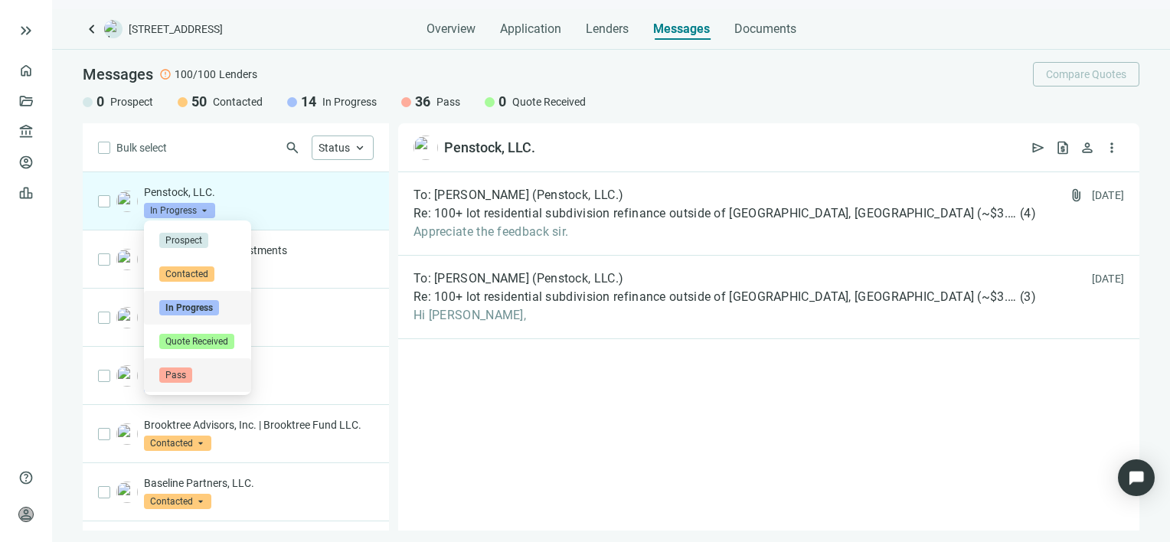
click at [190, 378] on span "Pass" at bounding box center [175, 374] width 33 height 15
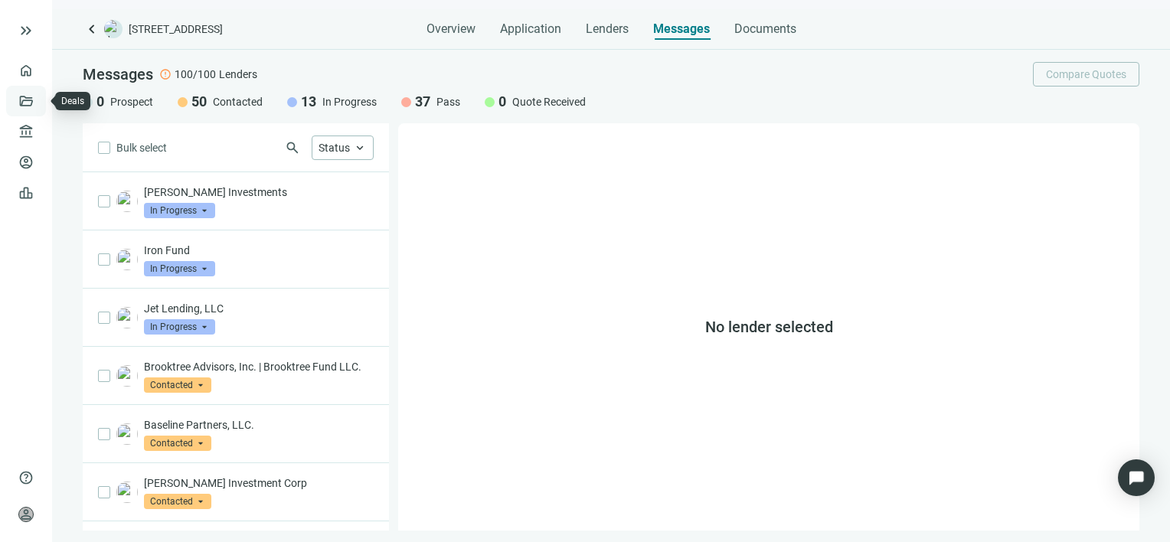
click at [38, 100] on link "Deals" at bounding box center [52, 101] width 28 height 12
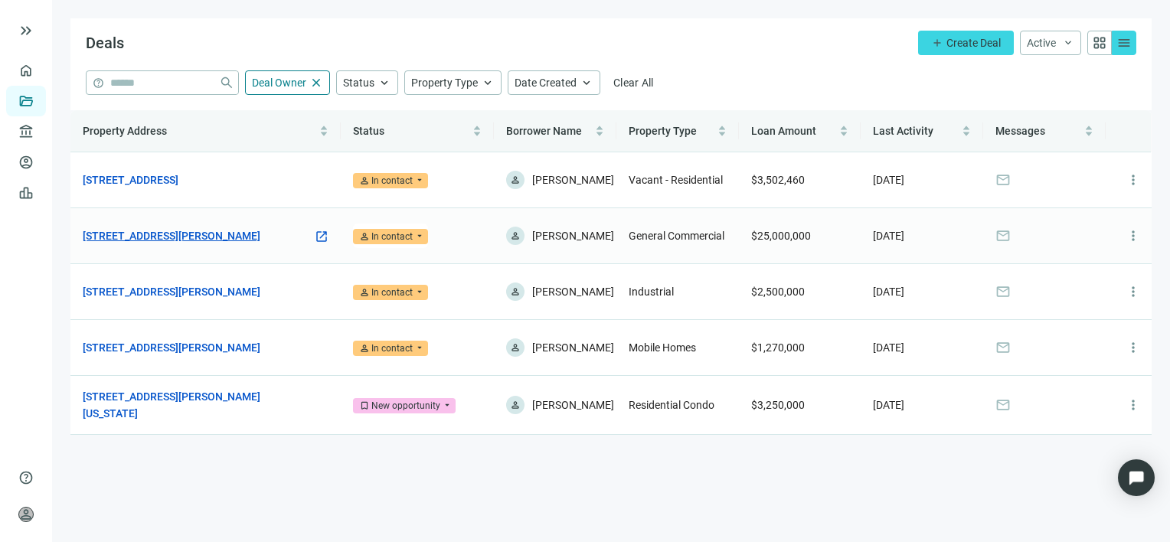
click at [207, 236] on link "[STREET_ADDRESS][PERSON_NAME]" at bounding box center [172, 235] width 178 height 17
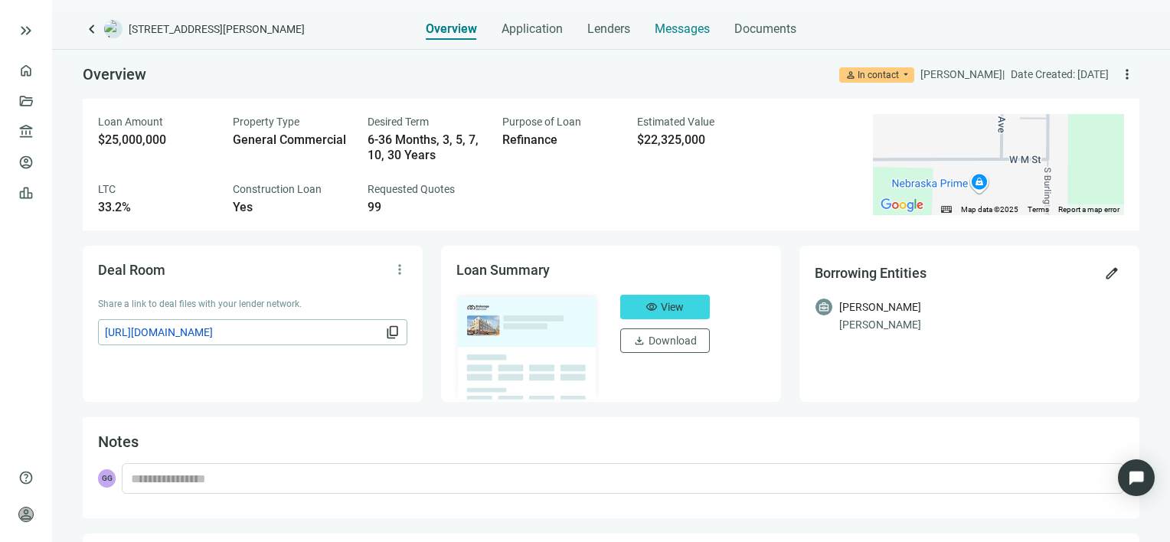
click at [664, 28] on span "Messages" at bounding box center [682, 28] width 55 height 15
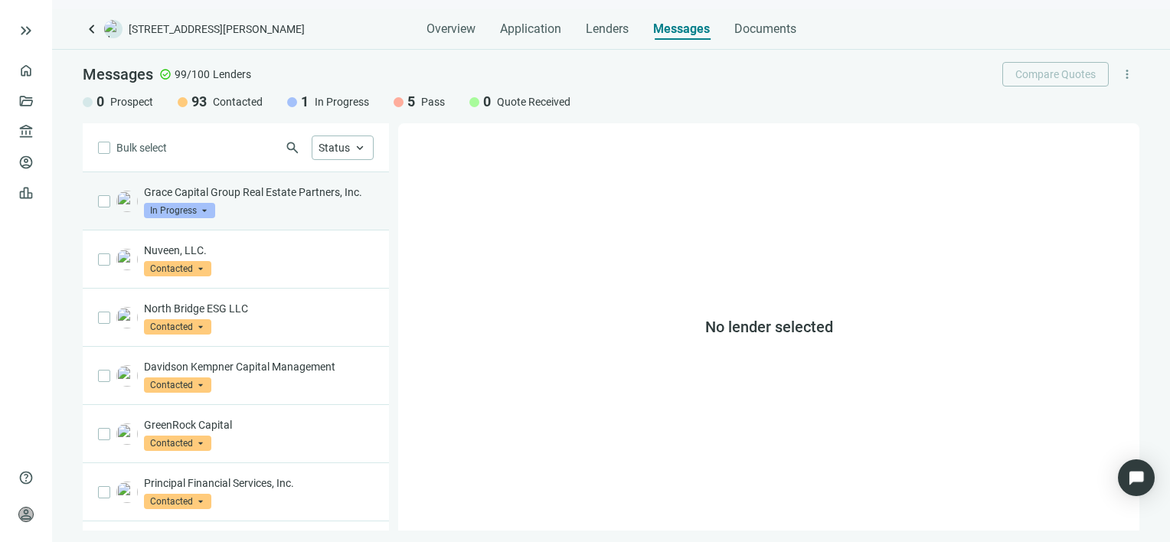
click at [203, 218] on span "In Progress" at bounding box center [179, 210] width 71 height 15
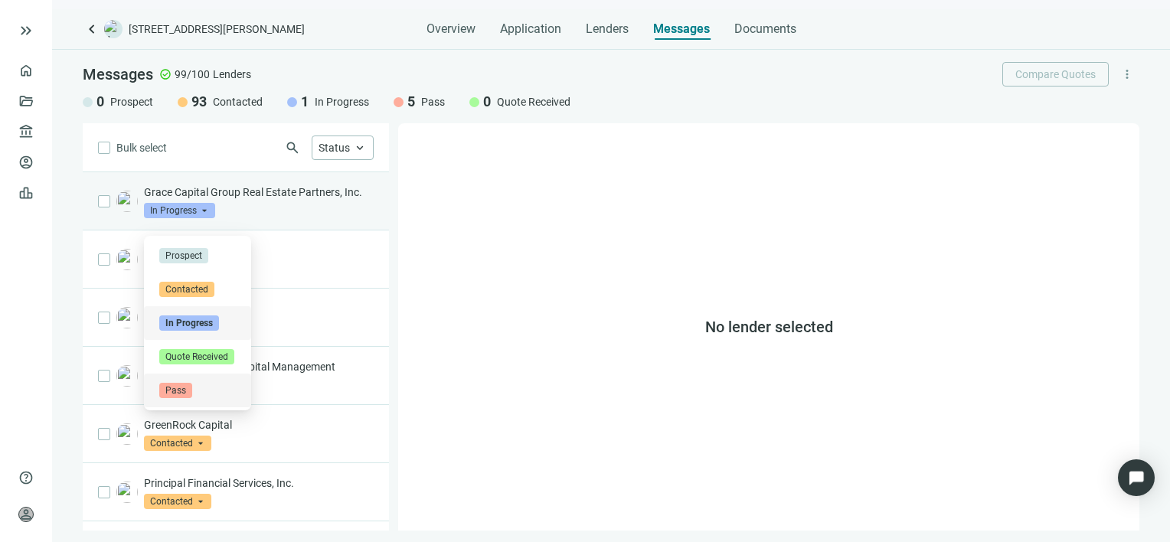
click at [175, 391] on span "Pass" at bounding box center [175, 390] width 33 height 15
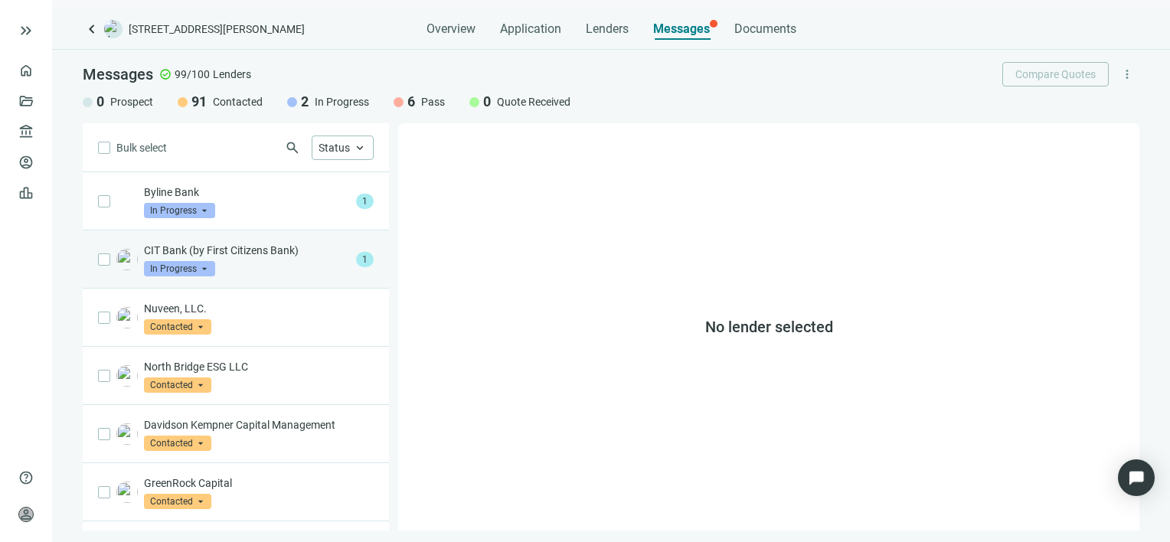
click at [273, 250] on p "CIT Bank (by First Citizens Bank)" at bounding box center [247, 250] width 206 height 15
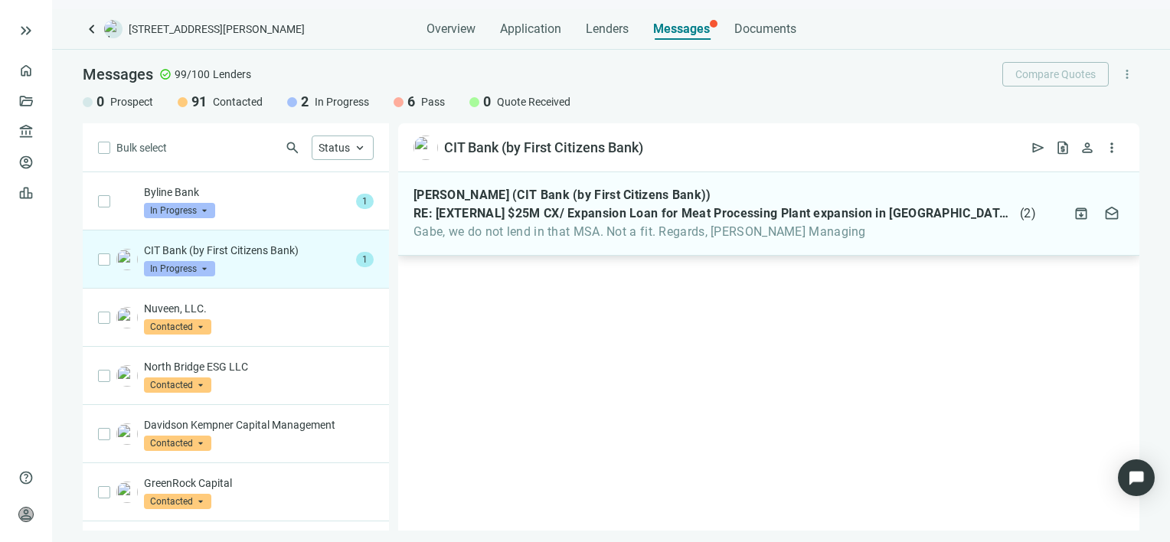
click at [839, 234] on span "Gabe, we do not lend in that MSA. Not a fit. Regards, [PERSON_NAME] Managing" at bounding box center [724, 231] width 622 height 15
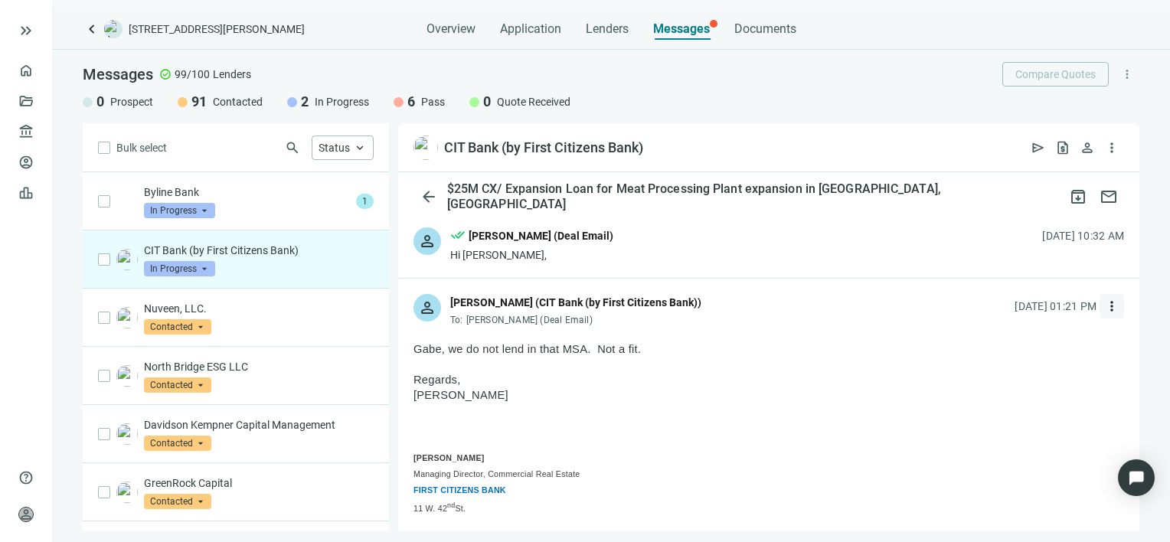
click at [1104, 307] on span "more_vert" at bounding box center [1111, 306] width 15 height 15
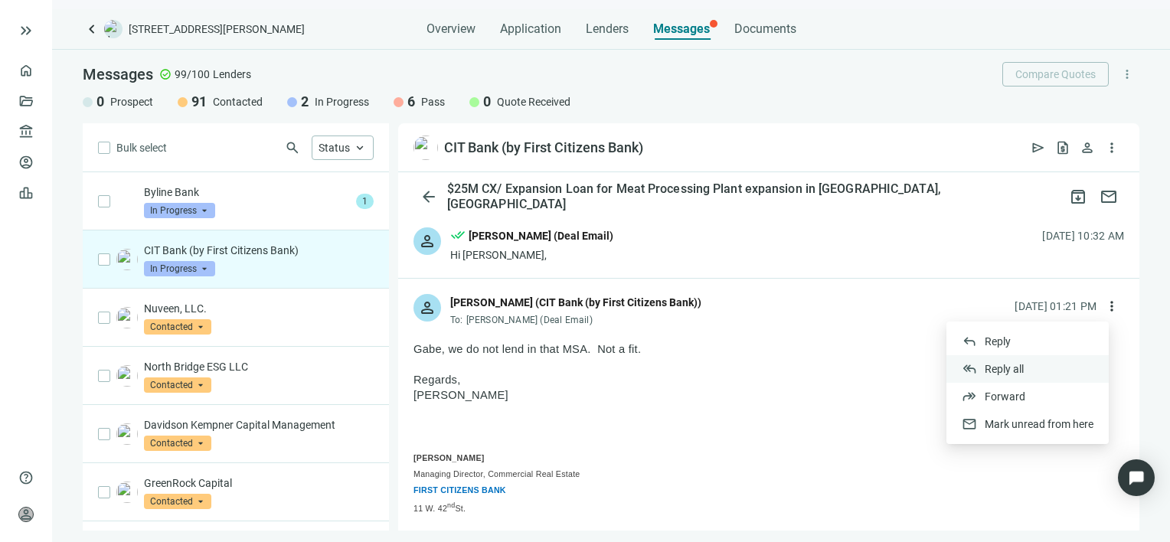
click at [998, 364] on span "Reply all" at bounding box center [1004, 369] width 39 height 12
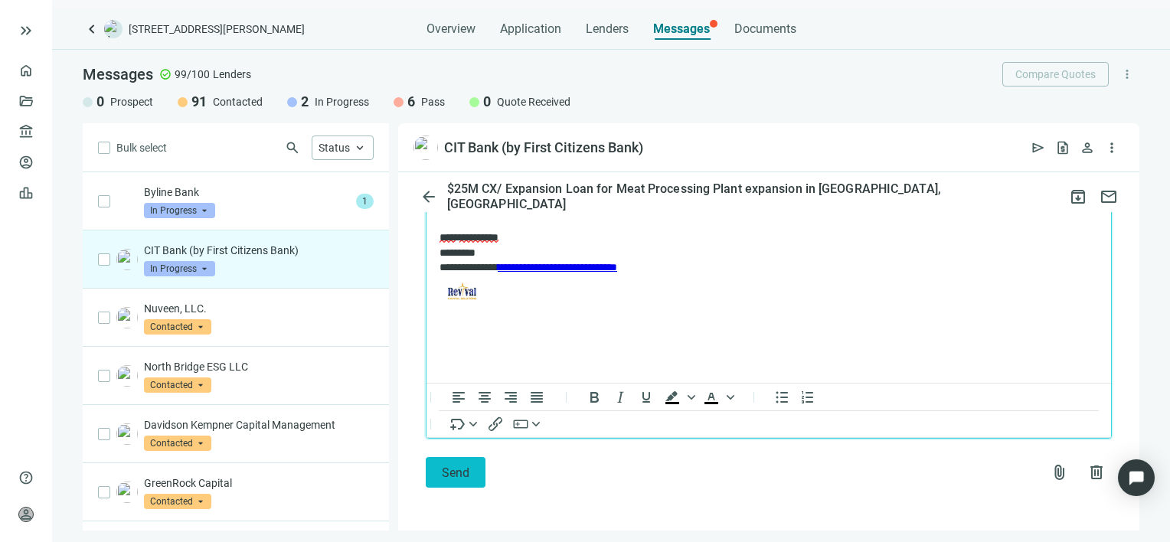
click at [452, 472] on span "Send" at bounding box center [456, 472] width 28 height 15
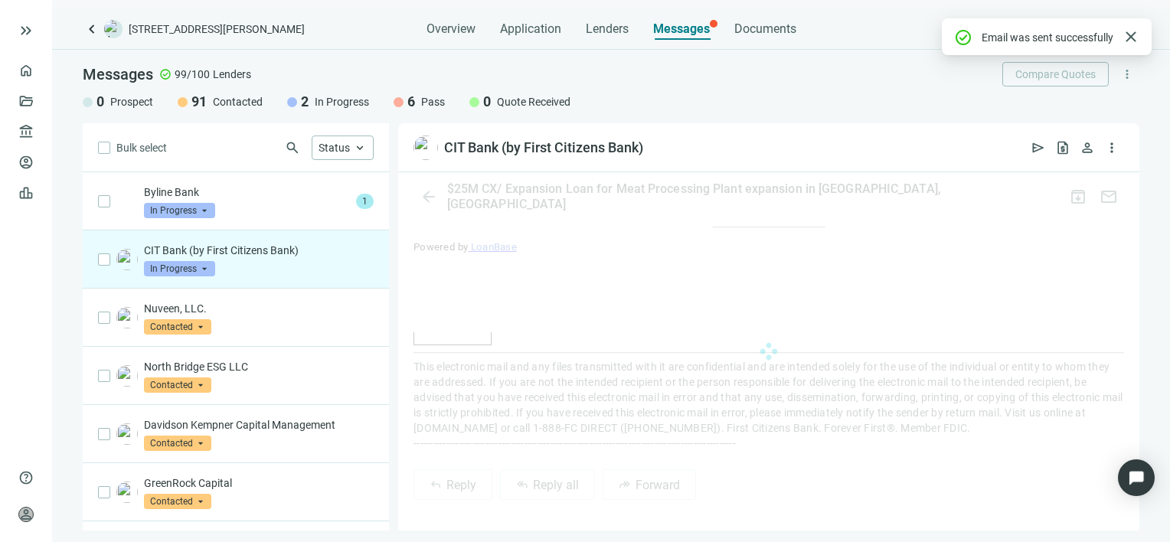
scroll to position [1534, 0]
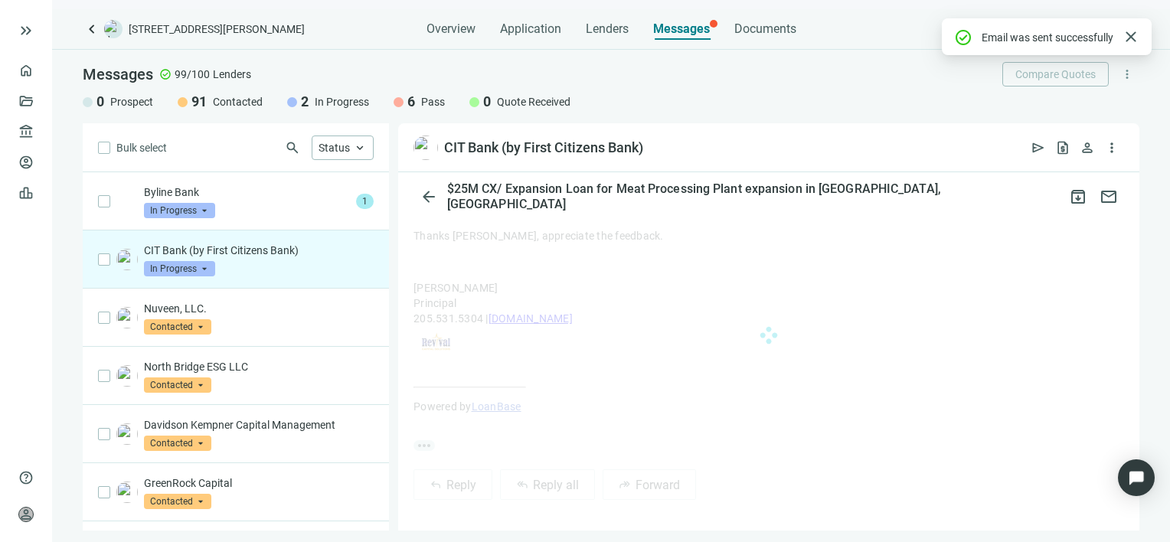
click at [205, 269] on span "In Progress" at bounding box center [179, 268] width 71 height 15
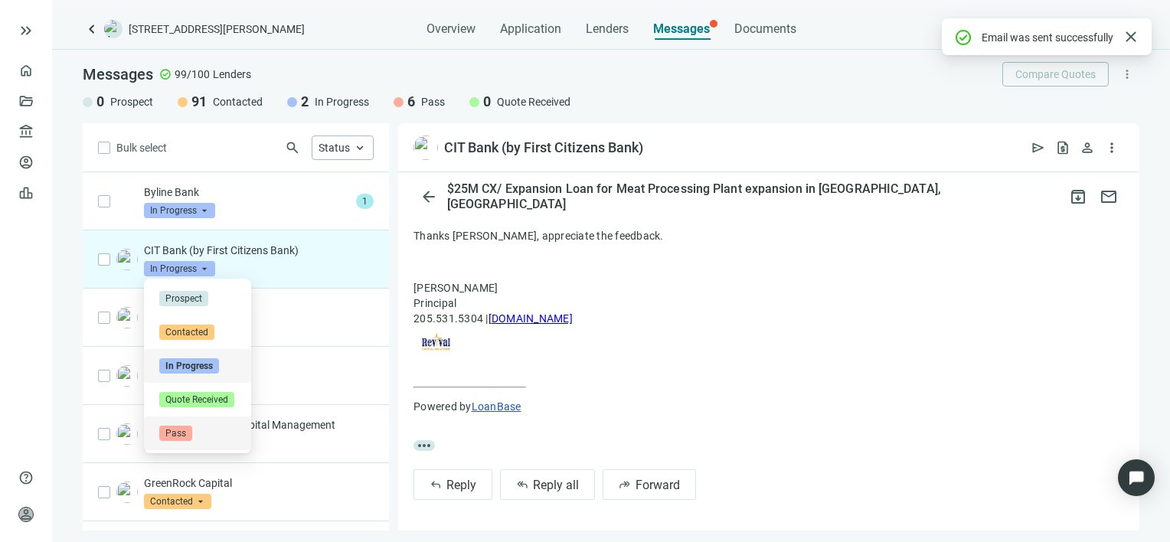
click at [180, 432] on span "Pass" at bounding box center [175, 433] width 33 height 15
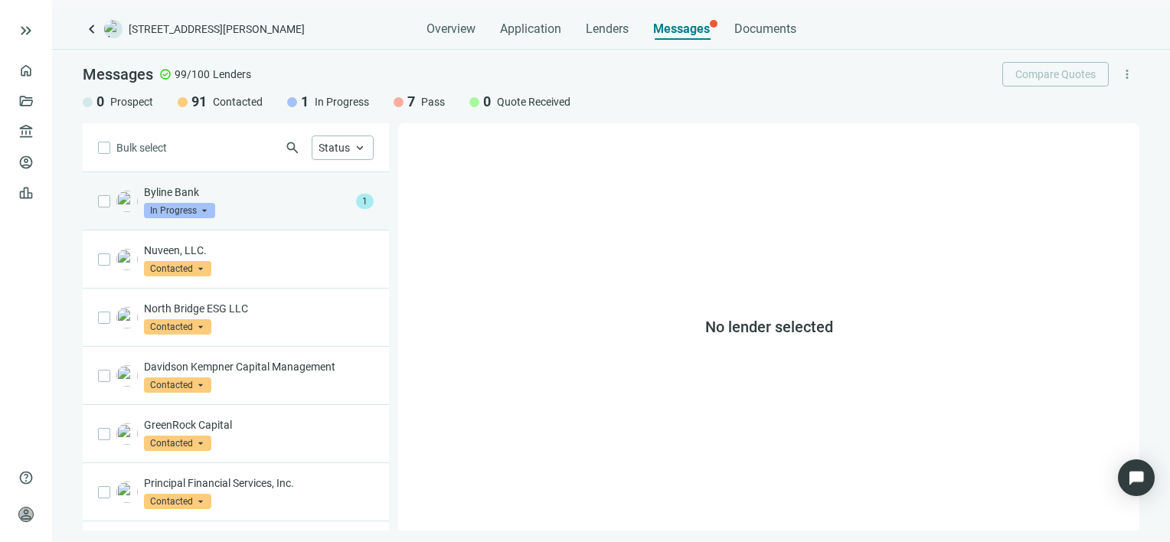
click at [237, 204] on div "Byline Bank In Progress arrow_drop_down" at bounding box center [247, 202] width 206 height 34
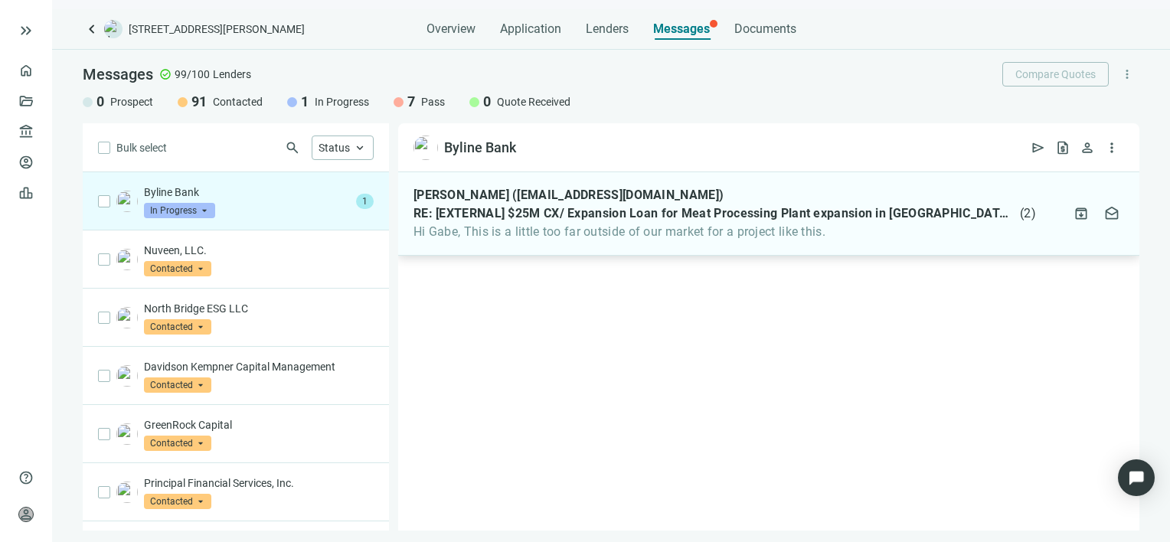
click at [629, 233] on span "Hi Gabe, This is a little too far outside of our market for a project like this." at bounding box center [724, 231] width 622 height 15
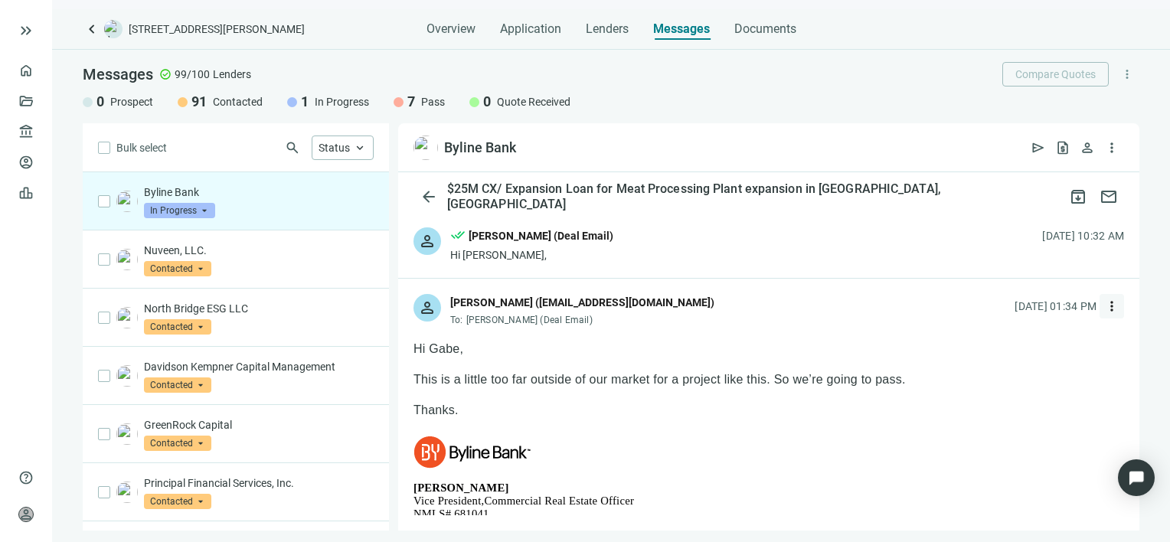
click at [1104, 306] on span "more_vert" at bounding box center [1111, 306] width 15 height 15
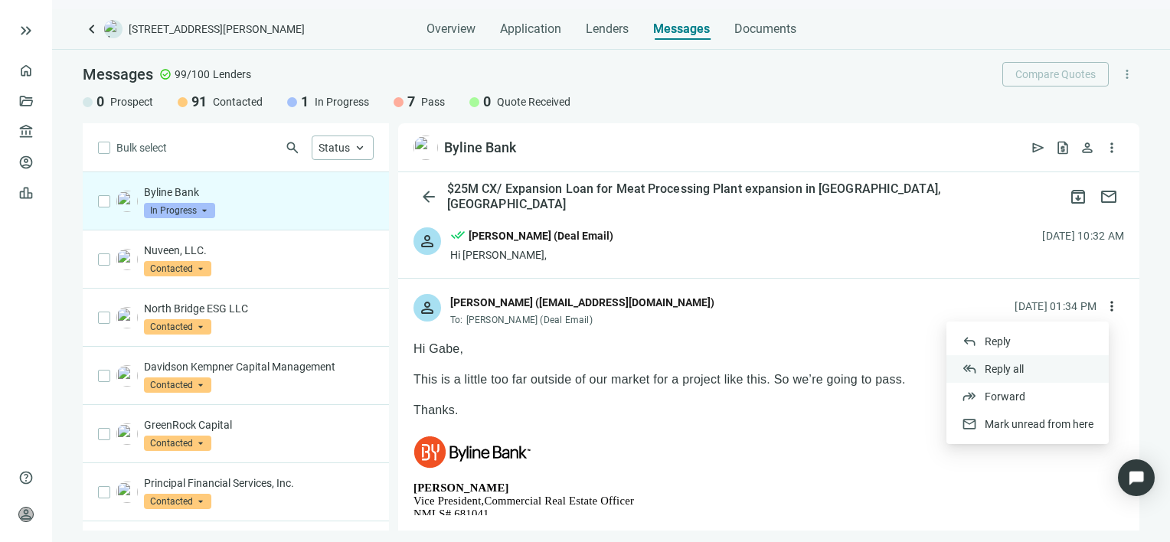
click at [1004, 368] on span "Reply all" at bounding box center [1004, 369] width 39 height 12
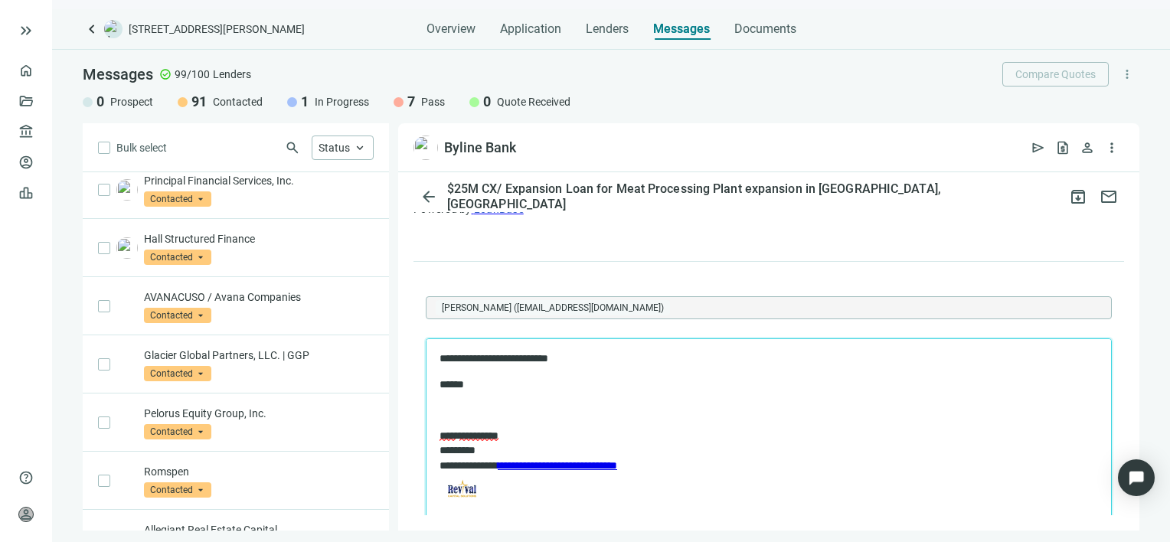
scroll to position [459, 0]
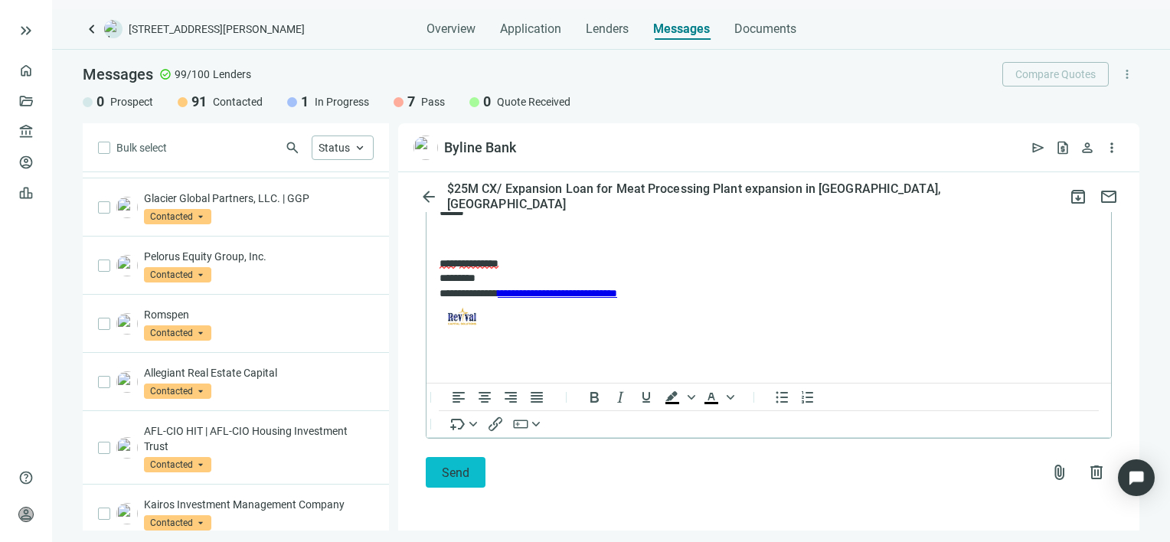
click at [459, 470] on span "Send" at bounding box center [456, 472] width 28 height 15
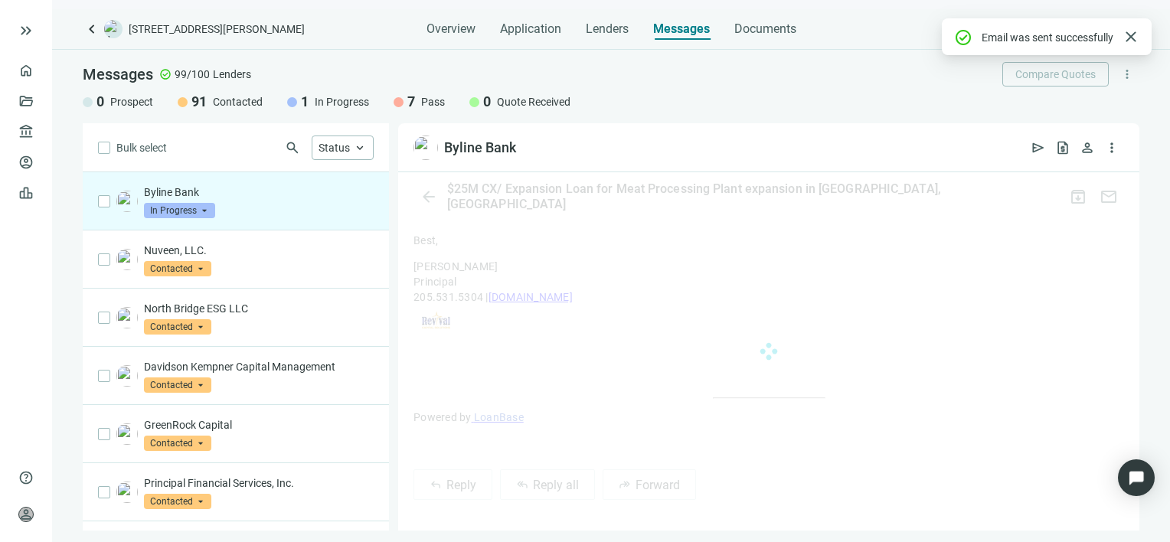
scroll to position [1324, 0]
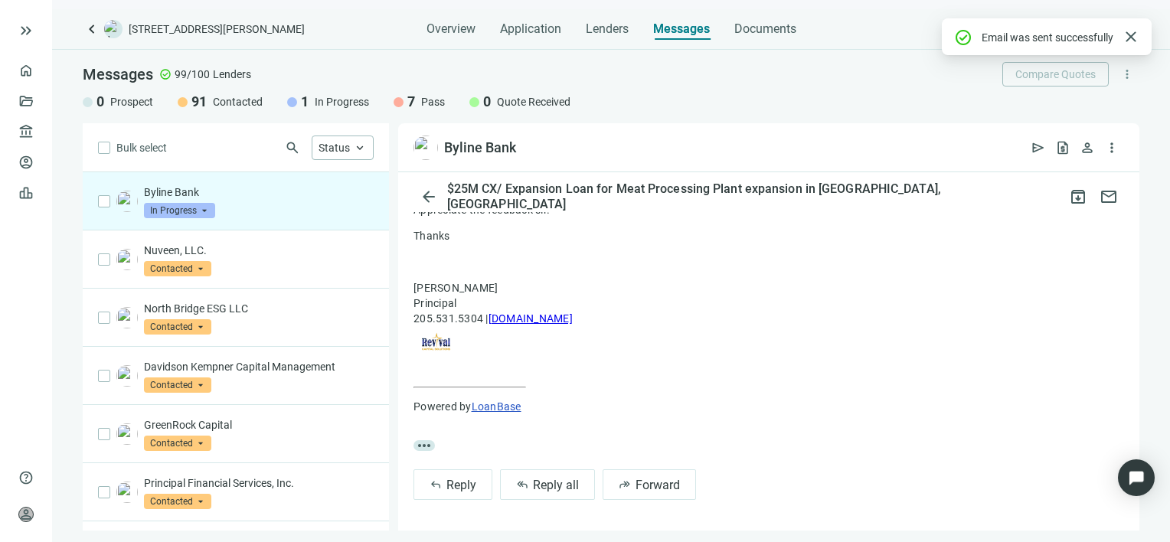
click at [208, 208] on span "In Progress" at bounding box center [179, 210] width 71 height 15
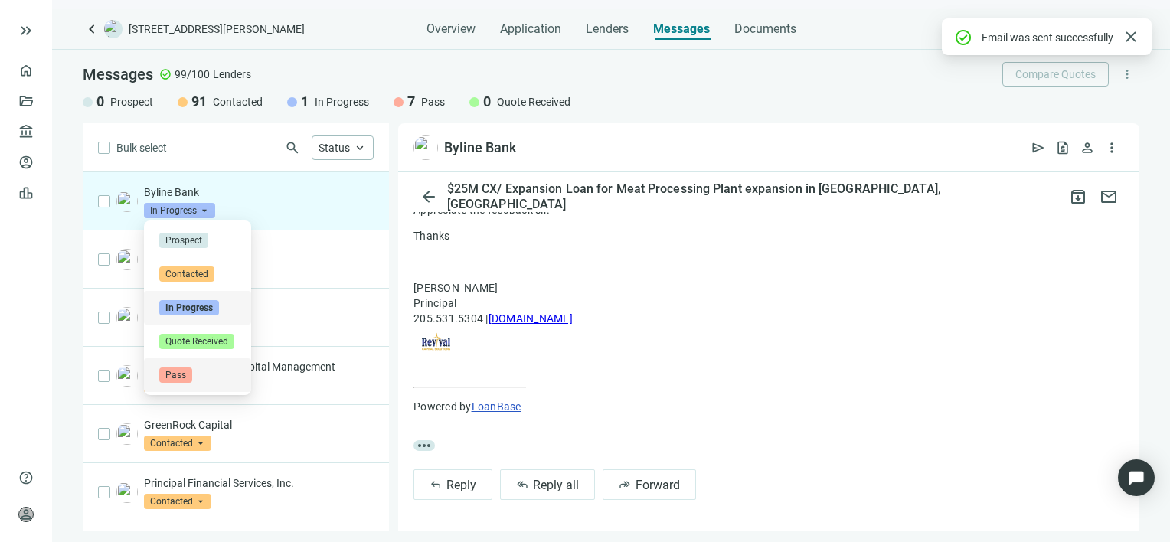
click at [169, 375] on span "Pass" at bounding box center [175, 374] width 33 height 15
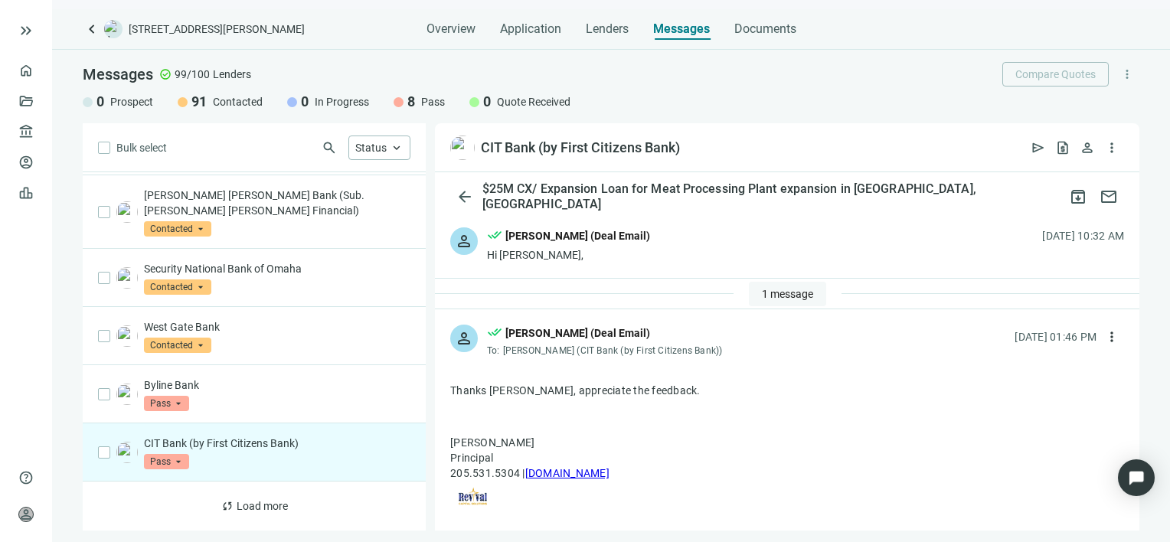
click at [763, 290] on span "1 message" at bounding box center [787, 294] width 51 height 12
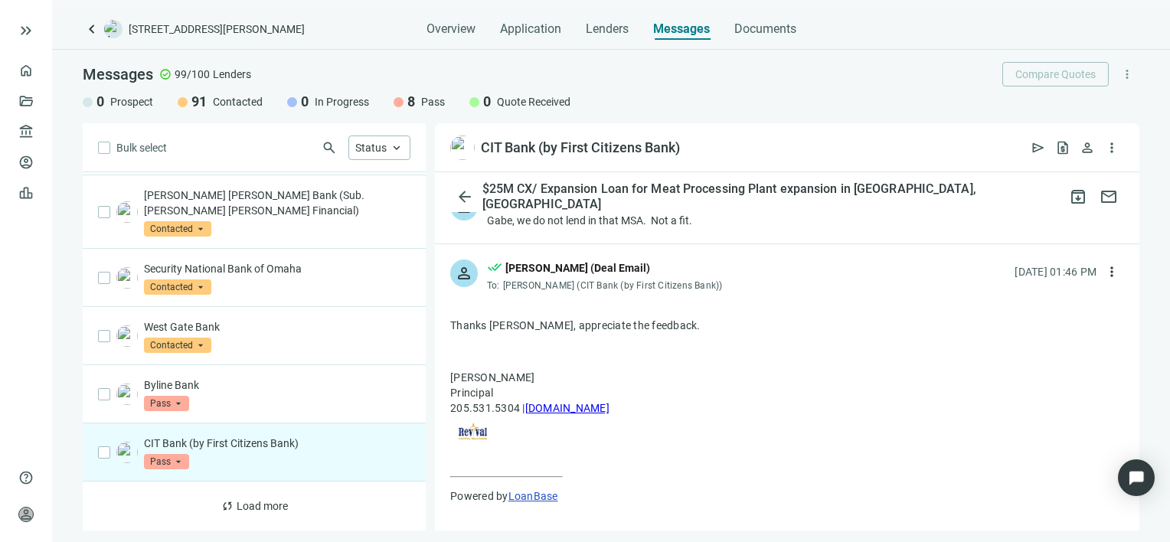
scroll to position [190, 0]
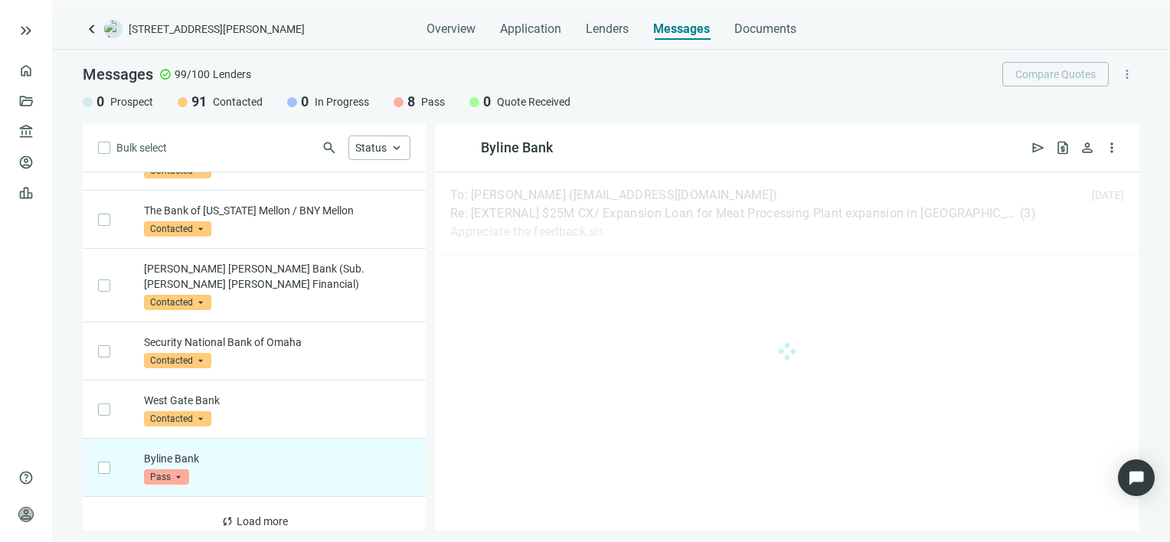
scroll to position [5152, 0]
